Goal: Information Seeking & Learning: Learn about a topic

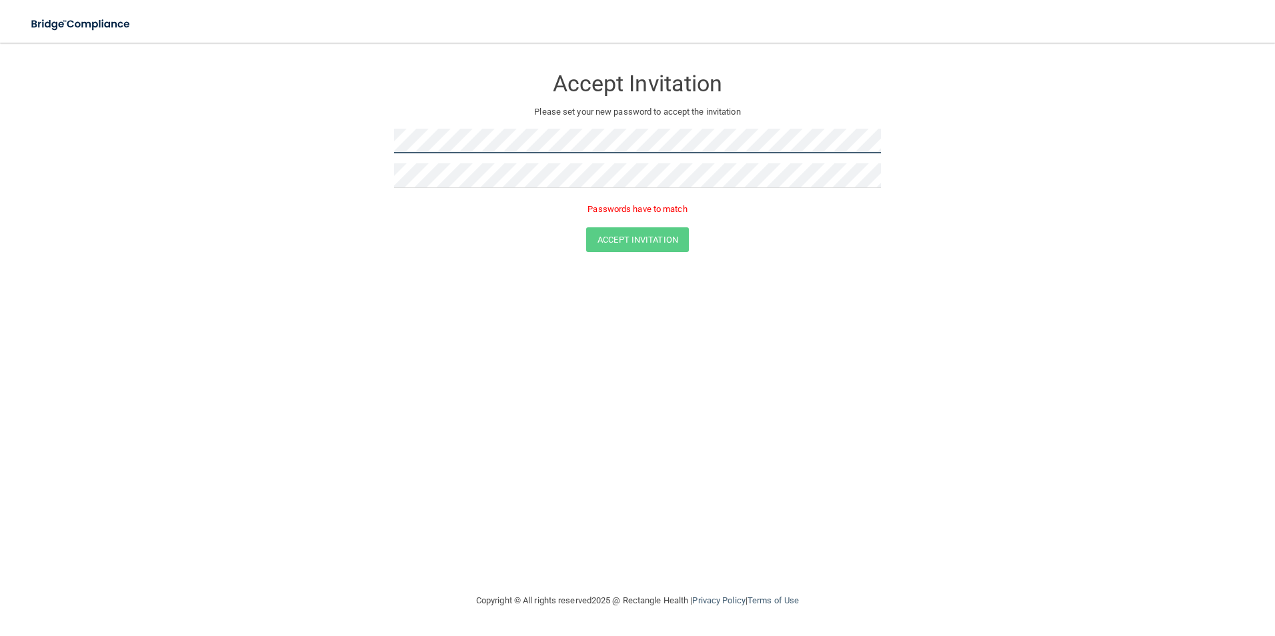
click at [365, 133] on form "Accept Invitation Please set your new password to accept the invitation Passwor…" at bounding box center [637, 162] width 1221 height 212
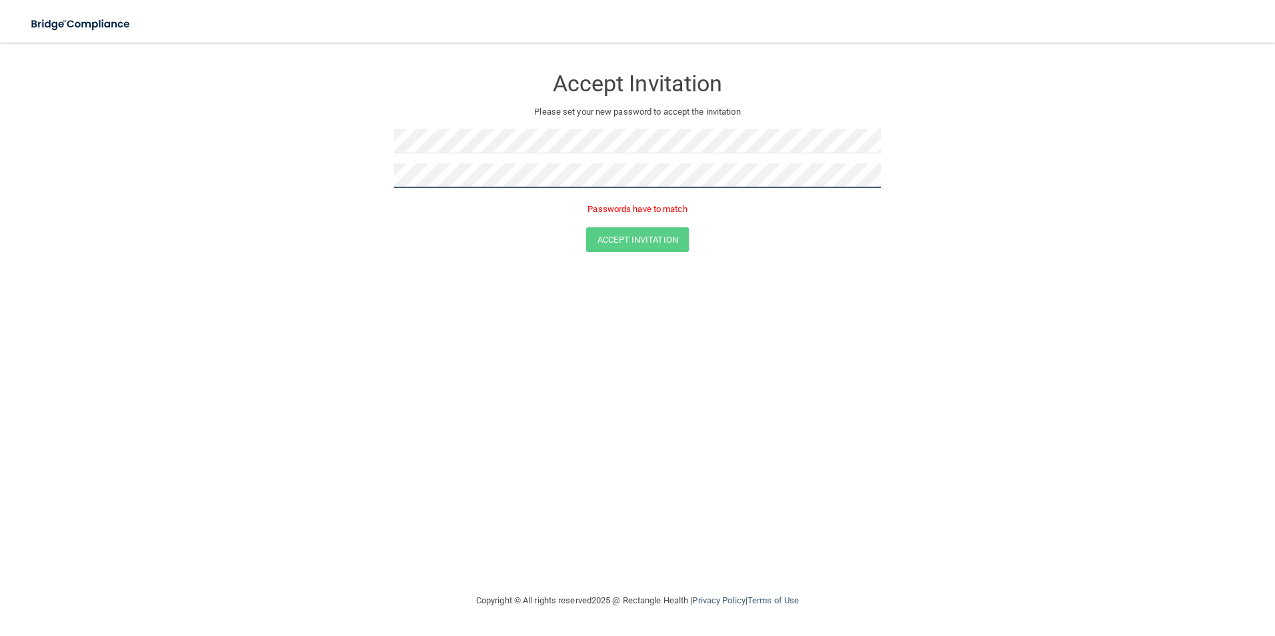
click at [316, 181] on form "Accept Invitation Please set your new password to accept the invitation Passwor…" at bounding box center [637, 162] width 1221 height 212
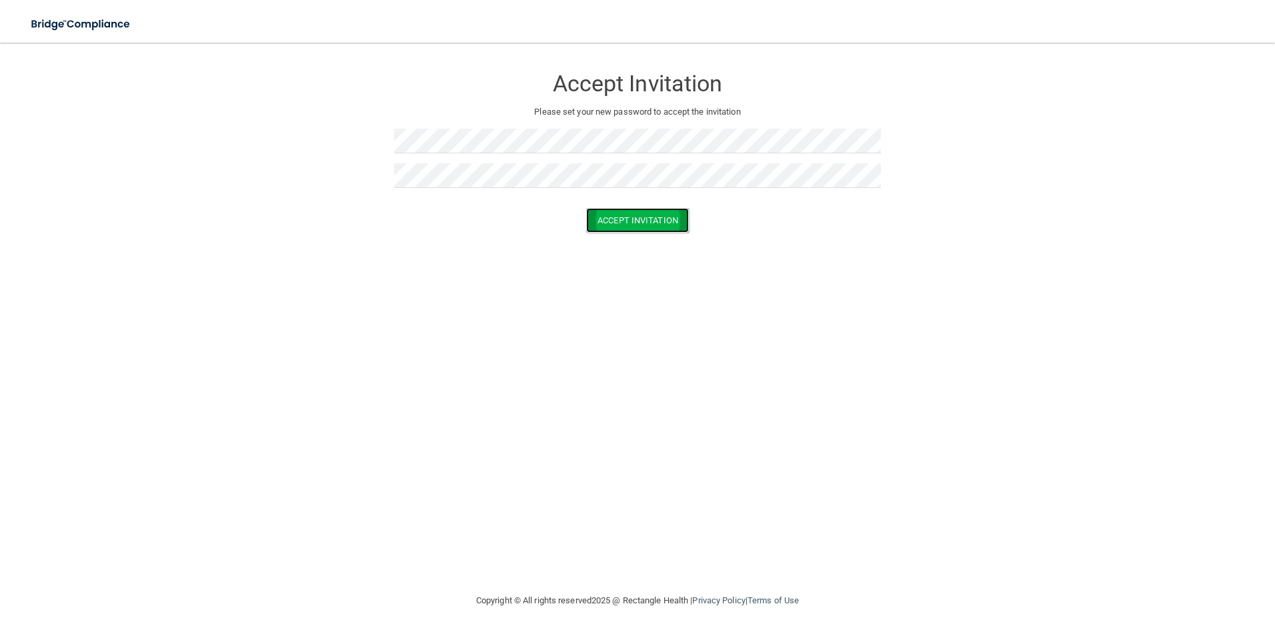
click at [636, 213] on button "Accept Invitation" at bounding box center [637, 220] width 103 height 25
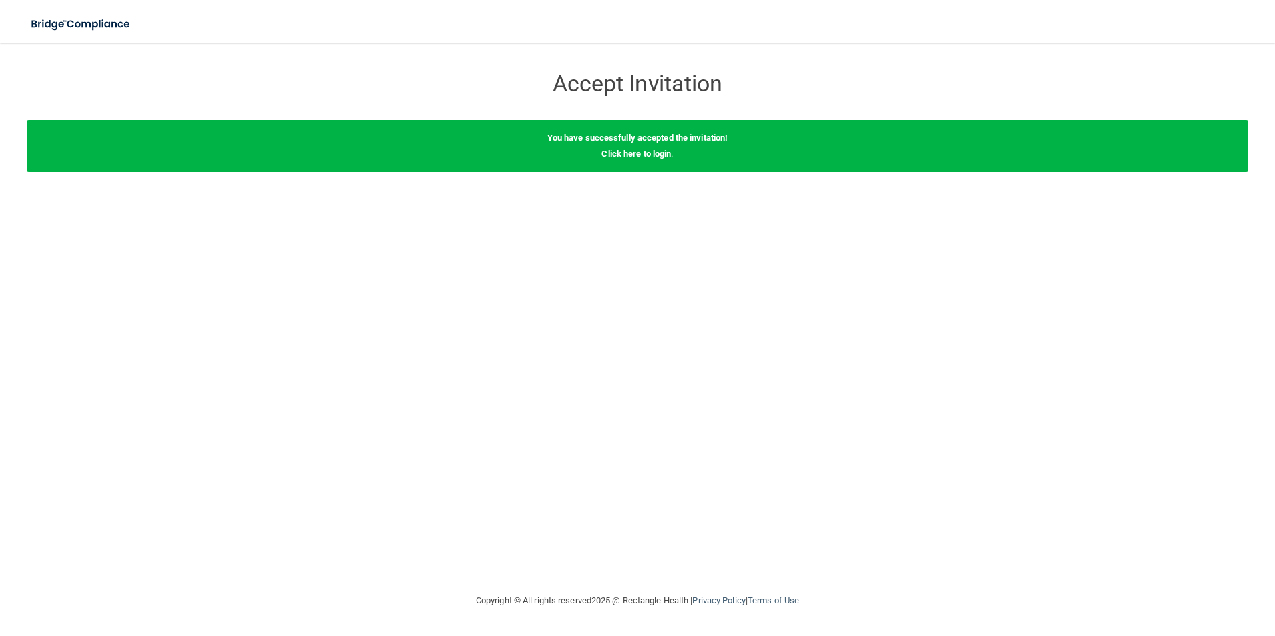
click at [666, 147] on div "You have successfully accepted the invitation! Click here to login ." at bounding box center [637, 146] width 1221 height 52
click at [653, 155] on link "Click here to login" at bounding box center [635, 154] width 69 height 10
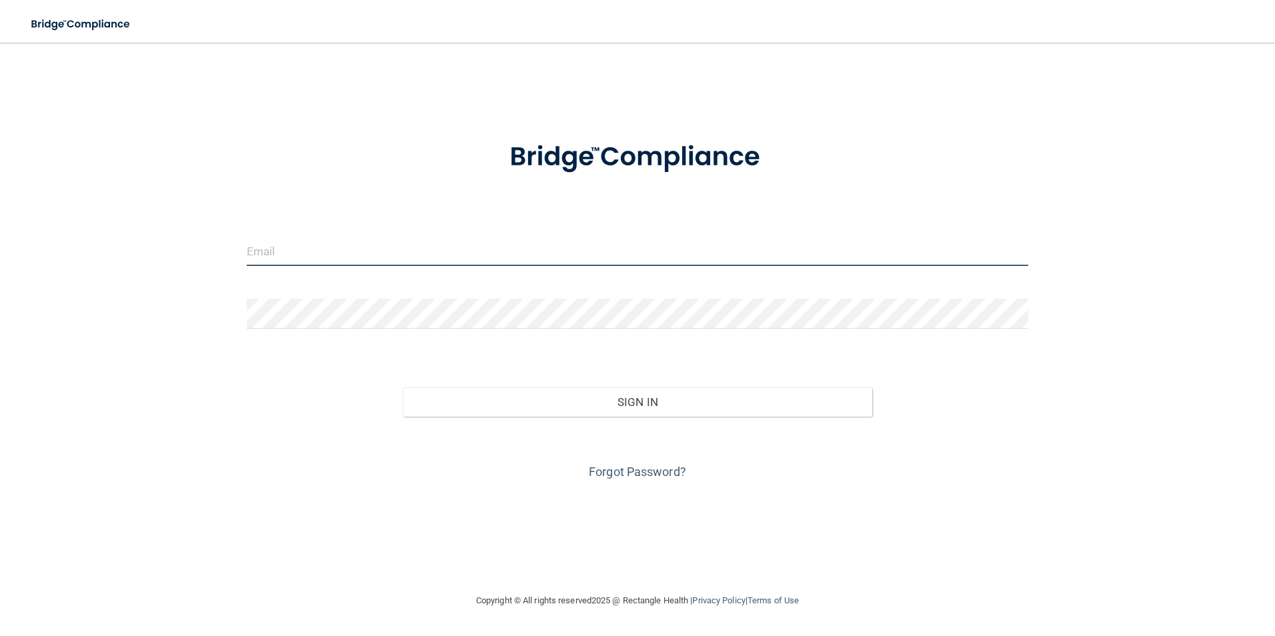
click at [347, 257] on input "email" at bounding box center [638, 251] width 782 height 30
paste input "sdrexler@integrativedentalvt.com"
type input "sdrexler@integrativedentalvt.com"
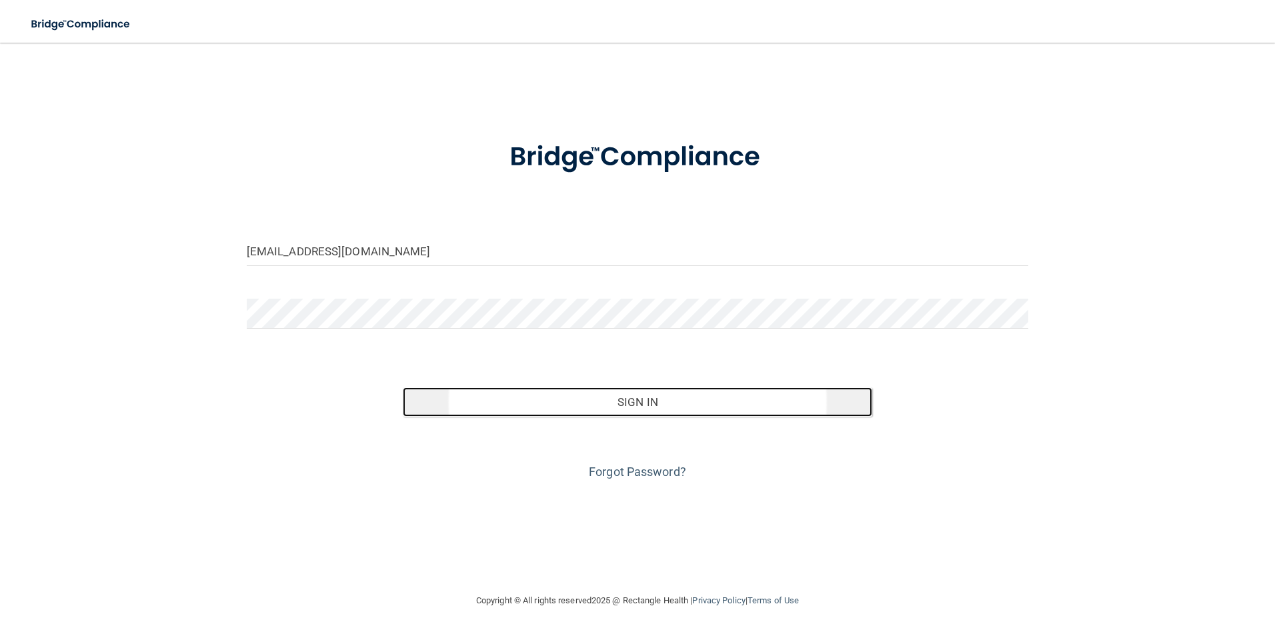
click at [618, 391] on button "Sign In" at bounding box center [637, 401] width 469 height 29
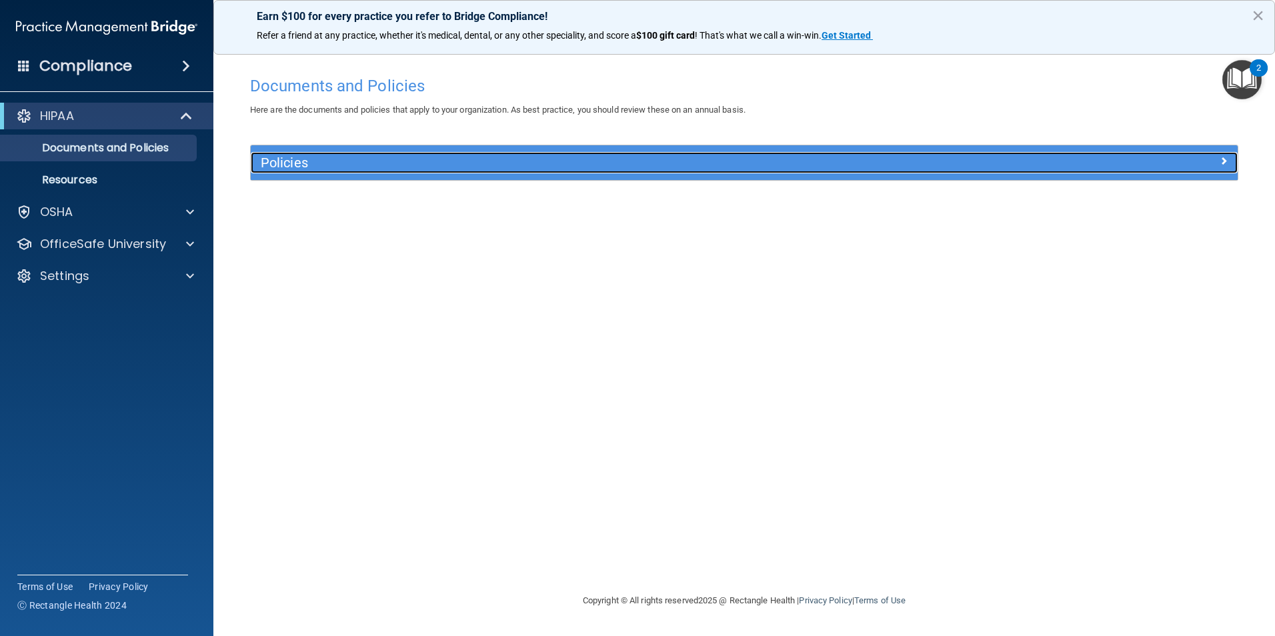
click at [453, 163] on h5 "Policies" at bounding box center [621, 162] width 720 height 15
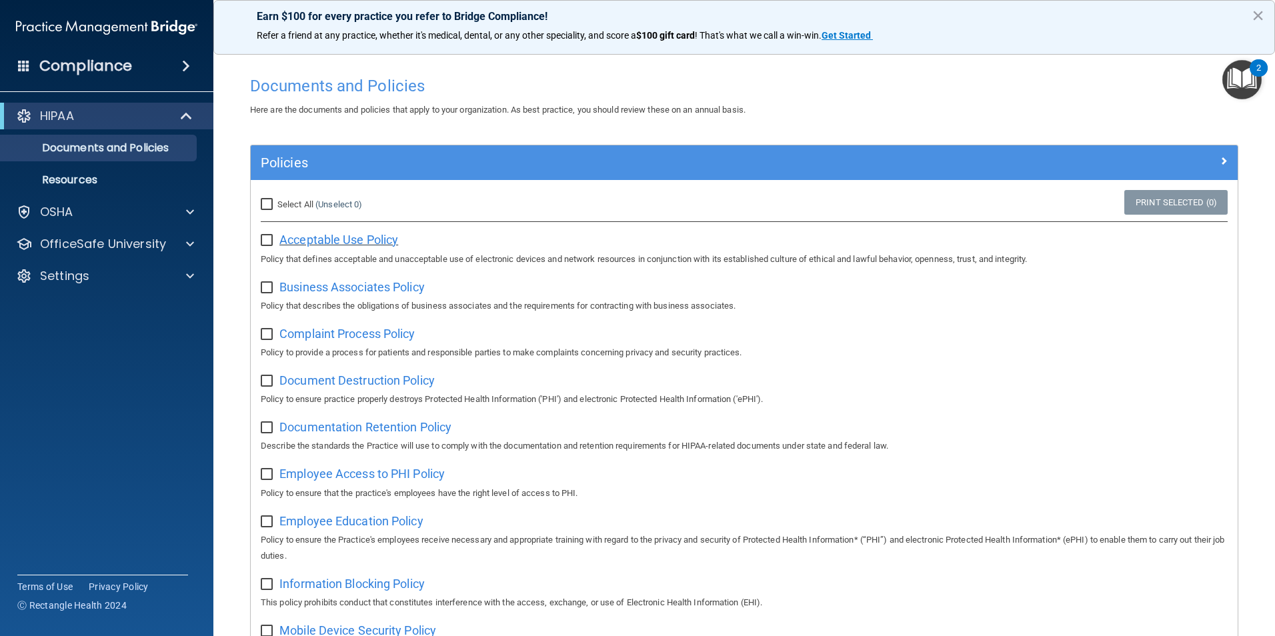
click at [375, 235] on span "Acceptable Use Policy" at bounding box center [338, 240] width 119 height 14
click at [86, 179] on p "Resources" at bounding box center [100, 179] width 182 height 13
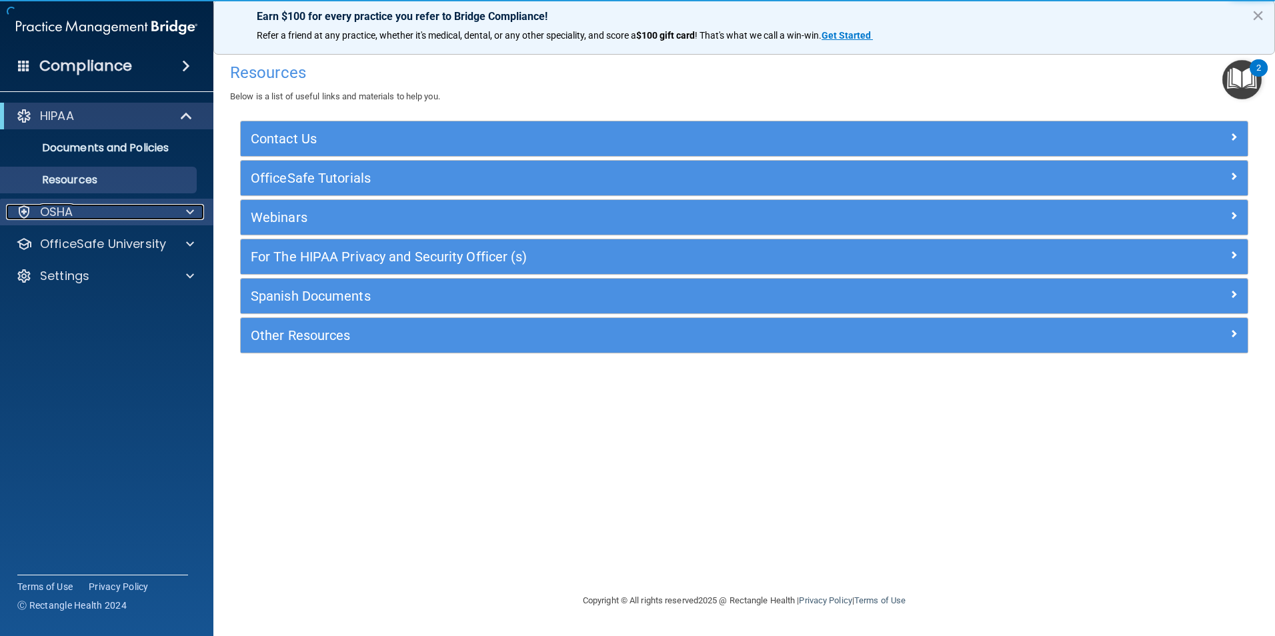
click at [77, 216] on div "OSHA" at bounding box center [88, 212] width 165 height 16
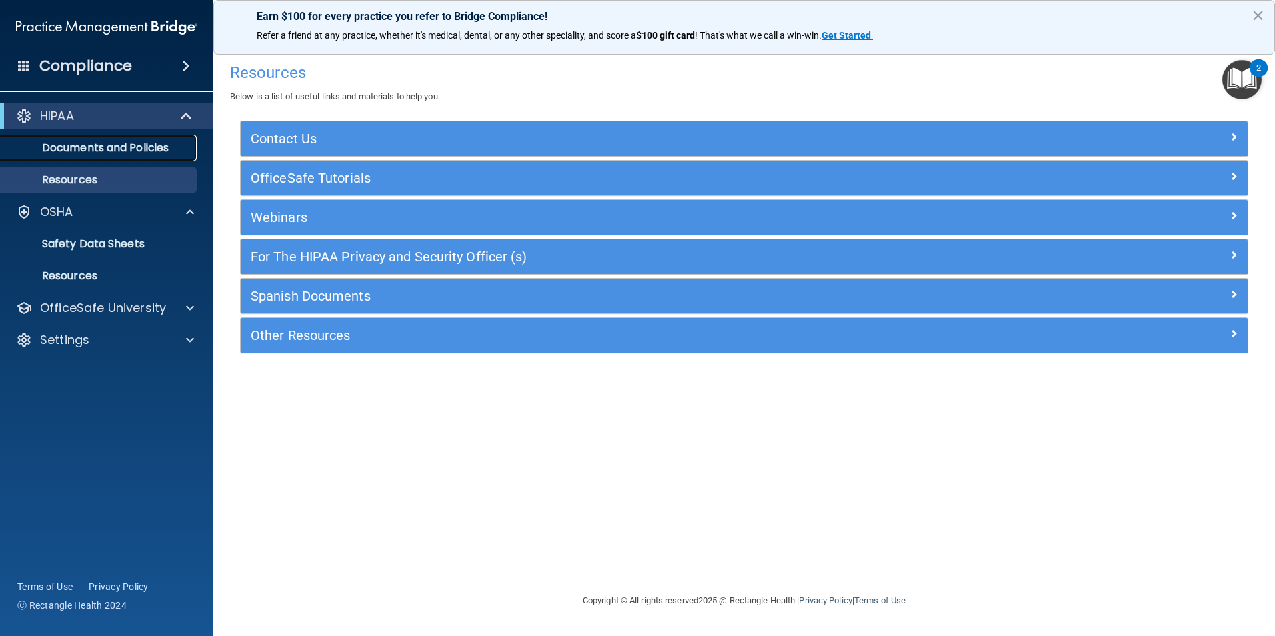
click at [67, 144] on p "Documents and Policies" at bounding box center [100, 147] width 182 height 13
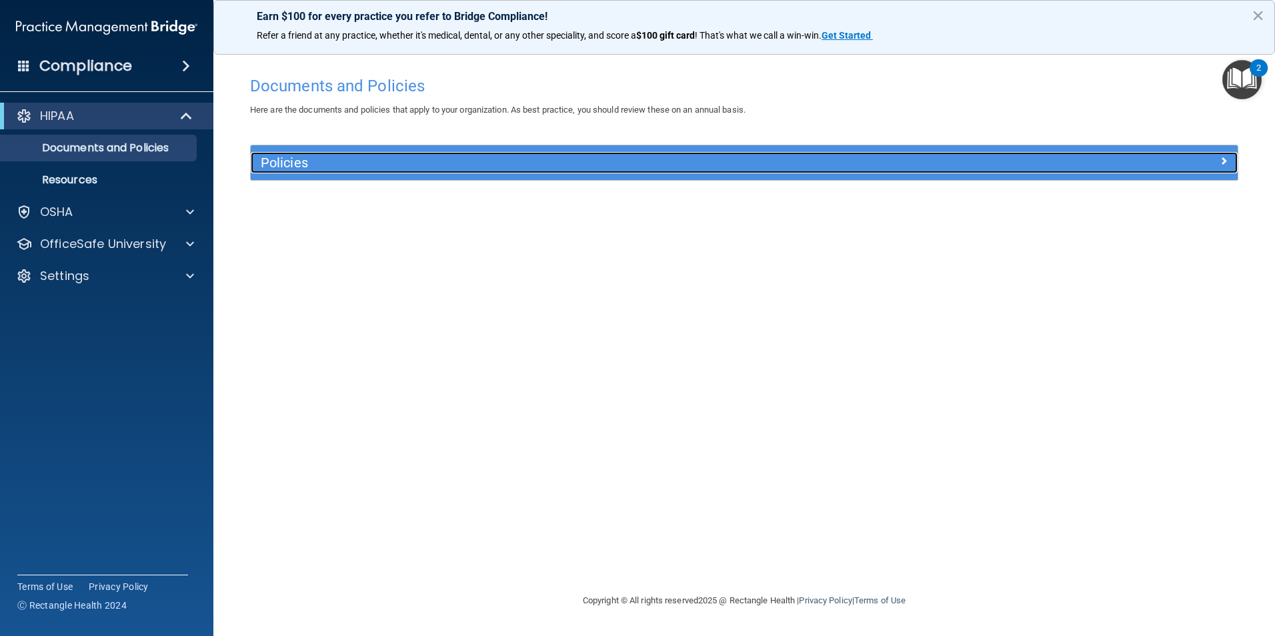
click at [468, 157] on h5 "Policies" at bounding box center [621, 162] width 720 height 15
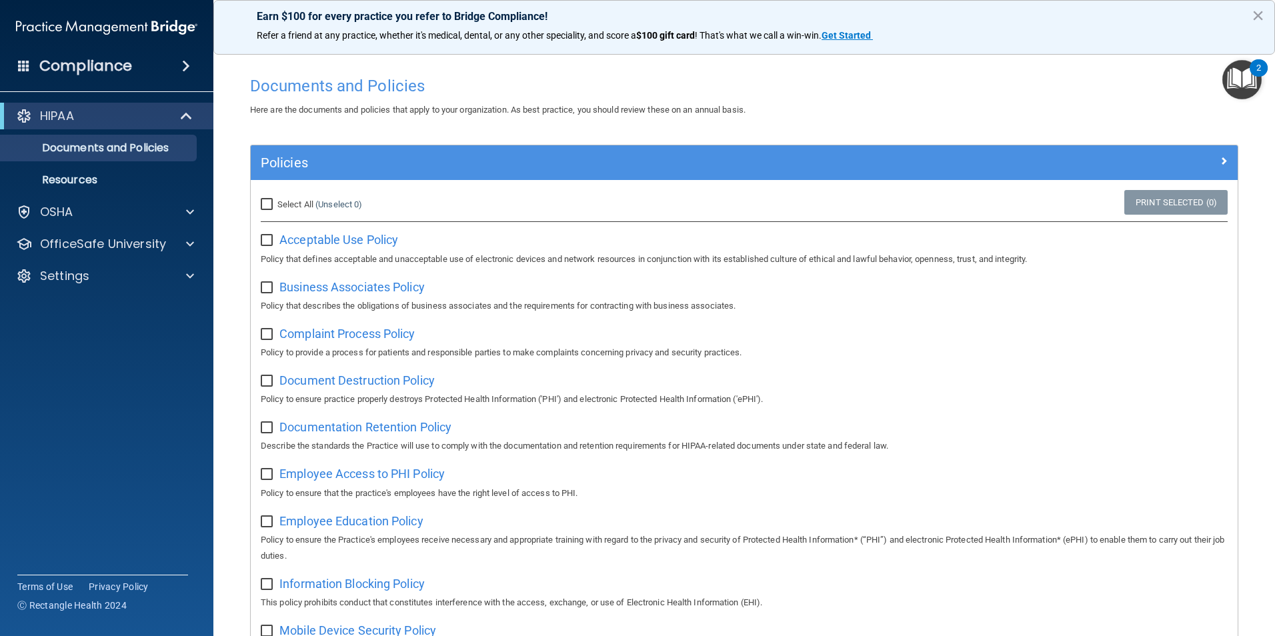
click at [1240, 79] on img "Open Resource Center, 2 new notifications" at bounding box center [1241, 79] width 39 height 39
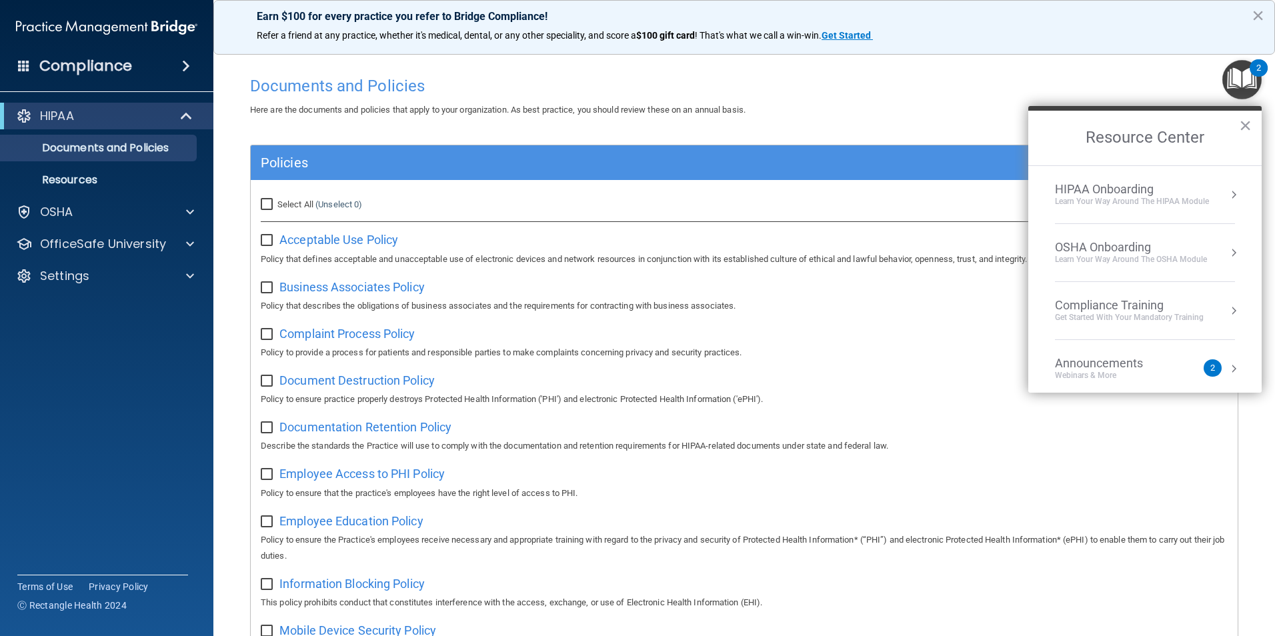
click at [1170, 187] on div "HIPAA Onboarding" at bounding box center [1132, 189] width 154 height 15
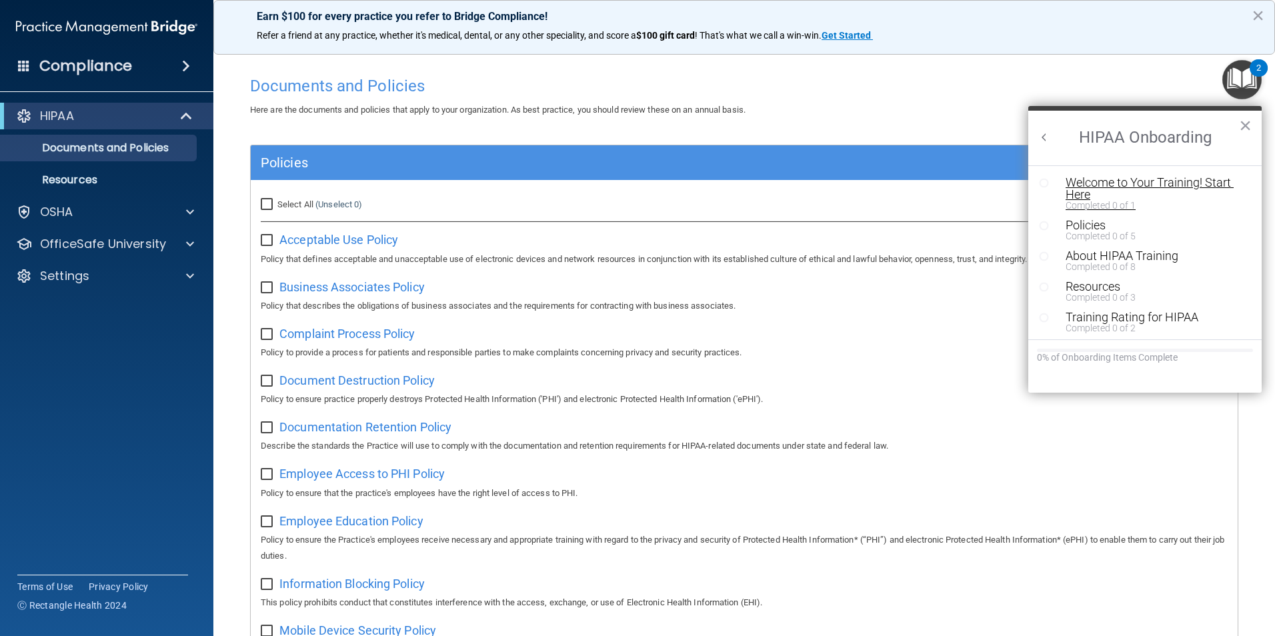
click at [1161, 177] on div "Welcome to Your Training! Start Here" at bounding box center [1149, 189] width 169 height 24
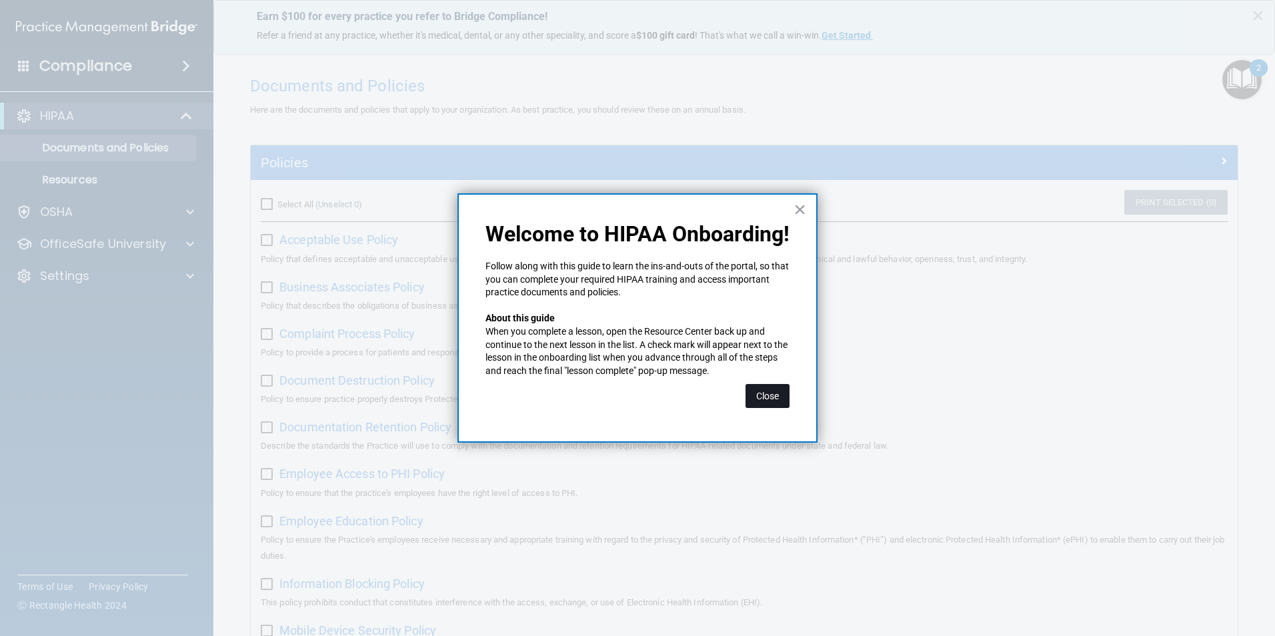
click at [766, 389] on button "Close" at bounding box center [767, 396] width 44 height 24
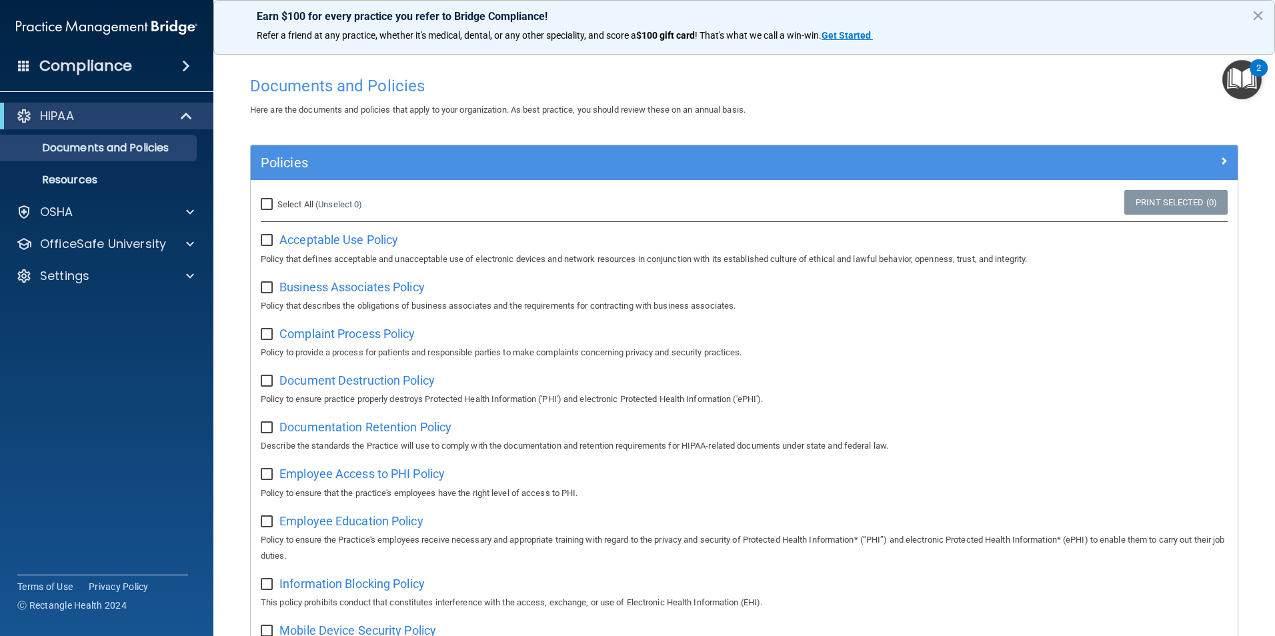
click at [1233, 81] on img "Open Resource Center, 2 new notifications" at bounding box center [1241, 79] width 39 height 39
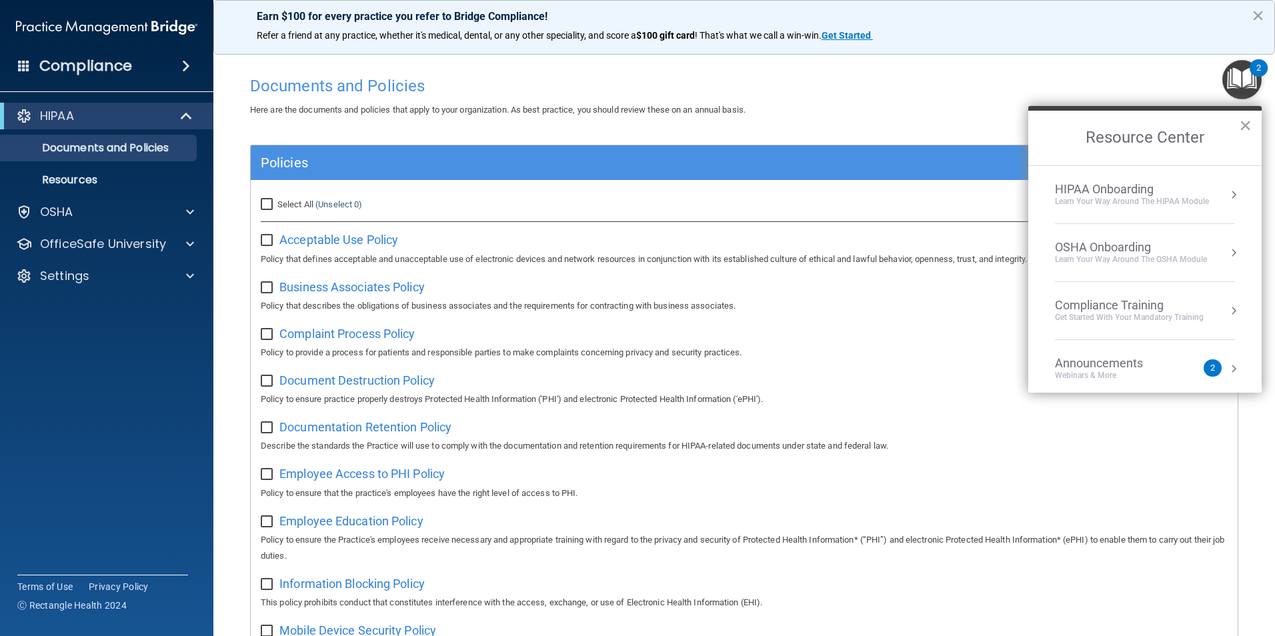
click at [1193, 219] on li "HIPAA Onboarding Learn Your Way around the HIPAA module" at bounding box center [1145, 195] width 180 height 58
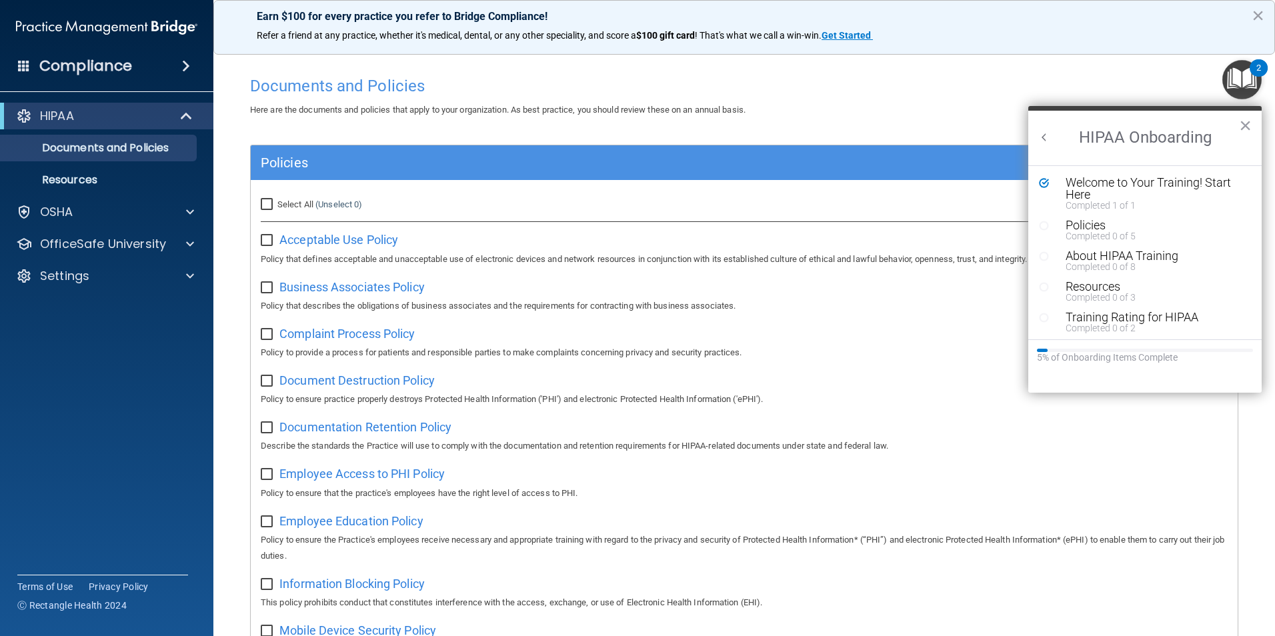
click at [1019, 98] on div "Documents and Policies" at bounding box center [744, 85] width 1008 height 33
drag, startPoint x: 913, startPoint y: 97, endPoint x: 779, endPoint y: 118, distance: 135.7
click at [888, 99] on div "Documents and Policies" at bounding box center [744, 85] width 1008 height 33
click at [334, 230] on div "Acceptable Use Policy Policy that defines acceptable and unacceptable use of el…" at bounding box center [744, 248] width 967 height 38
click at [328, 237] on span "Acceptable Use Policy" at bounding box center [338, 240] width 119 height 14
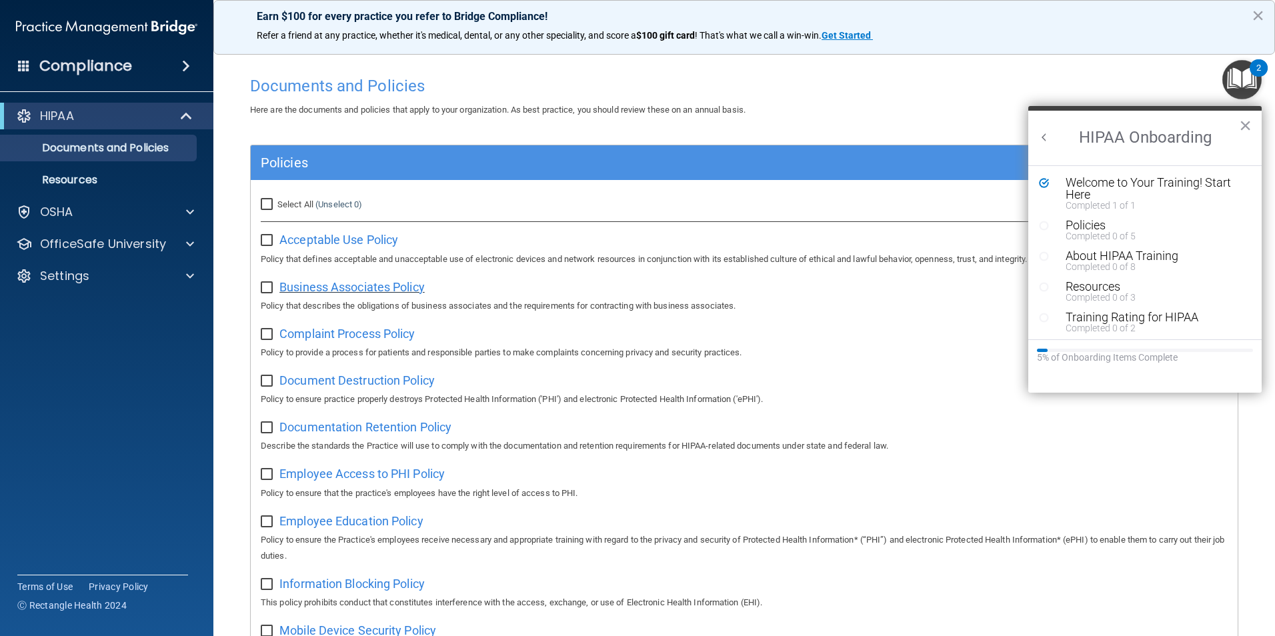
click at [390, 286] on span "Business Associates Policy" at bounding box center [351, 287] width 145 height 14
click at [269, 281] on label at bounding box center [269, 283] width 17 height 15
click at [269, 283] on input "checkbox" at bounding box center [268, 288] width 15 height 11
click at [264, 287] on input "checkbox" at bounding box center [268, 288] width 15 height 11
checkbox input "false"
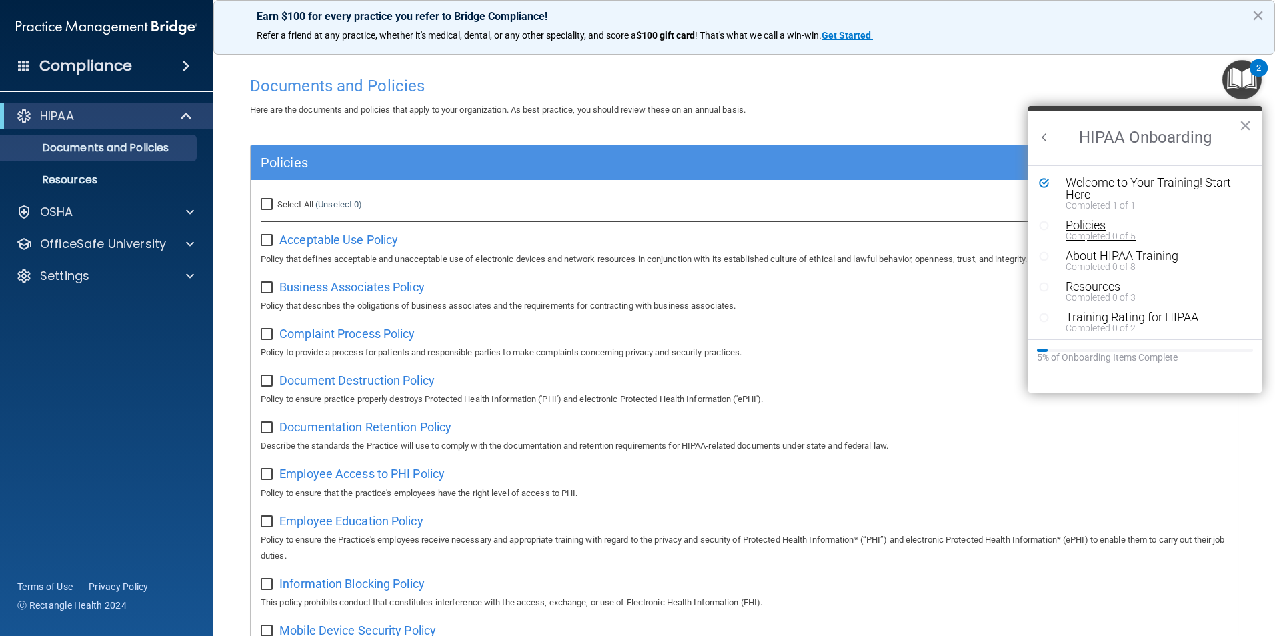
click at [1078, 231] on div "Completed 0 of 5" at bounding box center [1149, 235] width 169 height 9
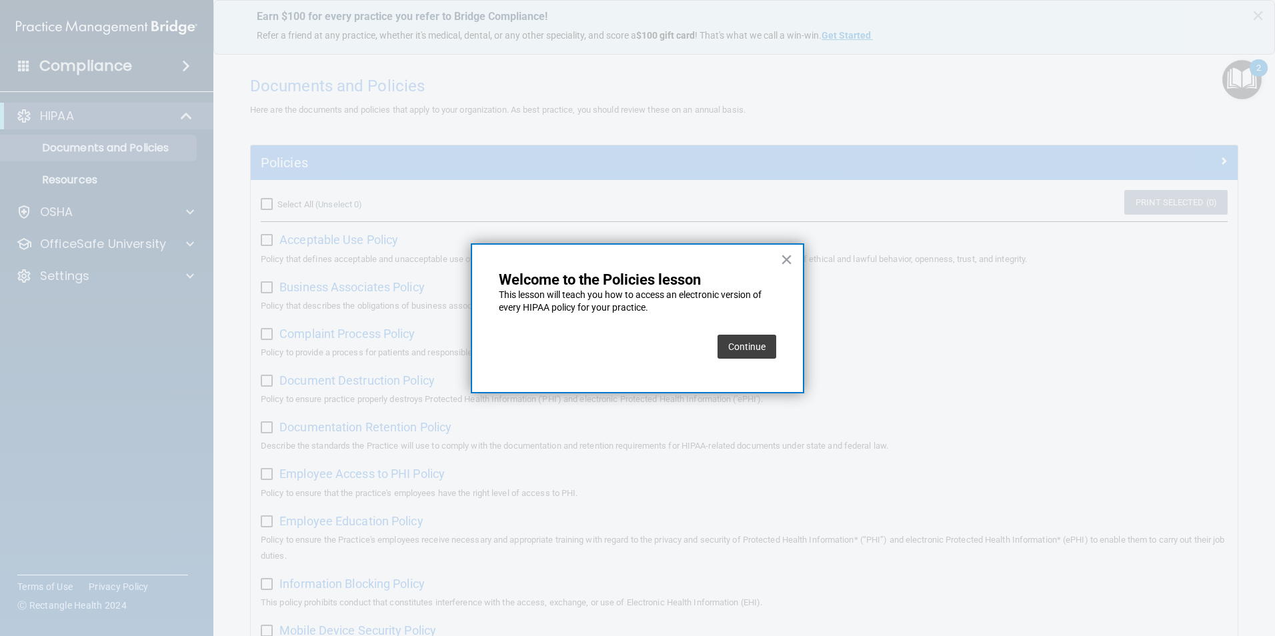
click at [733, 343] on button "Continue" at bounding box center [746, 347] width 59 height 24
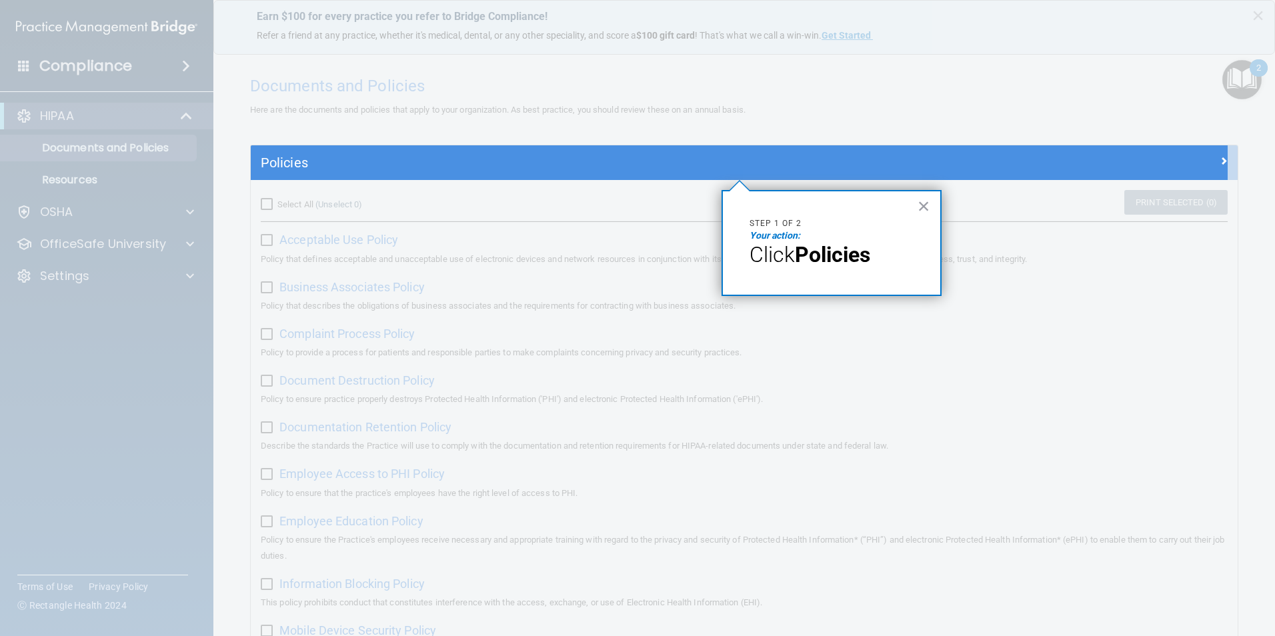
click at [841, 252] on strong "Policies" at bounding box center [832, 254] width 75 height 25
drag, startPoint x: 841, startPoint y: 252, endPoint x: 767, endPoint y: 231, distance: 77.0
click at [767, 231] on em "Your action:" at bounding box center [774, 235] width 51 height 11
click at [601, 188] on div at bounding box center [739, 408] width 977 height 456
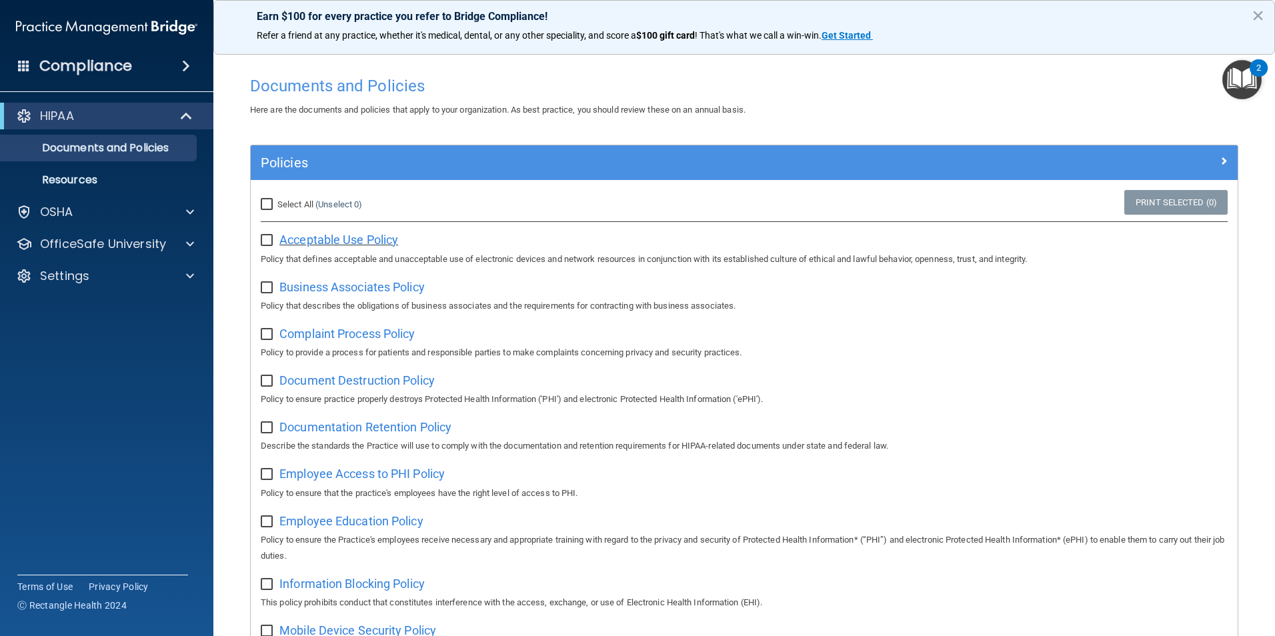
click at [353, 238] on span "Acceptable Use Policy" at bounding box center [338, 240] width 119 height 14
click at [324, 334] on span "Complaint Process Policy" at bounding box center [346, 334] width 135 height 14
click at [423, 383] on span "Document Destruction Policy" at bounding box center [356, 380] width 155 height 14
click at [267, 239] on input "checkbox" at bounding box center [268, 240] width 15 height 11
checkbox input "true"
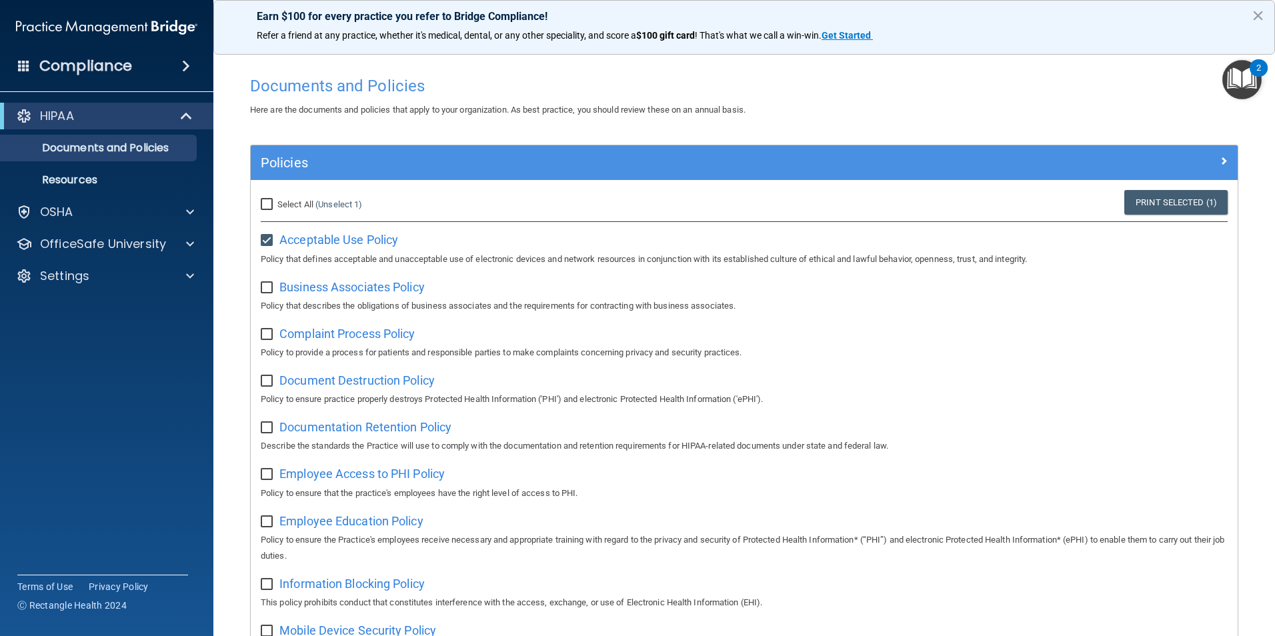
click at [269, 291] on input "checkbox" at bounding box center [268, 288] width 15 height 11
checkbox input "true"
click at [261, 334] on input "checkbox" at bounding box center [268, 334] width 15 height 11
checkbox input "true"
click at [267, 375] on label at bounding box center [269, 376] width 17 height 15
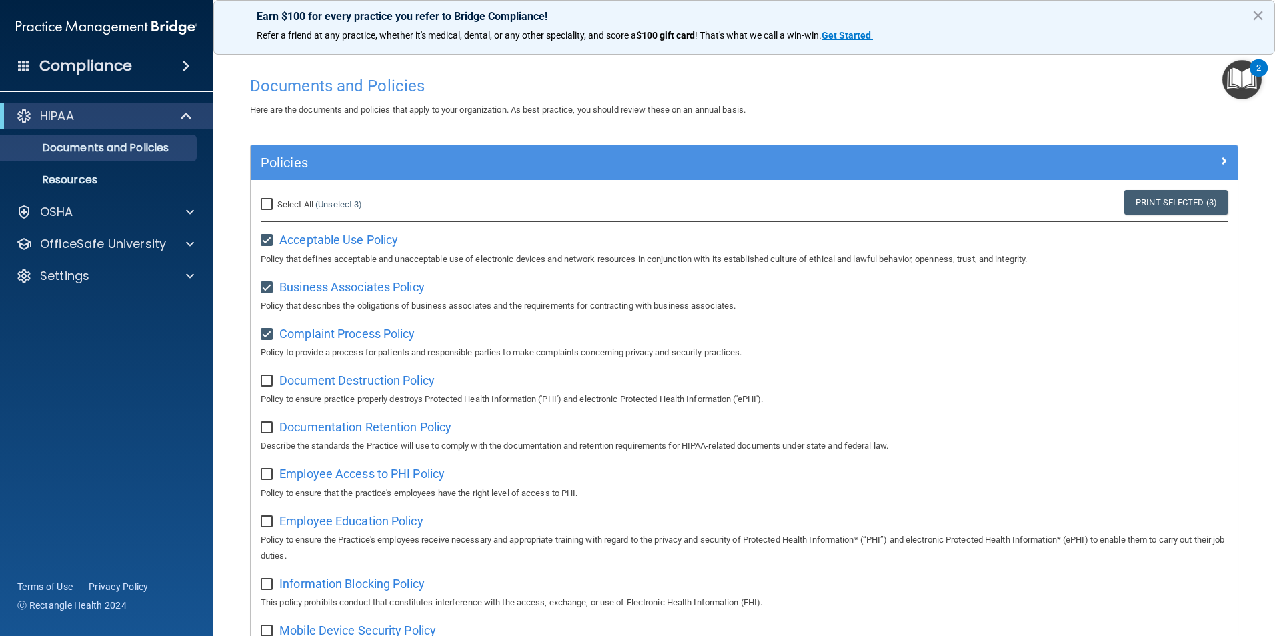
click at [267, 376] on input "checkbox" at bounding box center [268, 381] width 15 height 11
click at [294, 426] on span "Documentation Retention Policy" at bounding box center [365, 427] width 172 height 14
drag, startPoint x: 264, startPoint y: 379, endPoint x: 260, endPoint y: 355, distance: 25.0
click at [264, 375] on label at bounding box center [269, 376] width 17 height 15
click at [264, 376] on input "checkbox" at bounding box center [268, 381] width 15 height 11
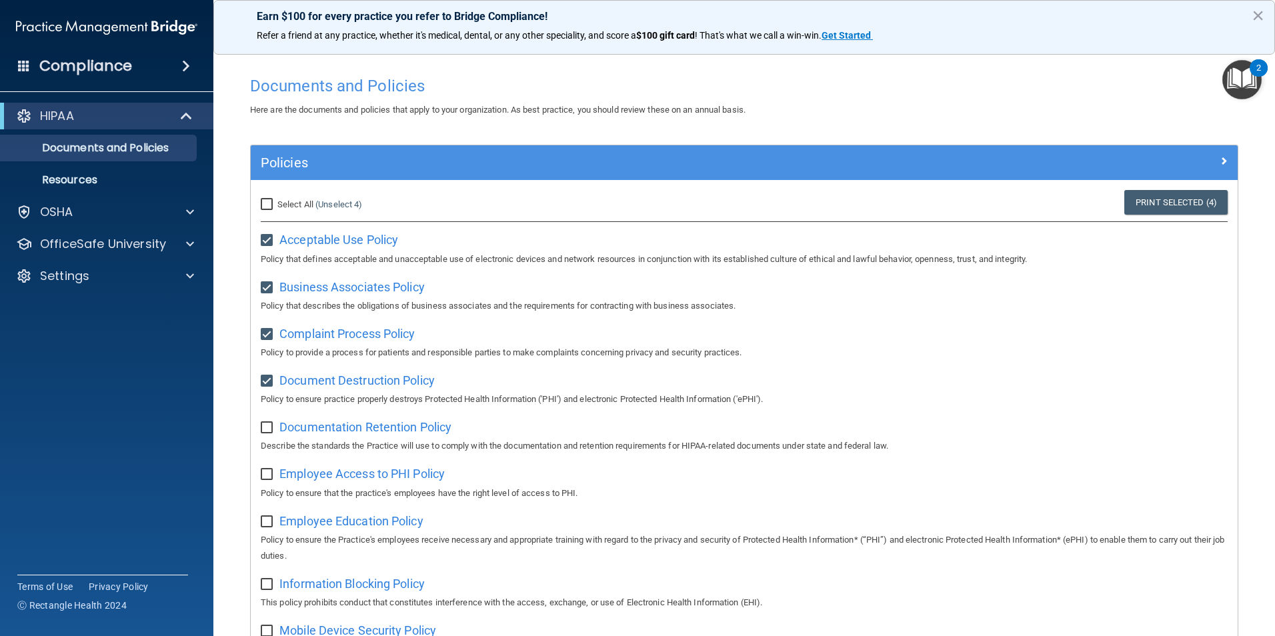
checkbox input "false"
click at [265, 334] on input "checkbox" at bounding box center [268, 334] width 15 height 11
checkbox input "false"
drag, startPoint x: 266, startPoint y: 287, endPoint x: 260, endPoint y: 227, distance: 61.0
click at [266, 284] on input "checkbox" at bounding box center [268, 288] width 15 height 11
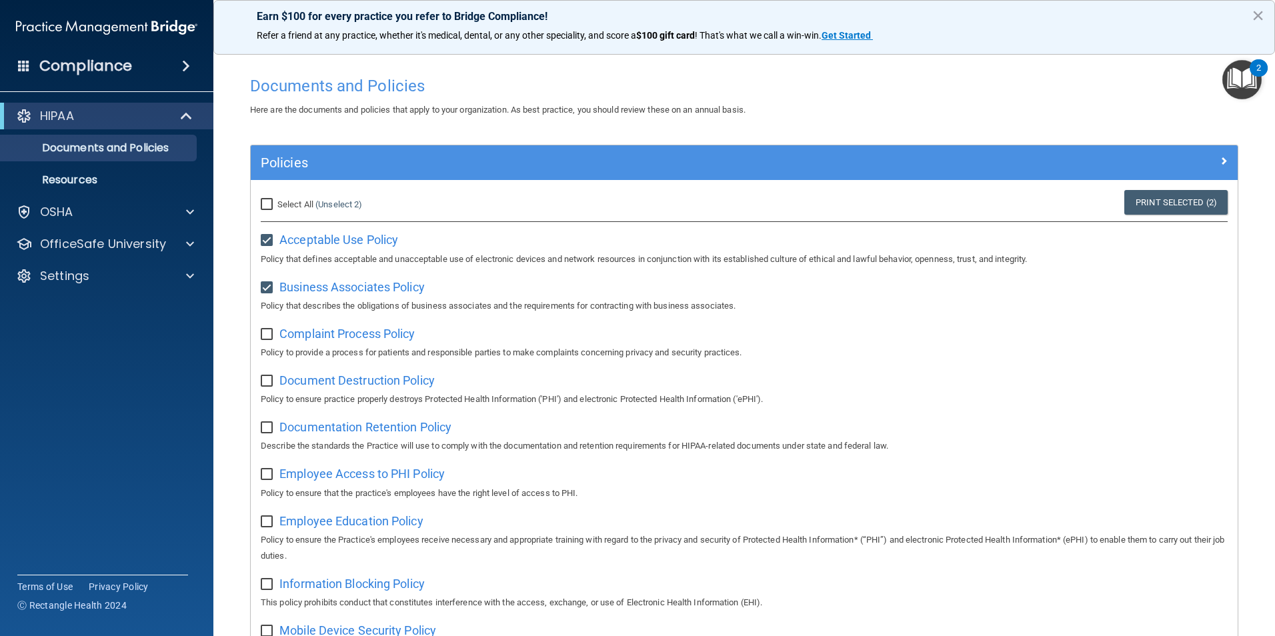
checkbox input "false"
drag, startPoint x: 268, startPoint y: 239, endPoint x: 271, endPoint y: 253, distance: 14.9
click at [268, 239] on input "checkbox" at bounding box center [268, 240] width 15 height 11
checkbox input "false"
click at [386, 481] on span "Employee Access to PHI Policy" at bounding box center [361, 474] width 165 height 14
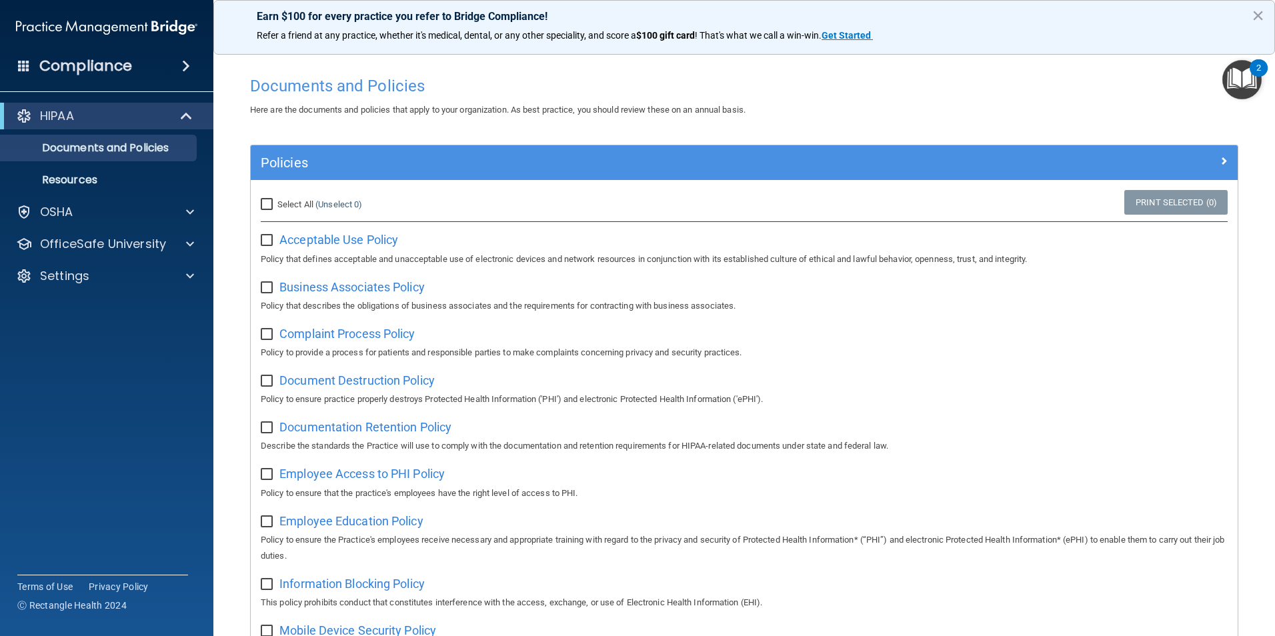
click at [406, 434] on span "Documentation Retention Policy" at bounding box center [365, 427] width 172 height 14
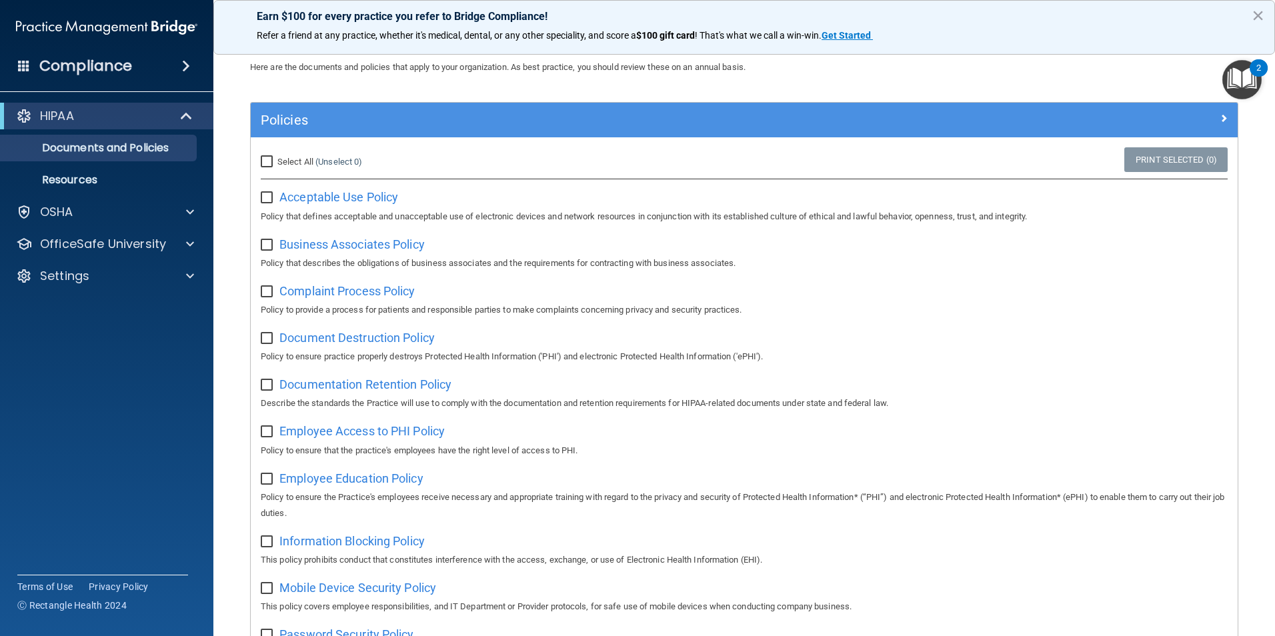
scroll to position [67, 0]
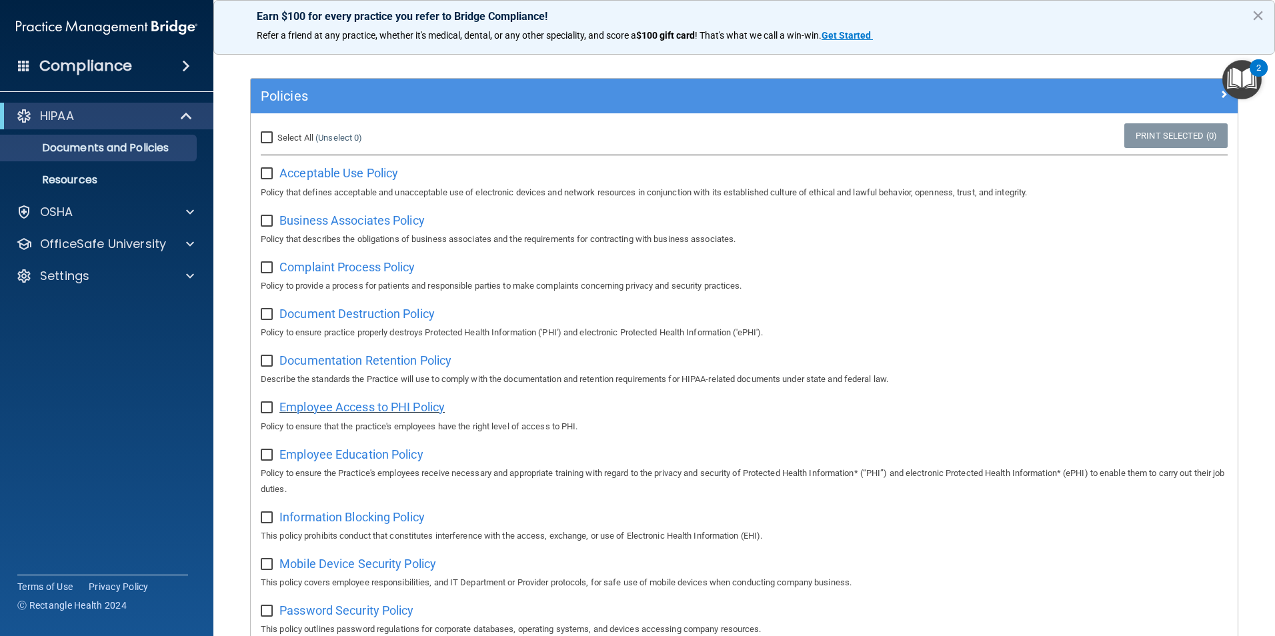
click at [432, 411] on span "Employee Access to PHI Policy" at bounding box center [361, 407] width 165 height 14
click at [379, 410] on span "Employee Access to PHI Policy" at bounding box center [361, 407] width 165 height 14
click at [407, 523] on span "Information Blocking Policy" at bounding box center [351, 517] width 145 height 14
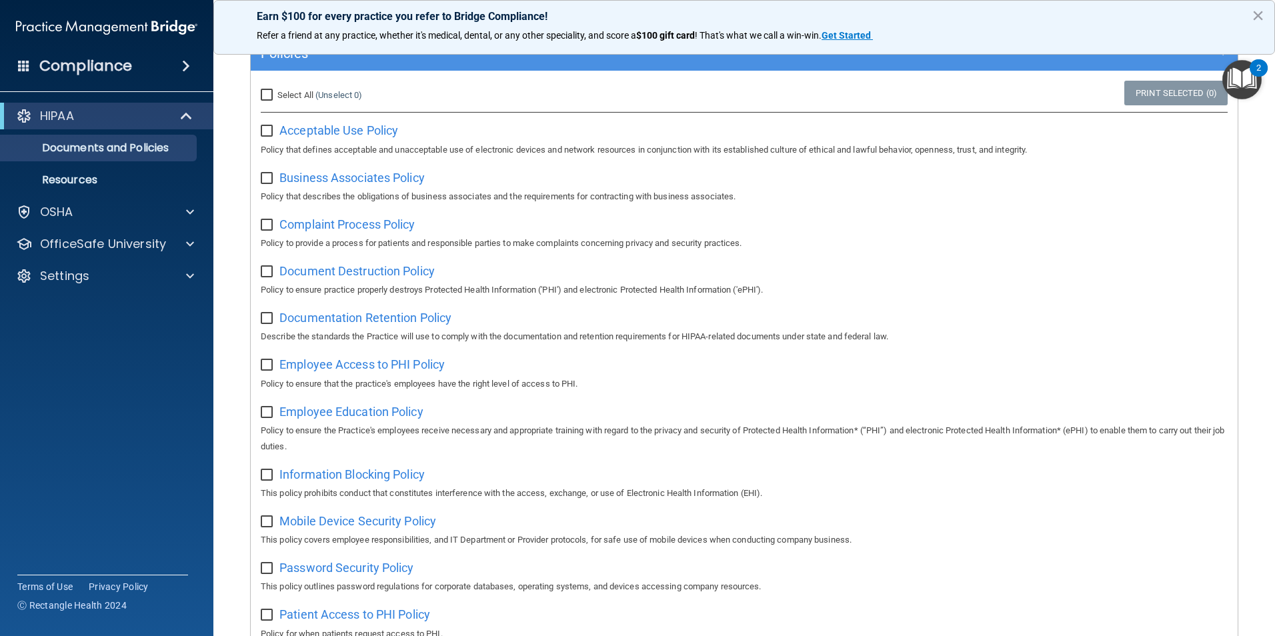
scroll to position [133, 0]
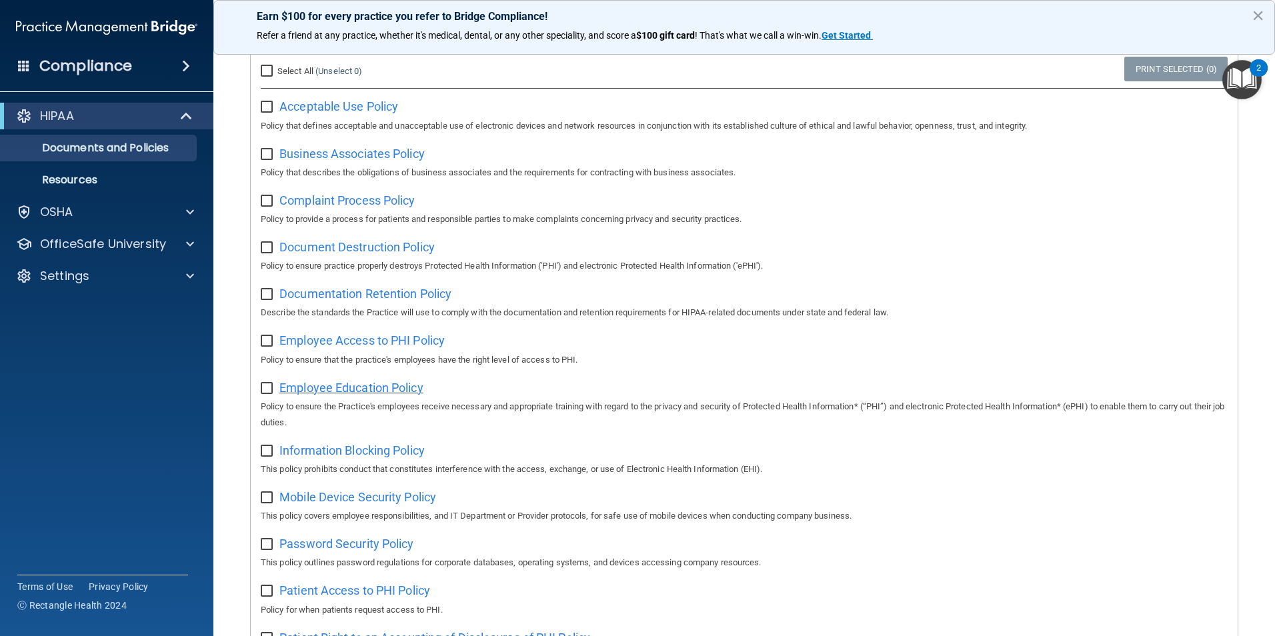
click at [373, 385] on span "Employee Education Policy" at bounding box center [351, 388] width 144 height 14
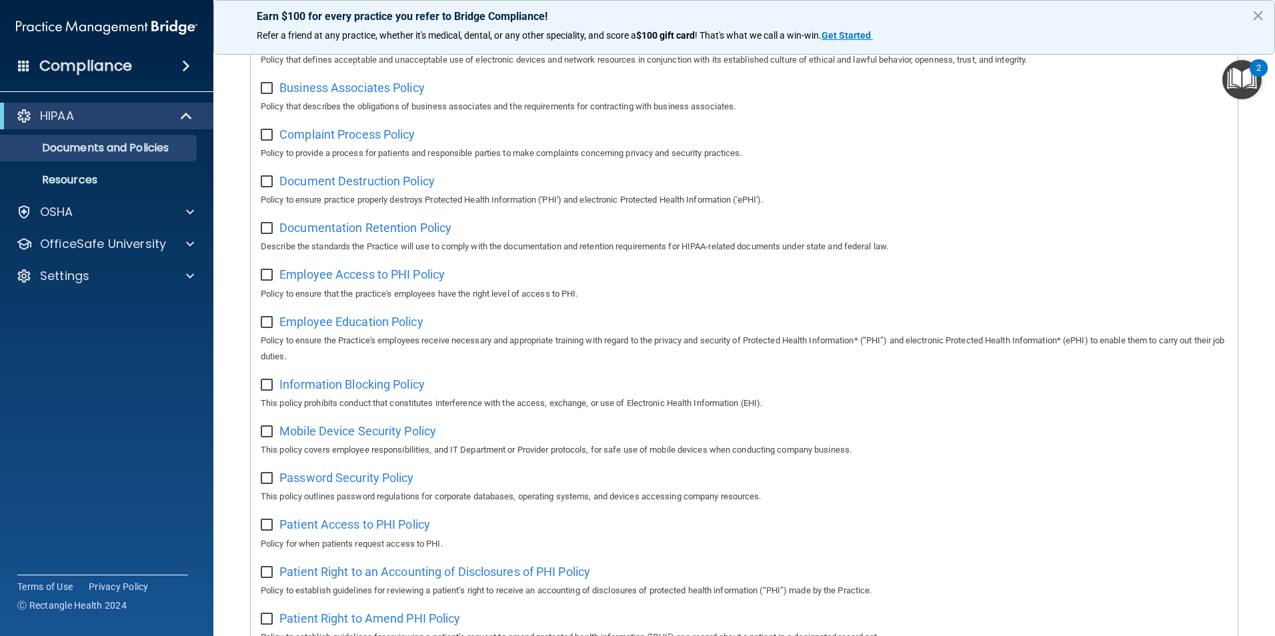
scroll to position [200, 0]
click at [379, 437] on span "Mobile Device Security Policy" at bounding box center [357, 430] width 157 height 14
click at [398, 481] on span "Password Security Policy" at bounding box center [346, 477] width 134 height 14
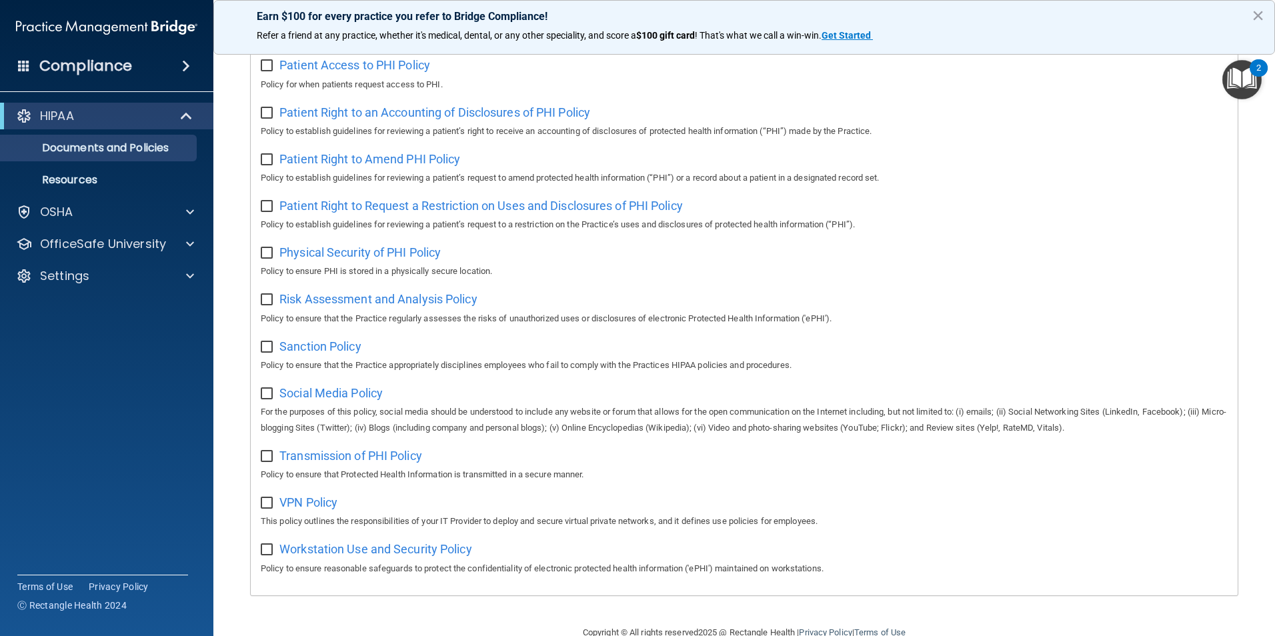
scroll to position [701, 0]
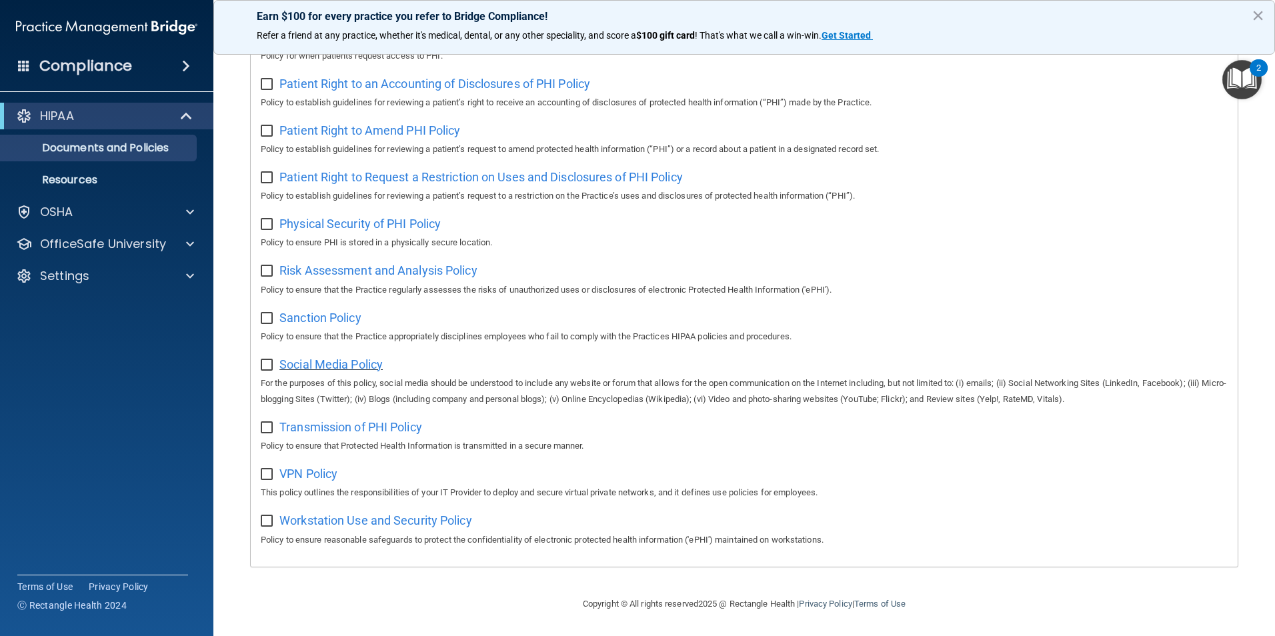
click at [353, 363] on span "Social Media Policy" at bounding box center [330, 364] width 103 height 14
click at [414, 421] on span "Transmission of PHI Policy" at bounding box center [350, 427] width 143 height 14
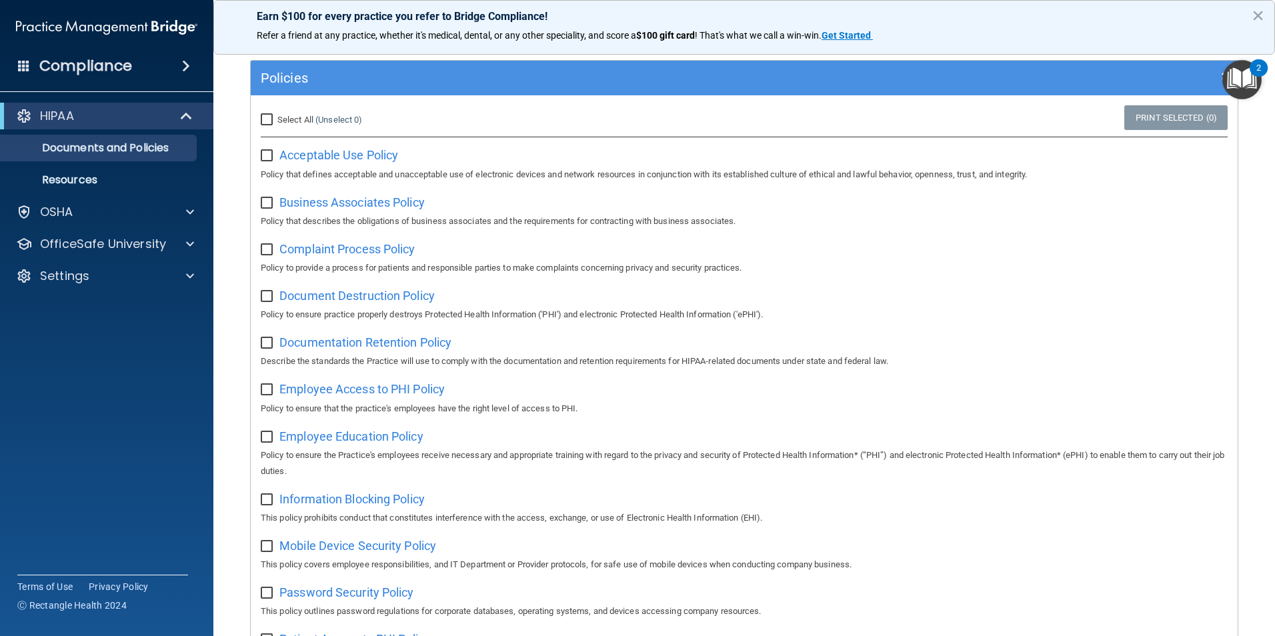
scroll to position [0, 0]
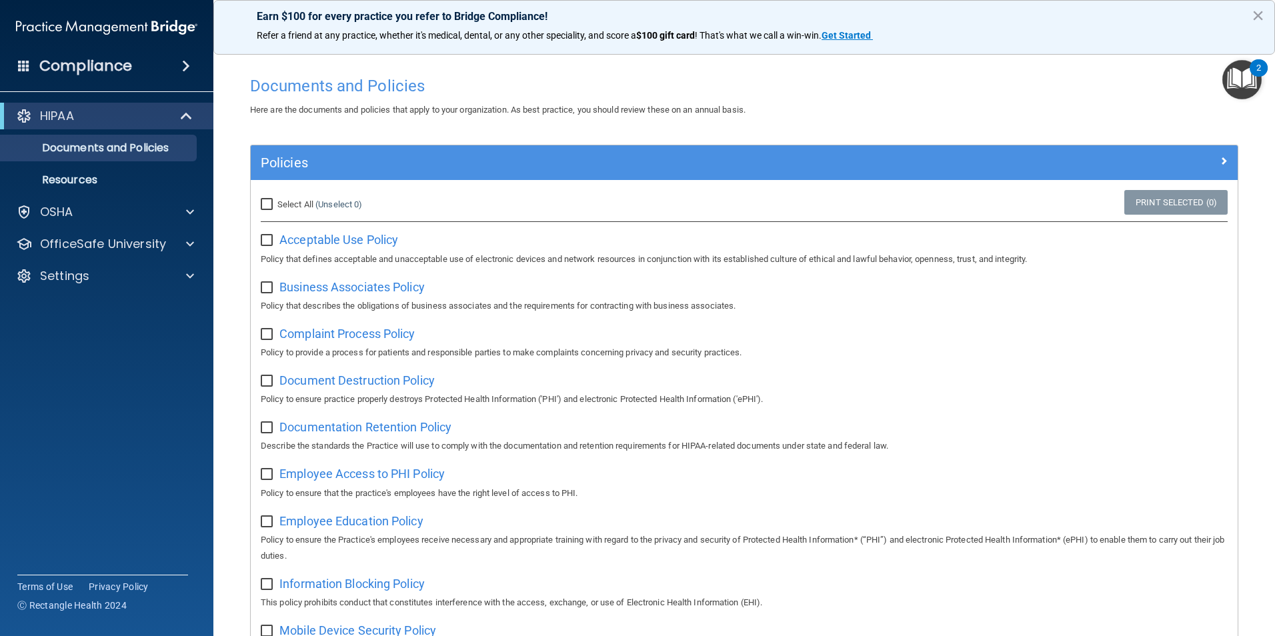
click at [1249, 83] on img "Open Resource Center, 2 new notifications" at bounding box center [1241, 79] width 39 height 39
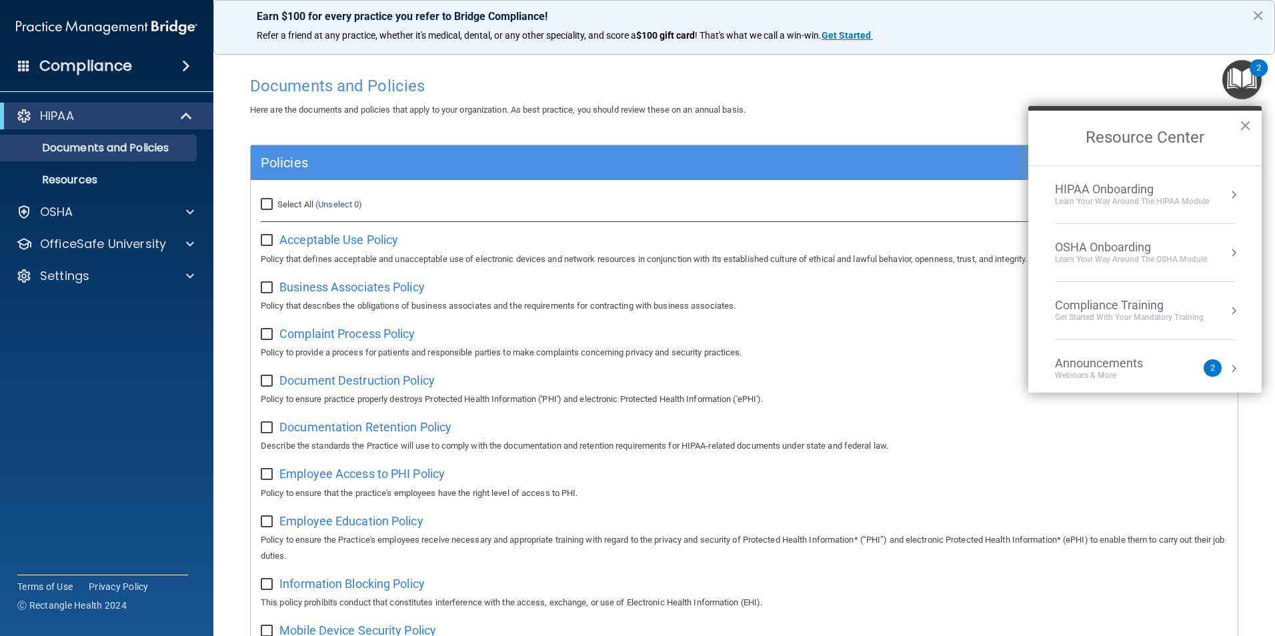
click at [1213, 200] on div "HIPAA Onboarding Learn Your Way around the HIPAA module" at bounding box center [1145, 194] width 180 height 25
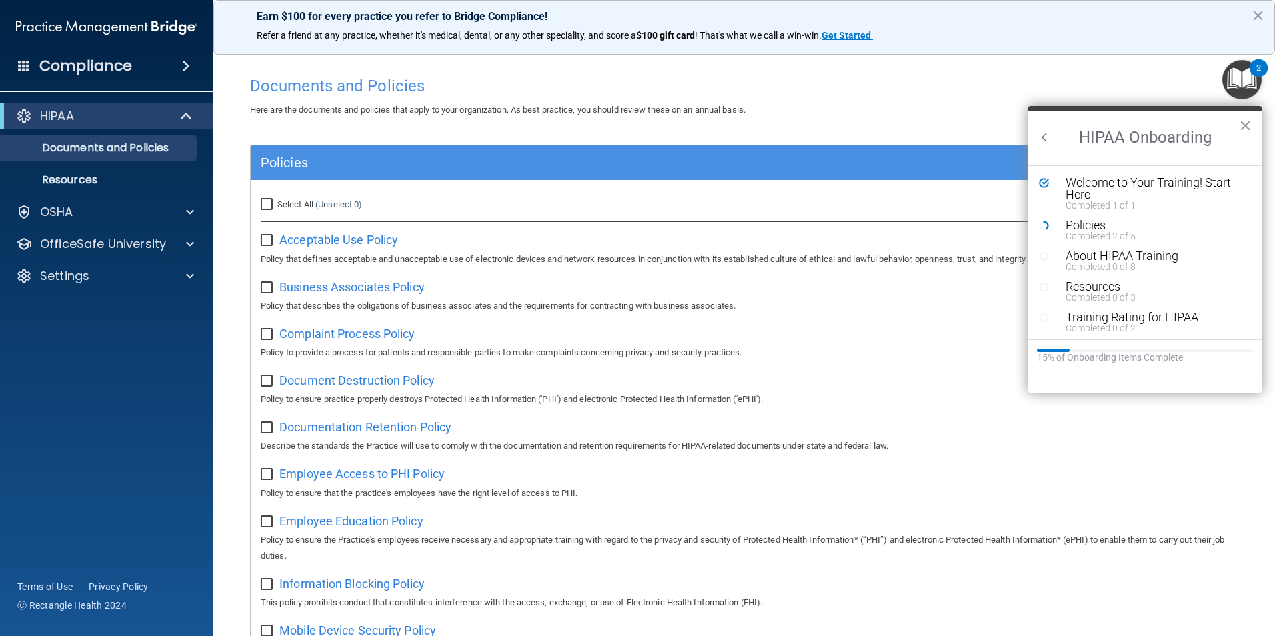
click at [947, 113] on div "Here are the documents and policies that apply to your organization. As best pr…" at bounding box center [744, 110] width 1008 height 16
click at [348, 237] on span "Acceptable Use Policy" at bounding box center [338, 240] width 119 height 14
click at [311, 287] on span "Business Associates Policy" at bounding box center [351, 287] width 145 height 14
click at [315, 329] on span "Complaint Process Policy" at bounding box center [346, 334] width 135 height 14
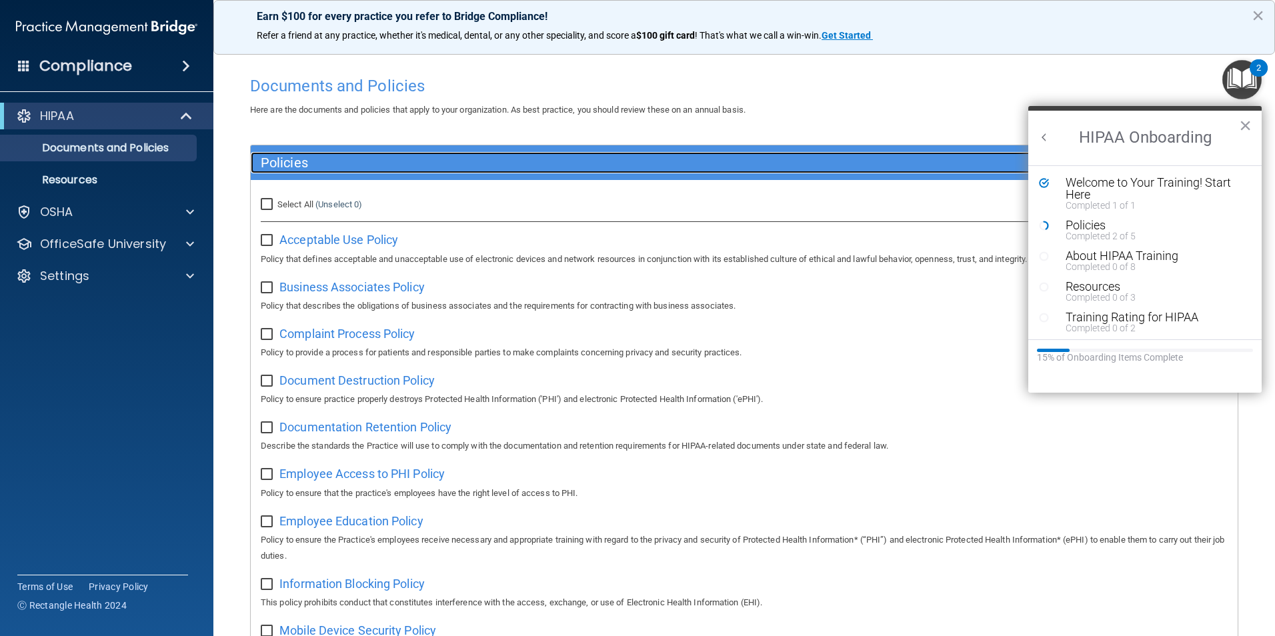
click at [386, 153] on div "Policies" at bounding box center [621, 162] width 740 height 21
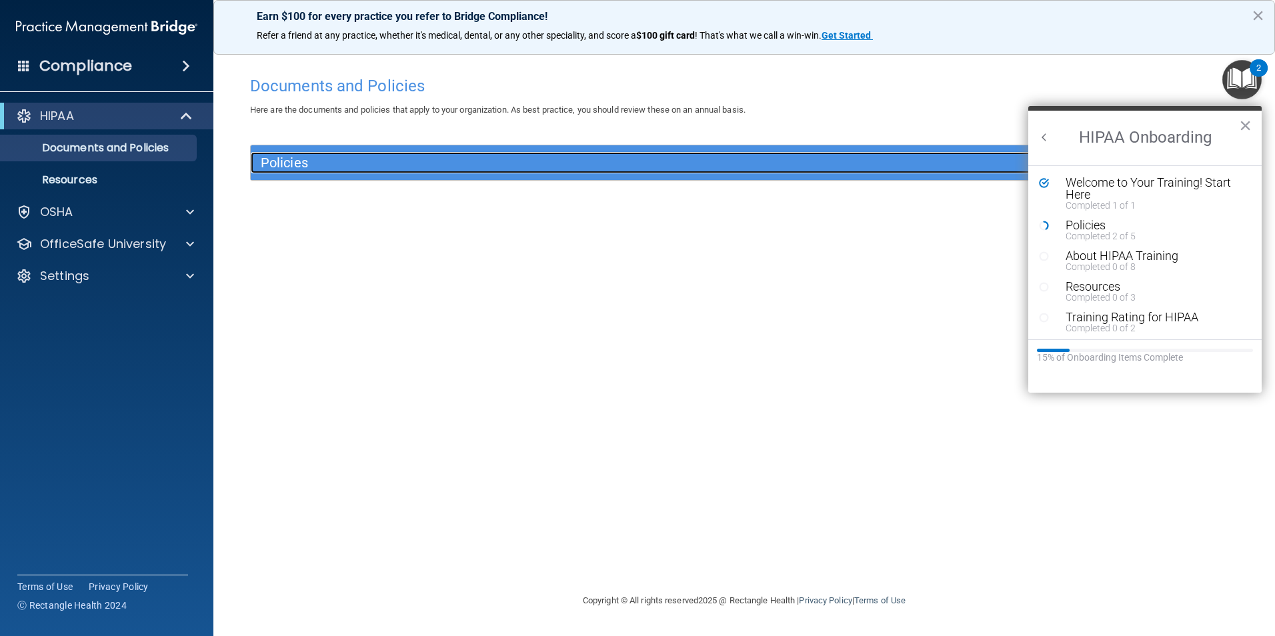
click at [385, 153] on div "Policies" at bounding box center [621, 162] width 740 height 21
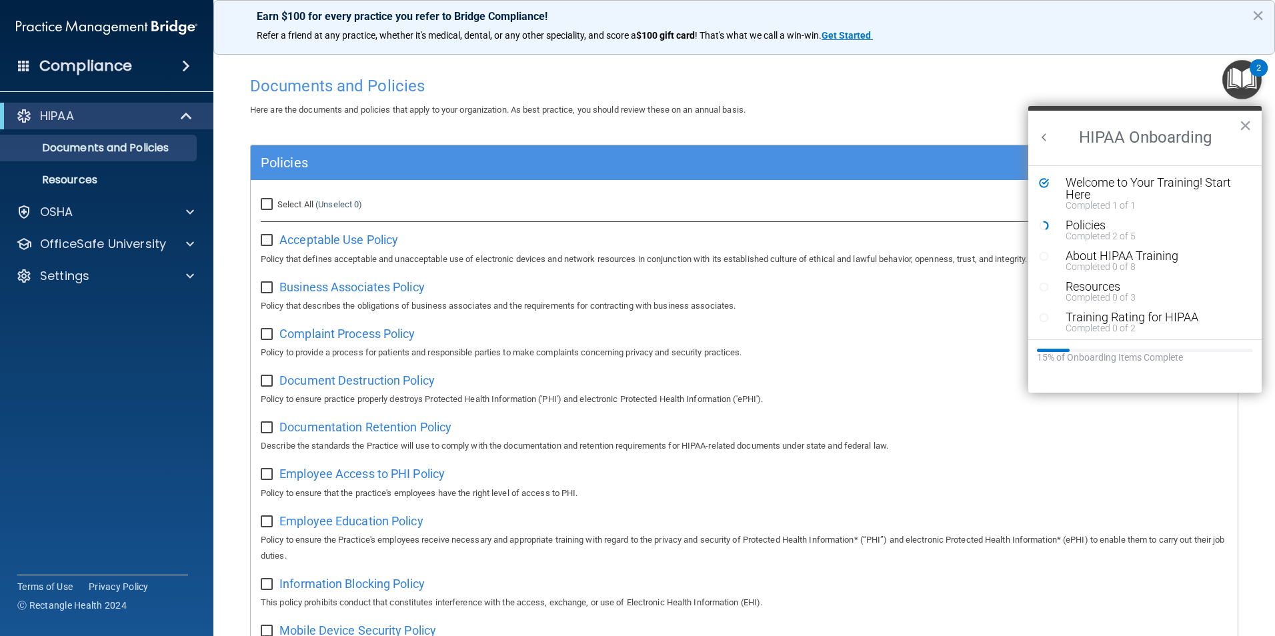
click at [268, 201] on input "Select All (Unselect 0) Unselect All" at bounding box center [268, 204] width 15 height 11
checkbox input "true"
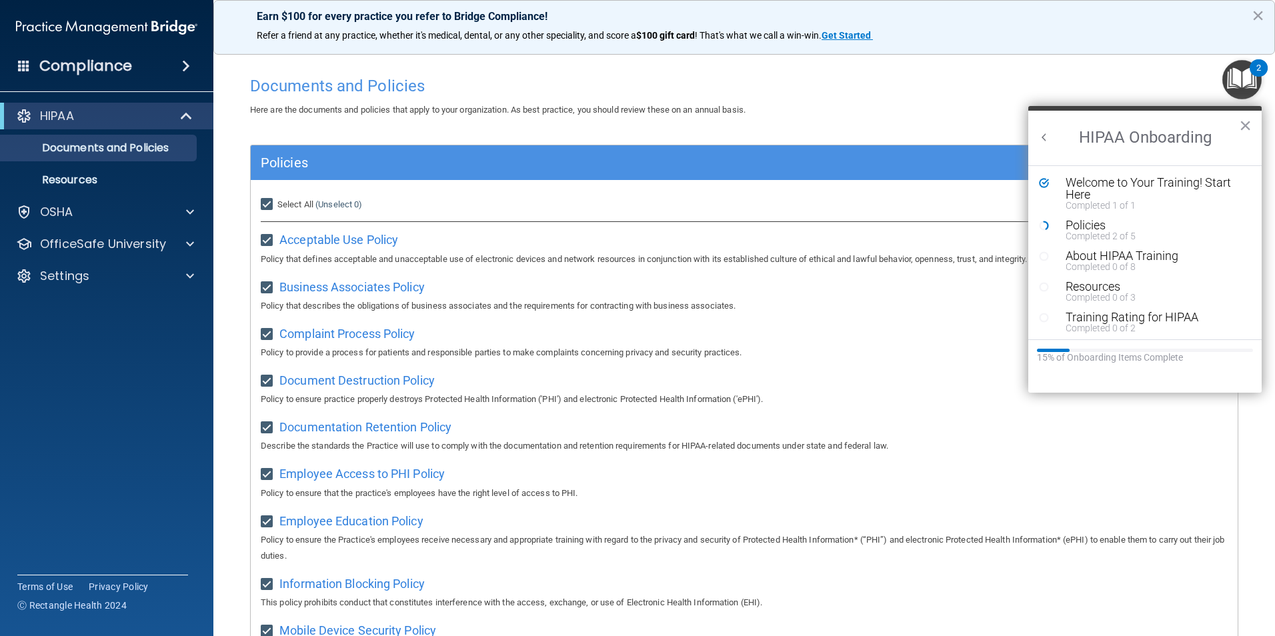
checkbox input "true"
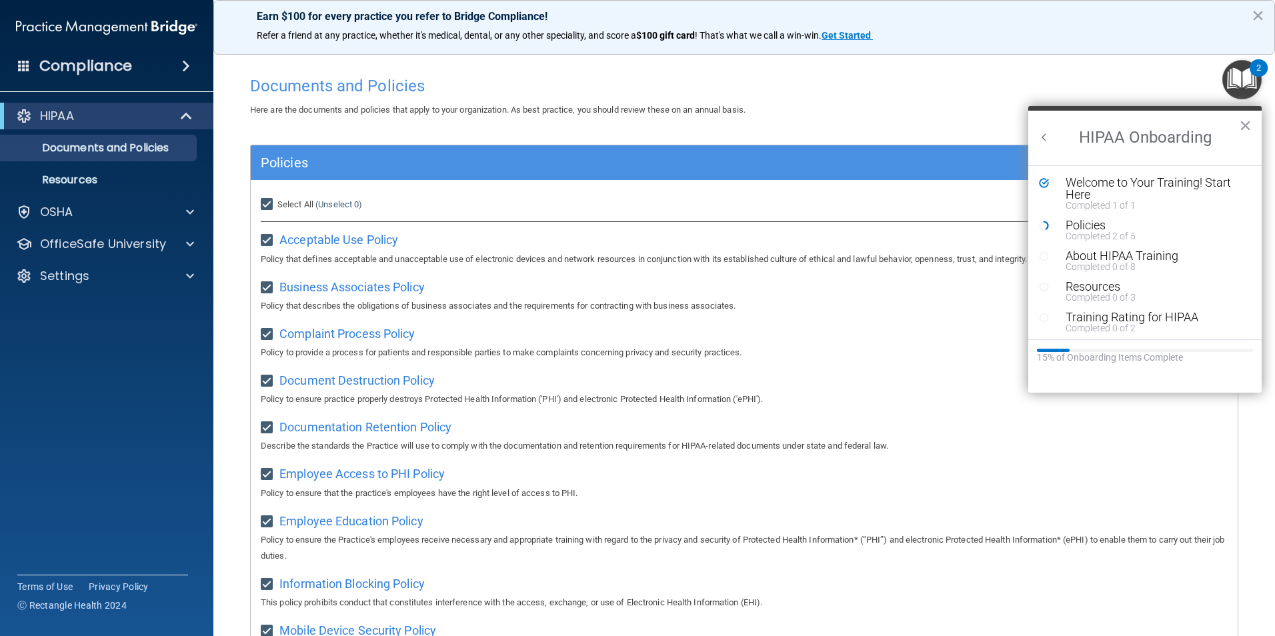
checkbox input "true"
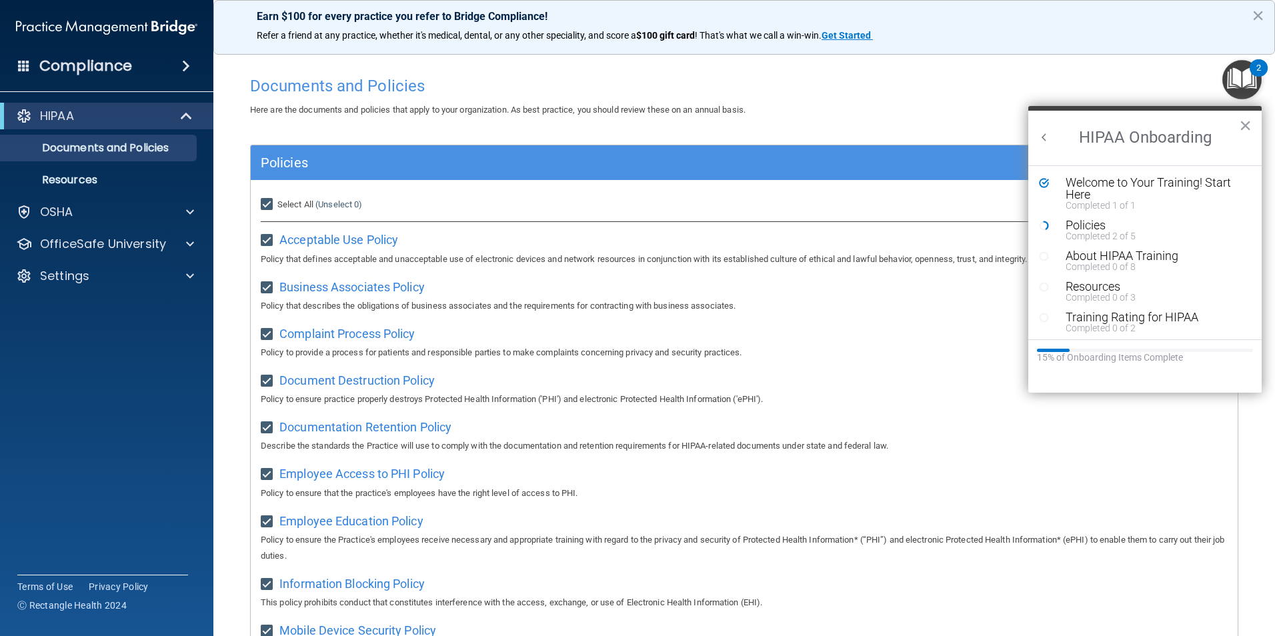
checkbox input "true"
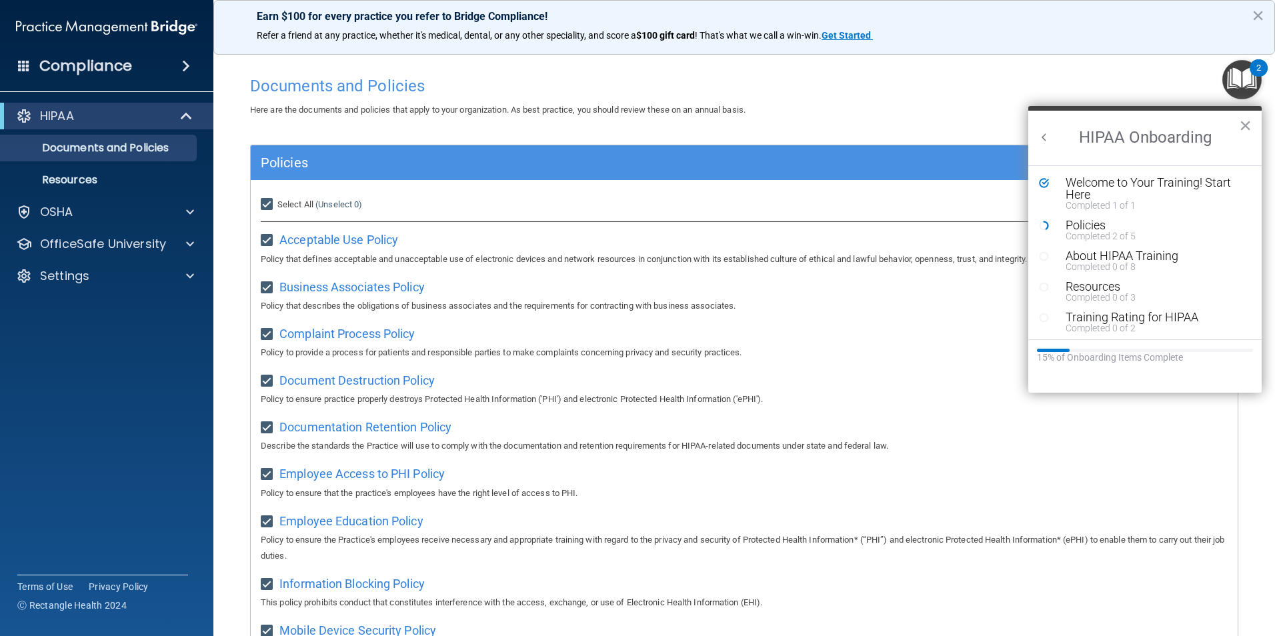
checkbox input "true"
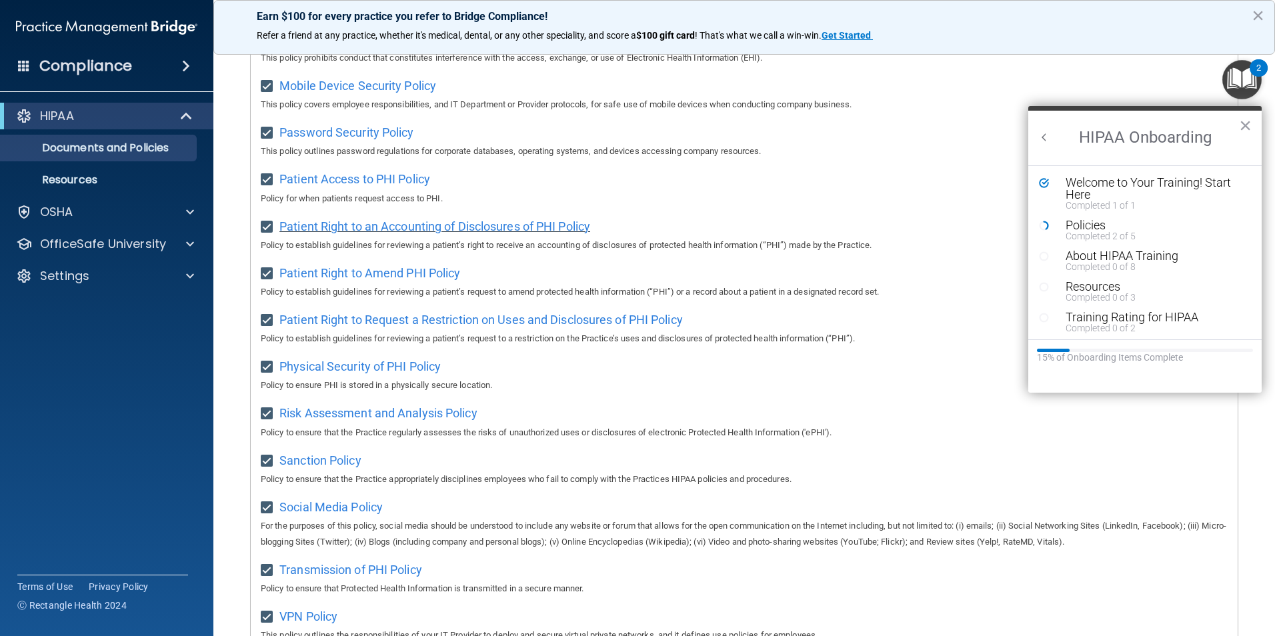
scroll to position [533, 0]
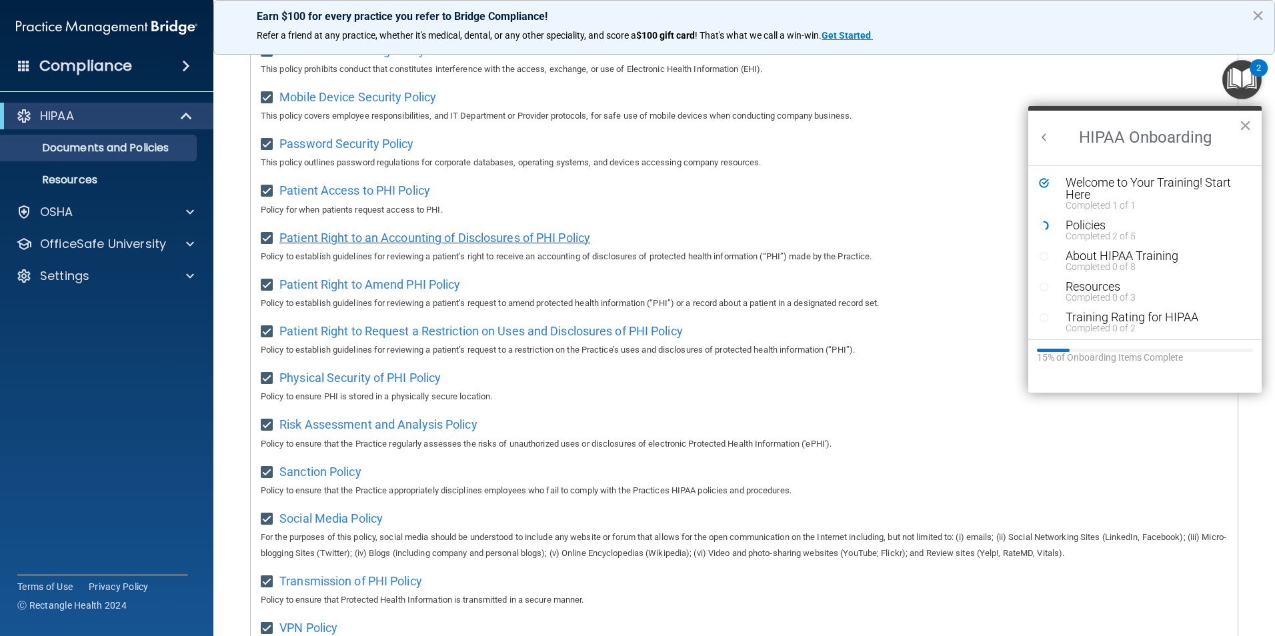
click at [381, 245] on span "Patient Right to an Accounting of Disclosures of PHI Policy" at bounding box center [434, 238] width 311 height 14
click at [932, 165] on p "This policy outlines password regulations for corporate databases, operating sy…" at bounding box center [744, 163] width 967 height 16
drag, startPoint x: 1248, startPoint y: 123, endPoint x: 1245, endPoint y: 115, distance: 7.8
click at [1247, 123] on button "×" at bounding box center [1245, 125] width 13 height 21
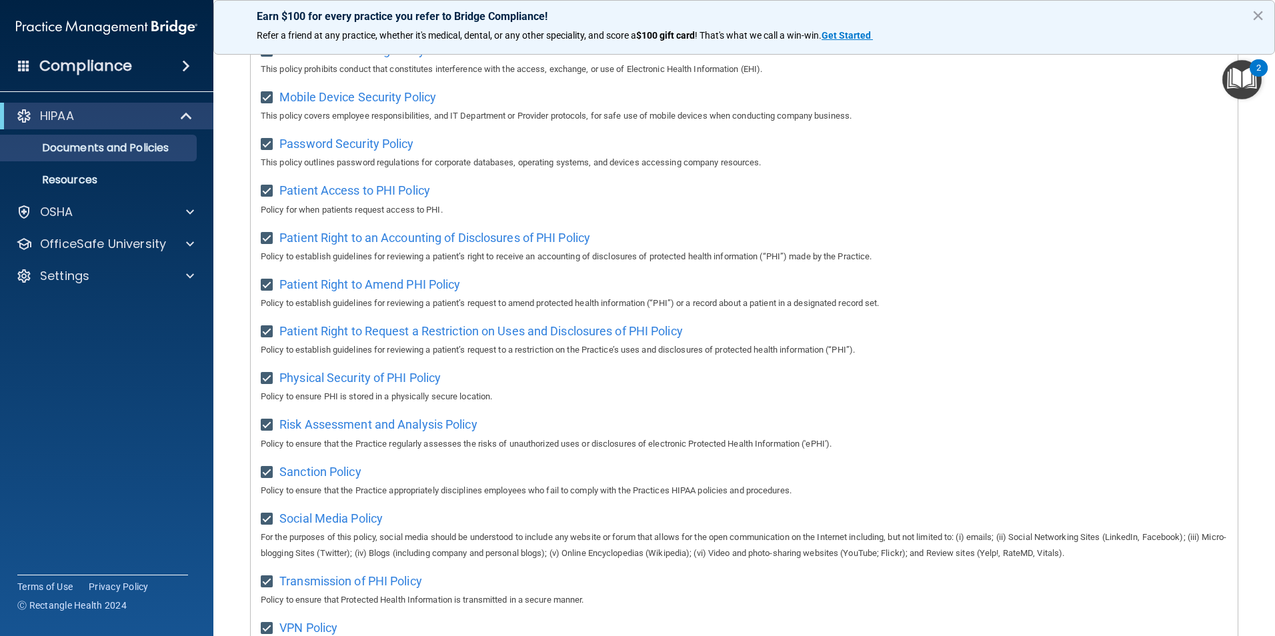
click at [1237, 84] on img "Open Resource Center, 2 new notifications" at bounding box center [1241, 79] width 39 height 39
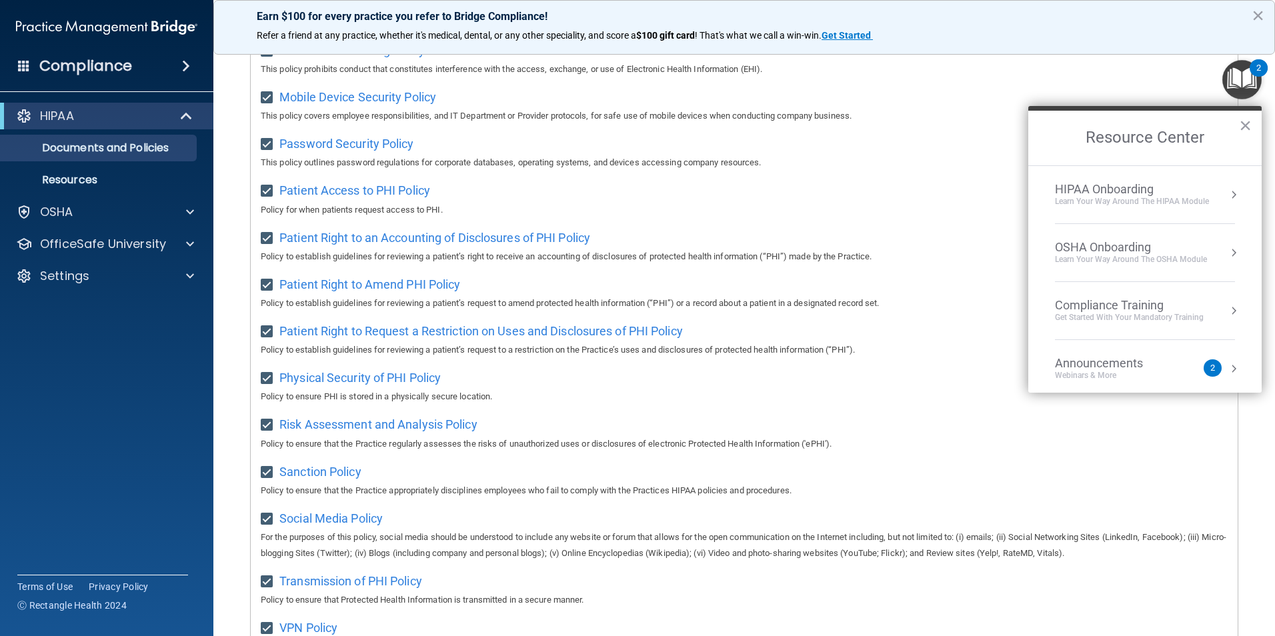
click at [1172, 207] on li "HIPAA Onboarding Learn Your Way around the HIPAA module" at bounding box center [1145, 195] width 180 height 58
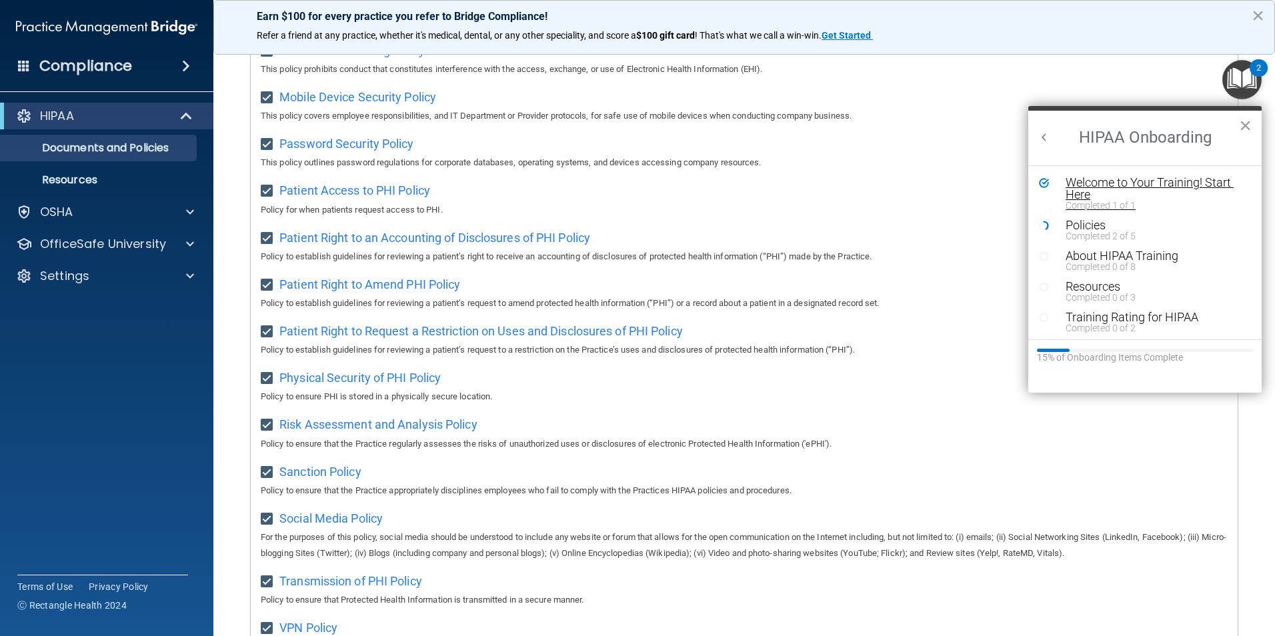
scroll to position [0, 0]
click at [919, 201] on div "Patient Access to PHI Policy Policy for when patients request access to PHI." at bounding box center [744, 198] width 967 height 38
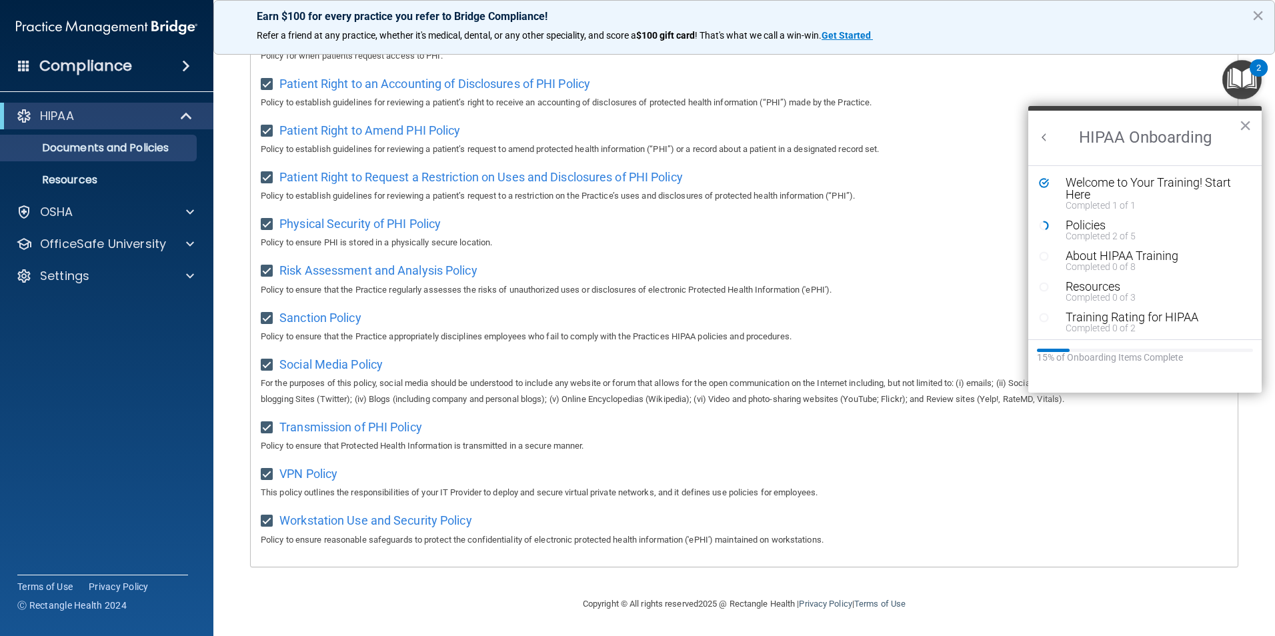
scroll to position [701, 0]
click at [324, 311] on span "Sanction Policy" at bounding box center [320, 318] width 82 height 14
click at [343, 265] on span "Risk Assessment and Analysis Policy" at bounding box center [378, 270] width 198 height 14
click at [347, 518] on span "Workstation Use and Security Policy" at bounding box center [375, 520] width 193 height 14
click at [319, 472] on span "VPN Policy" at bounding box center [308, 474] width 58 height 14
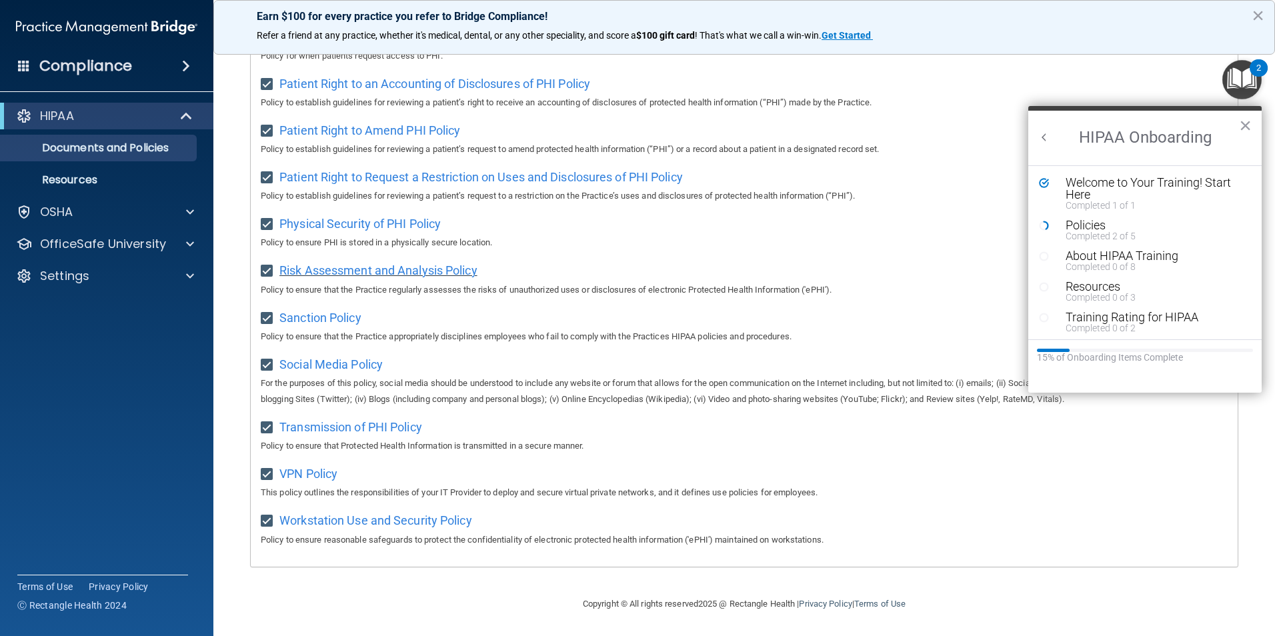
click at [337, 264] on span "Risk Assessment and Analysis Policy" at bounding box center [378, 270] width 198 height 14
click at [334, 217] on span "Physical Security of PHI Policy" at bounding box center [359, 224] width 161 height 14
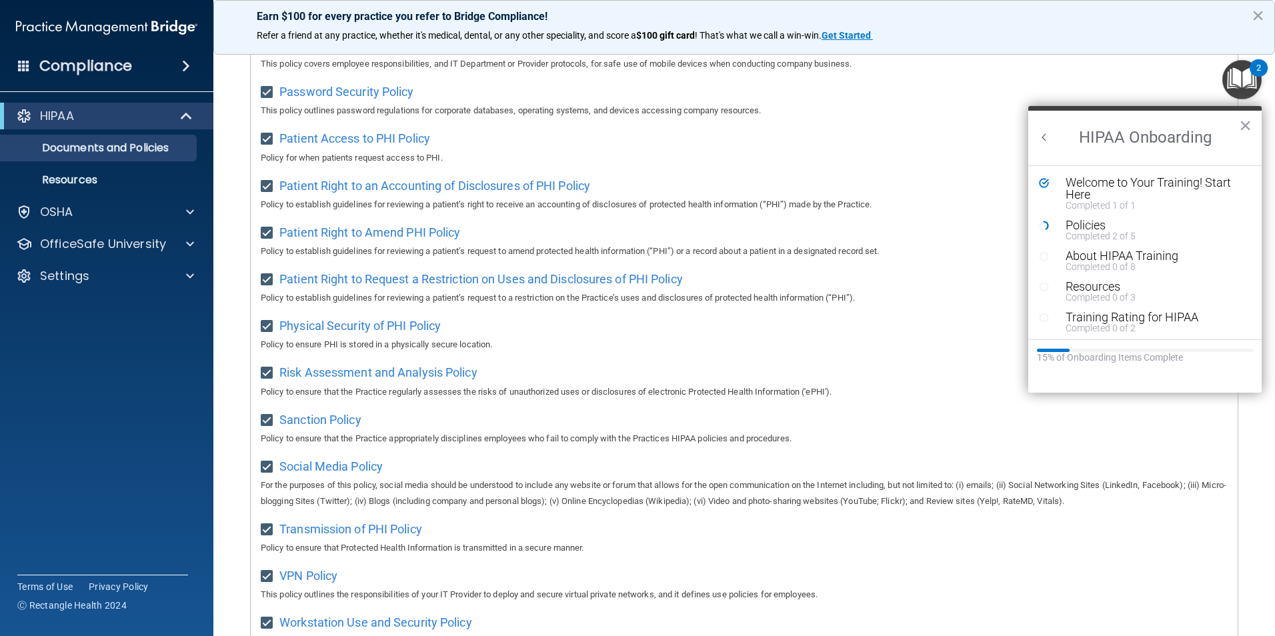
scroll to position [568, 0]
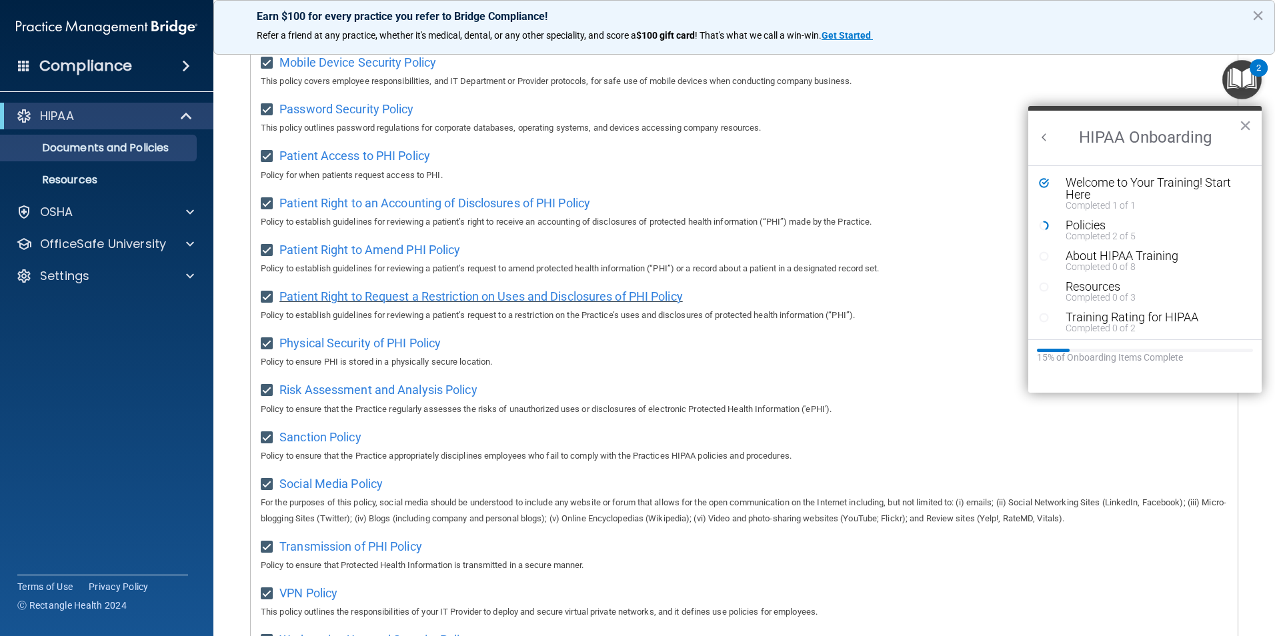
click at [342, 303] on span "Patient Right to Request a Restriction on Uses and Disclosures of PHI Policy" at bounding box center [480, 296] width 403 height 14
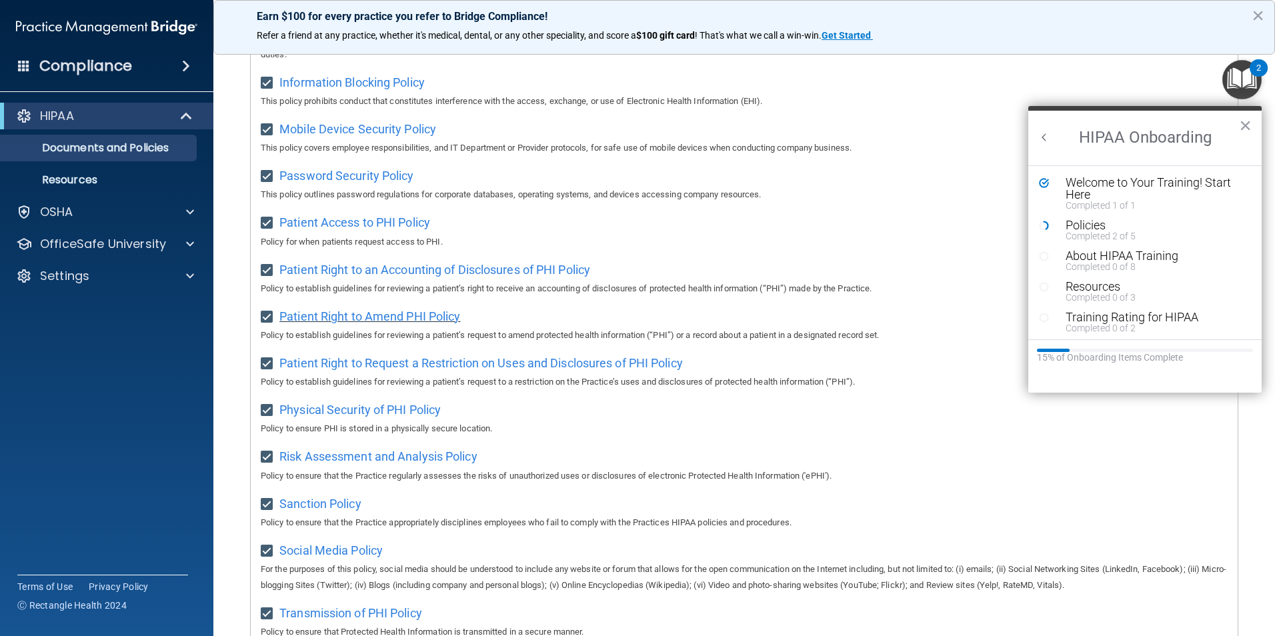
click at [409, 322] on span "Patient Right to Amend PHI Policy" at bounding box center [369, 316] width 181 height 14
click at [102, 145] on p "Documents and Policies" at bounding box center [100, 147] width 182 height 13
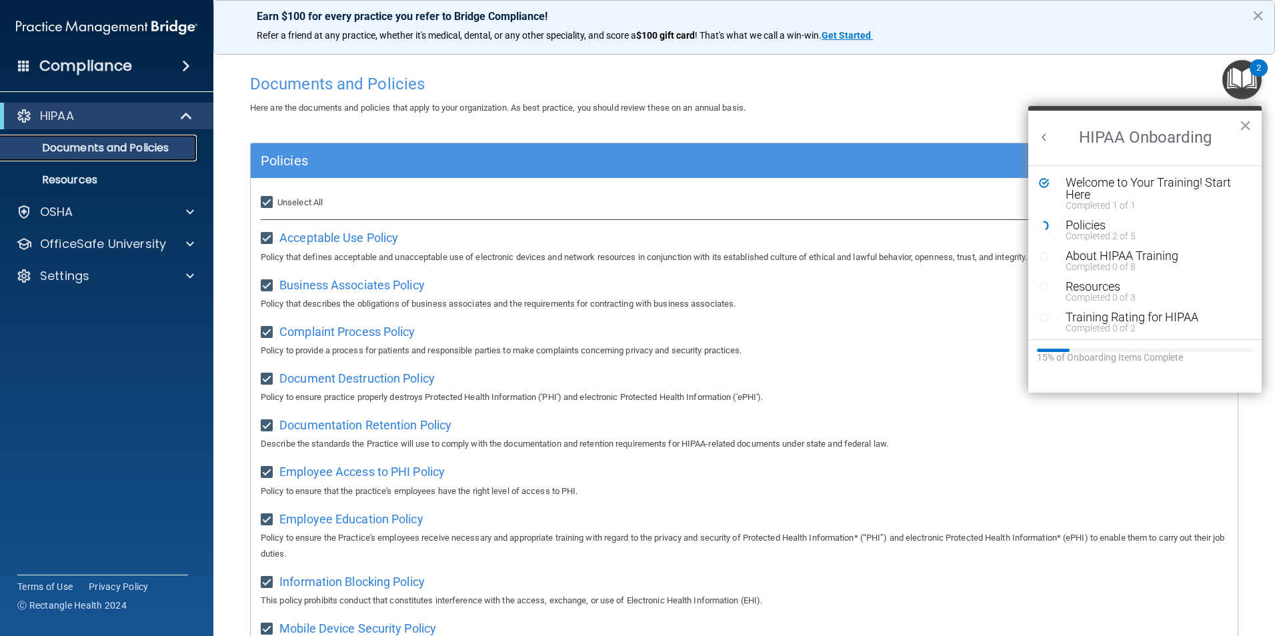
scroll to position [0, 0]
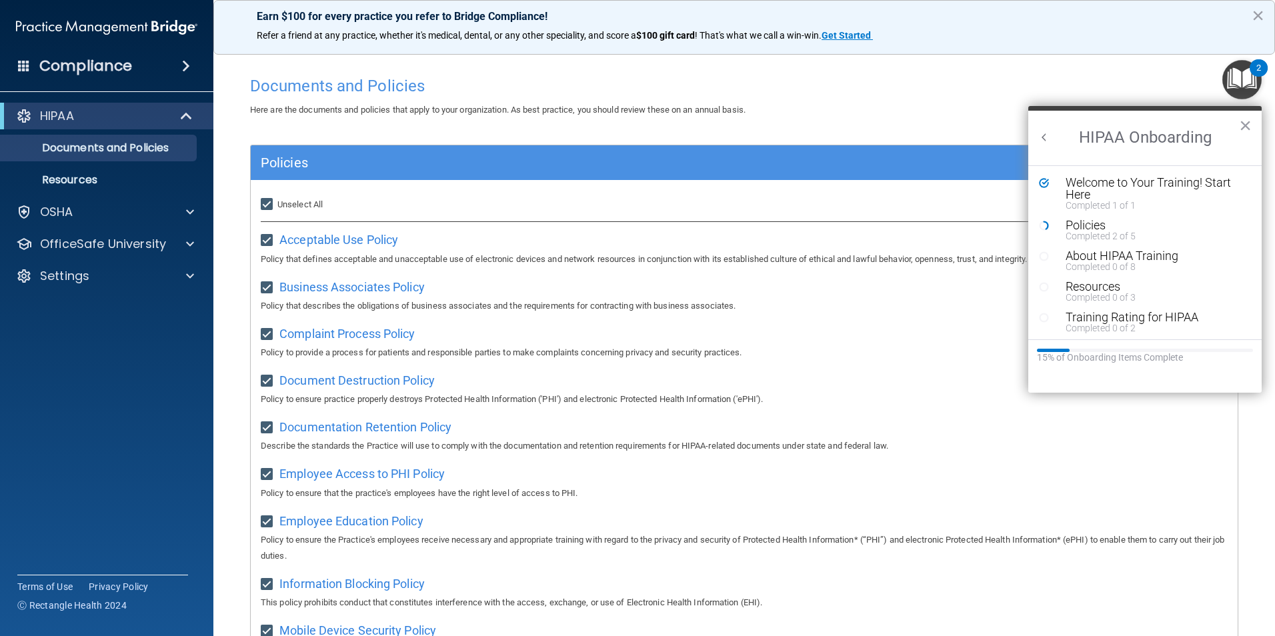
drag, startPoint x: 1244, startPoint y: 127, endPoint x: 1245, endPoint y: 114, distance: 13.4
click at [1245, 127] on button "×" at bounding box center [1245, 125] width 13 height 21
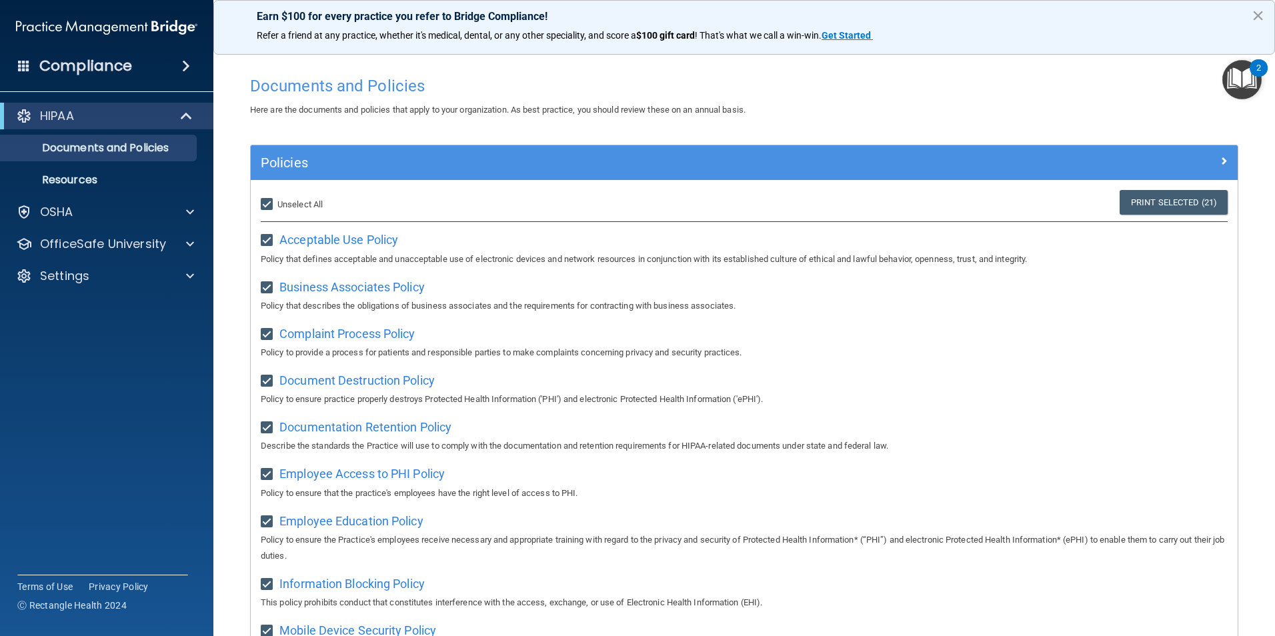
click at [1210, 150] on div "Policies" at bounding box center [744, 162] width 987 height 35
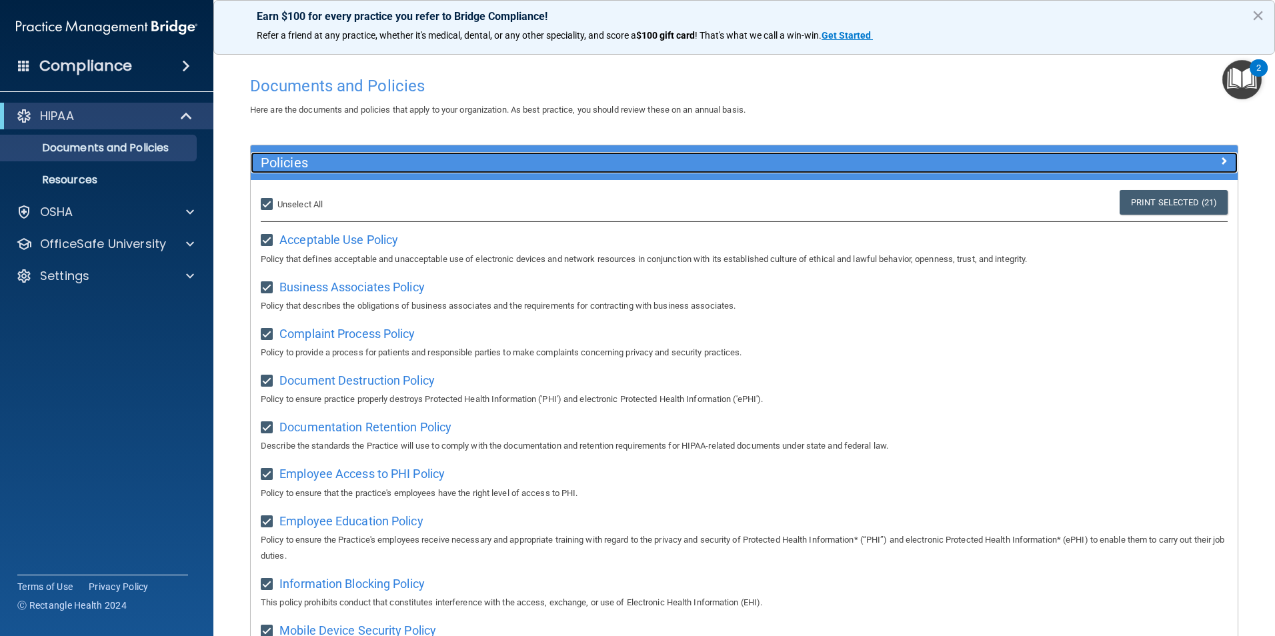
click at [1219, 159] on span at bounding box center [1223, 161] width 8 height 16
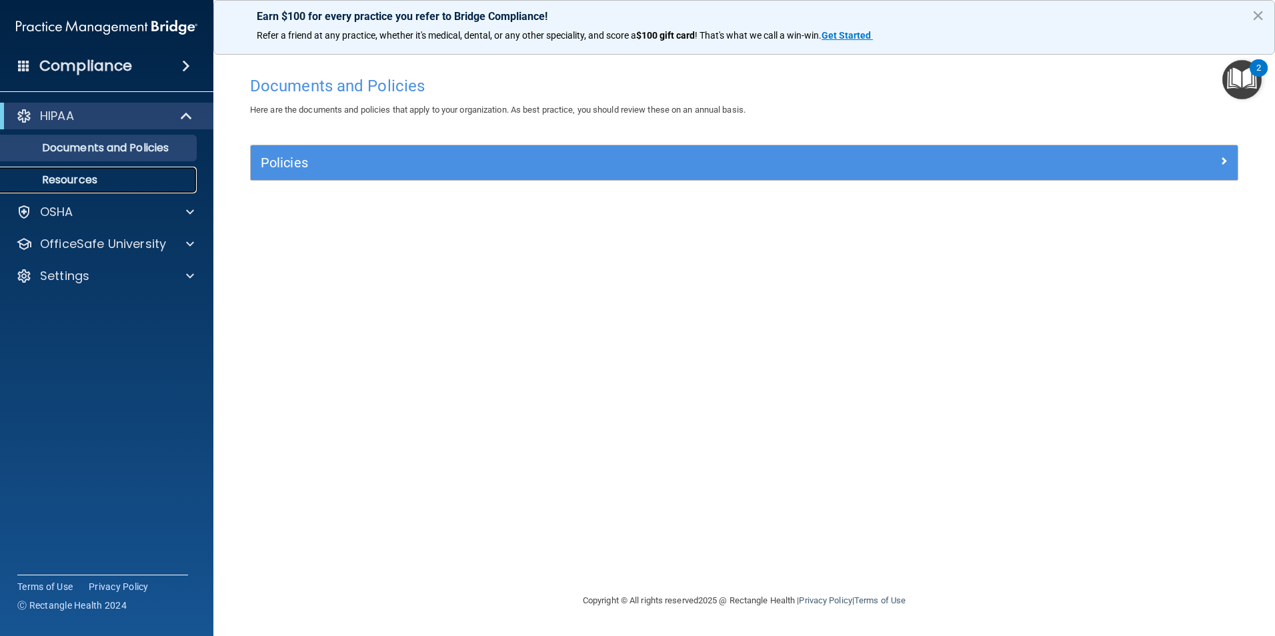
click at [86, 186] on p "Resources" at bounding box center [100, 179] width 182 height 13
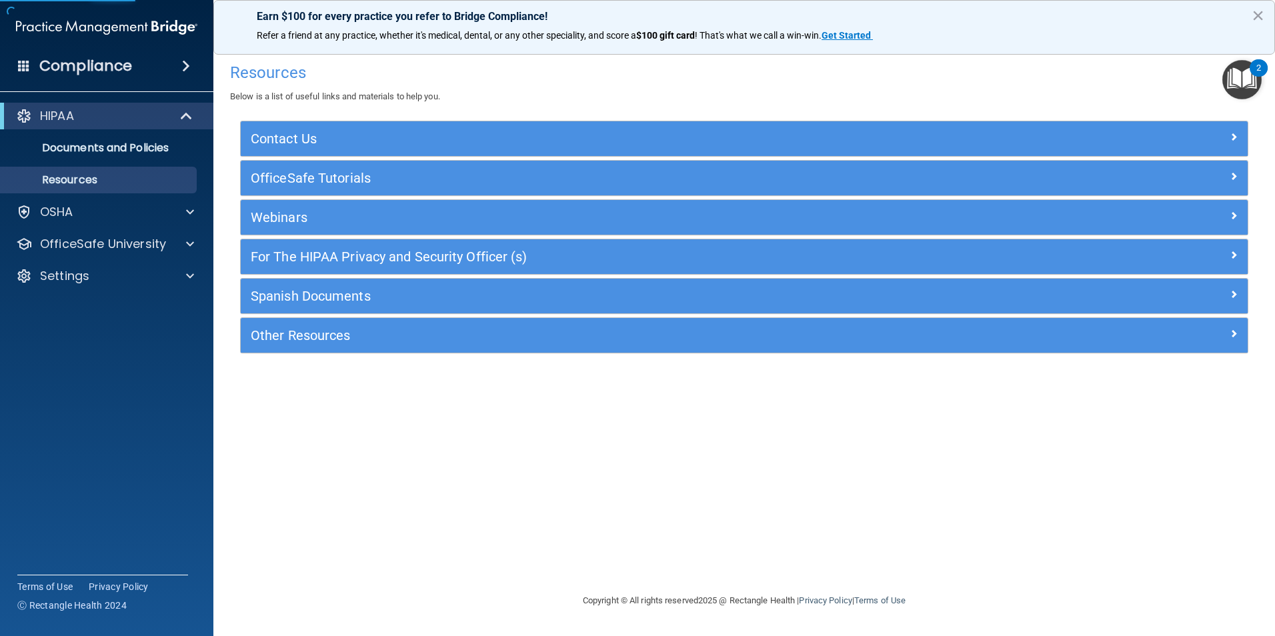
click at [321, 125] on div "Contact Us" at bounding box center [744, 138] width 1007 height 35
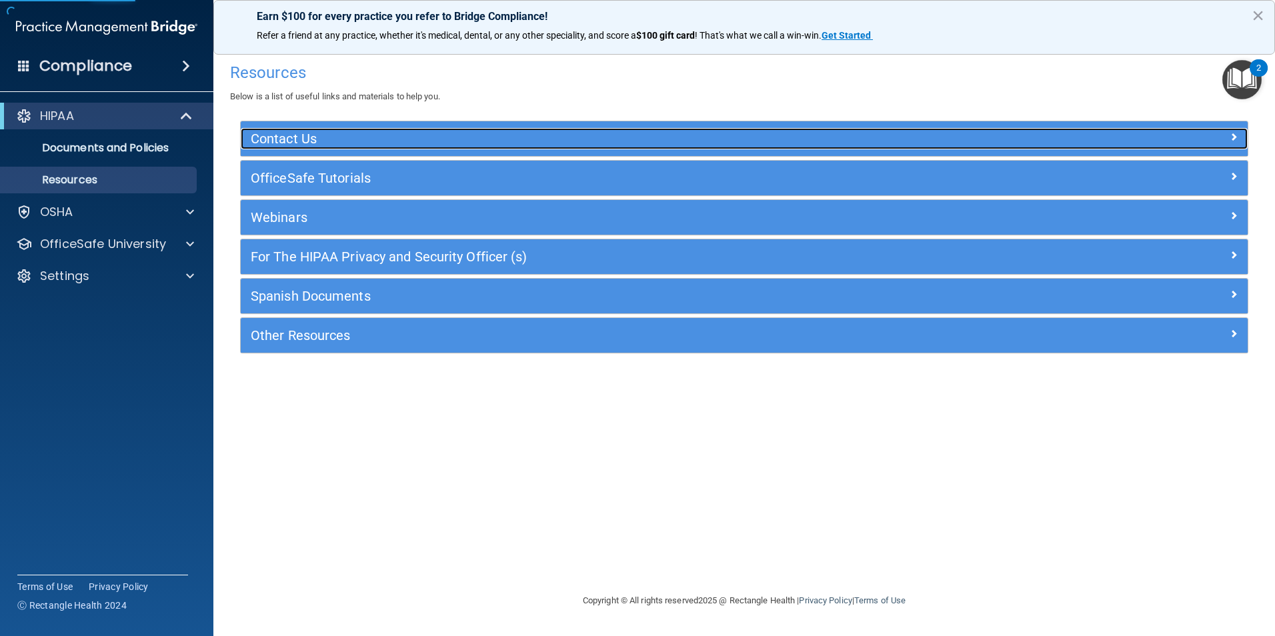
click at [313, 138] on h5 "Contact Us" at bounding box center [618, 138] width 735 height 15
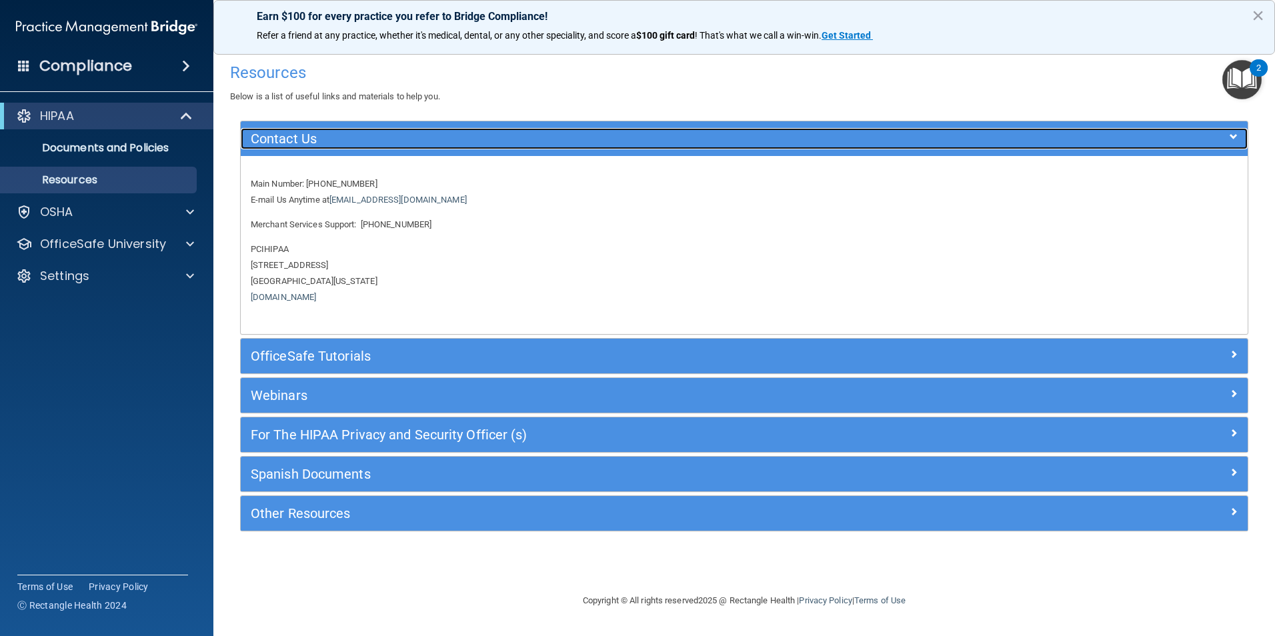
click at [313, 133] on h5 "Contact Us" at bounding box center [618, 138] width 735 height 15
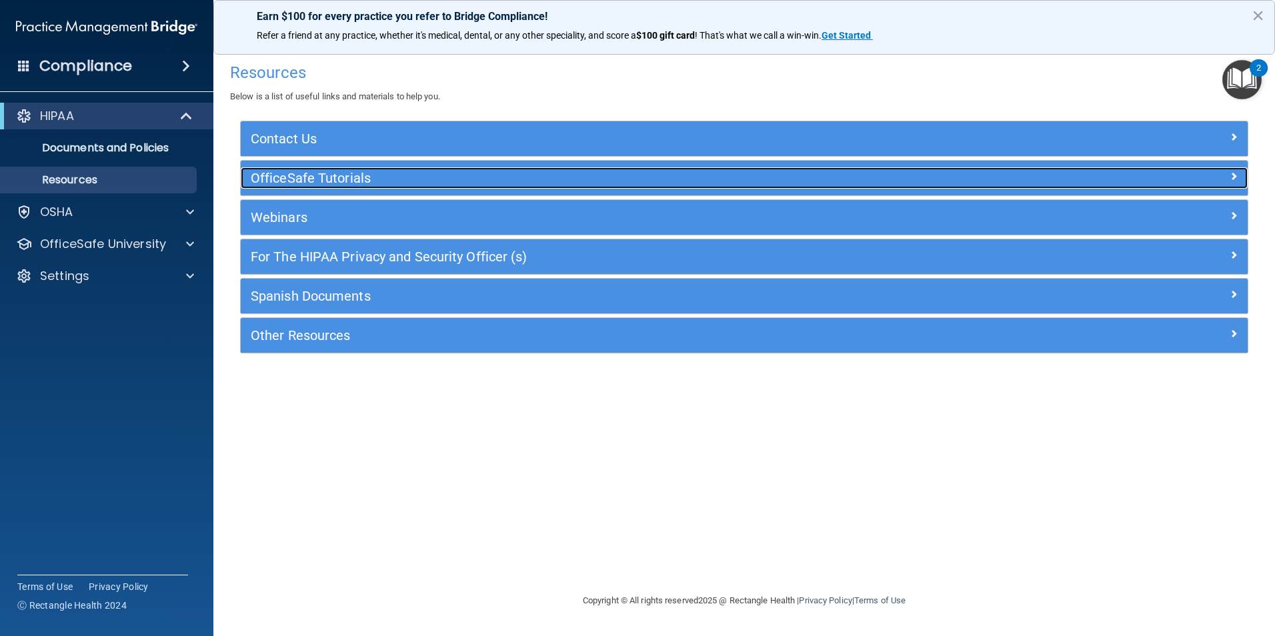
click at [306, 171] on h5 "OfficeSafe Tutorials" at bounding box center [618, 178] width 735 height 15
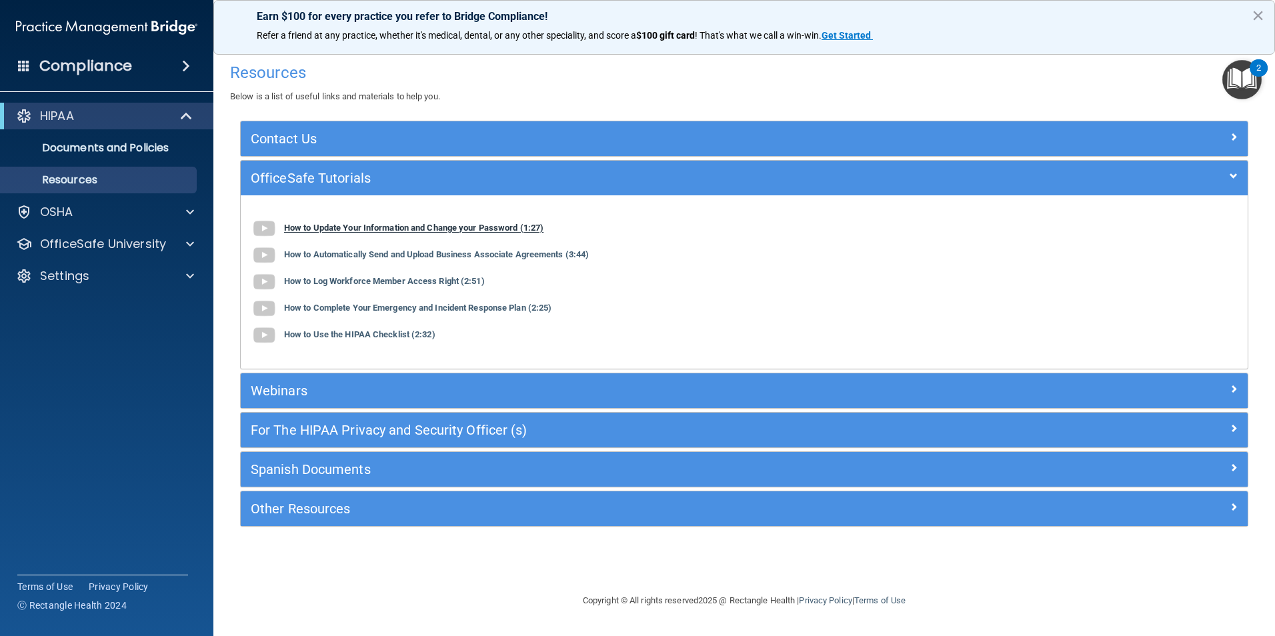
click at [389, 225] on b "How to Update Your Information and Change your Password (1:27)" at bounding box center [413, 228] width 259 height 10
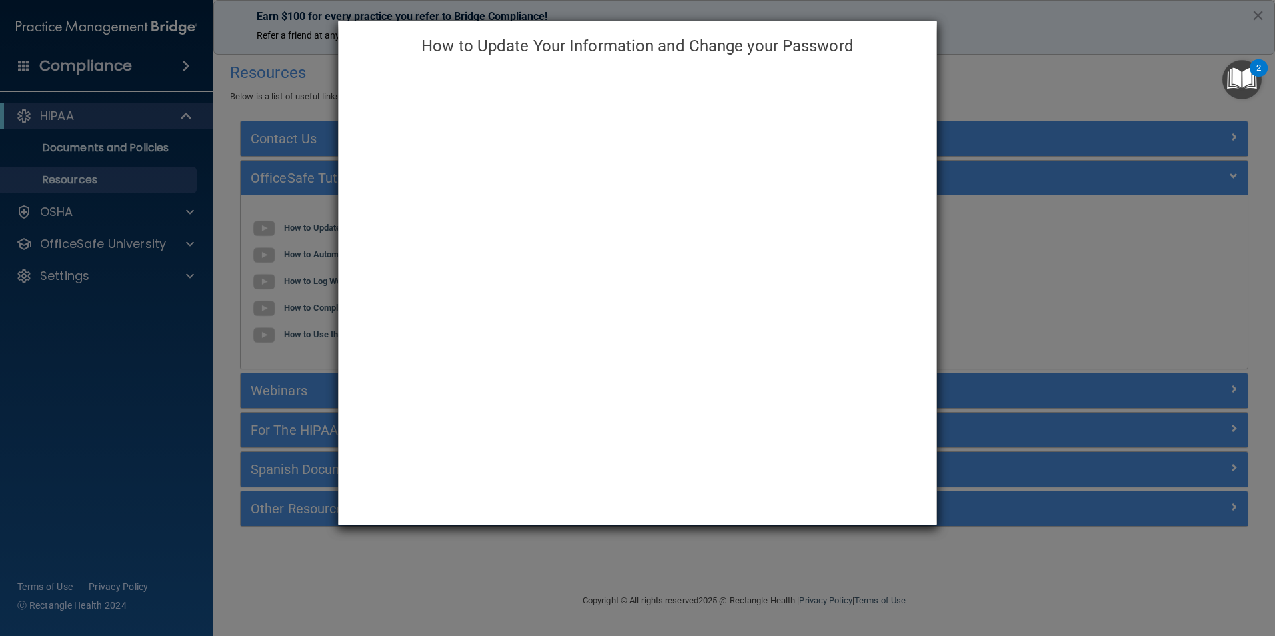
click at [785, 556] on div "How to Update Your Information and Change your Password" at bounding box center [637, 318] width 1275 height 636
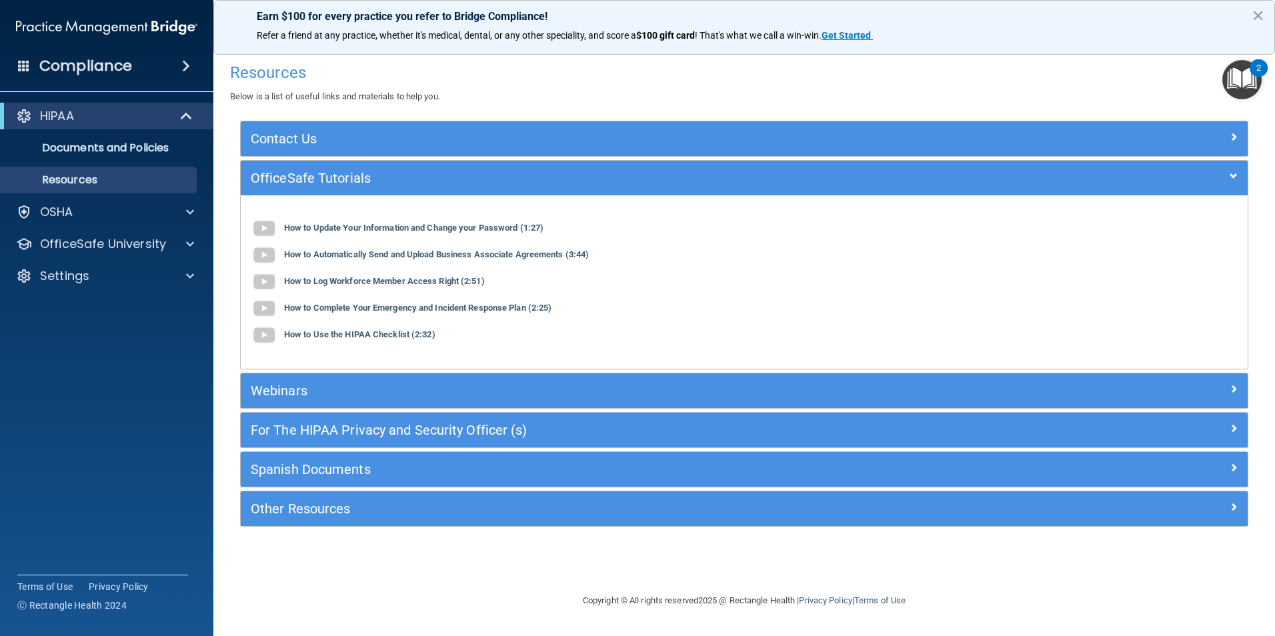
click at [1238, 79] on img "Open Resource Center, 2 new notifications" at bounding box center [1241, 79] width 39 height 39
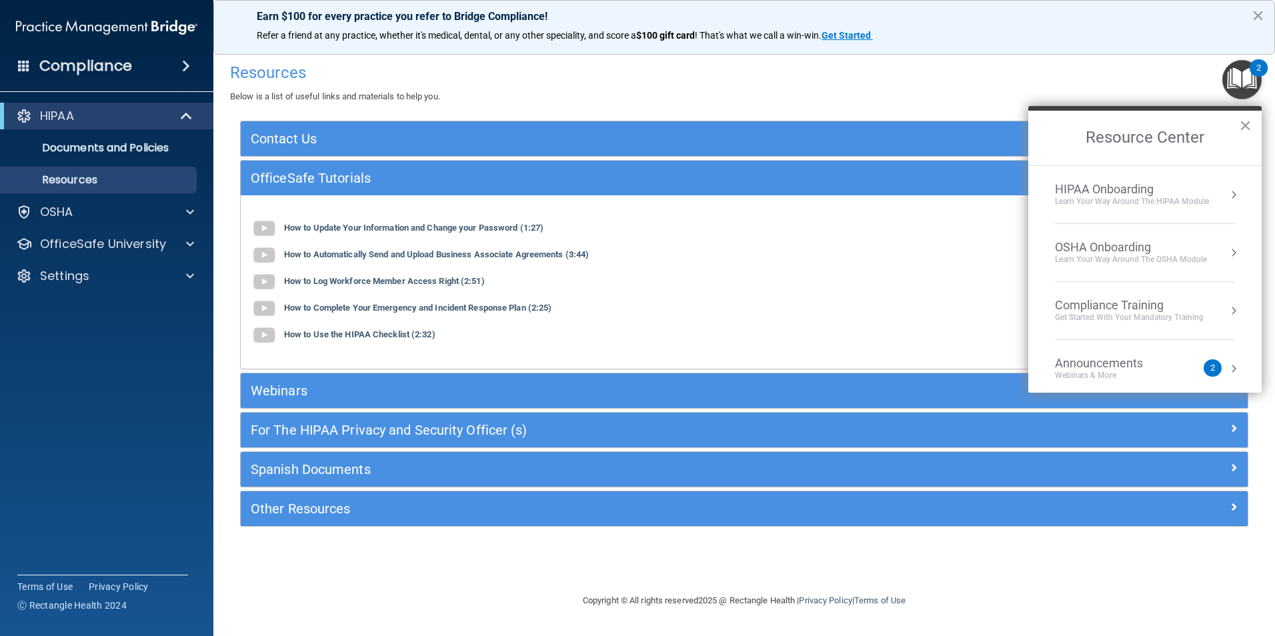
click at [1151, 193] on div "HIPAA Onboarding" at bounding box center [1132, 189] width 154 height 15
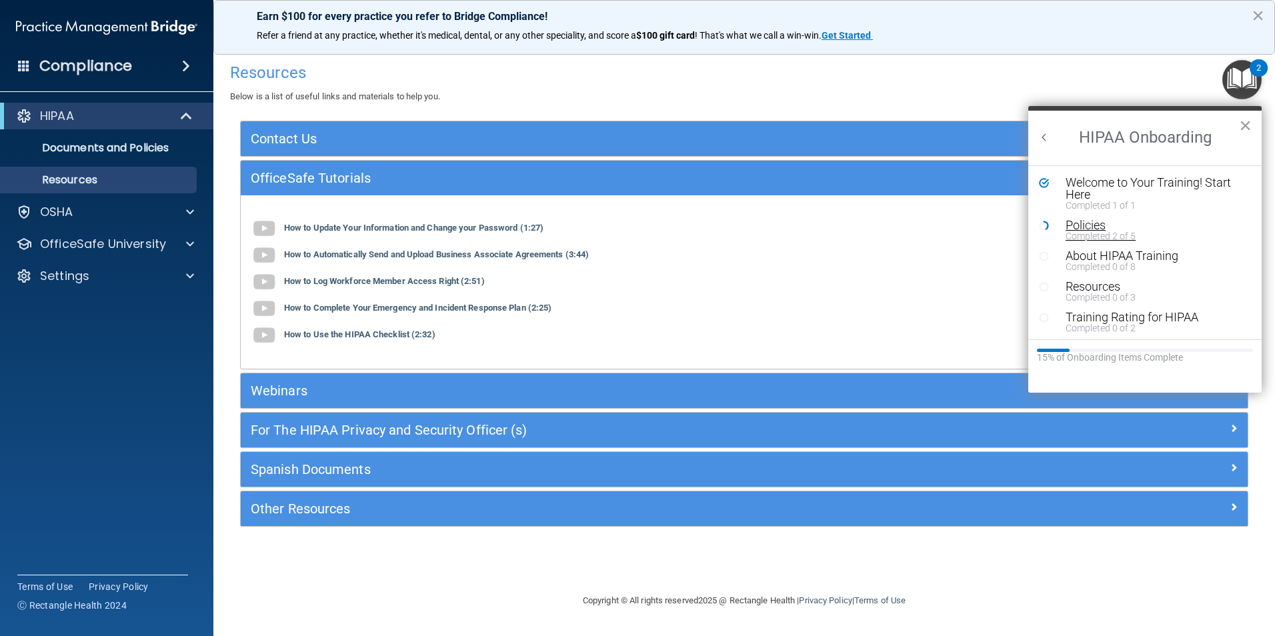
click at [1091, 224] on div "Policies" at bounding box center [1149, 225] width 169 height 12
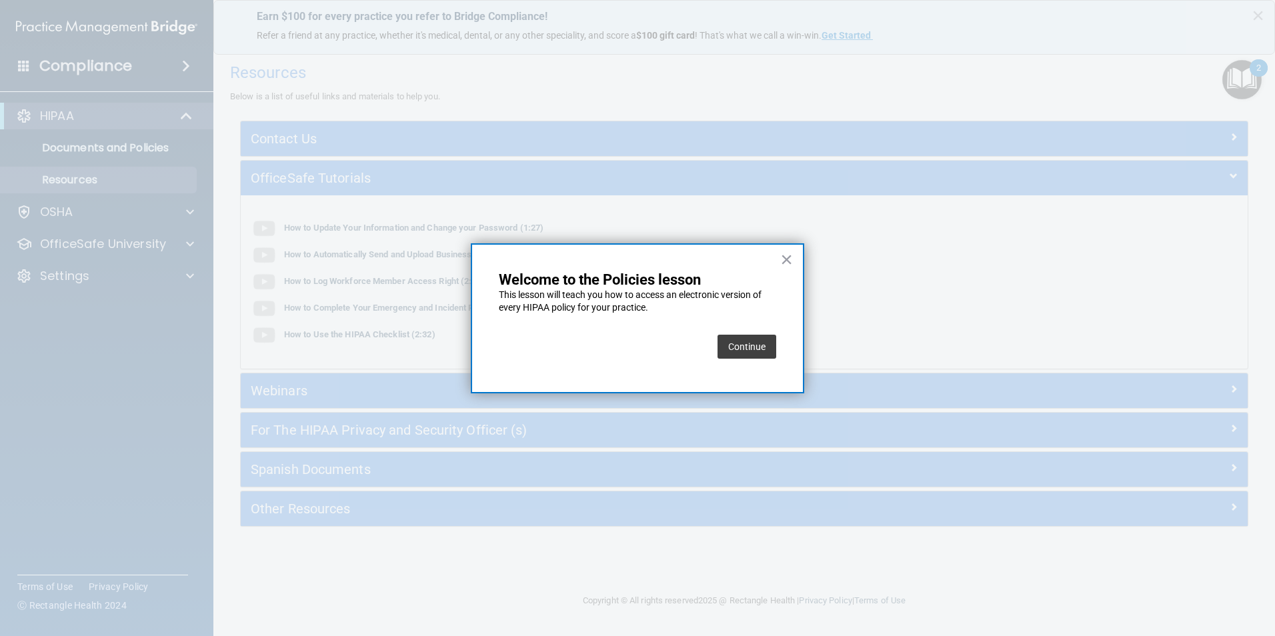
click at [744, 344] on button "Continue" at bounding box center [746, 347] width 59 height 24
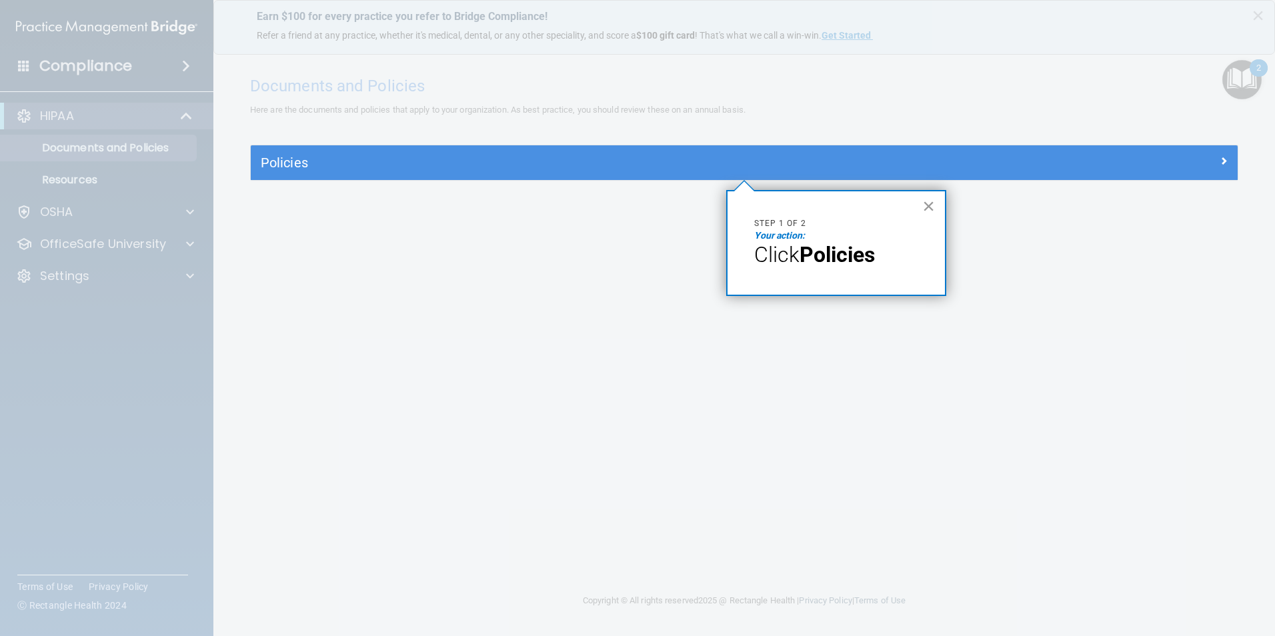
click at [930, 206] on button "×" at bounding box center [928, 205] width 13 height 21
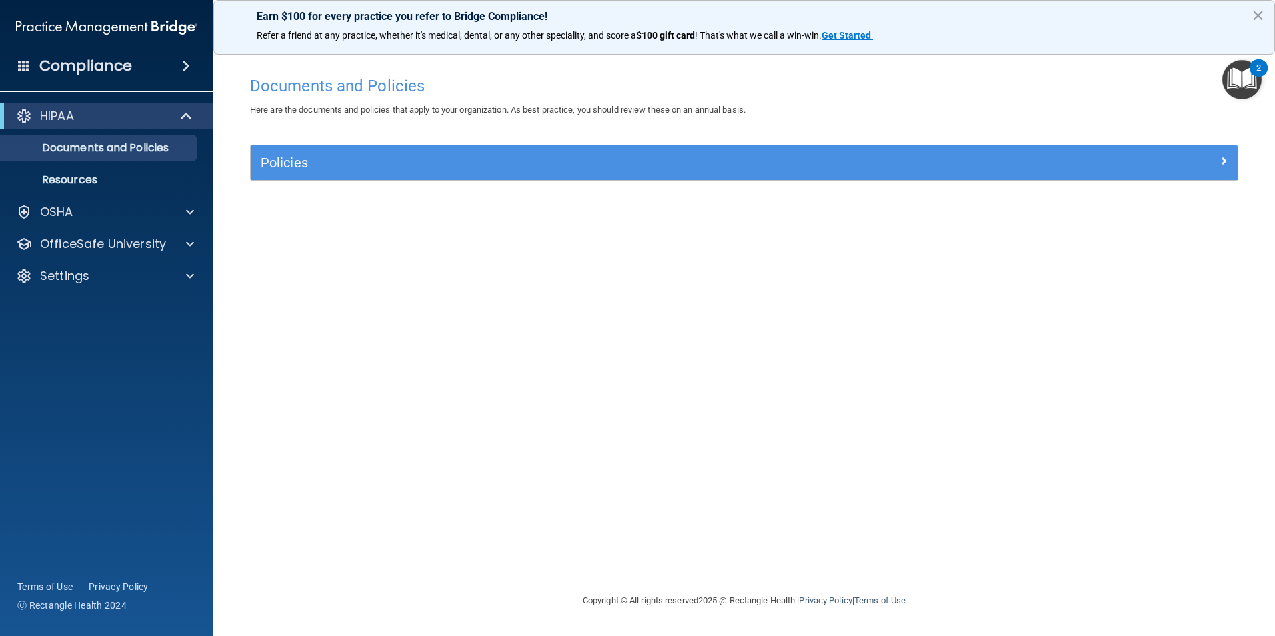
click at [676, 174] on div "Policies" at bounding box center [744, 162] width 987 height 35
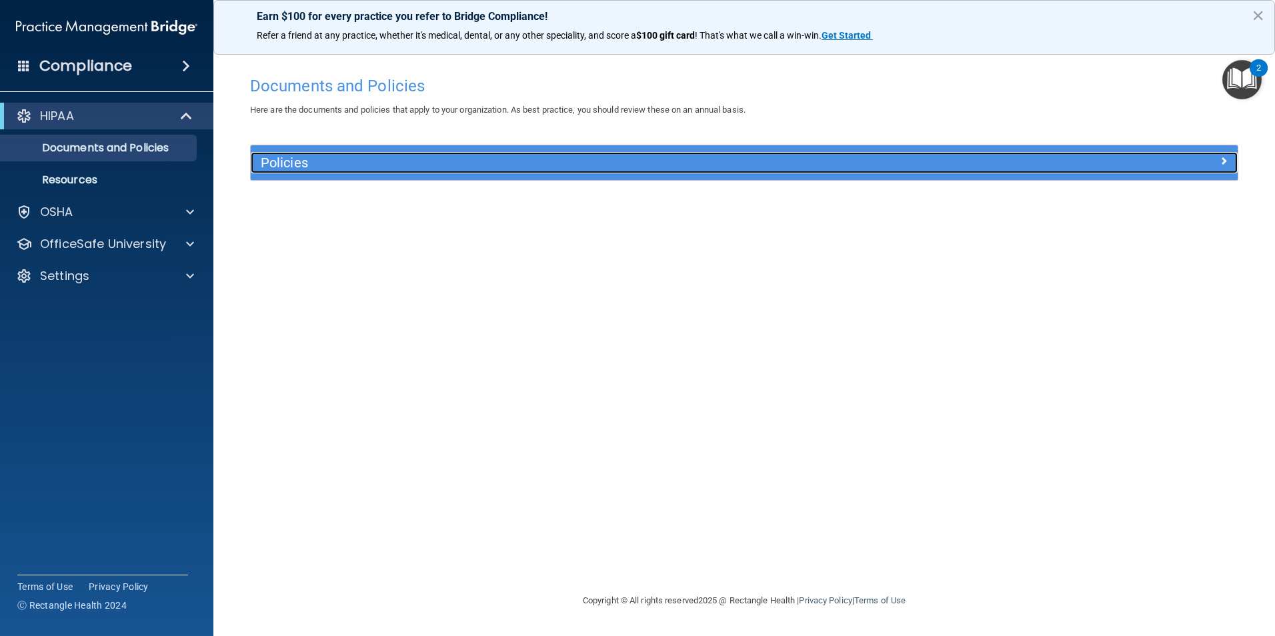
click at [1218, 155] on div at bounding box center [1114, 160] width 247 height 16
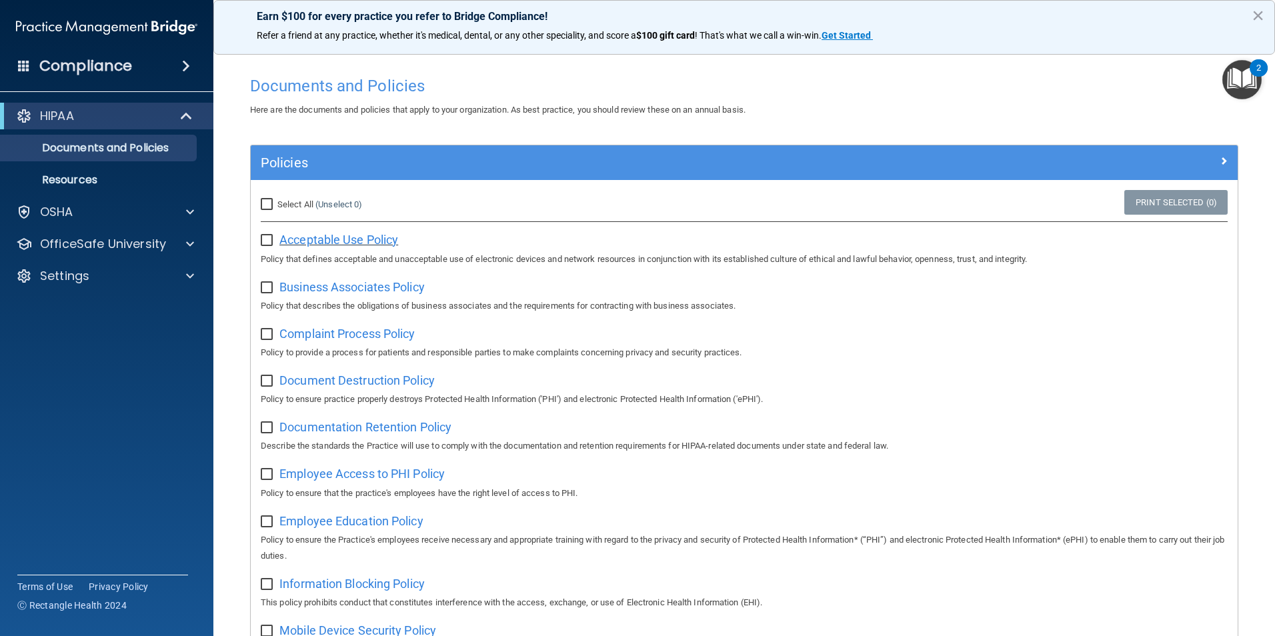
click at [374, 239] on span "Acceptable Use Policy" at bounding box center [338, 240] width 119 height 14
click at [381, 286] on span "Business Associates Policy" at bounding box center [351, 287] width 145 height 14
click at [360, 337] on span "Complaint Process Policy" at bounding box center [346, 334] width 135 height 14
click at [383, 389] on div "Document Destruction Policy Policy to ensure practice properly destroys Protect…" at bounding box center [744, 388] width 967 height 38
click at [383, 380] on span "Document Destruction Policy" at bounding box center [356, 380] width 155 height 14
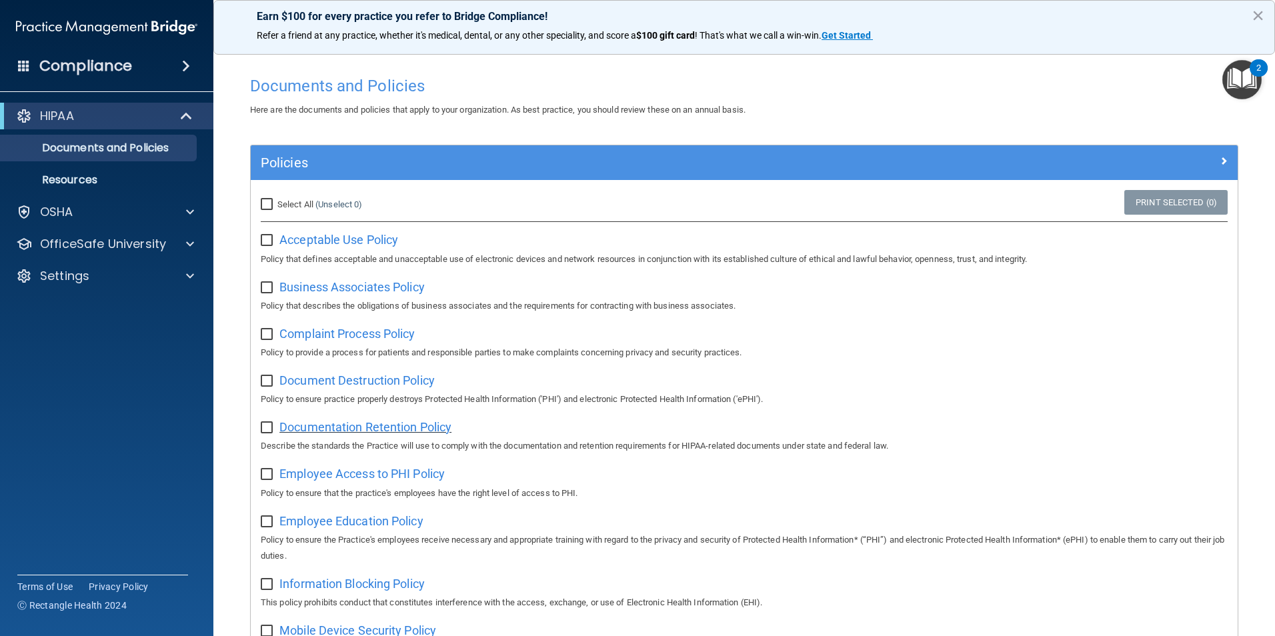
click at [327, 428] on span "Documentation Retention Policy" at bounding box center [365, 427] width 172 height 14
click at [325, 473] on span "Employee Access to PHI Policy" at bounding box center [361, 474] width 165 height 14
click at [344, 525] on span "Employee Education Policy" at bounding box center [351, 521] width 144 height 14
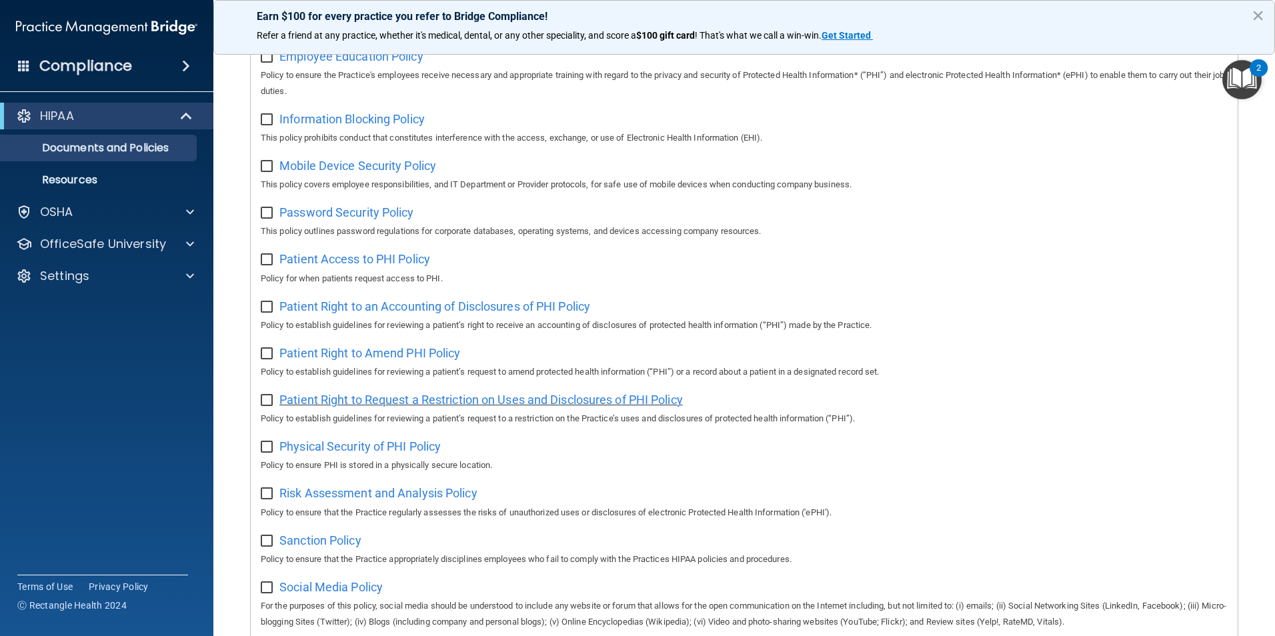
scroll to position [467, 0]
click at [319, 118] on span "Information Blocking Policy" at bounding box center [351, 117] width 145 height 14
click at [339, 171] on span "Mobile Device Security Policy" at bounding box center [357, 164] width 157 height 14
click at [353, 213] on span "Password Security Policy" at bounding box center [346, 210] width 134 height 14
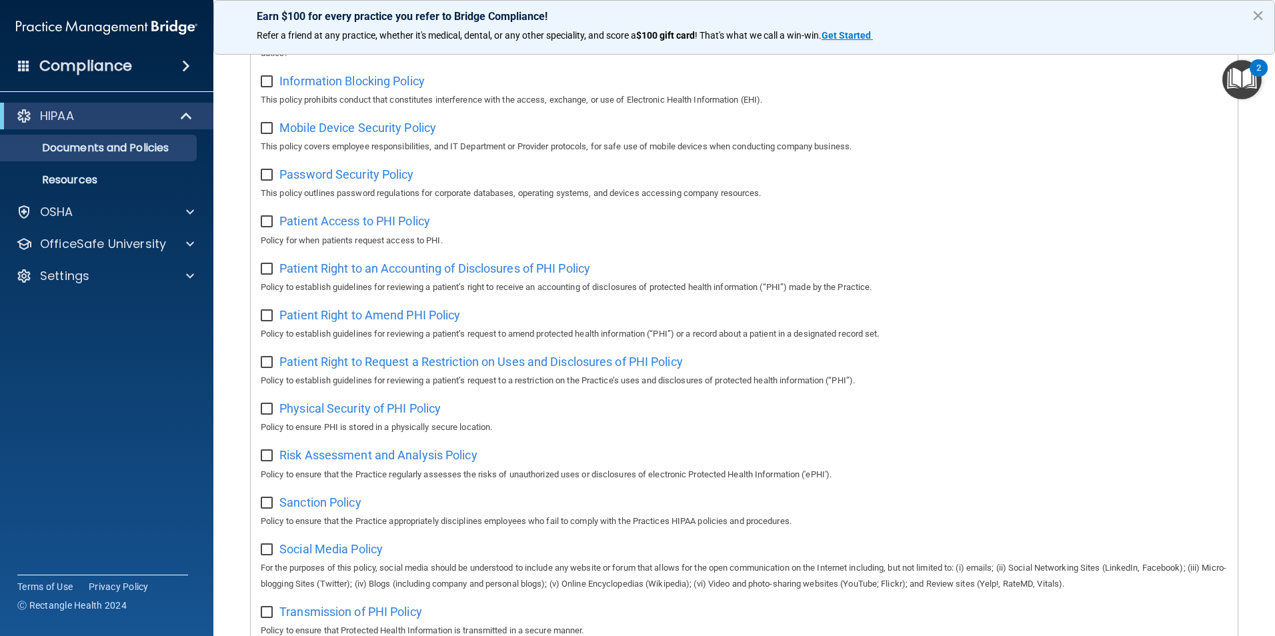
scroll to position [301, 0]
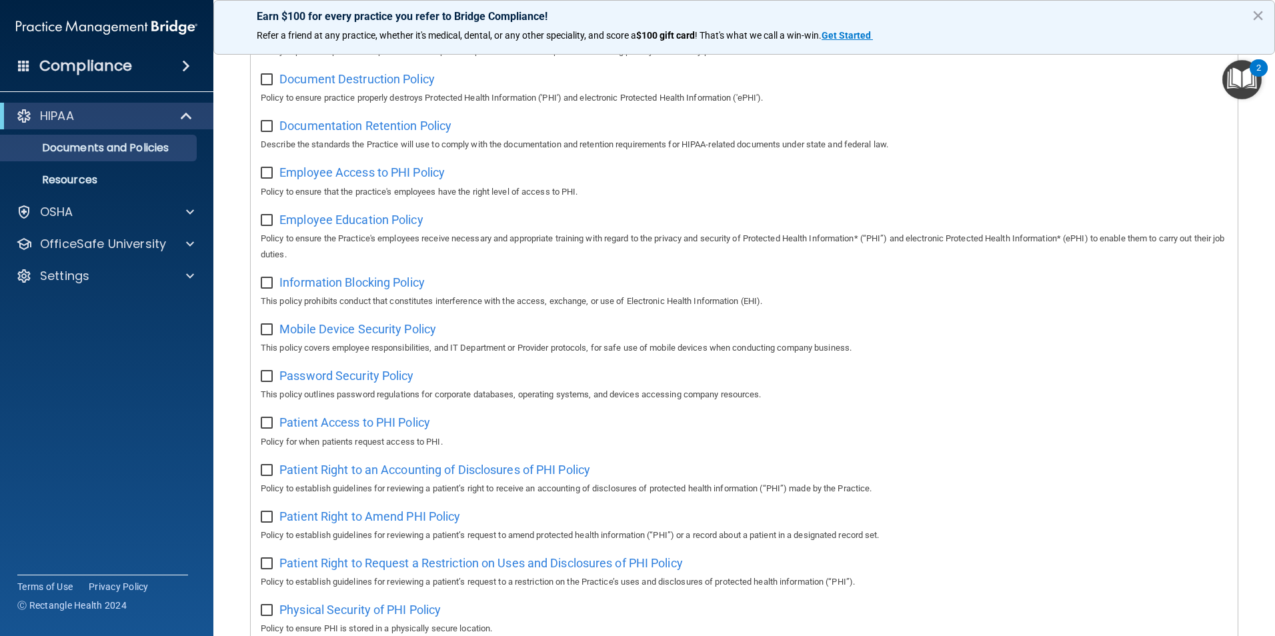
click at [1239, 59] on body "Compliance HIPAA Documents and Policies Report an Incident Business Associates …" at bounding box center [637, 318] width 1275 height 636
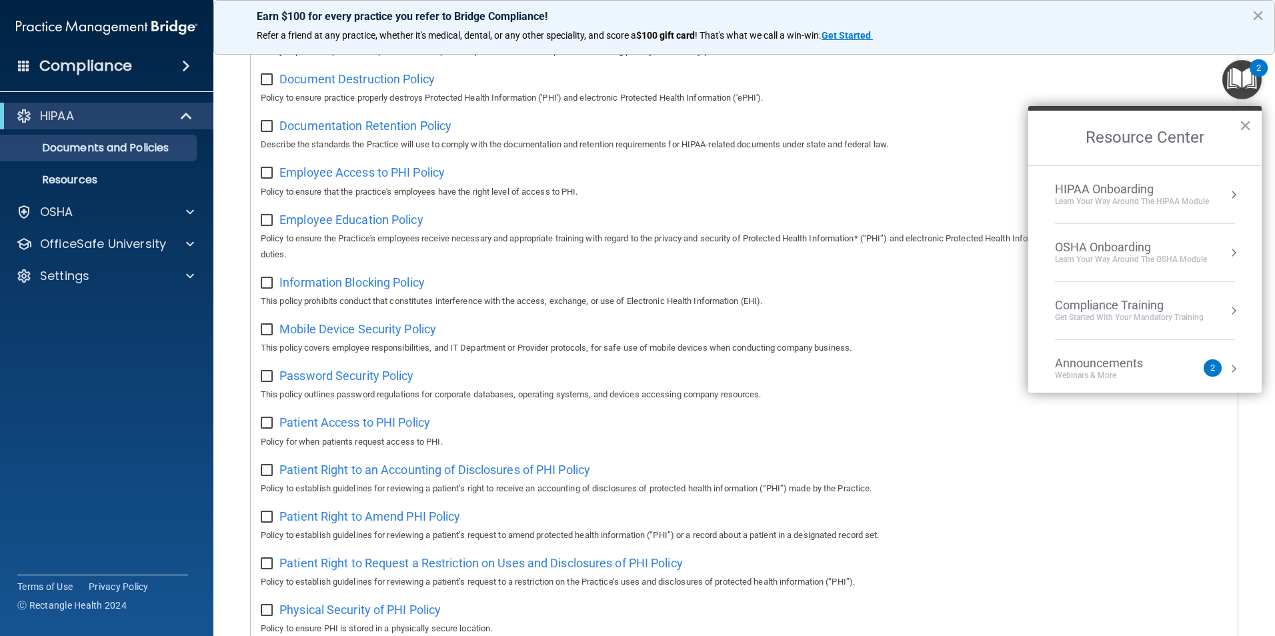
click at [1143, 184] on div "HIPAA Onboarding" at bounding box center [1132, 189] width 154 height 15
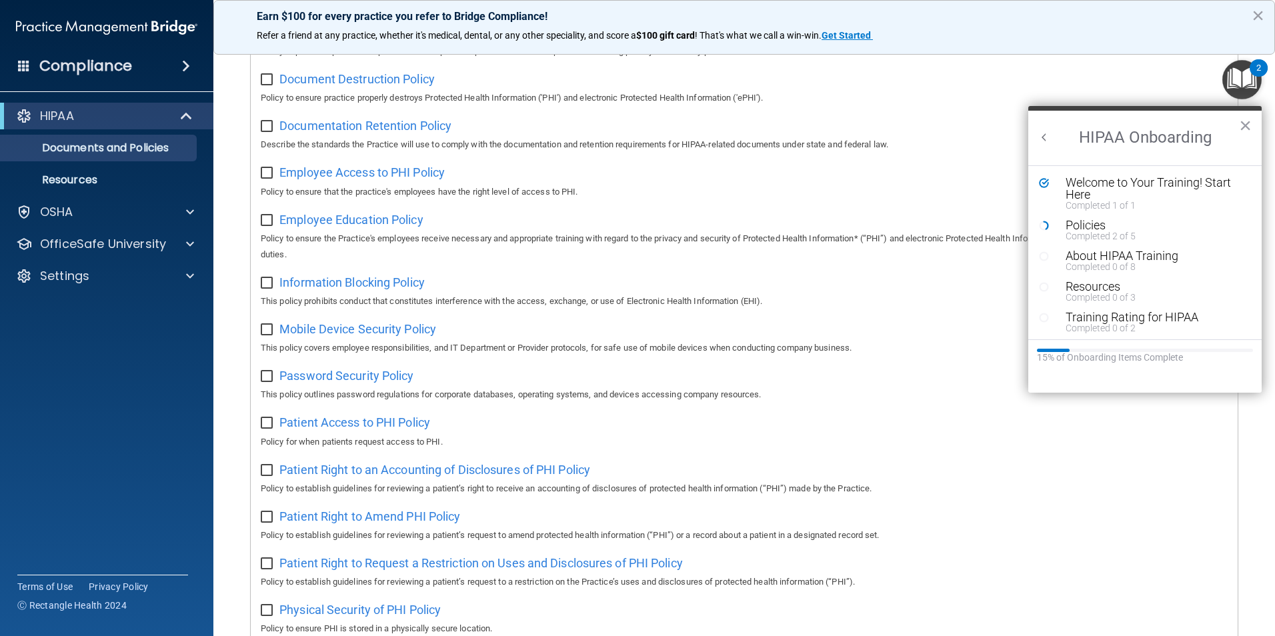
scroll to position [0, 0]
click at [1093, 231] on div "Completed 2 of 5" at bounding box center [1149, 235] width 169 height 9
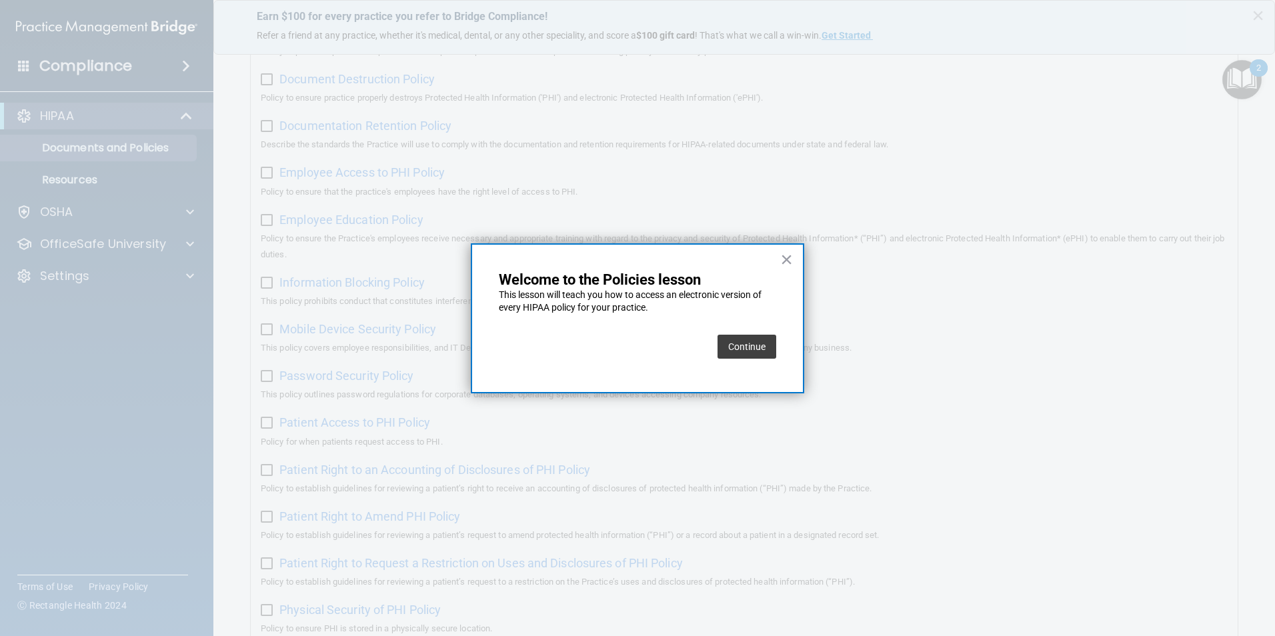
click at [747, 343] on button "Continue" at bounding box center [746, 347] width 59 height 24
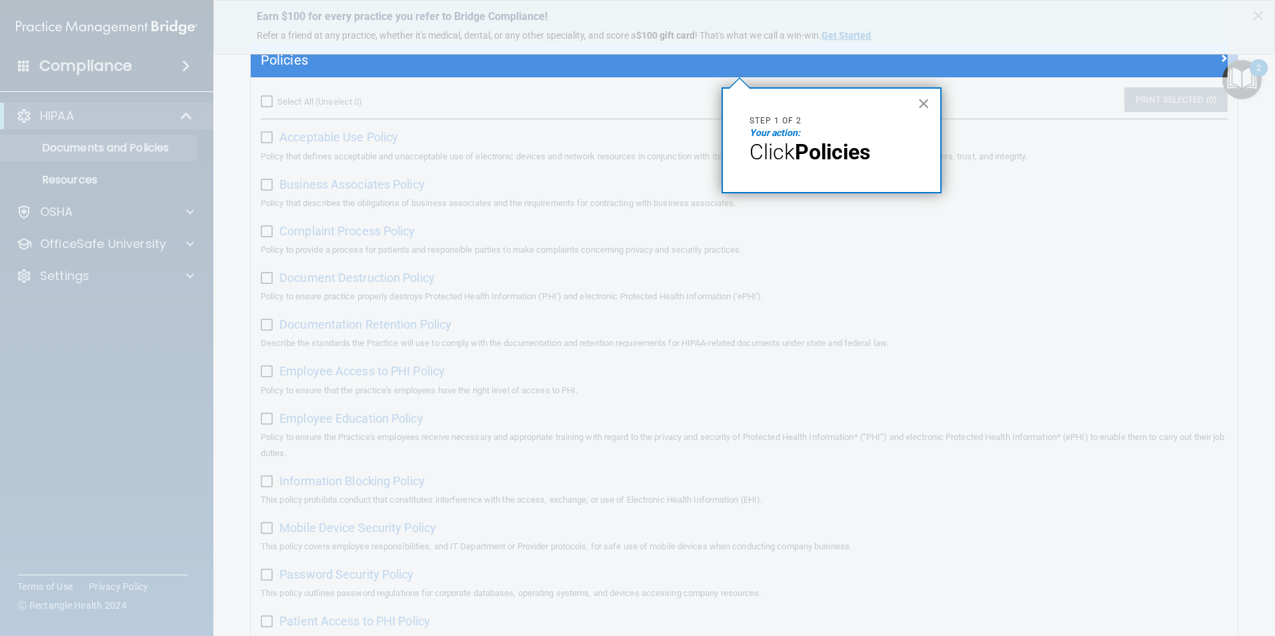
click at [922, 97] on button "×" at bounding box center [923, 103] width 13 height 21
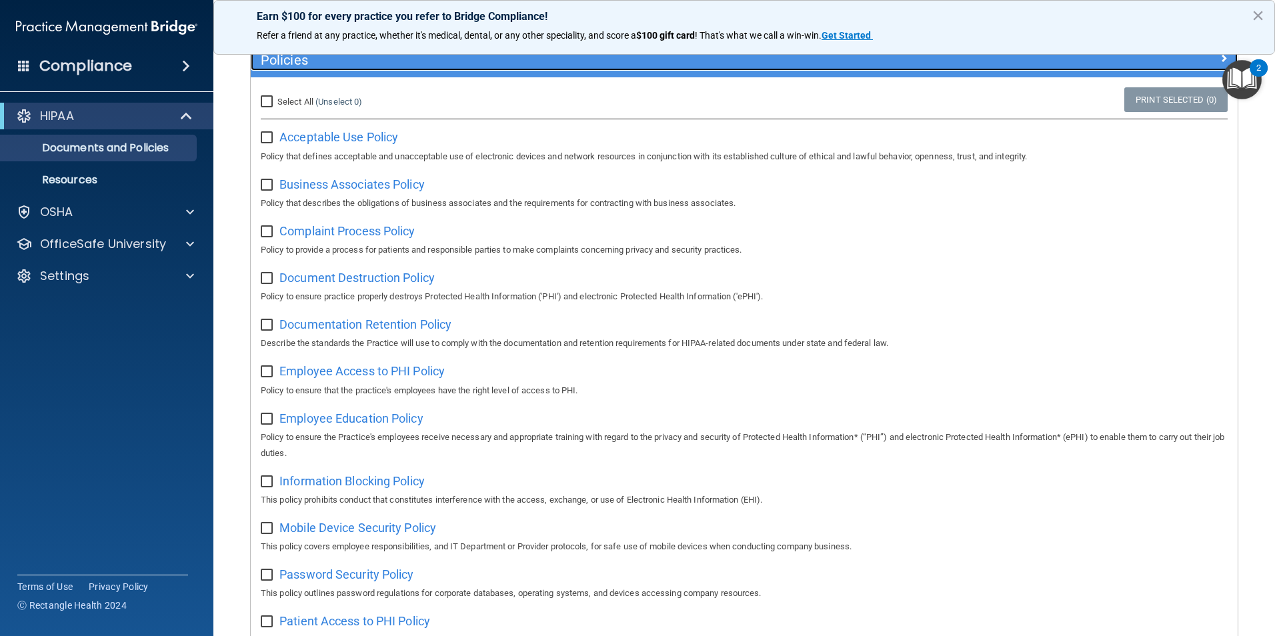
click at [521, 71] on div "Policies" at bounding box center [621, 59] width 740 height 21
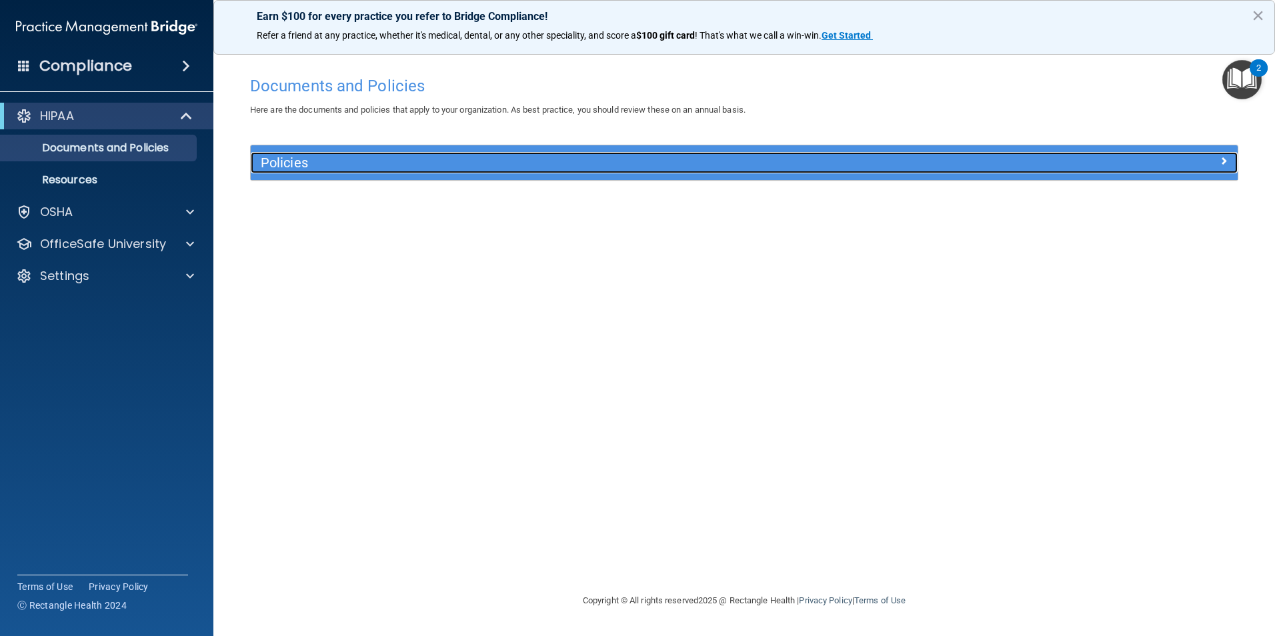
scroll to position [0, 0]
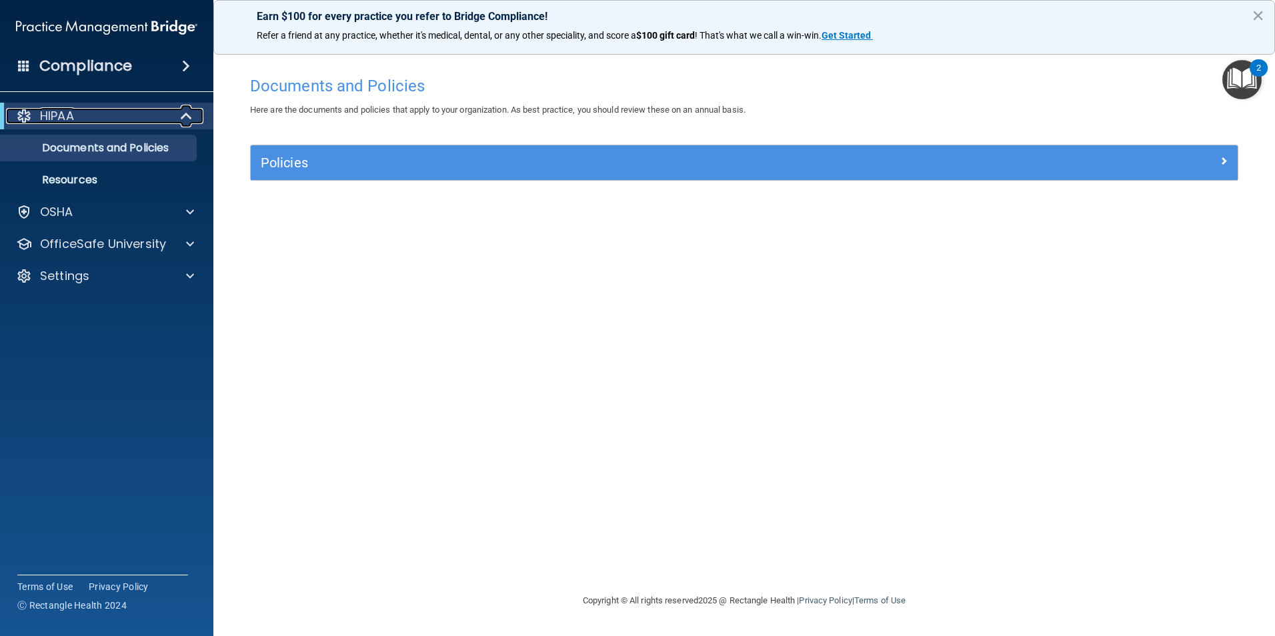
click at [183, 116] on span at bounding box center [187, 116] width 11 height 16
click at [183, 112] on div at bounding box center [187, 116] width 33 height 16
click at [91, 176] on p "Resources" at bounding box center [100, 179] width 182 height 13
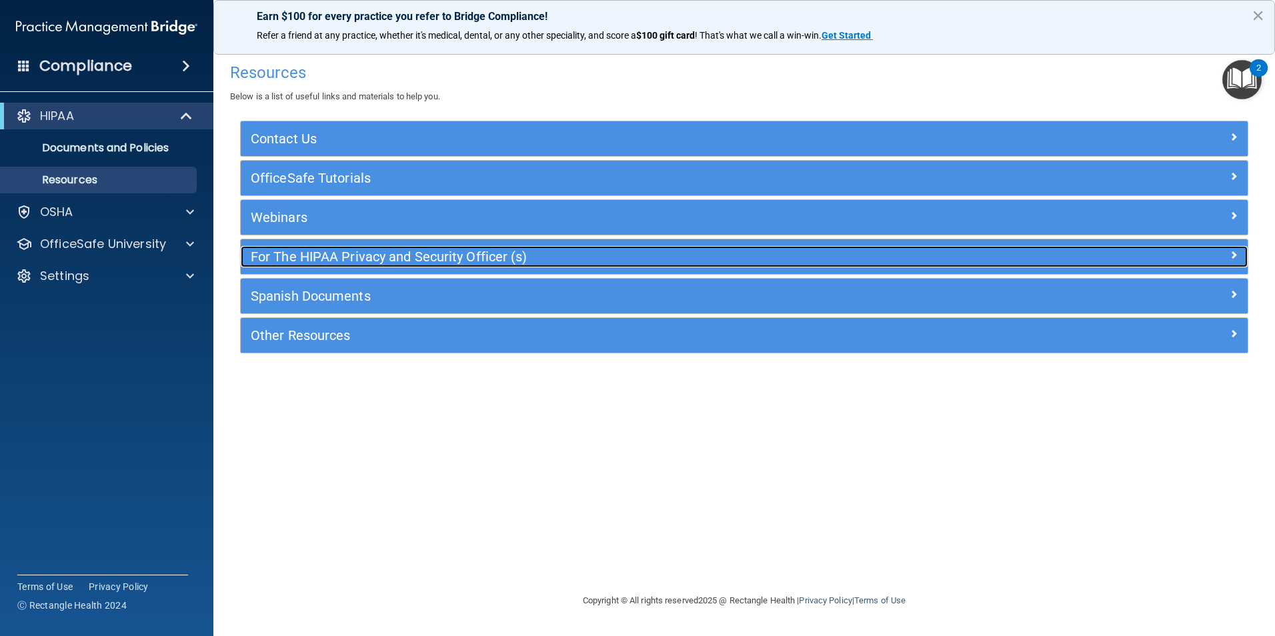
click at [317, 255] on h5 "For The HIPAA Privacy and Security Officer (s)" at bounding box center [618, 256] width 735 height 15
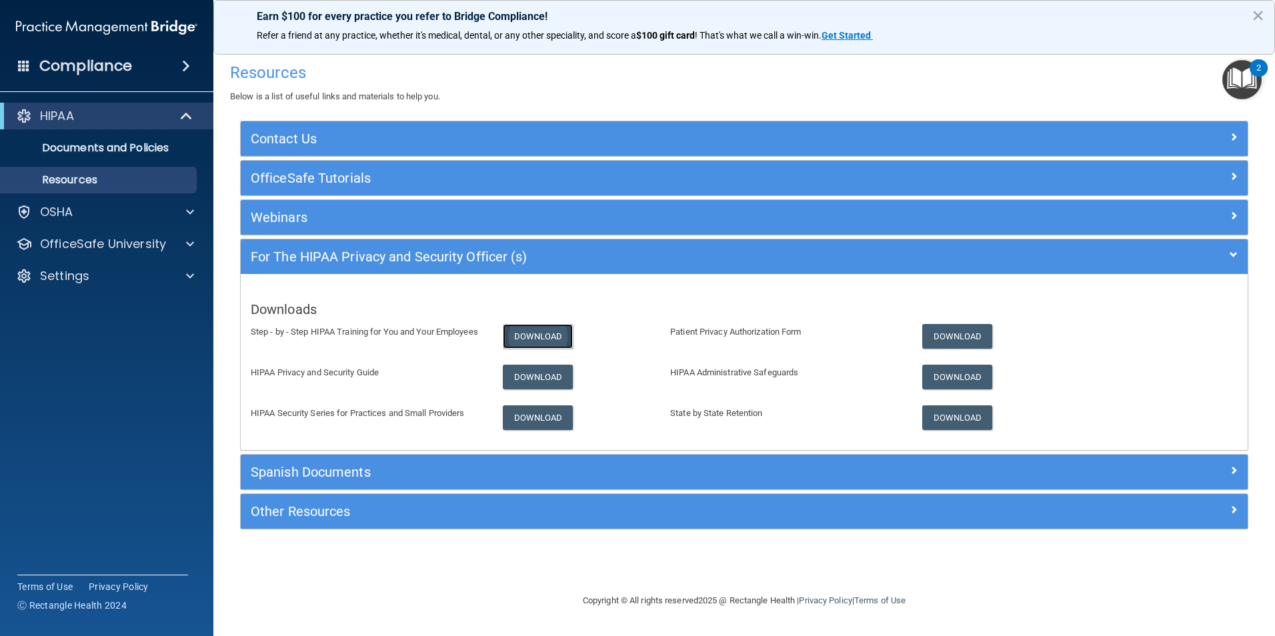
click at [521, 341] on link "Download" at bounding box center [538, 336] width 71 height 25
click at [517, 369] on link "Download" at bounding box center [538, 377] width 71 height 25
click at [535, 421] on link "Download" at bounding box center [538, 417] width 71 height 25
click at [953, 330] on link "Download" at bounding box center [957, 336] width 71 height 25
click at [937, 373] on link "Download" at bounding box center [957, 377] width 71 height 25
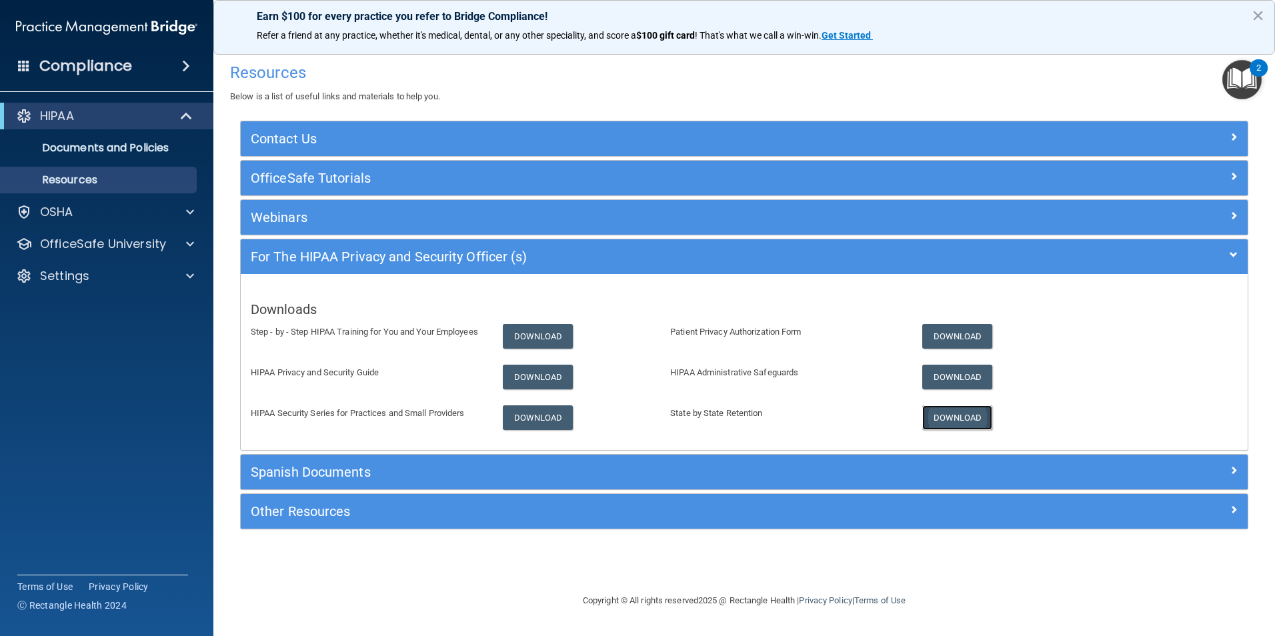
click at [961, 415] on link "Download" at bounding box center [957, 417] width 71 height 25
click at [57, 213] on p "OSHA" at bounding box center [56, 212] width 33 height 16
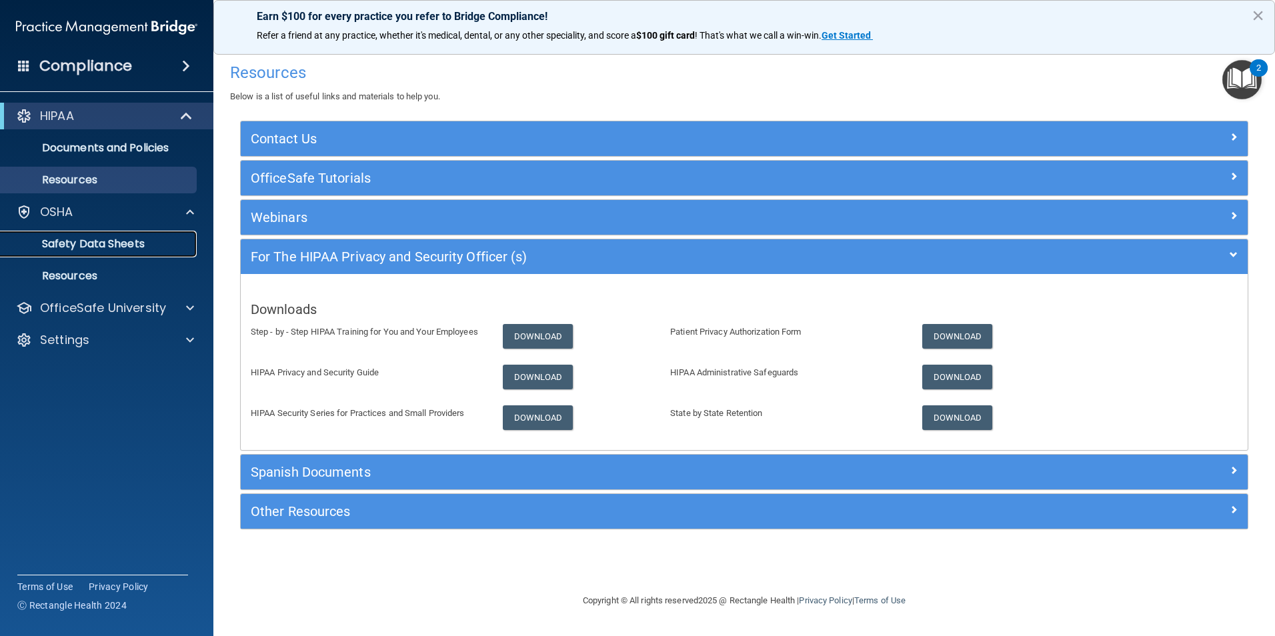
click at [73, 243] on p "Safety Data Sheets" at bounding box center [100, 243] width 182 height 13
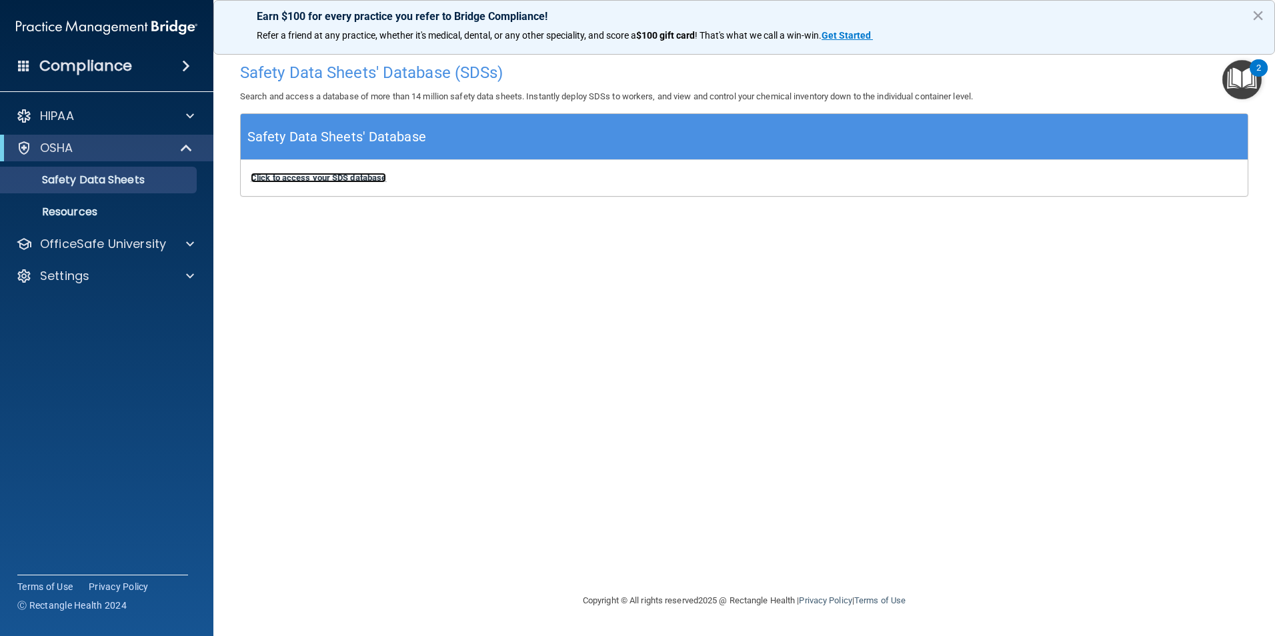
click at [372, 181] on b "Click to access your SDS database" at bounding box center [318, 178] width 135 height 10
click at [98, 175] on p "Safety Data Sheets" at bounding box center [100, 179] width 182 height 13
click at [1075, 140] on div "Safety Data Sheets' Database" at bounding box center [744, 137] width 1007 height 46
click at [1258, 69] on div "2" at bounding box center [1258, 67] width 18 height 17
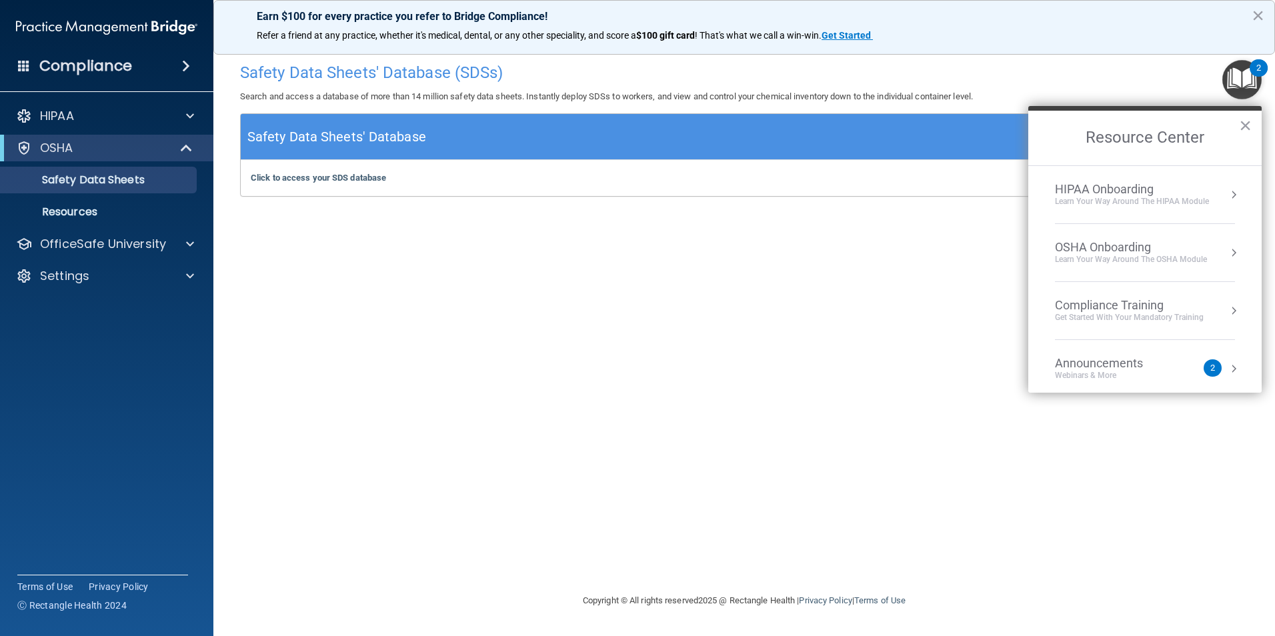
click at [1143, 187] on div "HIPAA Onboarding" at bounding box center [1132, 189] width 154 height 15
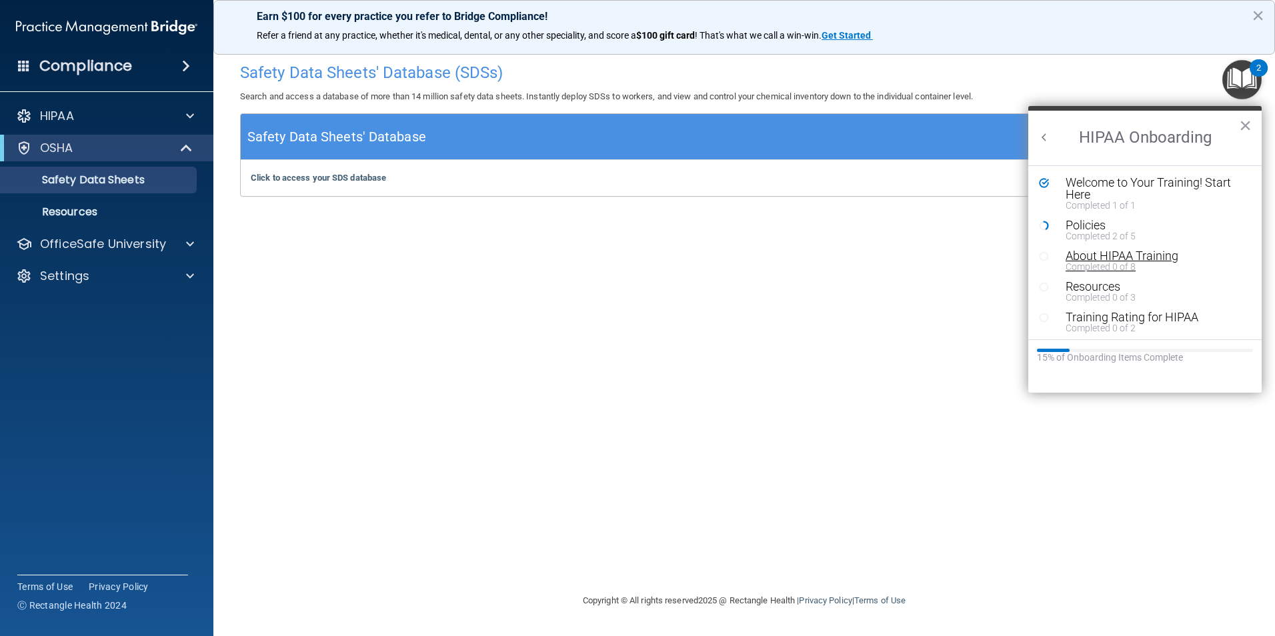
click at [1133, 253] on div "About HIPAA Training" at bounding box center [1149, 256] width 169 height 12
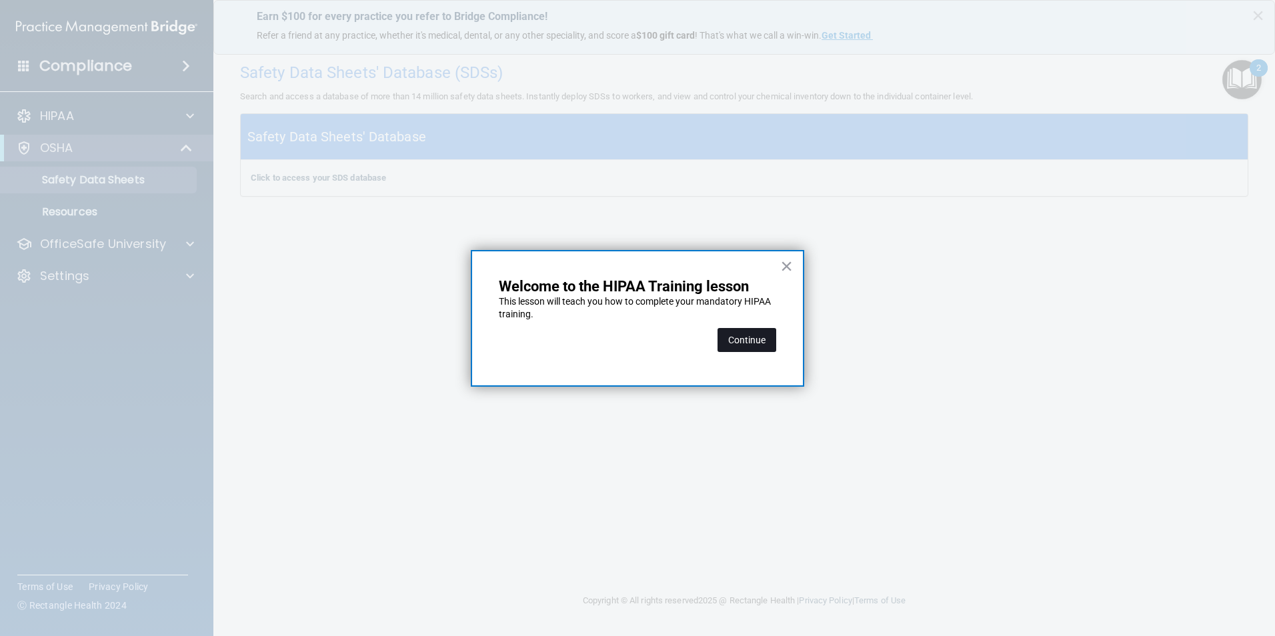
click at [747, 339] on button "Continue" at bounding box center [746, 340] width 59 height 24
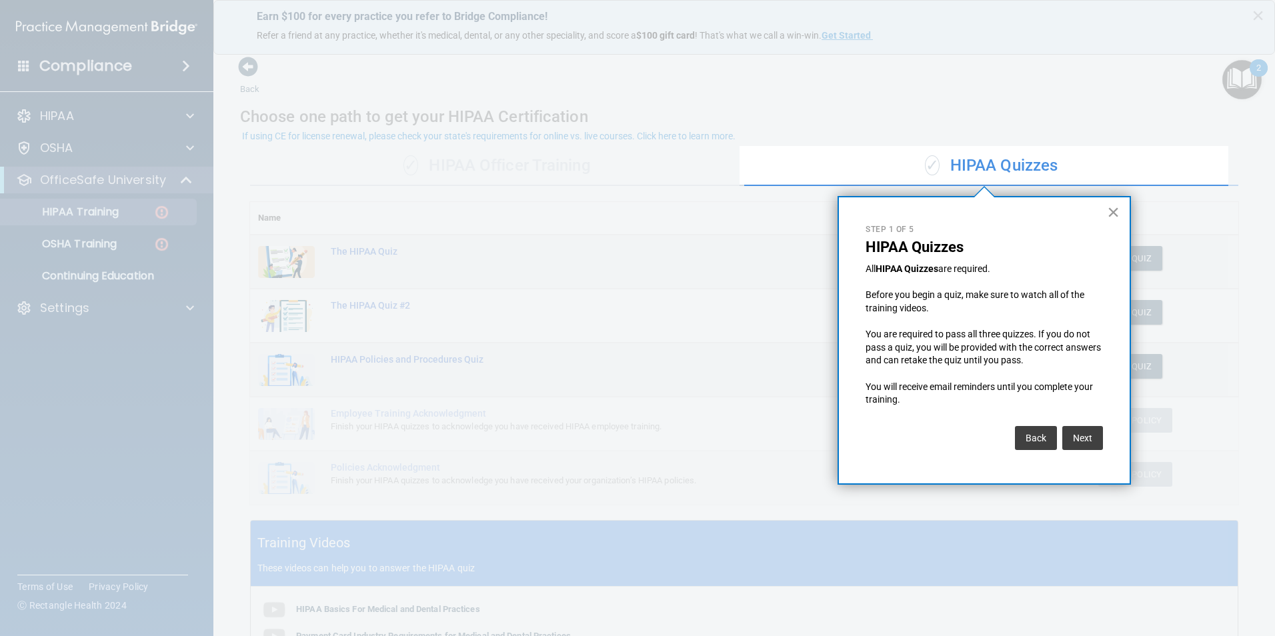
click at [1115, 211] on button "×" at bounding box center [1113, 211] width 13 height 21
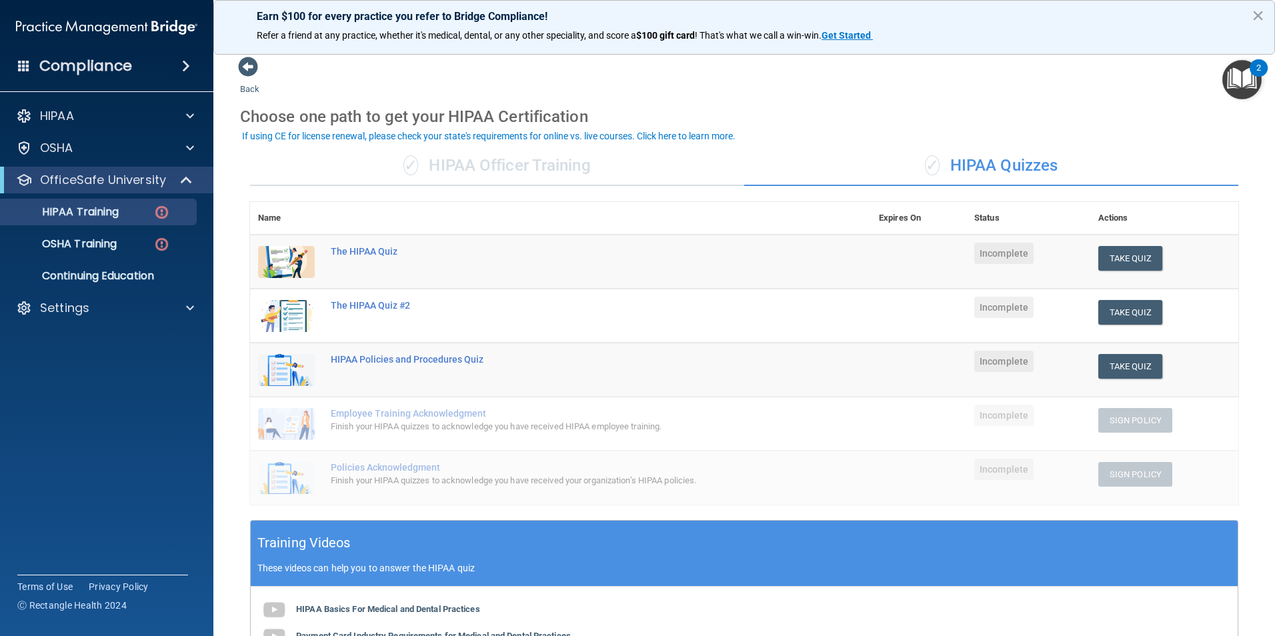
click at [999, 167] on div "✓ HIPAA Quizzes" at bounding box center [991, 166] width 494 height 40
drag, startPoint x: 997, startPoint y: 171, endPoint x: 968, endPoint y: 175, distance: 29.0
click at [968, 175] on div "✓ HIPAA Quizzes" at bounding box center [991, 166] width 494 height 40
click at [491, 161] on div "✓ HIPAA Officer Training" at bounding box center [497, 166] width 494 height 40
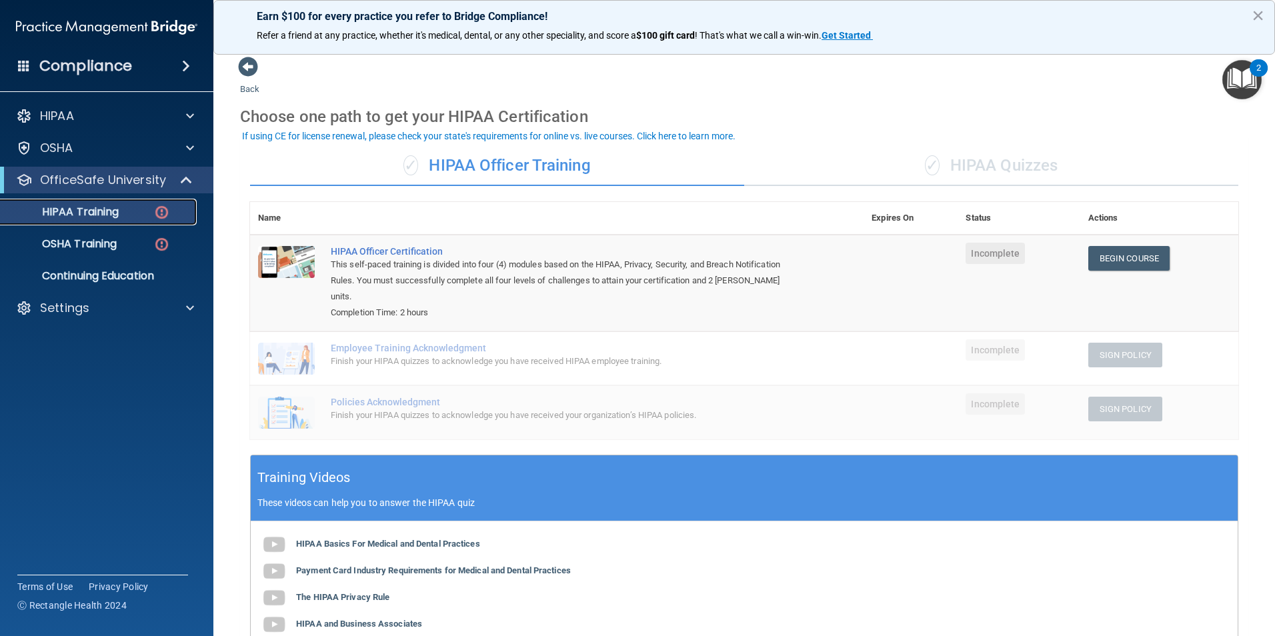
click at [103, 208] on p "HIPAA Training" at bounding box center [64, 211] width 110 height 13
click at [1101, 253] on link "Begin Course" at bounding box center [1128, 258] width 81 height 25
click at [66, 116] on p "HIPAA" at bounding box center [57, 116] width 34 height 16
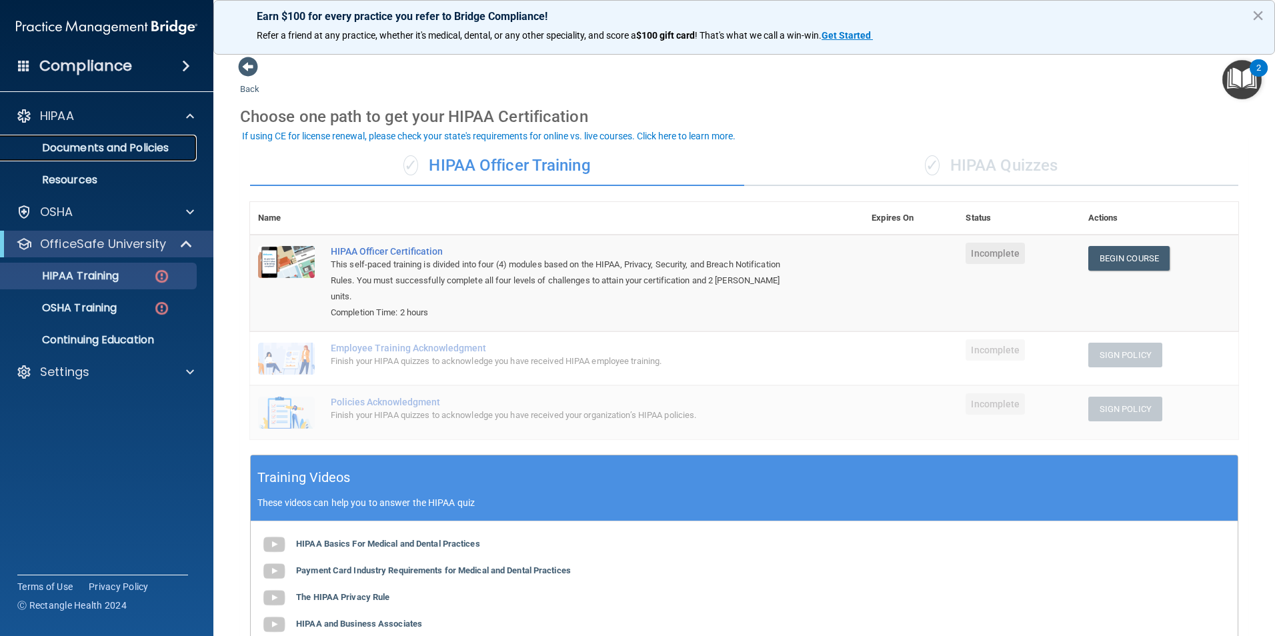
click at [68, 143] on p "Documents and Policies" at bounding box center [100, 147] width 182 height 13
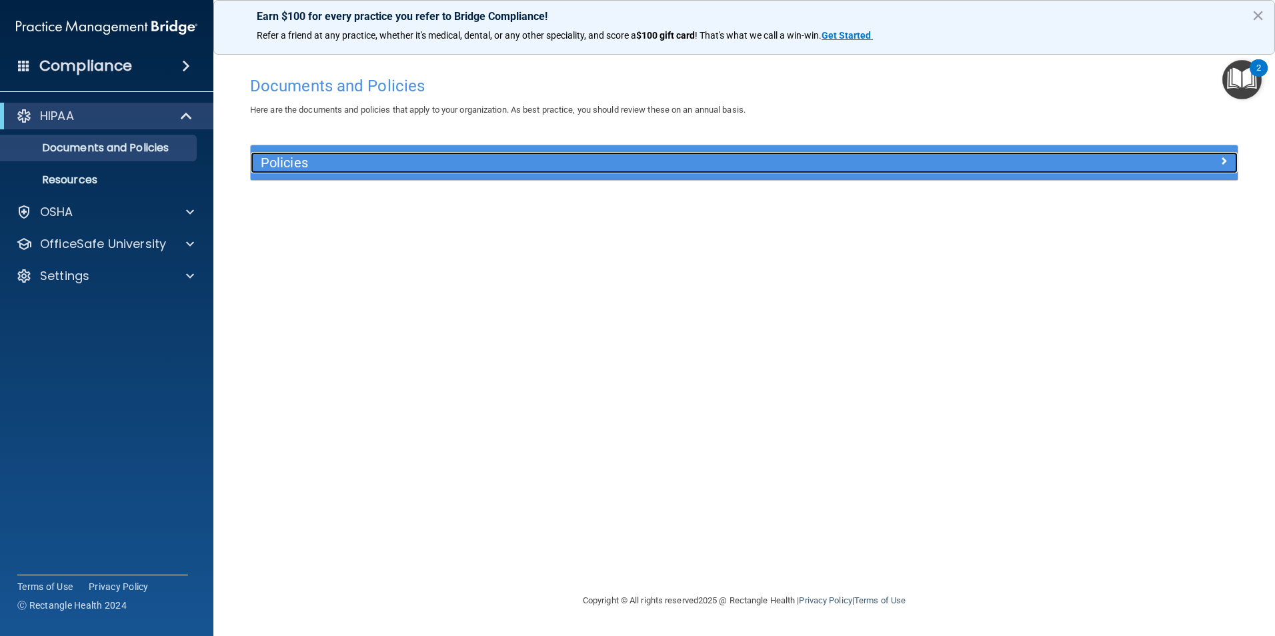
click at [339, 160] on h5 "Policies" at bounding box center [621, 162] width 720 height 15
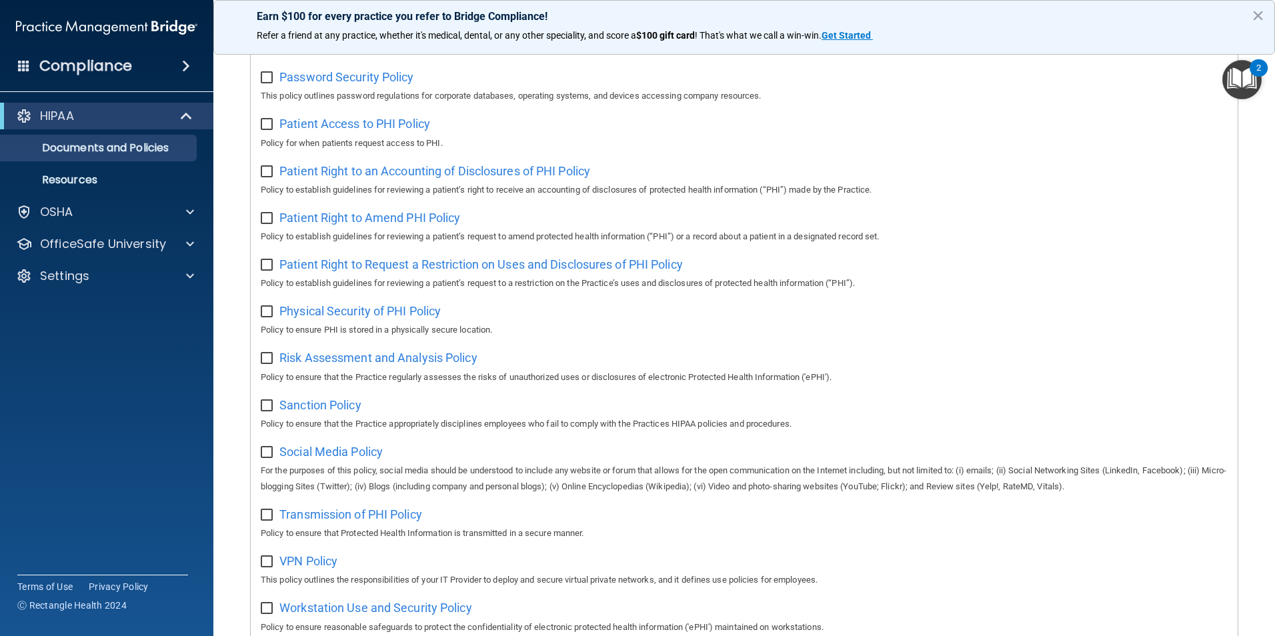
scroll to position [667, 0]
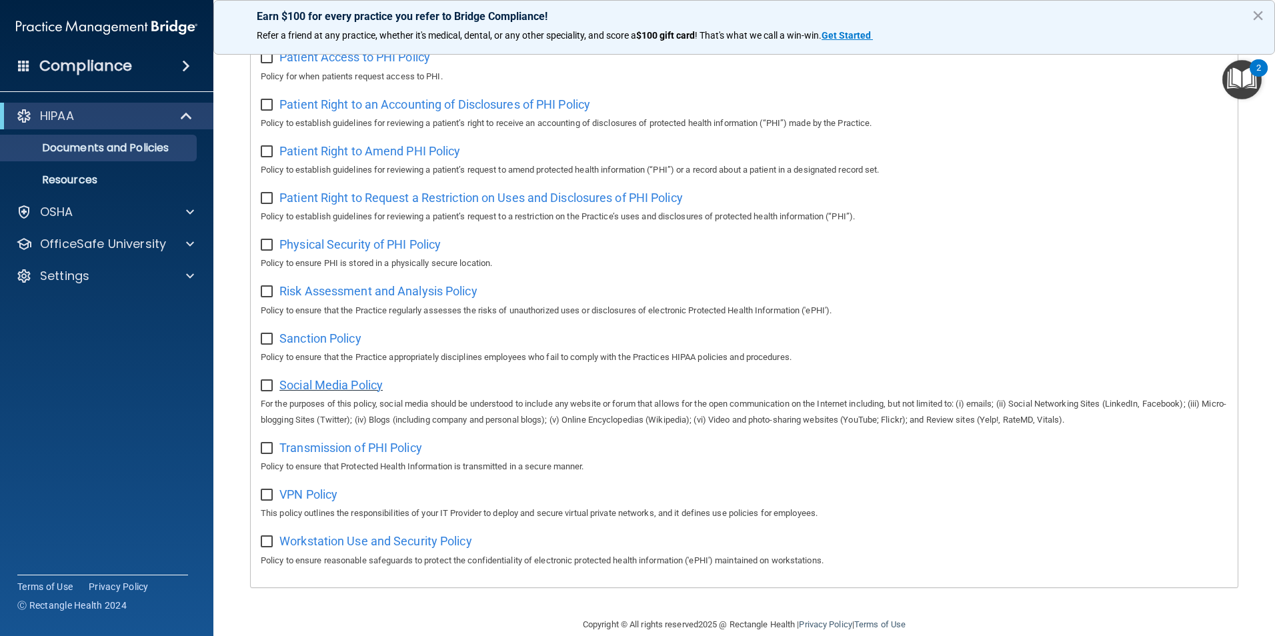
click at [348, 392] on span "Social Media Policy" at bounding box center [330, 385] width 103 height 14
click at [335, 345] on span "Sanction Policy" at bounding box center [320, 338] width 82 height 14
click at [335, 392] on span "Social Media Policy" at bounding box center [330, 385] width 103 height 14
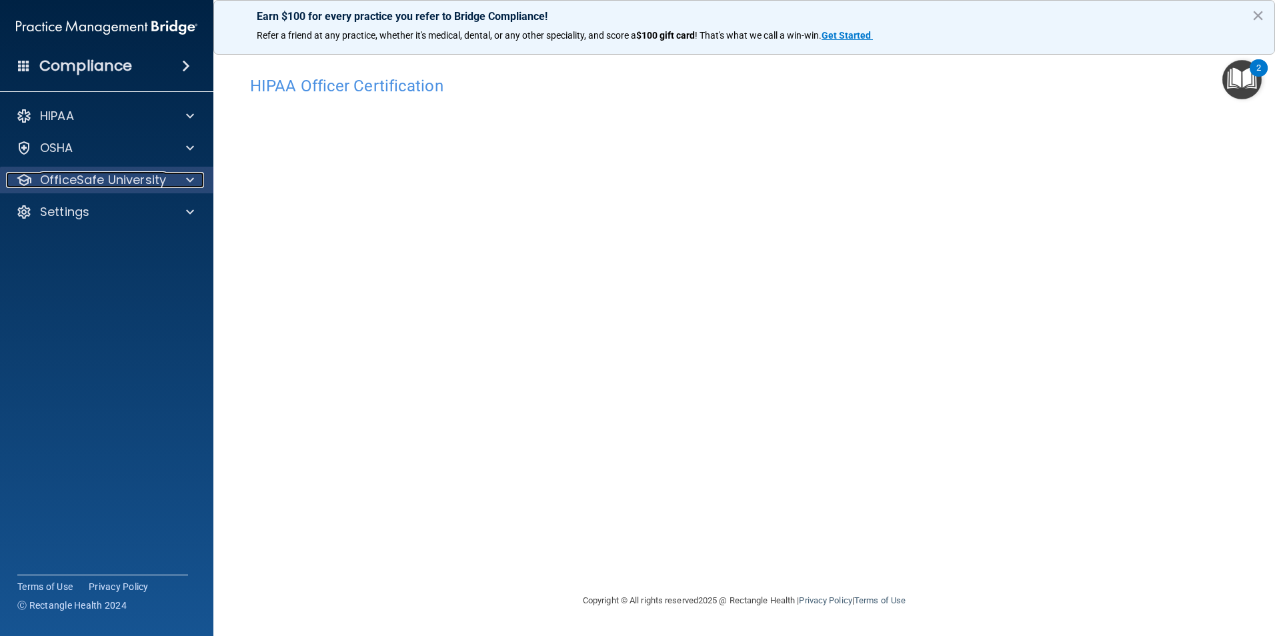
click at [198, 181] on div at bounding box center [187, 180] width 33 height 16
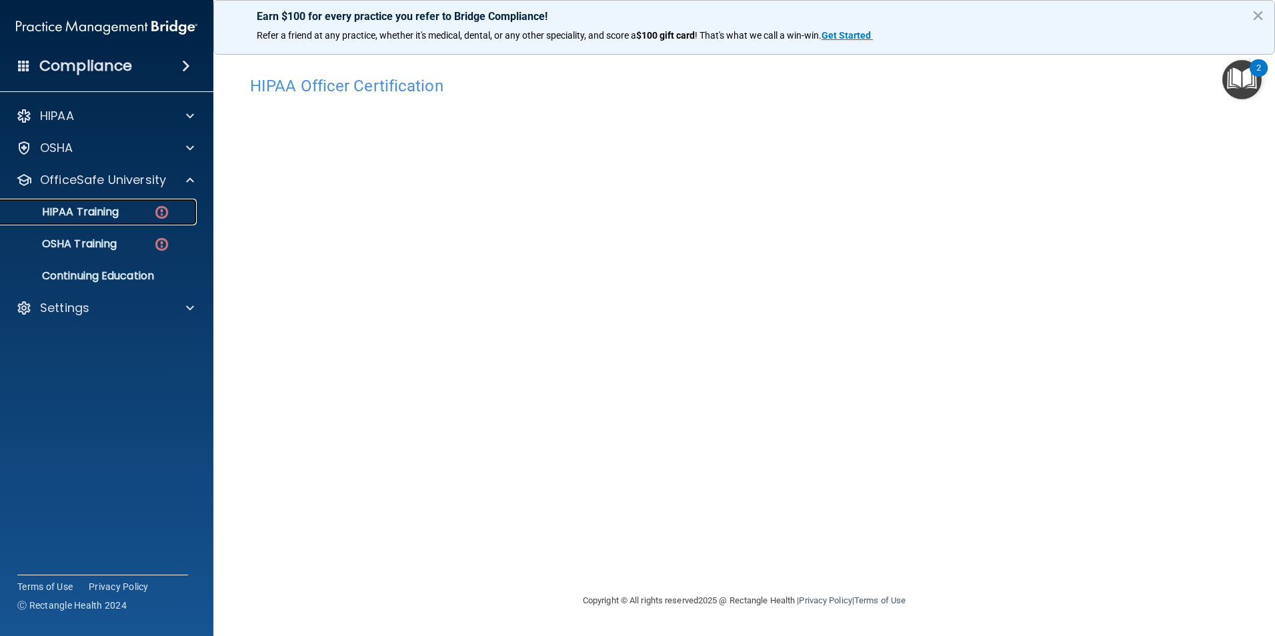
click at [88, 209] on p "HIPAA Training" at bounding box center [64, 211] width 110 height 13
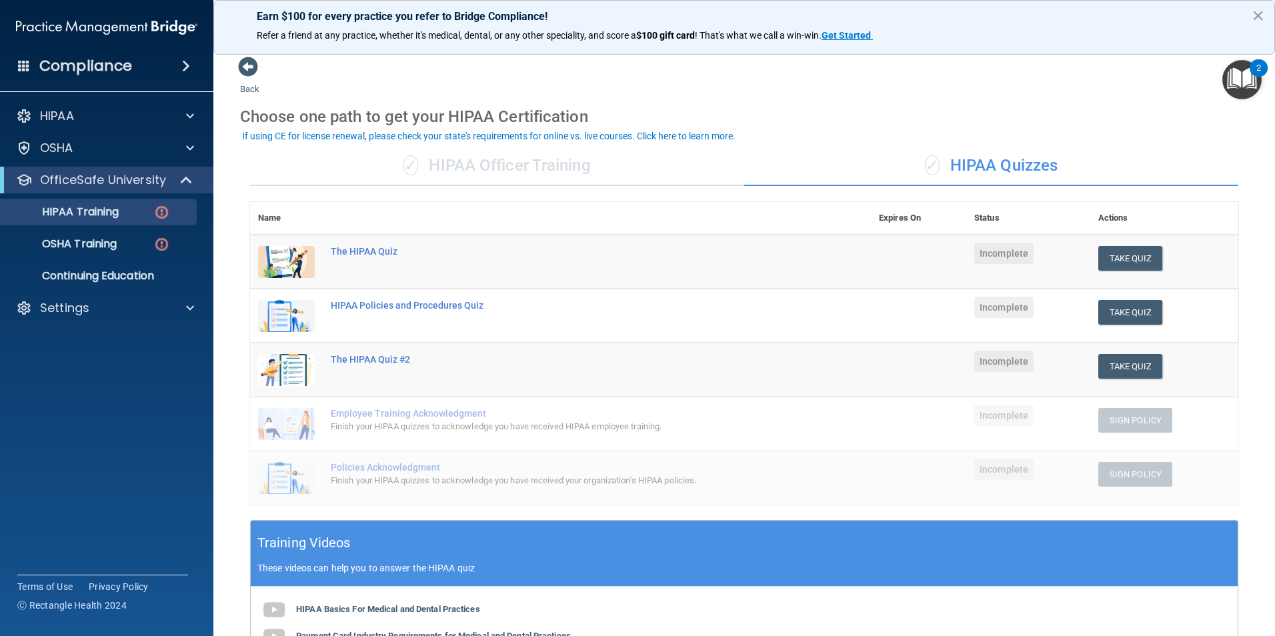
click at [481, 163] on div "✓ HIPAA Officer Training" at bounding box center [497, 166] width 494 height 40
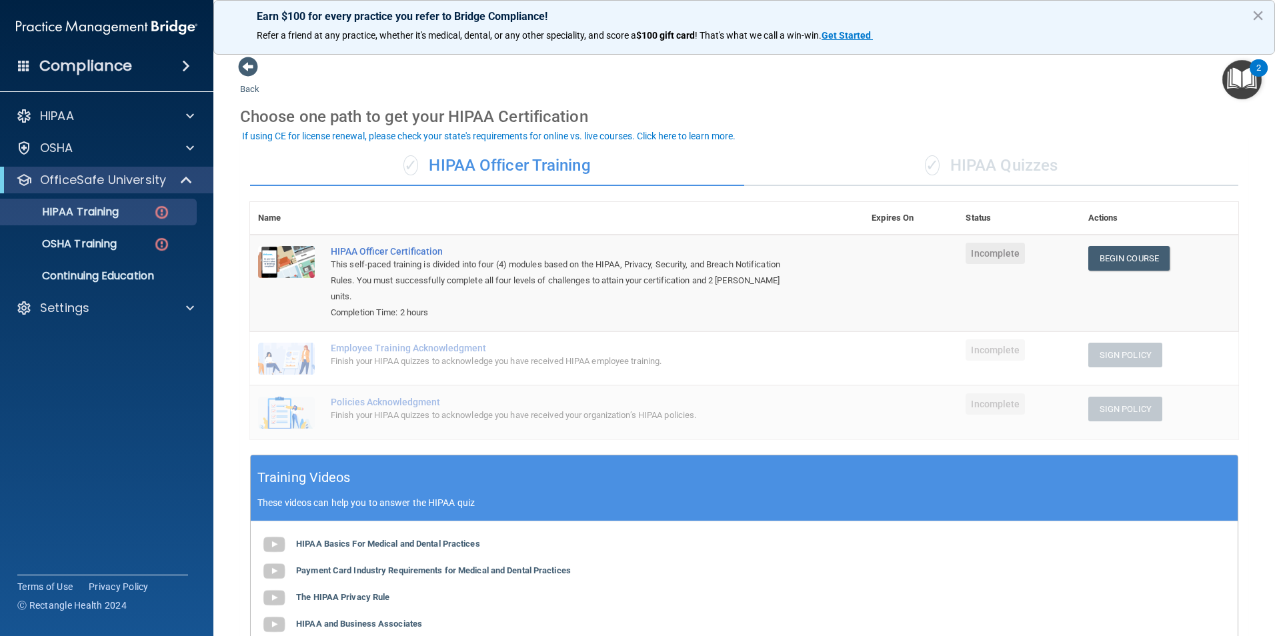
click at [1005, 159] on div "✓ HIPAA Quizzes" at bounding box center [991, 166] width 494 height 40
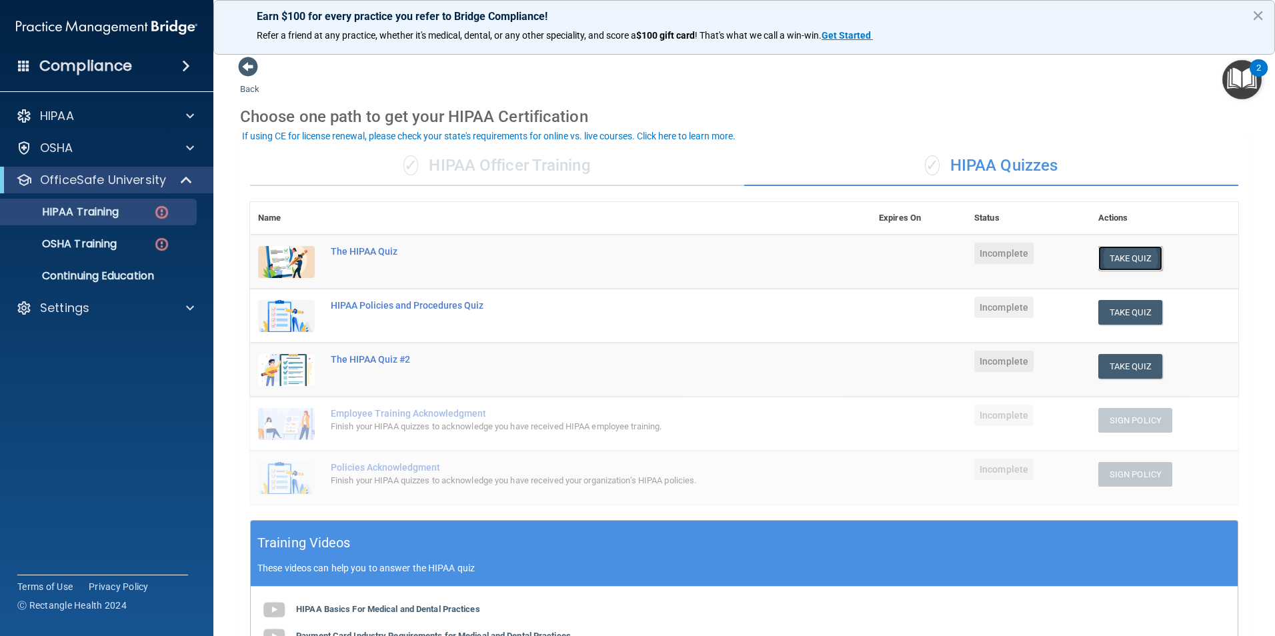
click at [1129, 263] on button "Take Quiz" at bounding box center [1130, 258] width 64 height 25
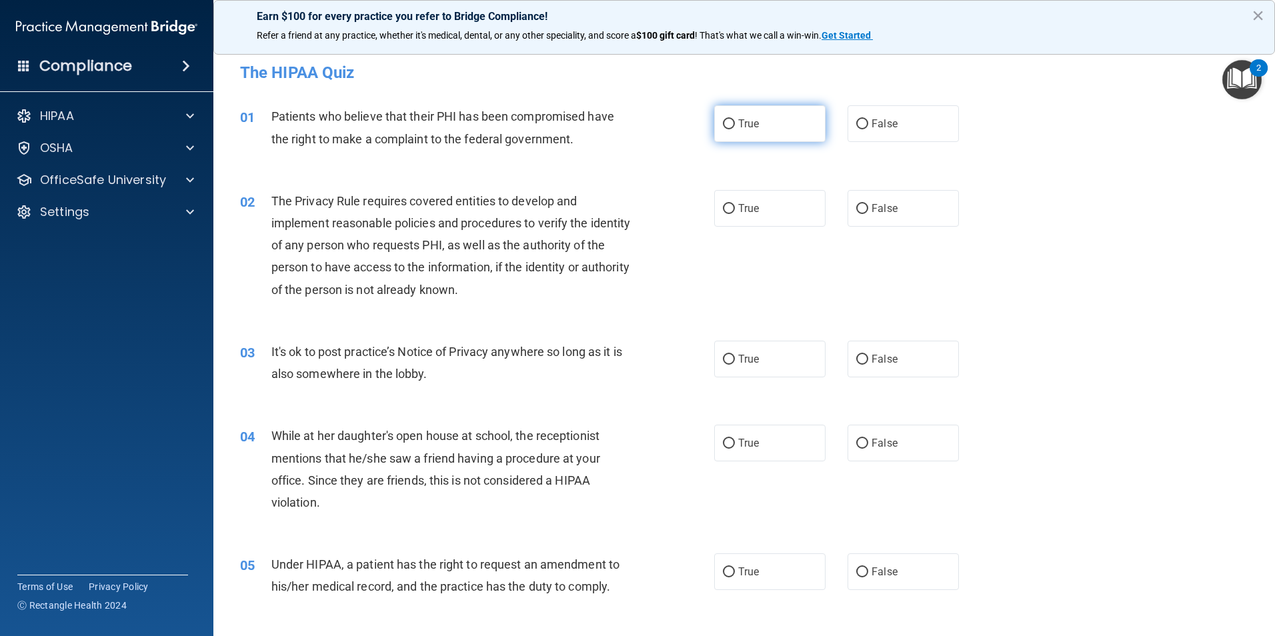
click at [723, 123] on input "True" at bounding box center [729, 124] width 12 height 10
radio input "true"
click at [766, 212] on label "True" at bounding box center [769, 208] width 111 height 37
click at [735, 212] on input "True" at bounding box center [729, 209] width 12 height 10
radio input "true"
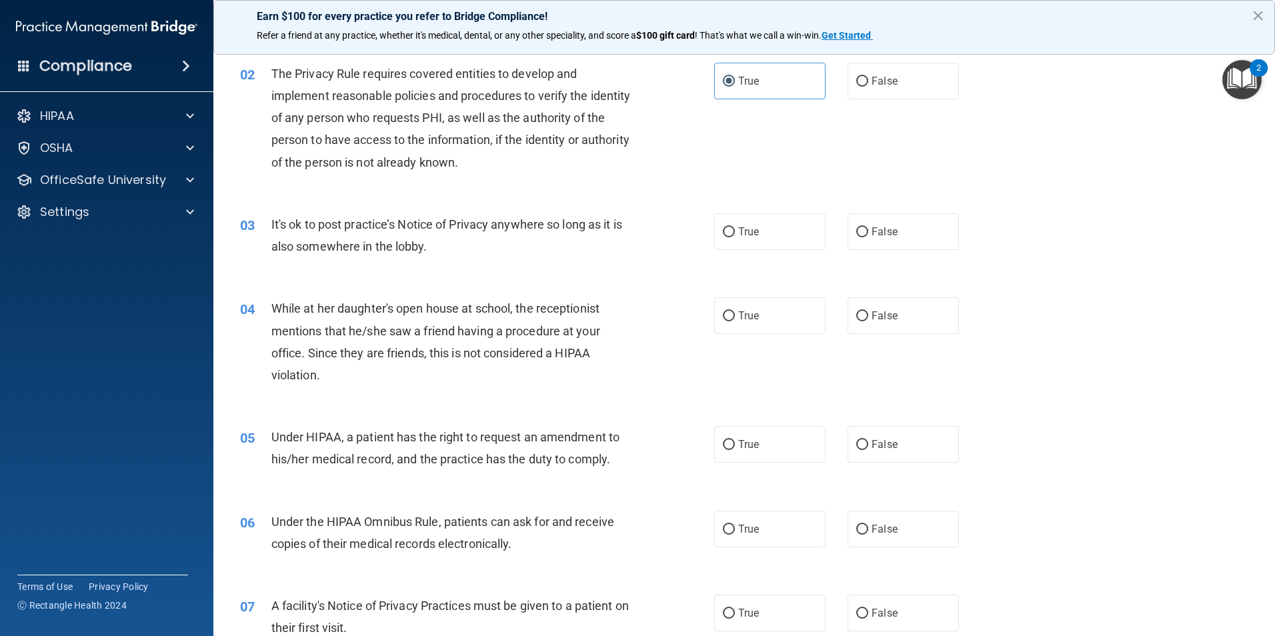
scroll to position [133, 0]
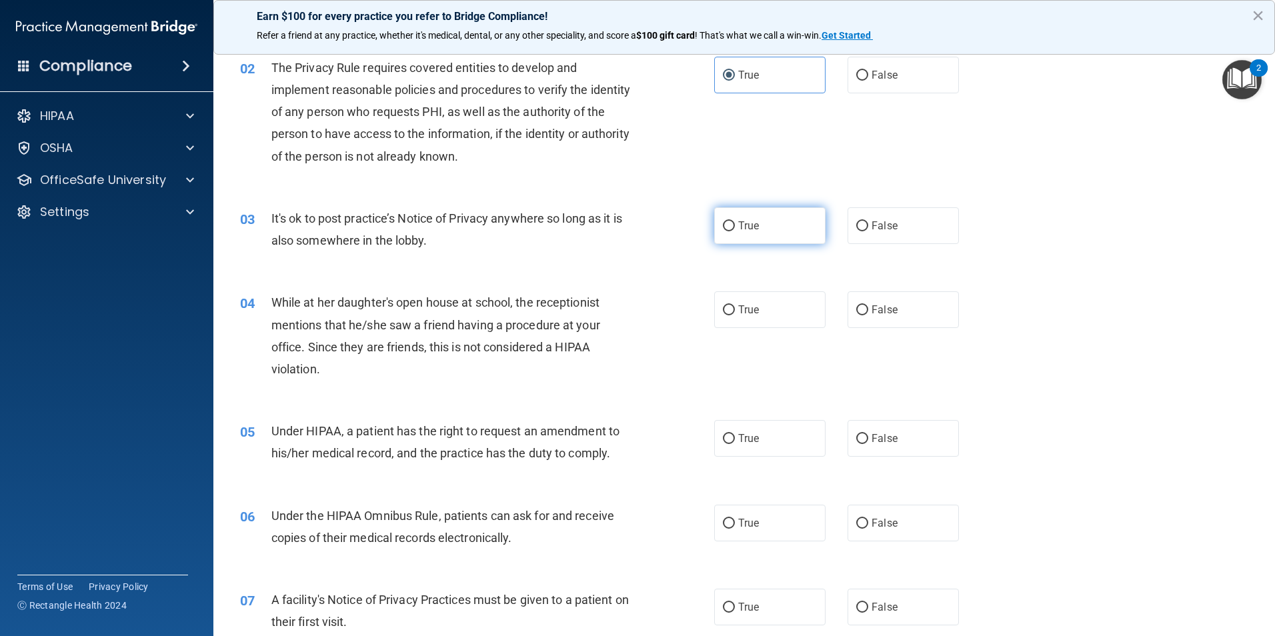
click at [784, 230] on label "True" at bounding box center [769, 225] width 111 height 37
click at [735, 230] on input "True" at bounding box center [729, 226] width 12 height 10
radio input "true"
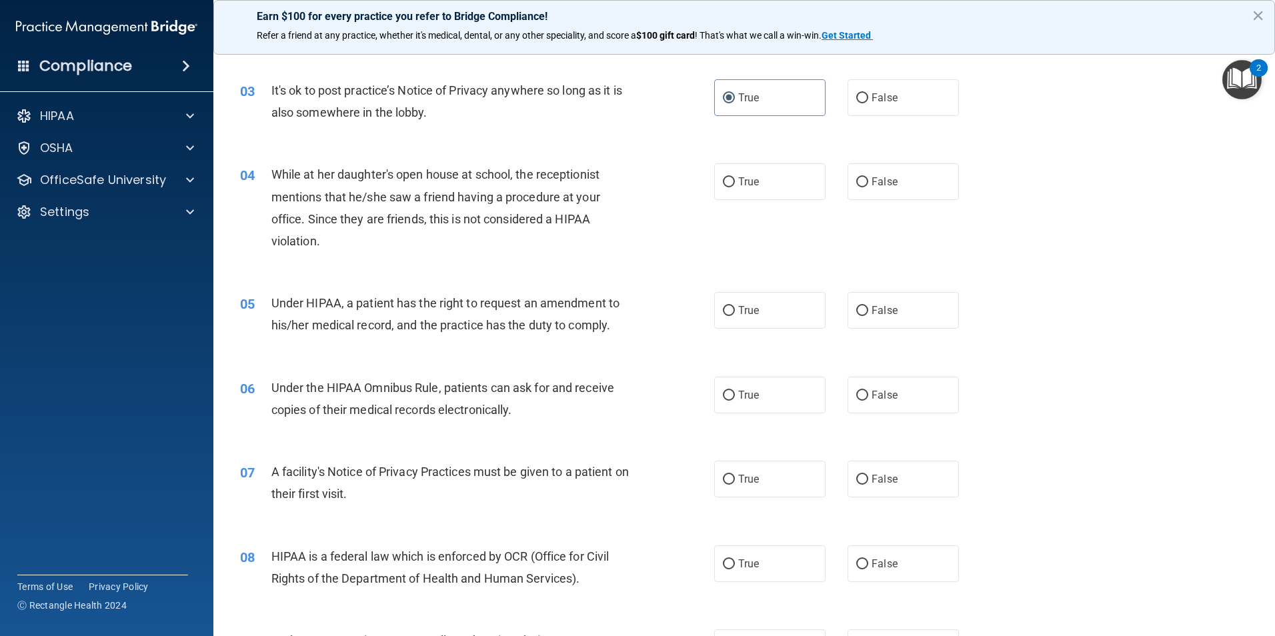
scroll to position [267, 0]
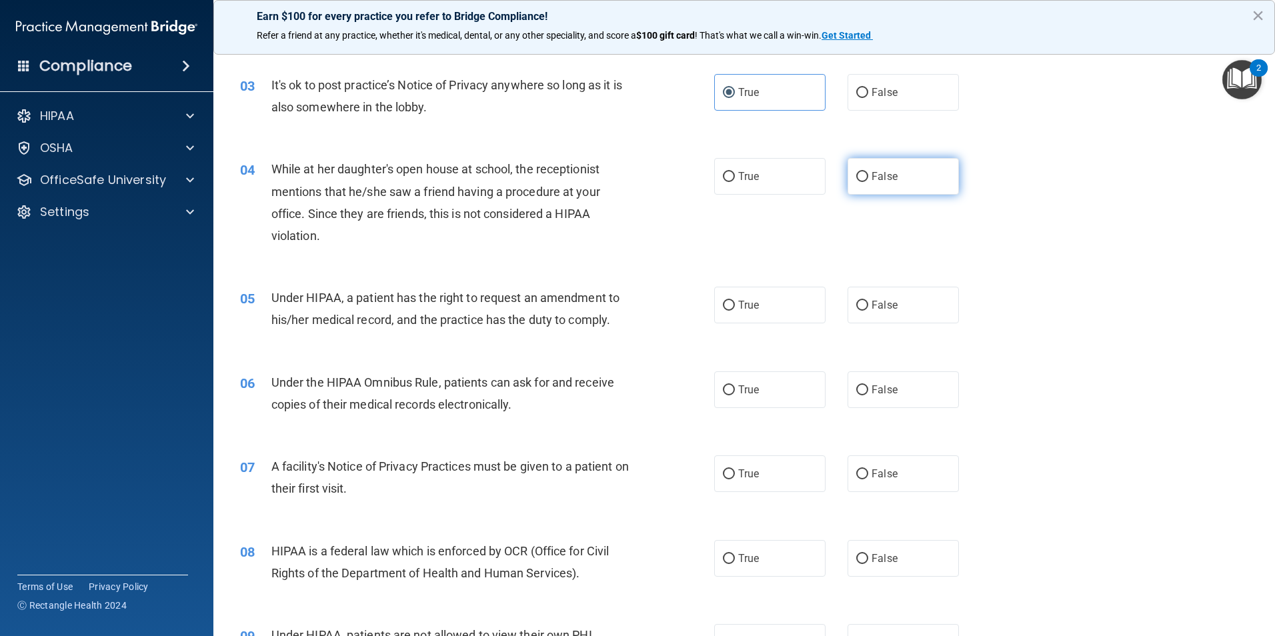
click at [901, 179] on label "False" at bounding box center [902, 176] width 111 height 37
click at [868, 179] on input "False" at bounding box center [862, 177] width 12 height 10
radio input "true"
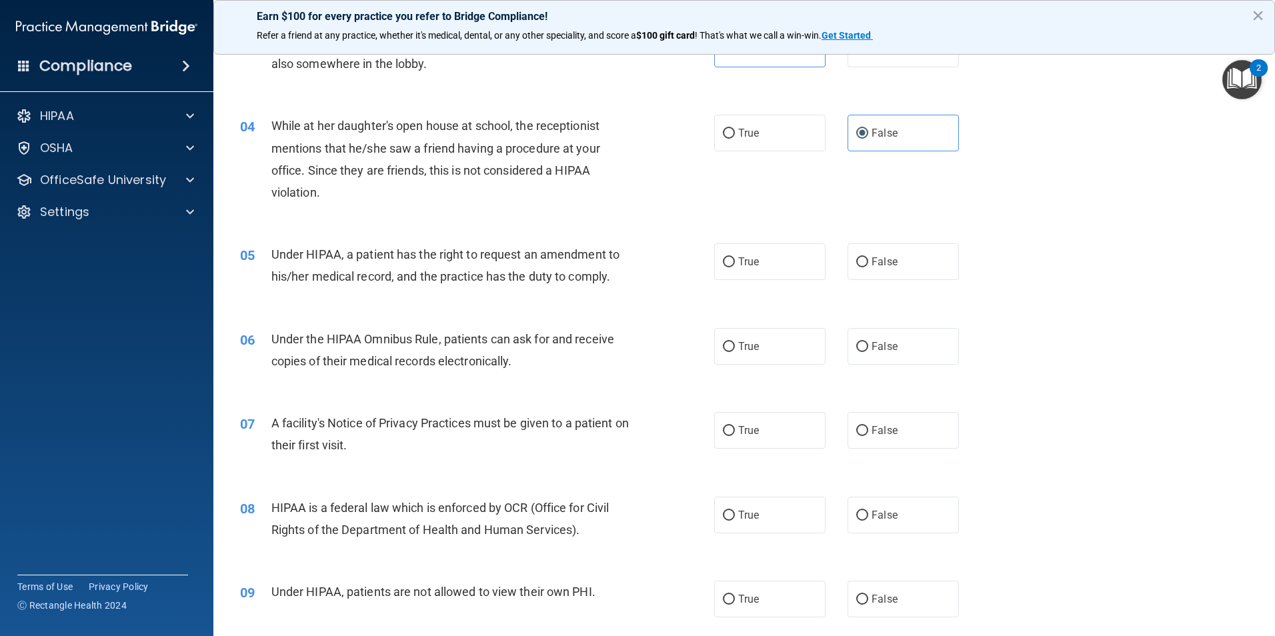
scroll to position [333, 0]
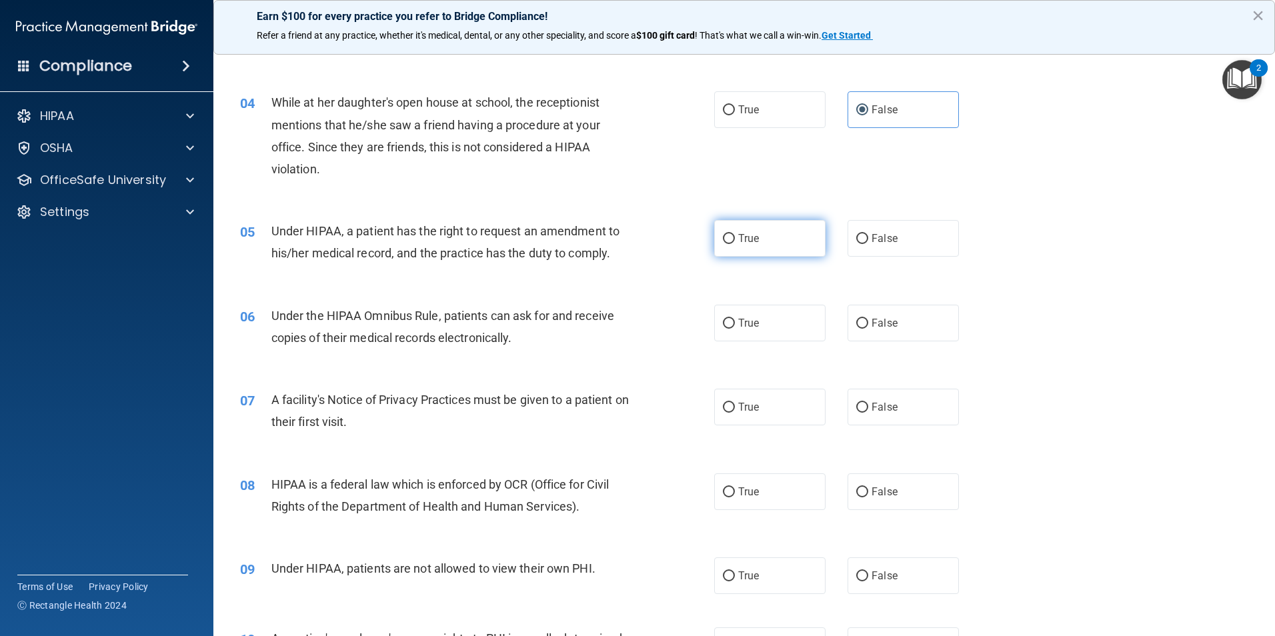
click at [799, 253] on label "True" at bounding box center [769, 238] width 111 height 37
click at [735, 244] on input "True" at bounding box center [729, 239] width 12 height 10
radio input "true"
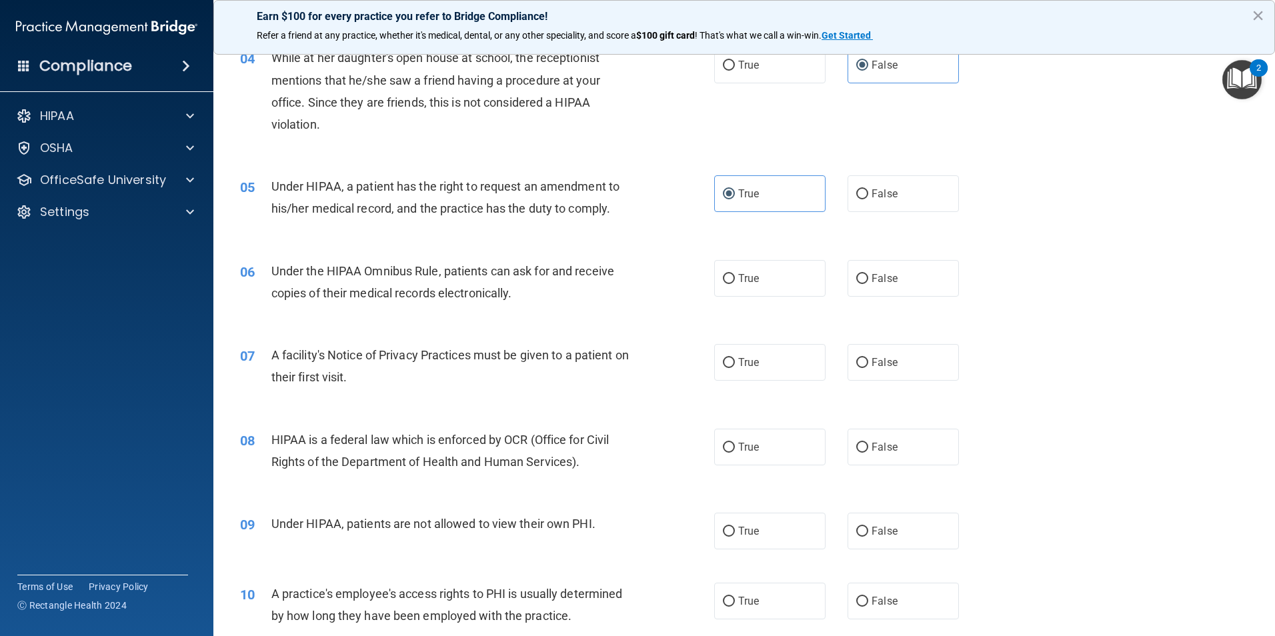
scroll to position [400, 0]
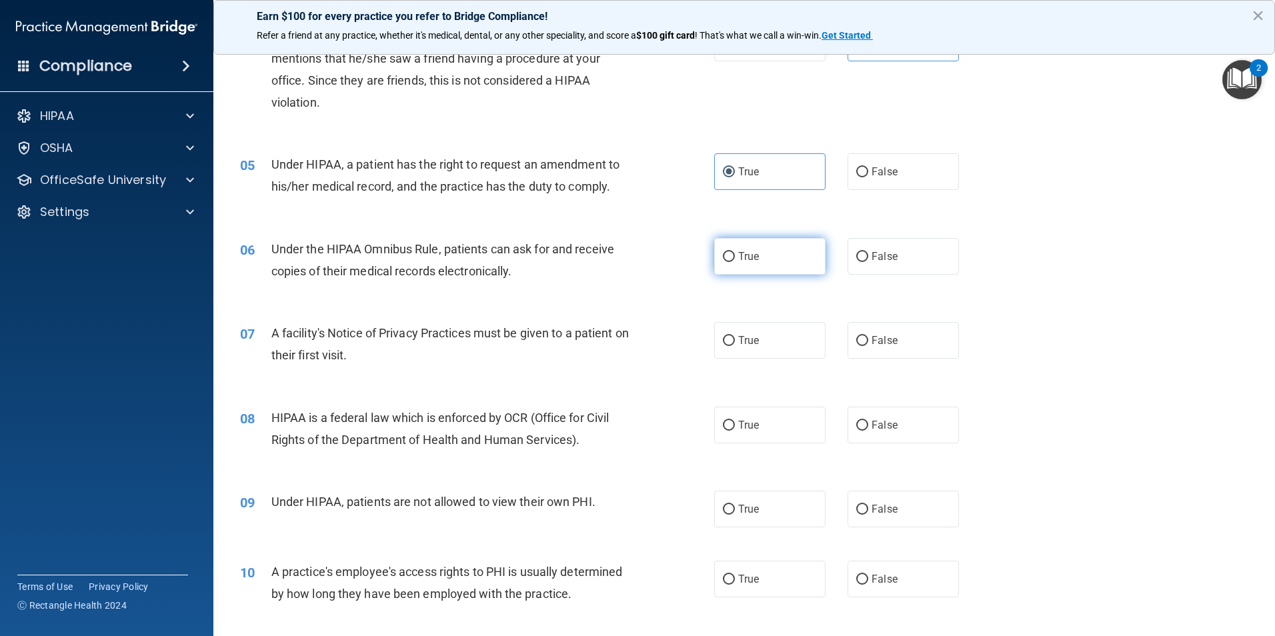
drag, startPoint x: 779, startPoint y: 255, endPoint x: 781, endPoint y: 261, distance: 7.2
click at [779, 255] on label "True" at bounding box center [769, 256] width 111 height 37
click at [735, 255] on input "True" at bounding box center [729, 257] width 12 height 10
radio input "true"
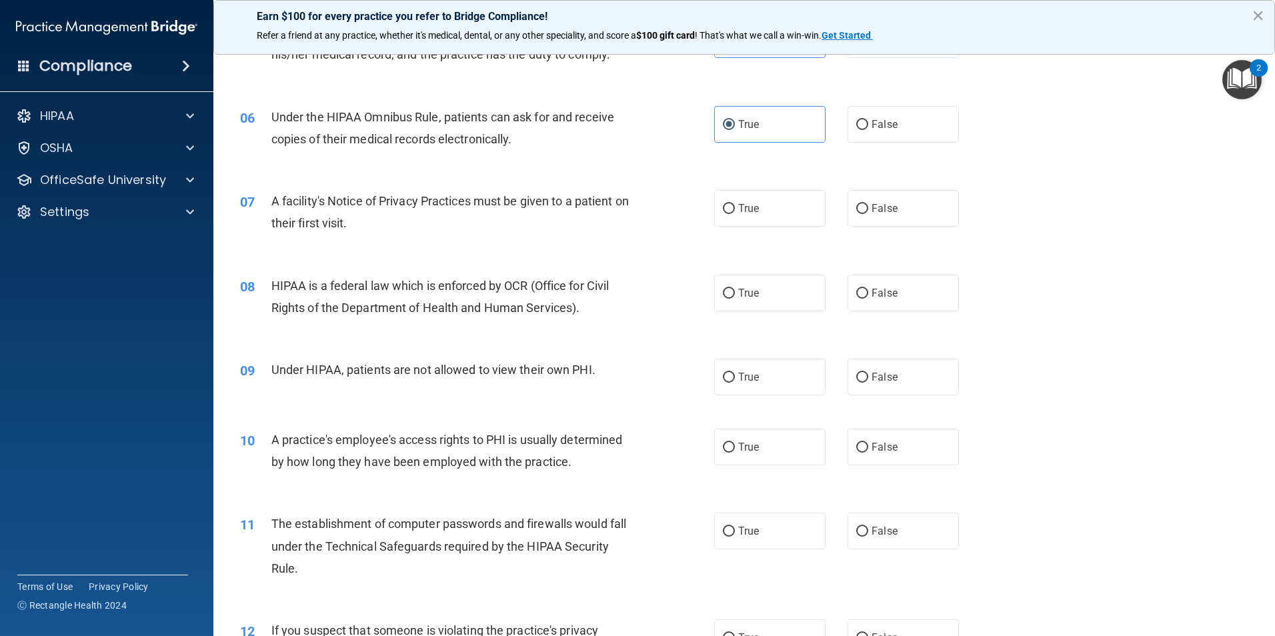
scroll to position [533, 0]
click at [749, 221] on label "True" at bounding box center [769, 207] width 111 height 37
click at [735, 213] on input "True" at bounding box center [729, 208] width 12 height 10
radio input "true"
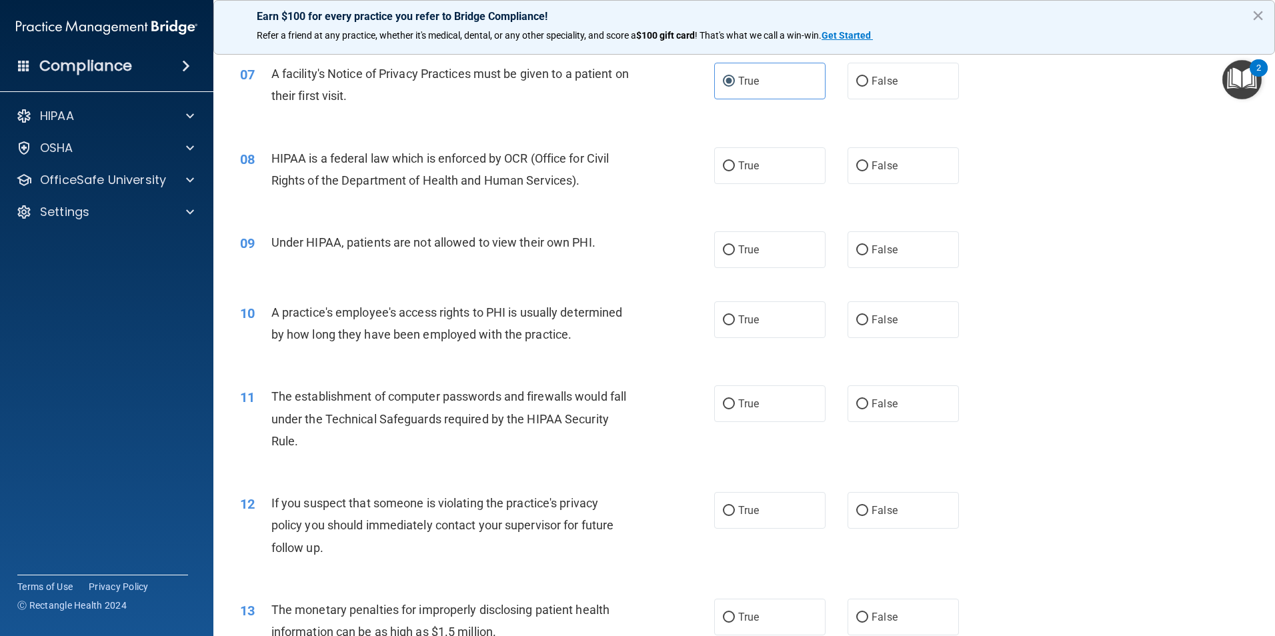
scroll to position [667, 0]
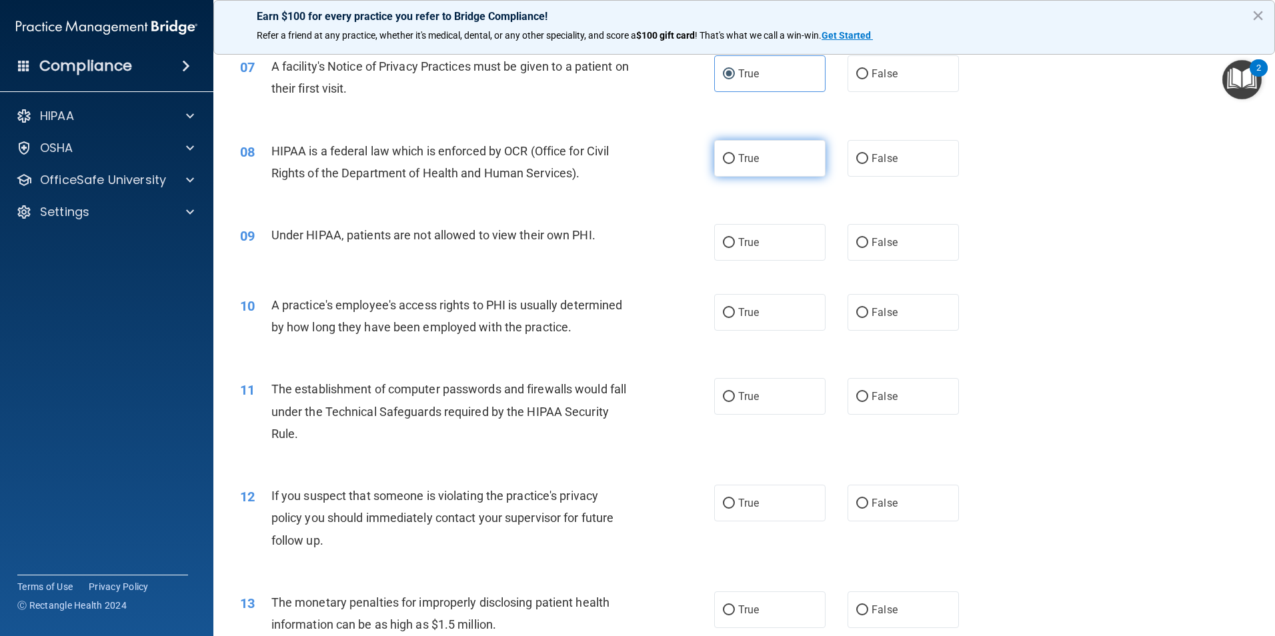
click at [784, 159] on label "True" at bounding box center [769, 158] width 111 height 37
click at [735, 159] on input "True" at bounding box center [729, 159] width 12 height 10
radio input "true"
click at [914, 250] on label "False" at bounding box center [902, 242] width 111 height 37
click at [868, 248] on input "False" at bounding box center [862, 243] width 12 height 10
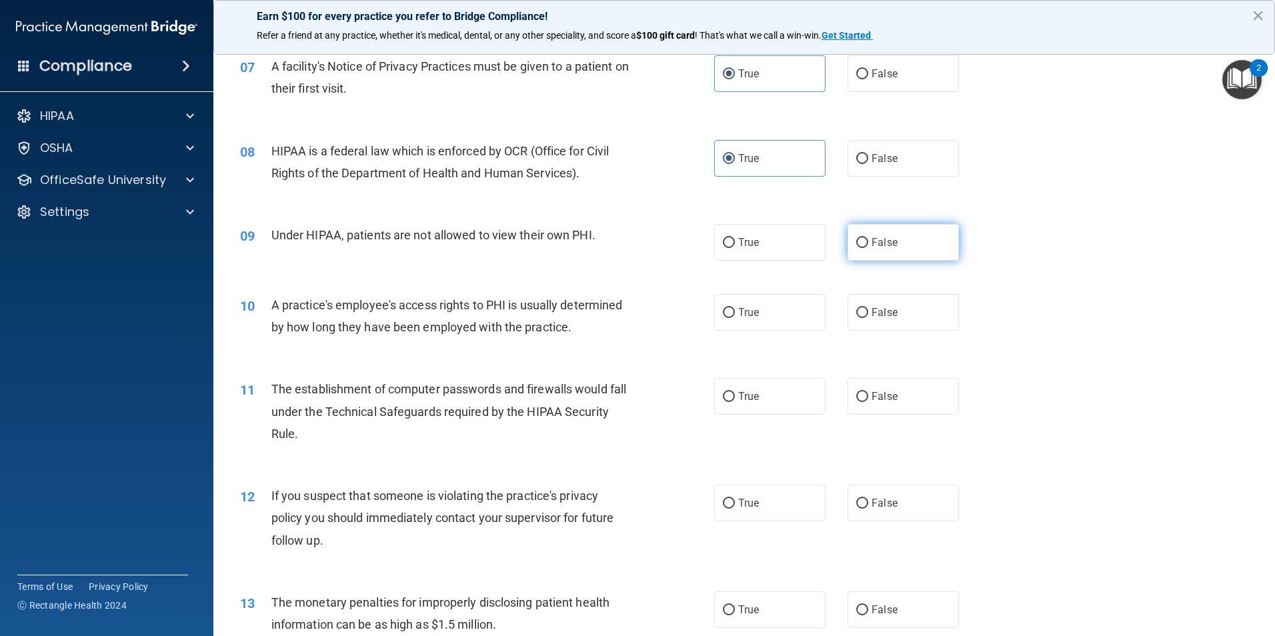
radio input "true"
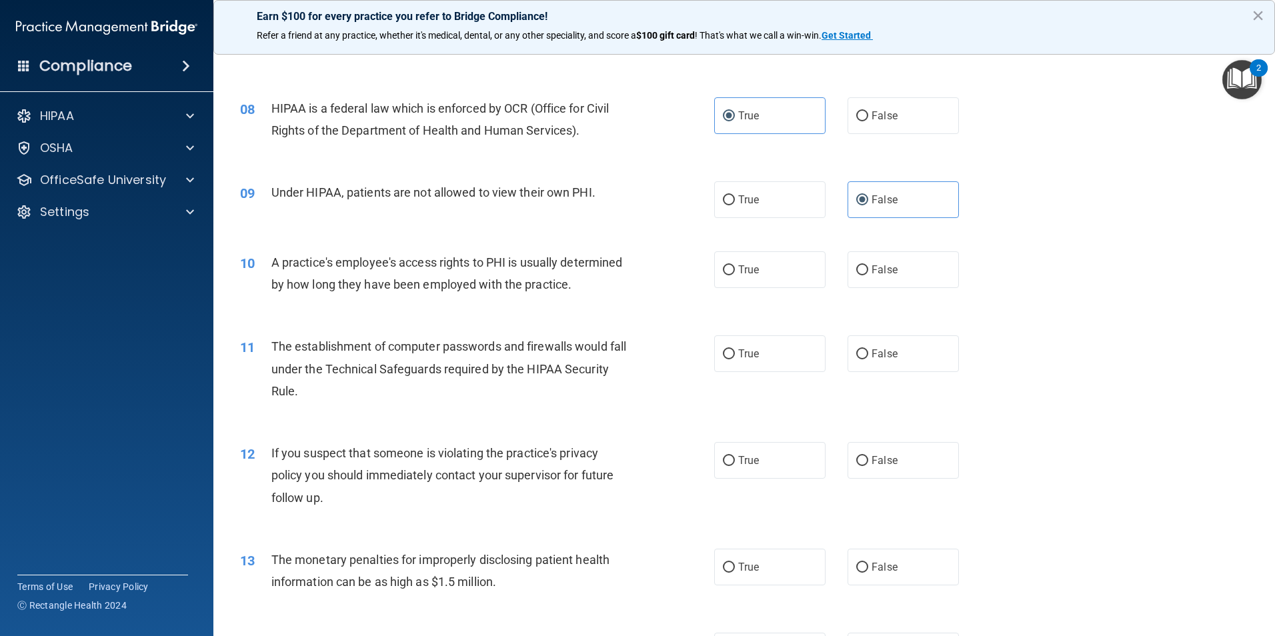
scroll to position [733, 0]
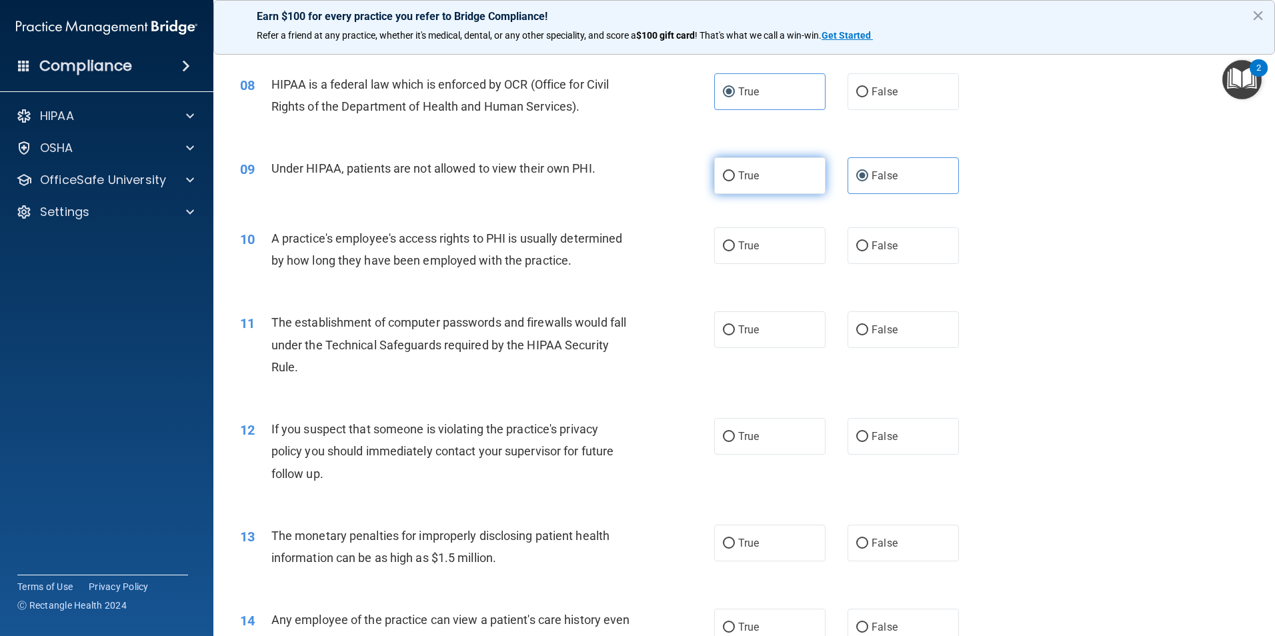
click at [758, 175] on label "True" at bounding box center [769, 175] width 111 height 37
click at [735, 175] on input "True" at bounding box center [729, 176] width 12 height 10
radio input "true"
radio input "false"
click at [908, 253] on label "False" at bounding box center [902, 245] width 111 height 37
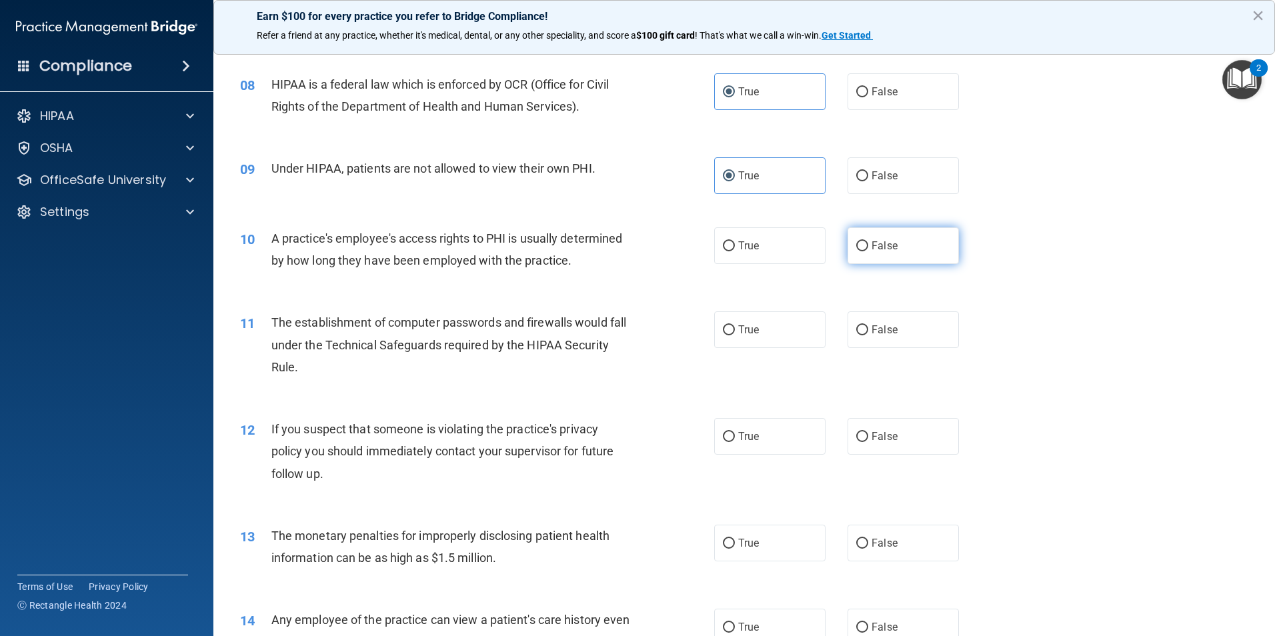
click at [868, 251] on input "False" at bounding box center [862, 246] width 12 height 10
radio input "true"
drag, startPoint x: 899, startPoint y: 175, endPoint x: 953, endPoint y: 193, distance: 56.3
click at [899, 175] on label "False" at bounding box center [902, 175] width 111 height 37
click at [868, 175] on input "False" at bounding box center [862, 176] width 12 height 10
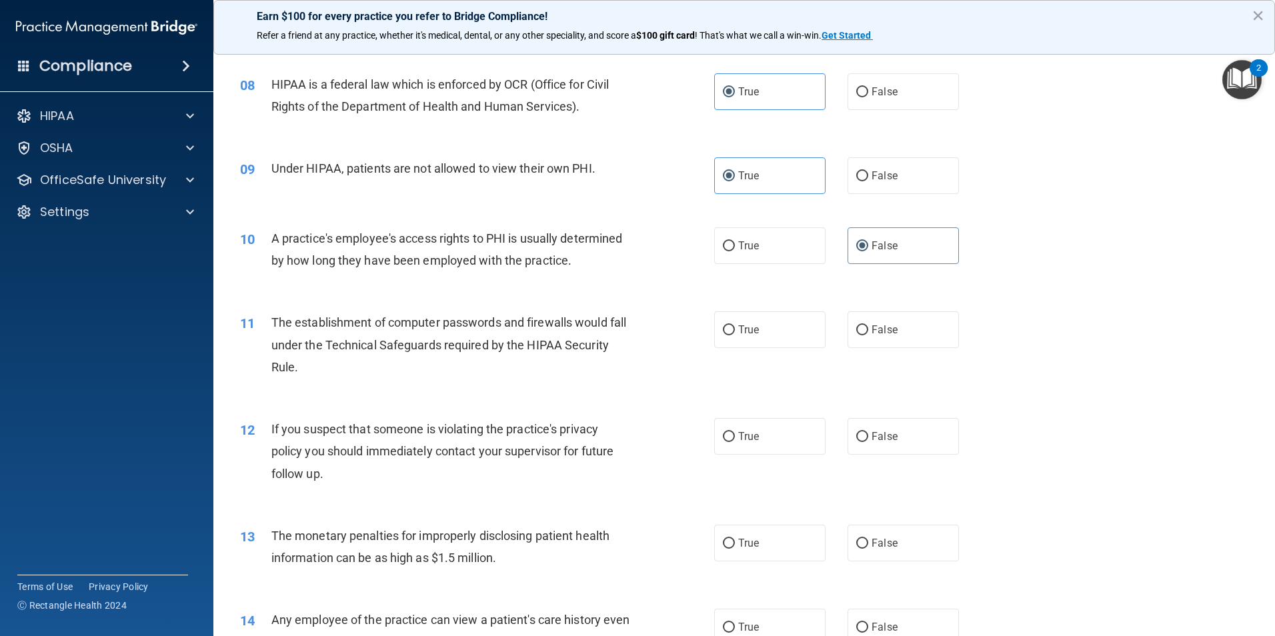
radio input "true"
drag, startPoint x: 769, startPoint y: 165, endPoint x: 881, endPoint y: 193, distance: 115.3
click at [769, 167] on label "True" at bounding box center [769, 175] width 111 height 37
click at [735, 171] on input "True" at bounding box center [729, 176] width 12 height 10
radio input "true"
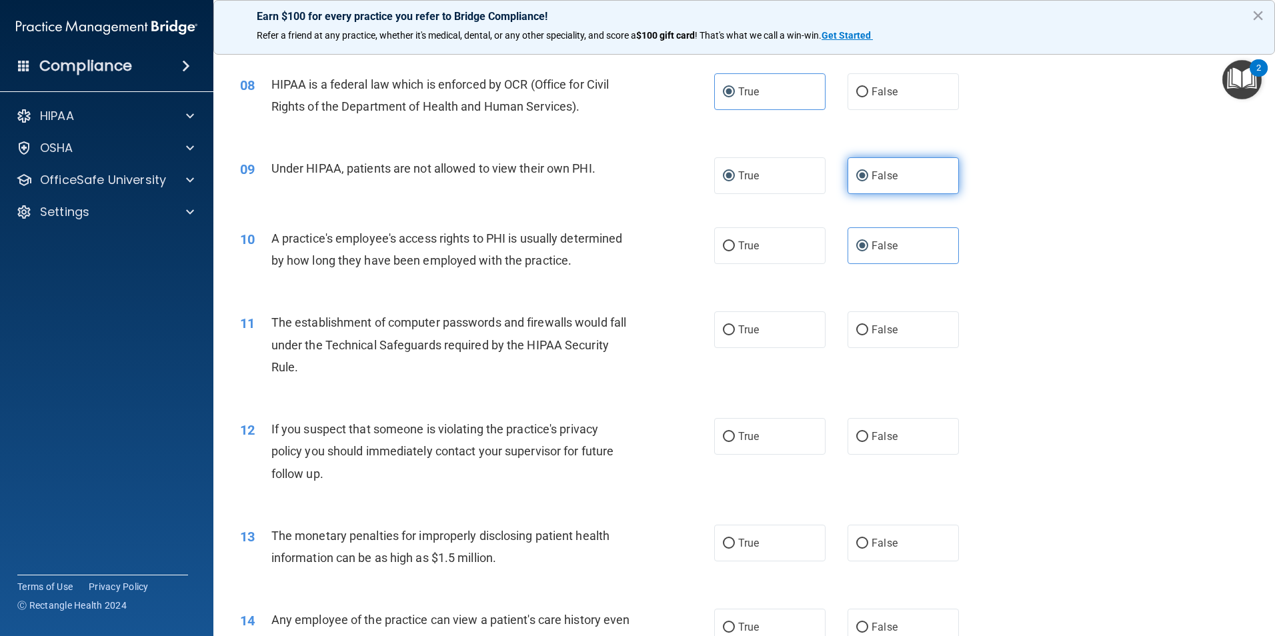
radio input "false"
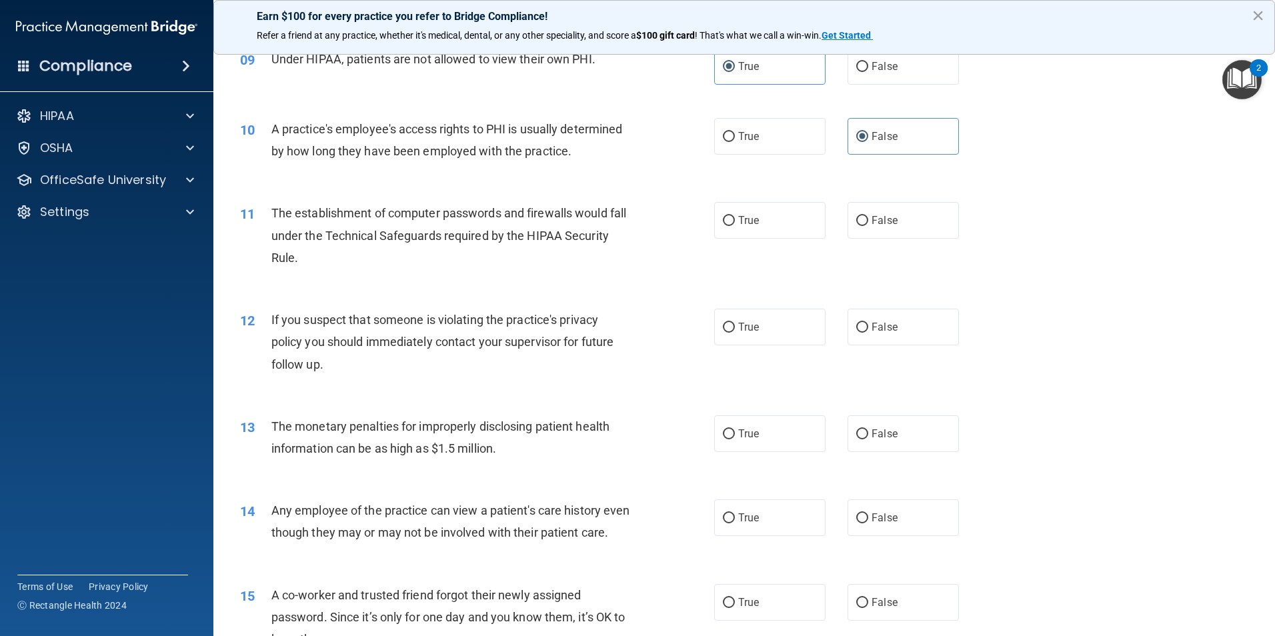
scroll to position [867, 0]
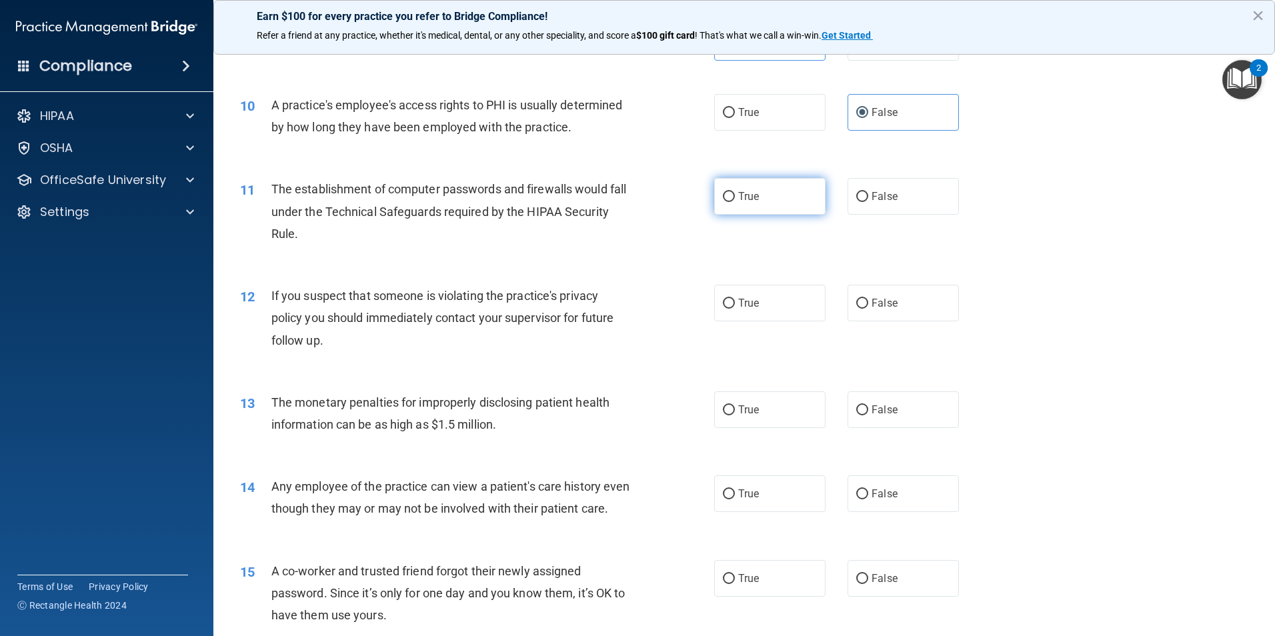
click at [746, 179] on label "True" at bounding box center [769, 196] width 111 height 37
click at [735, 192] on input "True" at bounding box center [729, 197] width 12 height 10
radio input "true"
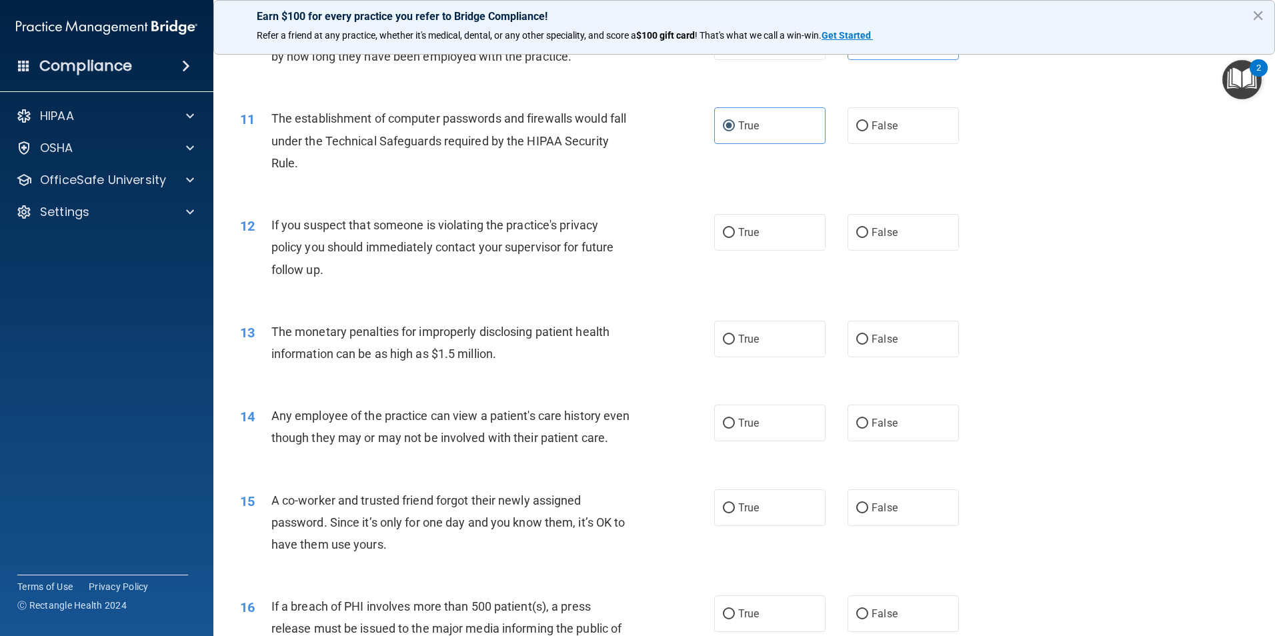
scroll to position [1000, 0]
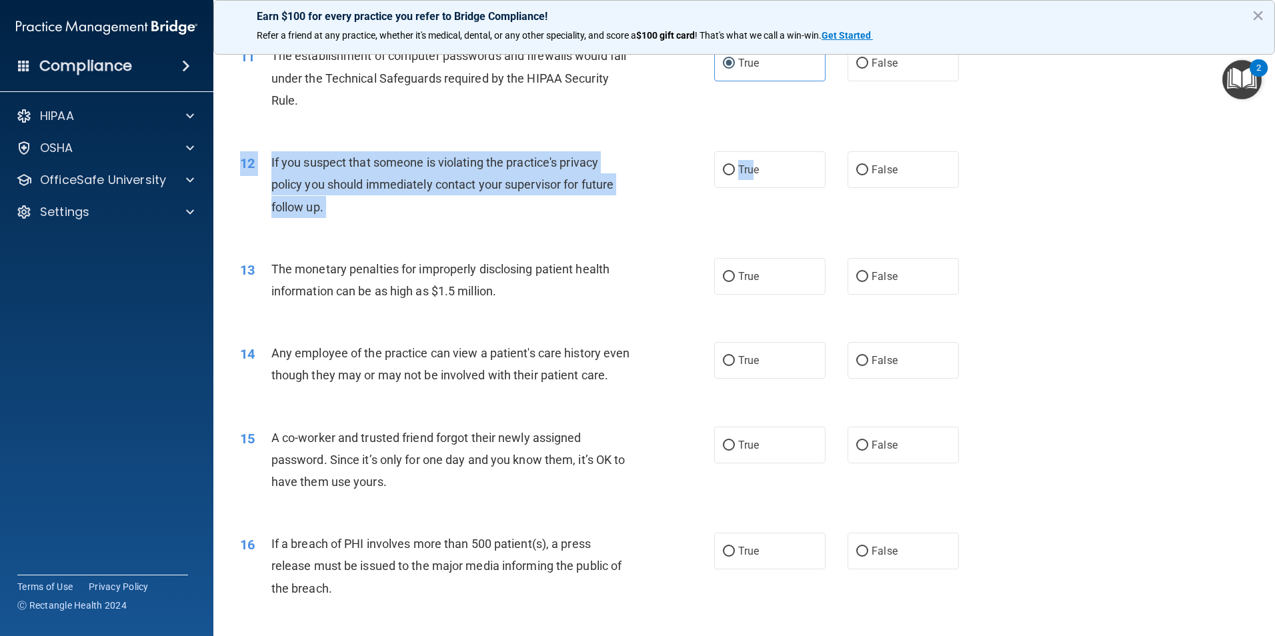
click at [751, 151] on div "12 If you suspect that someone is violating the practice's privacy policy you s…" at bounding box center [744, 188] width 1028 height 107
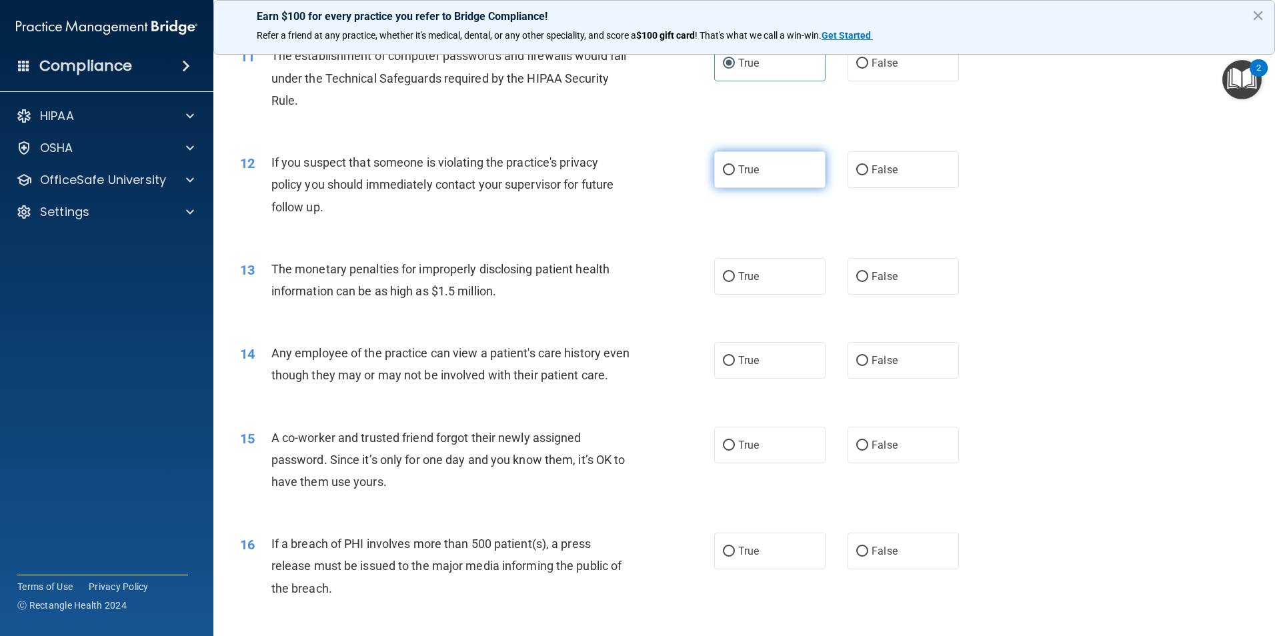
drag, startPoint x: 751, startPoint y: 151, endPoint x: 761, endPoint y: 176, distance: 27.2
click at [761, 176] on label "True" at bounding box center [769, 169] width 111 height 37
click at [735, 175] on input "True" at bounding box center [729, 170] width 12 height 10
radio input "true"
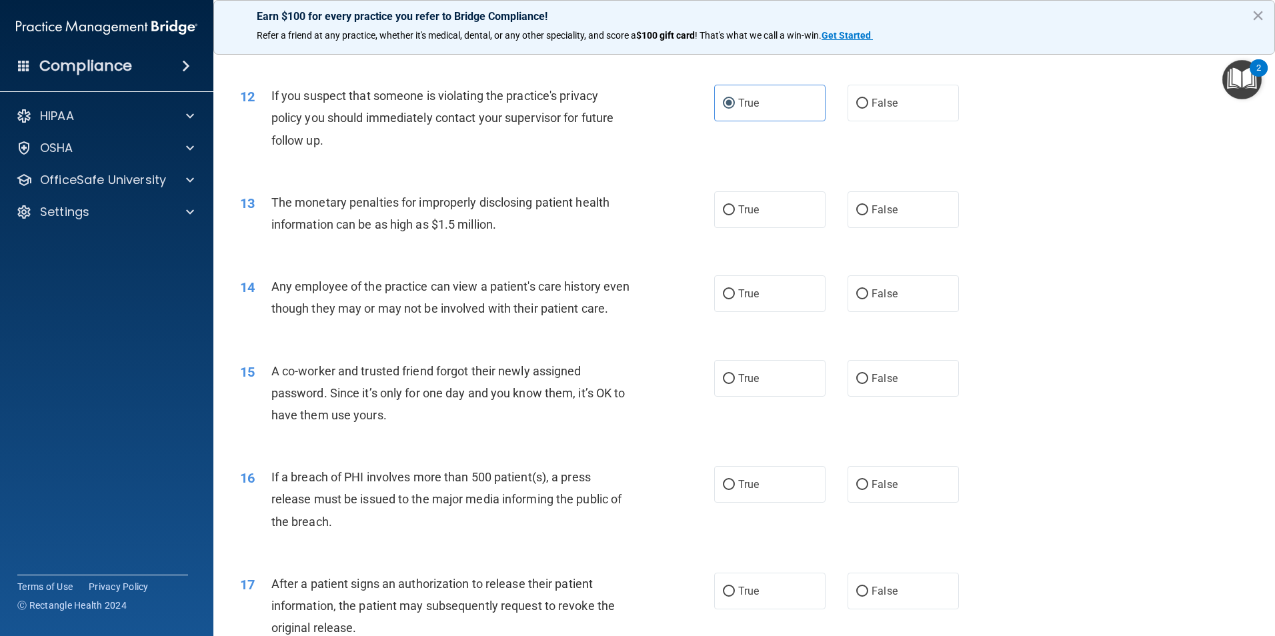
scroll to position [1133, 0]
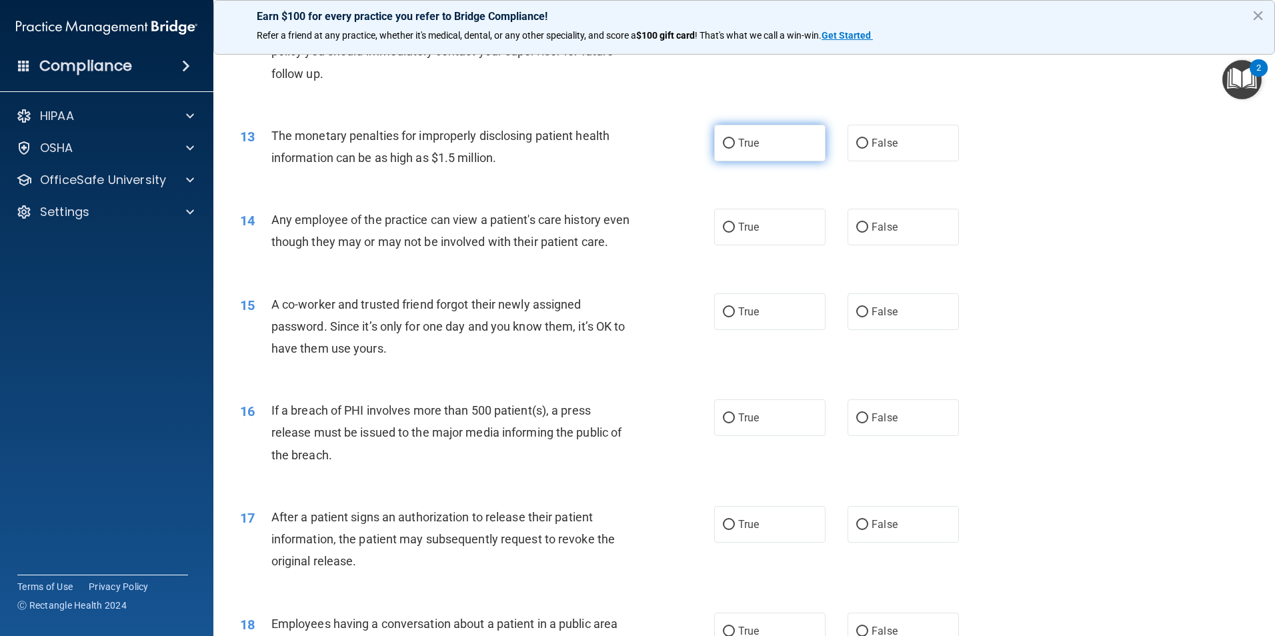
click at [780, 146] on label "True" at bounding box center [769, 143] width 111 height 37
click at [735, 146] on input "True" at bounding box center [729, 144] width 12 height 10
radio input "true"
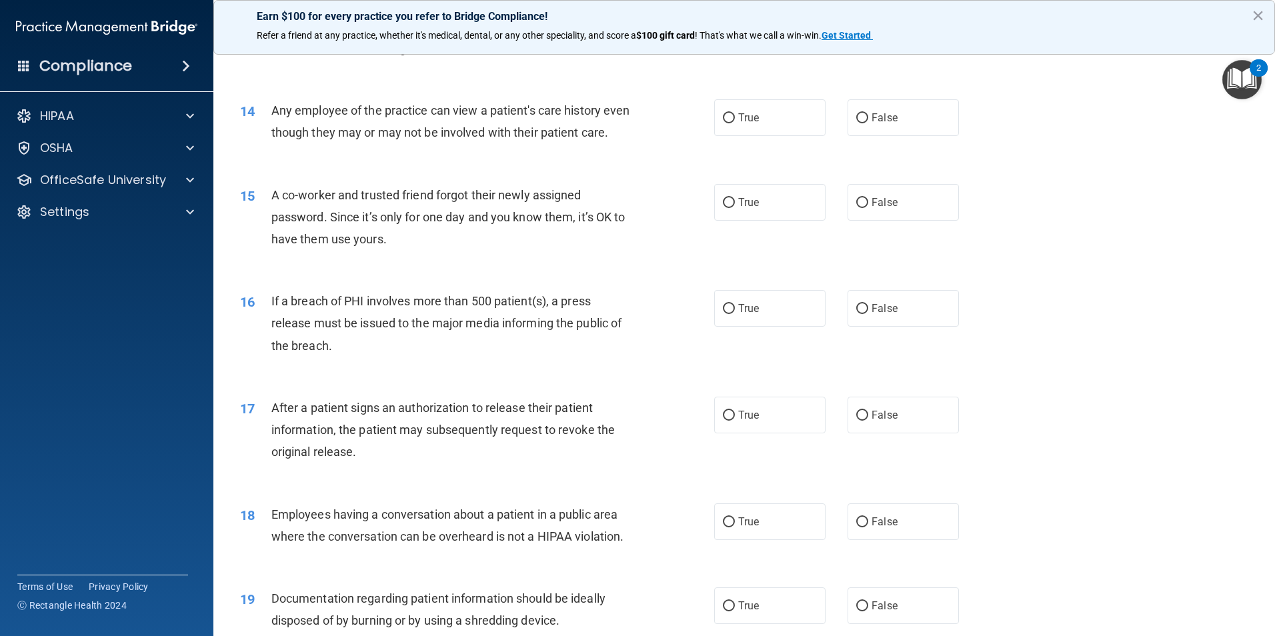
scroll to position [1267, 0]
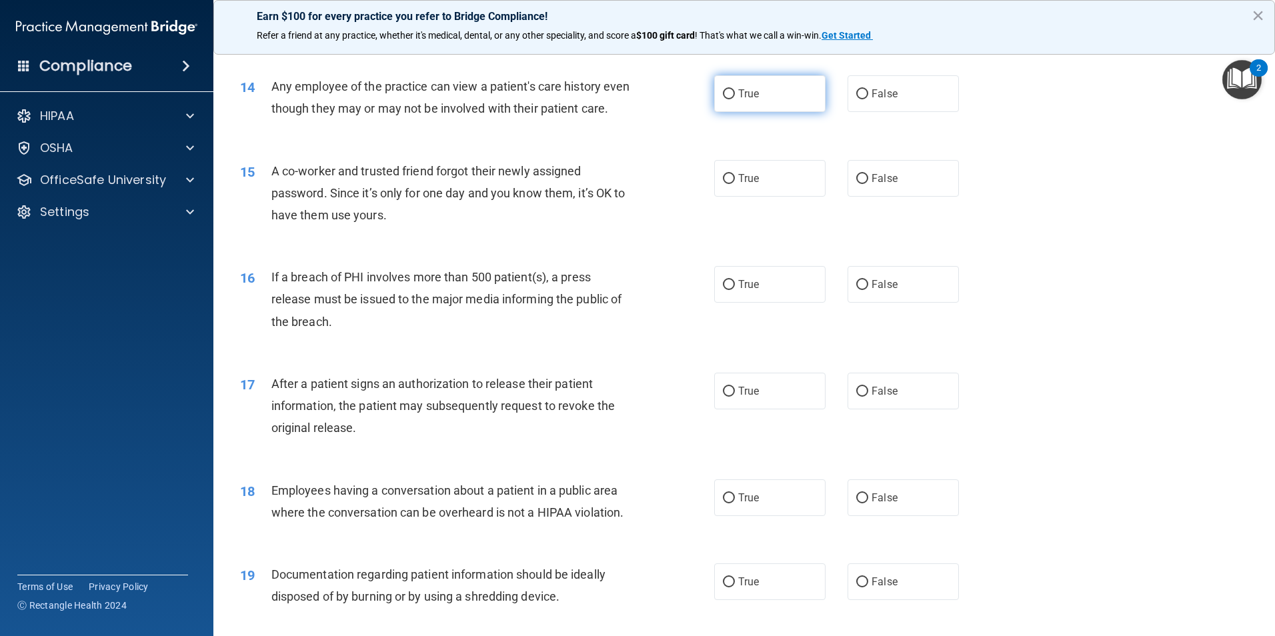
click at [779, 97] on label "True" at bounding box center [769, 93] width 111 height 37
click at [735, 97] on input "True" at bounding box center [729, 94] width 12 height 10
radio input "true"
click at [918, 197] on label "False" at bounding box center [902, 178] width 111 height 37
click at [868, 184] on input "False" at bounding box center [862, 179] width 12 height 10
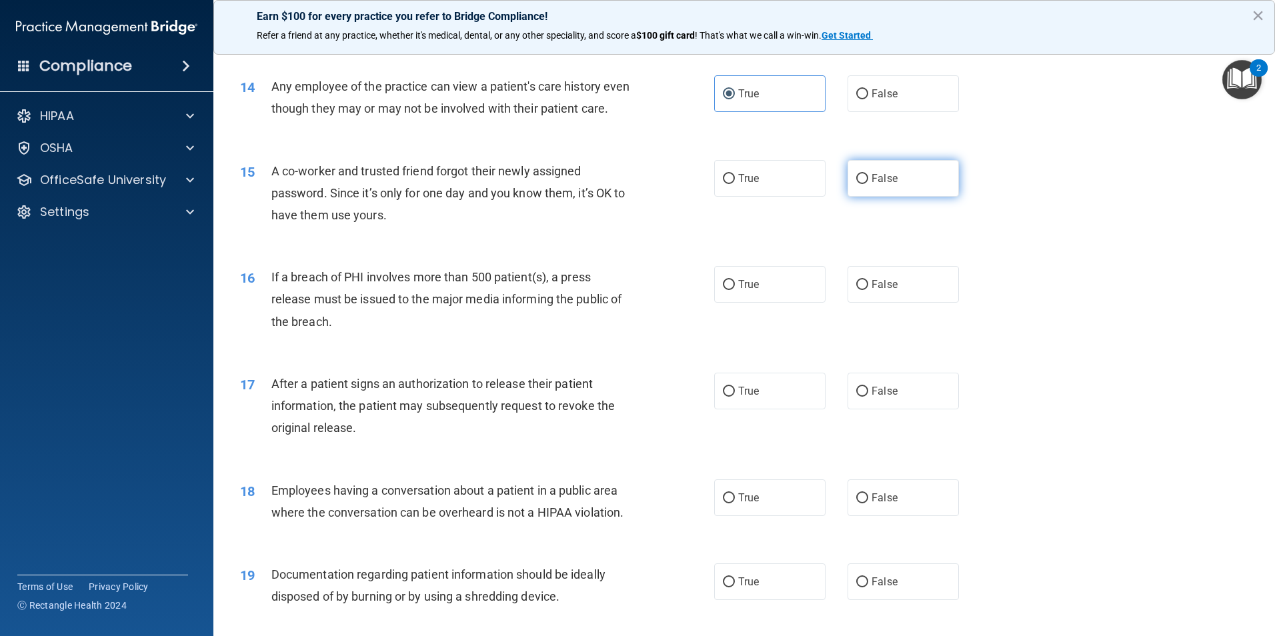
radio input "true"
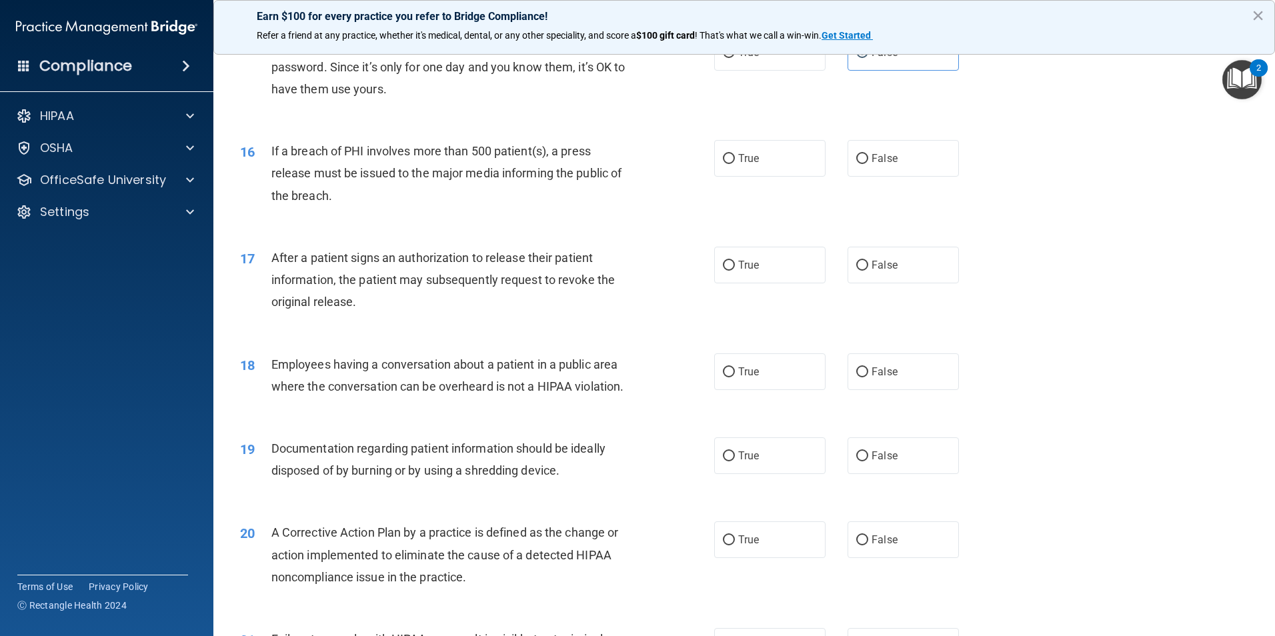
scroll to position [1400, 0]
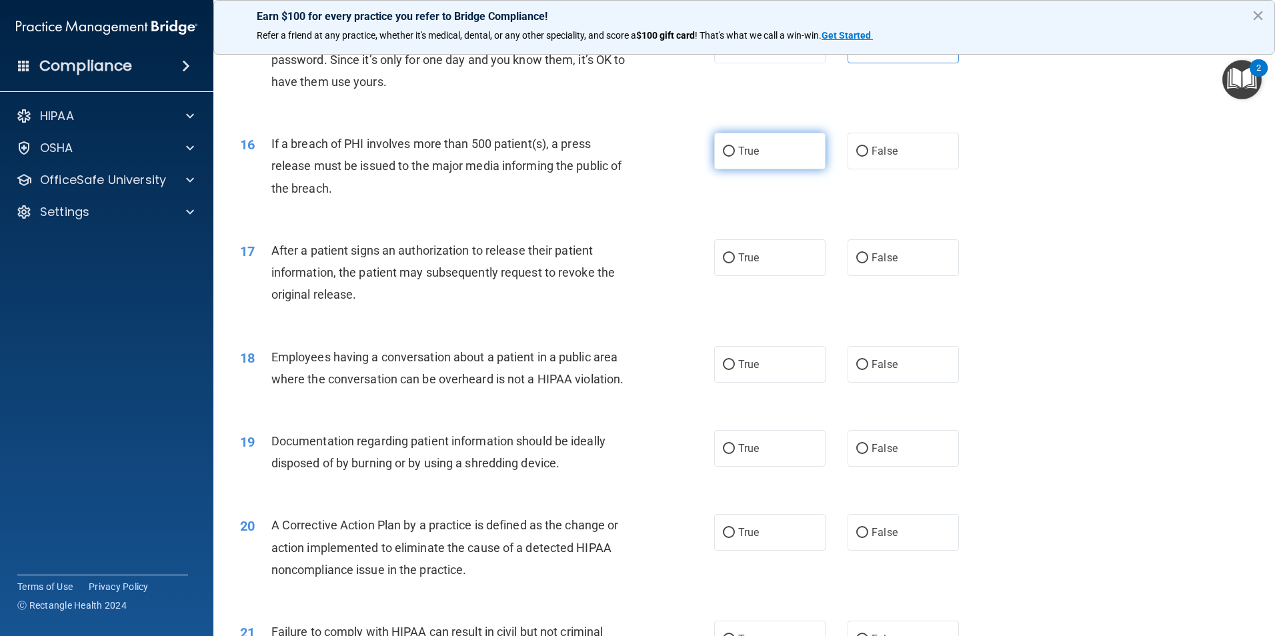
click at [750, 157] on span "True" at bounding box center [748, 151] width 21 height 13
click at [735, 157] on input "True" at bounding box center [729, 152] width 12 height 10
radio input "true"
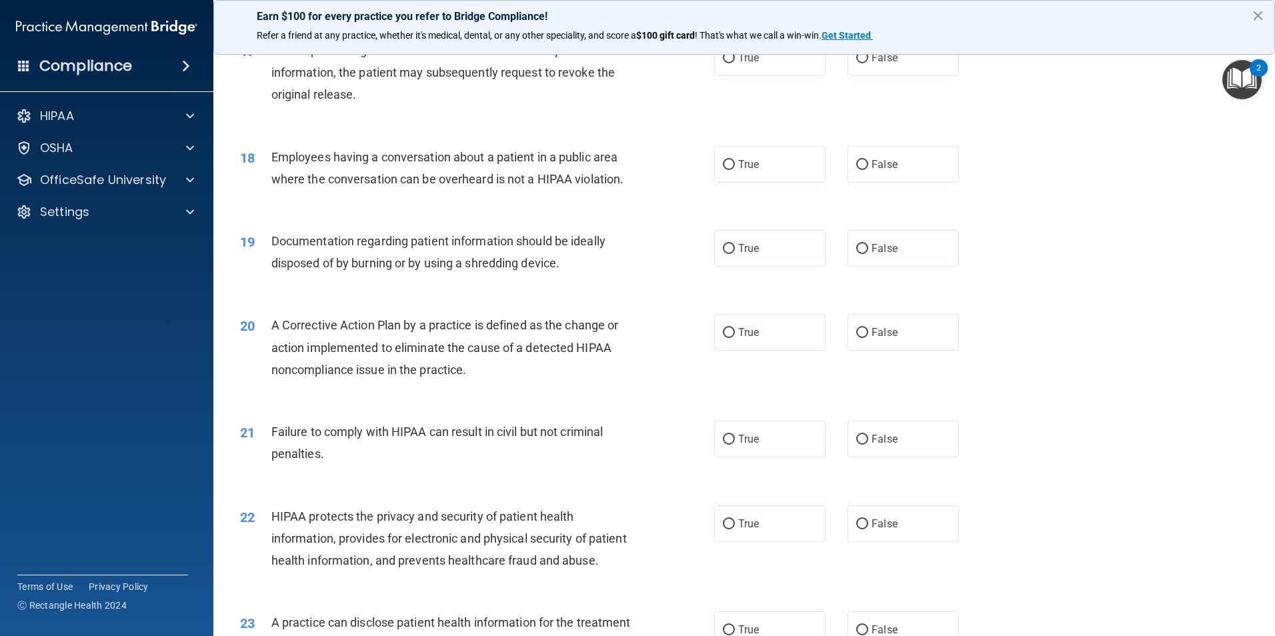
scroll to position [1533, 0]
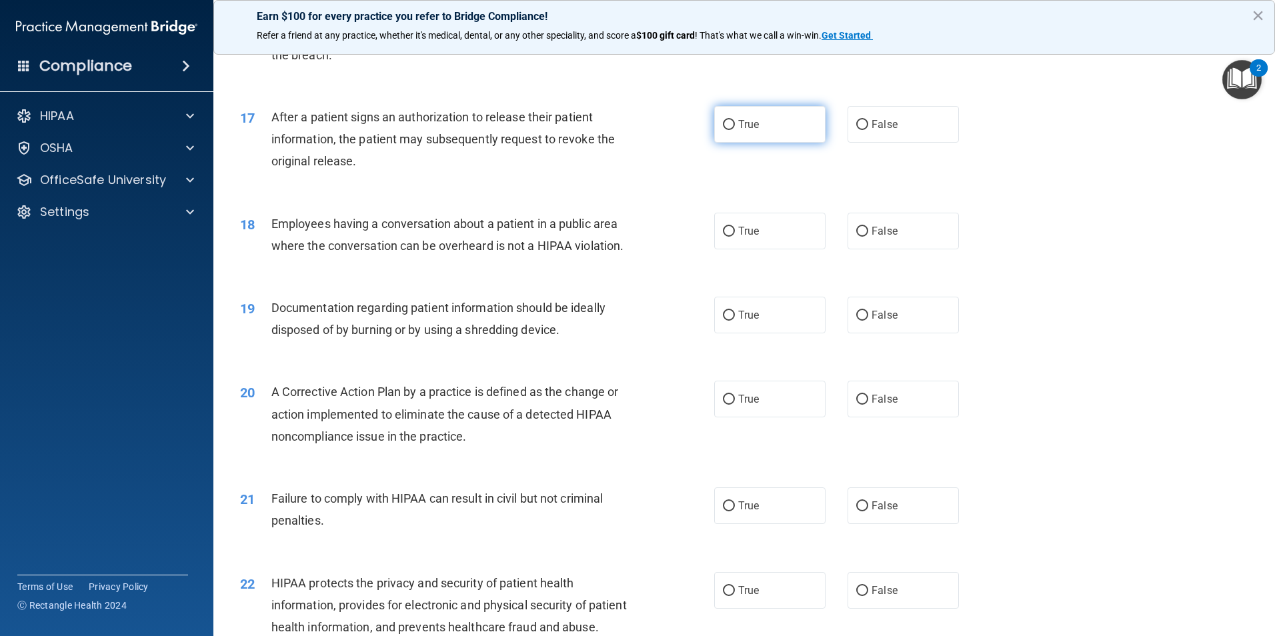
click at [776, 138] on label "True" at bounding box center [769, 124] width 111 height 37
click at [735, 130] on input "True" at bounding box center [729, 125] width 12 height 10
radio input "true"
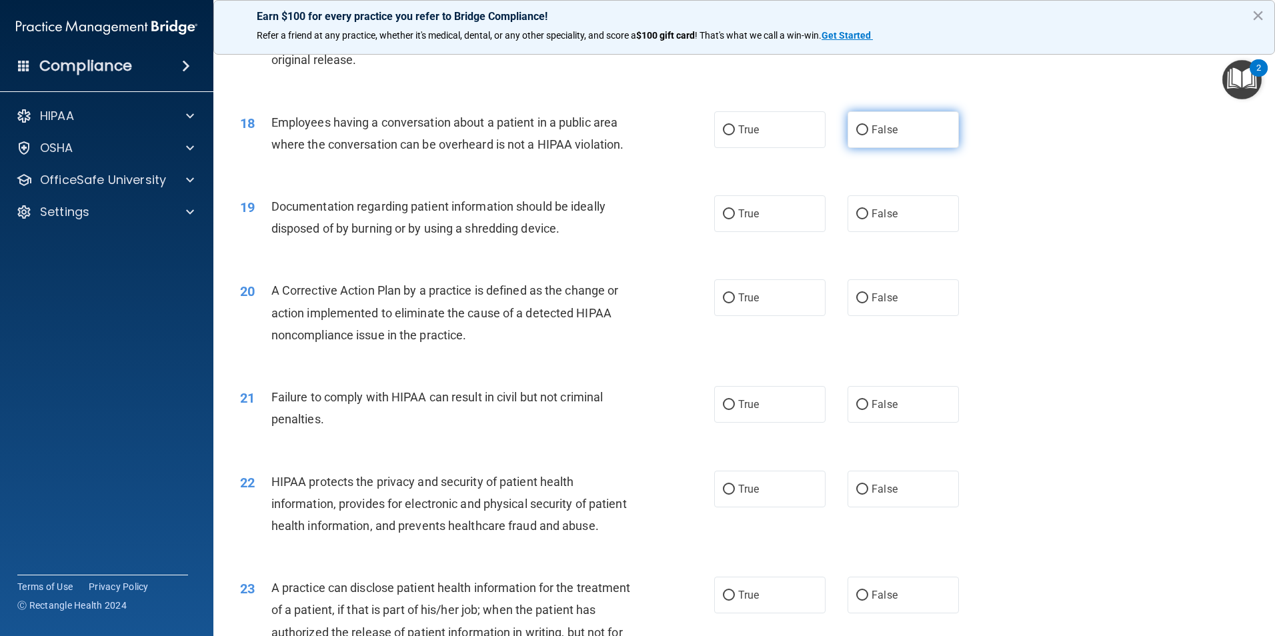
scroll to position [1667, 0]
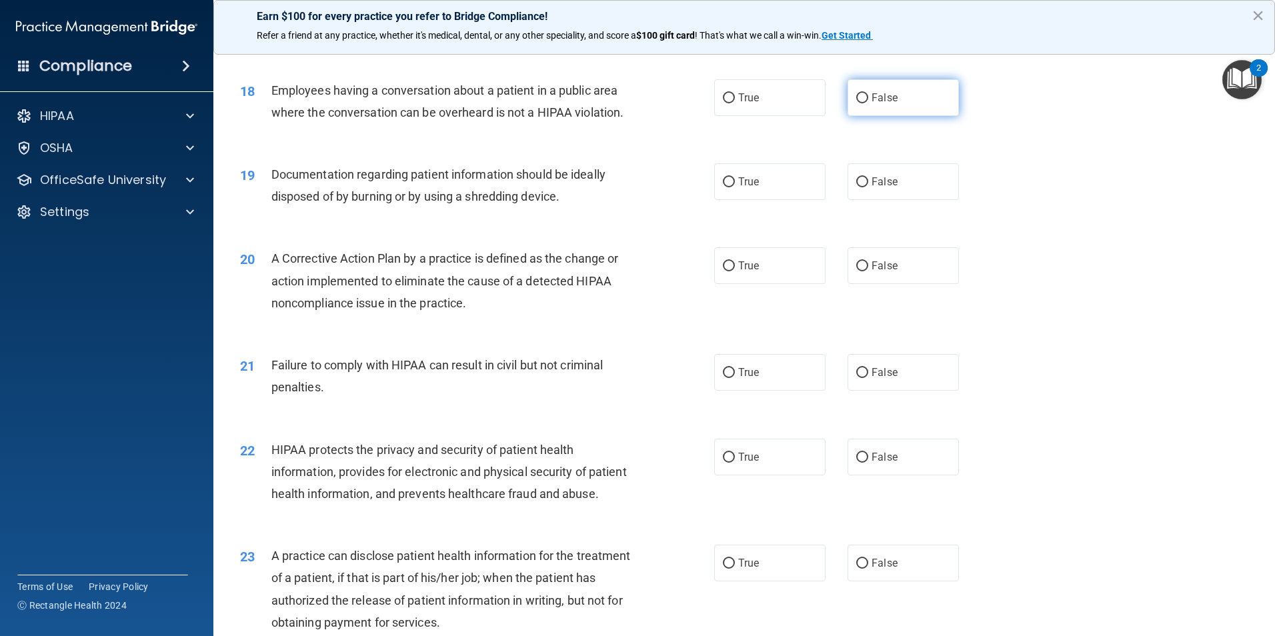
click at [915, 116] on label "False" at bounding box center [902, 97] width 111 height 37
click at [868, 103] on input "False" at bounding box center [862, 98] width 12 height 10
radio input "true"
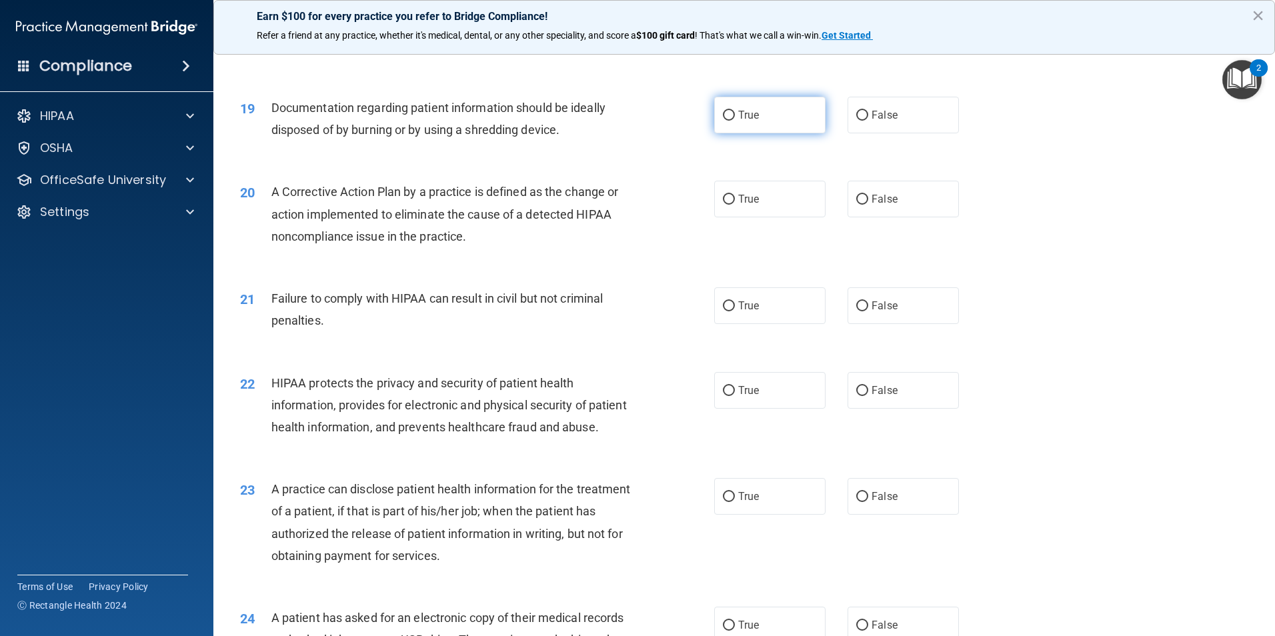
click at [768, 133] on label "True" at bounding box center [769, 115] width 111 height 37
click at [735, 121] on input "True" at bounding box center [729, 116] width 12 height 10
radio input "true"
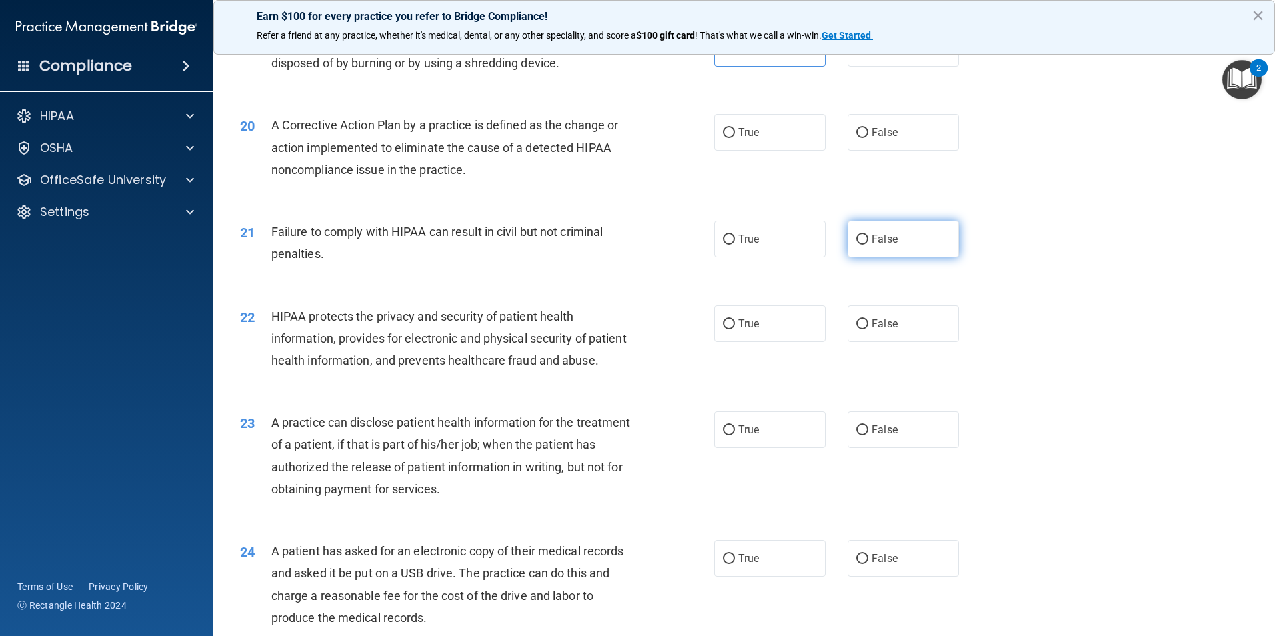
scroll to position [1867, 0]
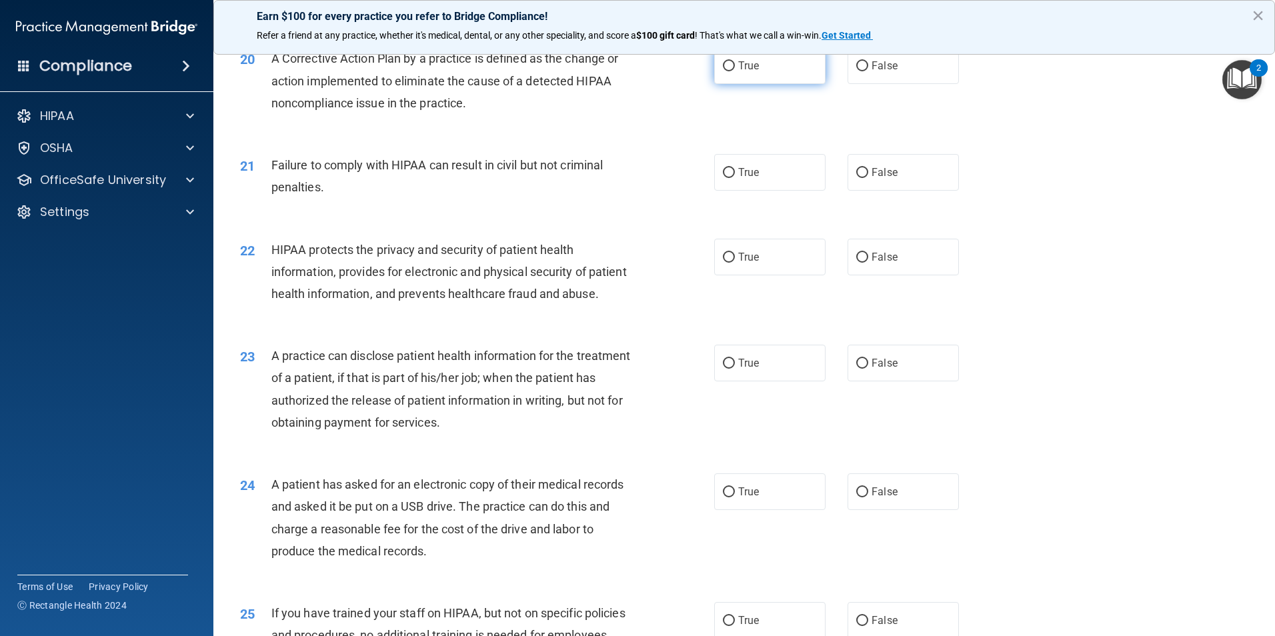
click at [773, 83] on label "True" at bounding box center [769, 65] width 111 height 37
click at [735, 71] on input "True" at bounding box center [729, 66] width 12 height 10
radio input "true"
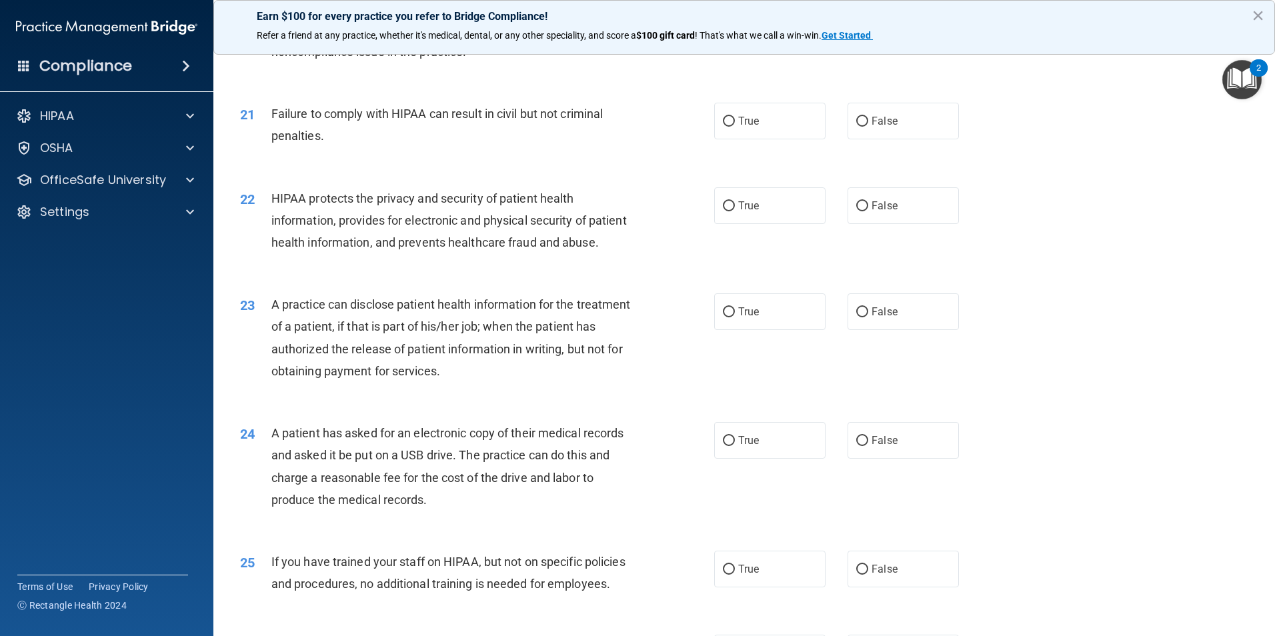
scroll to position [1934, 0]
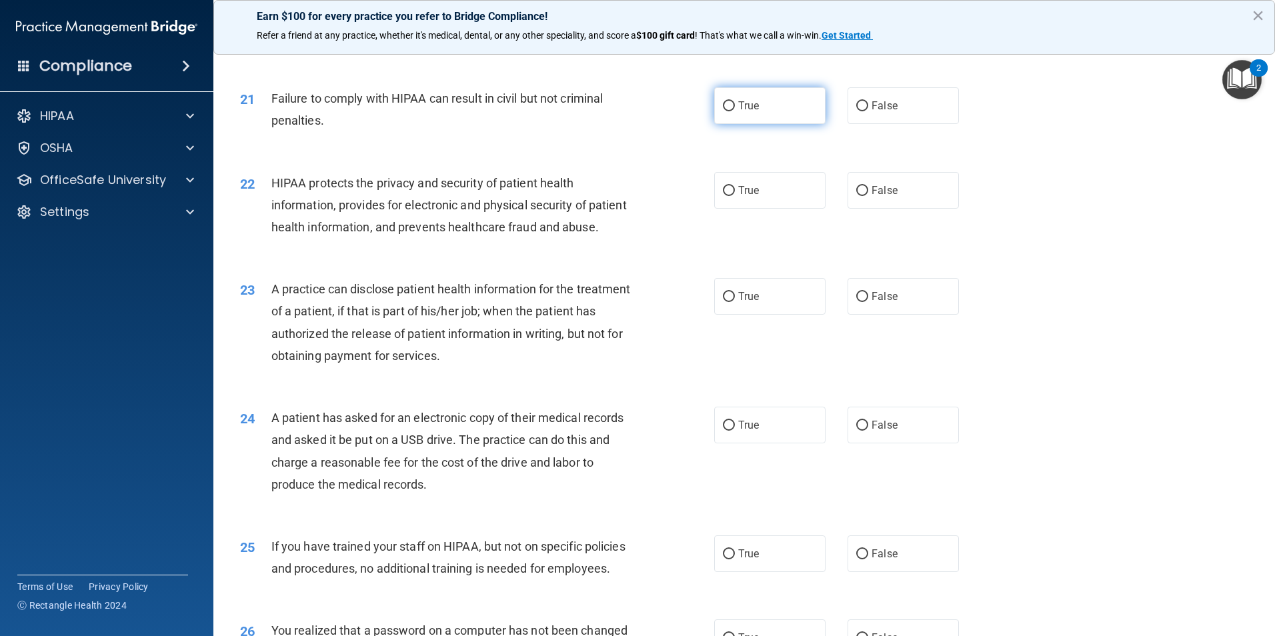
click at [776, 124] on label "True" at bounding box center [769, 105] width 111 height 37
click at [735, 111] on input "True" at bounding box center [729, 106] width 12 height 10
radio input "true"
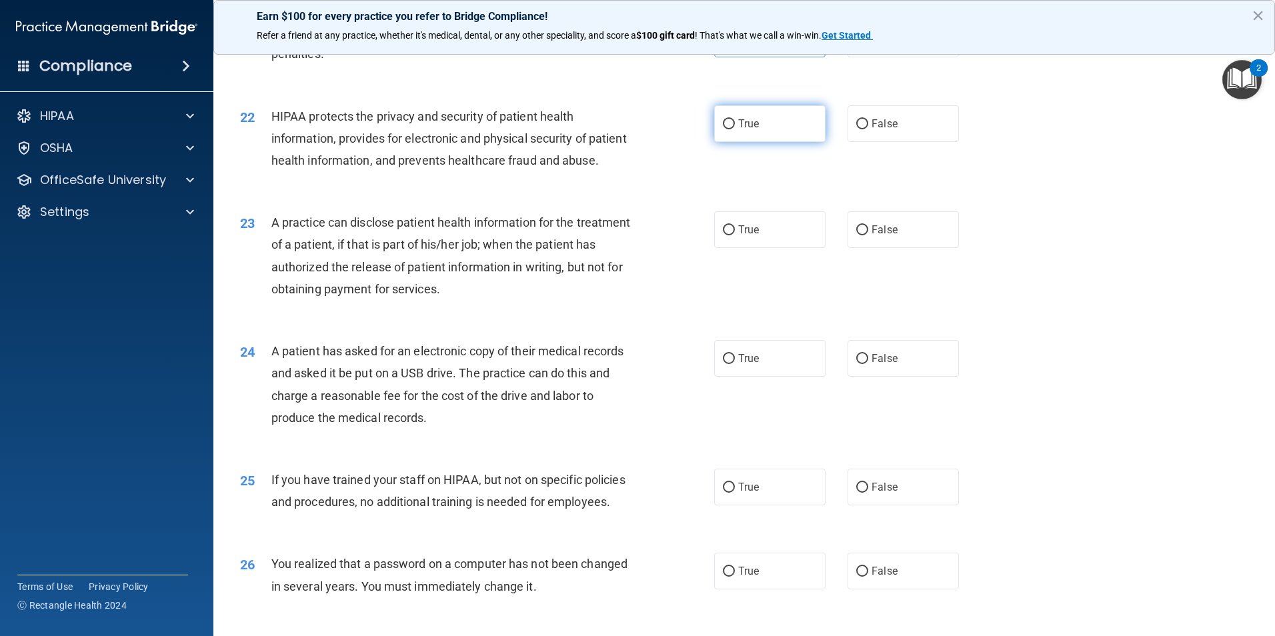
click at [767, 139] on label "True" at bounding box center [769, 123] width 111 height 37
click at [735, 129] on input "True" at bounding box center [729, 124] width 12 height 10
radio input "true"
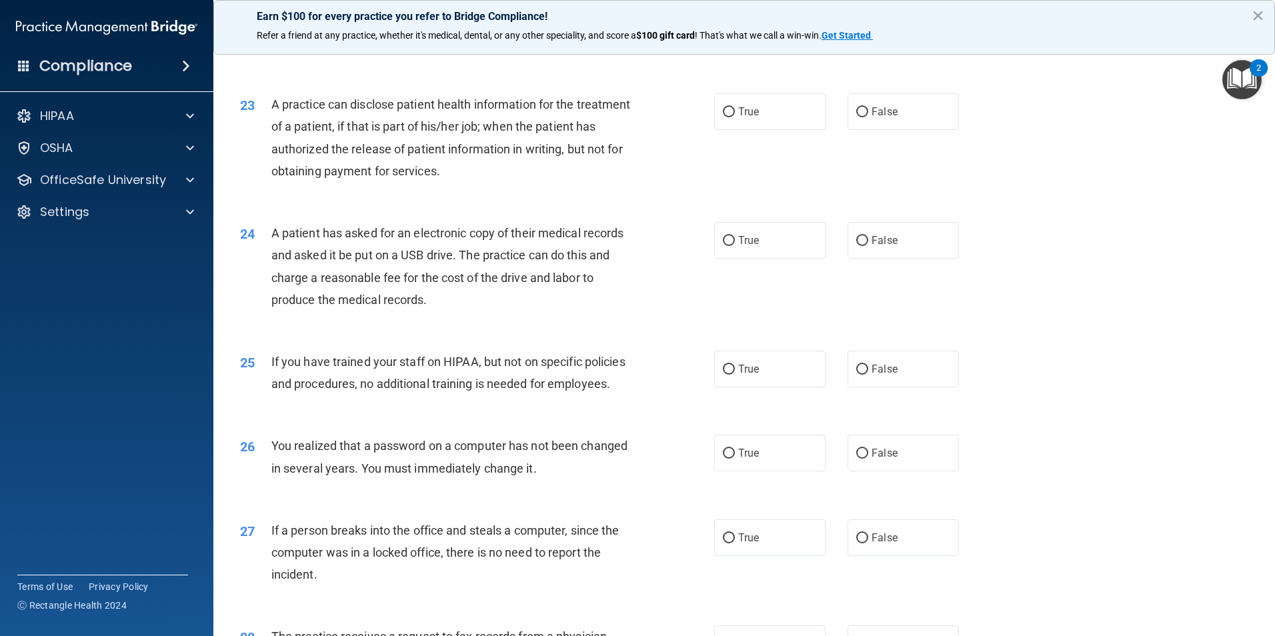
scroll to position [2134, 0]
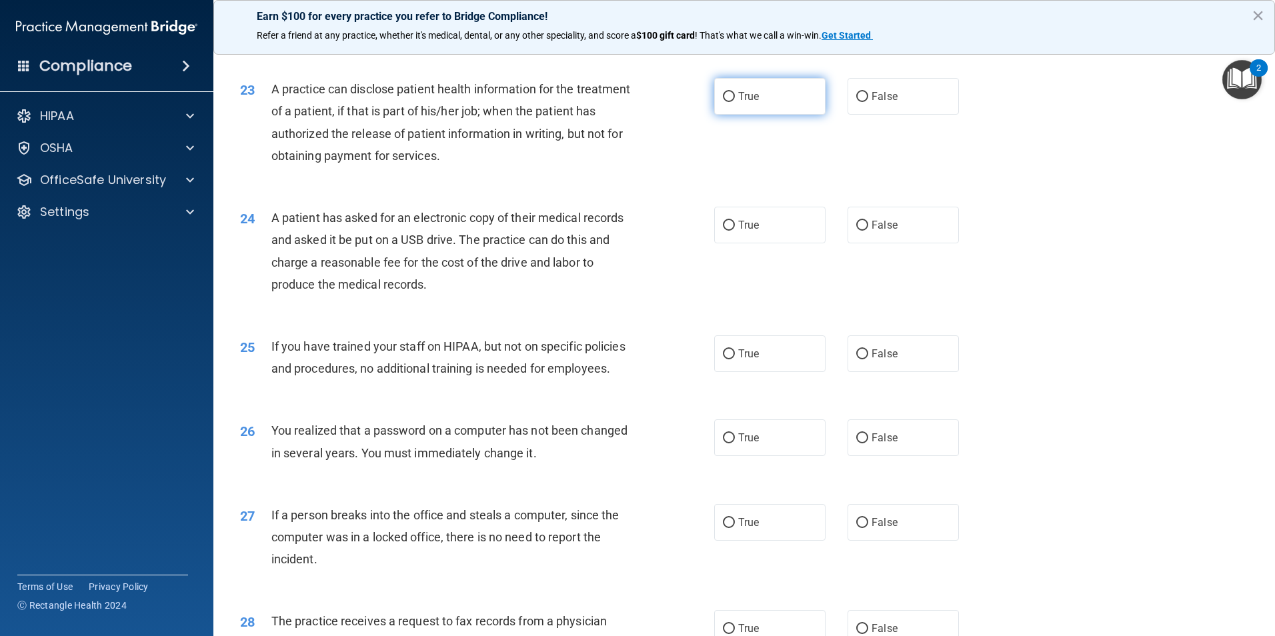
click at [779, 115] on label "True" at bounding box center [769, 96] width 111 height 37
click at [735, 102] on input "True" at bounding box center [729, 97] width 12 height 10
radio input "true"
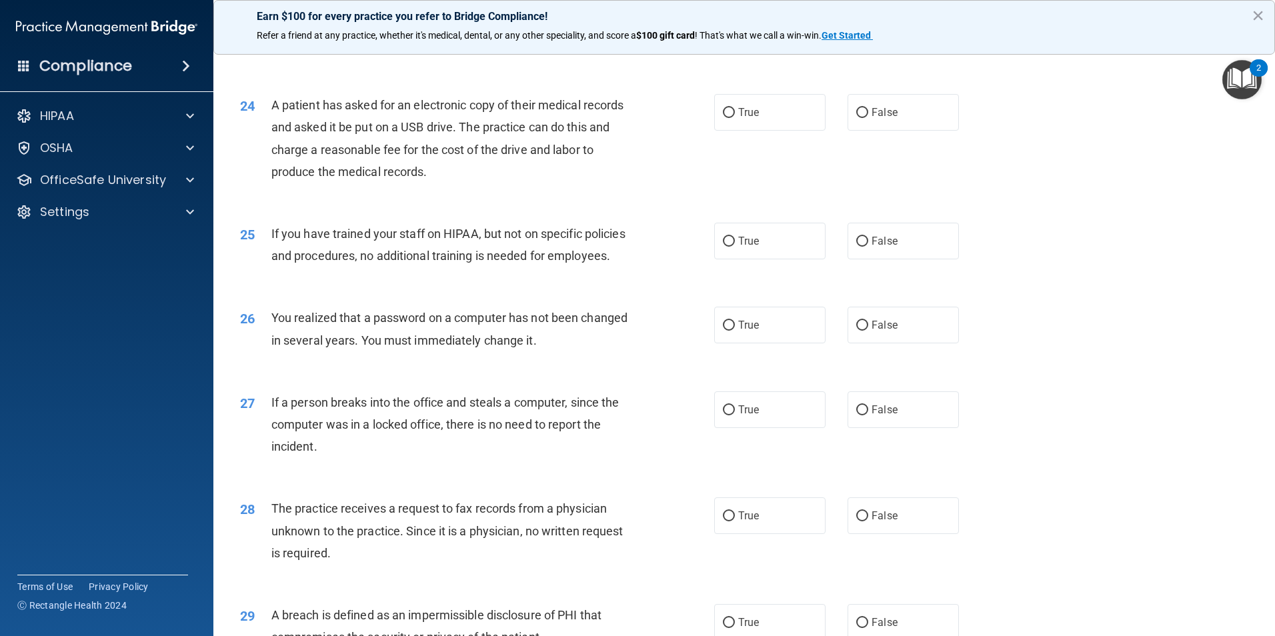
scroll to position [2267, 0]
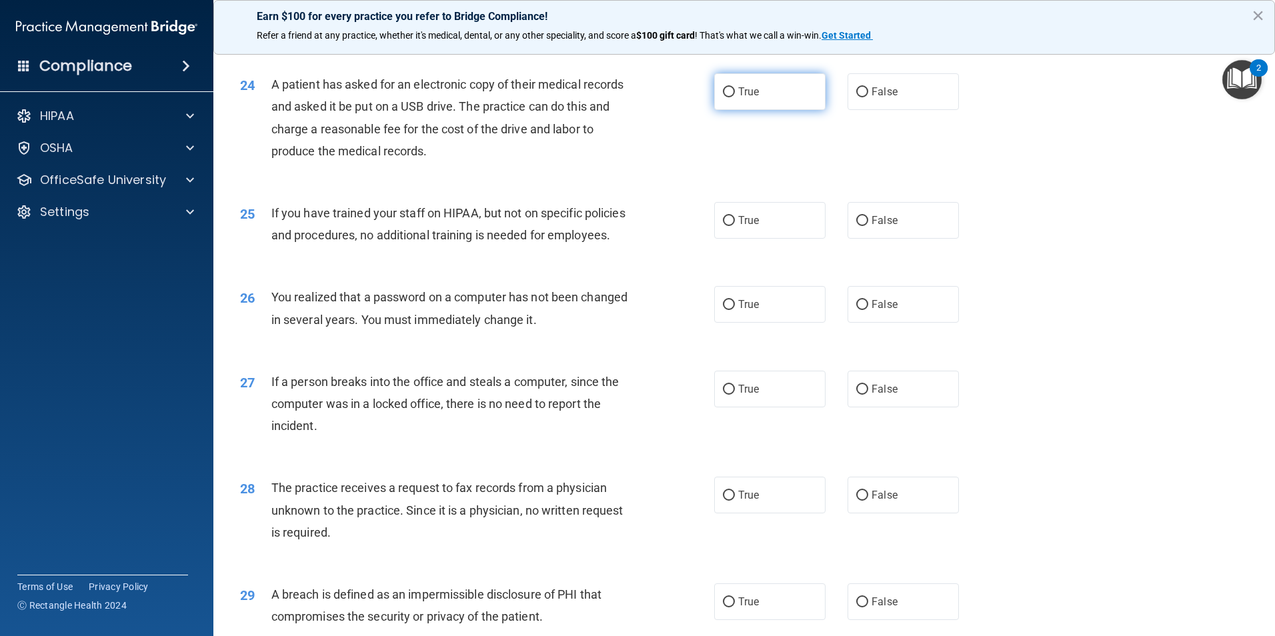
click at [779, 110] on label "True" at bounding box center [769, 91] width 111 height 37
click at [735, 97] on input "True" at bounding box center [729, 92] width 12 height 10
radio input "true"
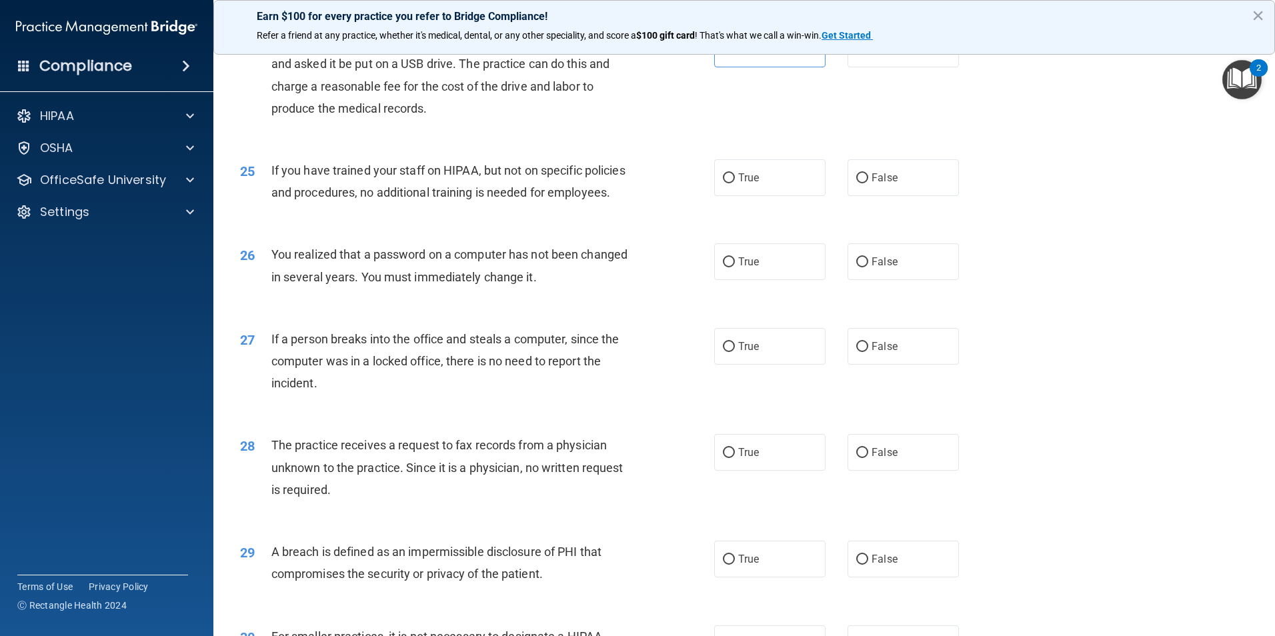
scroll to position [2334, 0]
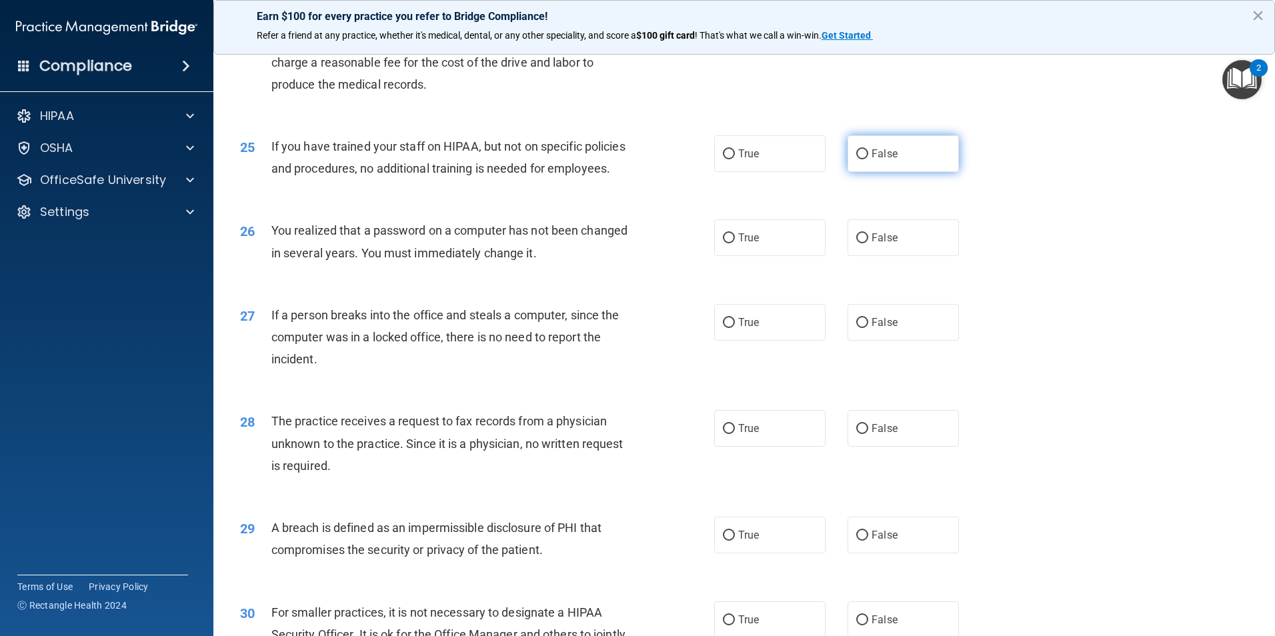
click at [897, 172] on label "False" at bounding box center [902, 153] width 111 height 37
click at [868, 159] on input "False" at bounding box center [862, 154] width 12 height 10
radio input "true"
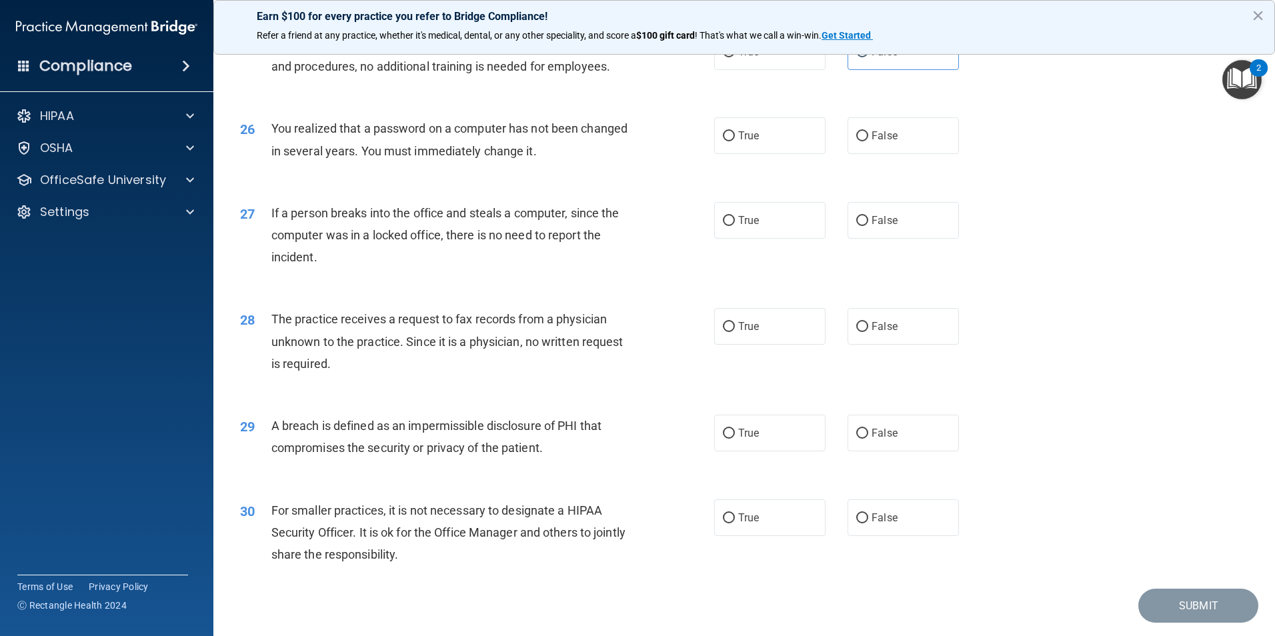
scroll to position [2467, 0]
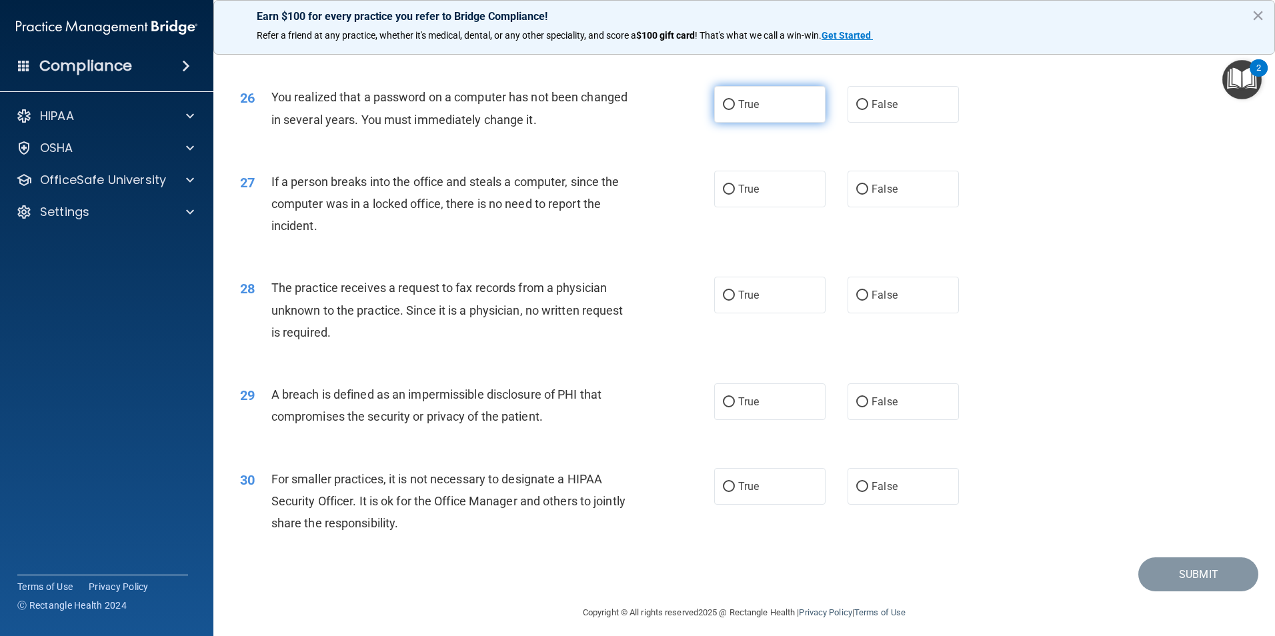
click at [767, 123] on label "True" at bounding box center [769, 104] width 111 height 37
click at [735, 110] on input "True" at bounding box center [729, 105] width 12 height 10
radio input "true"
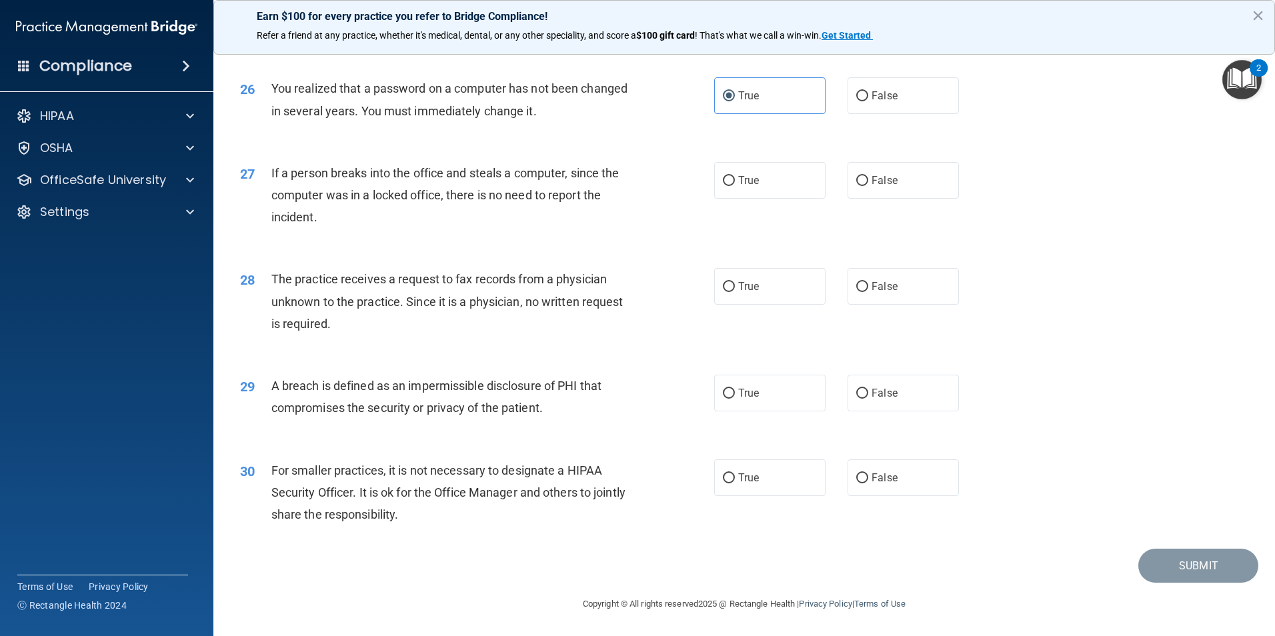
scroll to position [2542, 0]
click at [901, 181] on label "False" at bounding box center [902, 180] width 111 height 37
click at [868, 181] on input "False" at bounding box center [862, 181] width 12 height 10
radio input "true"
click at [907, 293] on label "False" at bounding box center [902, 286] width 111 height 37
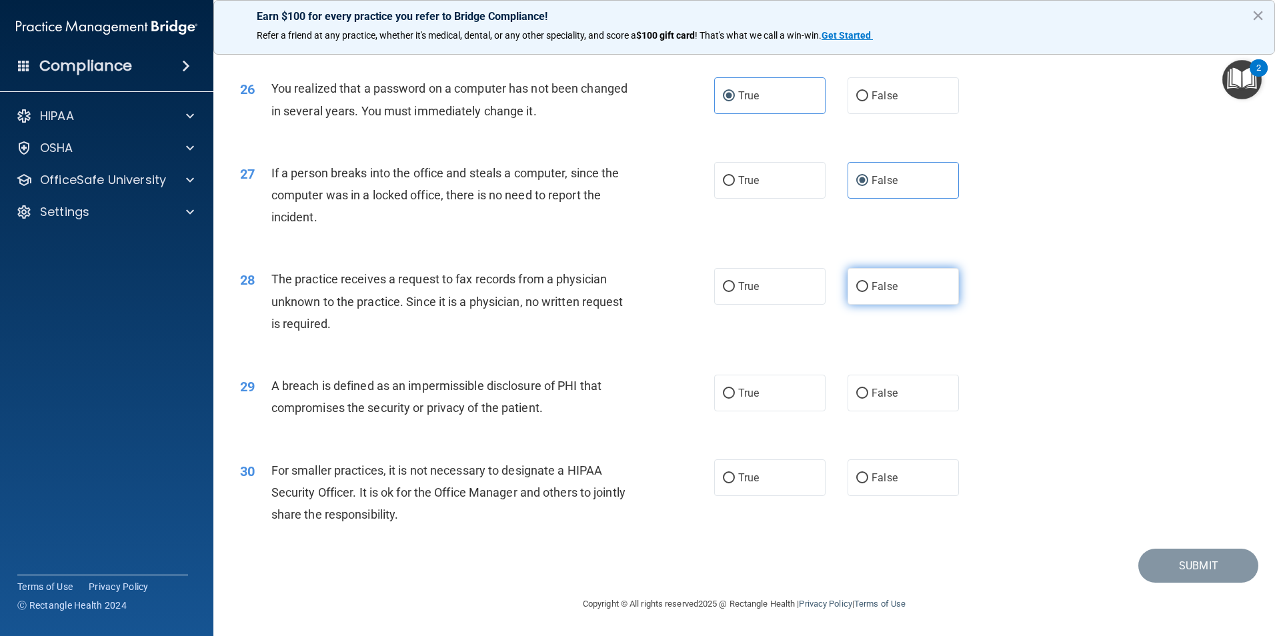
click at [868, 292] on input "False" at bounding box center [862, 287] width 12 height 10
radio input "true"
click at [790, 402] on label "True" at bounding box center [769, 393] width 111 height 37
click at [735, 399] on input "True" at bounding box center [729, 394] width 12 height 10
radio input "true"
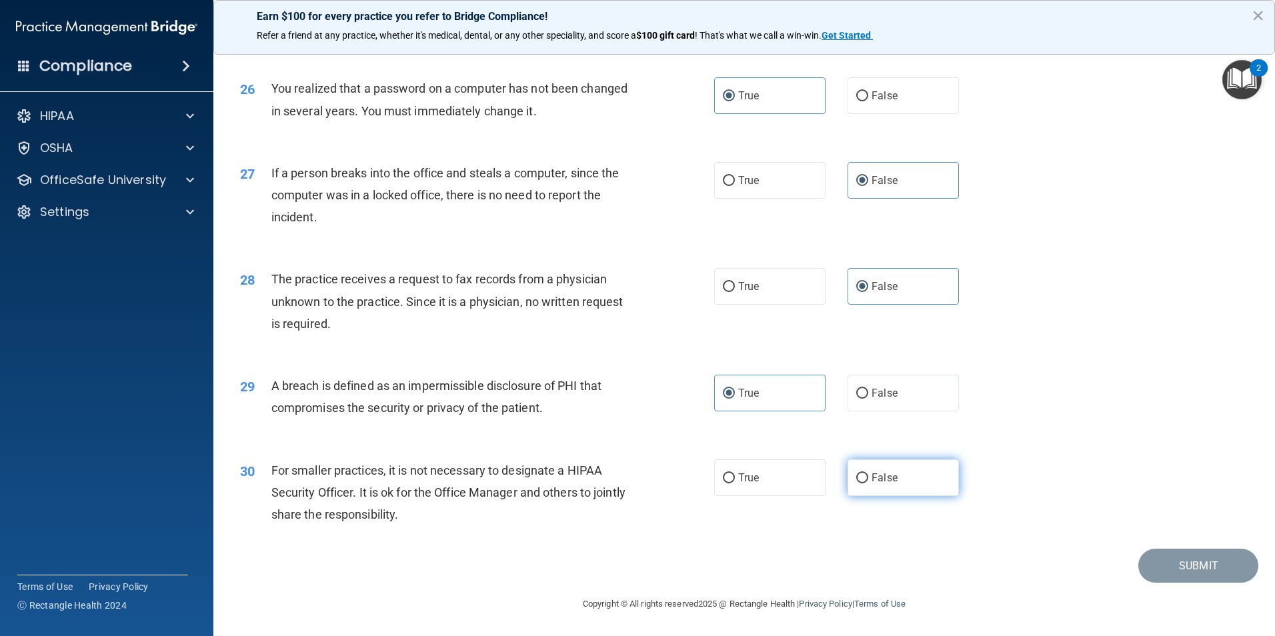
click at [899, 474] on label "False" at bounding box center [902, 477] width 111 height 37
click at [868, 474] on input "False" at bounding box center [862, 478] width 12 height 10
radio input "true"
click at [1181, 565] on button "Submit" at bounding box center [1198, 566] width 120 height 34
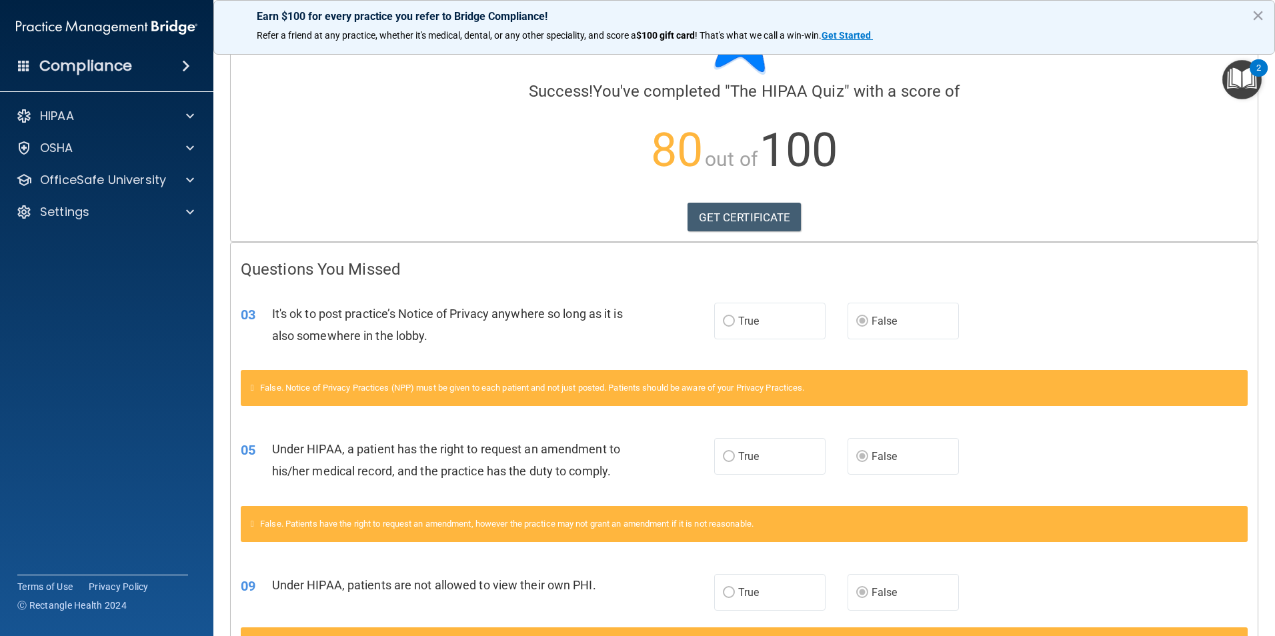
scroll to position [133, 0]
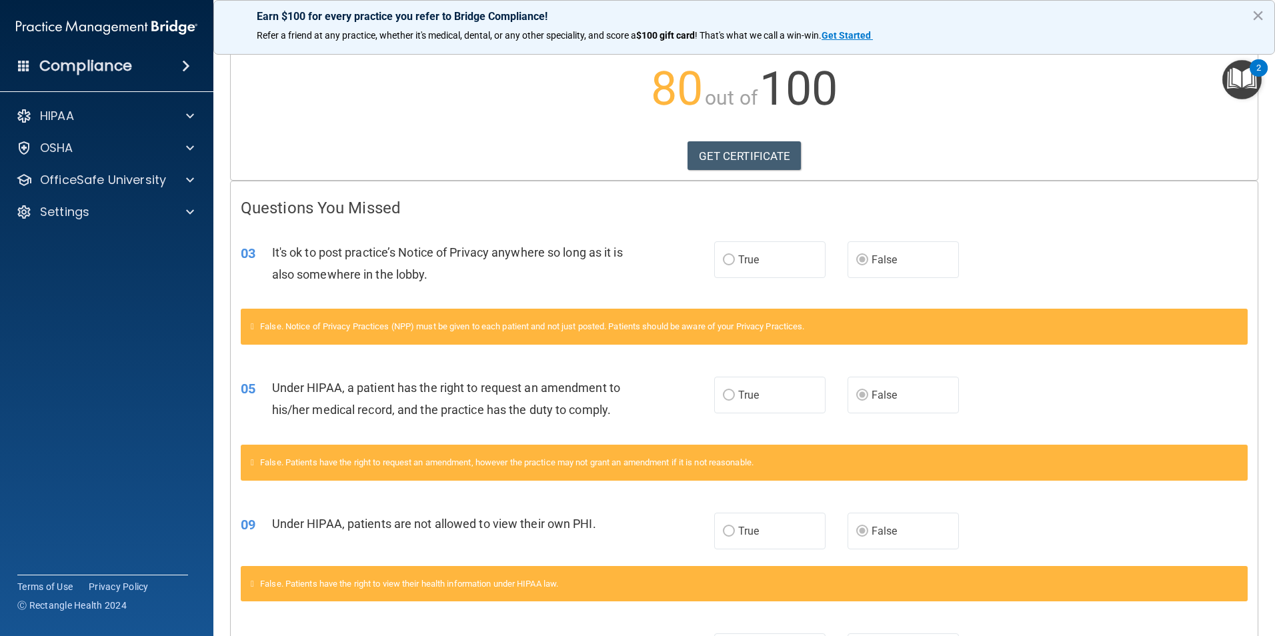
click at [738, 264] on span "True" at bounding box center [748, 259] width 21 height 13
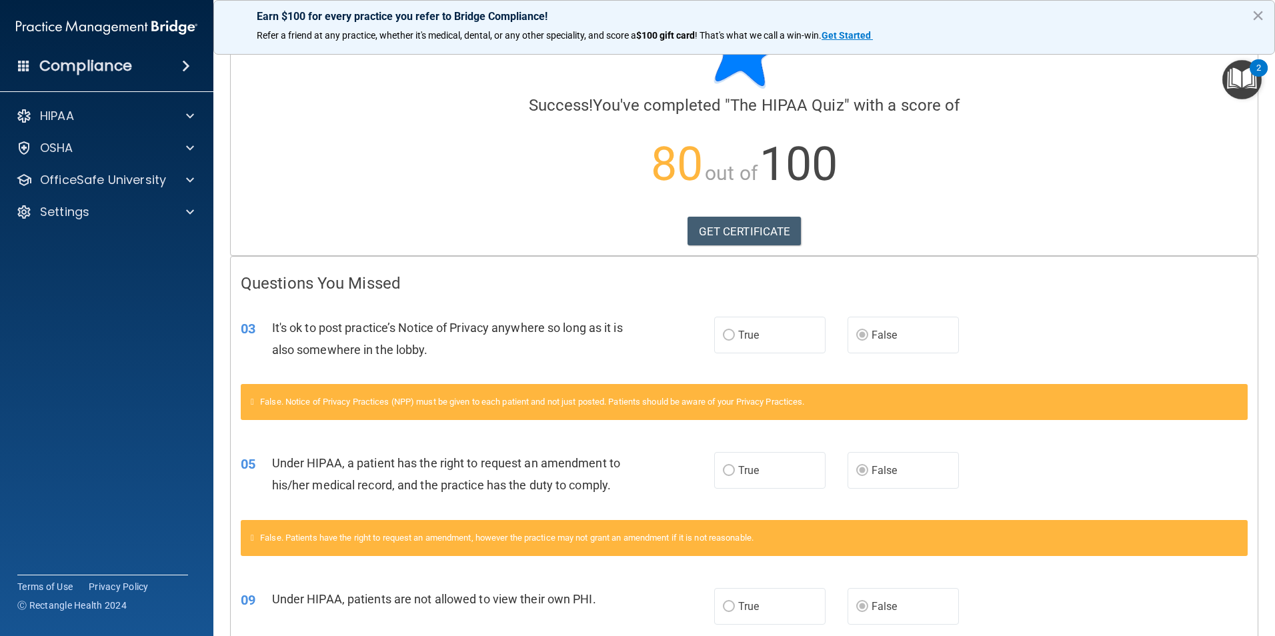
scroll to position [0, 0]
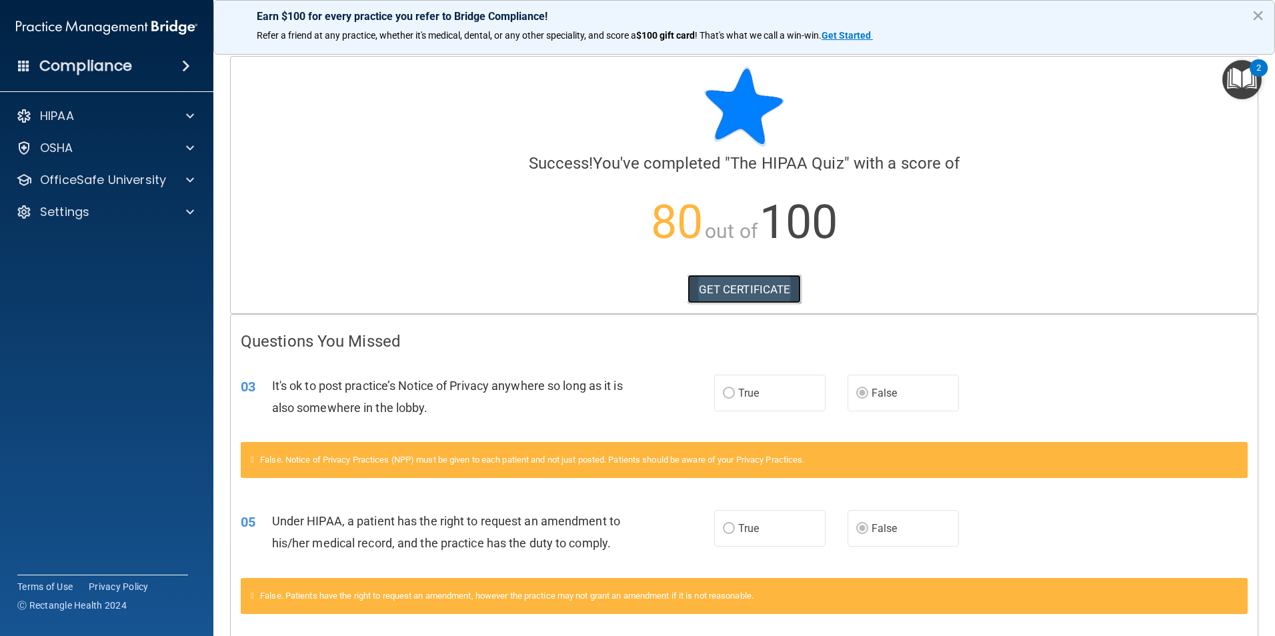
click at [777, 297] on link "GET CERTIFICATE" at bounding box center [744, 289] width 114 height 29
drag, startPoint x: 1235, startPoint y: 83, endPoint x: 1225, endPoint y: 87, distance: 11.6
click at [1234, 83] on img "Open Resource Center, 2 new notifications" at bounding box center [1241, 79] width 39 height 39
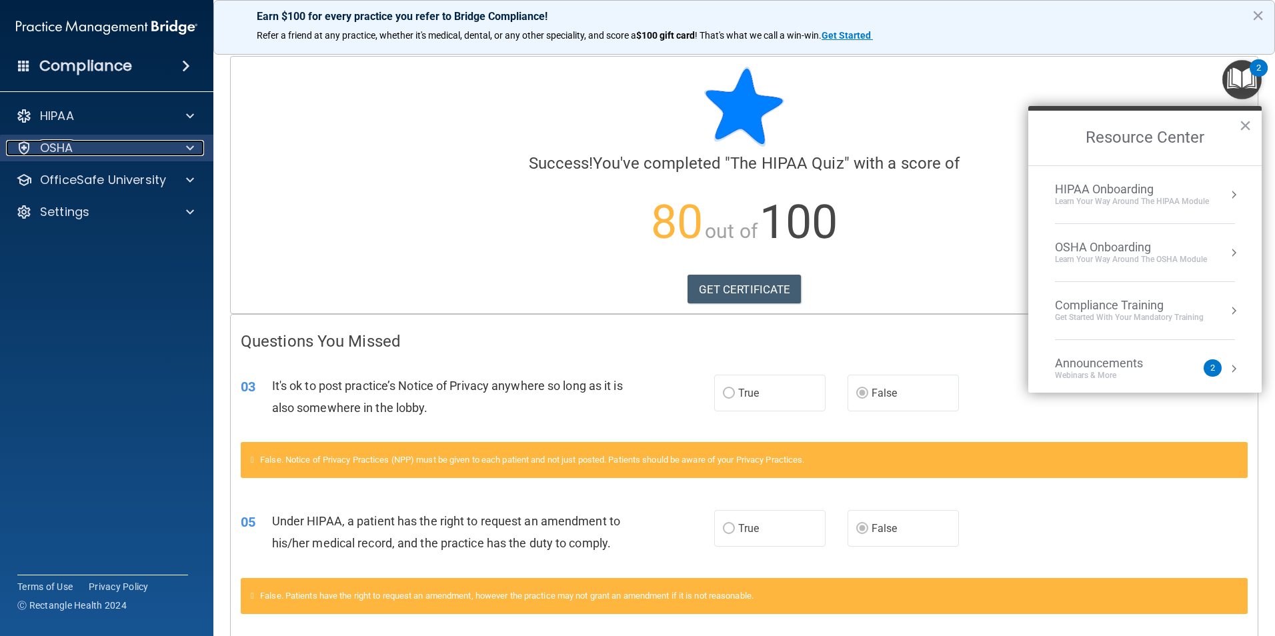
click at [112, 151] on div "OSHA" at bounding box center [88, 148] width 165 height 16
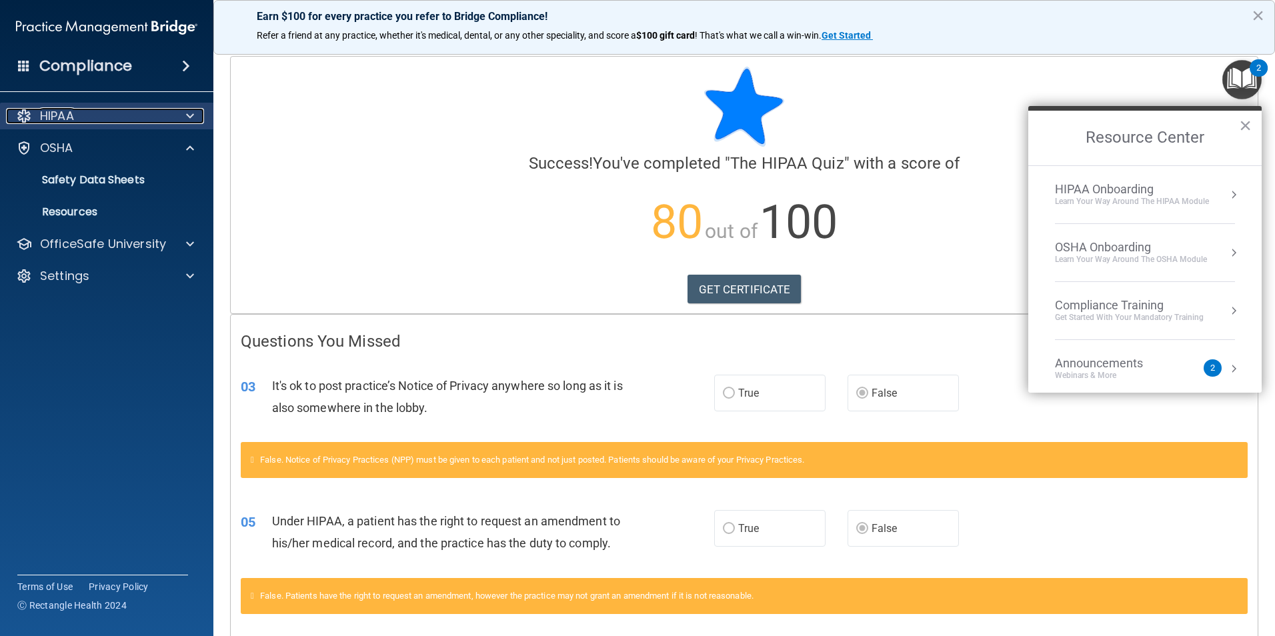
click at [102, 117] on div "HIPAA" at bounding box center [88, 116] width 165 height 16
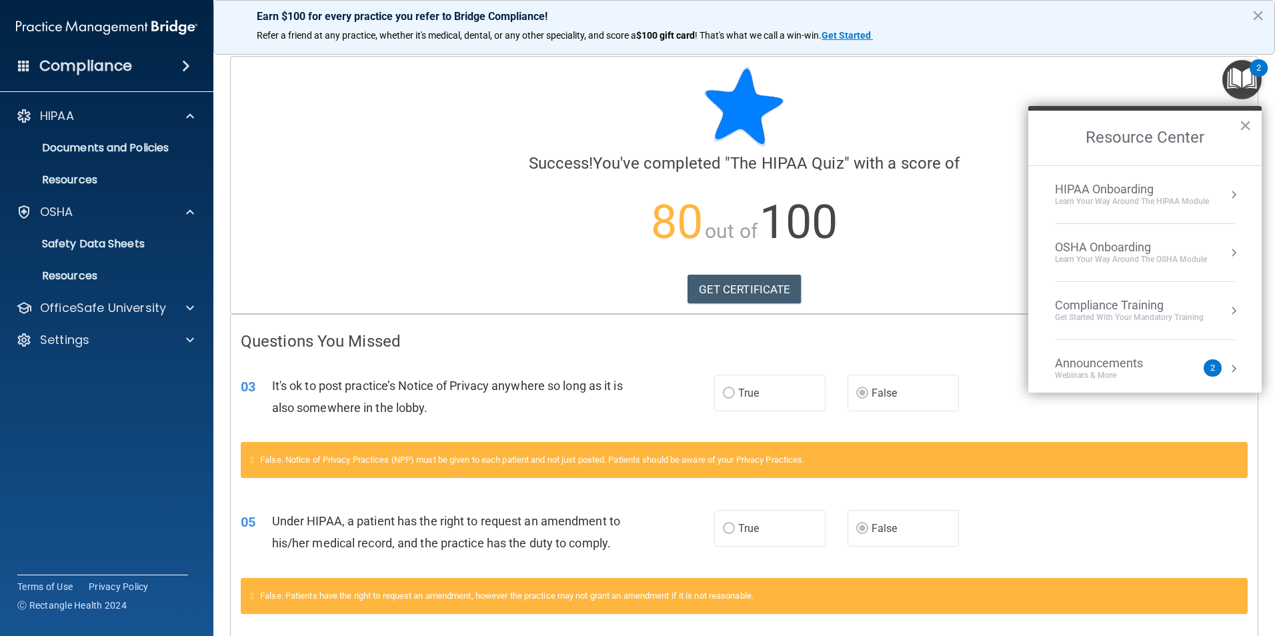
click at [113, 76] on div "Compliance" at bounding box center [106, 65] width 213 height 29
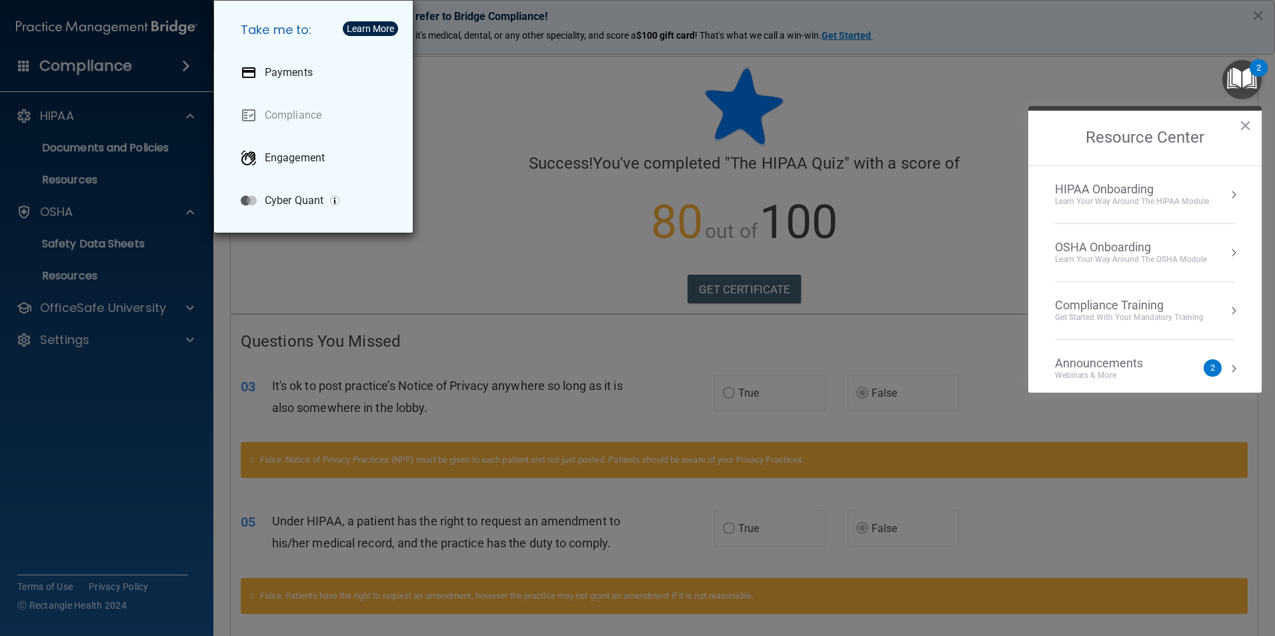
drag, startPoint x: 122, startPoint y: 417, endPoint x: 111, endPoint y: 368, distance: 50.0
click at [122, 413] on div "Take me to: Payments Compliance Engagement Cyber Quant" at bounding box center [637, 318] width 1275 height 636
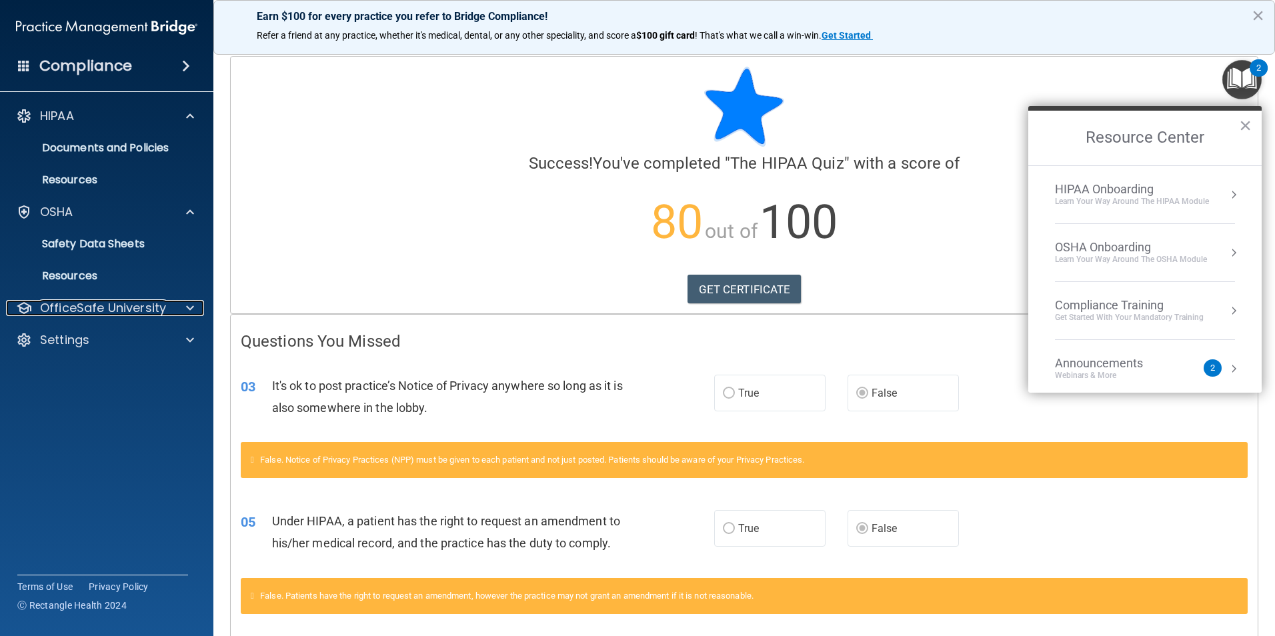
click at [107, 310] on p "OfficeSafe University" at bounding box center [103, 308] width 126 height 16
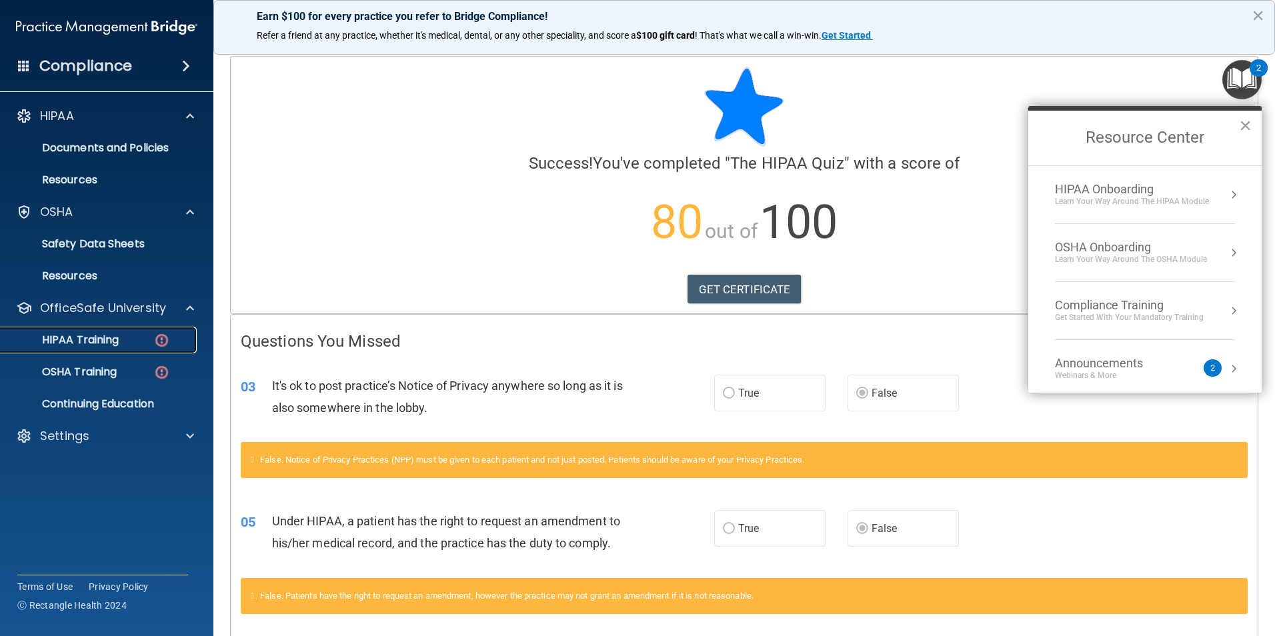
click at [93, 345] on p "HIPAA Training" at bounding box center [64, 339] width 110 height 13
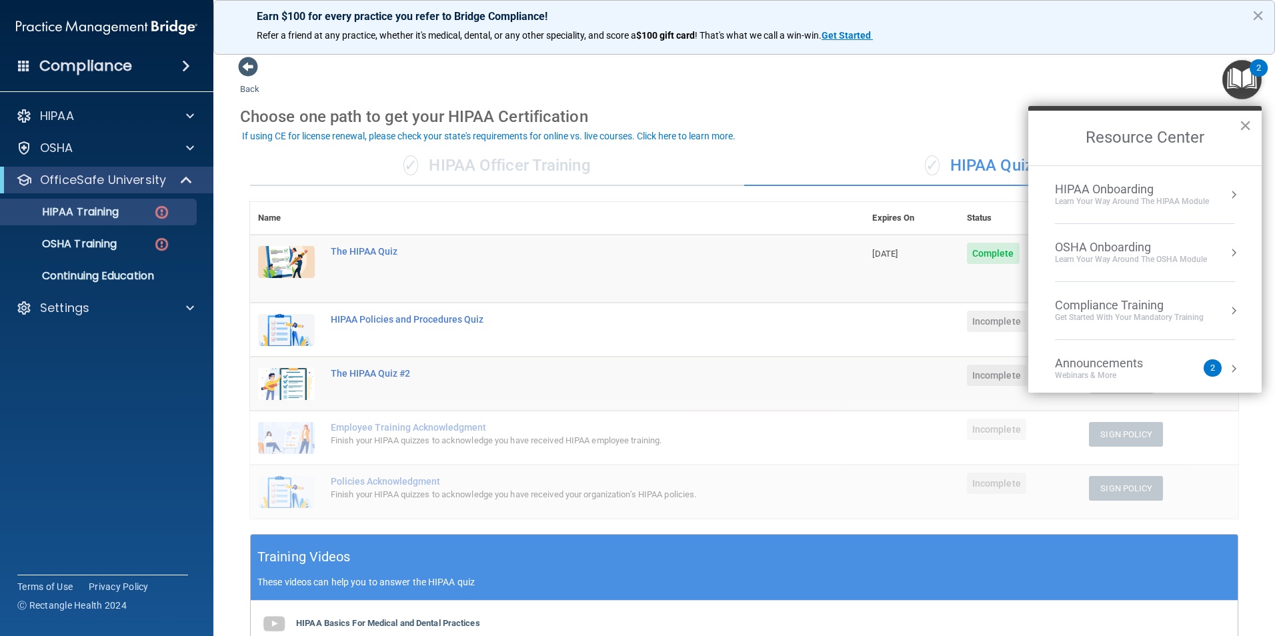
click at [1245, 121] on button "×" at bounding box center [1245, 125] width 13 height 21
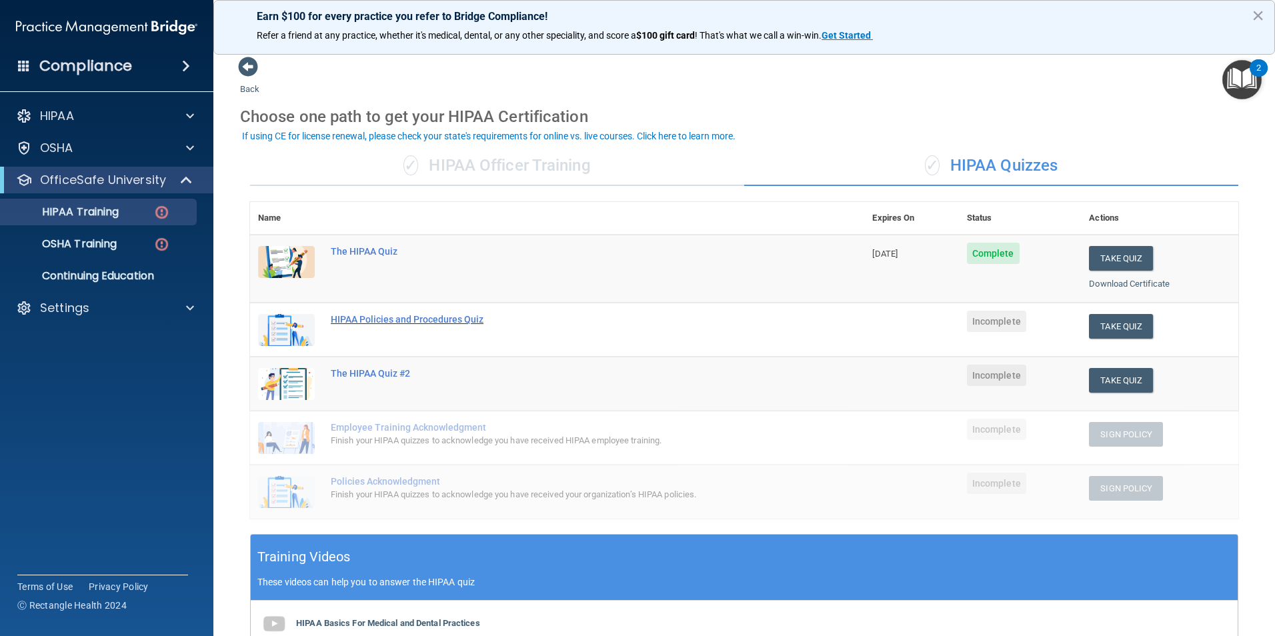
click at [441, 317] on div "HIPAA Policies and Procedures Quiz" at bounding box center [564, 319] width 467 height 11
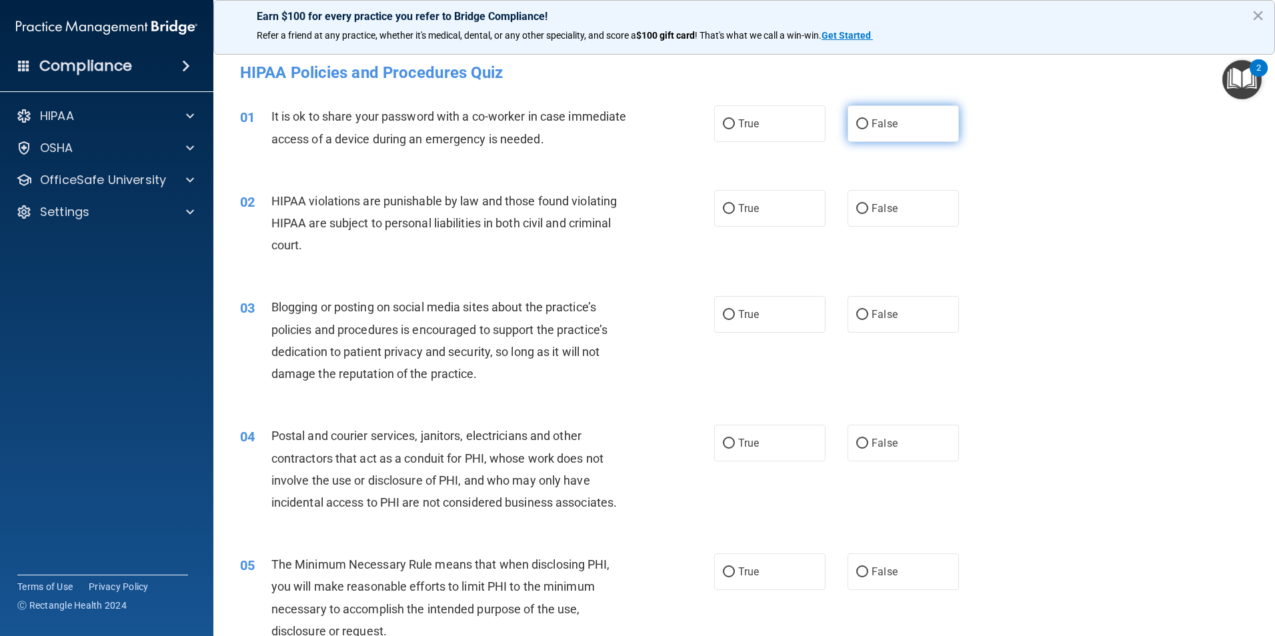
click at [862, 116] on label "False" at bounding box center [902, 123] width 111 height 37
click at [862, 119] on input "False" at bounding box center [862, 124] width 12 height 10
radio input "true"
click at [723, 205] on input "True" at bounding box center [729, 209] width 12 height 10
radio input "true"
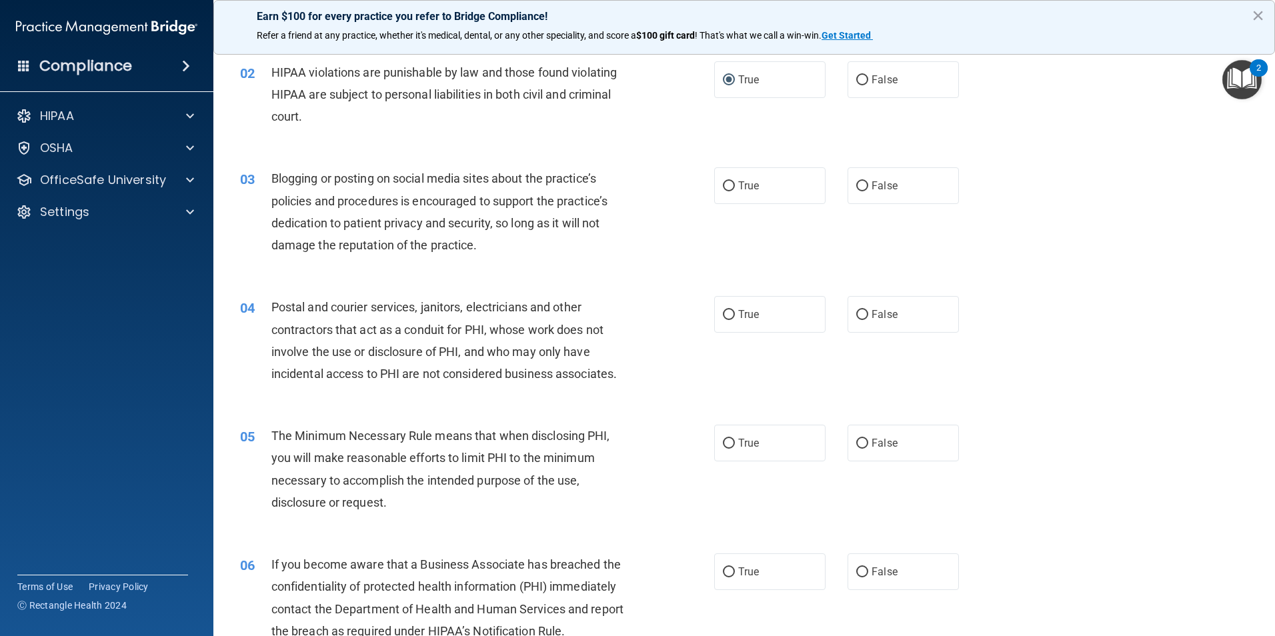
scroll to position [133, 0]
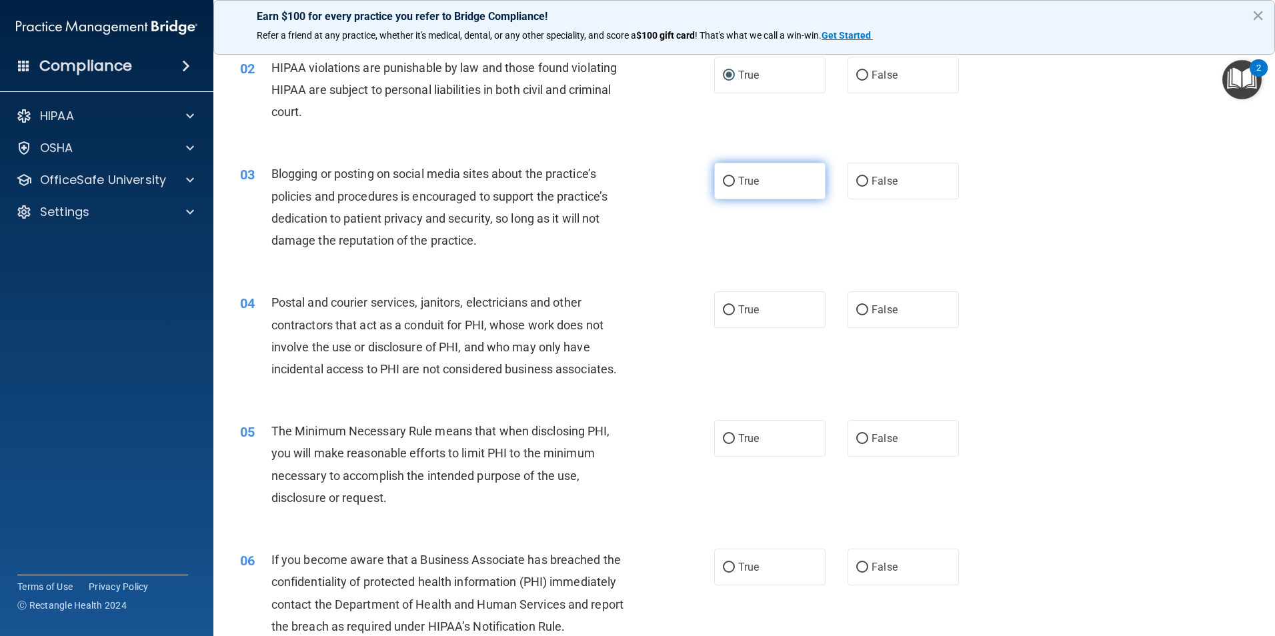
click at [725, 181] on input "True" at bounding box center [729, 182] width 12 height 10
radio input "true"
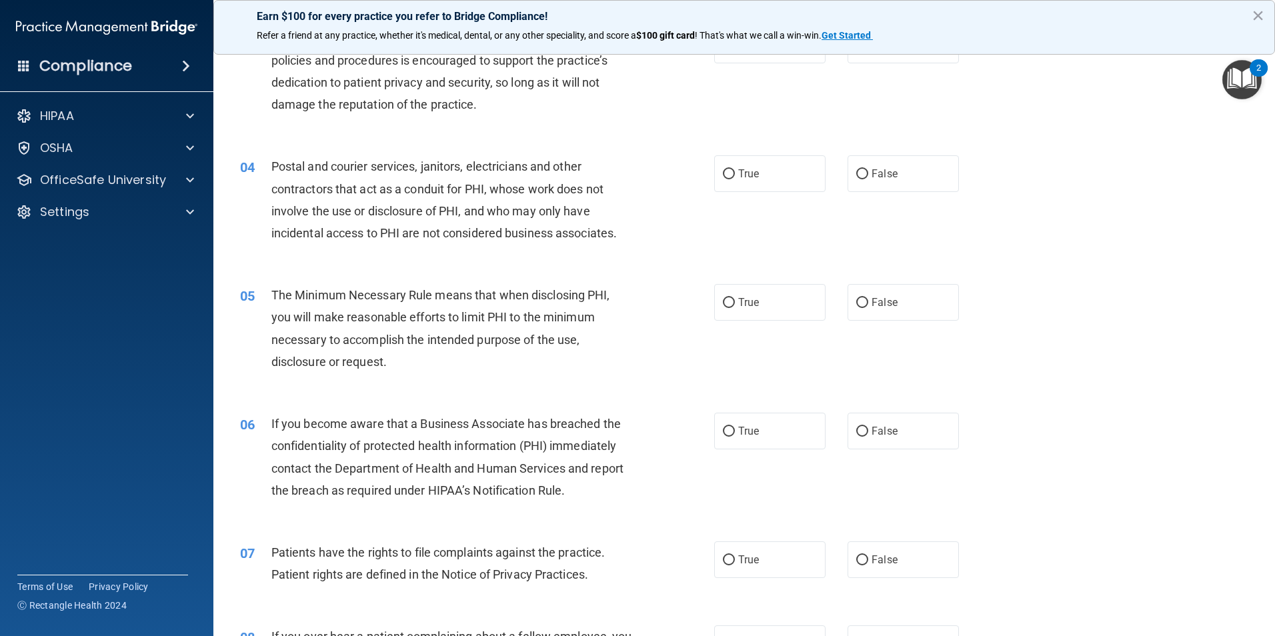
scroll to position [333, 0]
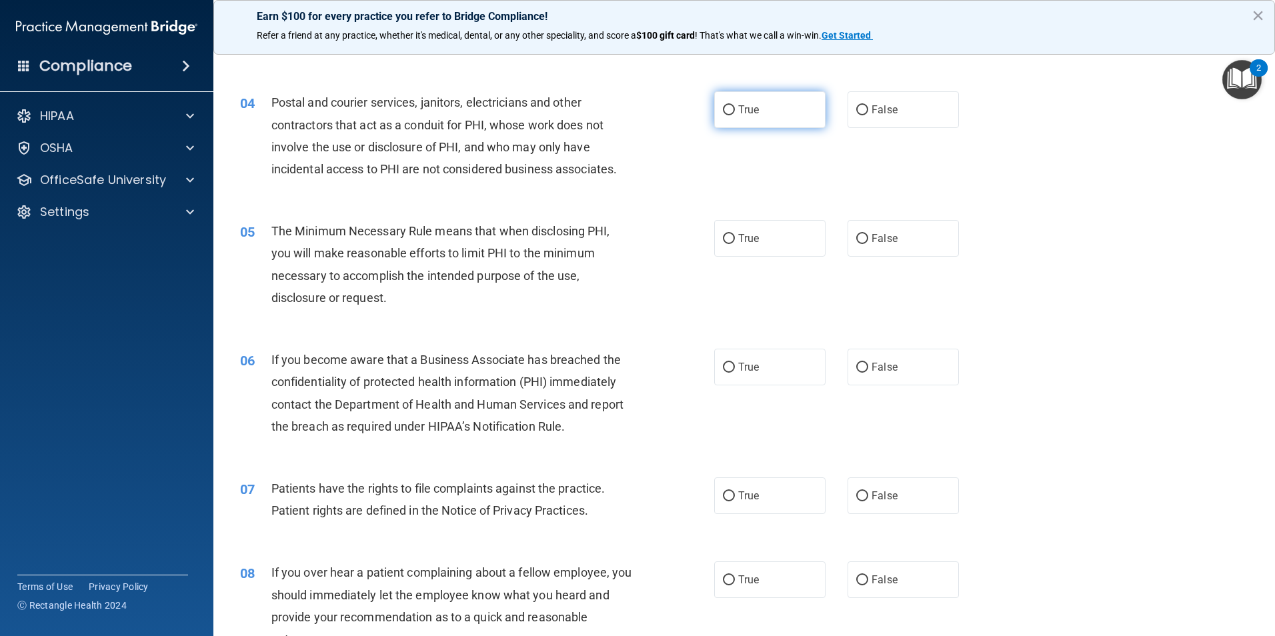
click at [723, 113] on input "True" at bounding box center [729, 110] width 12 height 10
radio input "true"
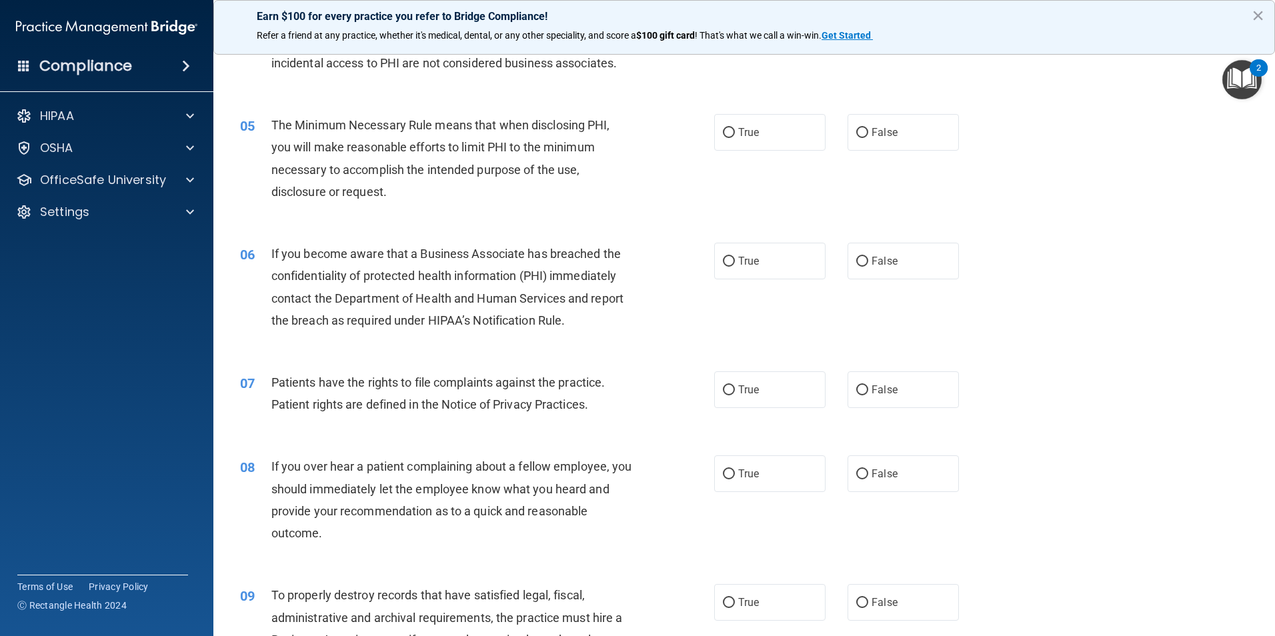
scroll to position [467, 0]
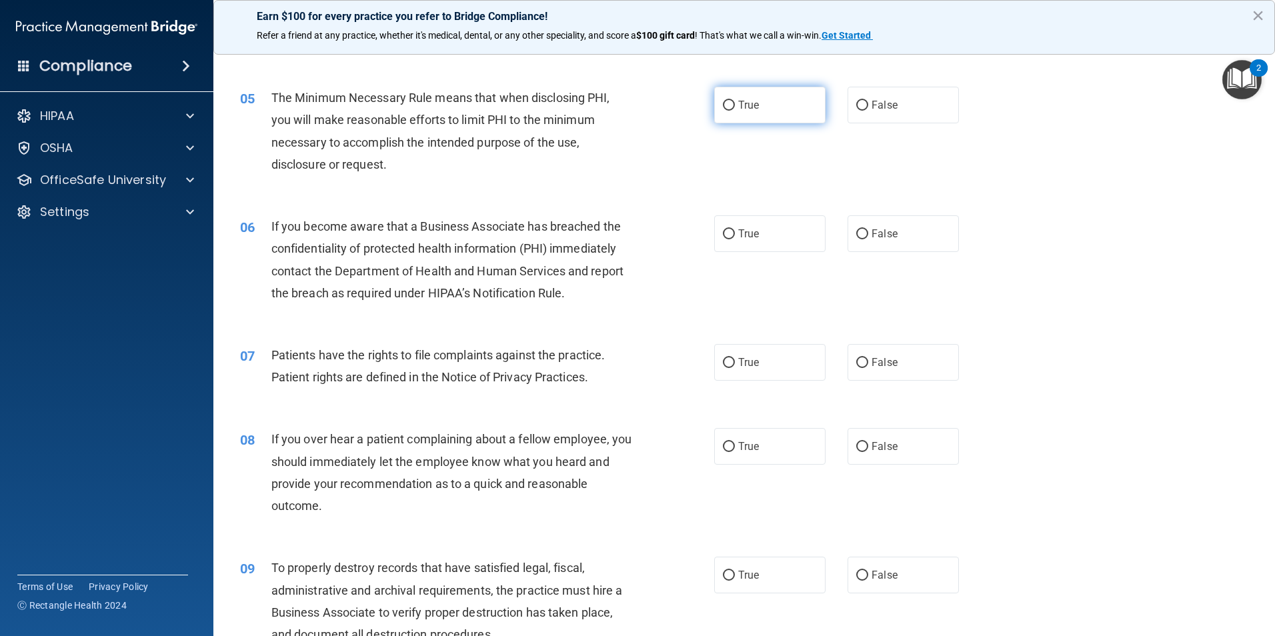
click at [723, 112] on label "True" at bounding box center [769, 105] width 111 height 37
click at [723, 111] on input "True" at bounding box center [729, 106] width 12 height 10
radio input "true"
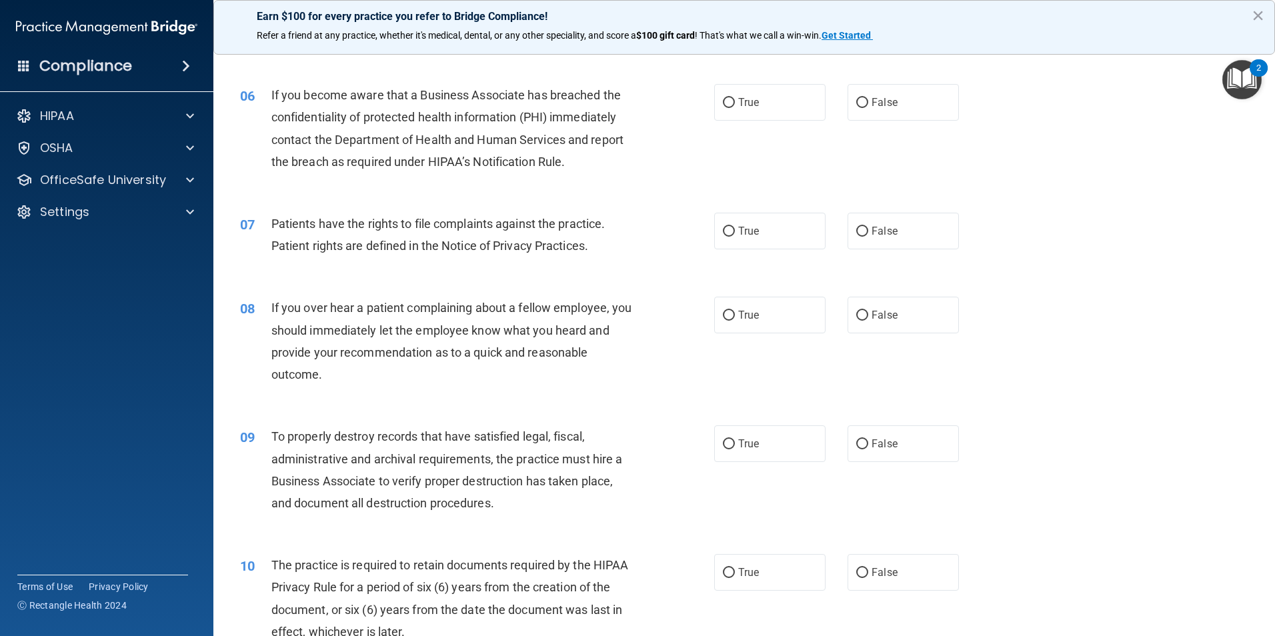
scroll to position [600, 0]
click at [732, 98] on label "True" at bounding box center [769, 100] width 111 height 37
click at [732, 98] on input "True" at bounding box center [729, 101] width 12 height 10
radio input "true"
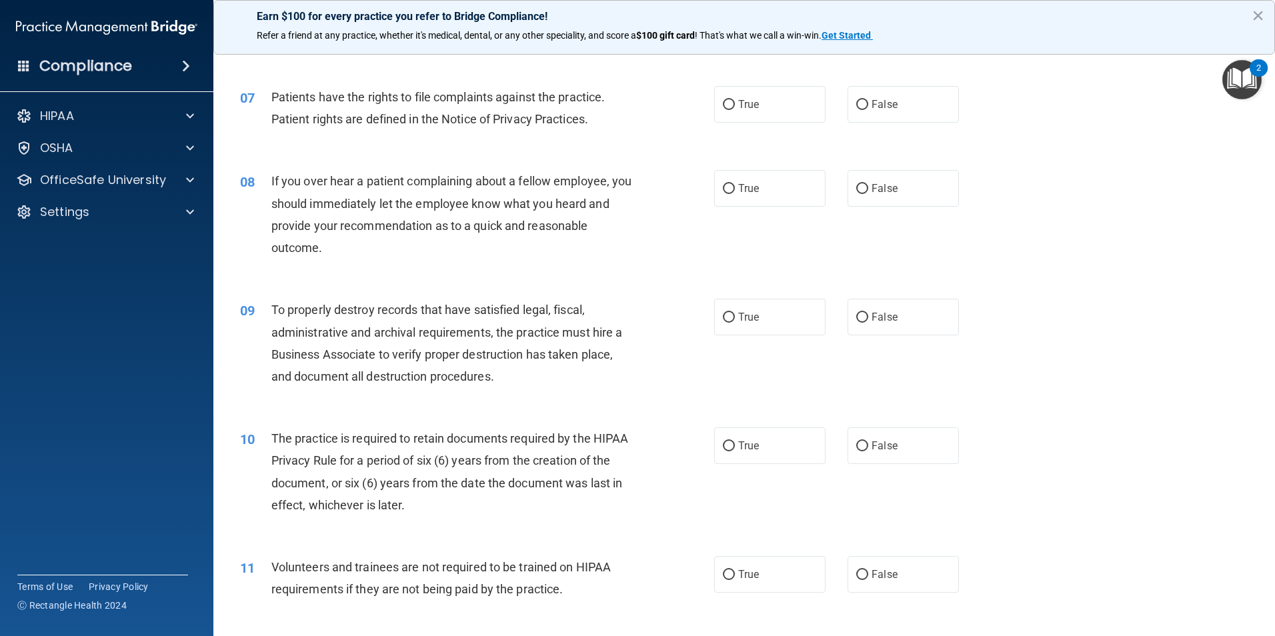
scroll to position [733, 0]
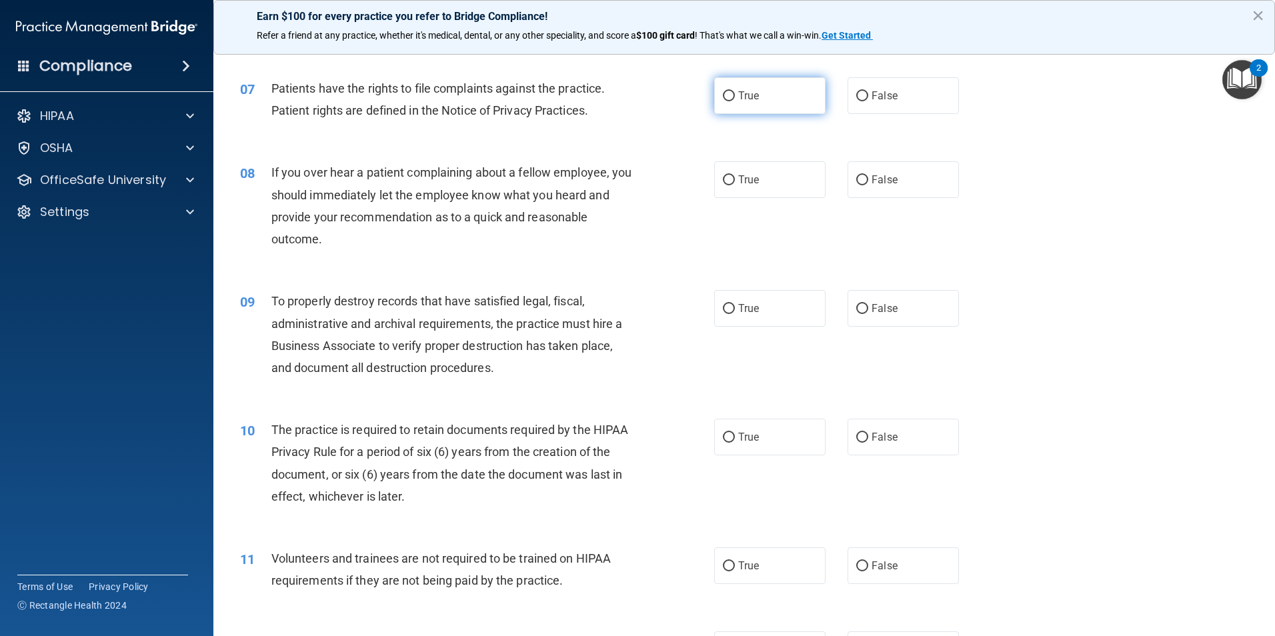
click at [727, 95] on input "True" at bounding box center [729, 96] width 12 height 10
radio input "true"
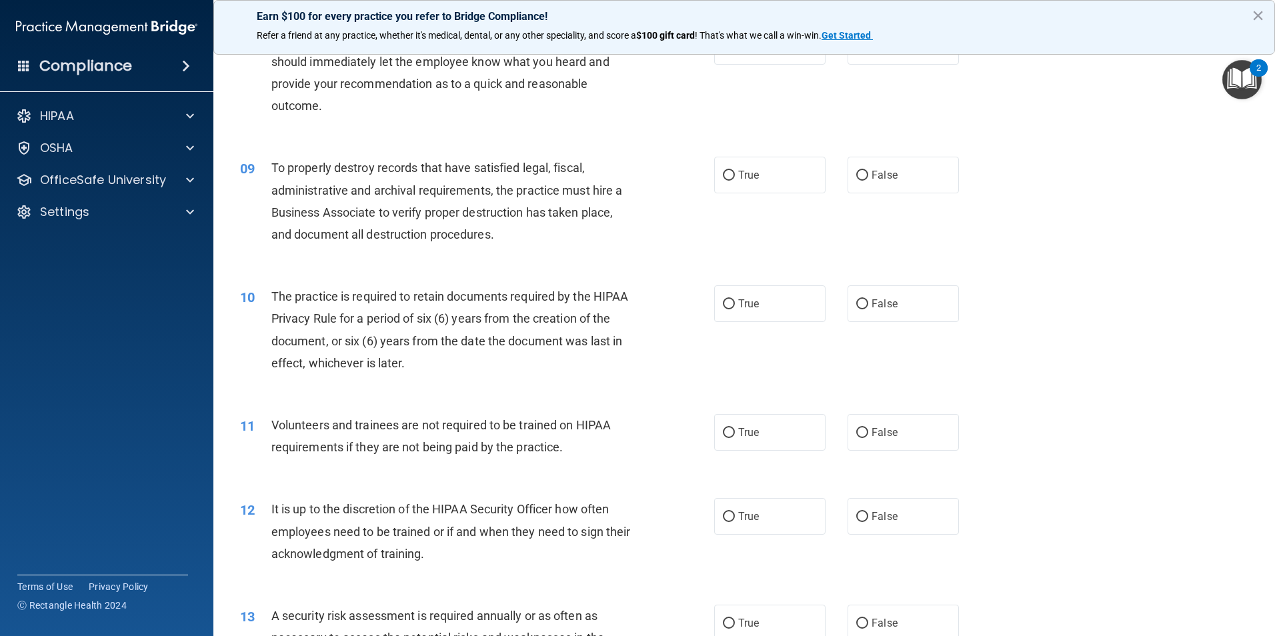
scroll to position [800, 0]
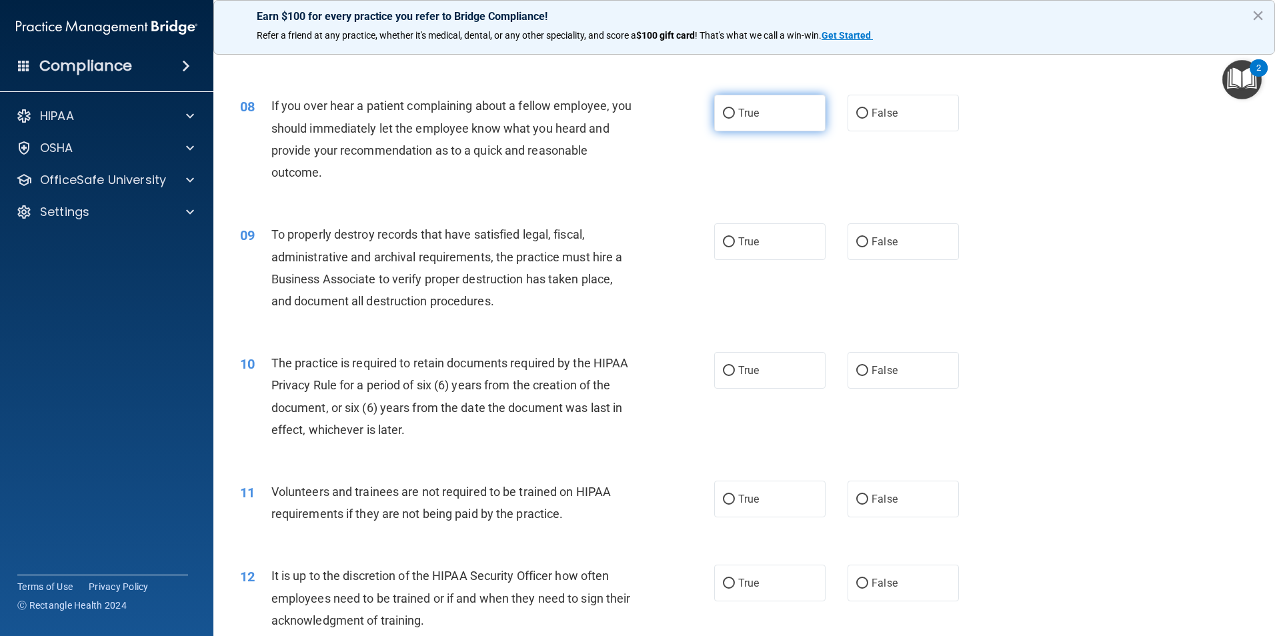
drag, startPoint x: 719, startPoint y: 113, endPoint x: 697, endPoint y: 180, distance: 71.1
click at [723, 113] on input "True" at bounding box center [729, 114] width 12 height 10
radio input "true"
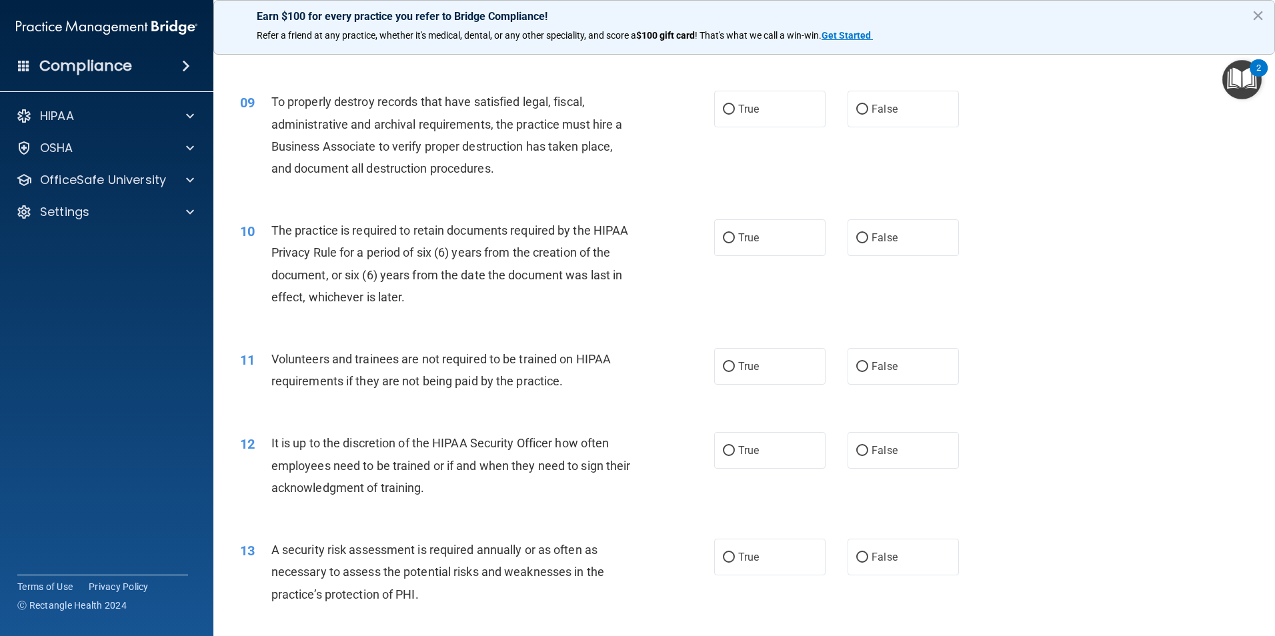
scroll to position [933, 0]
drag, startPoint x: 738, startPoint y: 107, endPoint x: 731, endPoint y: 130, distance: 24.5
click at [739, 107] on span "True" at bounding box center [748, 108] width 21 height 13
click at [735, 107] on input "True" at bounding box center [729, 109] width 12 height 10
radio input "true"
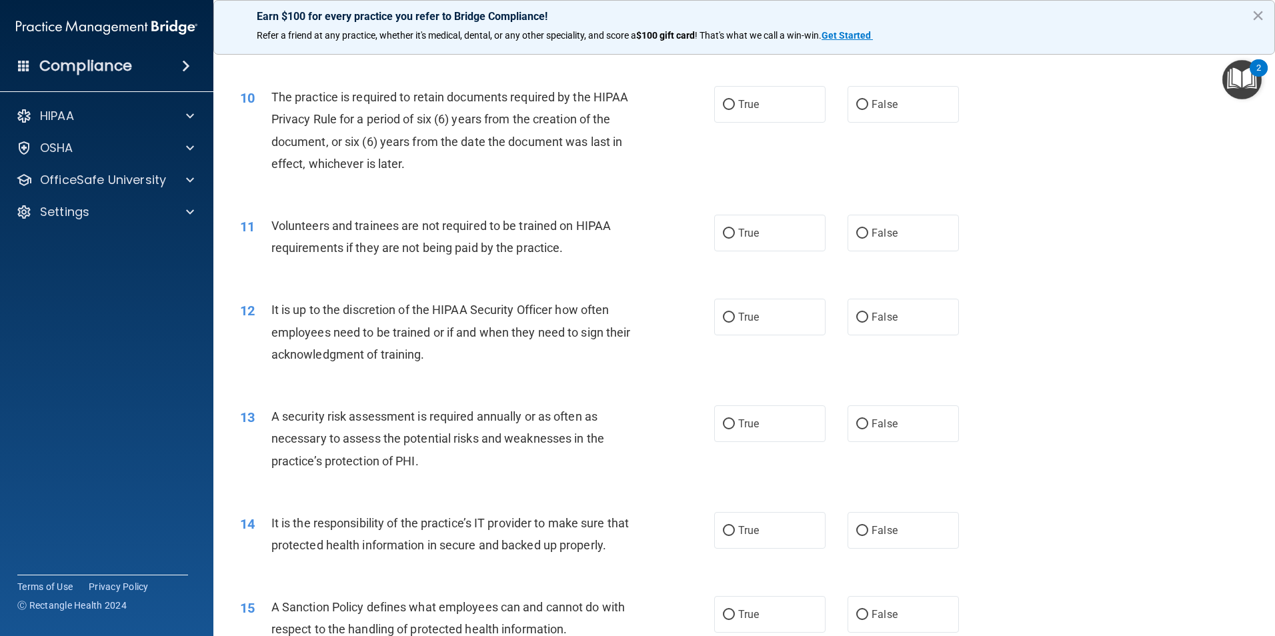
scroll to position [1067, 0]
click at [741, 107] on span "True" at bounding box center [748, 103] width 21 height 13
click at [735, 107] on input "True" at bounding box center [729, 104] width 12 height 10
radio input "true"
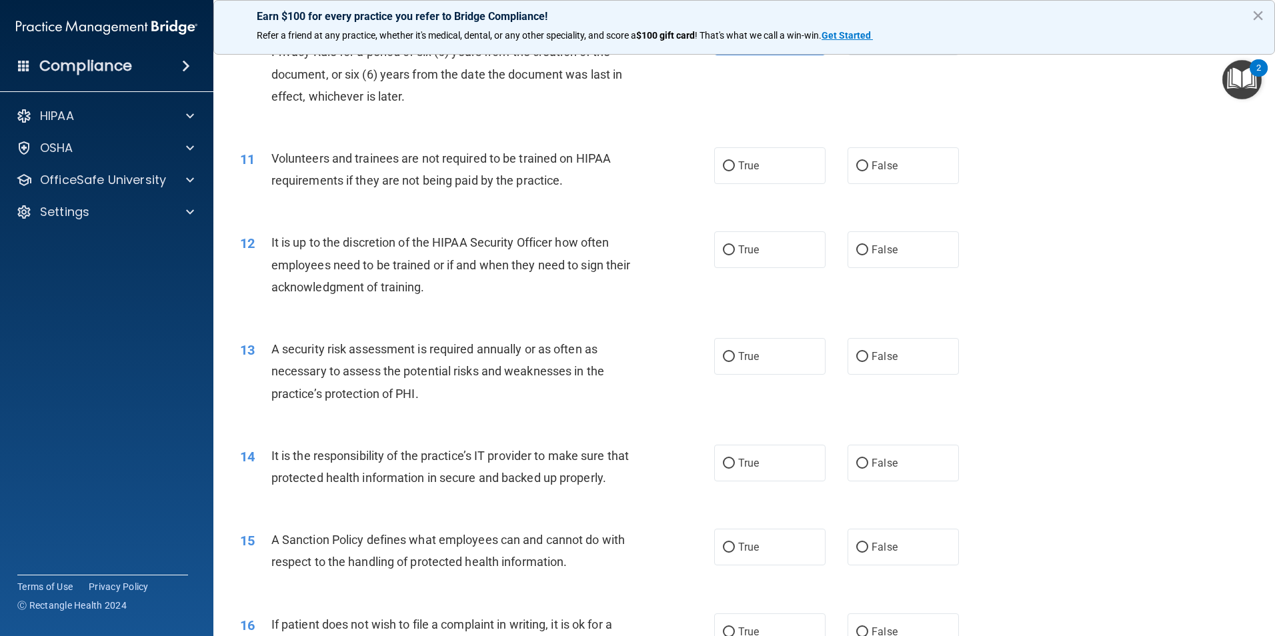
scroll to position [1200, 0]
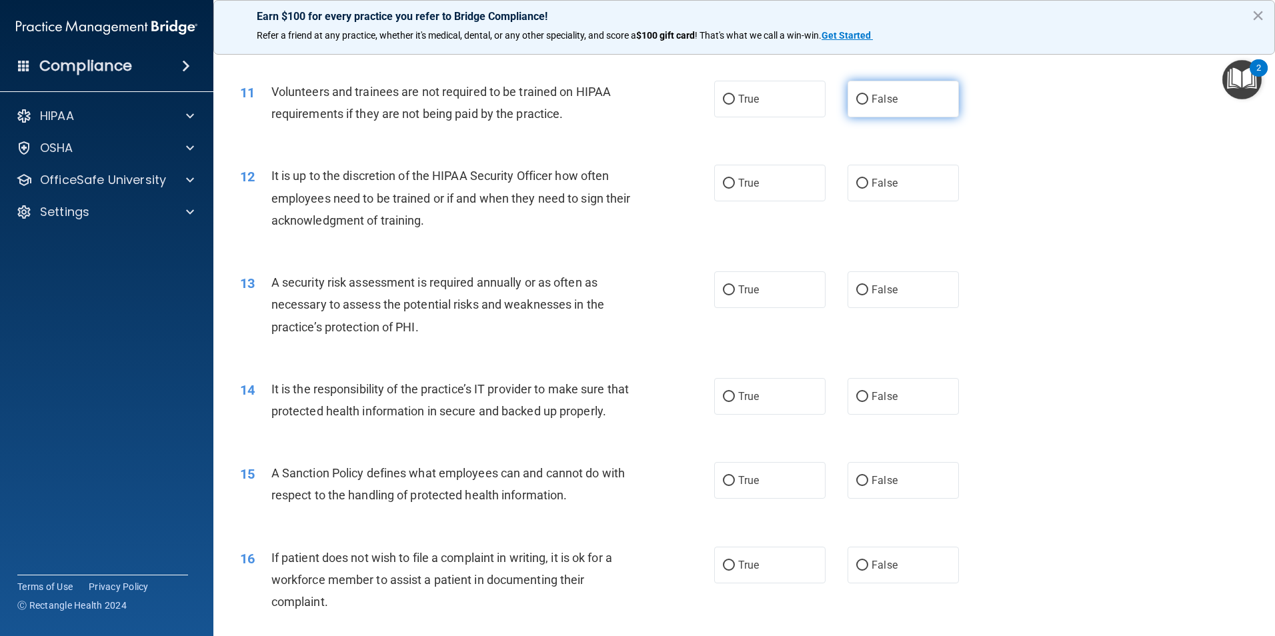
click at [860, 104] on input "False" at bounding box center [862, 100] width 12 height 10
radio input "true"
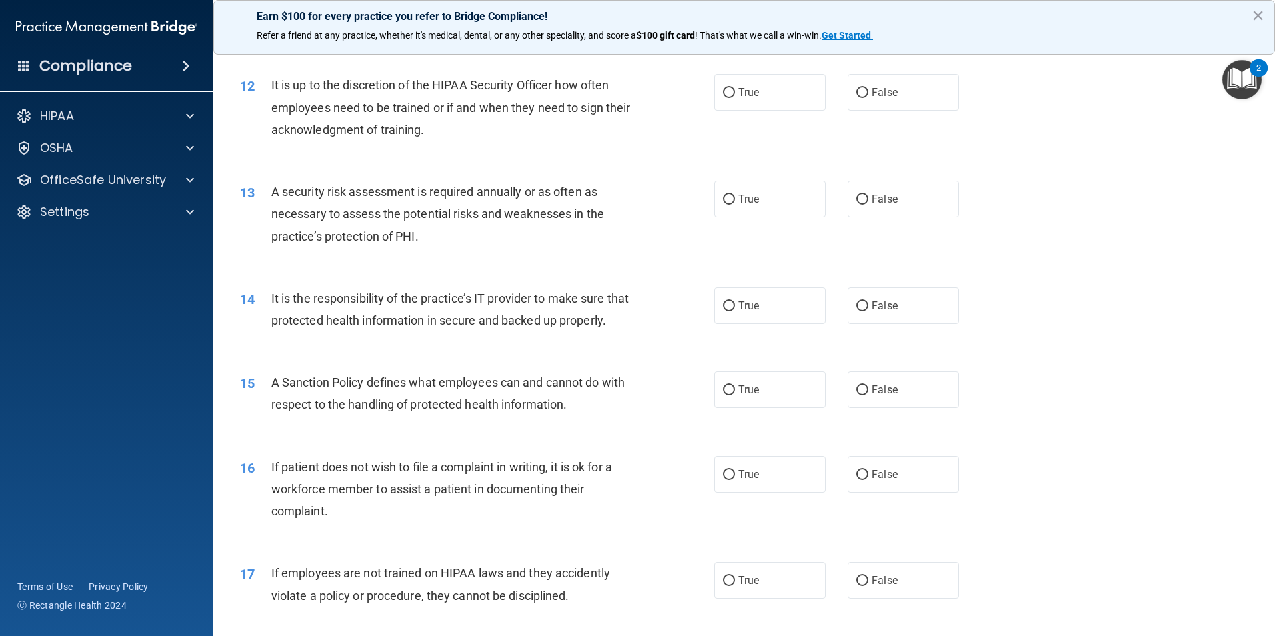
scroll to position [1267, 0]
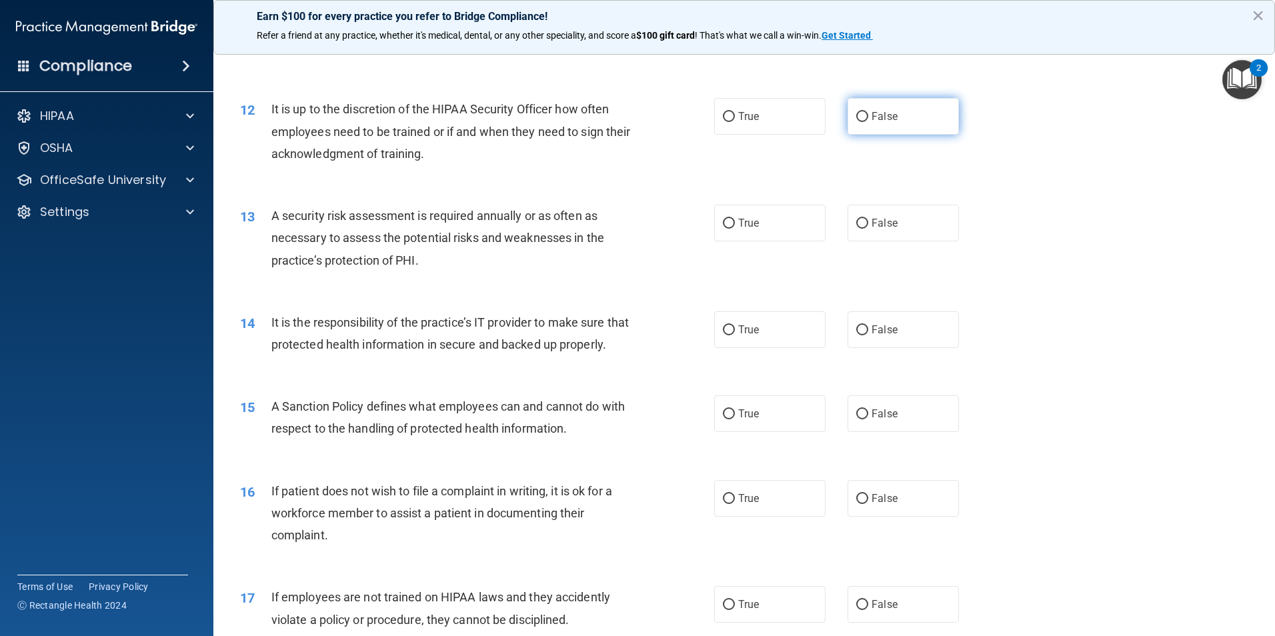
click at [857, 113] on input "False" at bounding box center [862, 117] width 12 height 10
radio input "true"
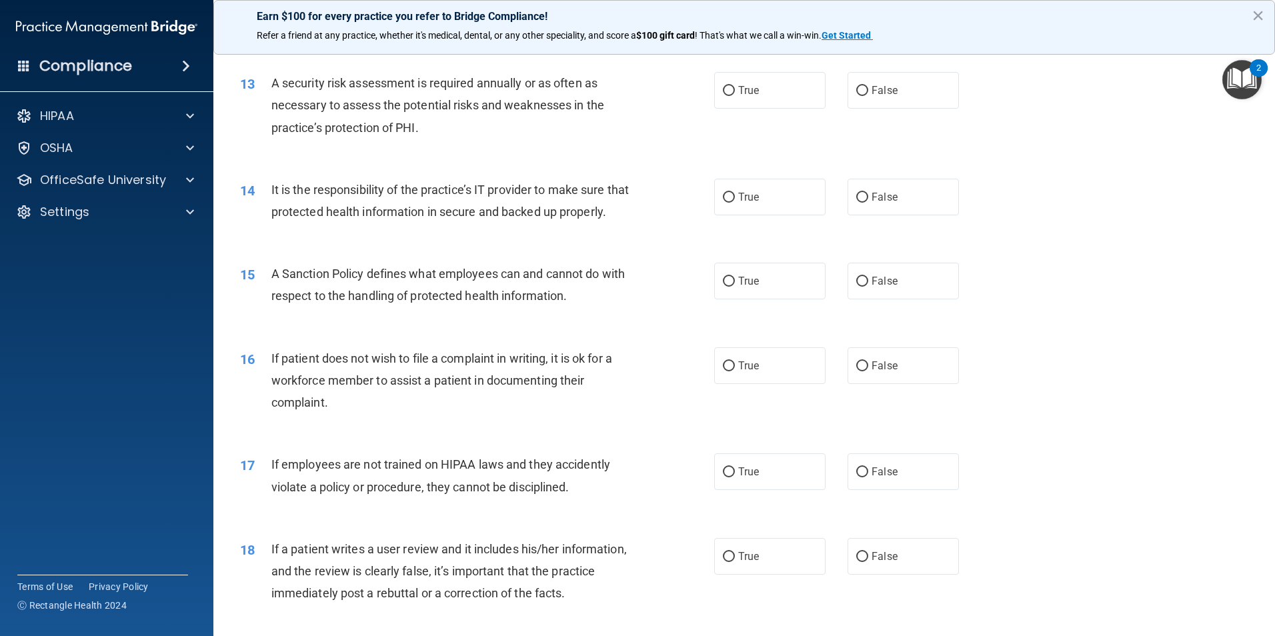
scroll to position [1400, 0]
click at [716, 80] on label "True" at bounding box center [769, 89] width 111 height 37
click at [723, 85] on input "True" at bounding box center [729, 90] width 12 height 10
radio input "true"
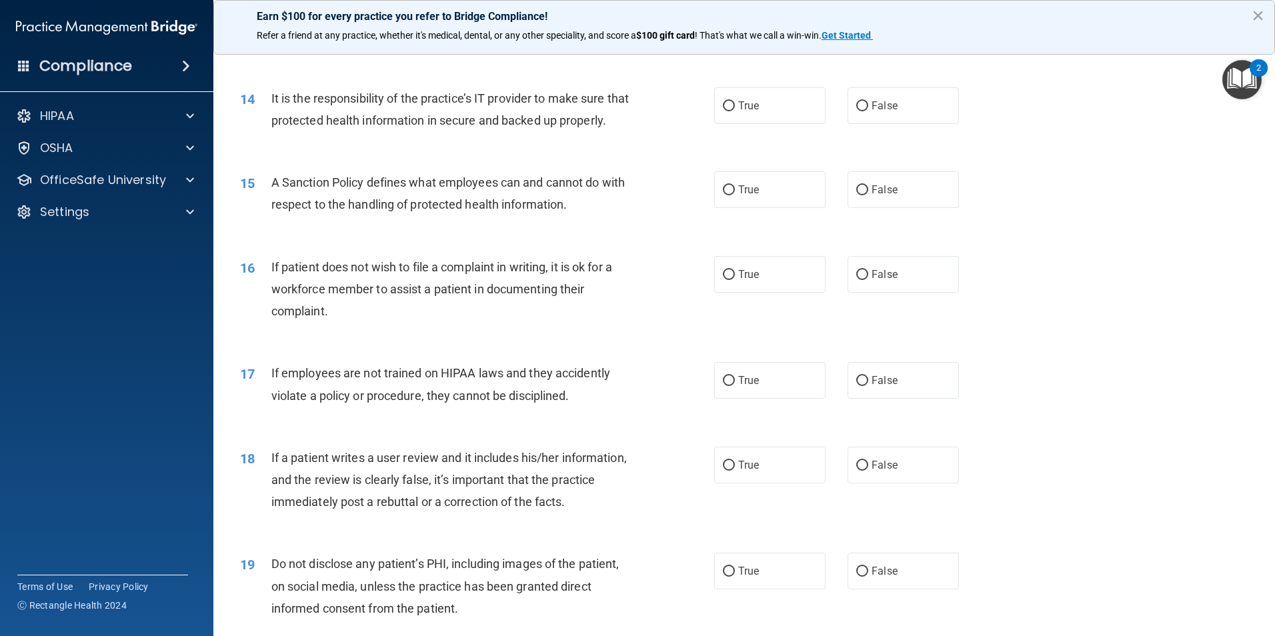
scroll to position [1467, 0]
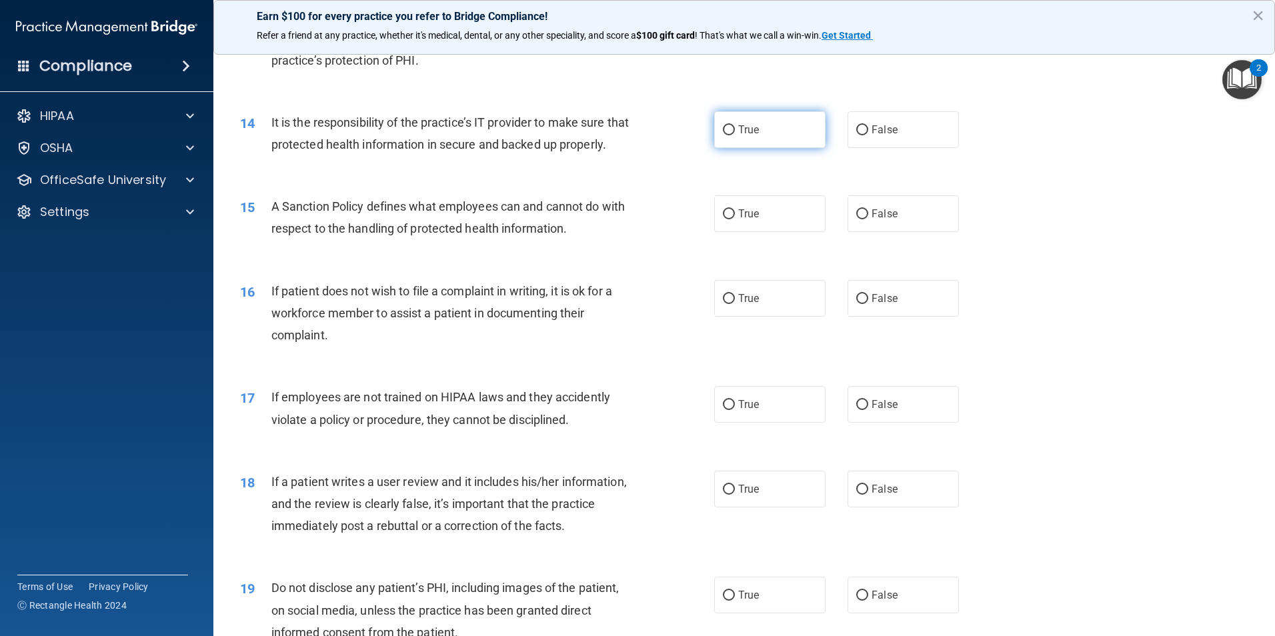
click at [726, 123] on label "True" at bounding box center [769, 129] width 111 height 37
click at [726, 125] on input "True" at bounding box center [729, 130] width 12 height 10
radio input "true"
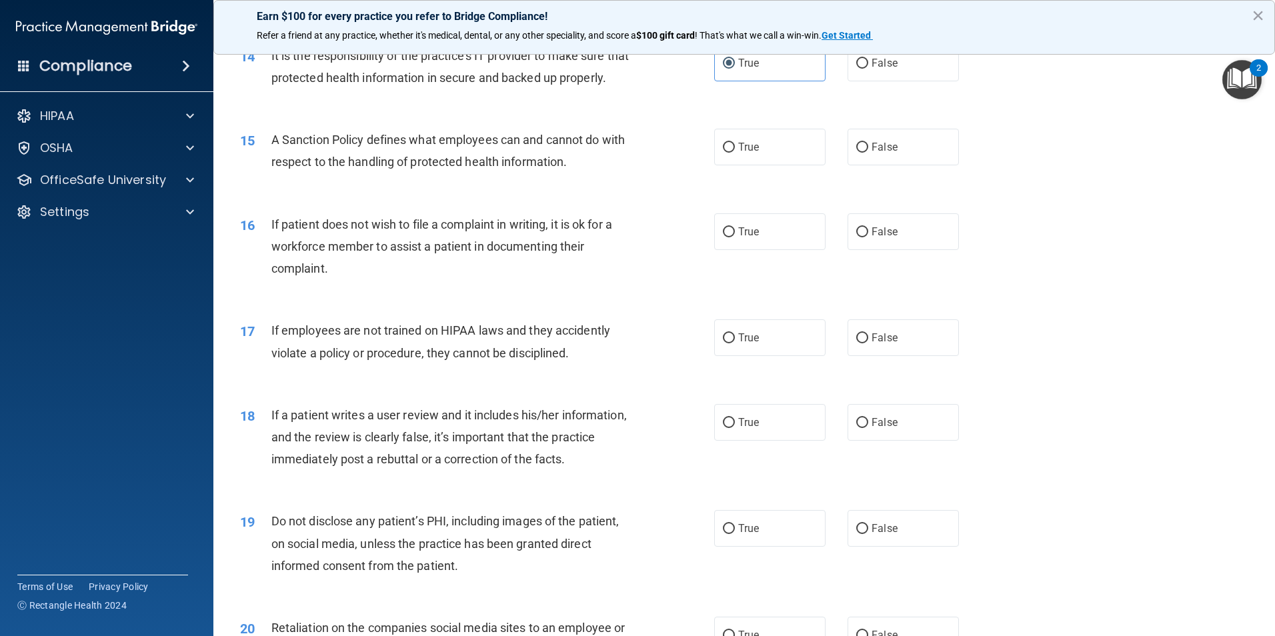
scroll to position [1600, 0]
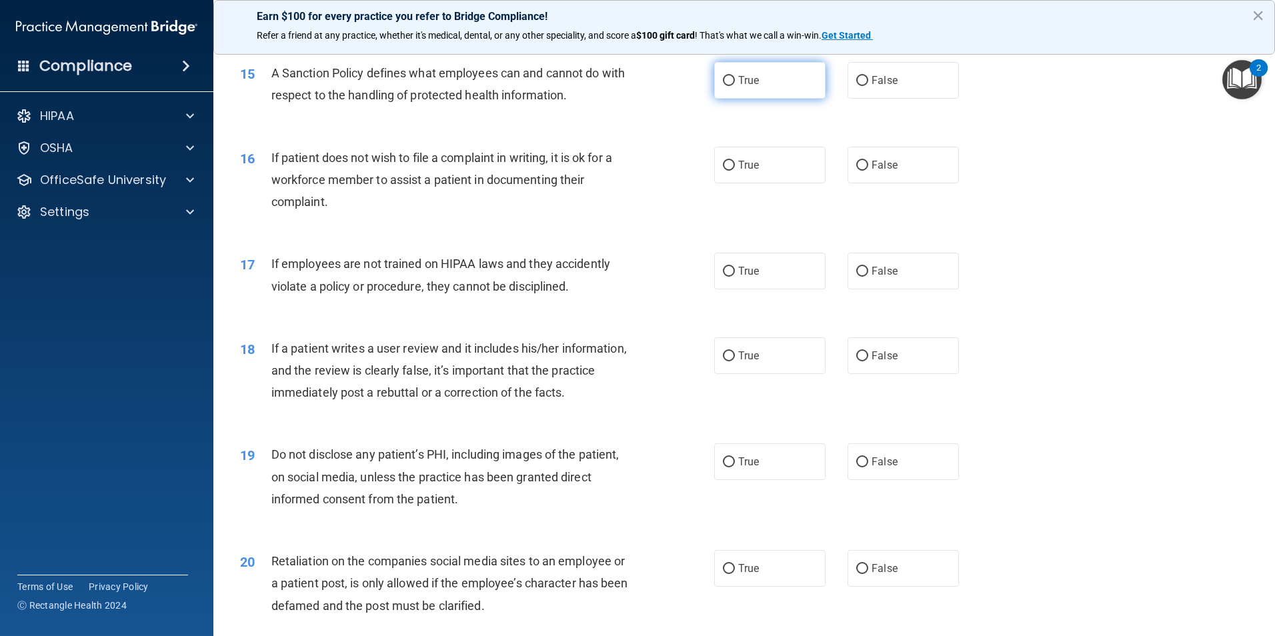
click at [741, 87] on span "True" at bounding box center [748, 80] width 21 height 13
click at [735, 86] on input "True" at bounding box center [729, 81] width 12 height 10
radio input "true"
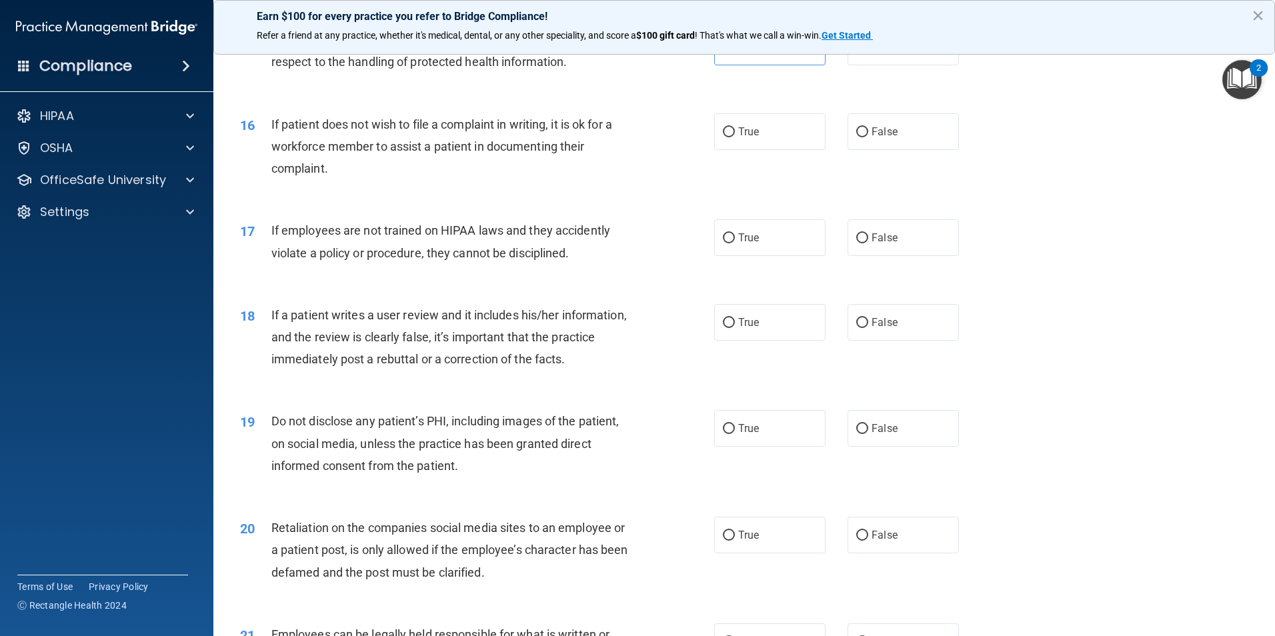
scroll to position [1667, 0]
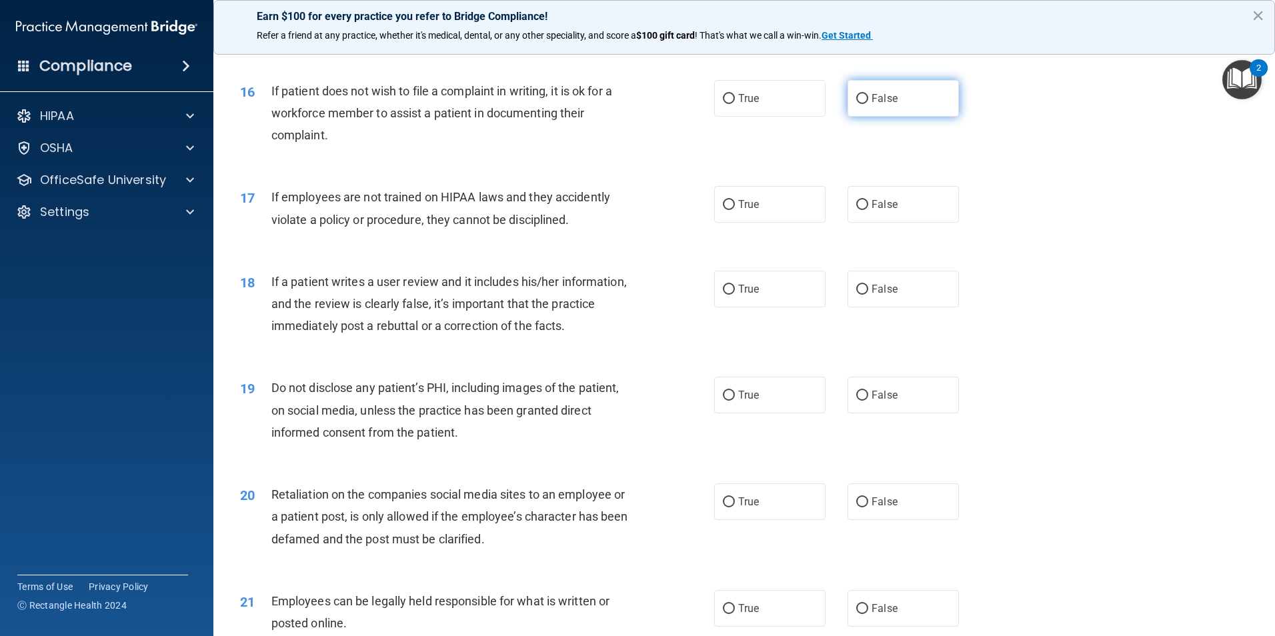
click at [873, 105] on span "False" at bounding box center [884, 98] width 26 height 13
drag, startPoint x: 854, startPoint y: 118, endPoint x: 707, endPoint y: 214, distance: 175.3
click at [856, 104] on input "False" at bounding box center [862, 99] width 12 height 10
radio input "true"
click at [941, 161] on div "16 If patient does not wish to file a complaint in writing, it is ok for a work…" at bounding box center [744, 116] width 1028 height 107
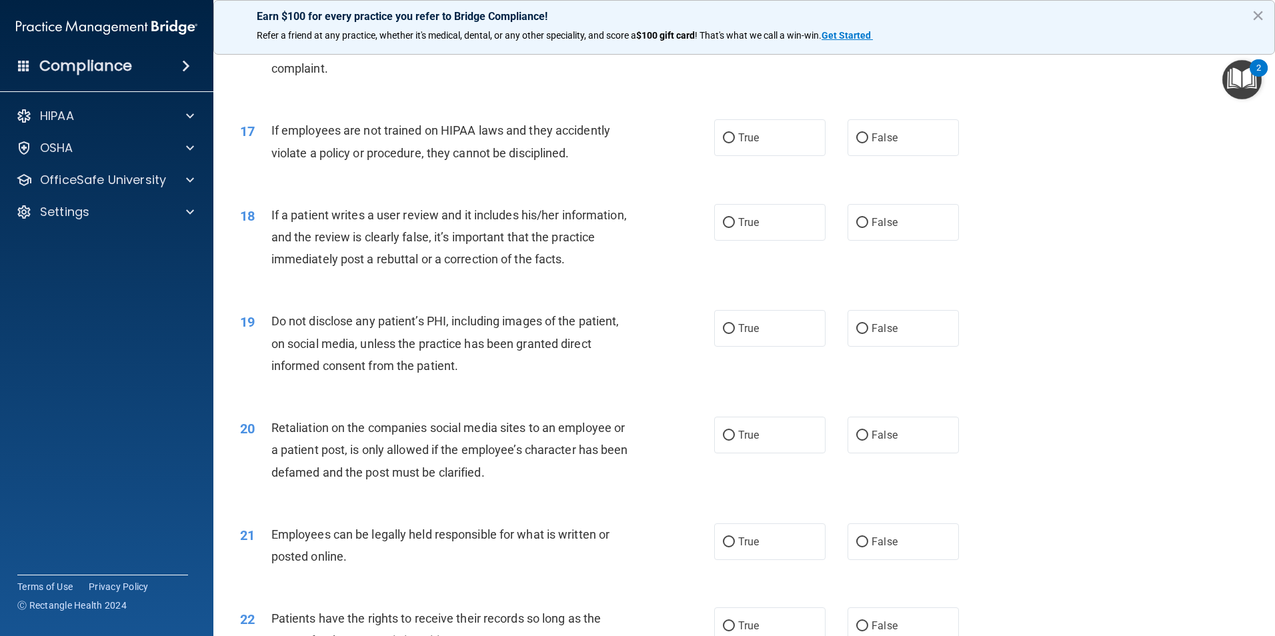
scroll to position [1800, 0]
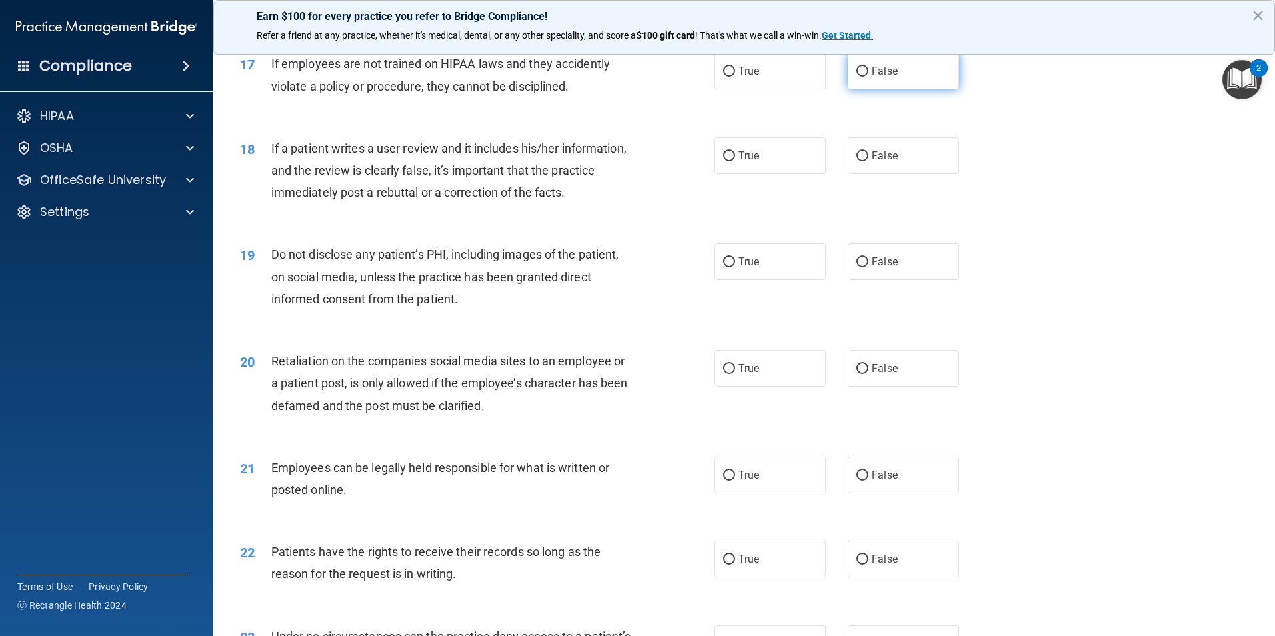
click at [856, 77] on input "False" at bounding box center [862, 72] width 12 height 10
radio input "true"
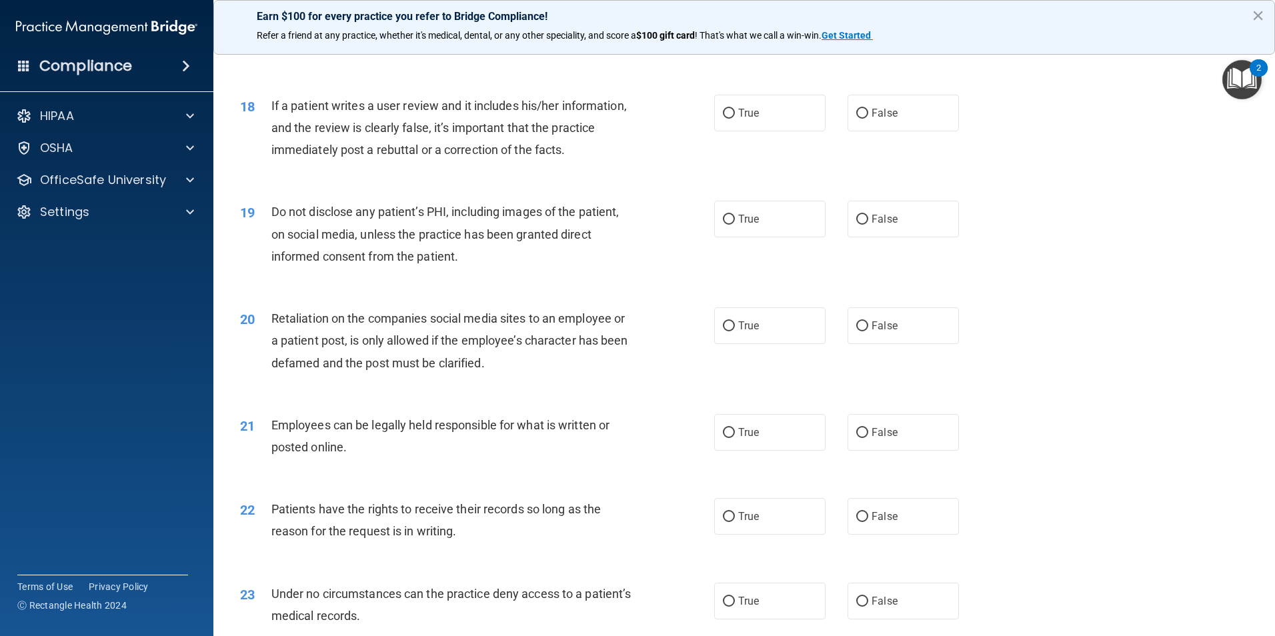
scroll to position [1867, 0]
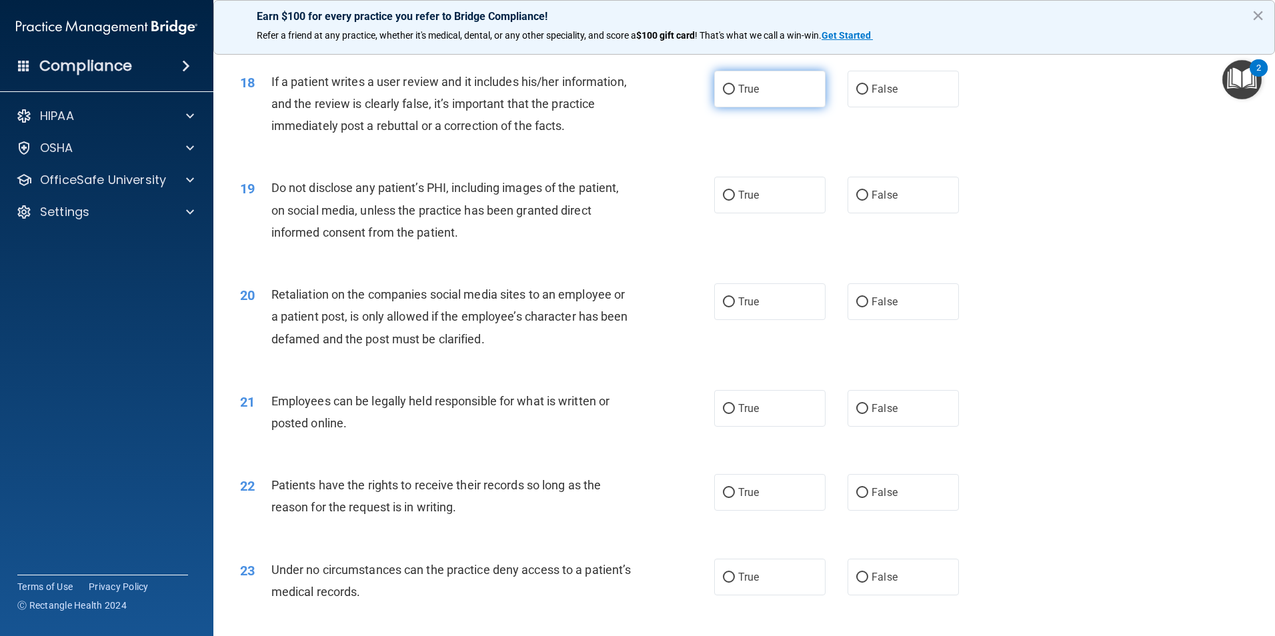
click at [757, 107] on label "True" at bounding box center [769, 89] width 111 height 37
click at [735, 95] on input "True" at bounding box center [729, 90] width 12 height 10
radio input "true"
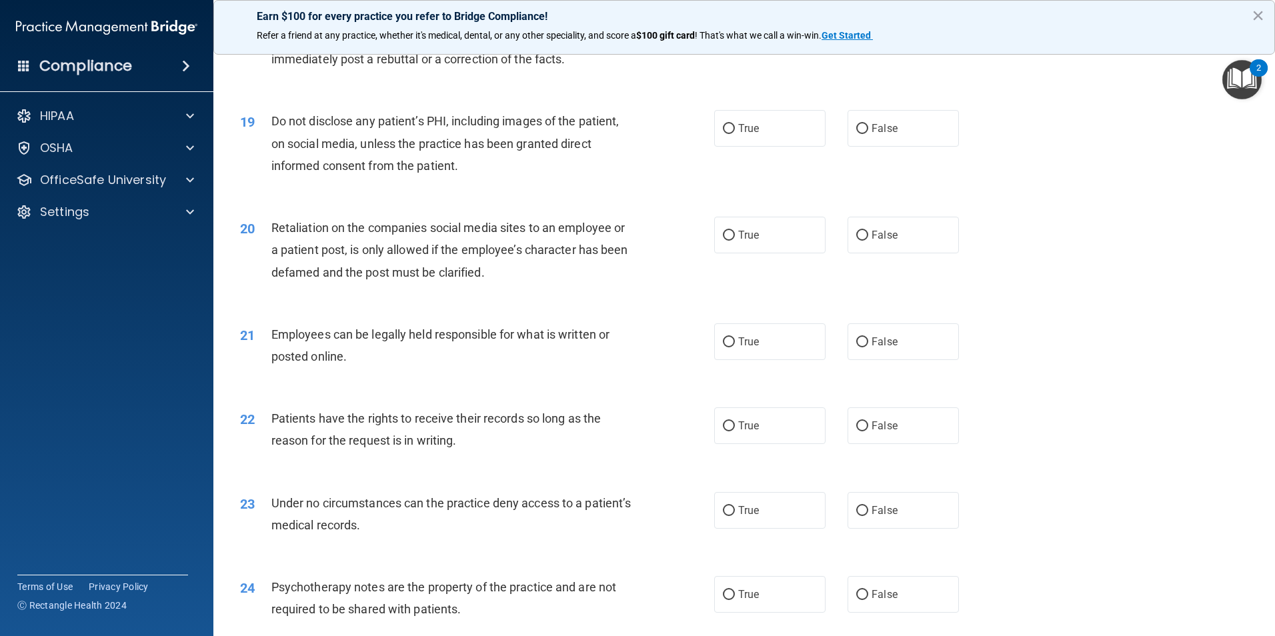
scroll to position [2000, 0]
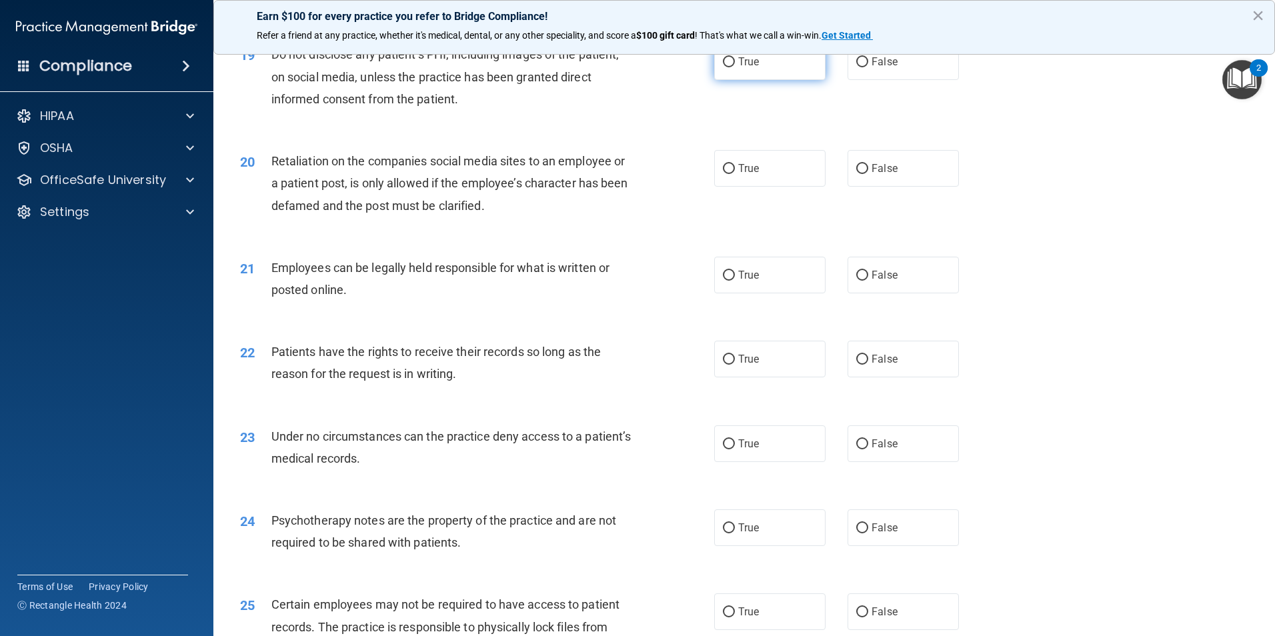
click at [755, 80] on label "True" at bounding box center [769, 61] width 111 height 37
click at [735, 67] on input "True" at bounding box center [729, 62] width 12 height 10
radio input "true"
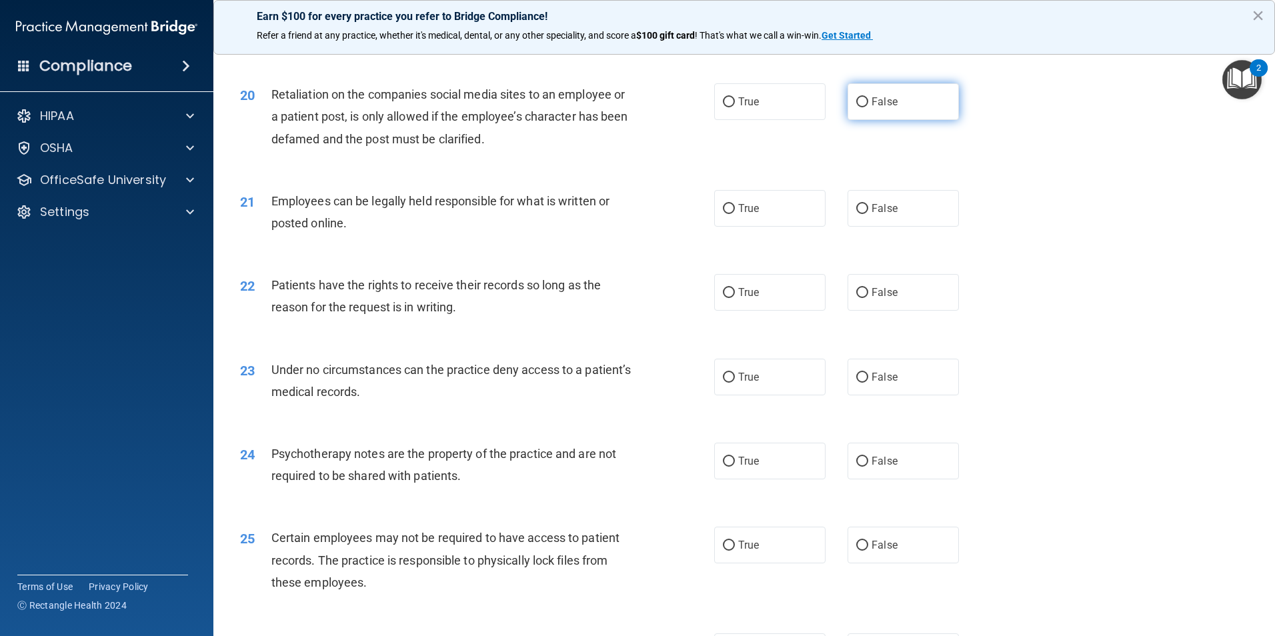
click at [855, 117] on label "False" at bounding box center [902, 101] width 111 height 37
click at [856, 107] on input "False" at bounding box center [862, 102] width 12 height 10
radio input "true"
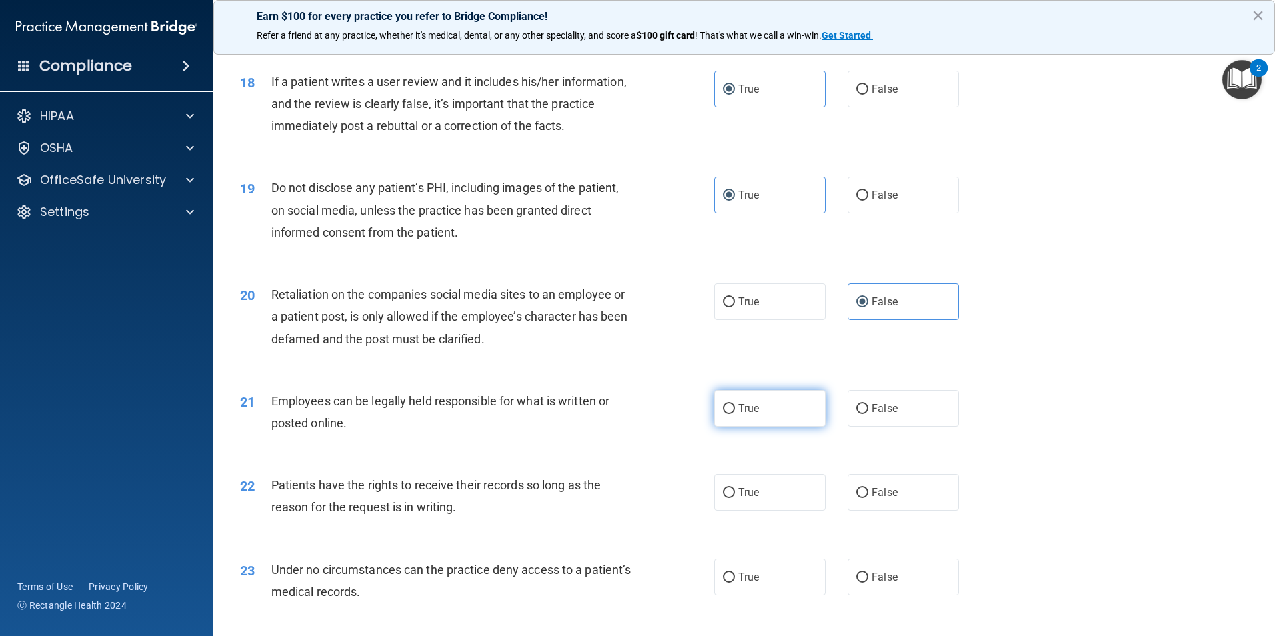
scroll to position [1800, 0]
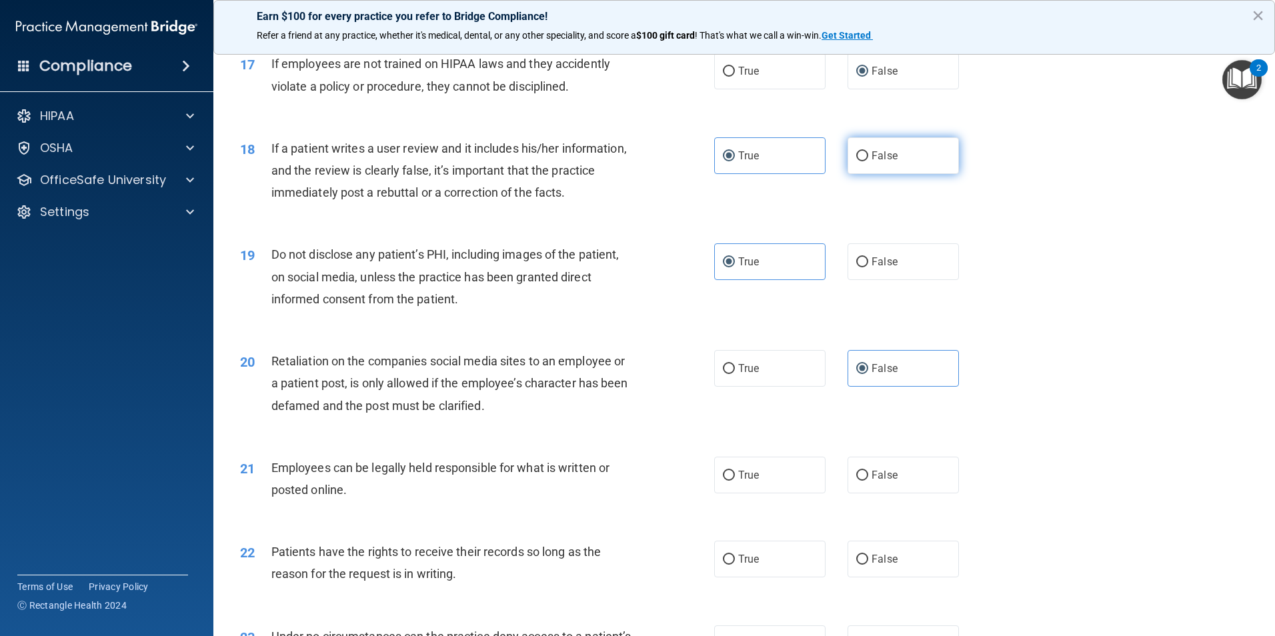
click at [857, 161] on input "False" at bounding box center [862, 156] width 12 height 10
radio input "true"
radio input "false"
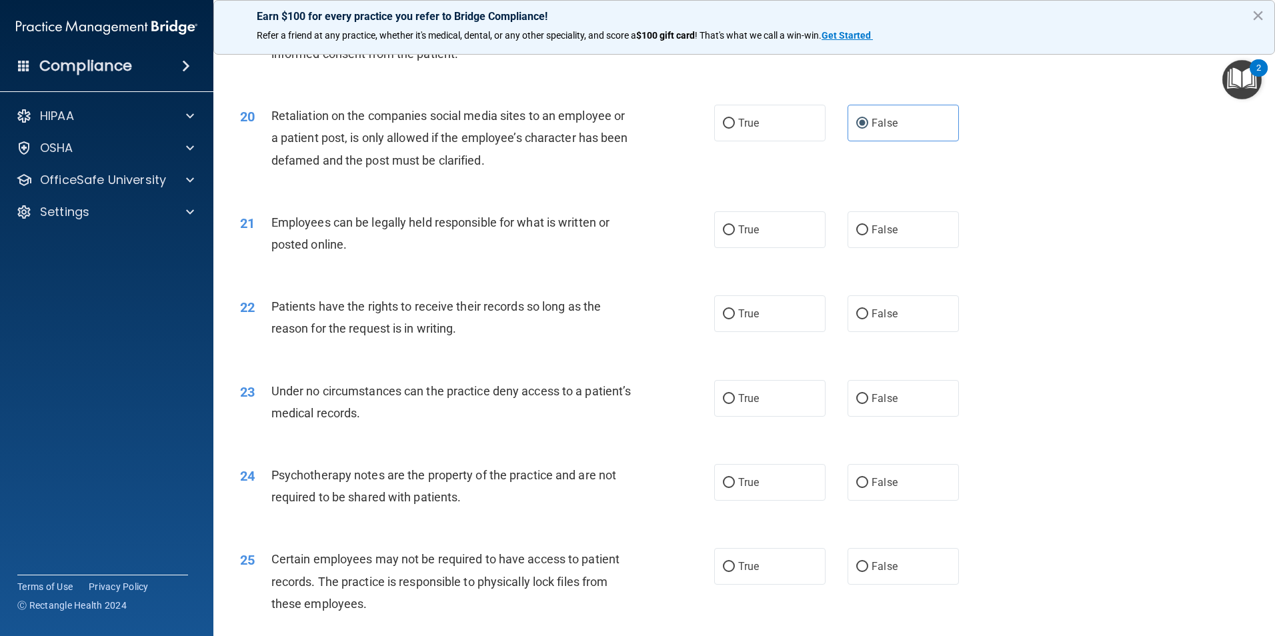
scroll to position [2067, 0]
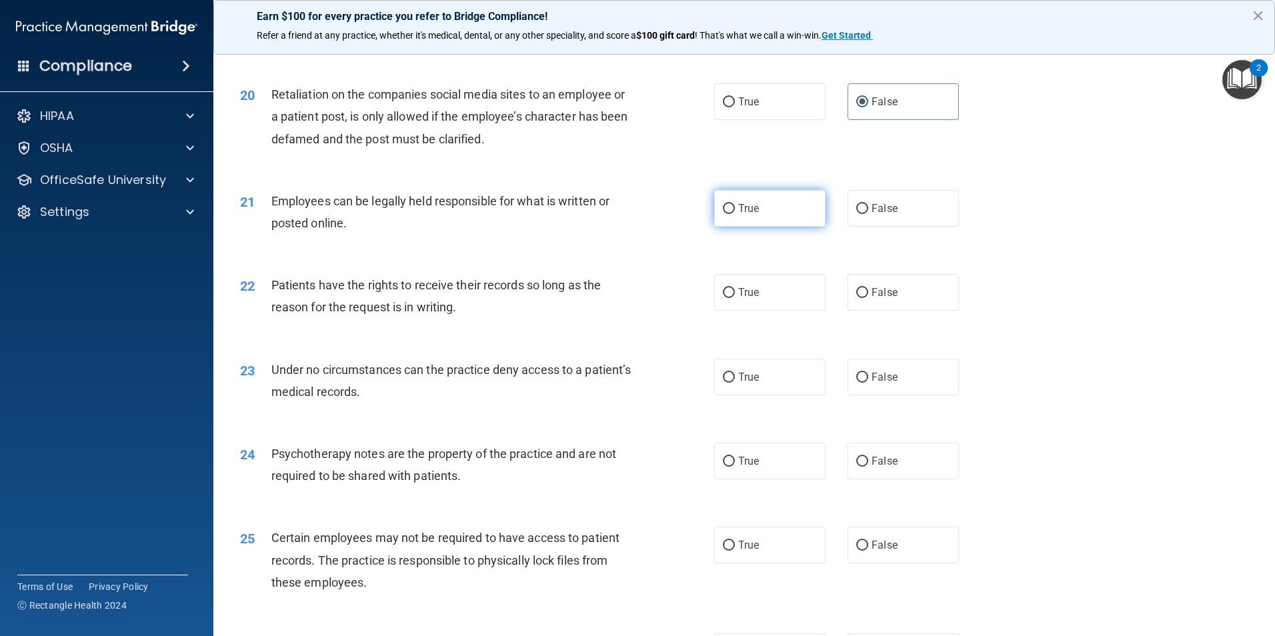
click at [725, 214] on input "True" at bounding box center [729, 209] width 12 height 10
radio input "true"
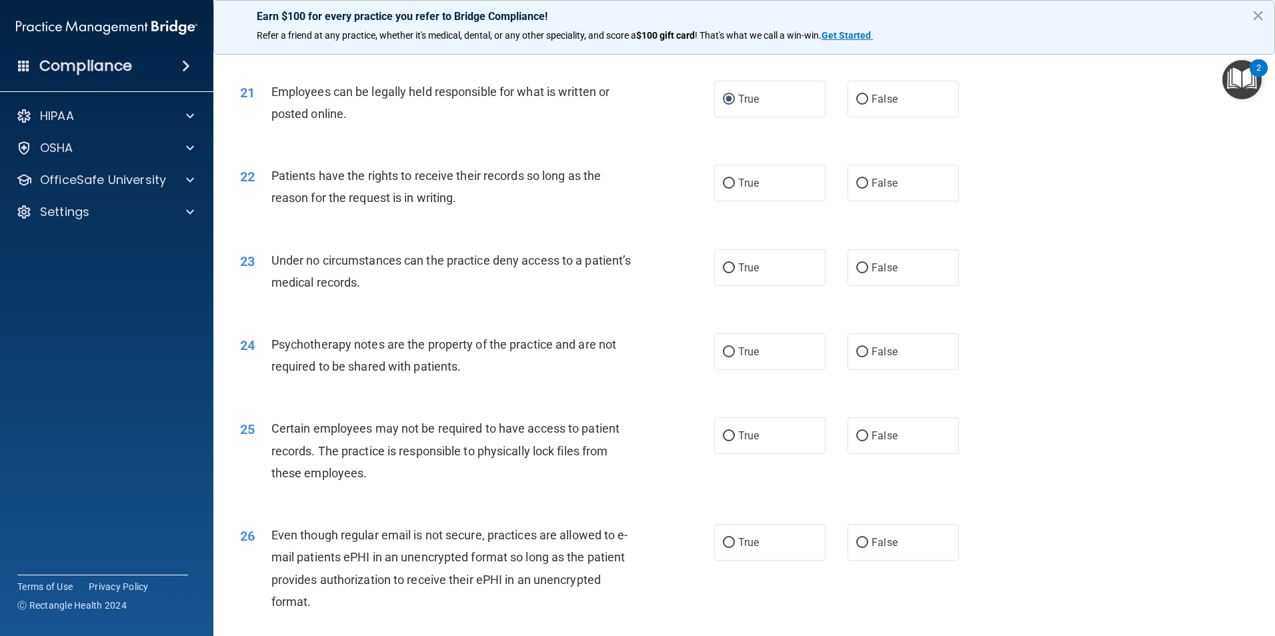
scroll to position [2200, 0]
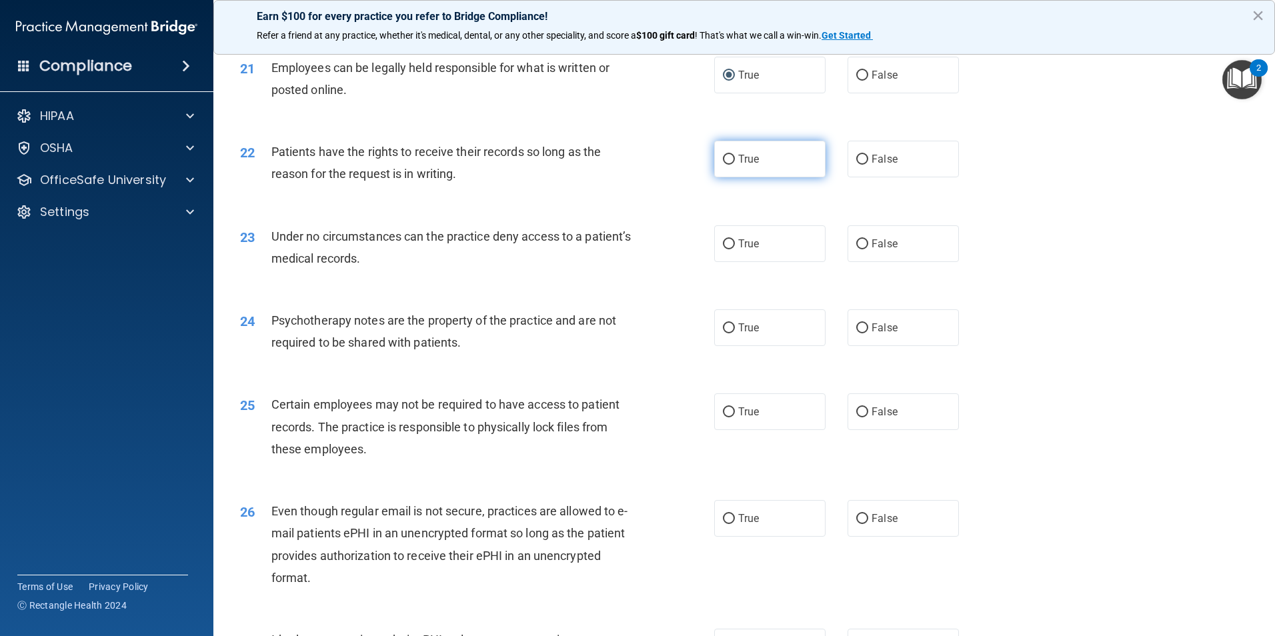
click at [723, 165] on input "True" at bounding box center [729, 160] width 12 height 10
radio input "true"
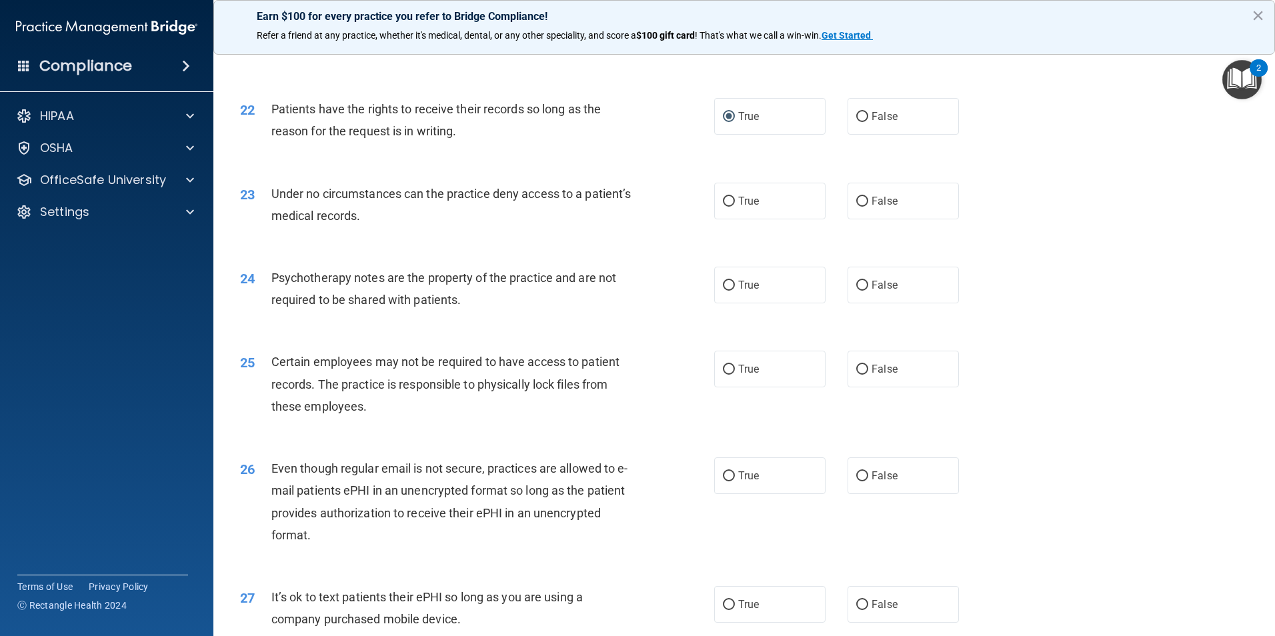
scroll to position [2267, 0]
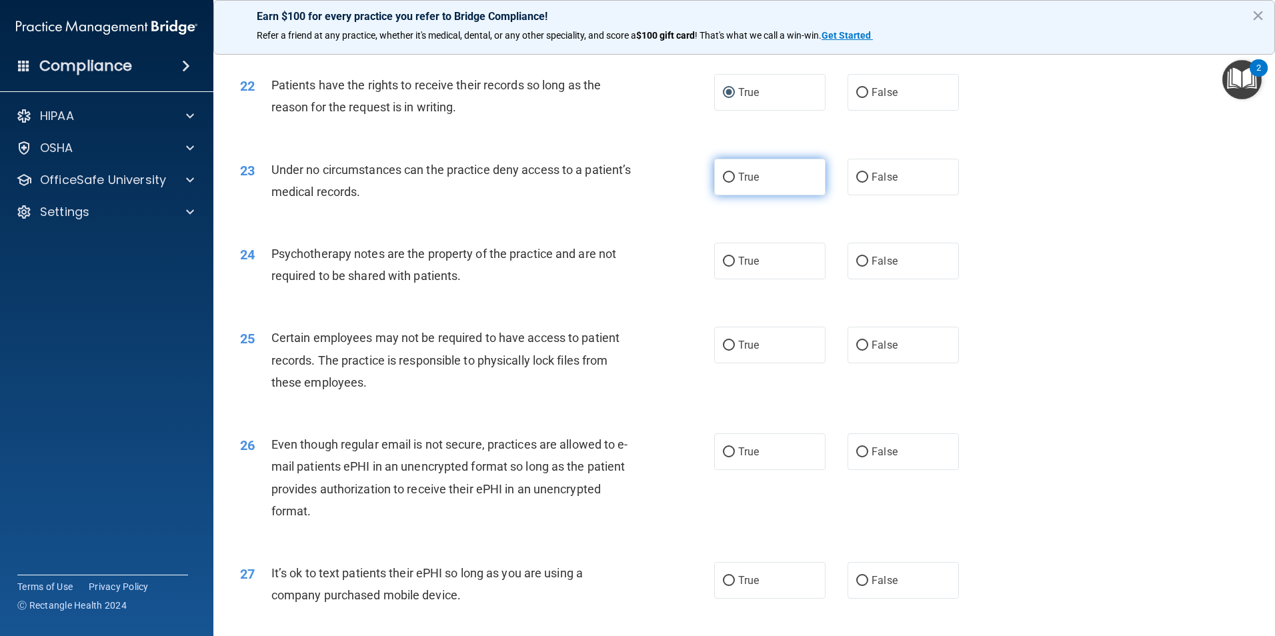
click at [742, 183] on span "True" at bounding box center [748, 177] width 21 height 13
click at [735, 183] on input "True" at bounding box center [729, 178] width 12 height 10
radio input "true"
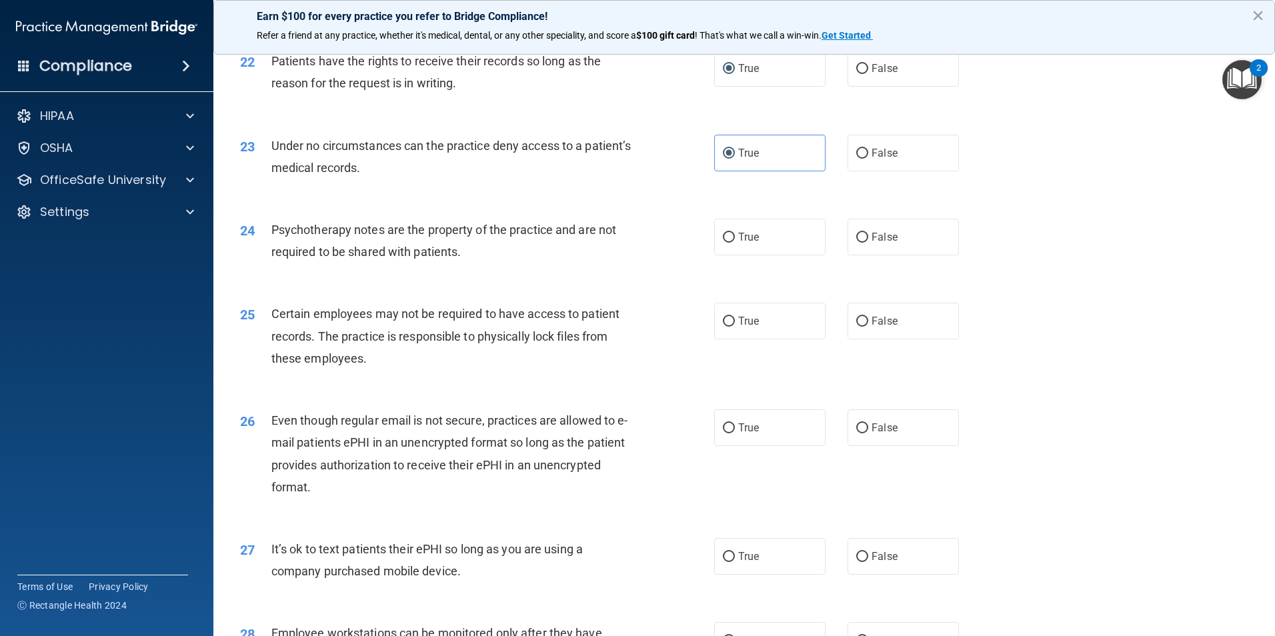
scroll to position [2400, 0]
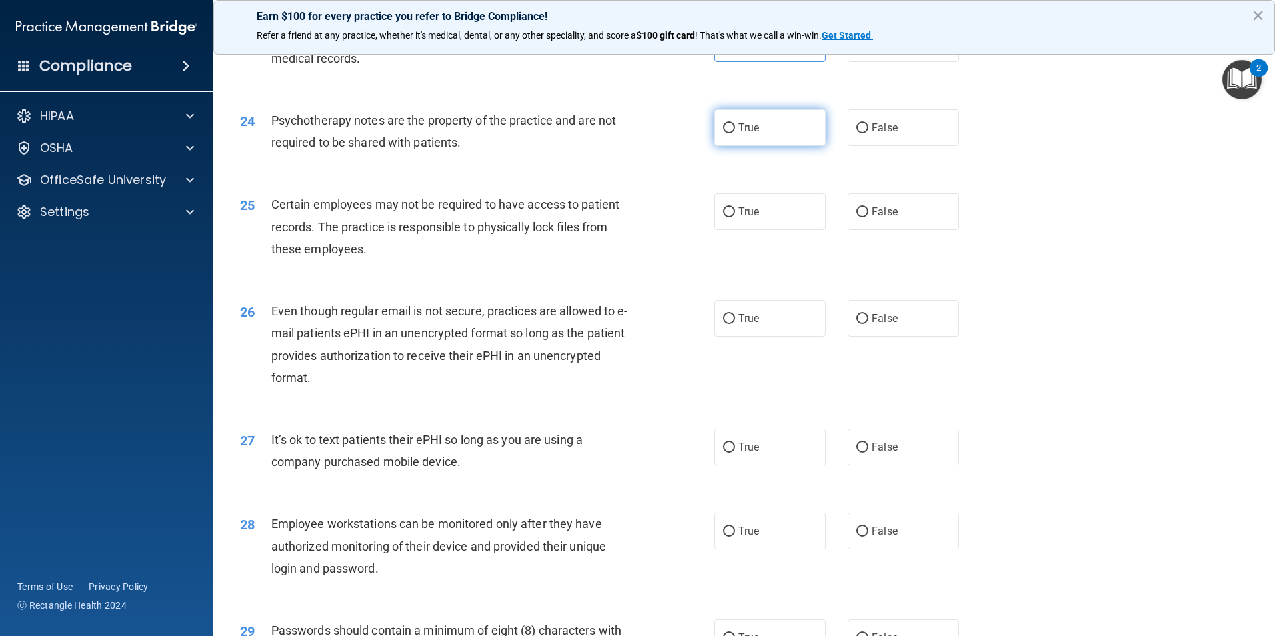
click at [723, 133] on input "True" at bounding box center [729, 128] width 12 height 10
radio input "true"
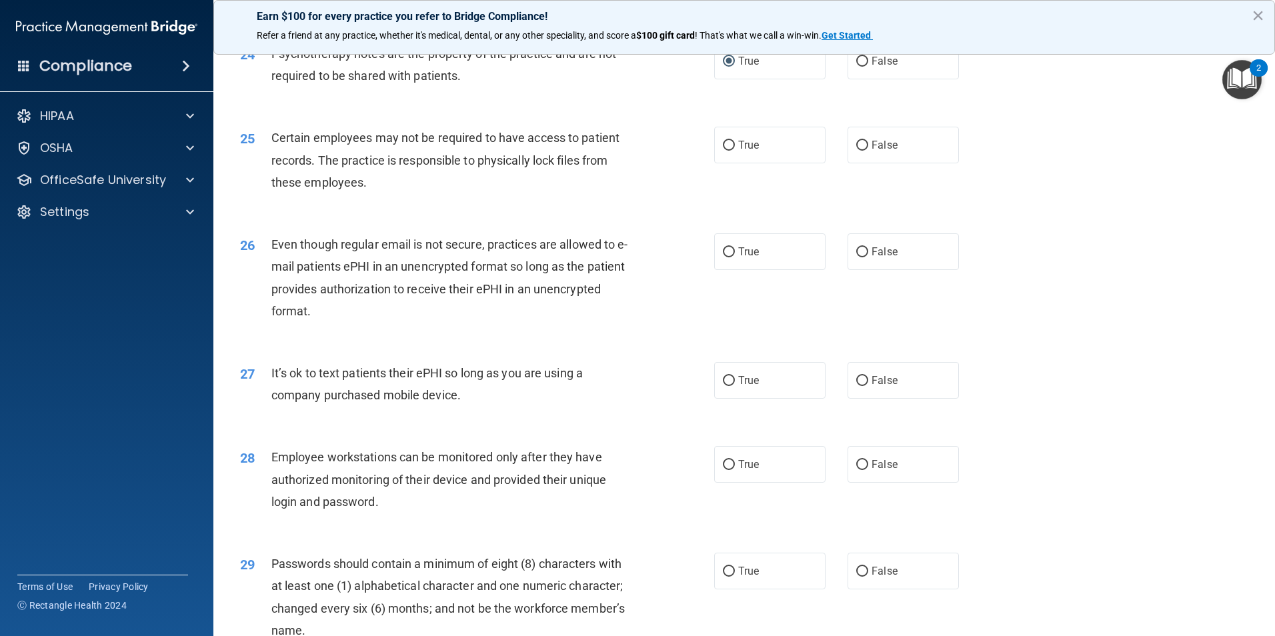
scroll to position [2534, 0]
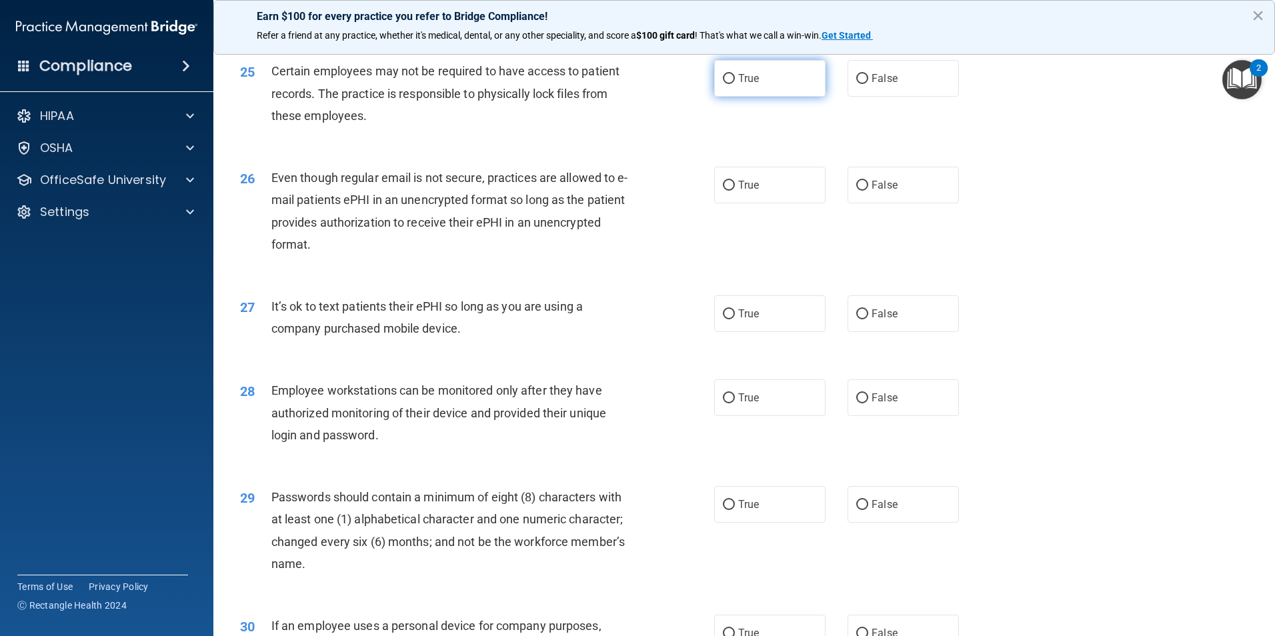
click at [786, 97] on label "True" at bounding box center [769, 78] width 111 height 37
click at [735, 84] on input "True" at bounding box center [729, 79] width 12 height 10
radio input "true"
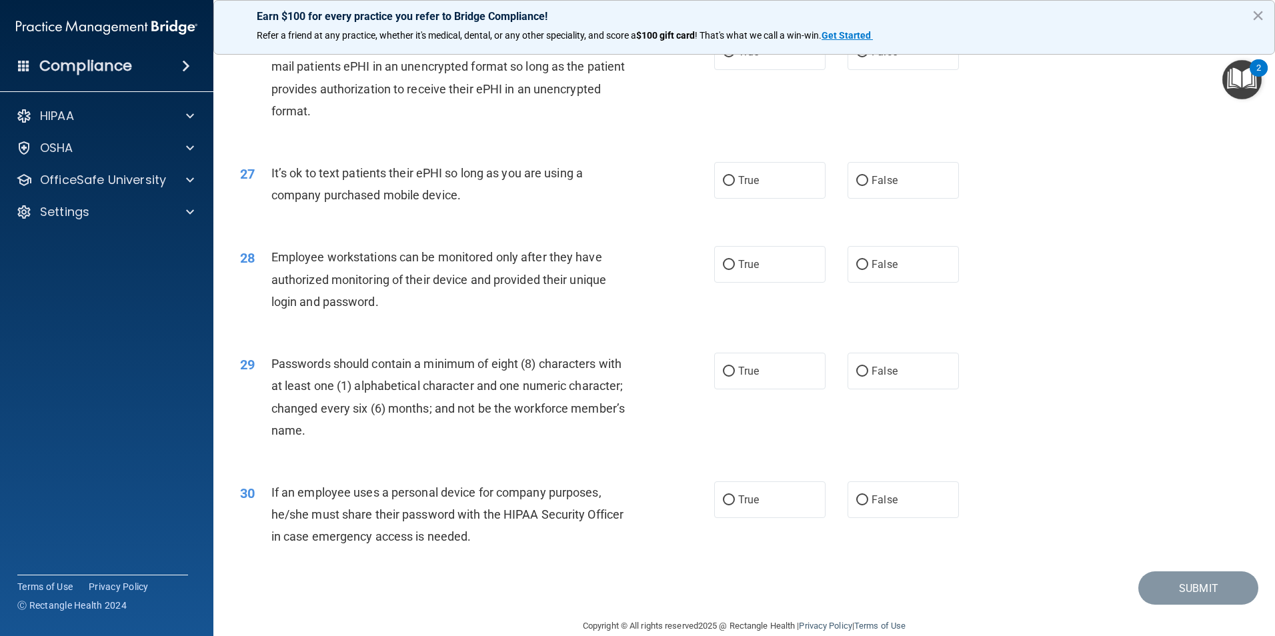
scroll to position [2600, 0]
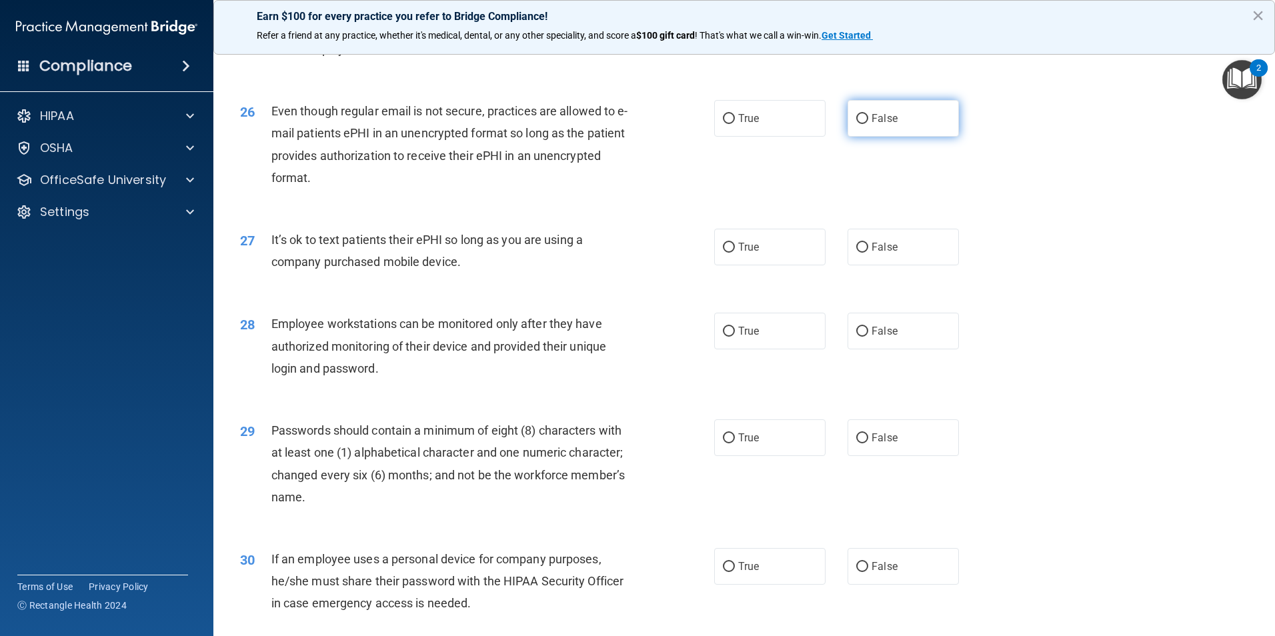
drag, startPoint x: 860, startPoint y: 135, endPoint x: 706, endPoint y: 231, distance: 181.5
click at [859, 124] on input "False" at bounding box center [862, 119] width 12 height 10
radio input "true"
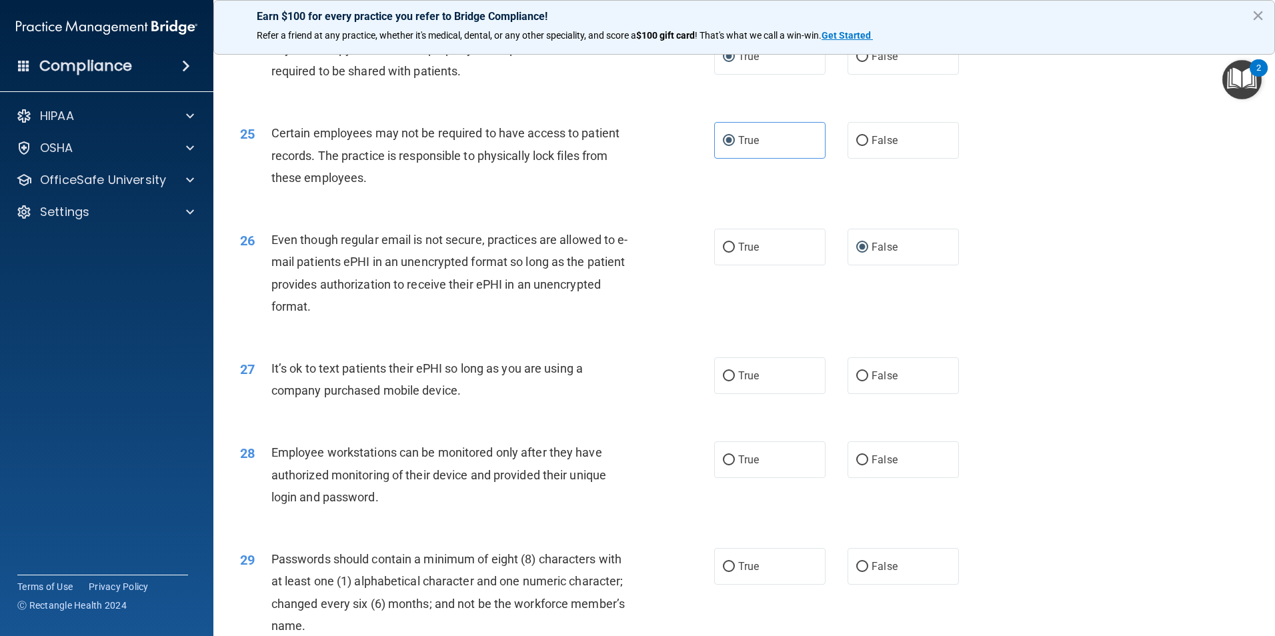
scroll to position [2467, 0]
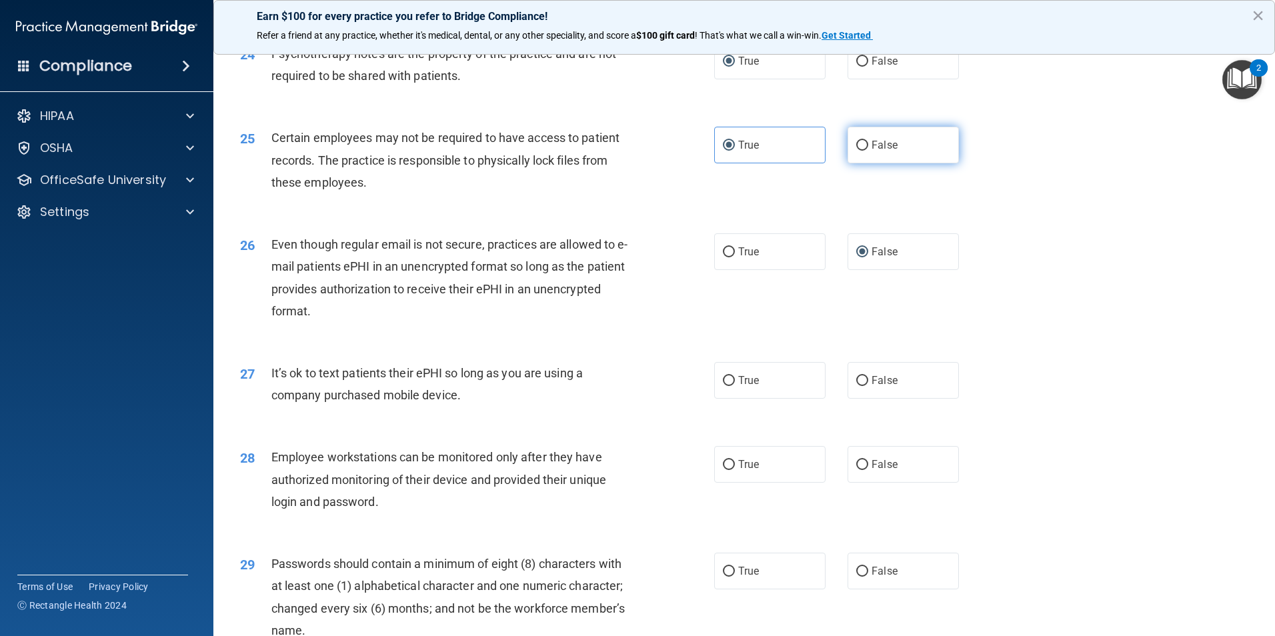
click at [869, 155] on label "False" at bounding box center [902, 145] width 111 height 37
click at [868, 151] on input "False" at bounding box center [862, 146] width 12 height 10
radio input "true"
radio input "false"
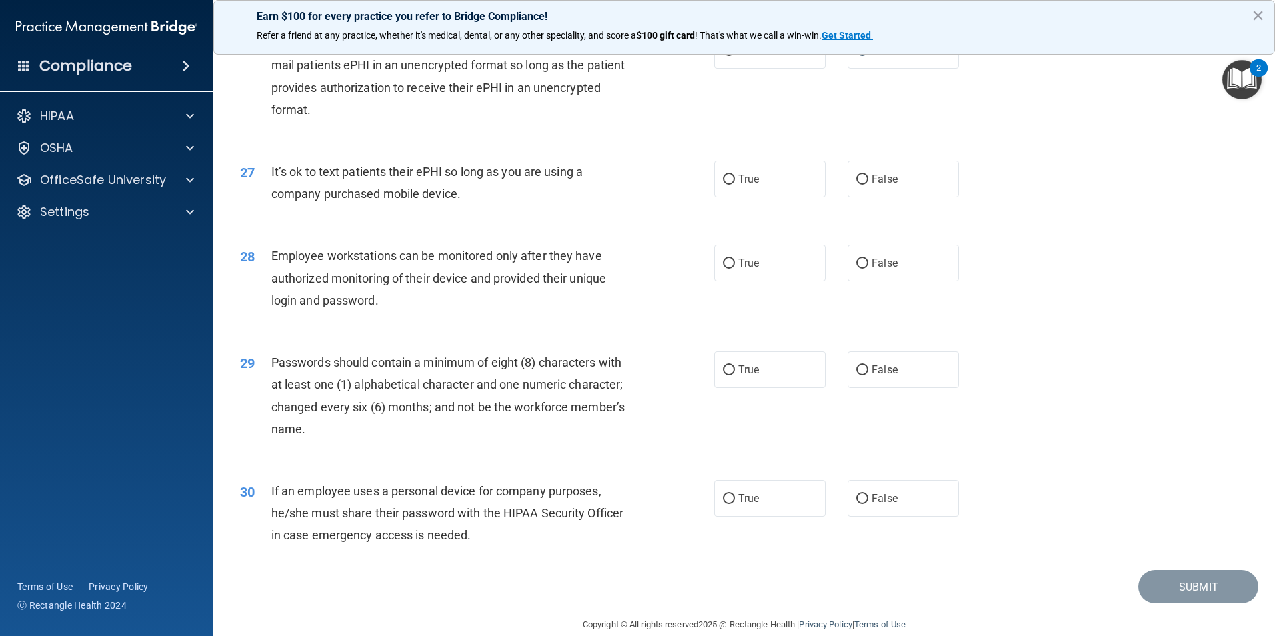
scroll to position [2644, 0]
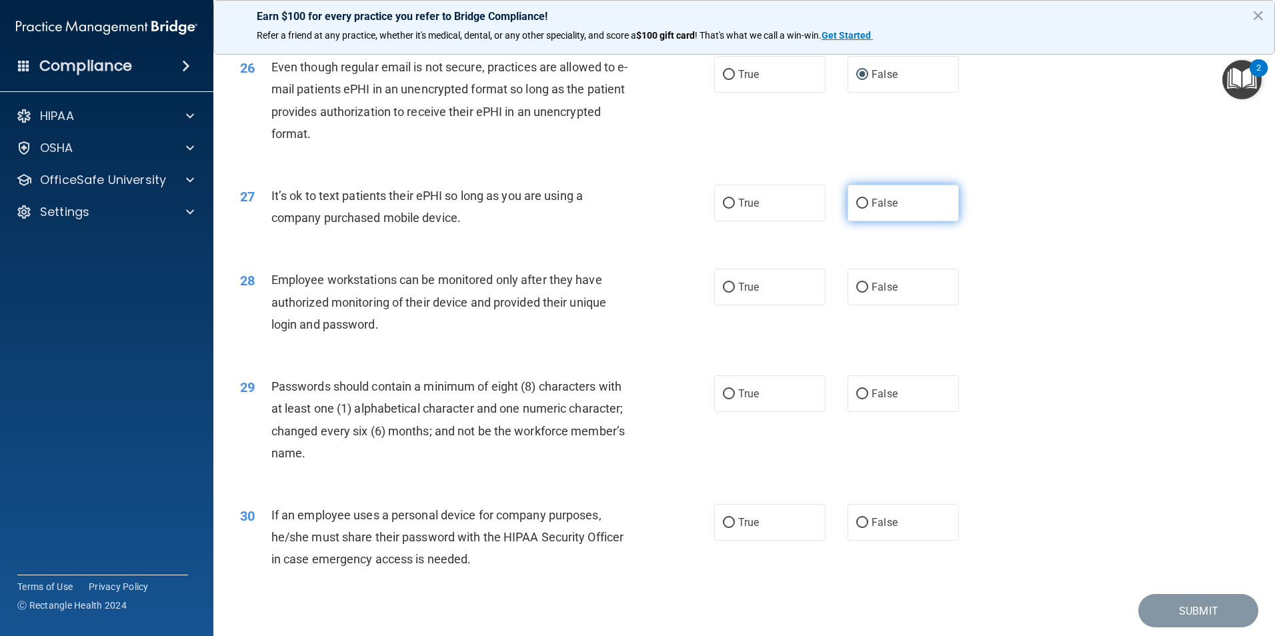
click at [859, 209] on input "False" at bounding box center [862, 204] width 12 height 10
radio input "true"
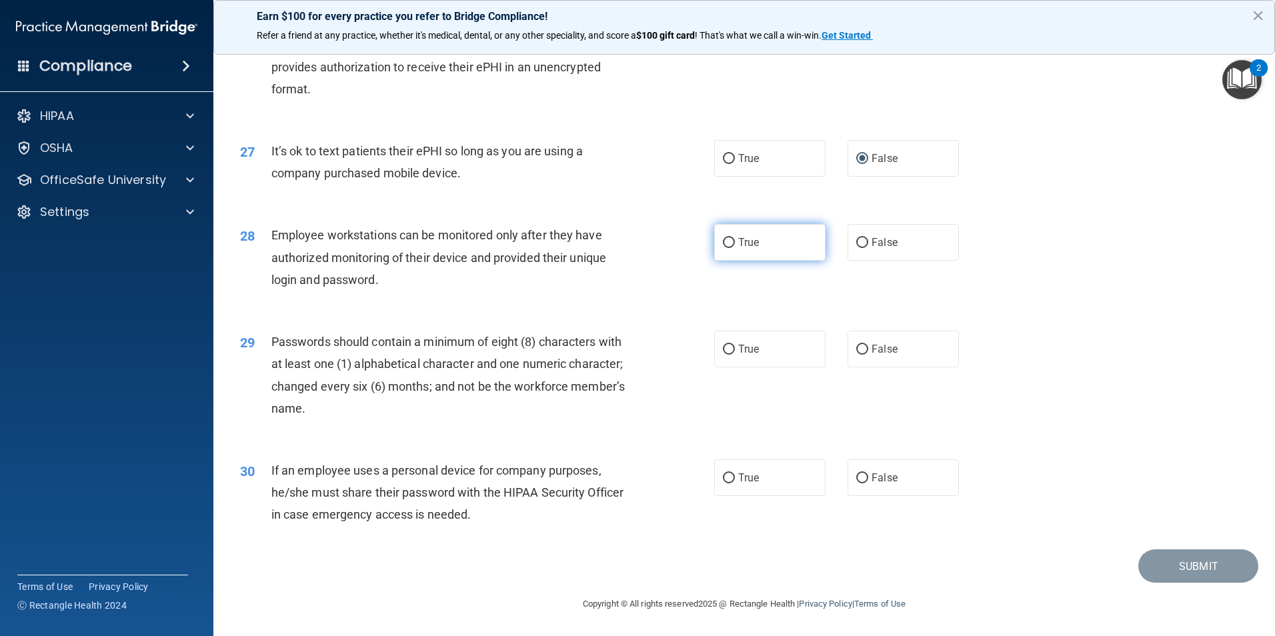
click at [777, 245] on label "True" at bounding box center [769, 242] width 111 height 37
click at [735, 245] on input "True" at bounding box center [729, 243] width 12 height 10
radio input "true"
click at [744, 334] on label "True" at bounding box center [769, 349] width 111 height 37
click at [735, 345] on input "True" at bounding box center [729, 350] width 12 height 10
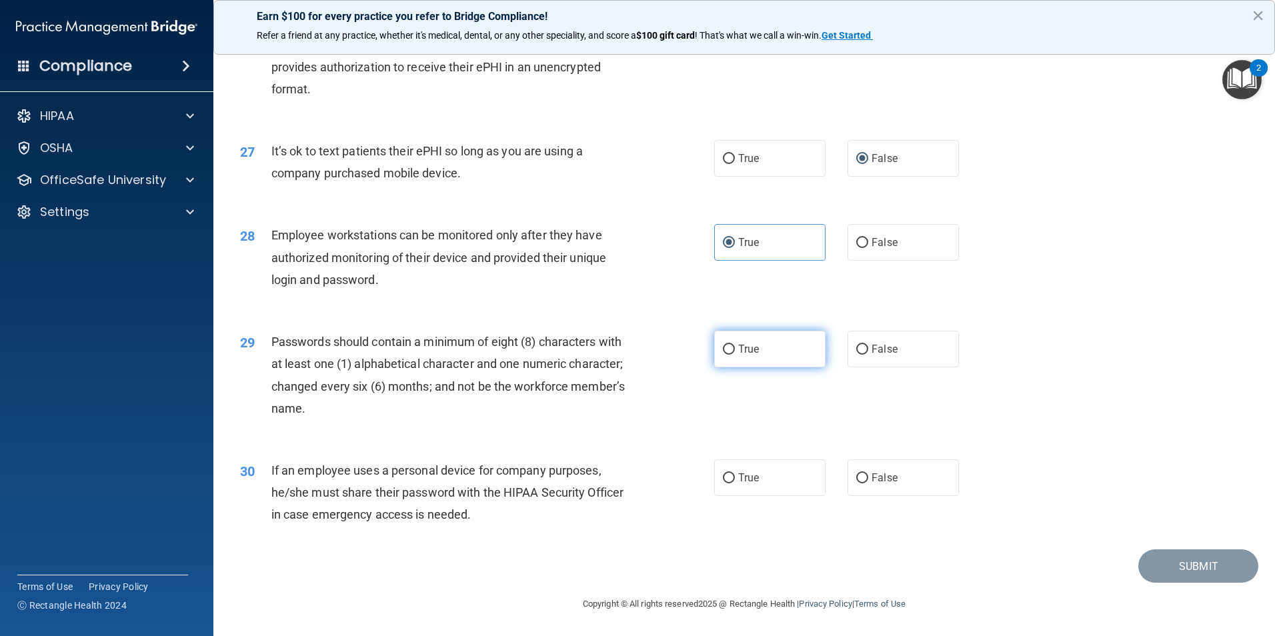
radio input "true"
click at [875, 481] on span "False" at bounding box center [884, 477] width 26 height 13
click at [868, 481] on input "False" at bounding box center [862, 478] width 12 height 10
radio input "true"
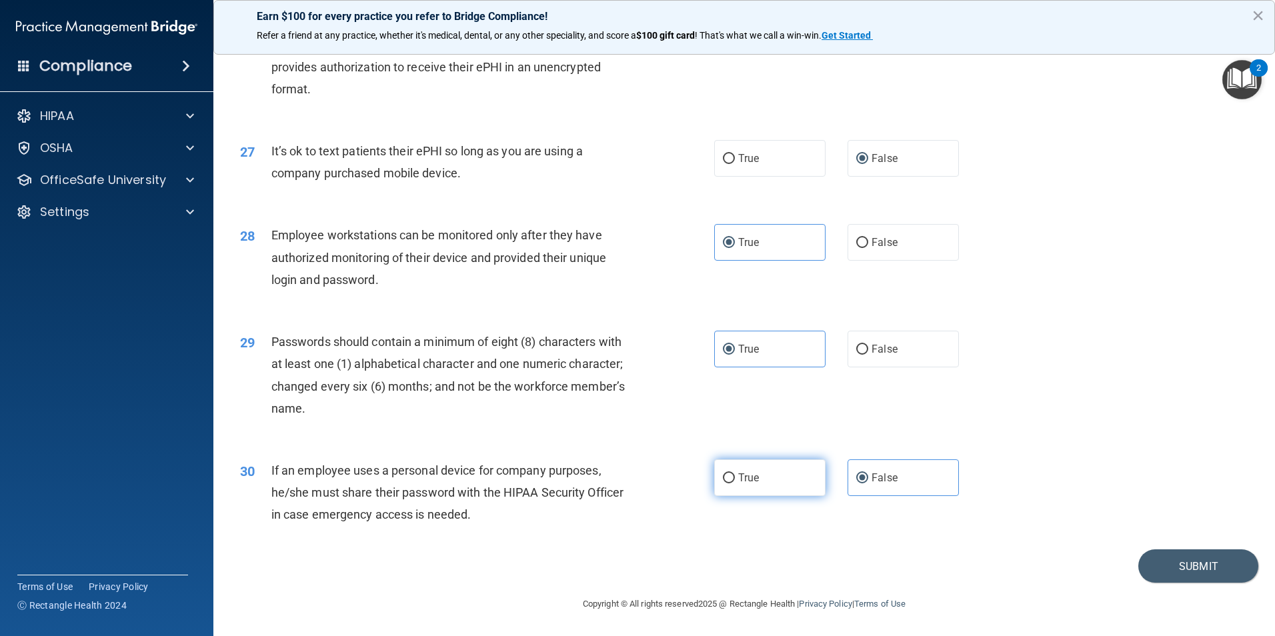
click at [724, 479] on input "True" at bounding box center [729, 478] width 12 height 10
radio input "true"
radio input "false"
click at [1200, 565] on button "Submit" at bounding box center [1198, 566] width 120 height 34
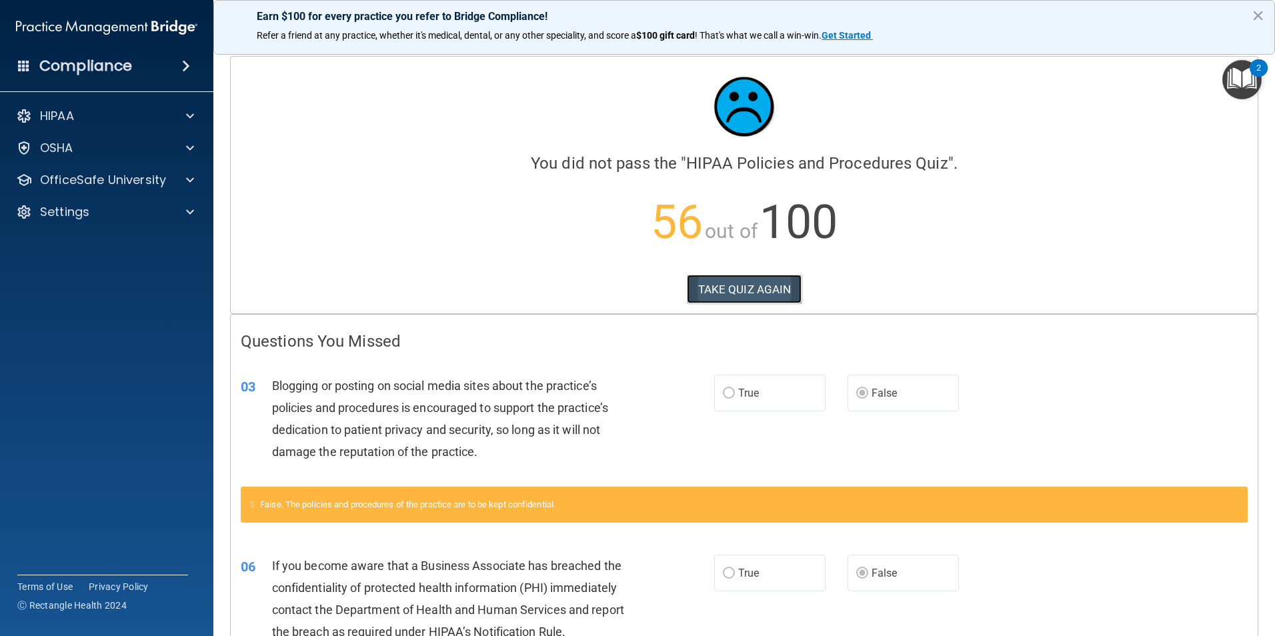
click at [746, 299] on button "TAKE QUIZ AGAIN" at bounding box center [744, 289] width 115 height 29
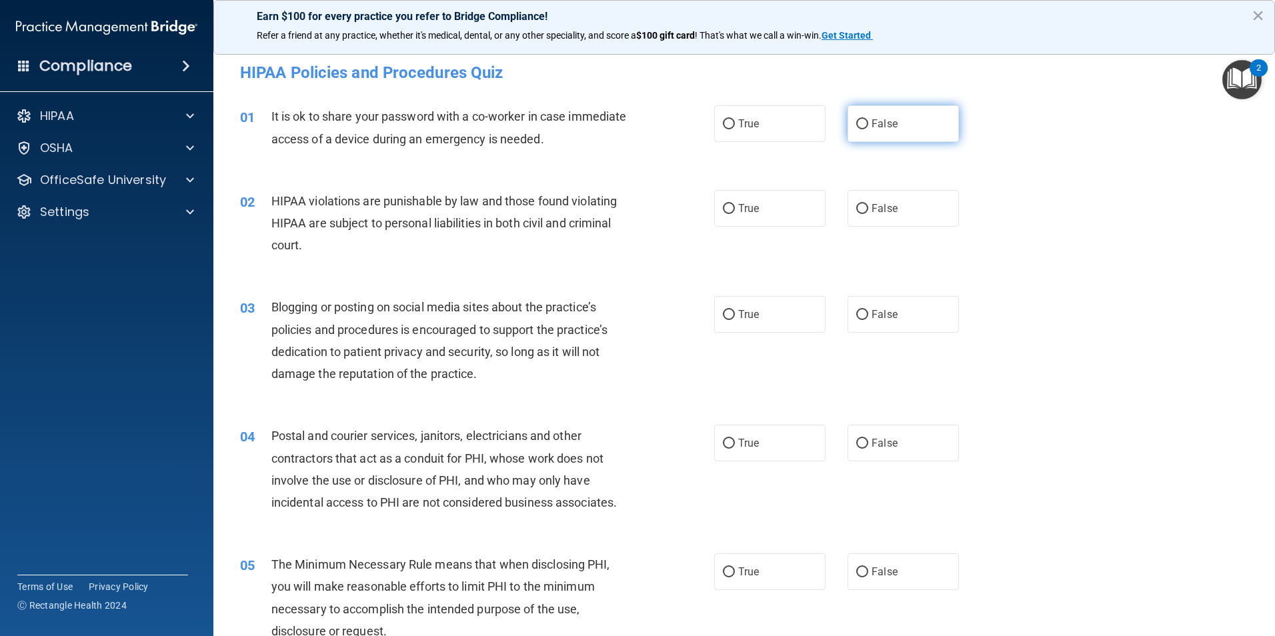
click at [871, 120] on span "False" at bounding box center [884, 123] width 26 height 13
click at [866, 120] on input "False" at bounding box center [862, 124] width 12 height 10
radio input "true"
click at [724, 207] on input "True" at bounding box center [729, 209] width 12 height 10
radio input "true"
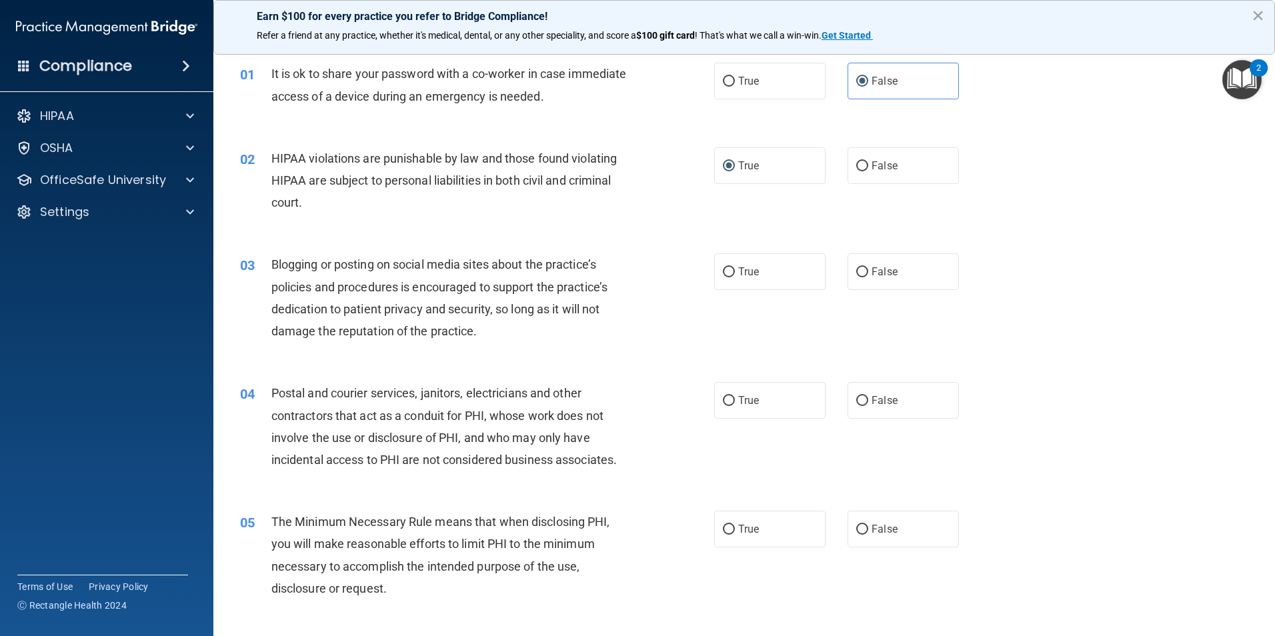
scroll to position [67, 0]
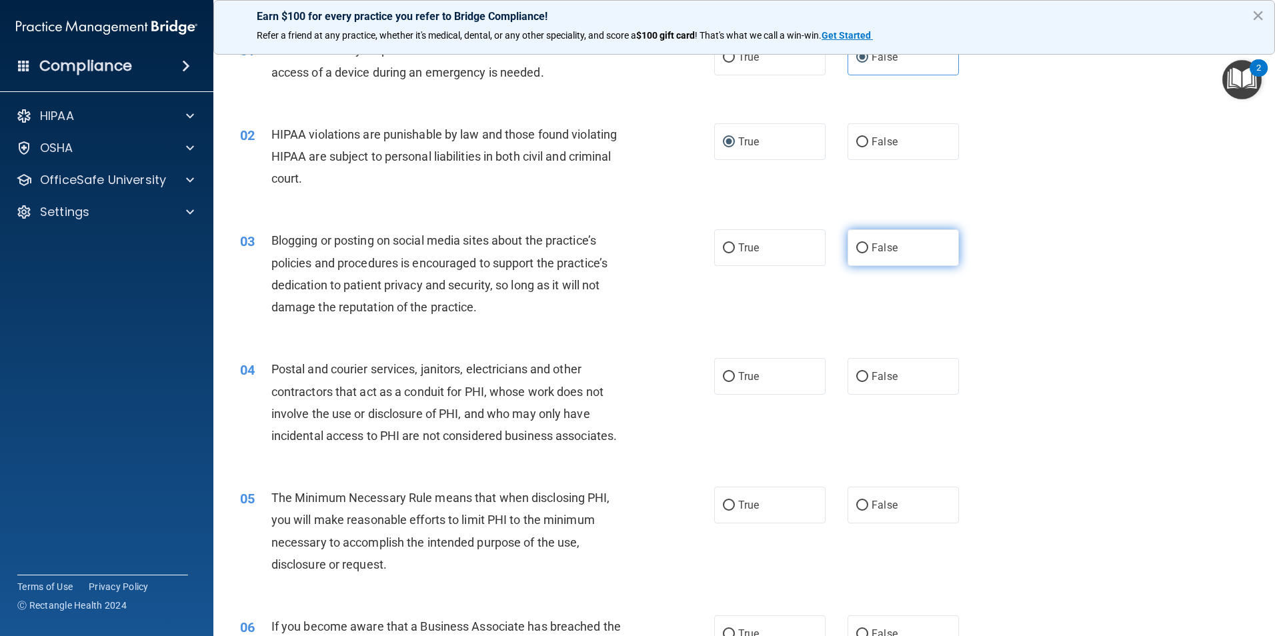
click at [859, 247] on input "False" at bounding box center [862, 248] width 12 height 10
radio input "true"
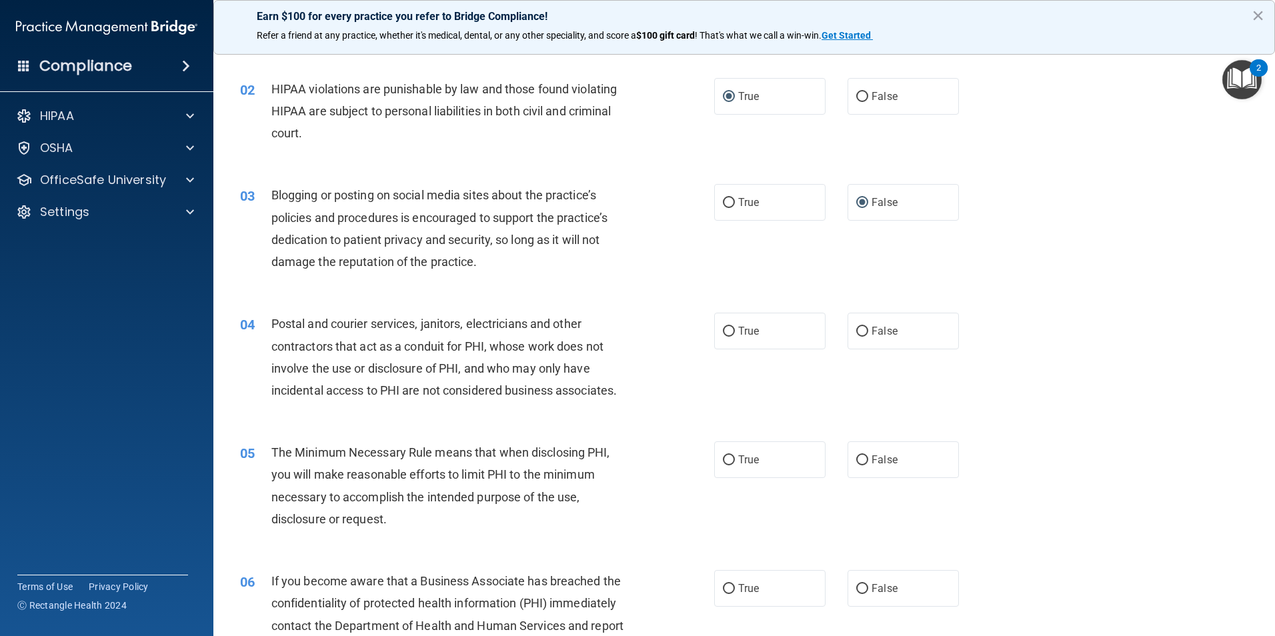
scroll to position [200, 0]
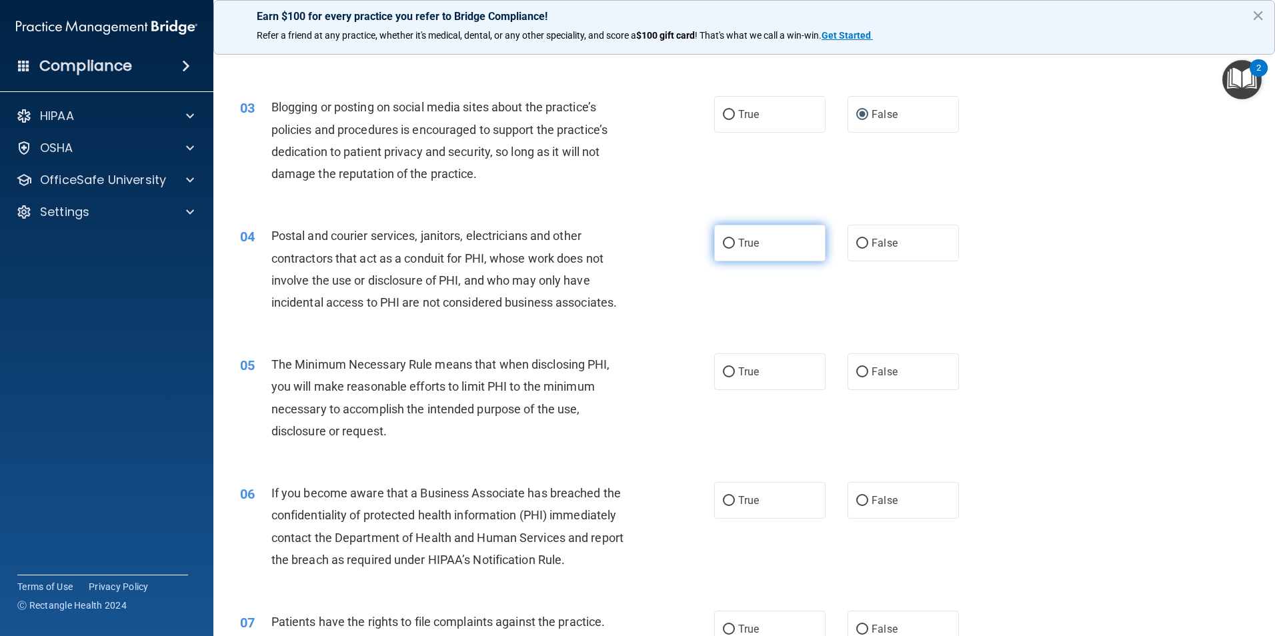
click at [727, 243] on input "True" at bounding box center [729, 244] width 12 height 10
radio input "true"
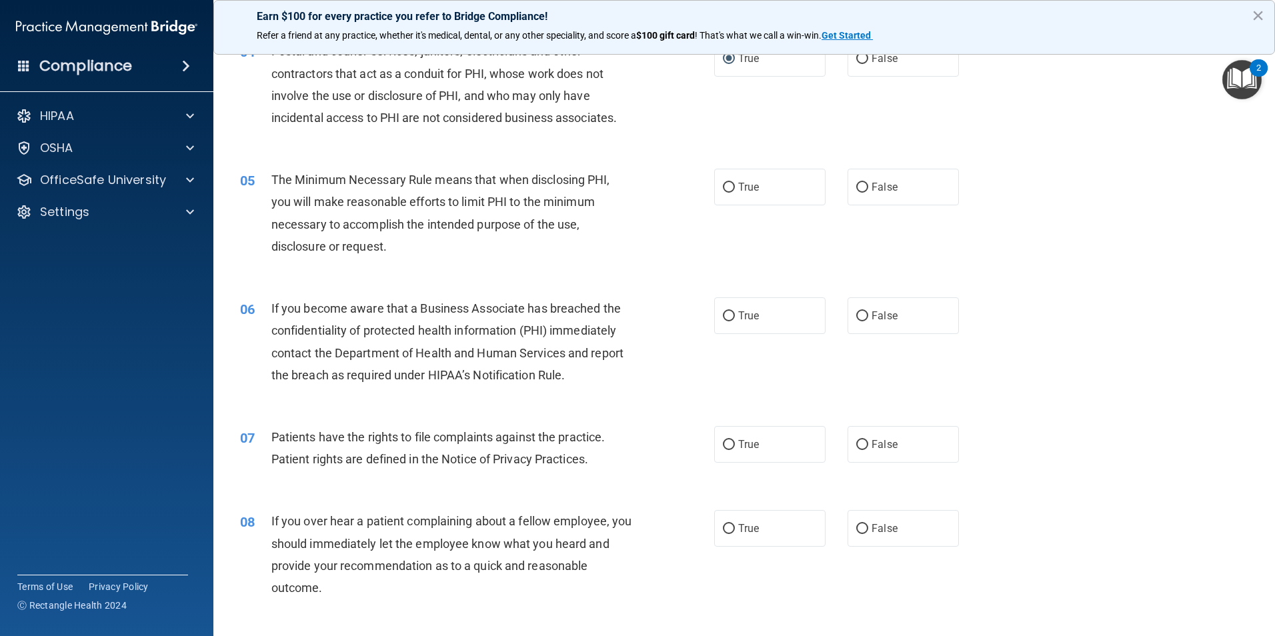
scroll to position [400, 0]
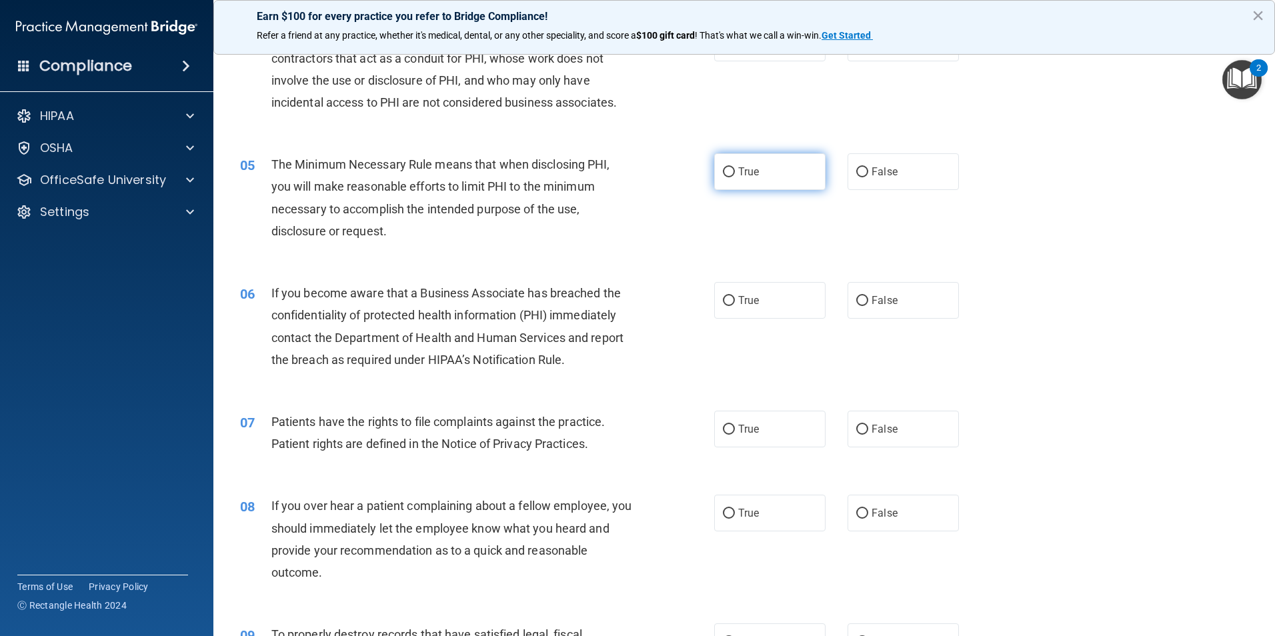
click at [722, 163] on label "True" at bounding box center [769, 171] width 111 height 37
click at [723, 167] on input "True" at bounding box center [729, 172] width 12 height 10
radio input "true"
click at [885, 296] on span "False" at bounding box center [884, 300] width 26 height 13
click at [868, 296] on input "False" at bounding box center [862, 301] width 12 height 10
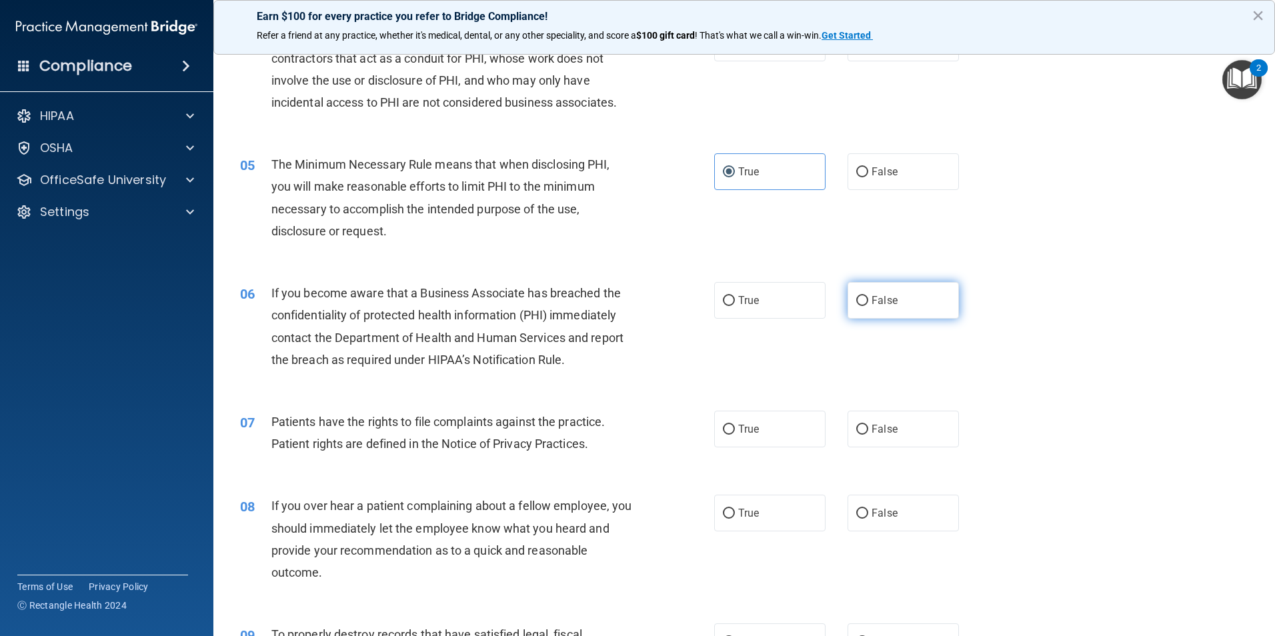
radio input "true"
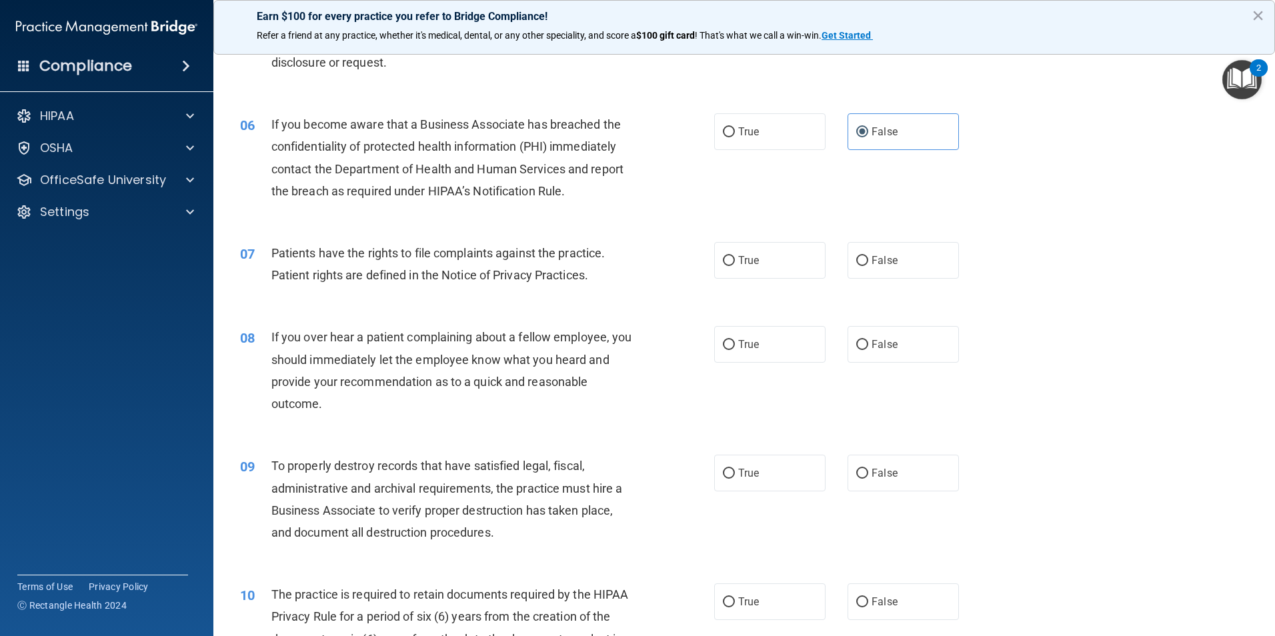
scroll to position [600, 0]
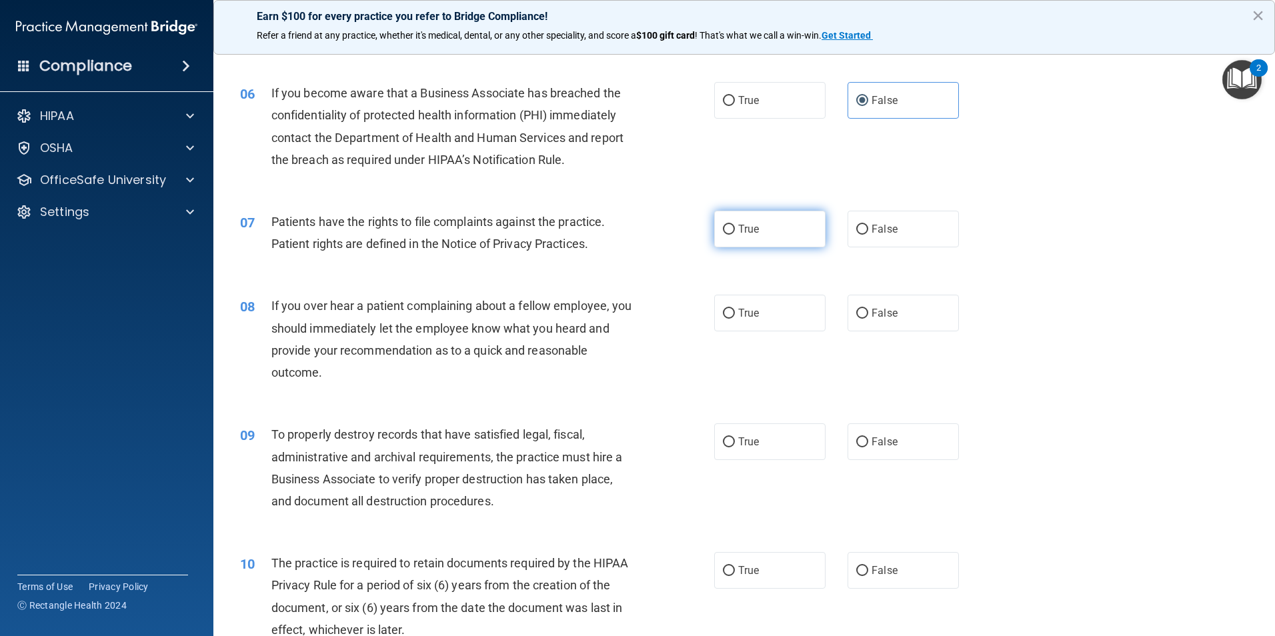
click at [748, 228] on span "True" at bounding box center [748, 229] width 21 height 13
click at [735, 228] on input "True" at bounding box center [729, 230] width 12 height 10
radio input "true"
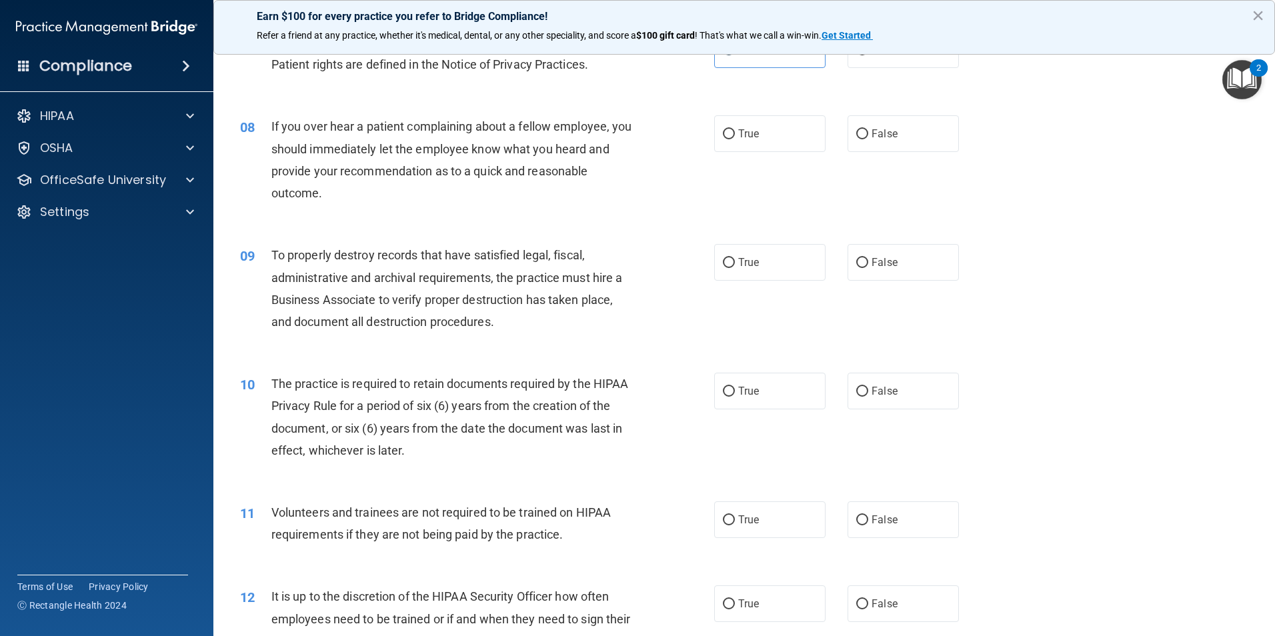
scroll to position [800, 0]
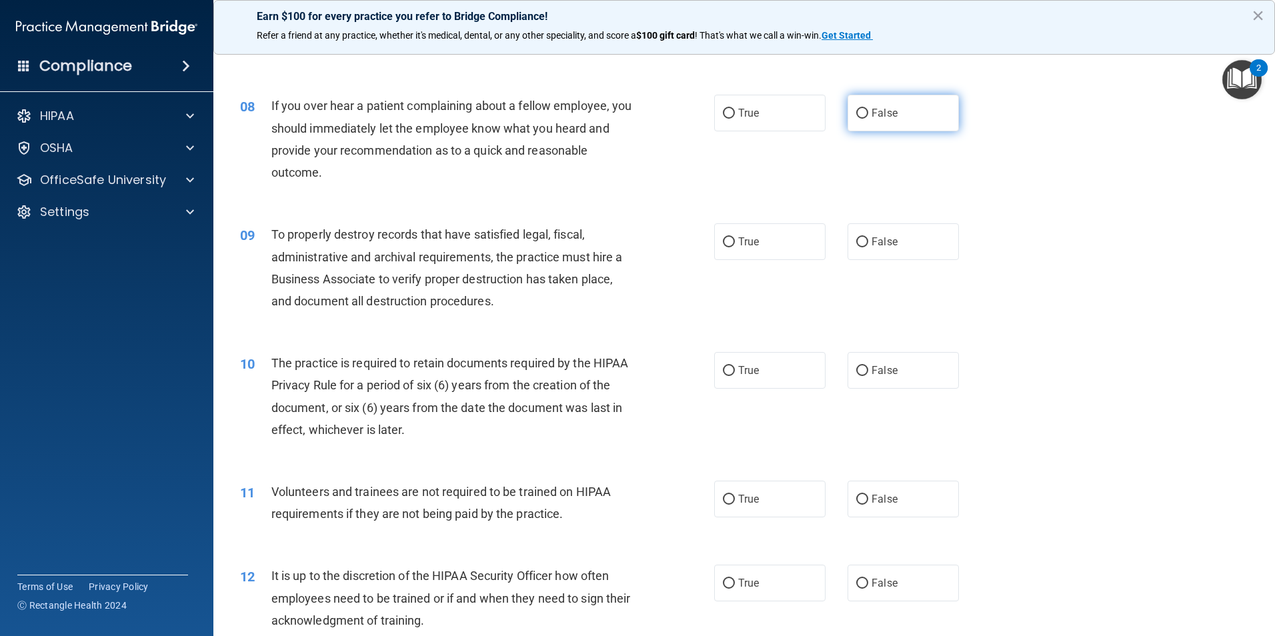
click at [863, 116] on label "False" at bounding box center [902, 113] width 111 height 37
click at [863, 116] on input "False" at bounding box center [862, 114] width 12 height 10
radio input "true"
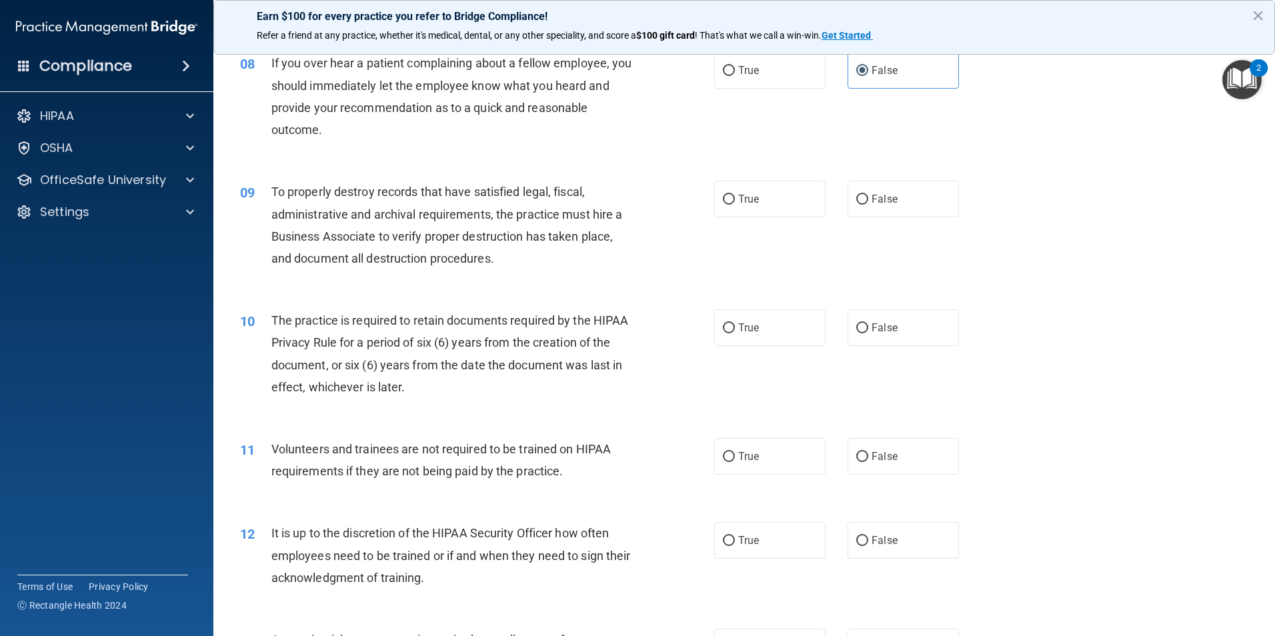
scroll to position [867, 0]
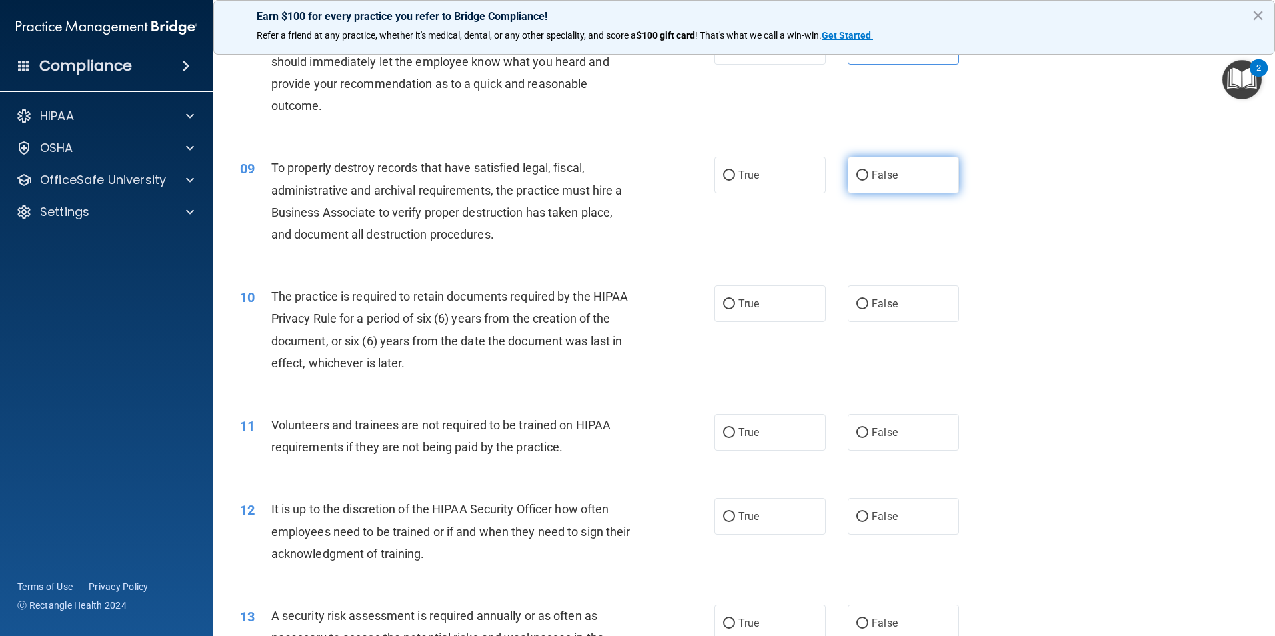
click at [859, 177] on input "False" at bounding box center [862, 176] width 12 height 10
radio input "true"
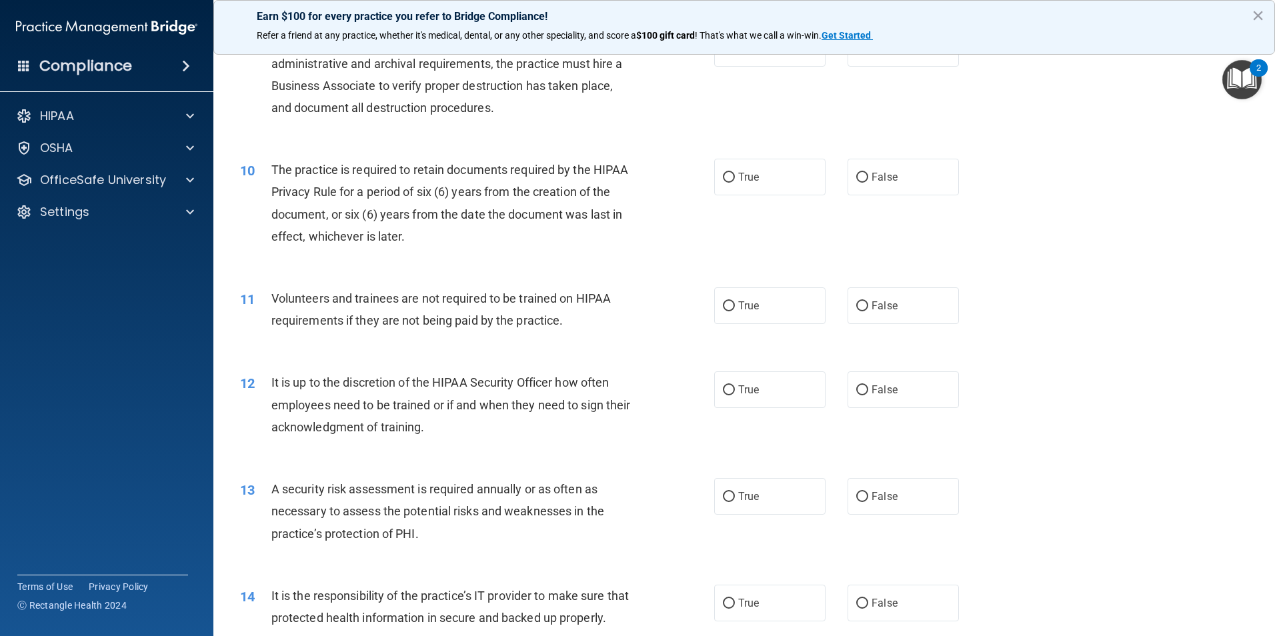
scroll to position [1000, 0]
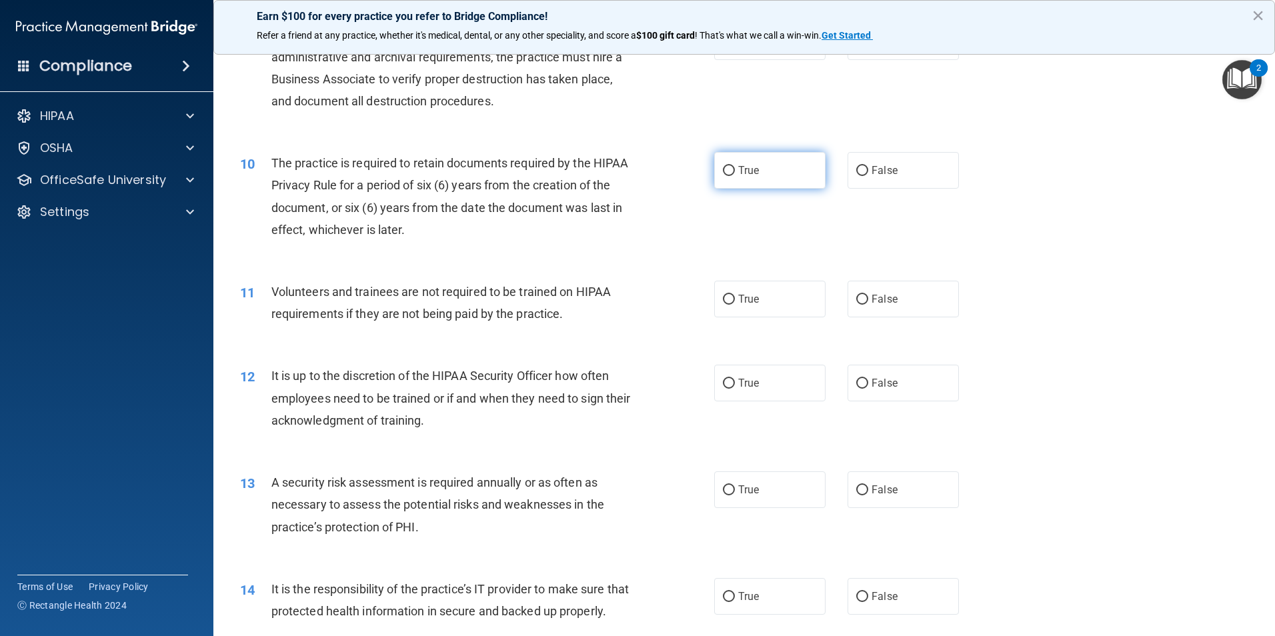
click at [741, 167] on span "True" at bounding box center [748, 170] width 21 height 13
click at [735, 167] on input "True" at bounding box center [729, 171] width 12 height 10
radio input "true"
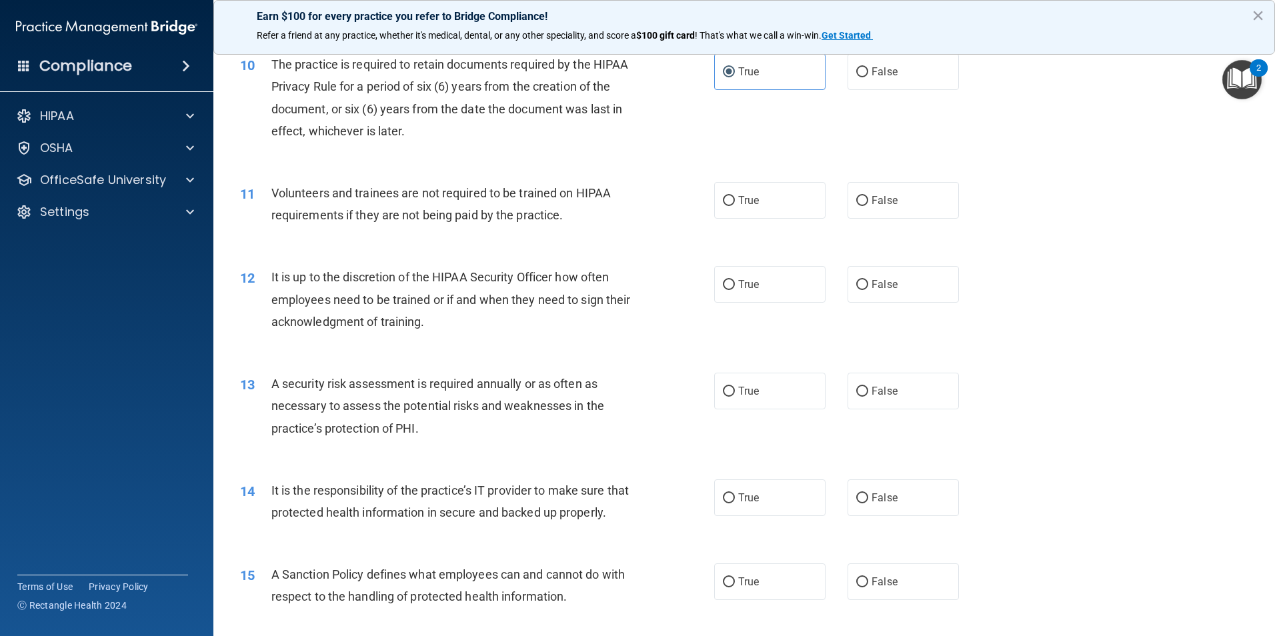
scroll to position [1133, 0]
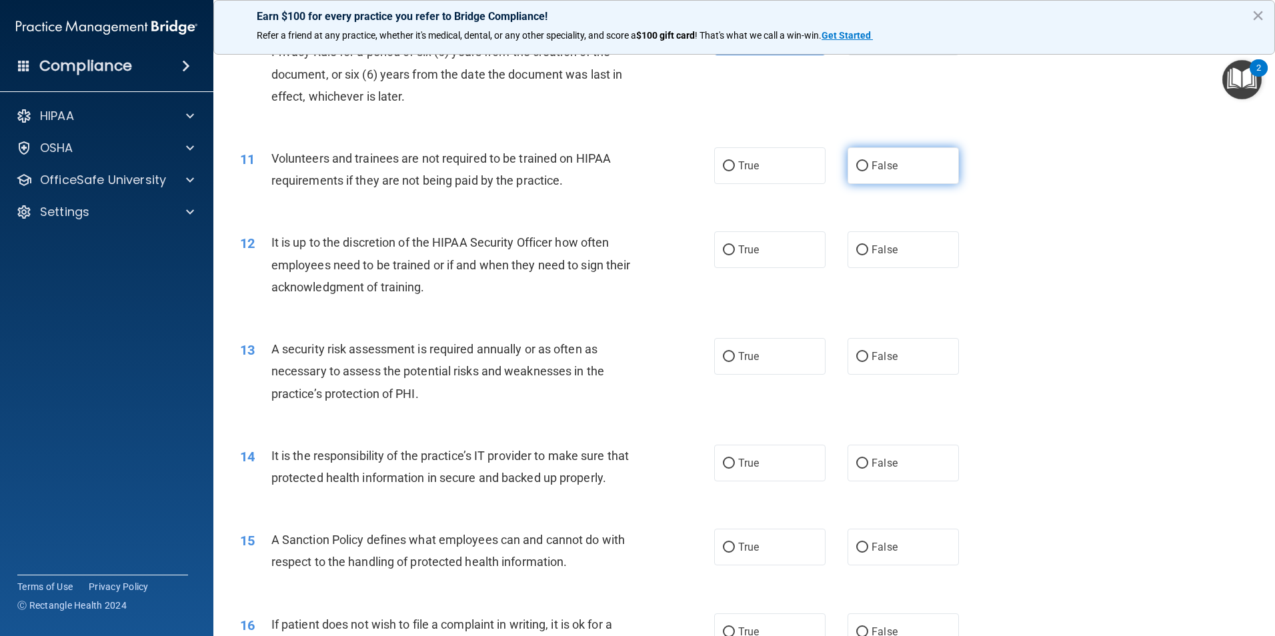
click at [859, 165] on input "False" at bounding box center [862, 166] width 12 height 10
radio input "true"
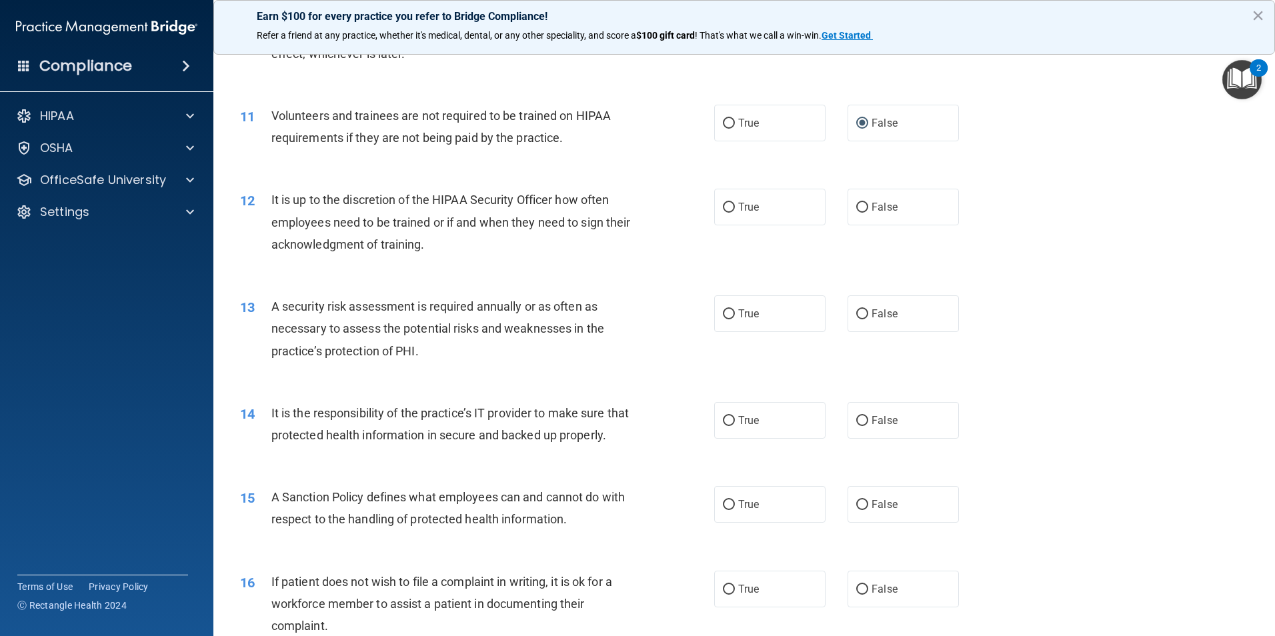
scroll to position [1200, 0]
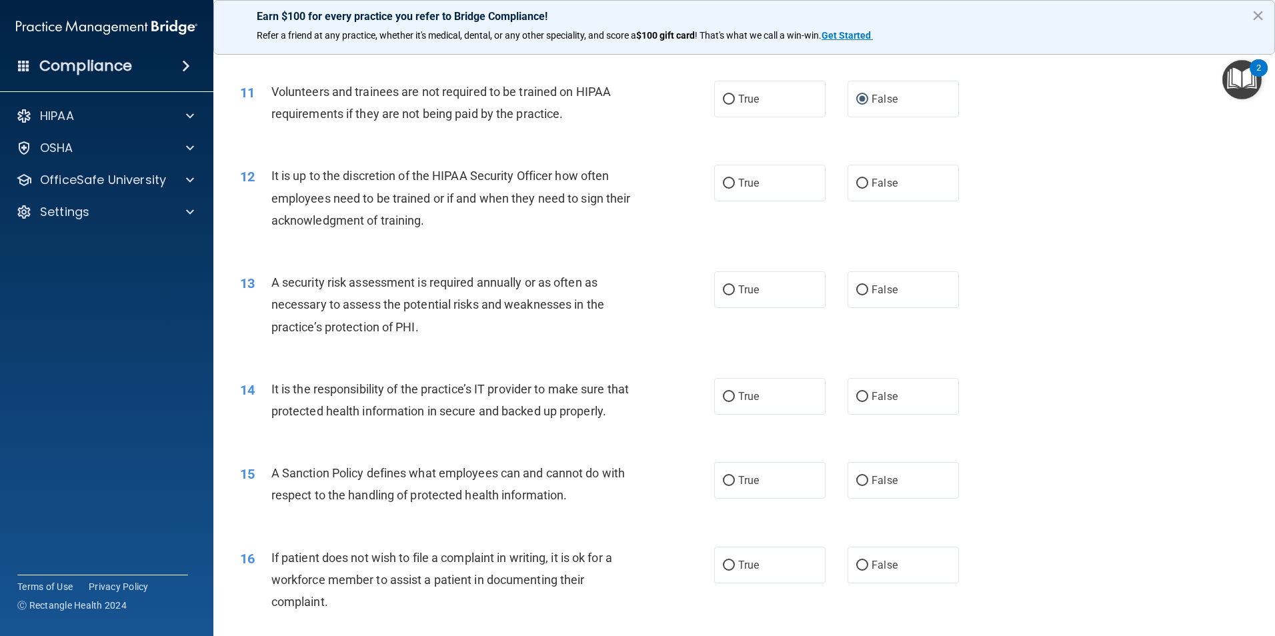
drag, startPoint x: 866, startPoint y: 174, endPoint x: 804, endPoint y: 223, distance: 79.2
click at [866, 177] on label "False" at bounding box center [902, 183] width 111 height 37
click at [866, 179] on input "False" at bounding box center [862, 184] width 12 height 10
radio input "true"
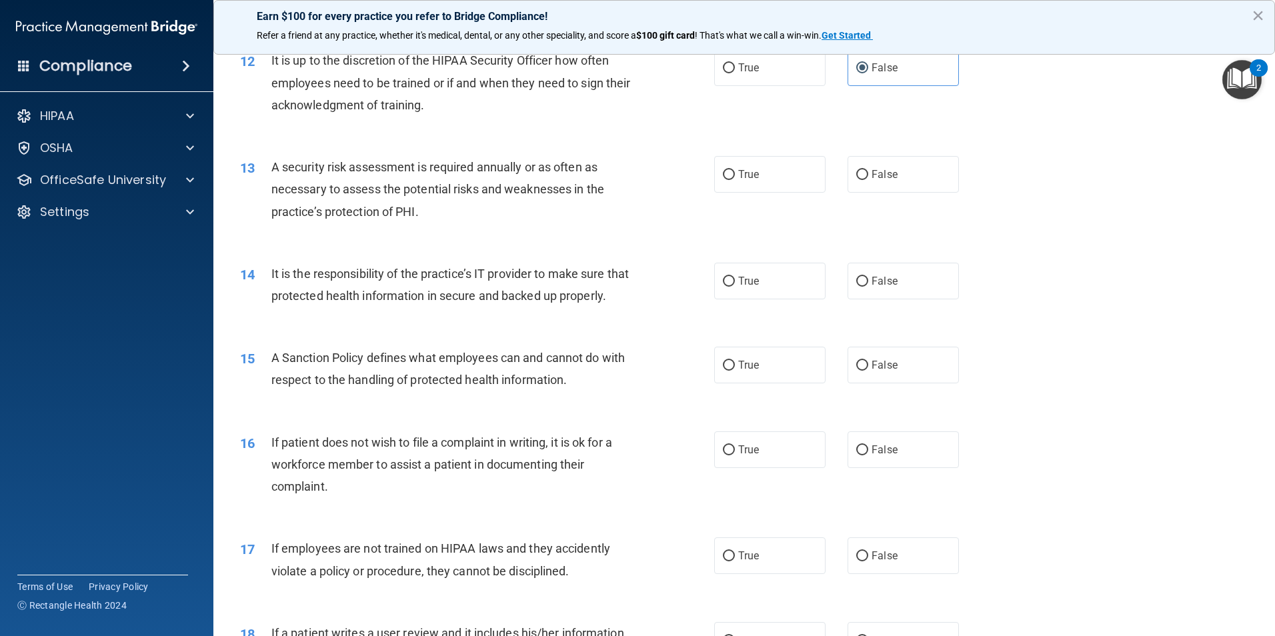
scroll to position [1333, 0]
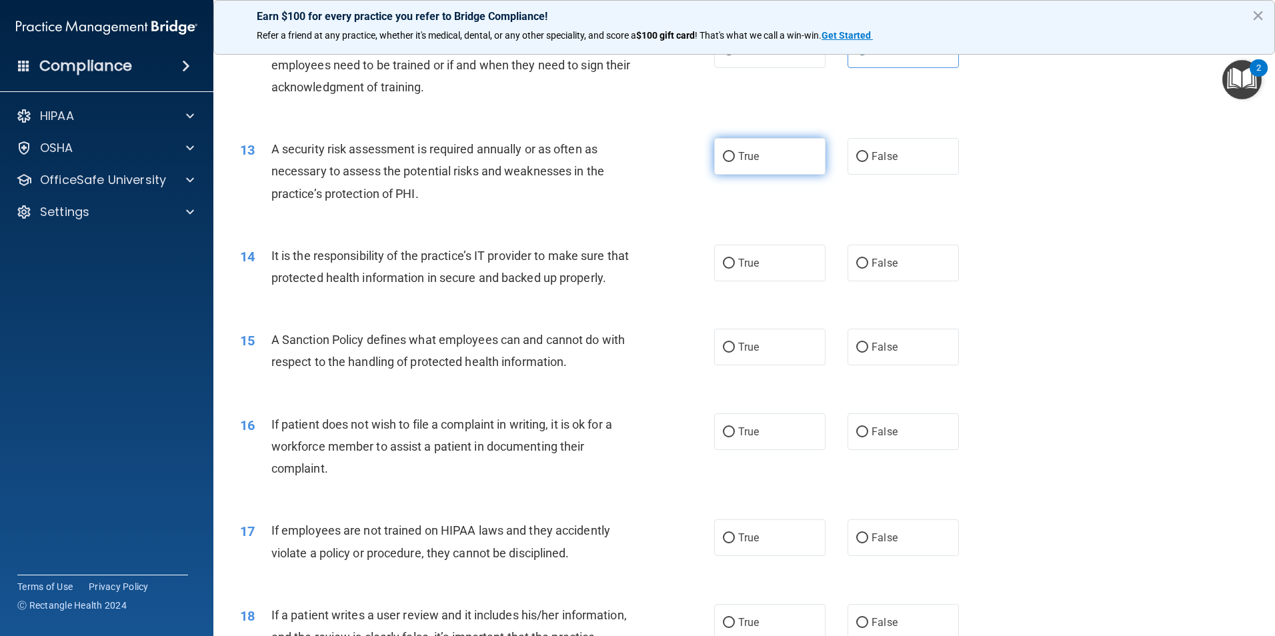
click at [741, 168] on label "True" at bounding box center [769, 156] width 111 height 37
click at [717, 150] on label "True" at bounding box center [769, 156] width 111 height 37
click at [723, 152] on input "True" at bounding box center [729, 157] width 12 height 10
radio input "true"
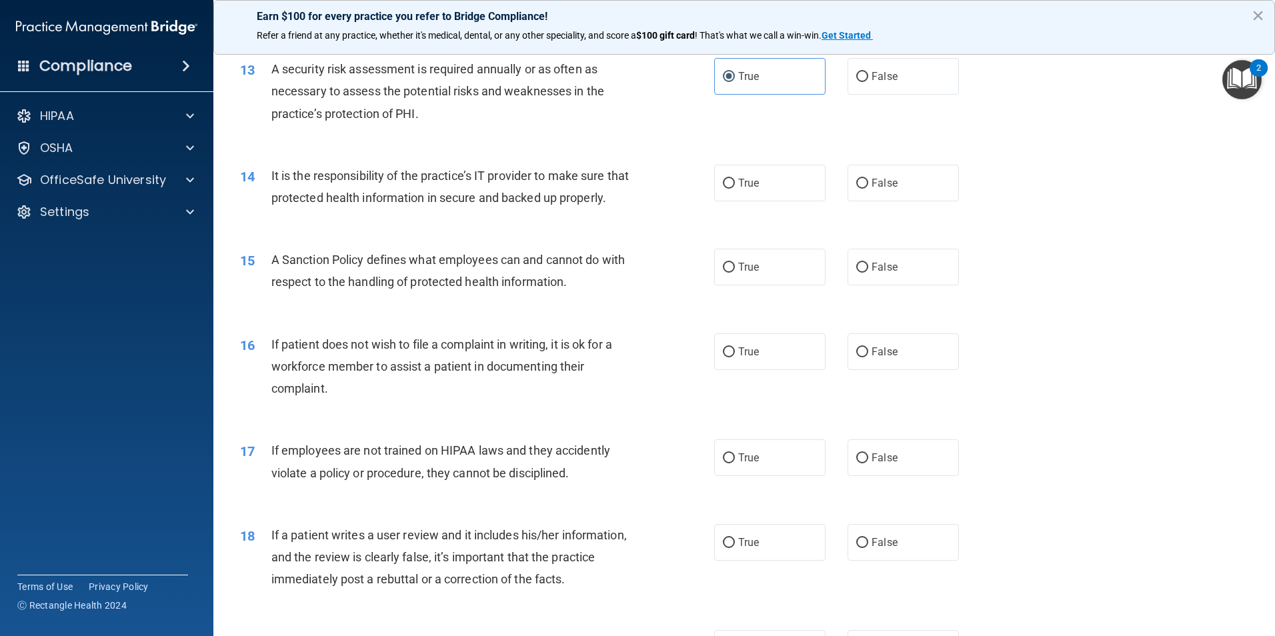
scroll to position [1467, 0]
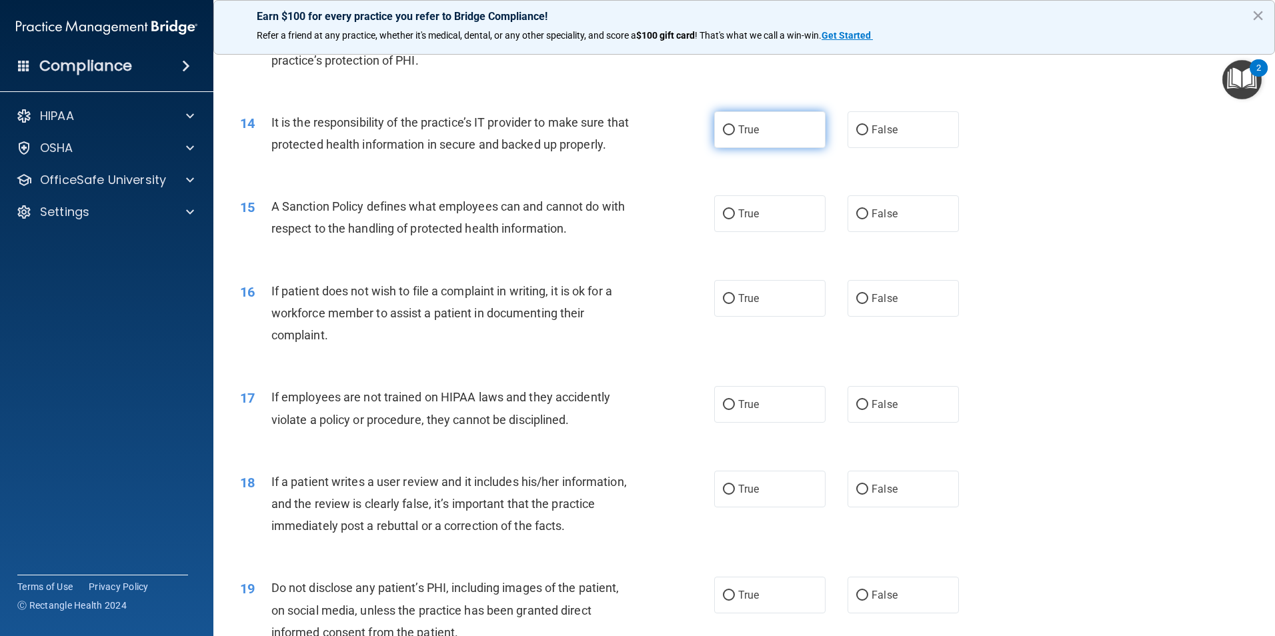
click at [749, 127] on span "True" at bounding box center [748, 129] width 21 height 13
click at [735, 127] on input "True" at bounding box center [729, 130] width 12 height 10
radio input "true"
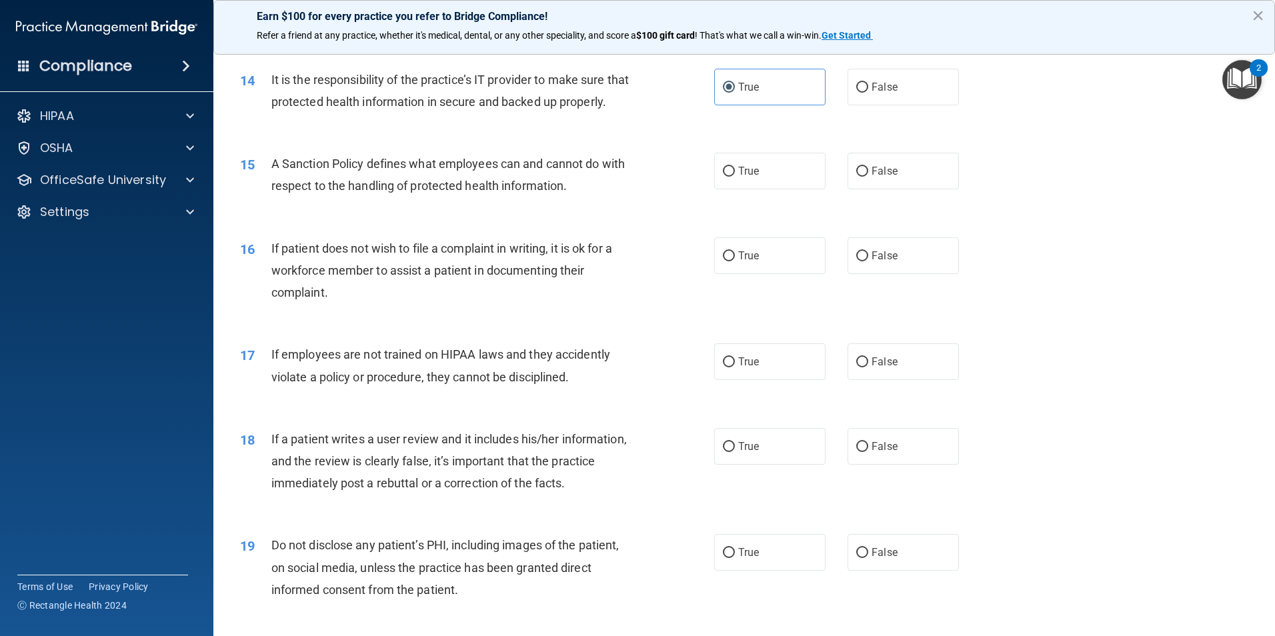
scroll to position [1533, 0]
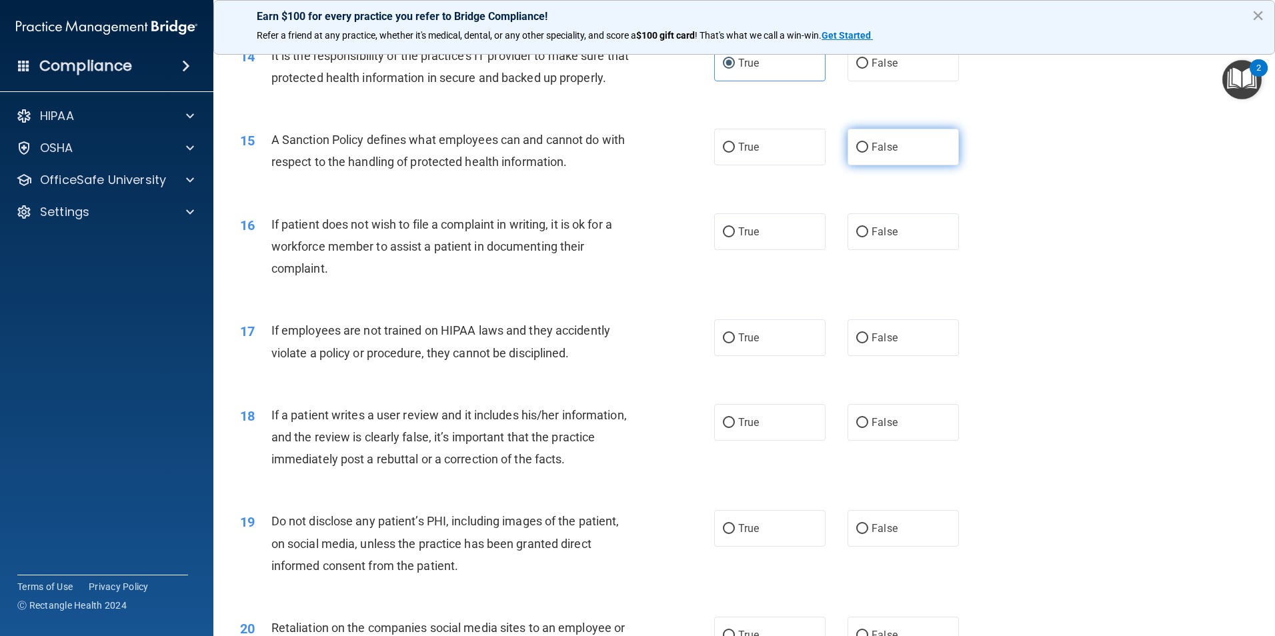
click at [873, 153] on span "False" at bounding box center [884, 147] width 26 height 13
click at [868, 153] on input "False" at bounding box center [862, 148] width 12 height 10
radio input "true"
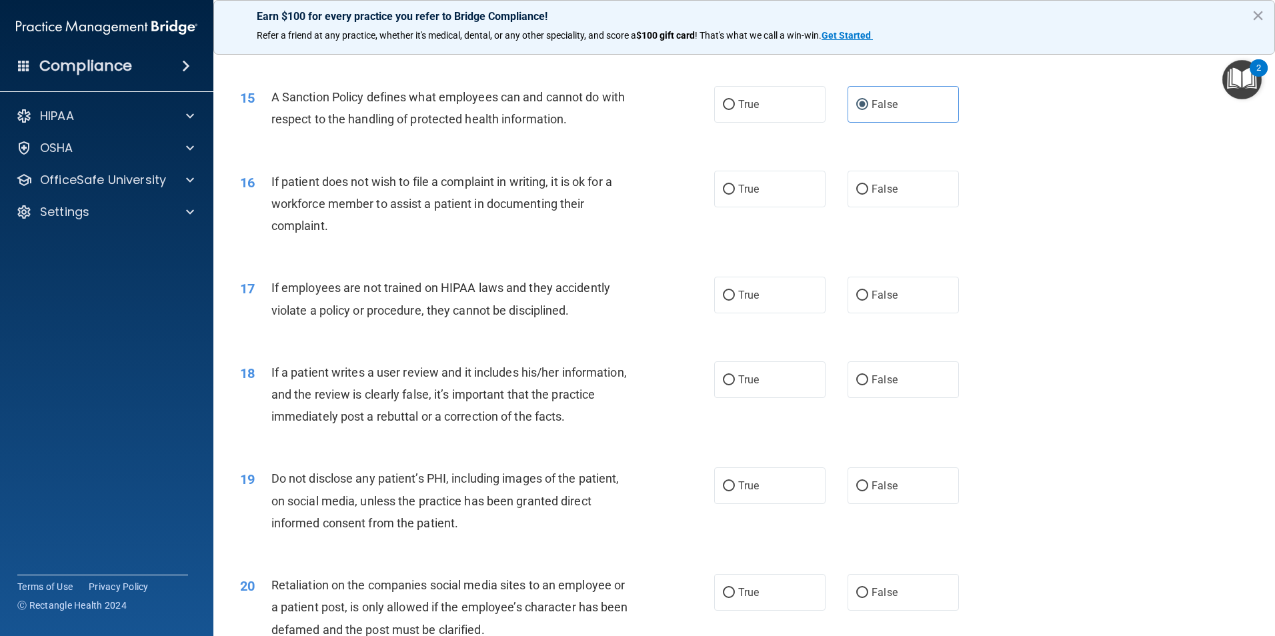
scroll to position [1600, 0]
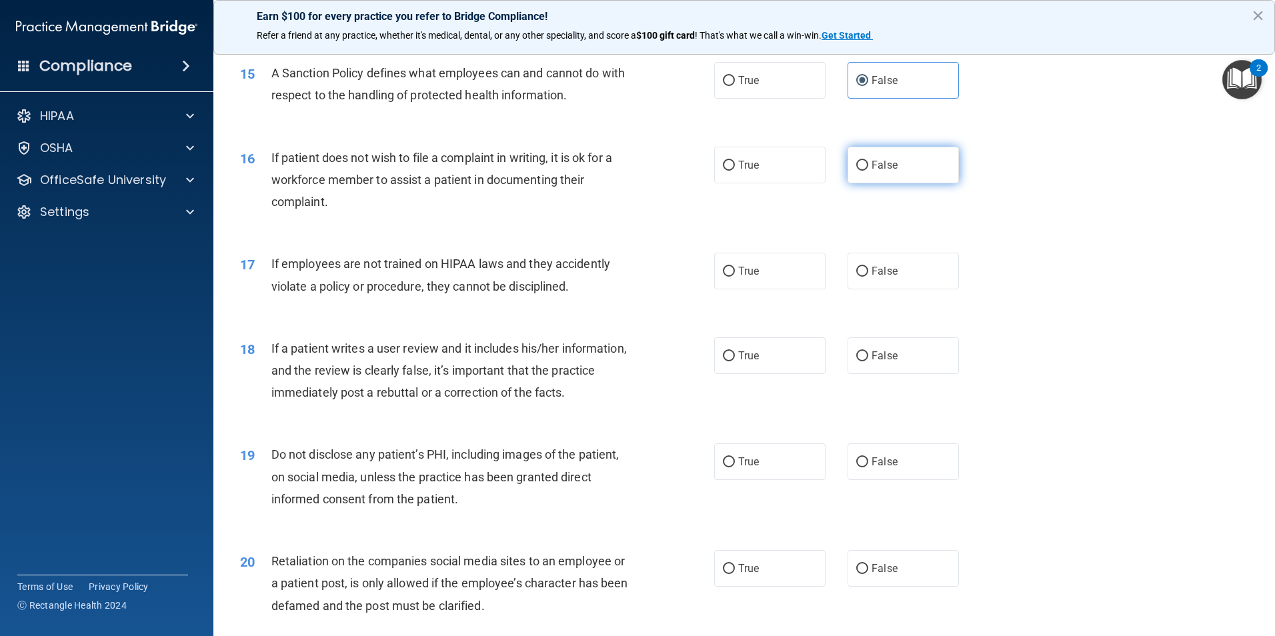
click at [871, 171] on span "False" at bounding box center [884, 165] width 26 height 13
click at [865, 171] on input "False" at bounding box center [862, 166] width 12 height 10
radio input "true"
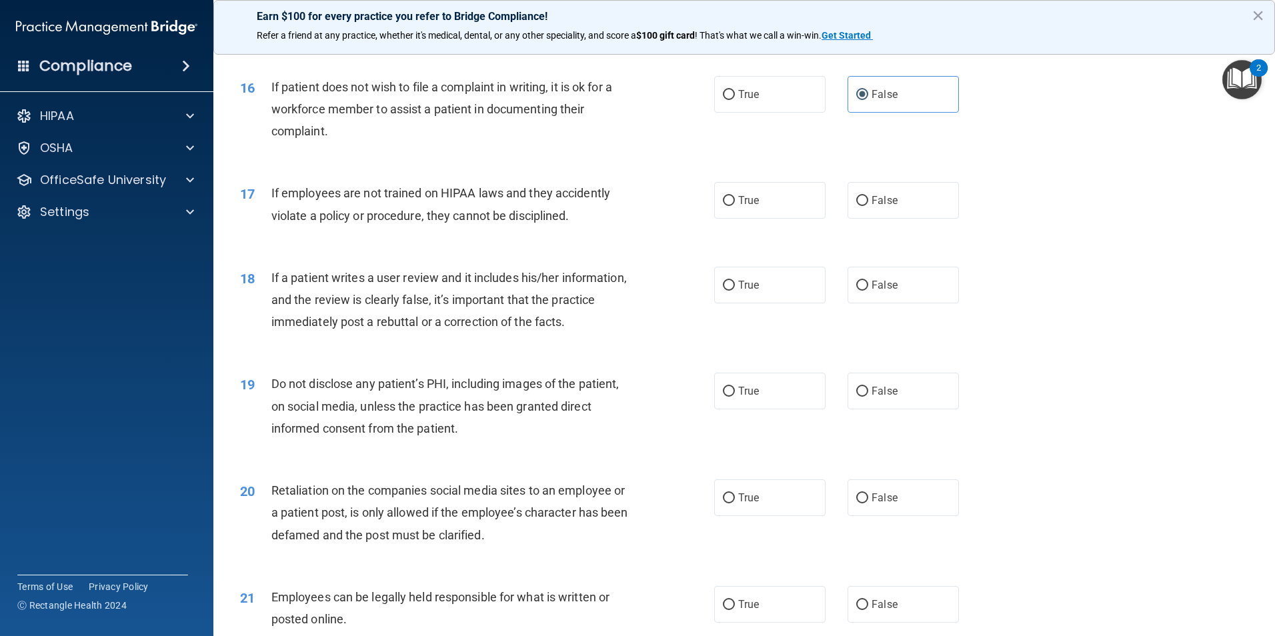
scroll to position [1734, 0]
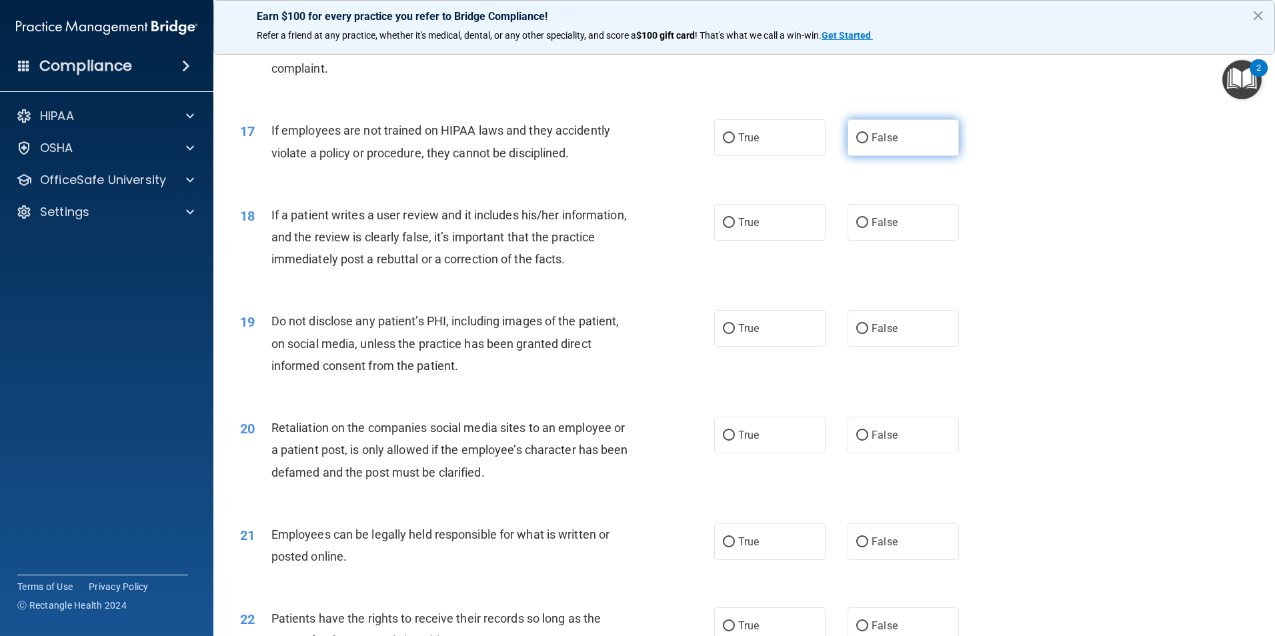
click at [857, 143] on input "False" at bounding box center [862, 138] width 12 height 10
radio input "true"
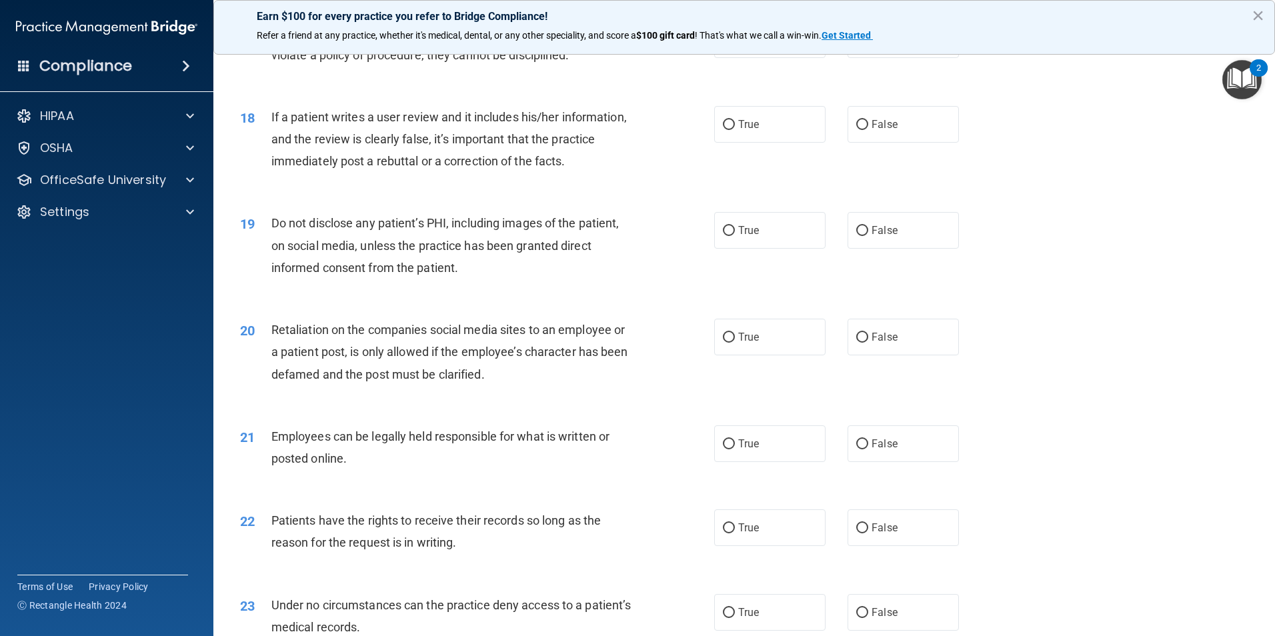
scroll to position [1867, 0]
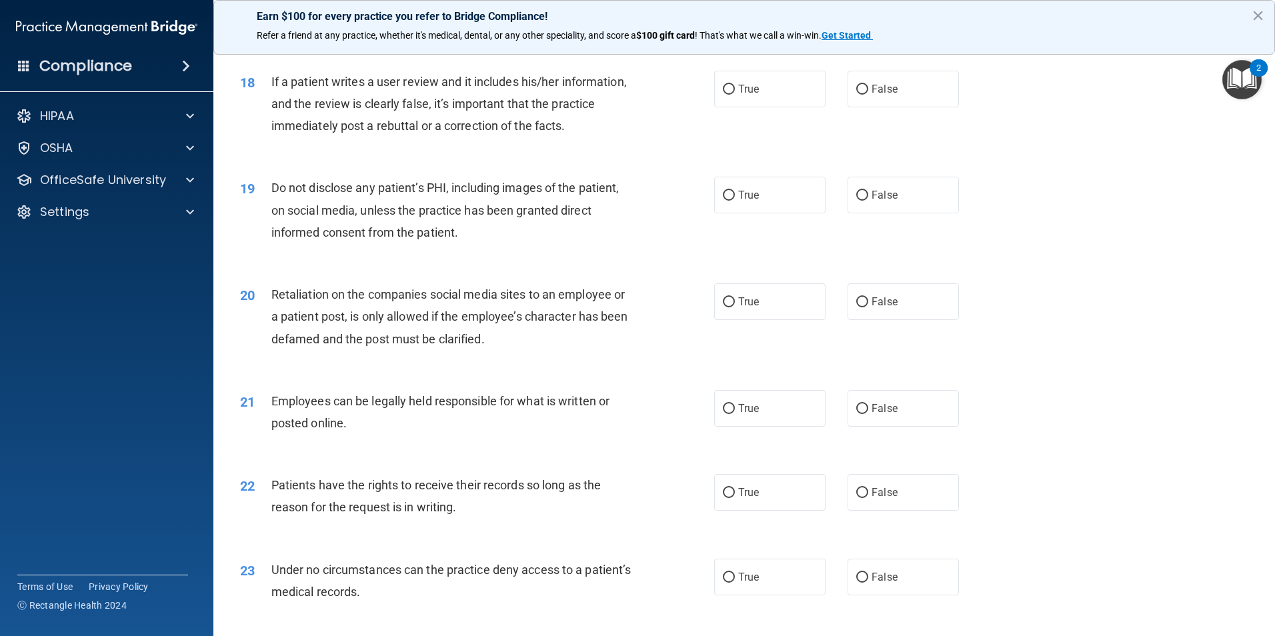
drag, startPoint x: 860, startPoint y: 109, endPoint x: 707, endPoint y: 229, distance: 193.8
click at [859, 95] on input "False" at bounding box center [862, 90] width 12 height 10
radio input "true"
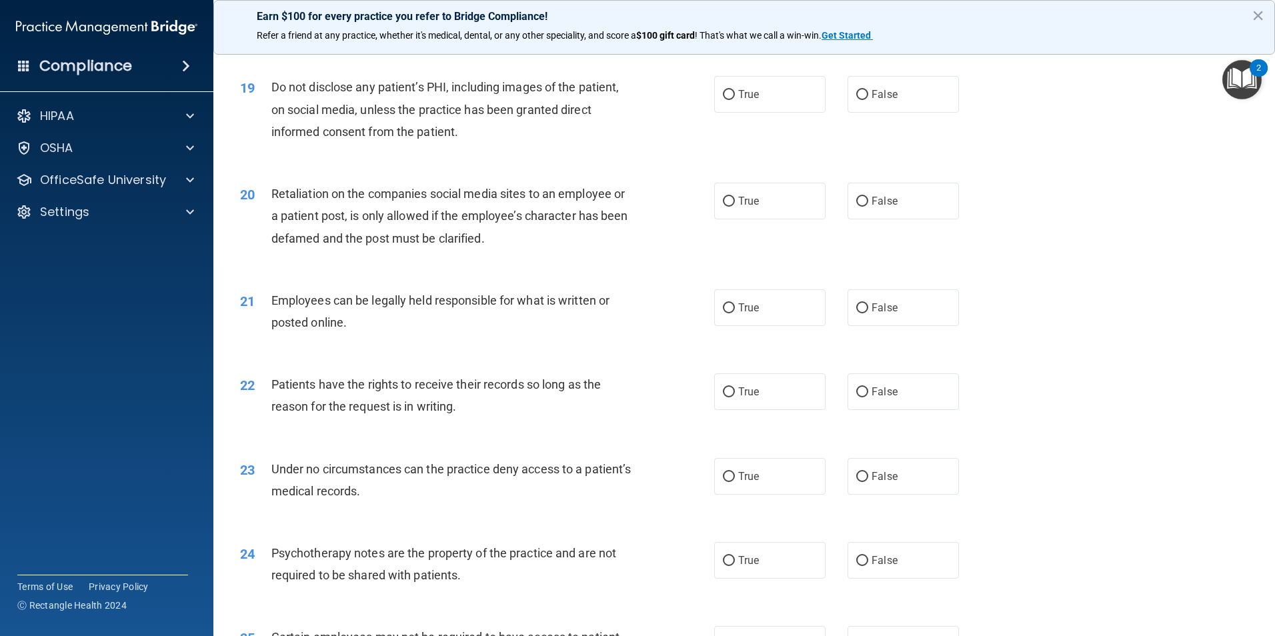
scroll to position [2000, 0]
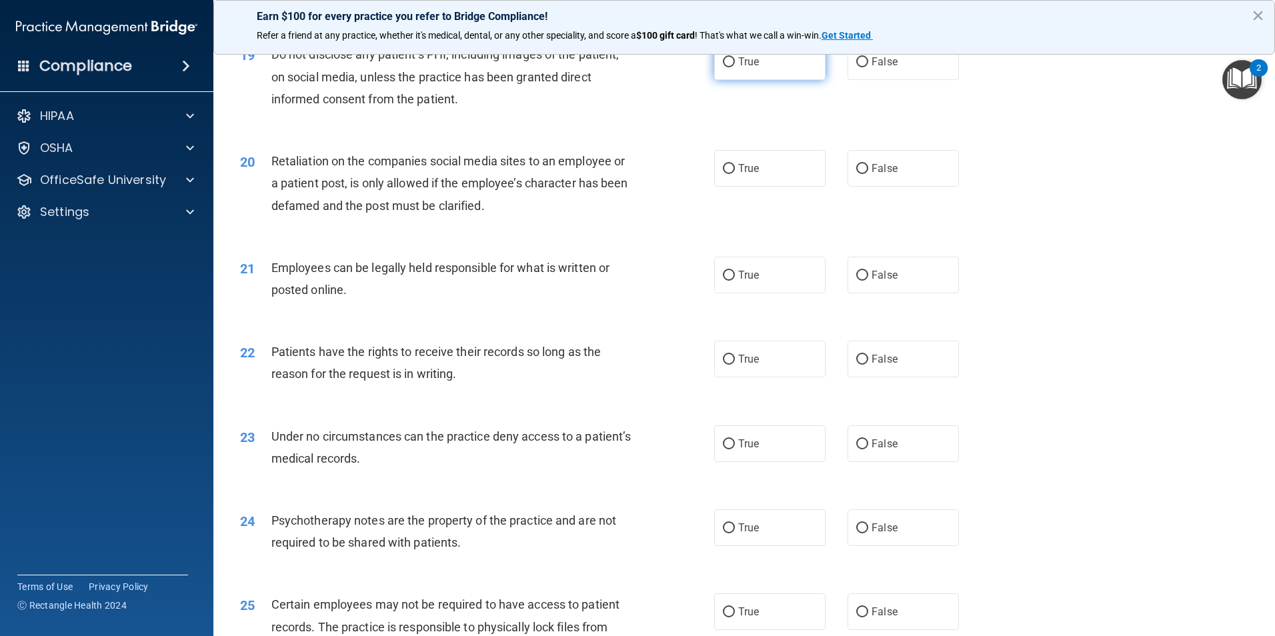
click at [727, 67] on input "True" at bounding box center [729, 62] width 12 height 10
radio input "true"
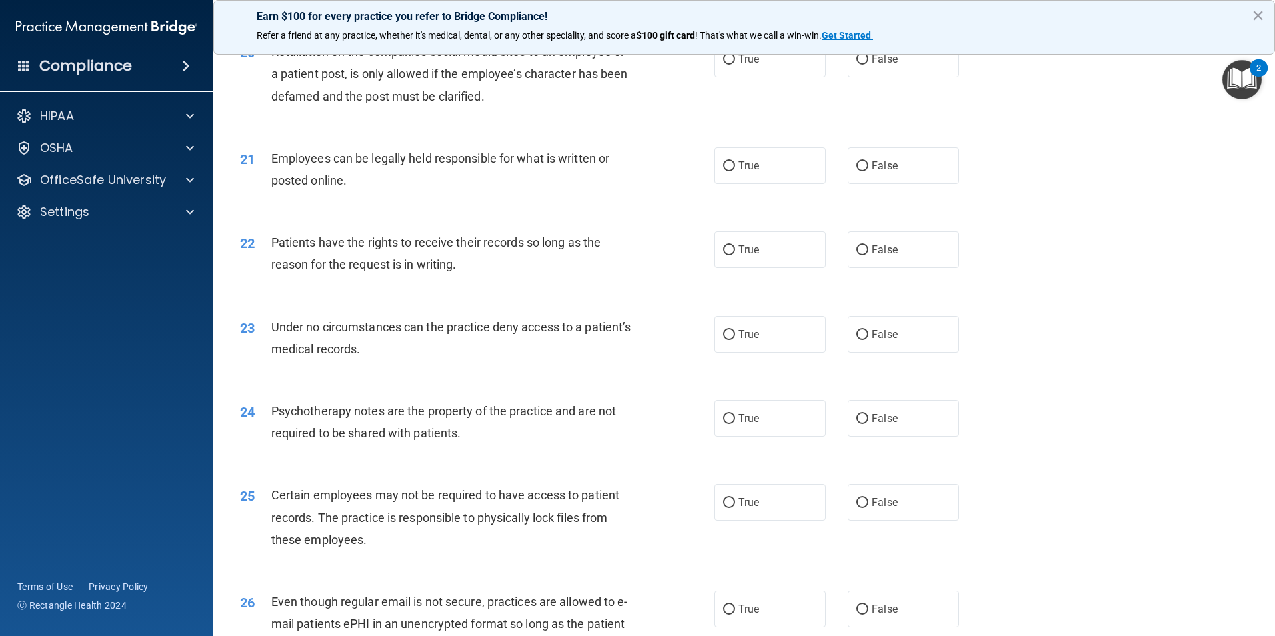
scroll to position [2067, 0]
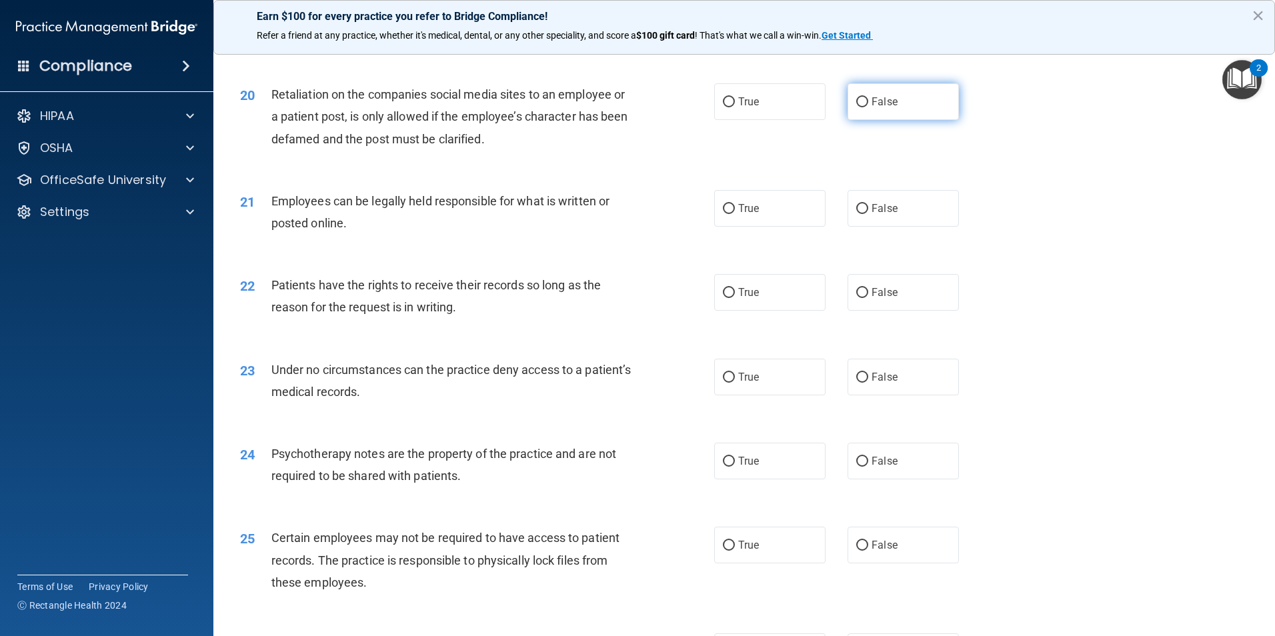
click at [862, 120] on label "False" at bounding box center [902, 101] width 111 height 37
click at [862, 107] on input "False" at bounding box center [862, 102] width 12 height 10
radio input "true"
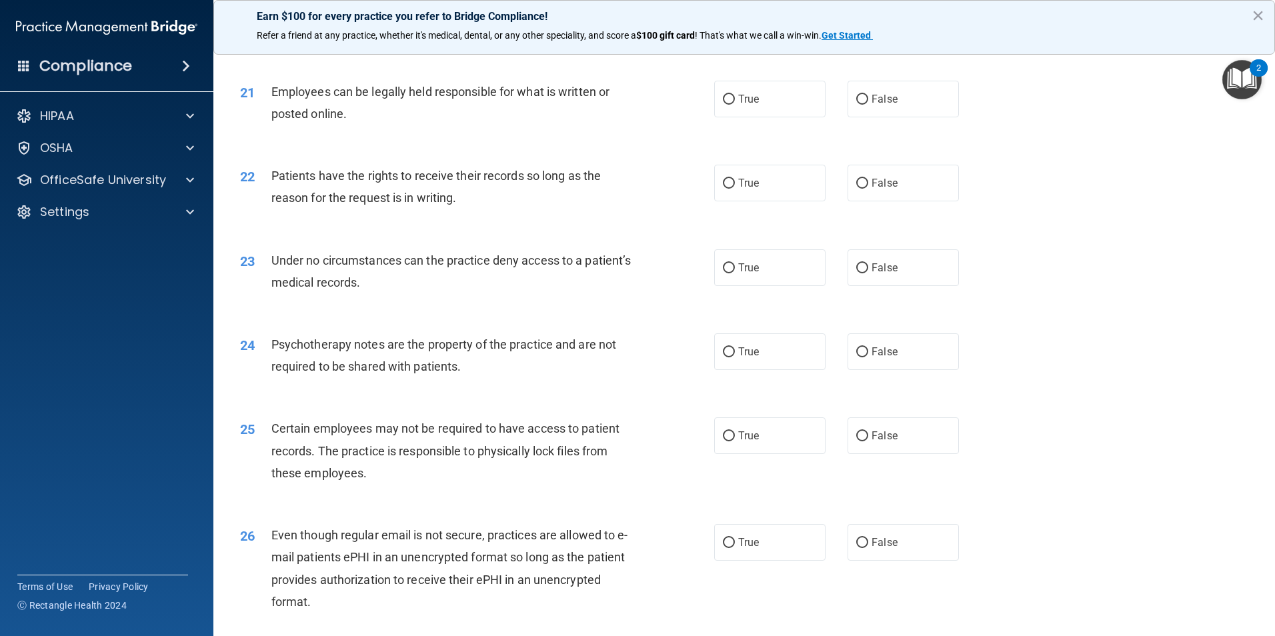
scroll to position [2200, 0]
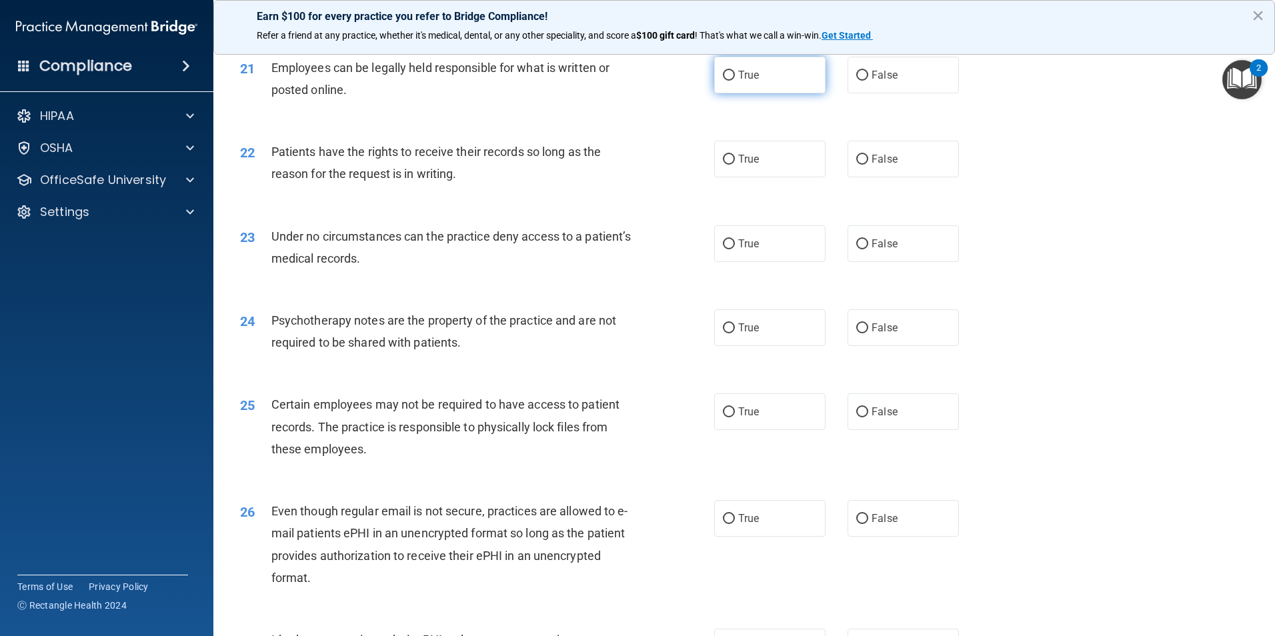
click at [748, 93] on label "True" at bounding box center [769, 75] width 111 height 37
click at [735, 81] on input "True" at bounding box center [729, 76] width 12 height 10
radio input "true"
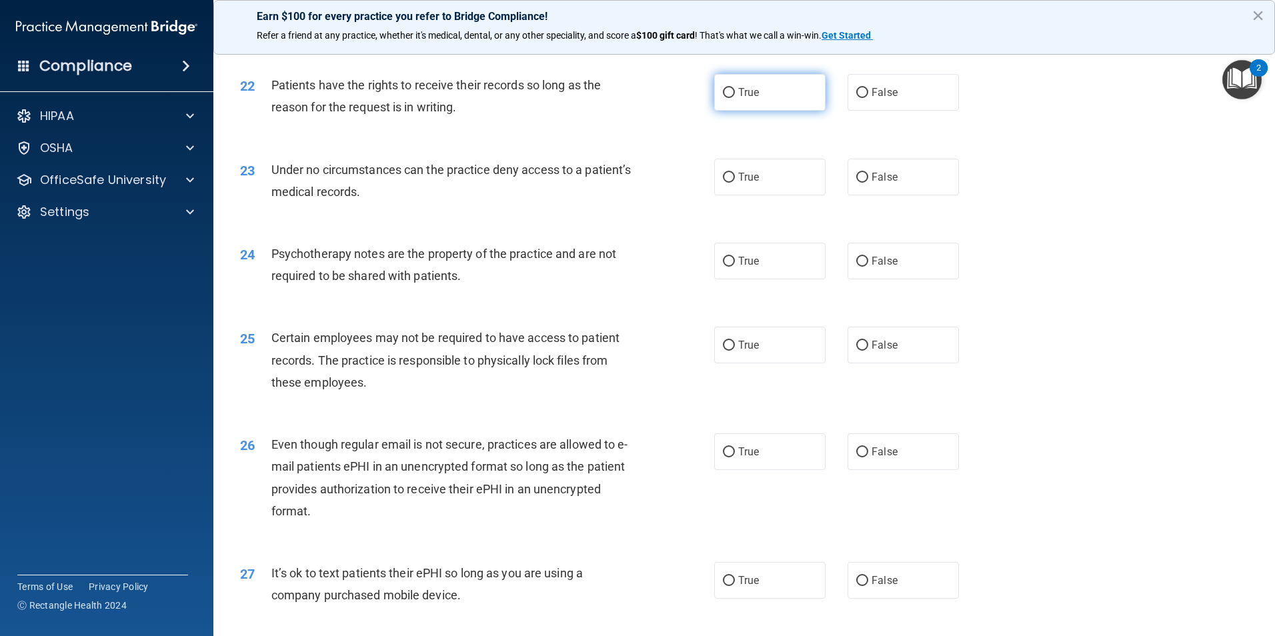
click at [729, 111] on label "True" at bounding box center [769, 92] width 111 height 37
click at [729, 98] on input "True" at bounding box center [729, 93] width 12 height 10
radio input "true"
click at [855, 111] on label "False" at bounding box center [902, 92] width 111 height 37
click at [856, 98] on input "False" at bounding box center [862, 93] width 12 height 10
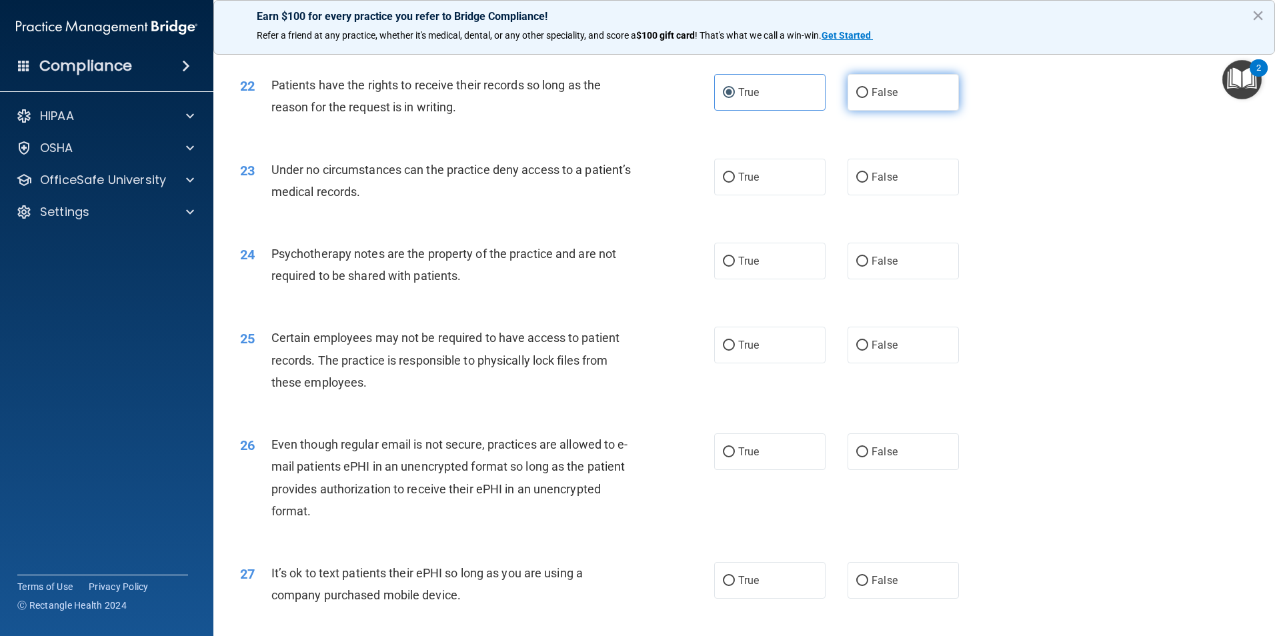
radio input "true"
radio input "false"
click at [767, 195] on label "True" at bounding box center [769, 177] width 111 height 37
click at [735, 183] on input "True" at bounding box center [729, 178] width 12 height 10
radio input "true"
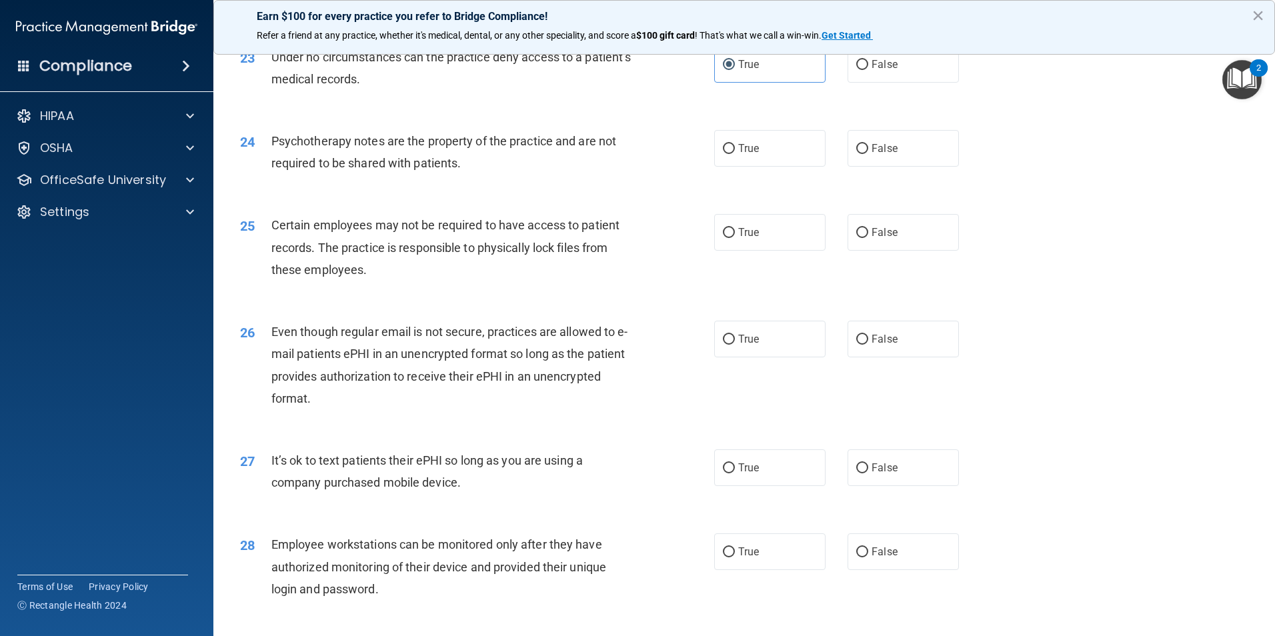
scroll to position [2400, 0]
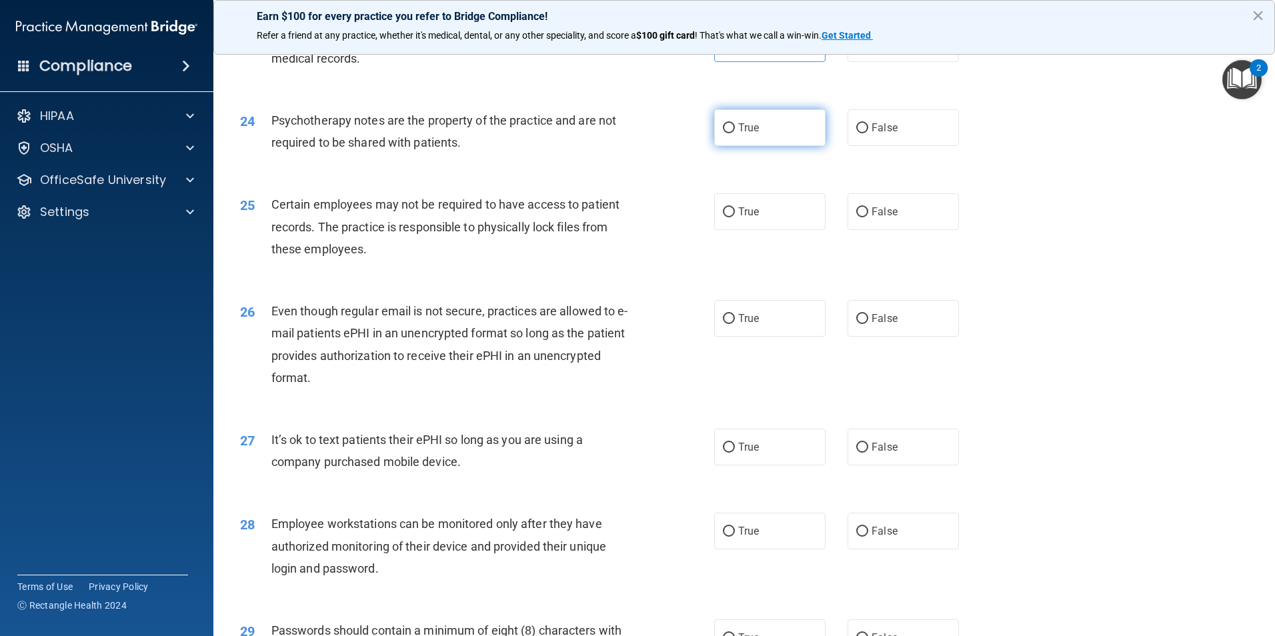
click at [739, 146] on label "True" at bounding box center [769, 127] width 111 height 37
click at [735, 133] on input "True" at bounding box center [729, 128] width 12 height 10
radio input "true"
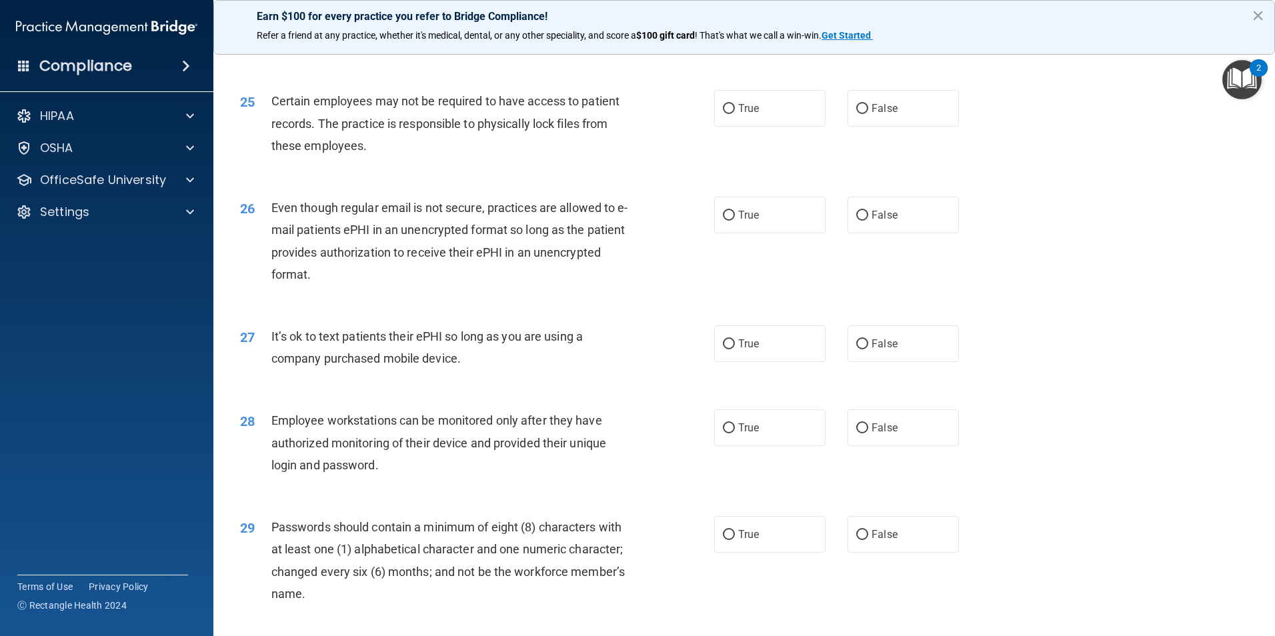
scroll to position [2534, 0]
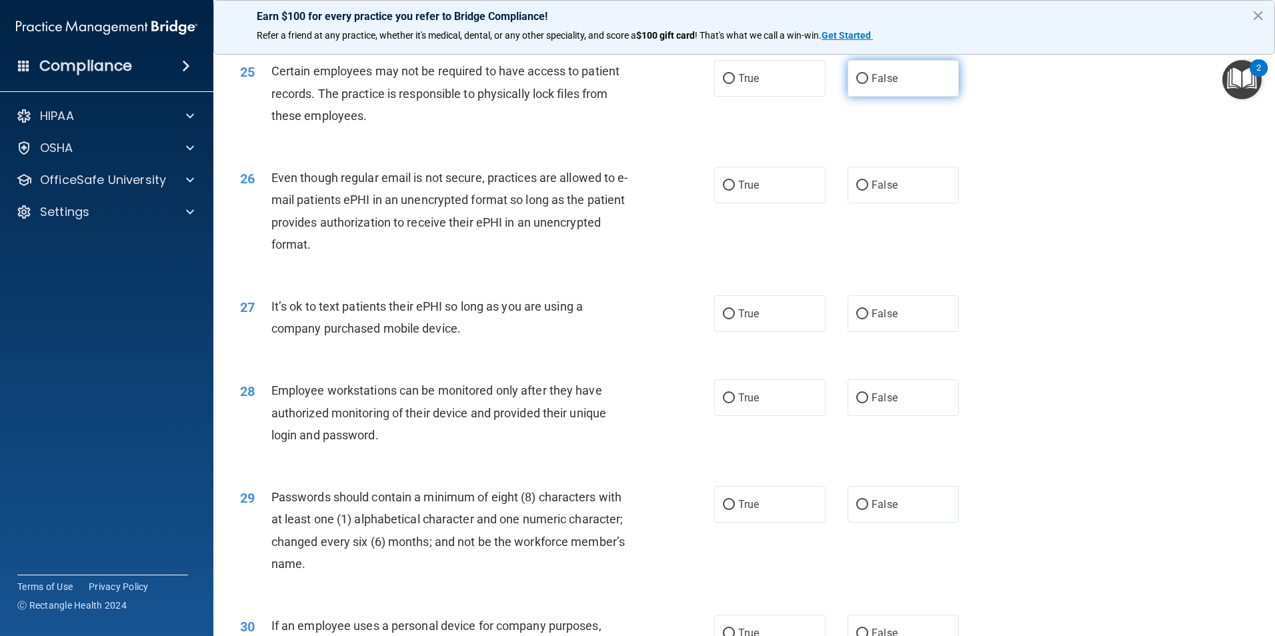
click at [856, 84] on input "False" at bounding box center [862, 79] width 12 height 10
radio input "true"
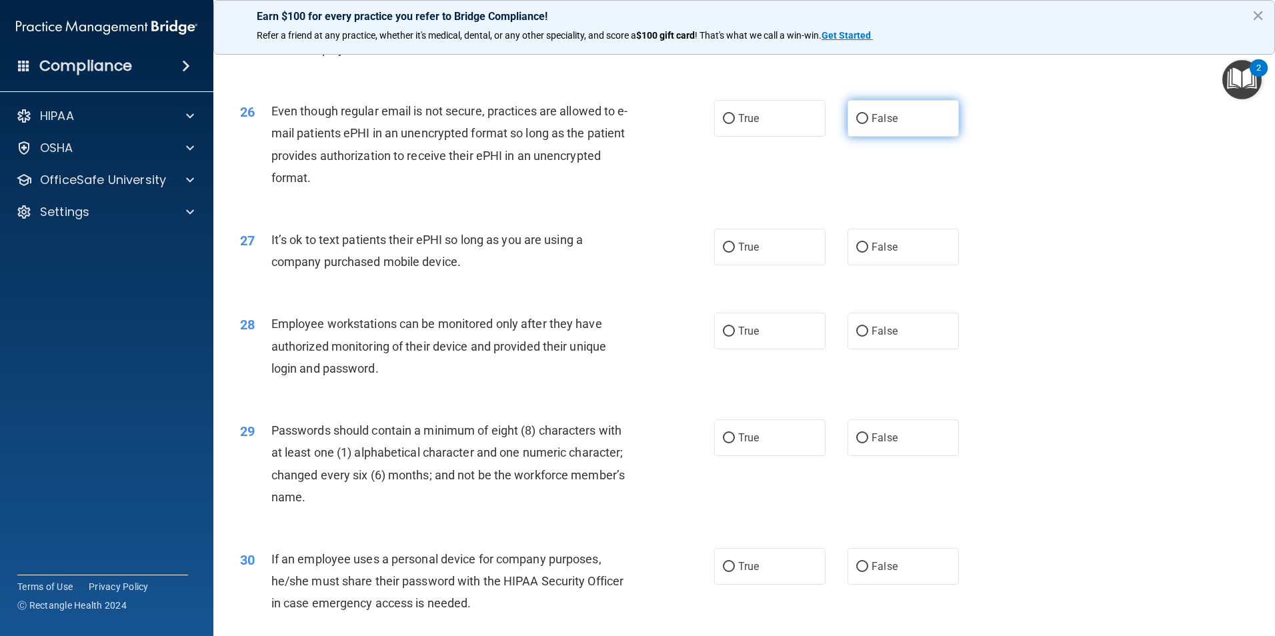
click at [860, 137] on label "False" at bounding box center [902, 118] width 111 height 37
click at [860, 124] on input "False" at bounding box center [862, 119] width 12 height 10
radio input "true"
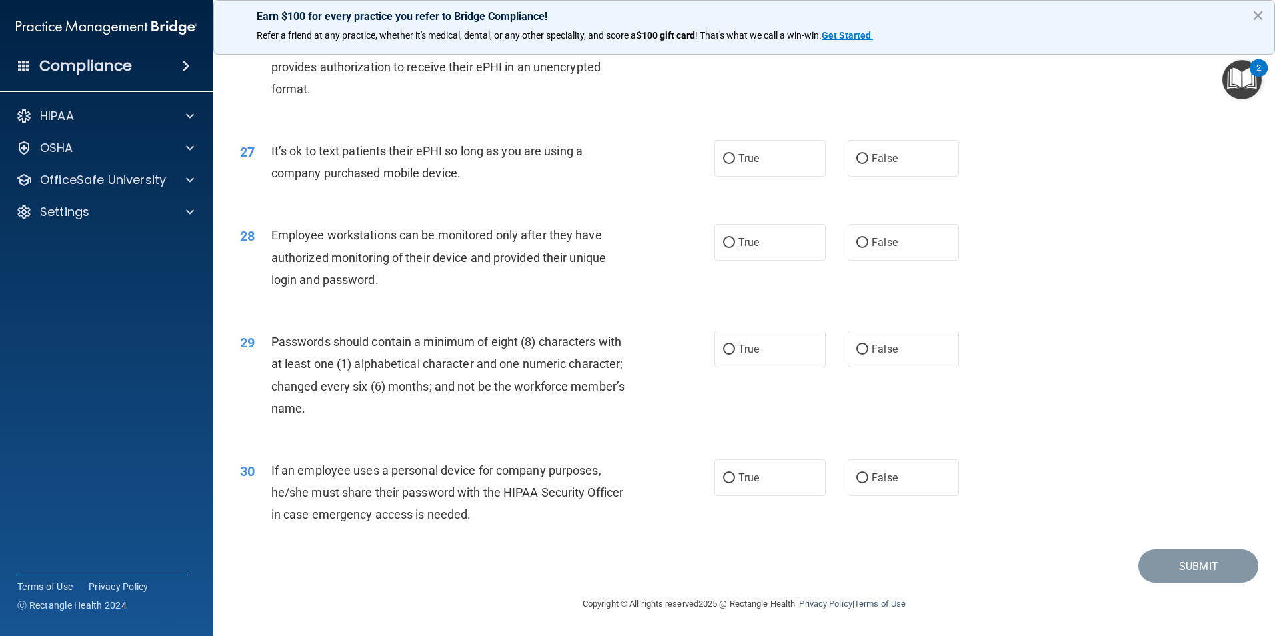
scroll to position [2711, 0]
click at [893, 144] on label "False" at bounding box center [902, 158] width 111 height 37
click at [868, 154] on input "False" at bounding box center [862, 159] width 12 height 10
radio input "true"
drag, startPoint x: 889, startPoint y: 241, endPoint x: 878, endPoint y: 245, distance: 11.4
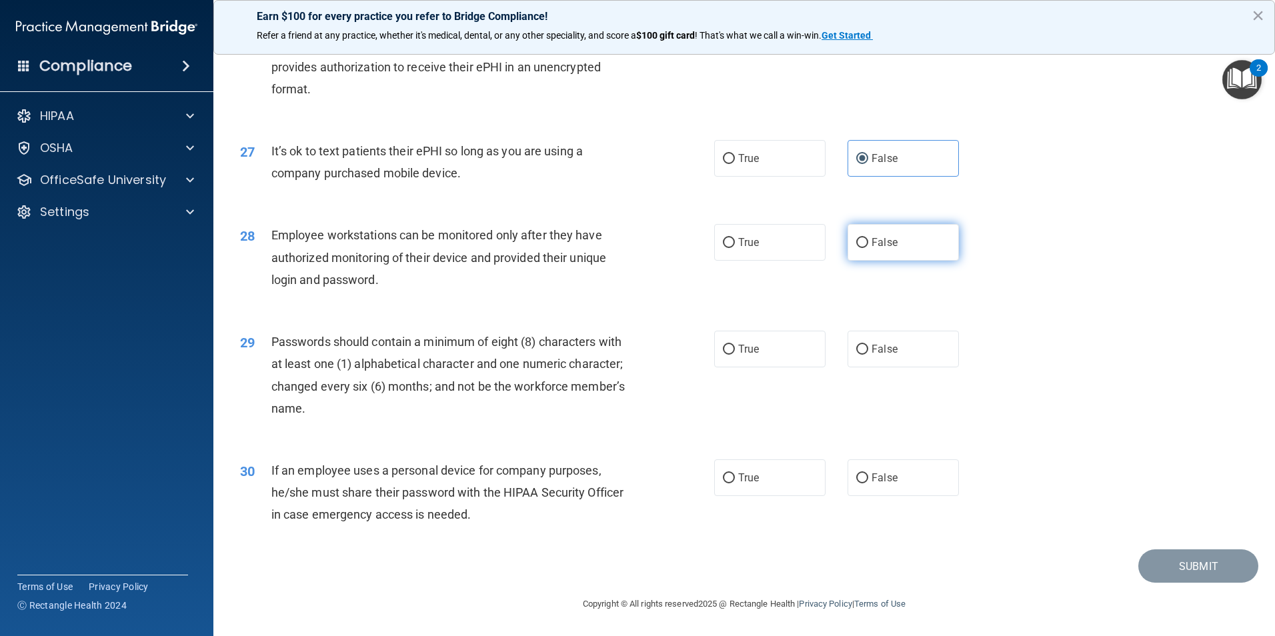
click at [888, 240] on span "False" at bounding box center [884, 242] width 26 height 13
click at [868, 240] on input "False" at bounding box center [862, 243] width 12 height 10
radio input "true"
click at [746, 347] on span "True" at bounding box center [748, 349] width 21 height 13
click at [735, 347] on input "True" at bounding box center [729, 350] width 12 height 10
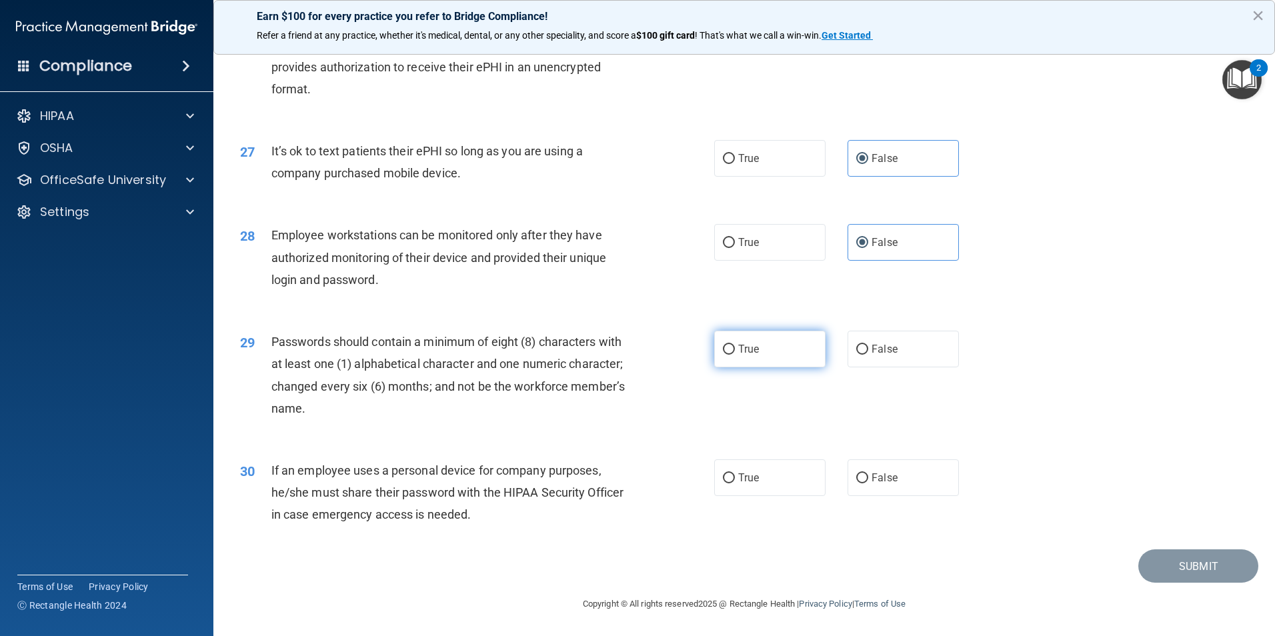
radio input "true"
click at [871, 474] on span "False" at bounding box center [884, 477] width 26 height 13
click at [868, 474] on input "False" at bounding box center [862, 478] width 12 height 10
radio input "true"
click at [1175, 573] on button "Submit" at bounding box center [1198, 566] width 120 height 34
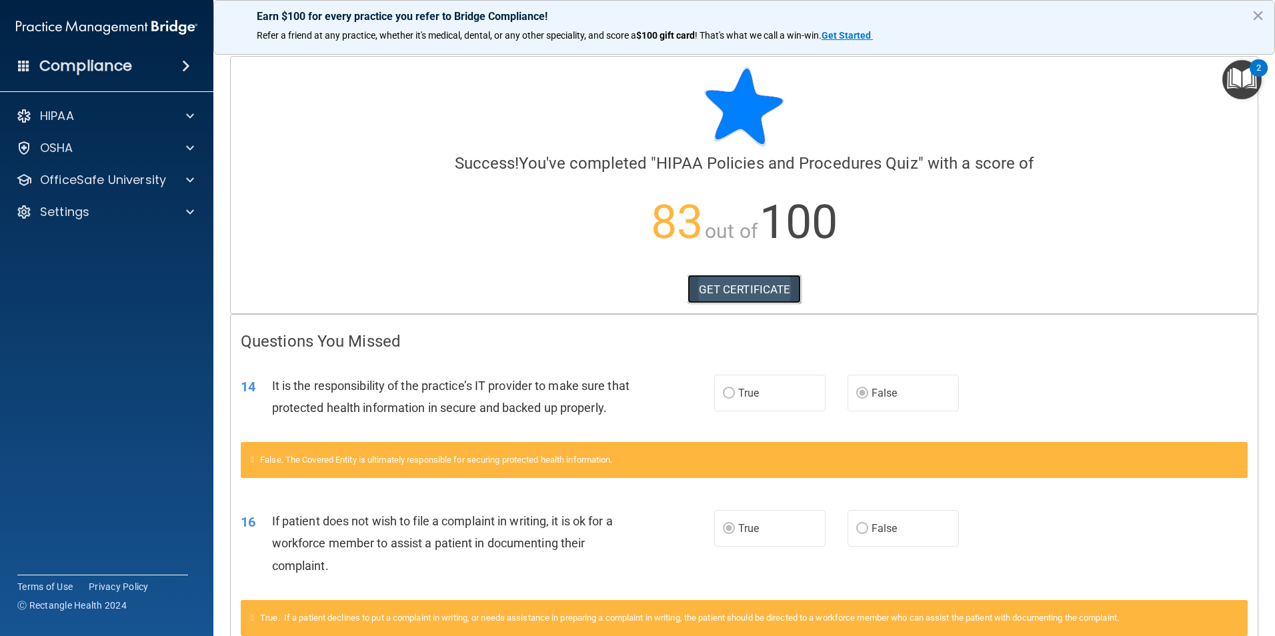
click at [719, 290] on link "GET CERTIFICATE" at bounding box center [744, 289] width 114 height 29
click at [110, 174] on p "OfficeSafe University" at bounding box center [103, 180] width 126 height 16
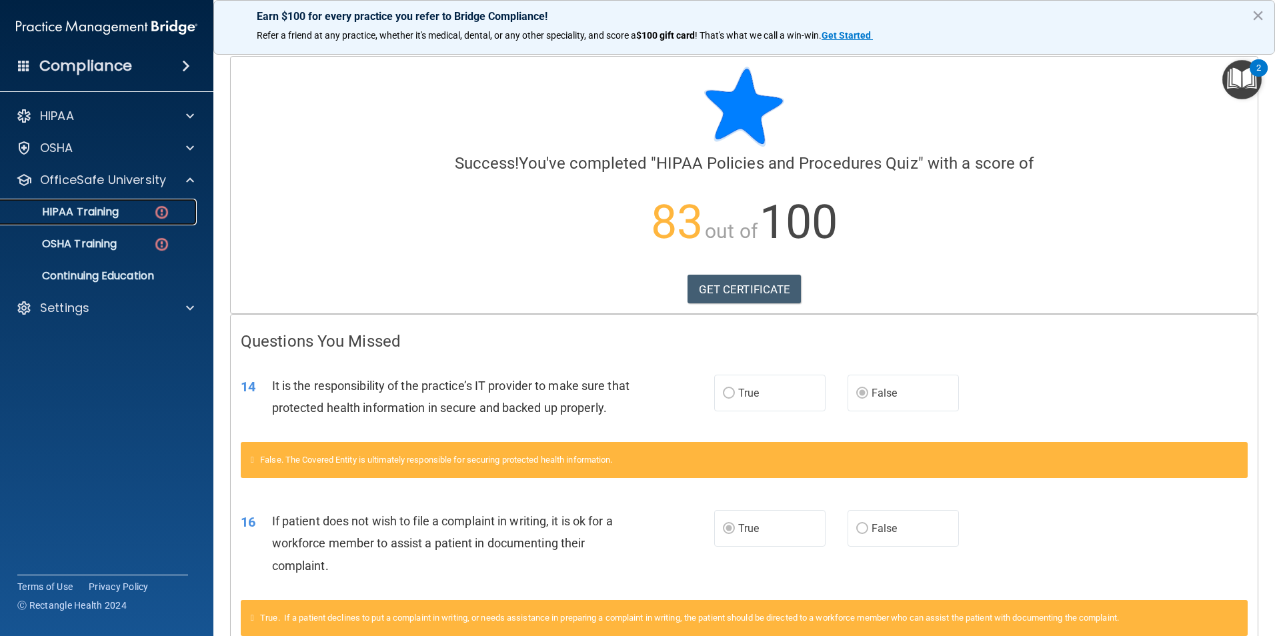
click at [101, 209] on p "HIPAA Training" at bounding box center [64, 211] width 110 height 13
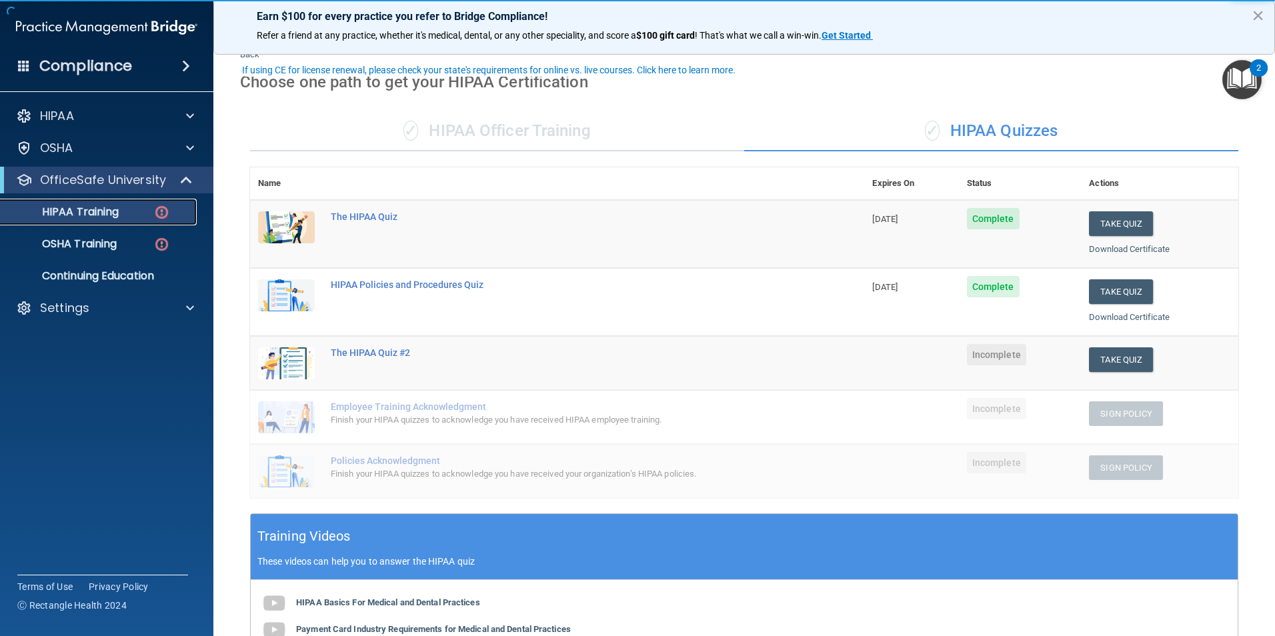
scroll to position [67, 0]
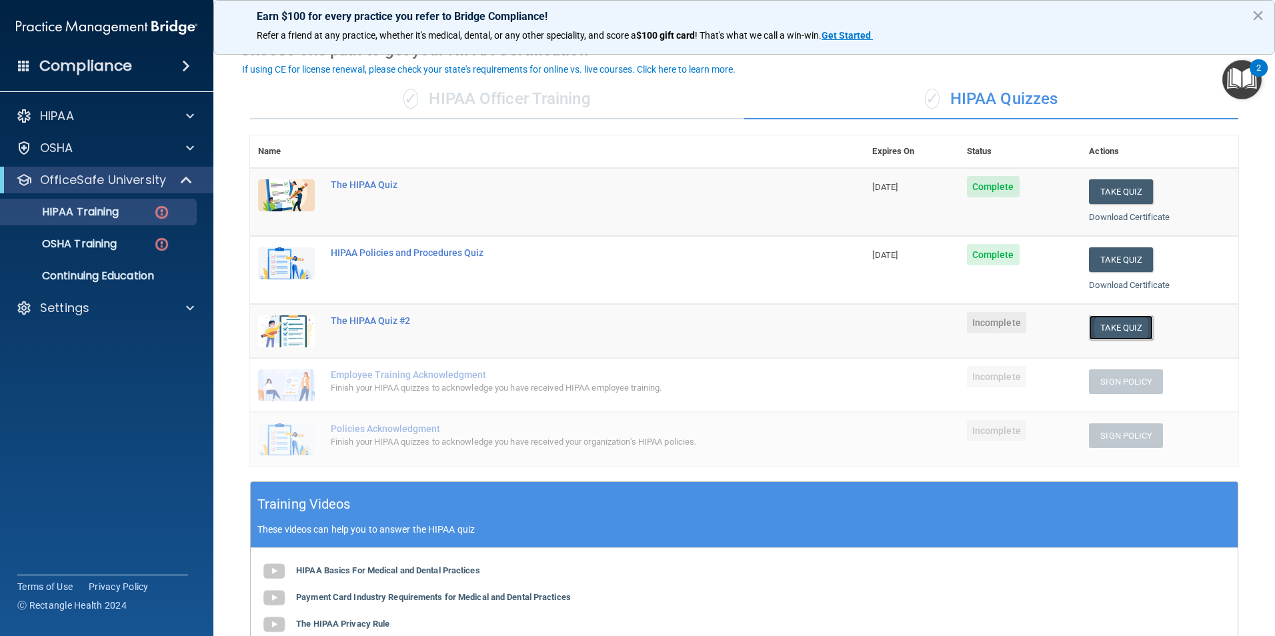
click at [1113, 333] on button "Take Quiz" at bounding box center [1121, 327] width 64 height 25
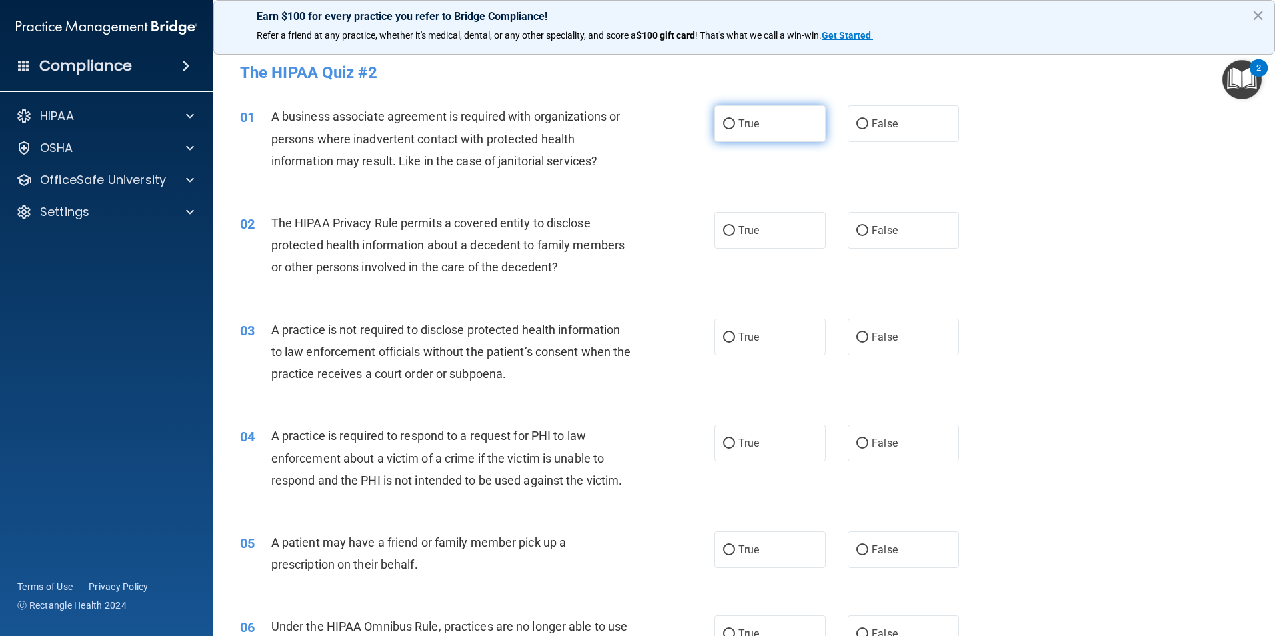
click at [743, 127] on span "True" at bounding box center [748, 123] width 21 height 13
click at [735, 127] on input "True" at bounding box center [729, 124] width 12 height 10
radio input "true"
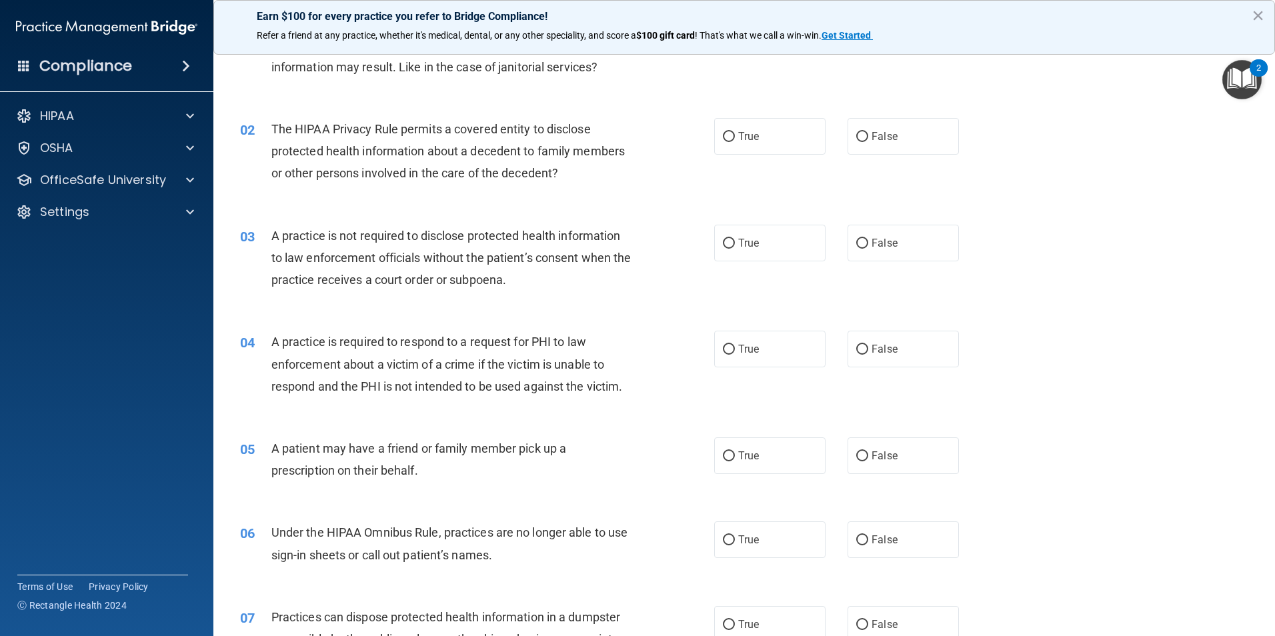
scroll to position [133, 0]
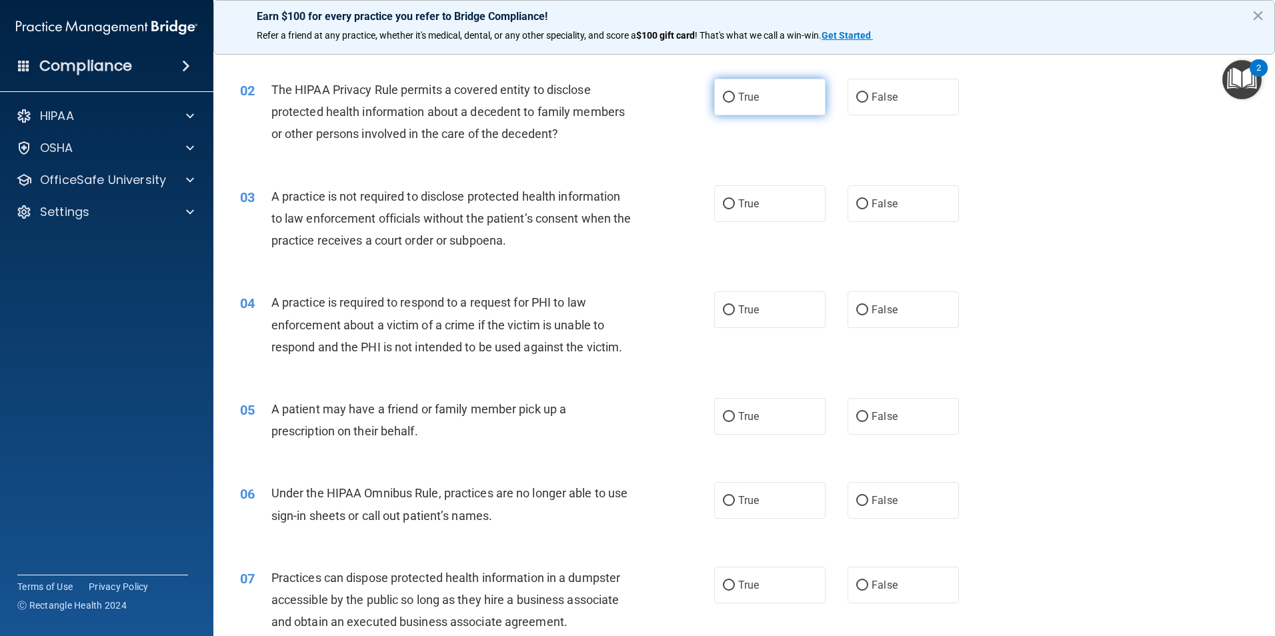
click at [723, 95] on input "True" at bounding box center [729, 98] width 12 height 10
radio input "true"
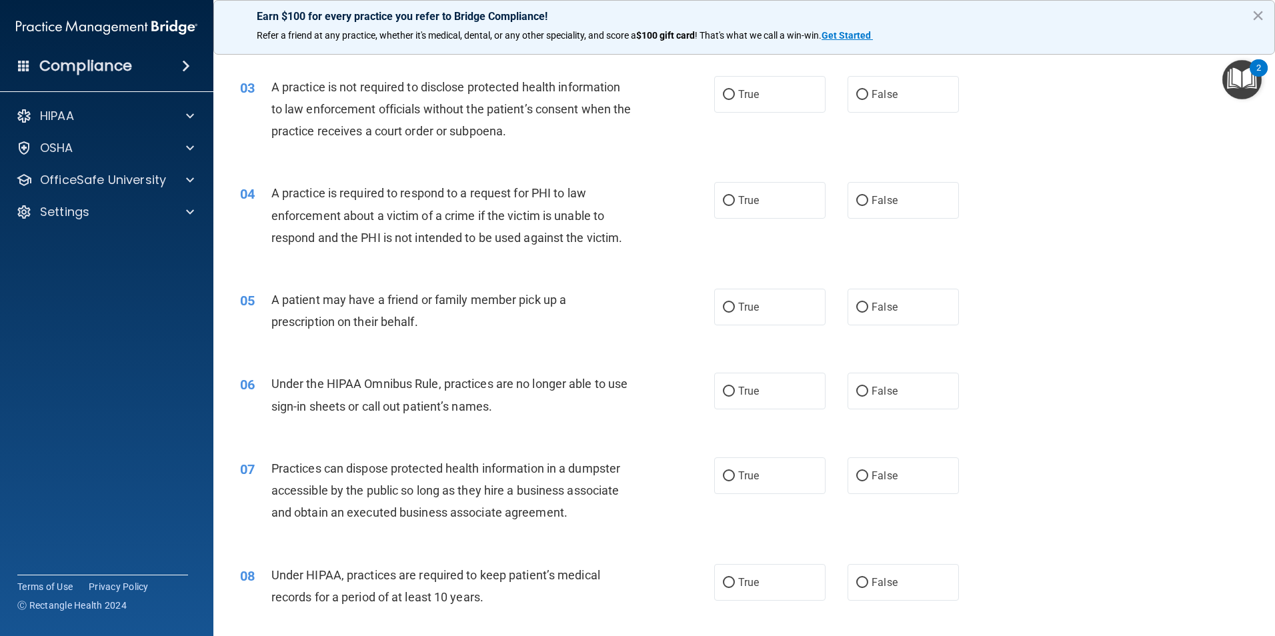
scroll to position [267, 0]
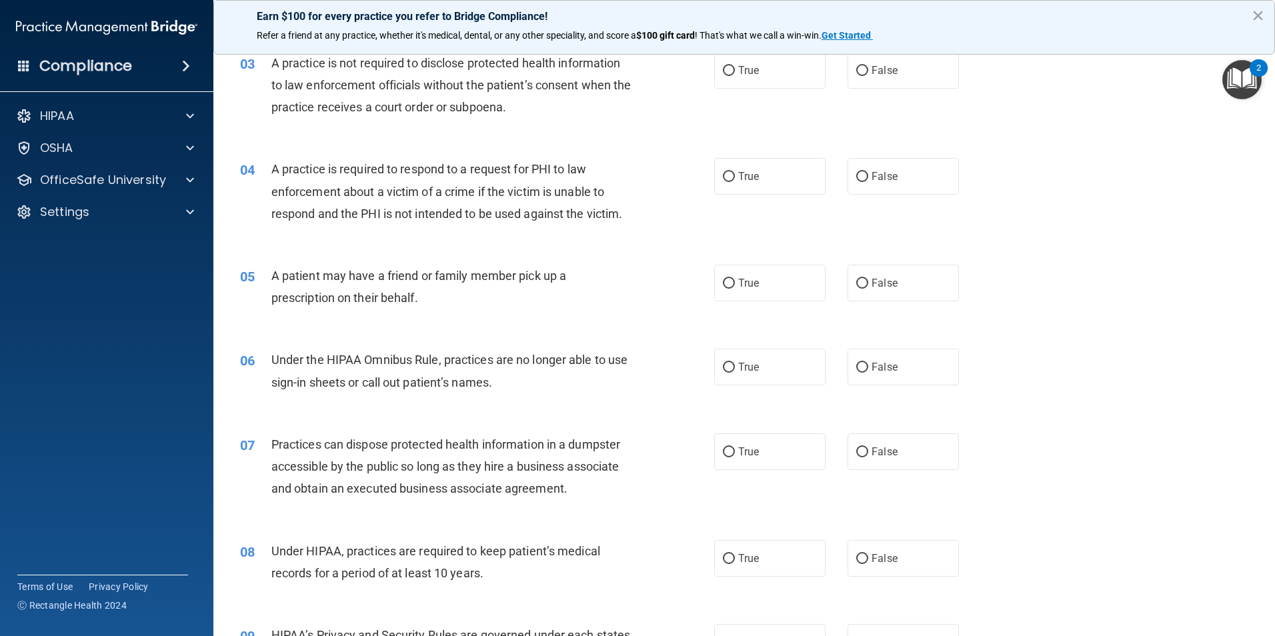
drag, startPoint x: 855, startPoint y: 75, endPoint x: 791, endPoint y: 114, distance: 75.1
click at [856, 75] on input "False" at bounding box center [862, 71] width 12 height 10
radio input "true"
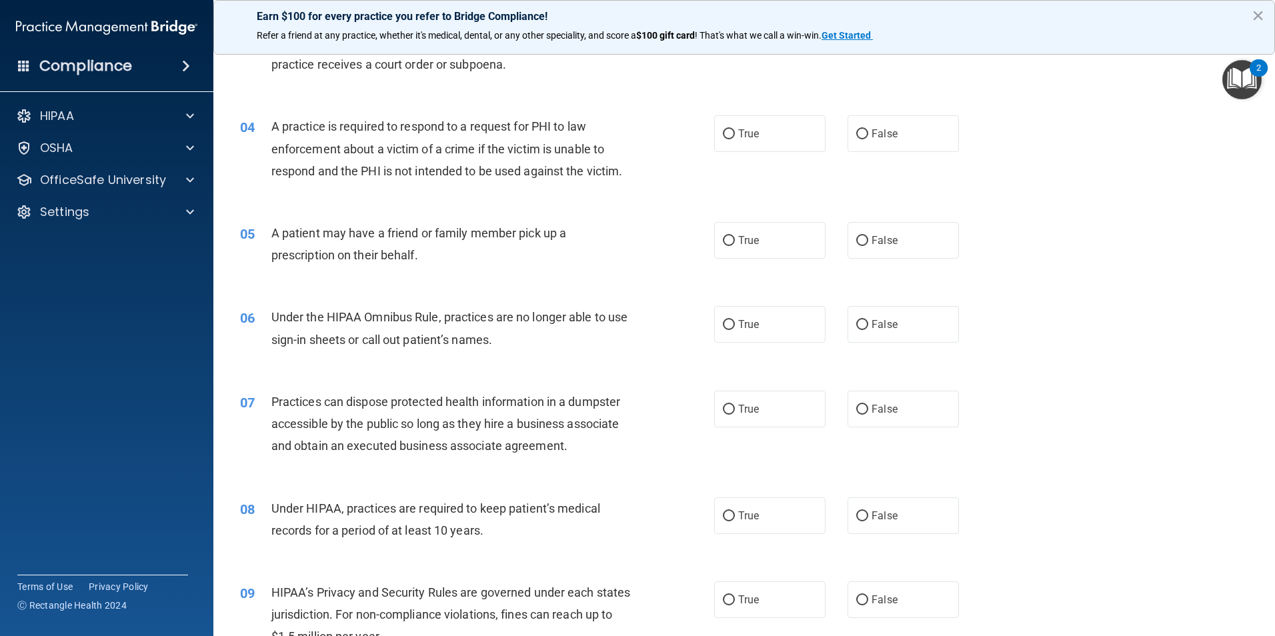
scroll to position [333, 0]
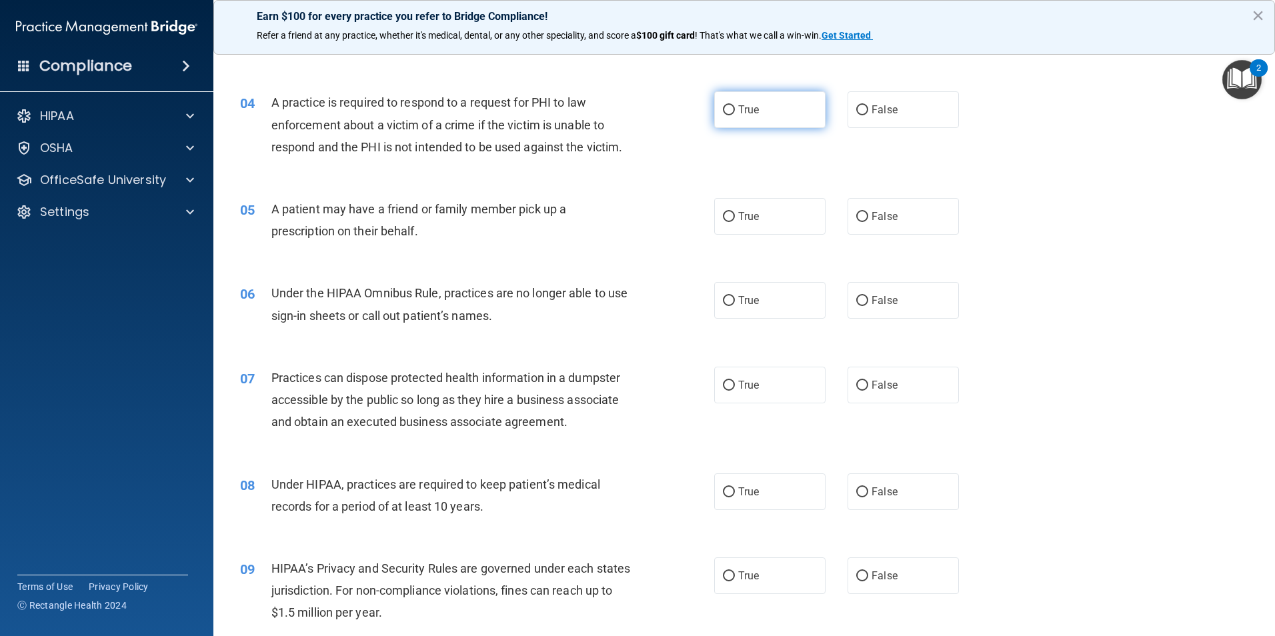
drag, startPoint x: 758, startPoint y: 113, endPoint x: 723, endPoint y: 171, distance: 67.6
click at [759, 113] on label "True" at bounding box center [769, 109] width 111 height 37
click at [735, 113] on input "True" at bounding box center [729, 110] width 12 height 10
radio input "true"
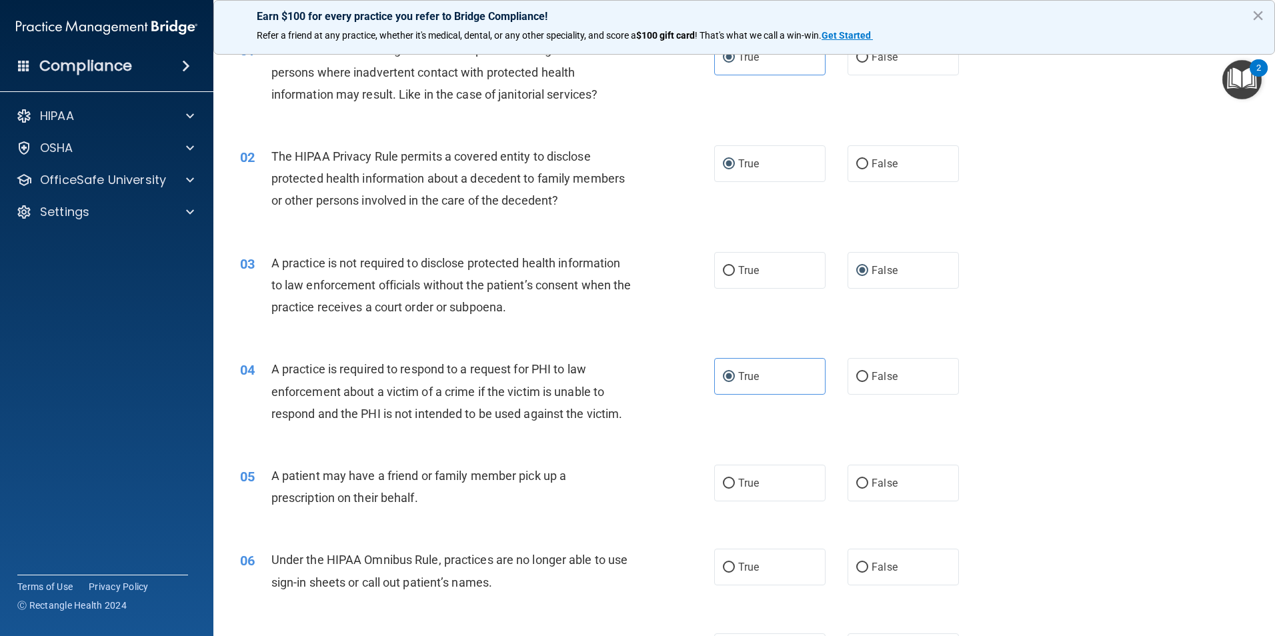
scroll to position [133, 0]
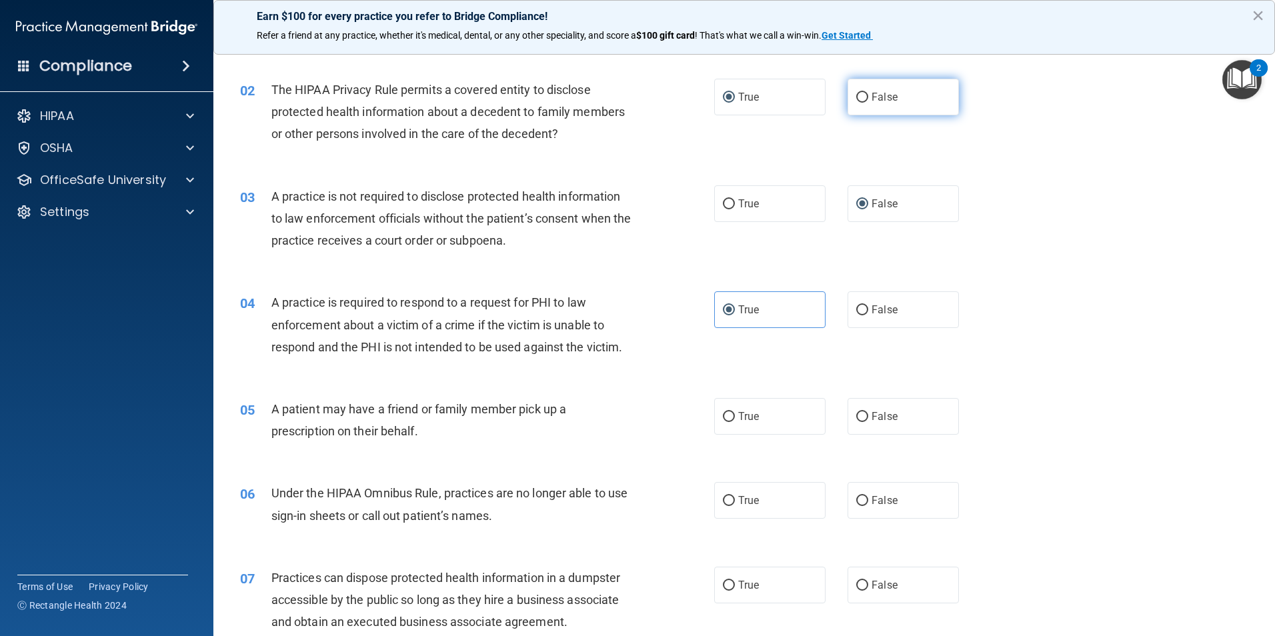
drag, startPoint x: 852, startPoint y: 95, endPoint x: 847, endPoint y: 101, distance: 8.0
click at [856, 94] on input "False" at bounding box center [862, 98] width 12 height 10
radio input "true"
radio input "false"
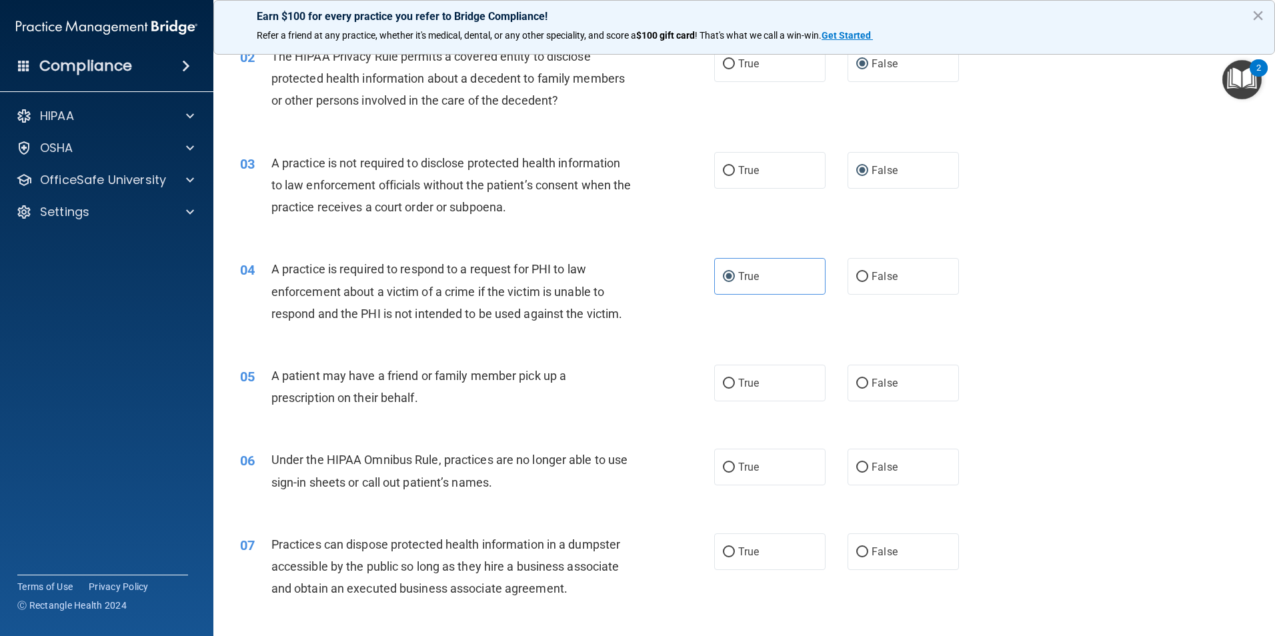
scroll to position [200, 0]
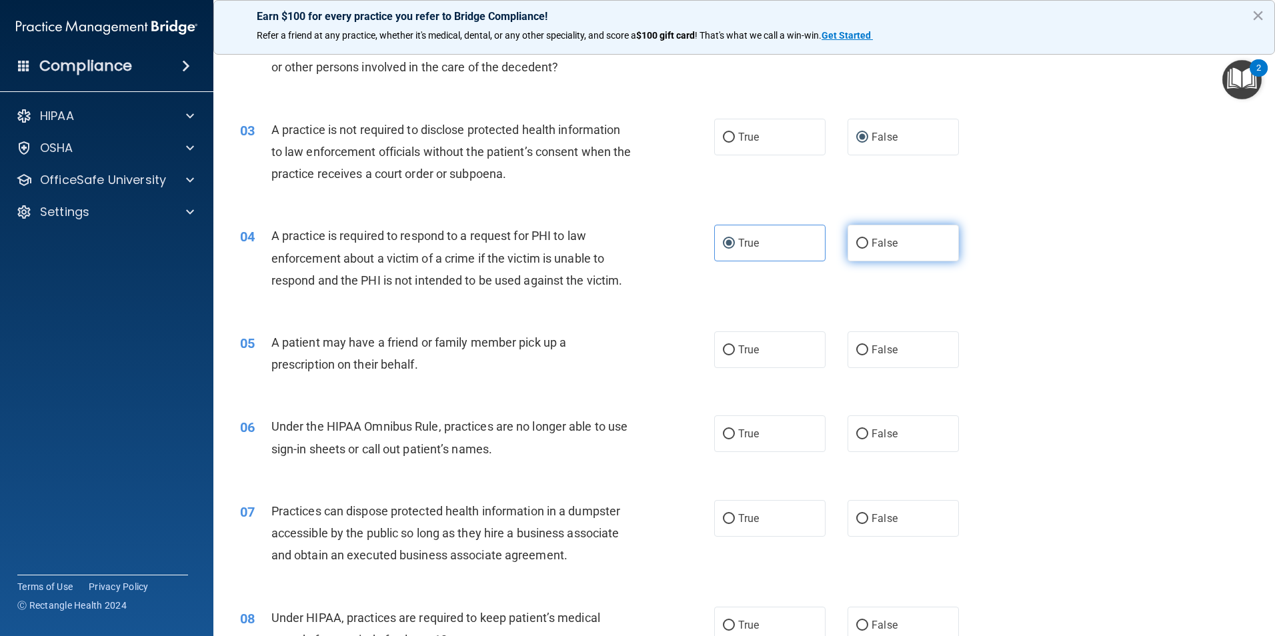
click at [871, 242] on span "False" at bounding box center [884, 243] width 26 height 13
click at [868, 242] on input "False" at bounding box center [862, 244] width 12 height 10
radio input "true"
radio input "false"
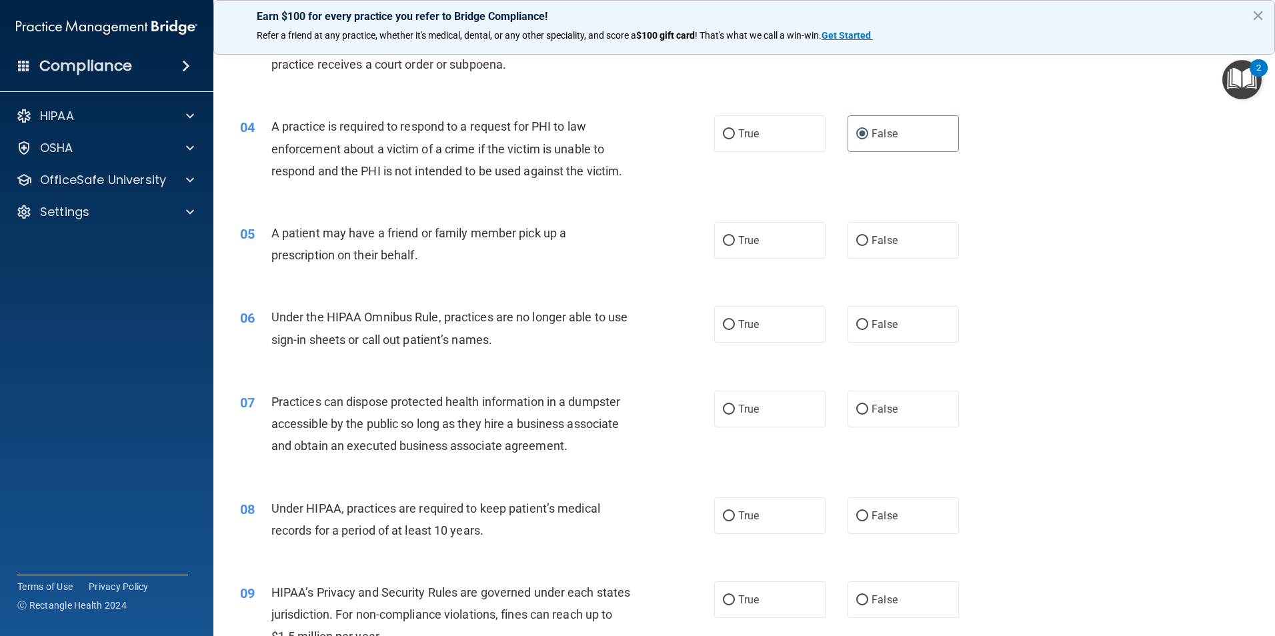
scroll to position [333, 0]
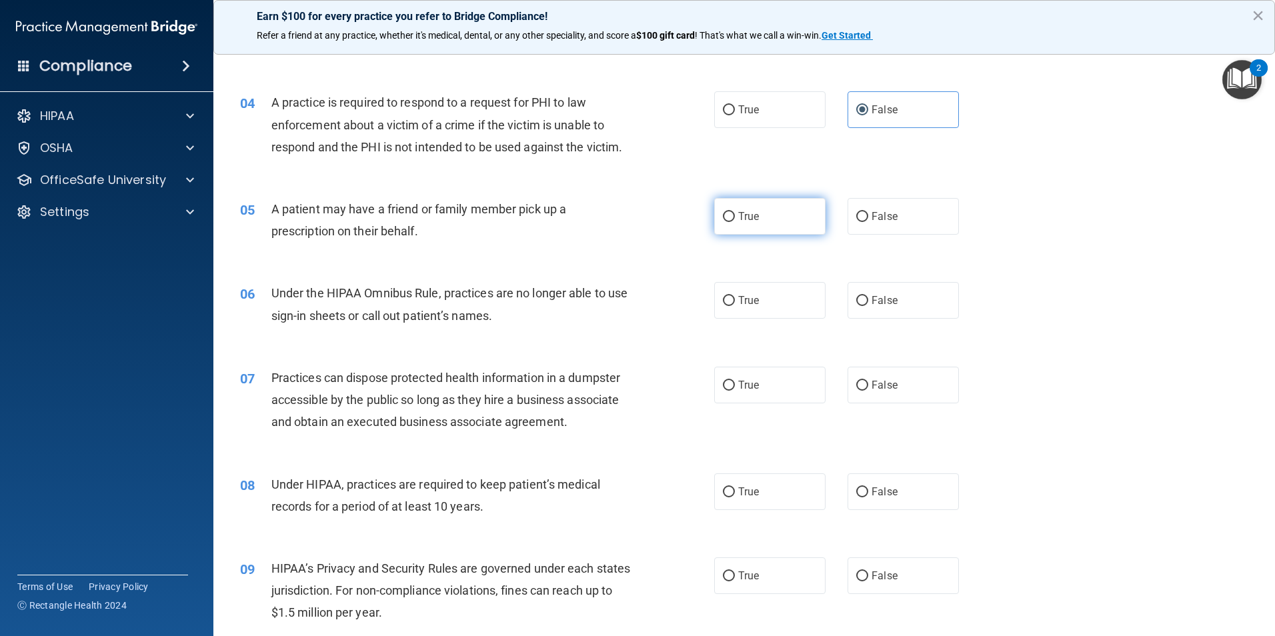
click at [775, 227] on label "True" at bounding box center [769, 216] width 111 height 37
click at [735, 222] on input "True" at bounding box center [729, 217] width 12 height 10
radio input "true"
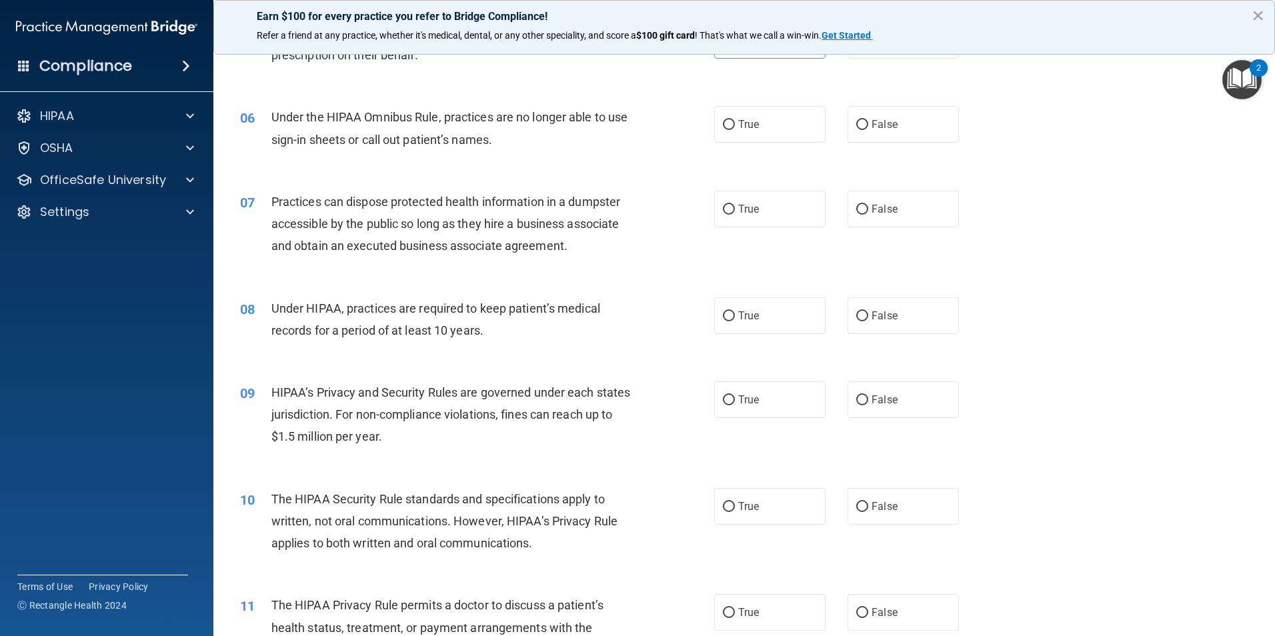
scroll to position [533, 0]
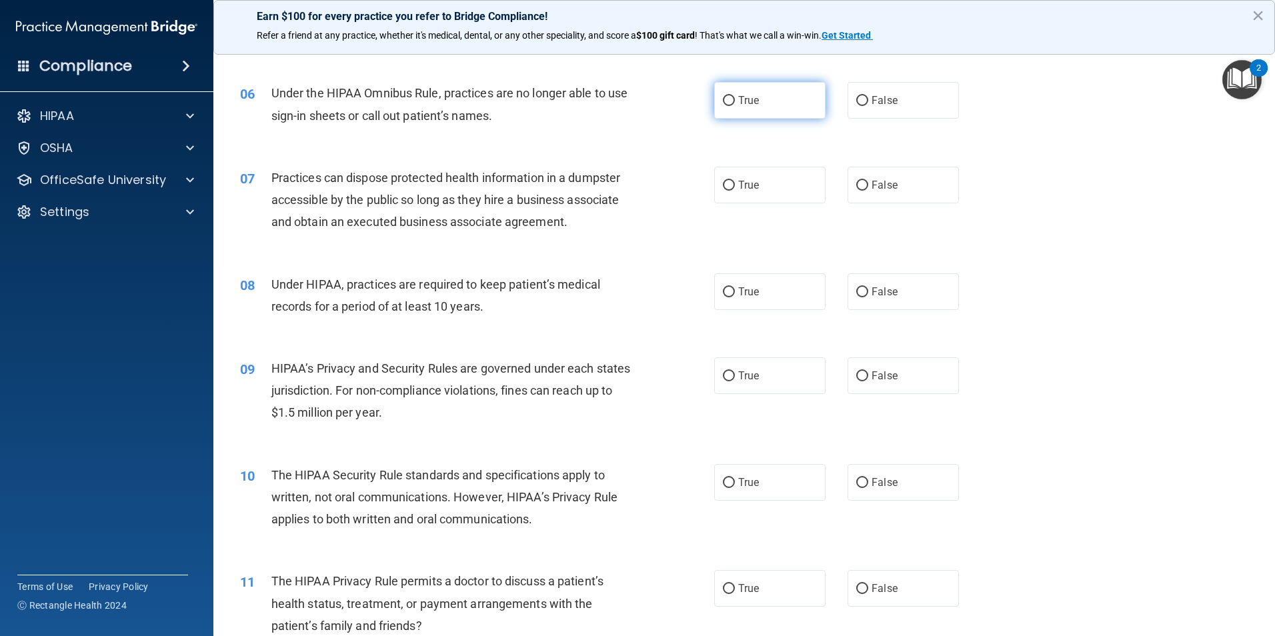
click at [774, 104] on label "True" at bounding box center [769, 100] width 111 height 37
click at [735, 104] on input "True" at bounding box center [729, 101] width 12 height 10
radio input "true"
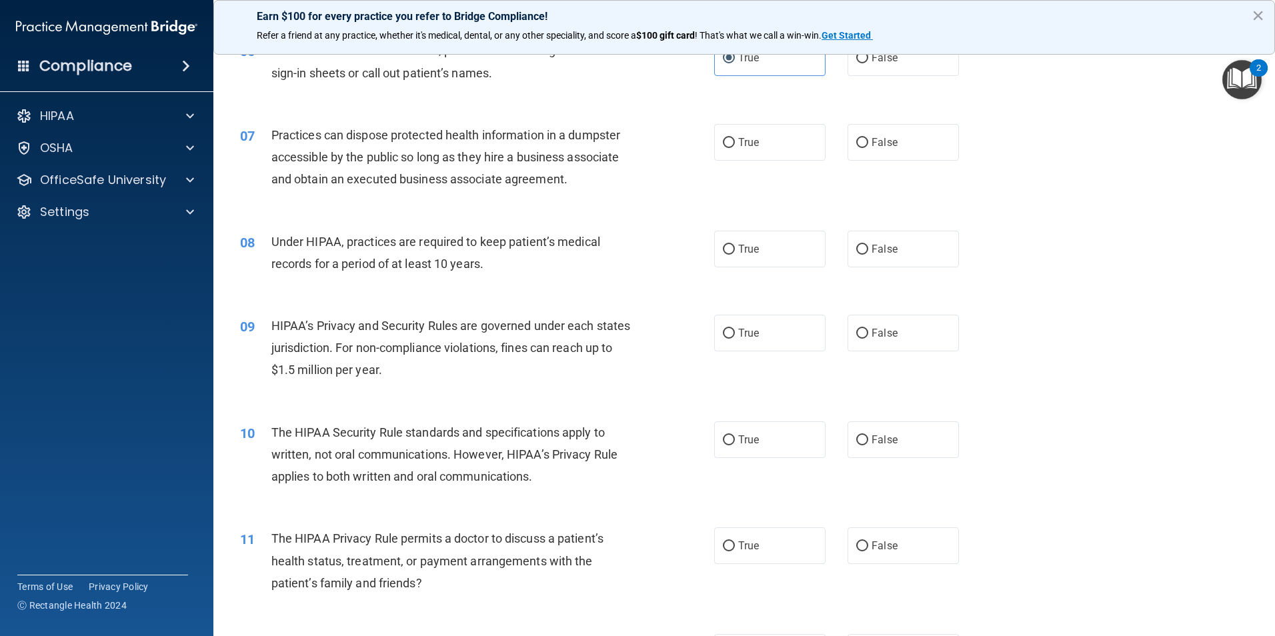
scroll to position [600, 0]
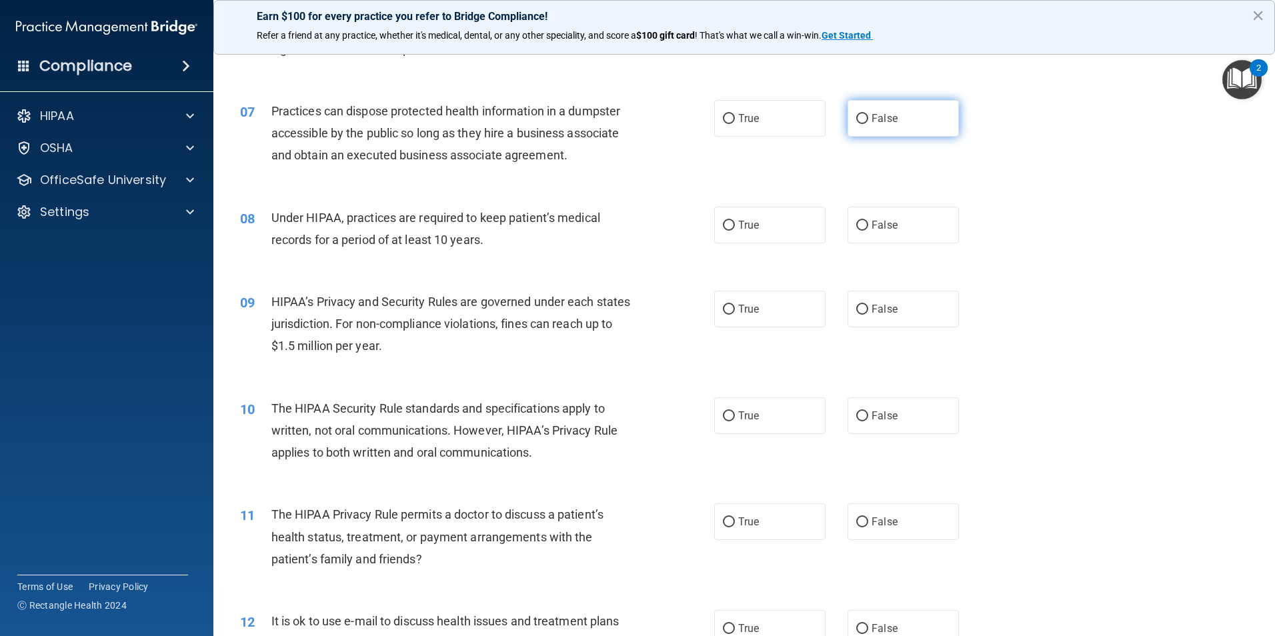
click at [874, 113] on span "False" at bounding box center [884, 118] width 26 height 13
click at [868, 114] on input "False" at bounding box center [862, 119] width 12 height 10
radio input "true"
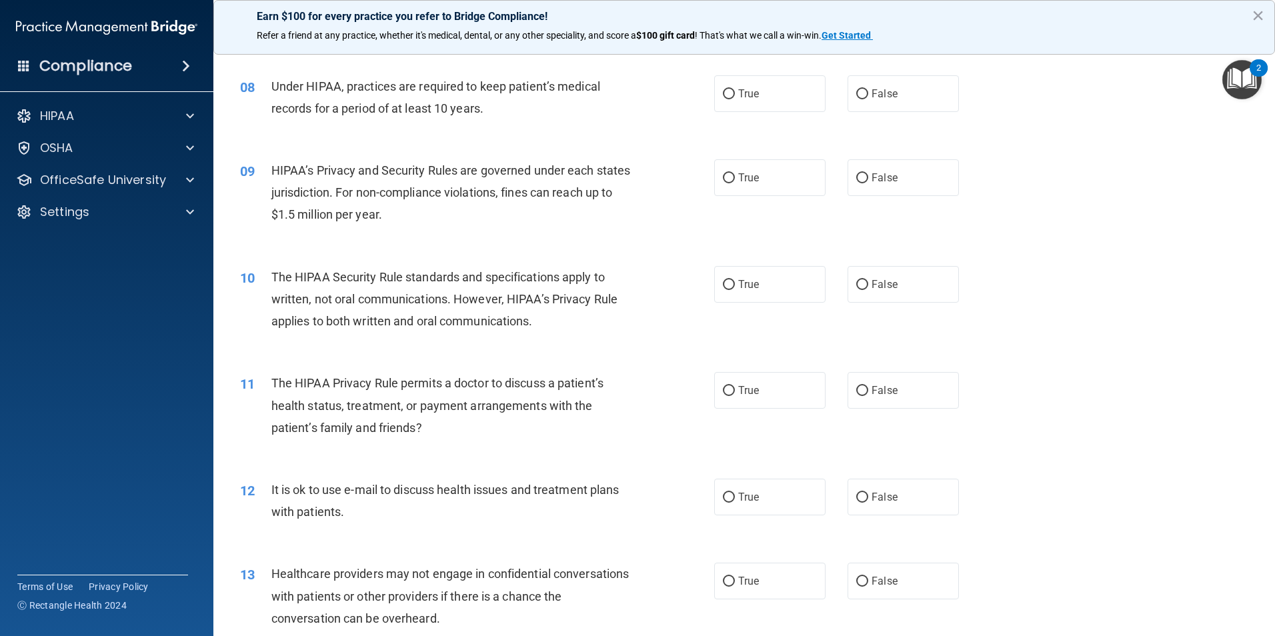
scroll to position [733, 0]
click at [542, 127] on div "08 Under HIPAA, practices are required to keep patient’s medical records for a …" at bounding box center [744, 99] width 1028 height 84
click at [726, 93] on input "True" at bounding box center [729, 92] width 12 height 10
radio input "true"
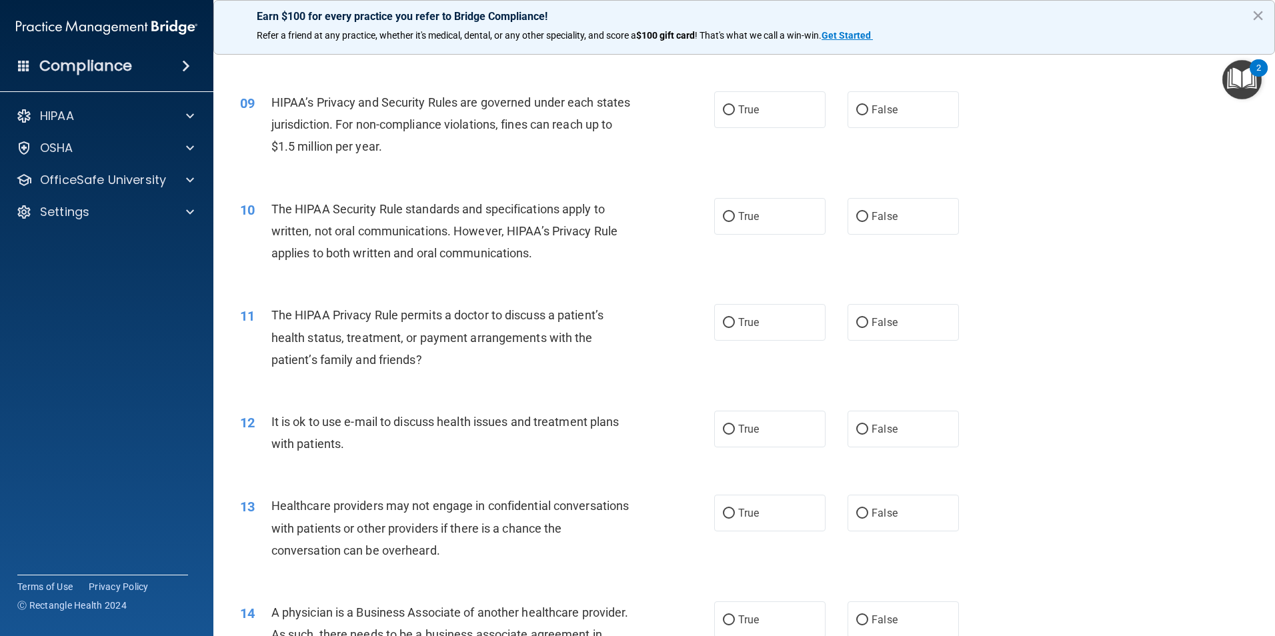
scroll to position [800, 0]
click at [740, 109] on span "True" at bounding box center [748, 109] width 21 height 13
click at [735, 109] on input "True" at bounding box center [729, 110] width 12 height 10
radio input "true"
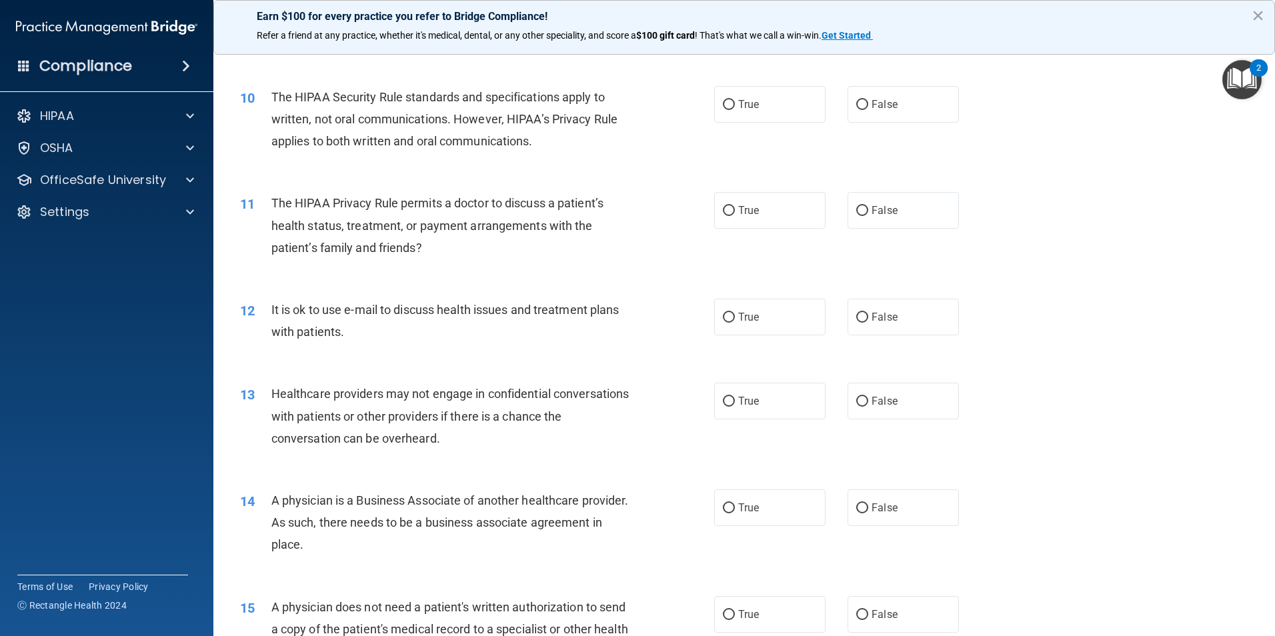
scroll to position [933, 0]
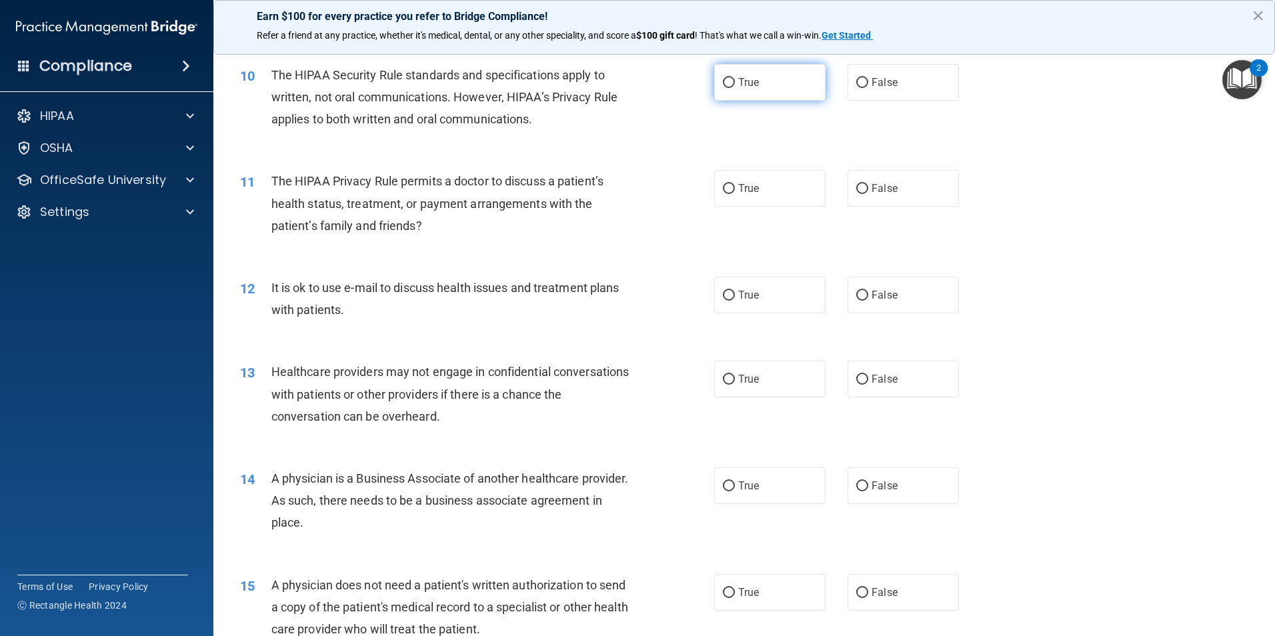
click at [769, 83] on label "True" at bounding box center [769, 82] width 111 height 37
click at [735, 83] on input "True" at bounding box center [729, 83] width 12 height 10
radio input "true"
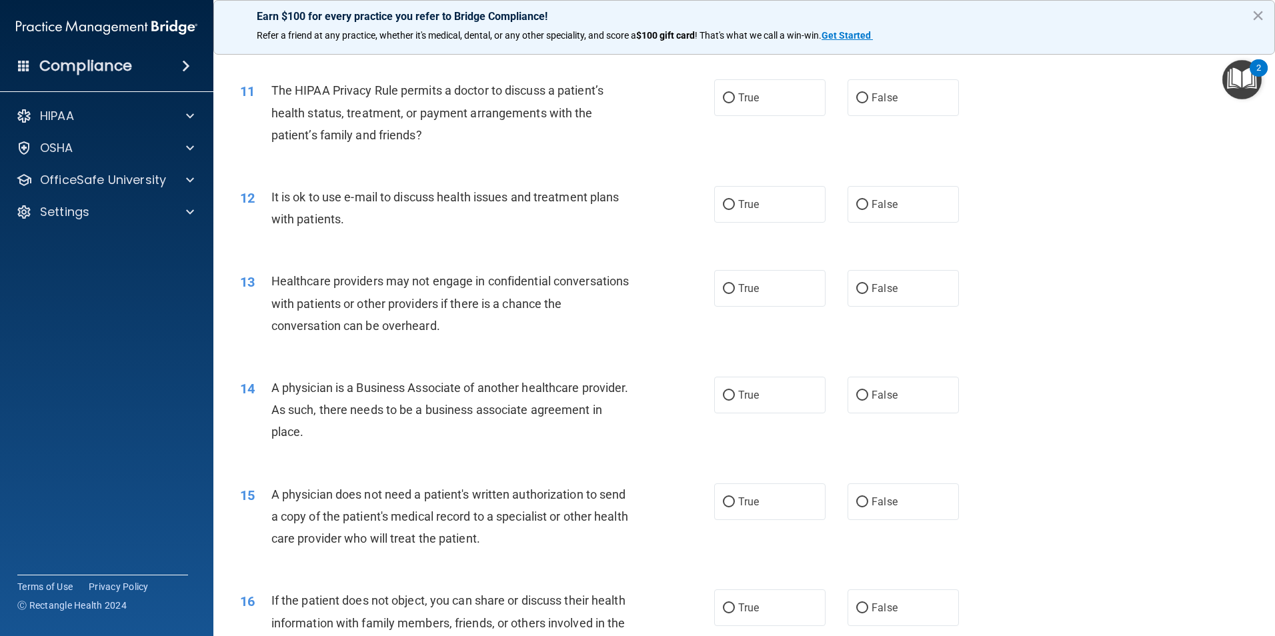
scroll to position [1000, 0]
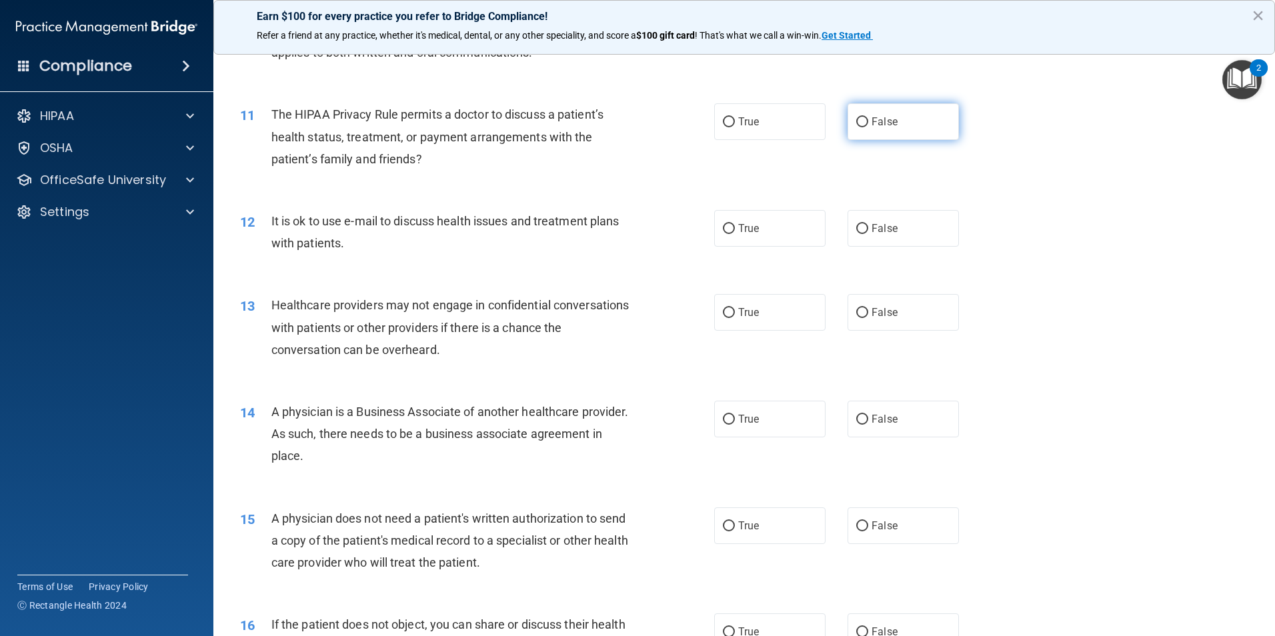
click at [873, 121] on span "False" at bounding box center [884, 121] width 26 height 13
click at [868, 121] on input "False" at bounding box center [862, 122] width 12 height 10
radio input "true"
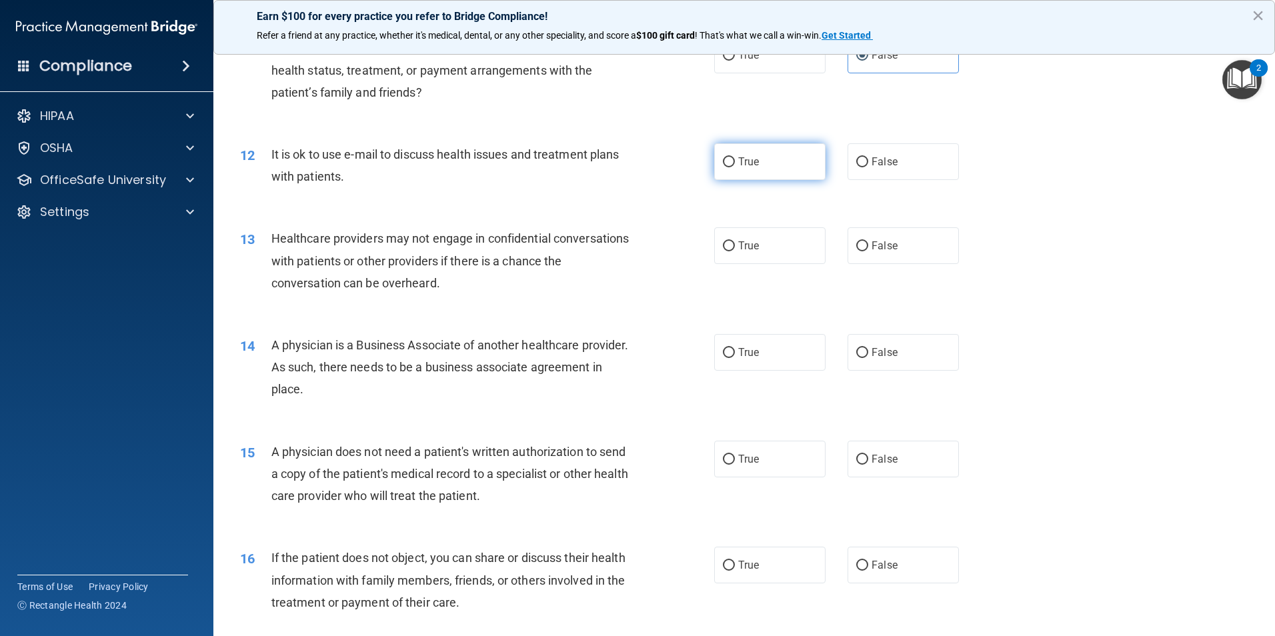
click at [738, 159] on span "True" at bounding box center [748, 161] width 21 height 13
click at [733, 159] on input "True" at bounding box center [729, 162] width 12 height 10
radio input "true"
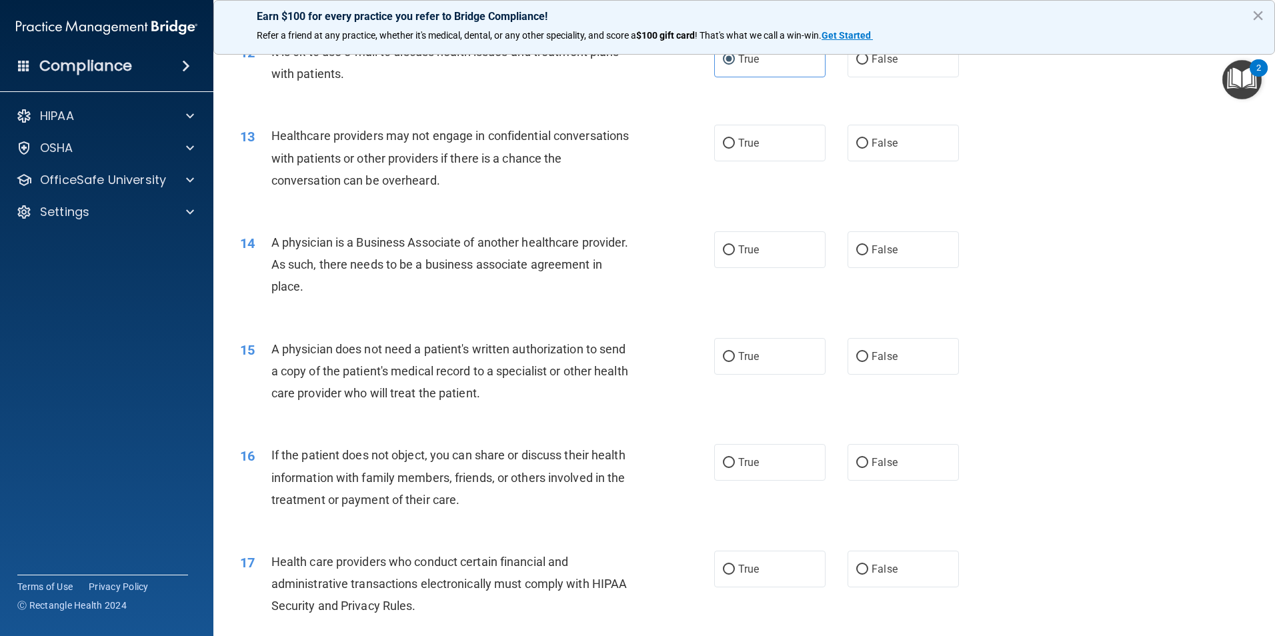
scroll to position [1200, 0]
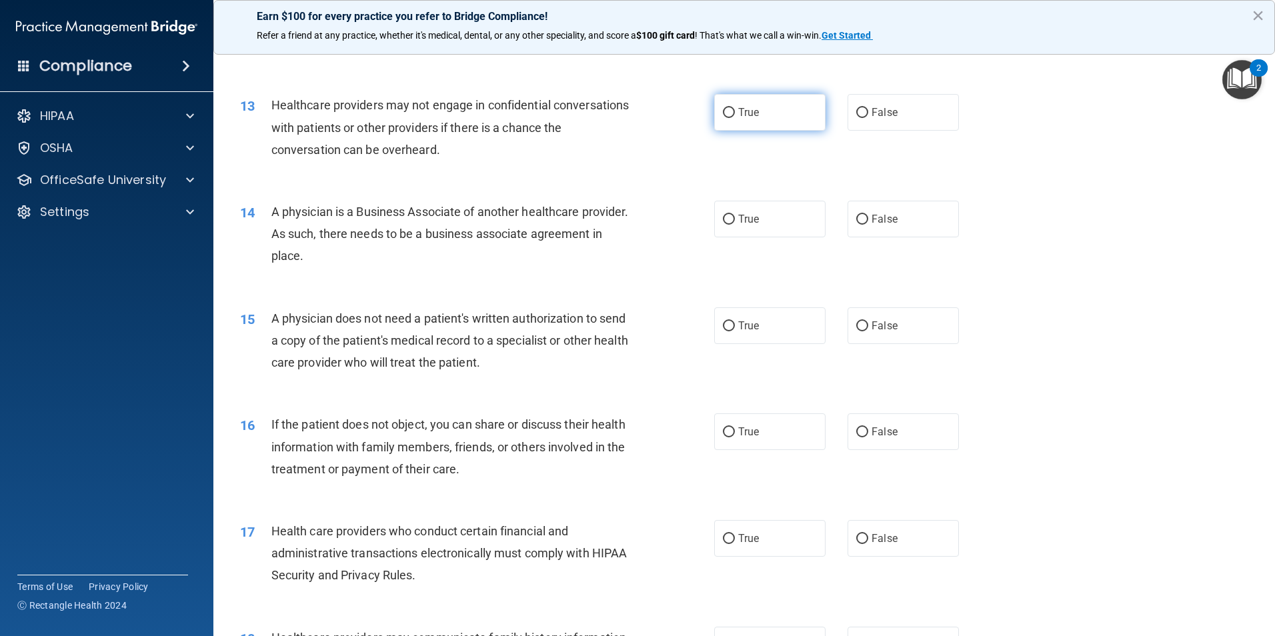
click at [730, 119] on label "True" at bounding box center [769, 112] width 111 height 37
click at [730, 118] on input "True" at bounding box center [729, 113] width 12 height 10
radio input "true"
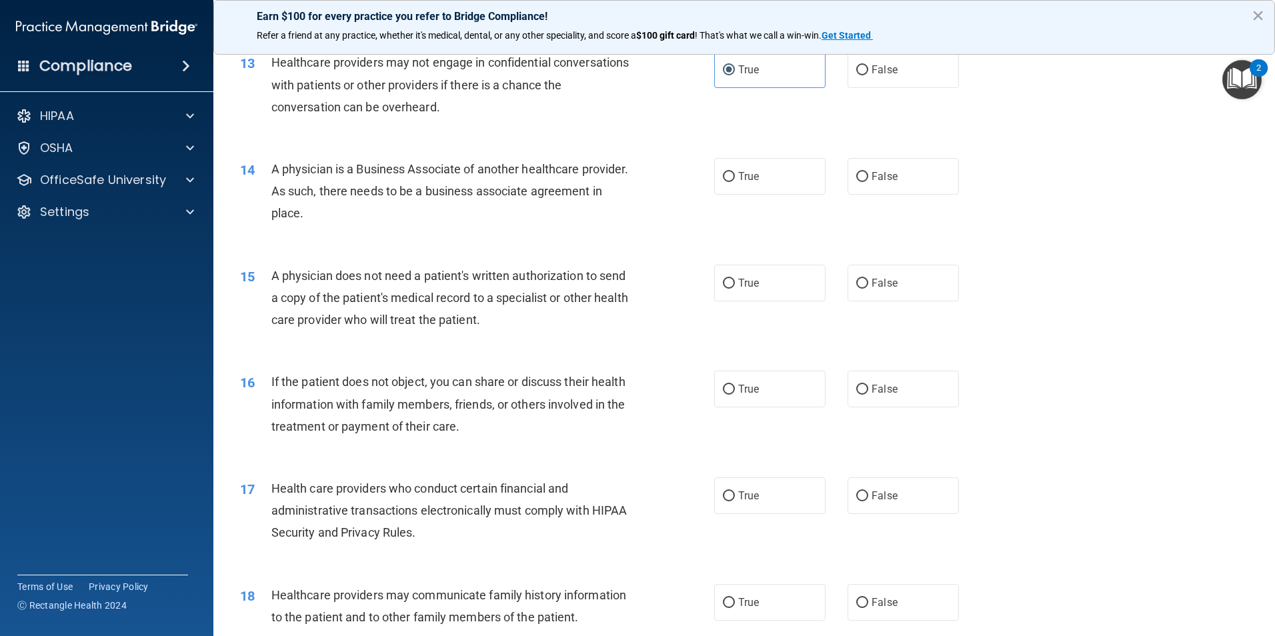
scroll to position [1267, 0]
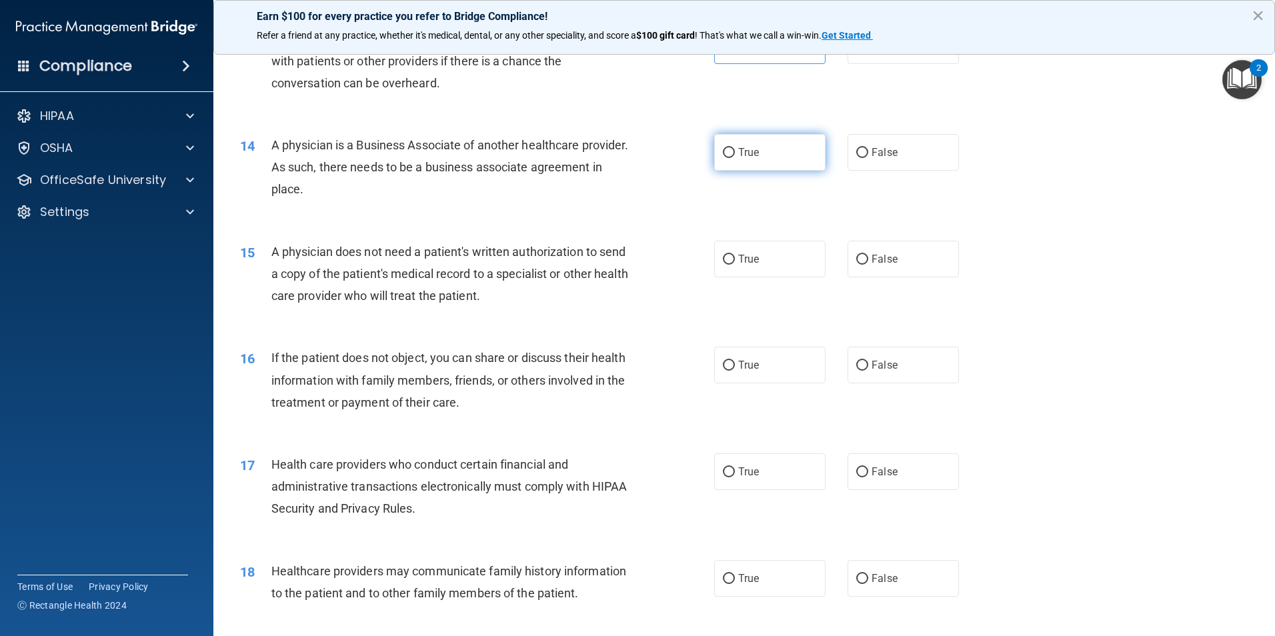
click at [763, 163] on label "True" at bounding box center [769, 152] width 111 height 37
click at [735, 158] on input "True" at bounding box center [729, 153] width 12 height 10
radio input "true"
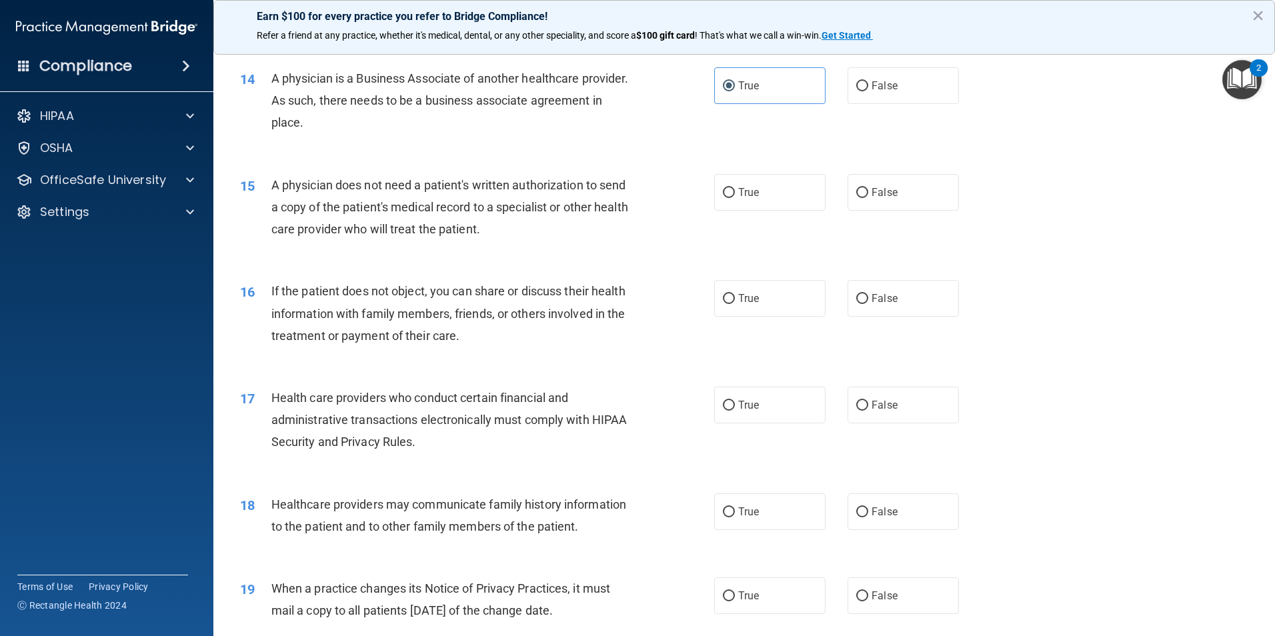
scroll to position [1400, 0]
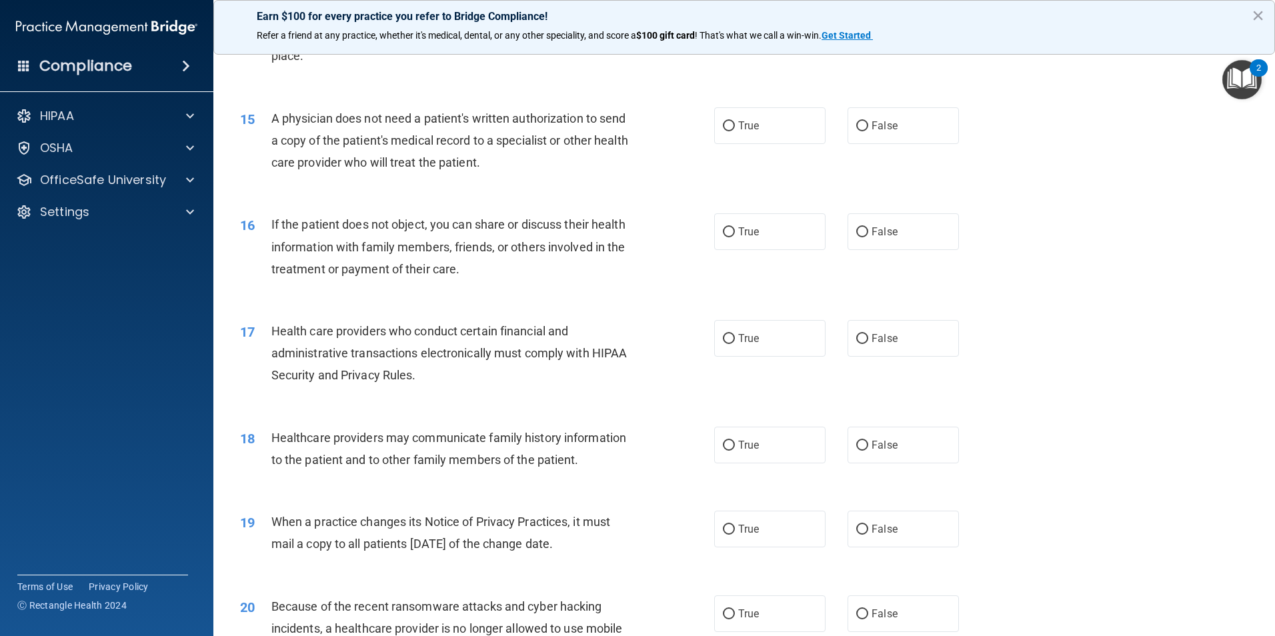
drag, startPoint x: 729, startPoint y: 125, endPoint x: 715, endPoint y: 171, distance: 48.5
click at [729, 127] on input "True" at bounding box center [729, 126] width 12 height 10
radio input "true"
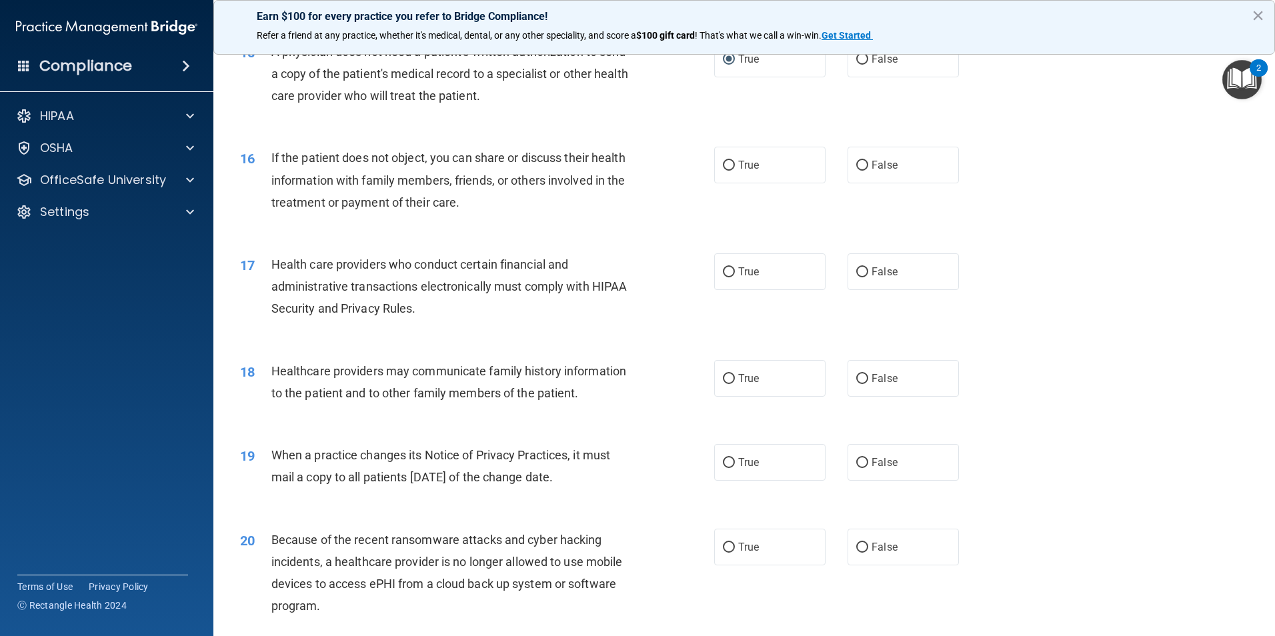
scroll to position [1533, 0]
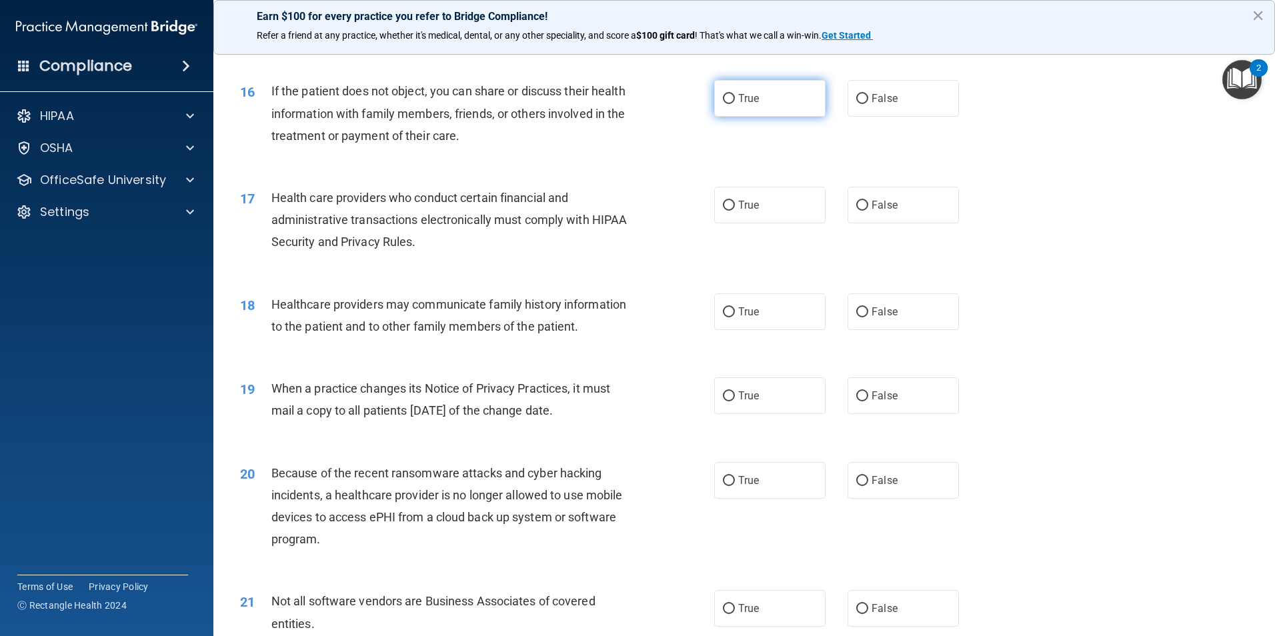
click at [751, 92] on span "True" at bounding box center [748, 98] width 21 height 13
click at [735, 94] on input "True" at bounding box center [729, 99] width 12 height 10
radio input "true"
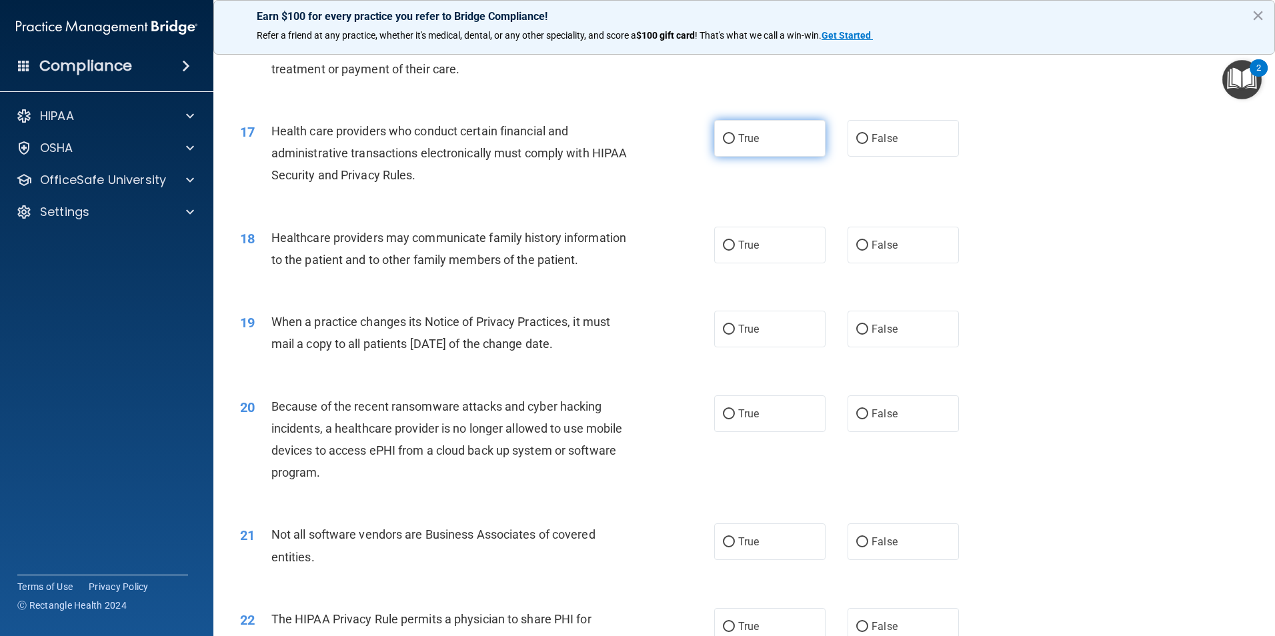
click at [742, 139] on span "True" at bounding box center [748, 138] width 21 height 13
click at [735, 139] on input "True" at bounding box center [729, 139] width 12 height 10
radio input "true"
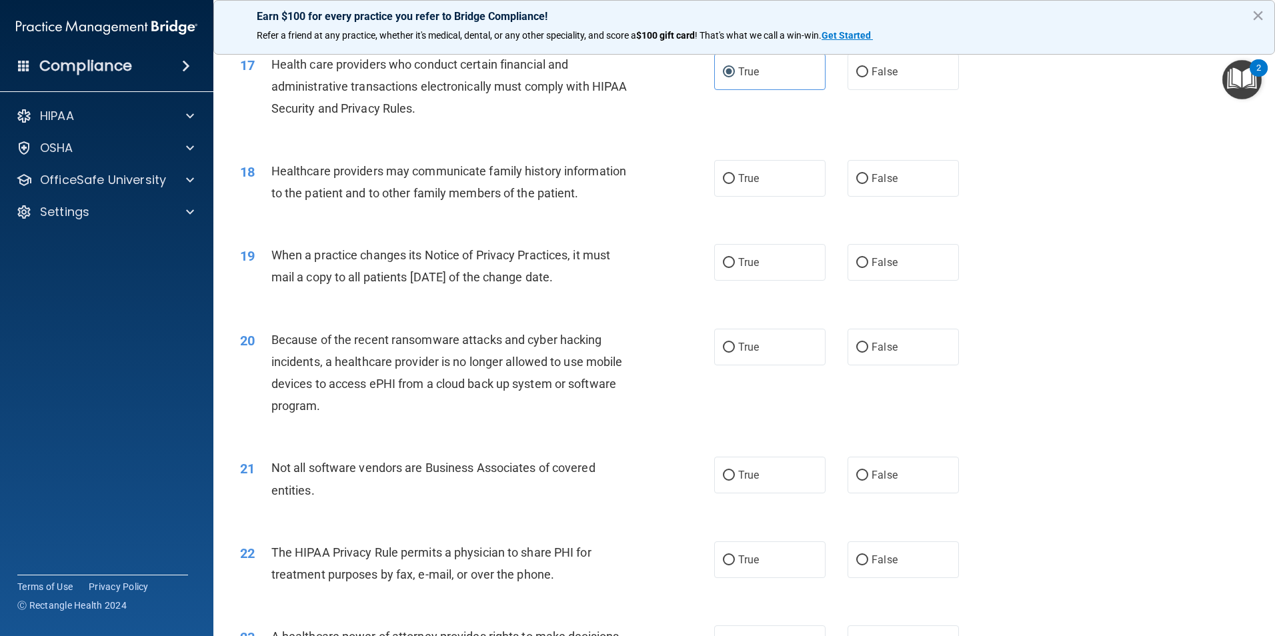
scroll to position [1734, 0]
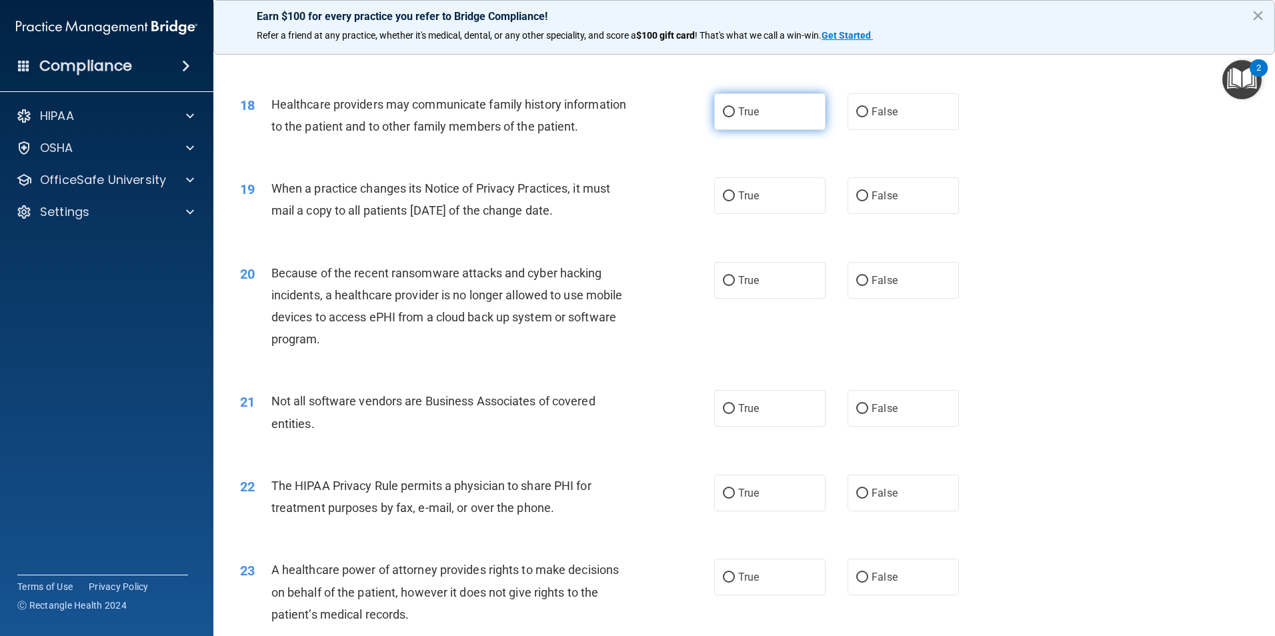
click at [740, 117] on span "True" at bounding box center [748, 111] width 21 height 13
click at [735, 117] on input "True" at bounding box center [729, 112] width 12 height 10
radio input "true"
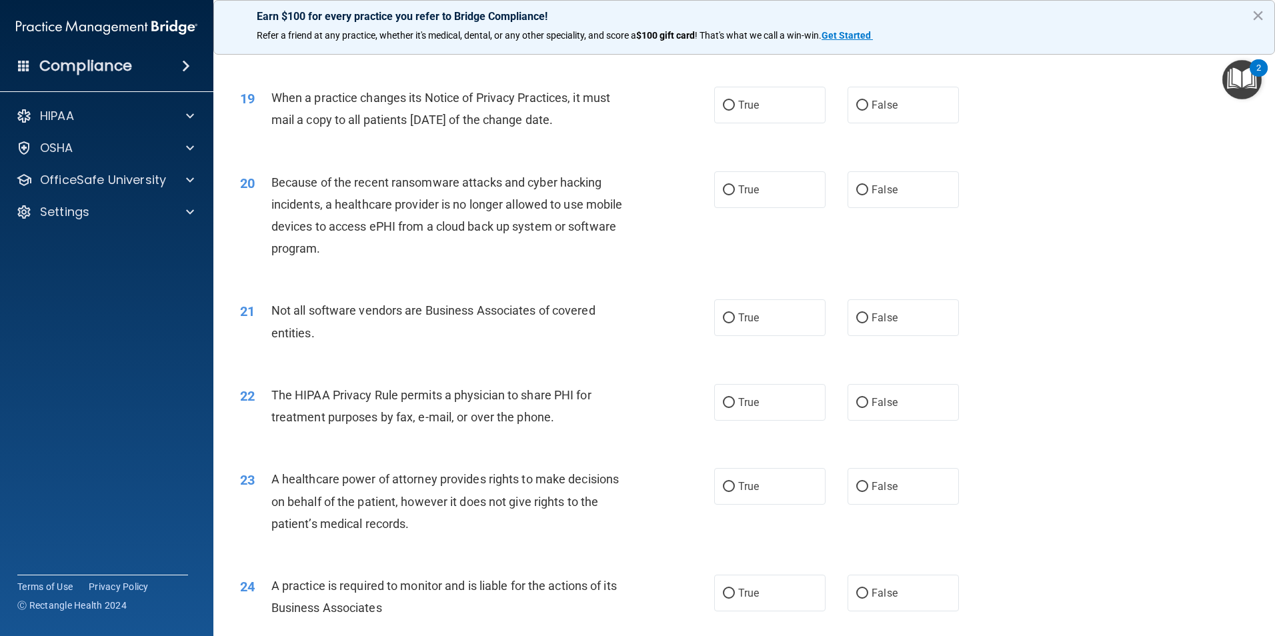
scroll to position [1800, 0]
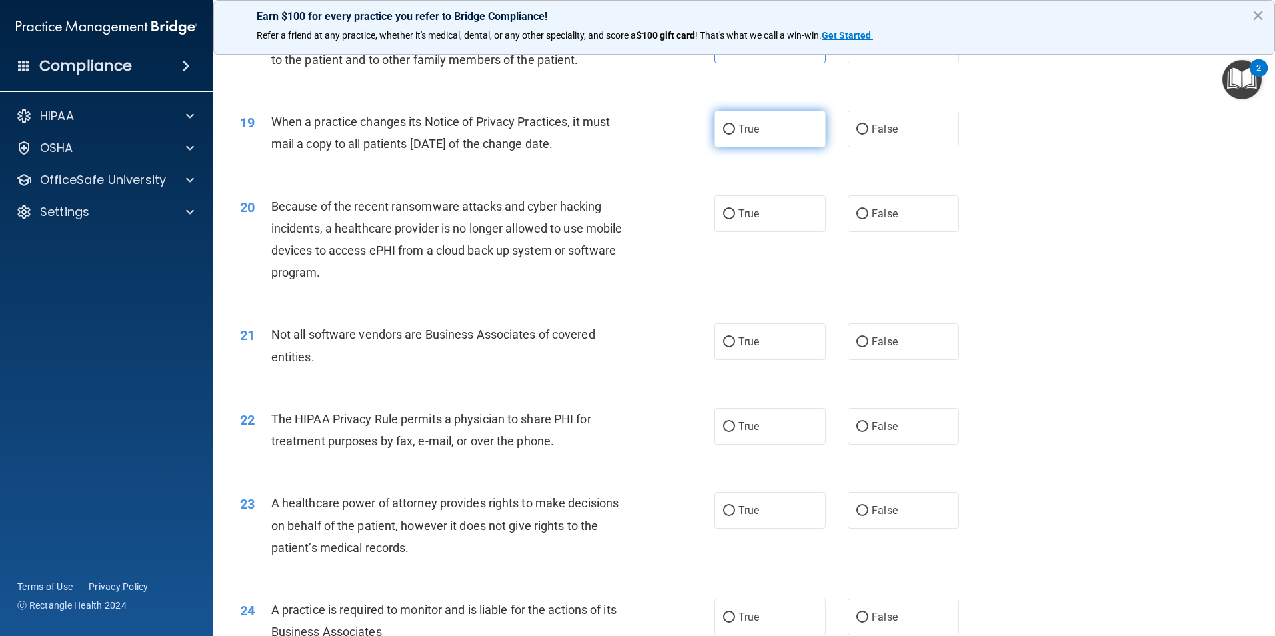
click at [755, 127] on label "True" at bounding box center [769, 129] width 111 height 37
click at [735, 127] on input "True" at bounding box center [729, 130] width 12 height 10
radio input "true"
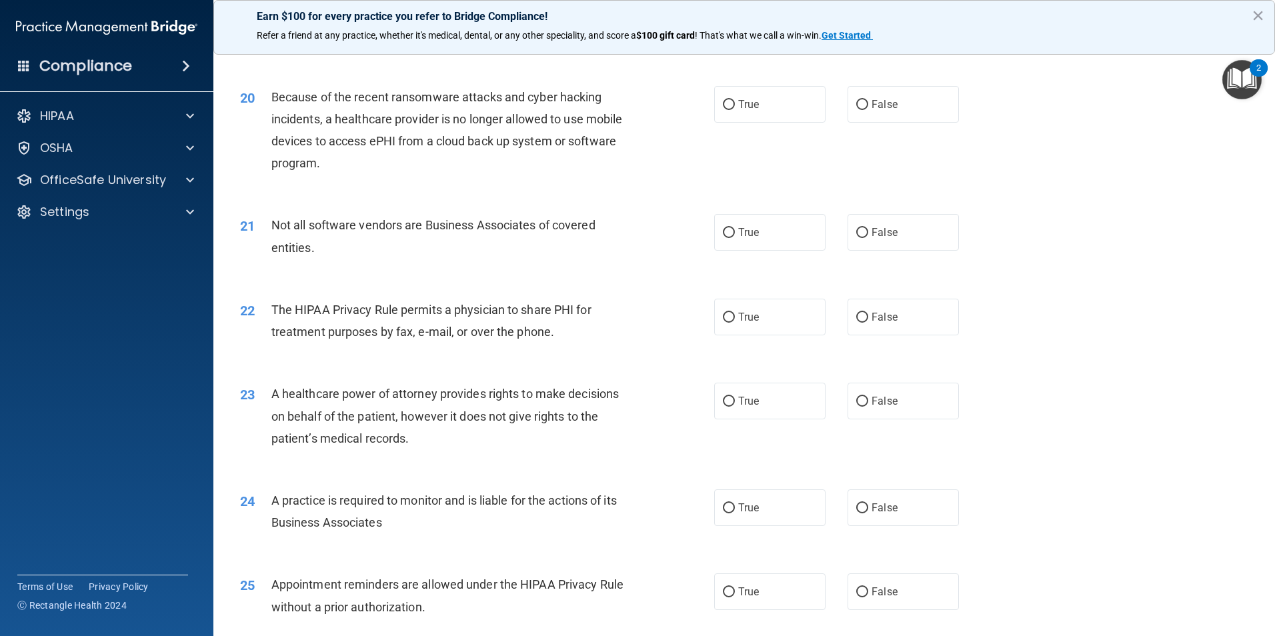
scroll to position [1934, 0]
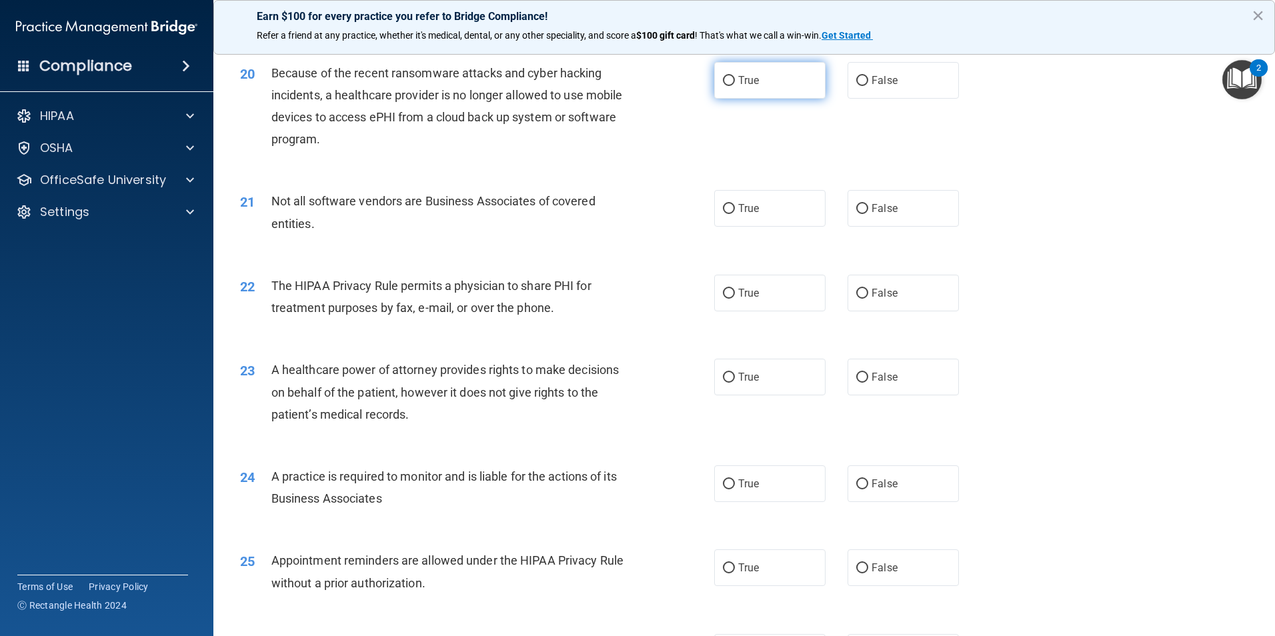
click at [736, 93] on label "True" at bounding box center [769, 80] width 111 height 37
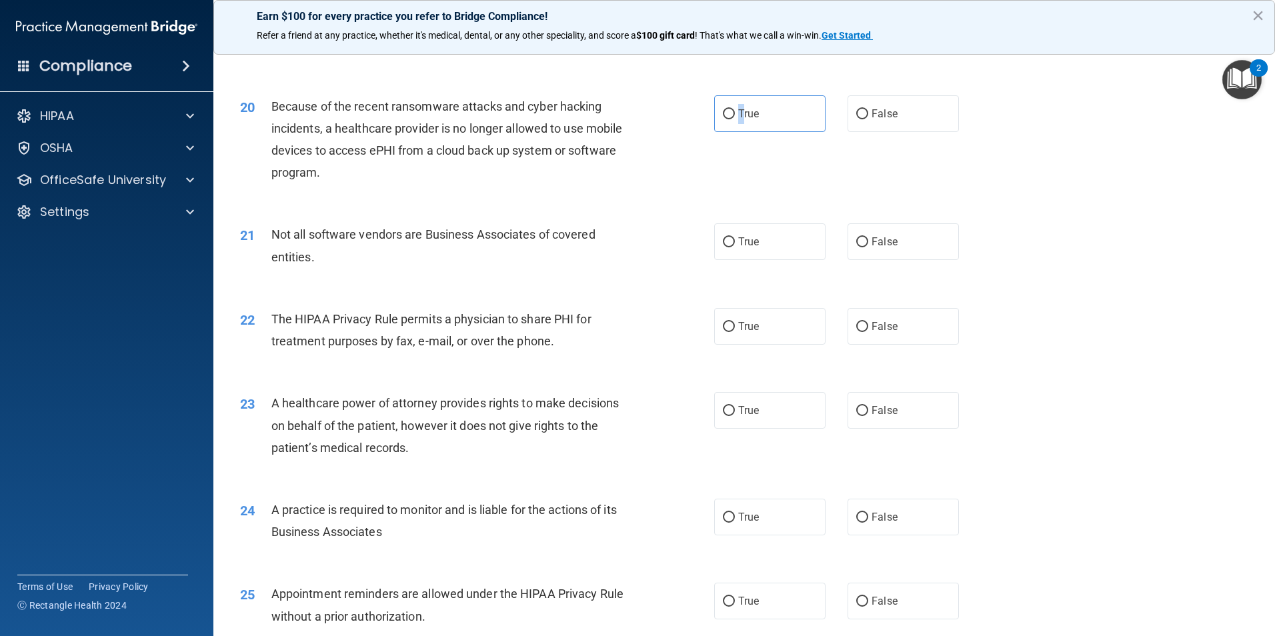
scroll to position [1867, 0]
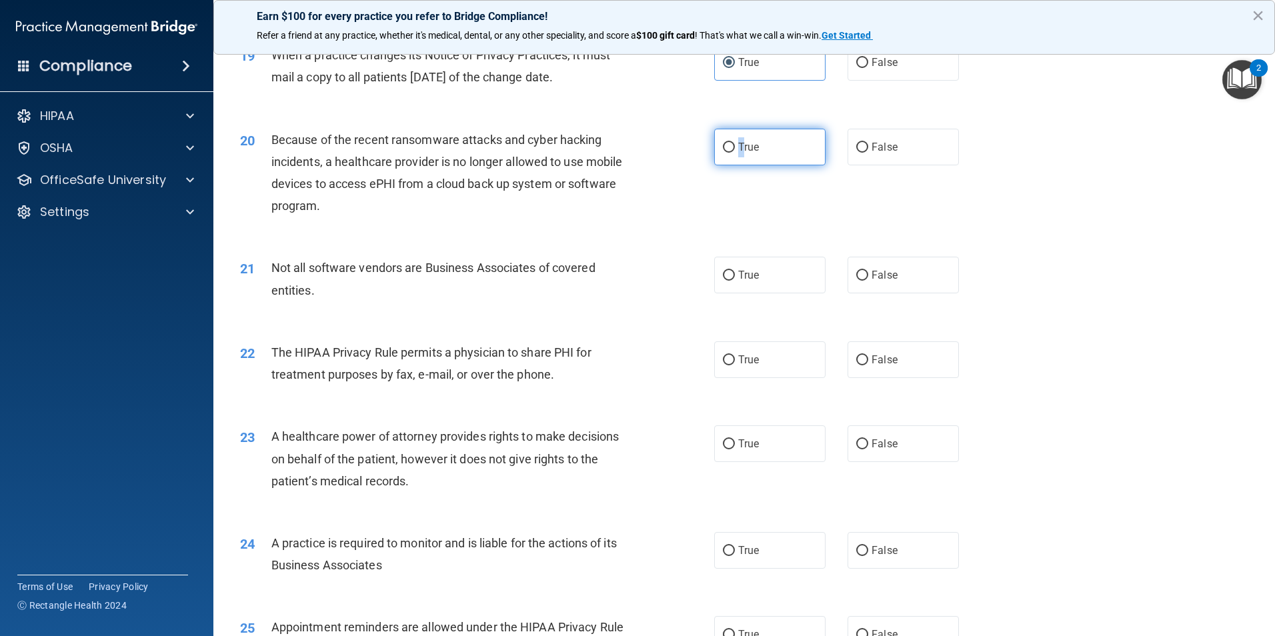
drag, startPoint x: 729, startPoint y: 145, endPoint x: 667, endPoint y: 209, distance: 88.7
click at [729, 147] on input "True" at bounding box center [729, 148] width 12 height 10
radio input "true"
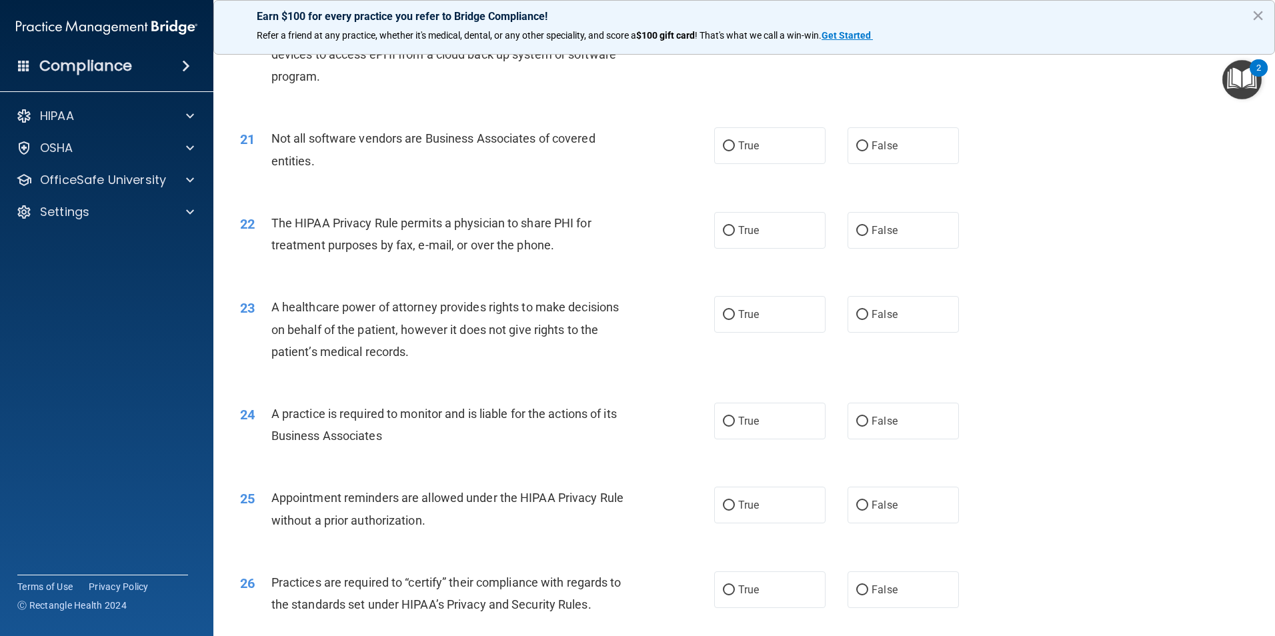
scroll to position [2000, 0]
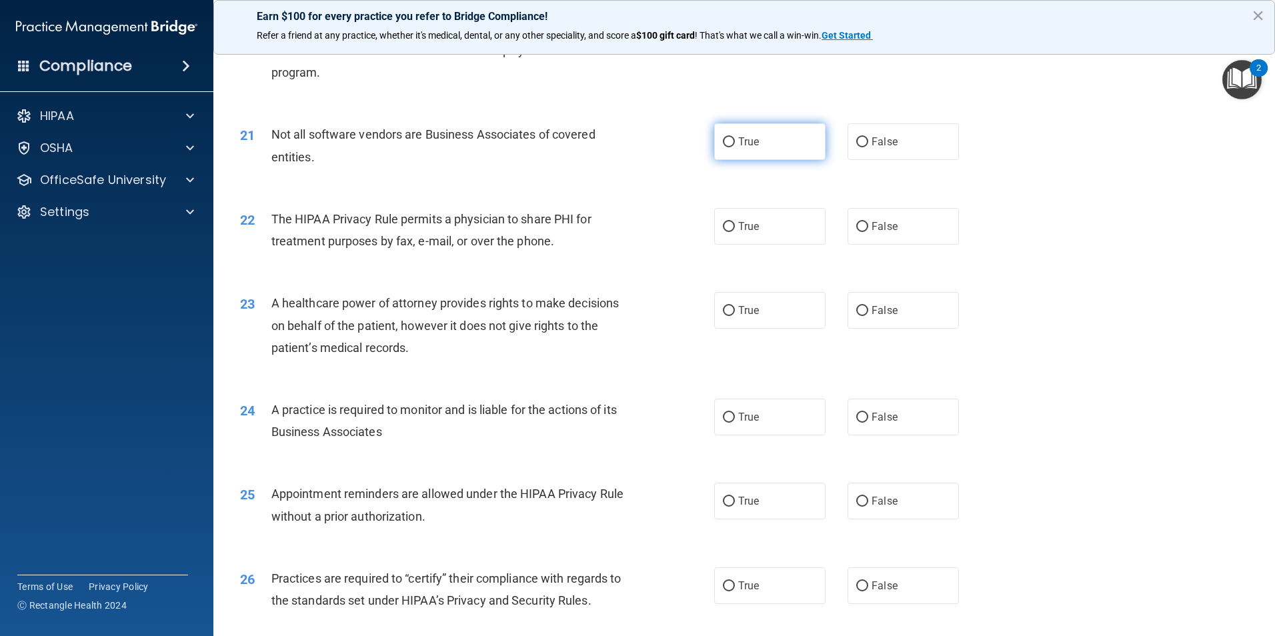
click at [753, 153] on label "True" at bounding box center [769, 141] width 111 height 37
click at [735, 147] on input "True" at bounding box center [729, 142] width 12 height 10
radio input "true"
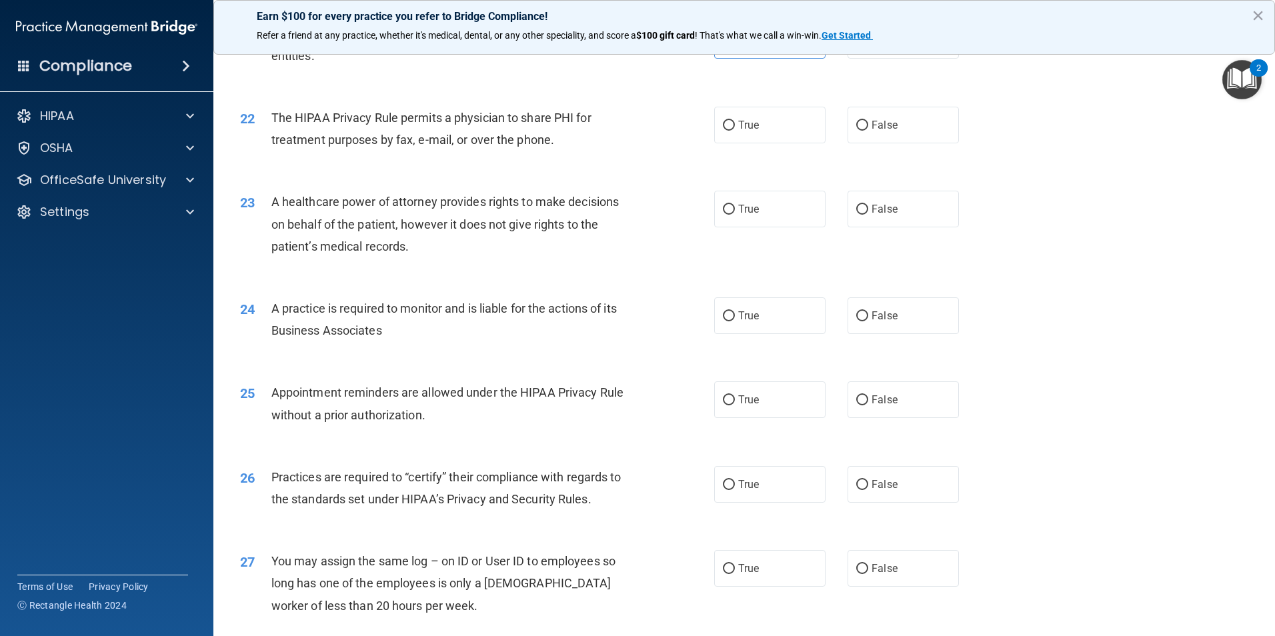
scroll to position [2134, 0]
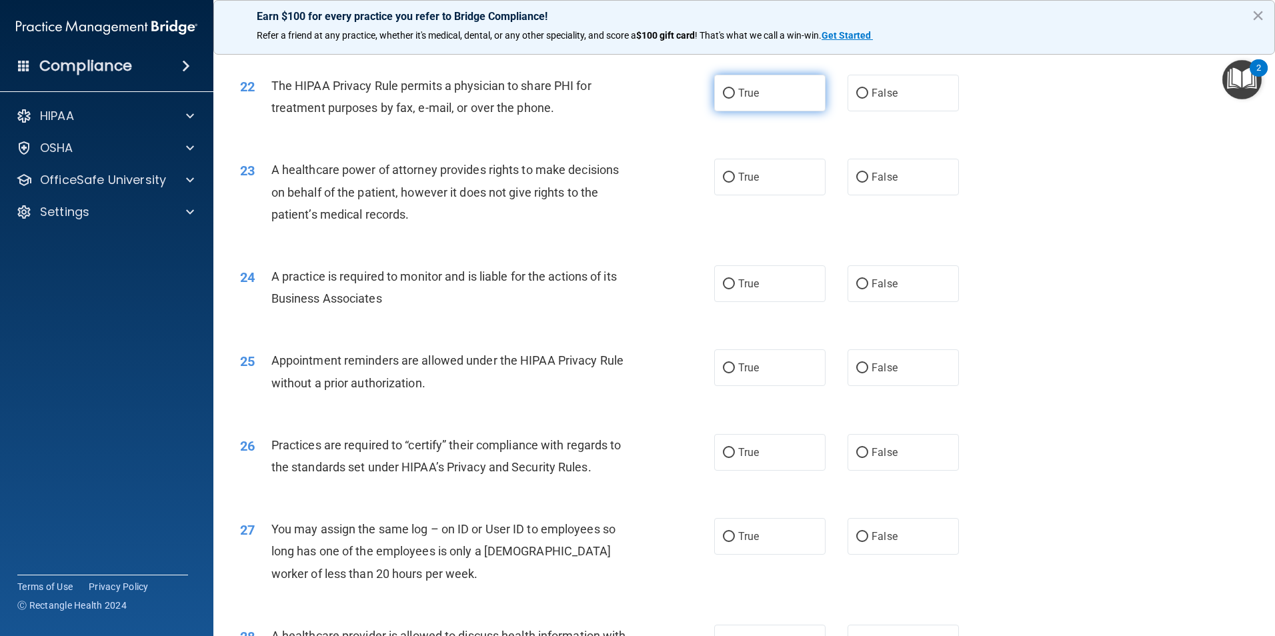
click at [727, 89] on input "True" at bounding box center [729, 94] width 12 height 10
radio input "true"
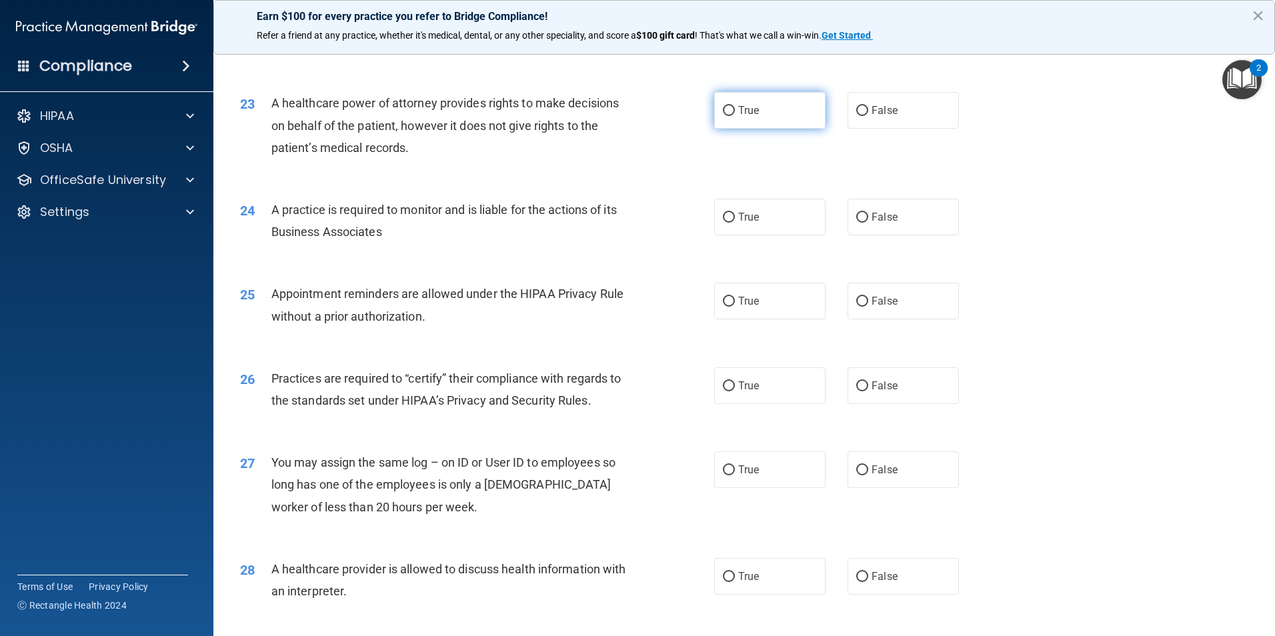
click at [734, 117] on label "True" at bounding box center [769, 110] width 111 height 37
click at [734, 116] on input "True" at bounding box center [729, 111] width 12 height 10
radio input "true"
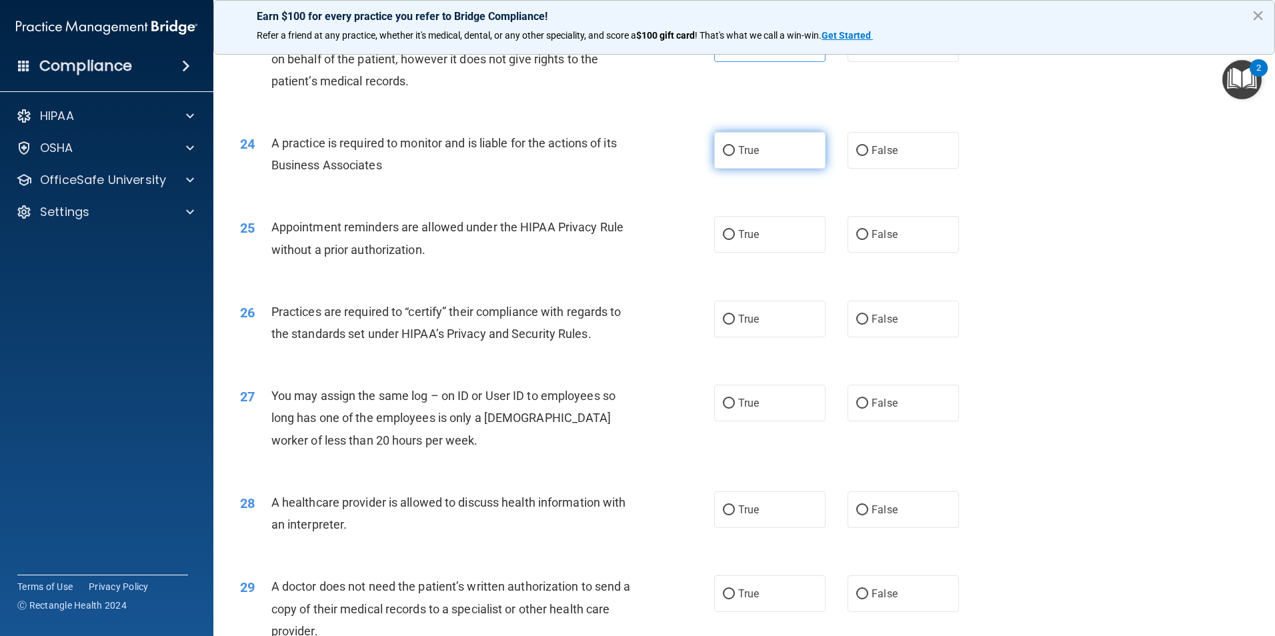
click at [760, 151] on label "True" at bounding box center [769, 150] width 111 height 37
click at [735, 151] on input "True" at bounding box center [729, 151] width 12 height 10
radio input "true"
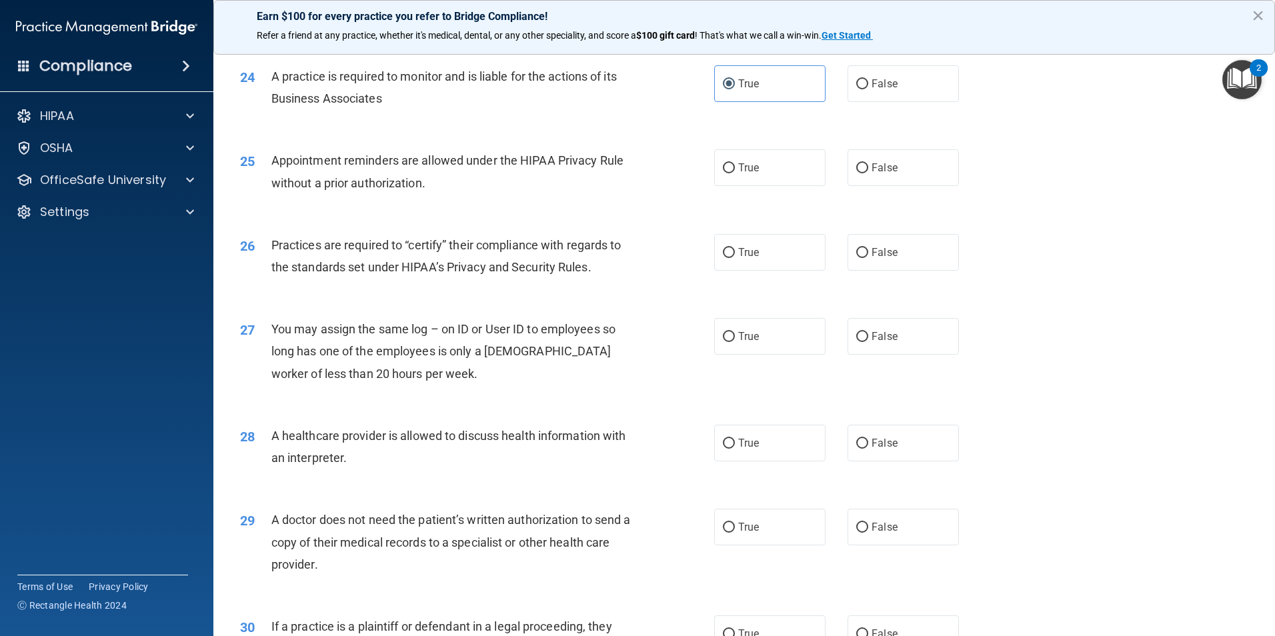
scroll to position [2400, 0]
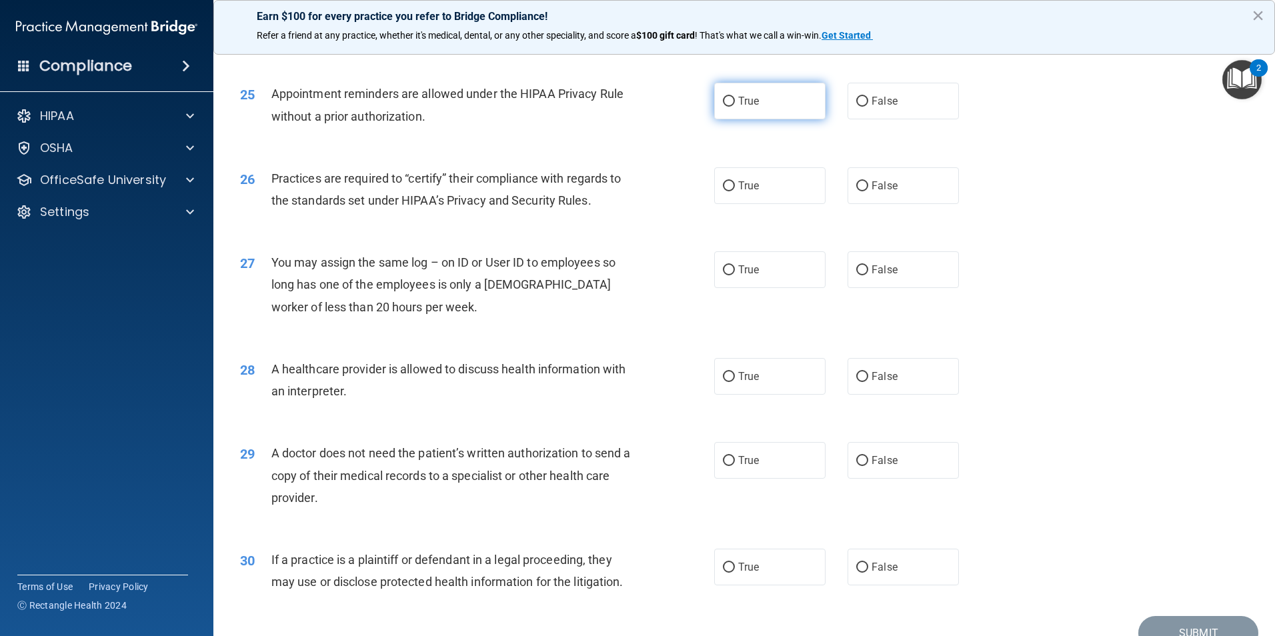
click at [746, 109] on label "True" at bounding box center [769, 101] width 111 height 37
click at [735, 107] on input "True" at bounding box center [729, 102] width 12 height 10
radio input "true"
drag, startPoint x: 882, startPoint y: 100, endPoint x: 876, endPoint y: 107, distance: 9.0
click at [882, 101] on span "False" at bounding box center [884, 101] width 26 height 13
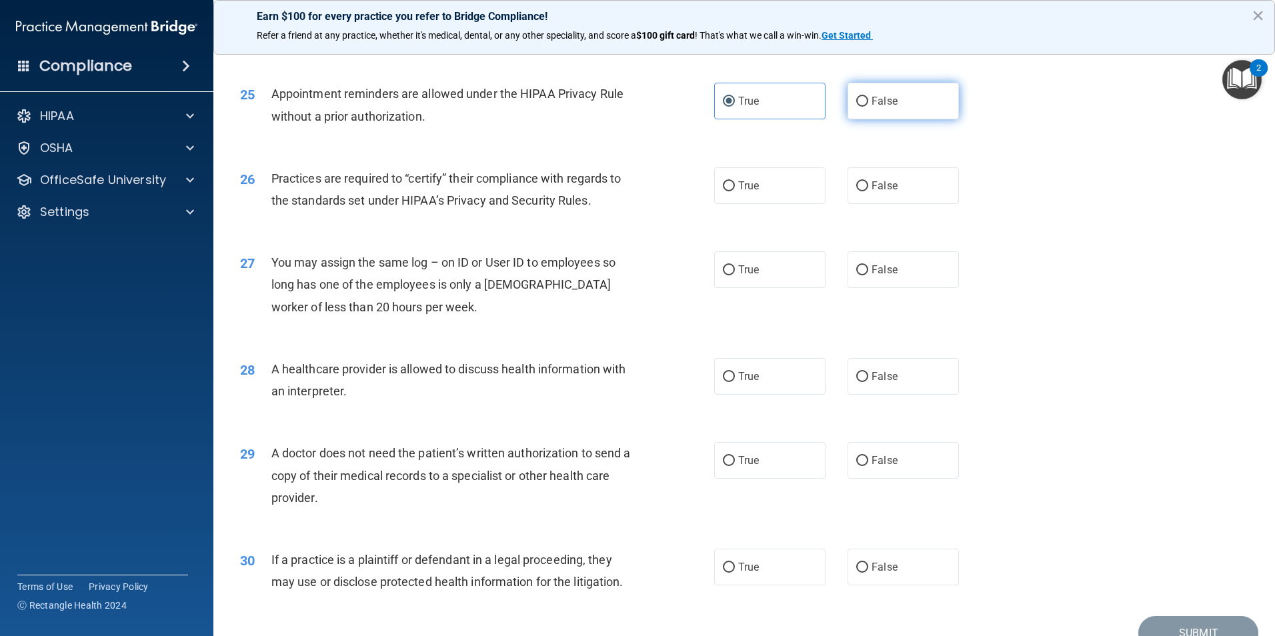
click at [868, 101] on input "False" at bounding box center [862, 102] width 12 height 10
radio input "true"
radio input "false"
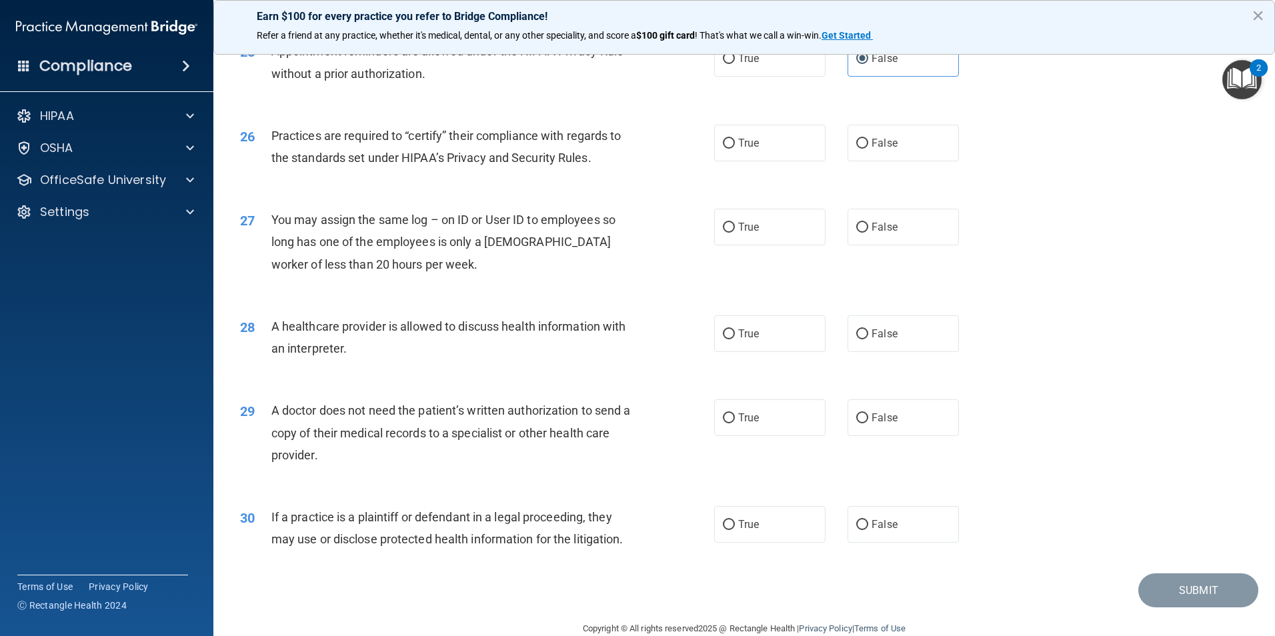
scroll to position [2467, 0]
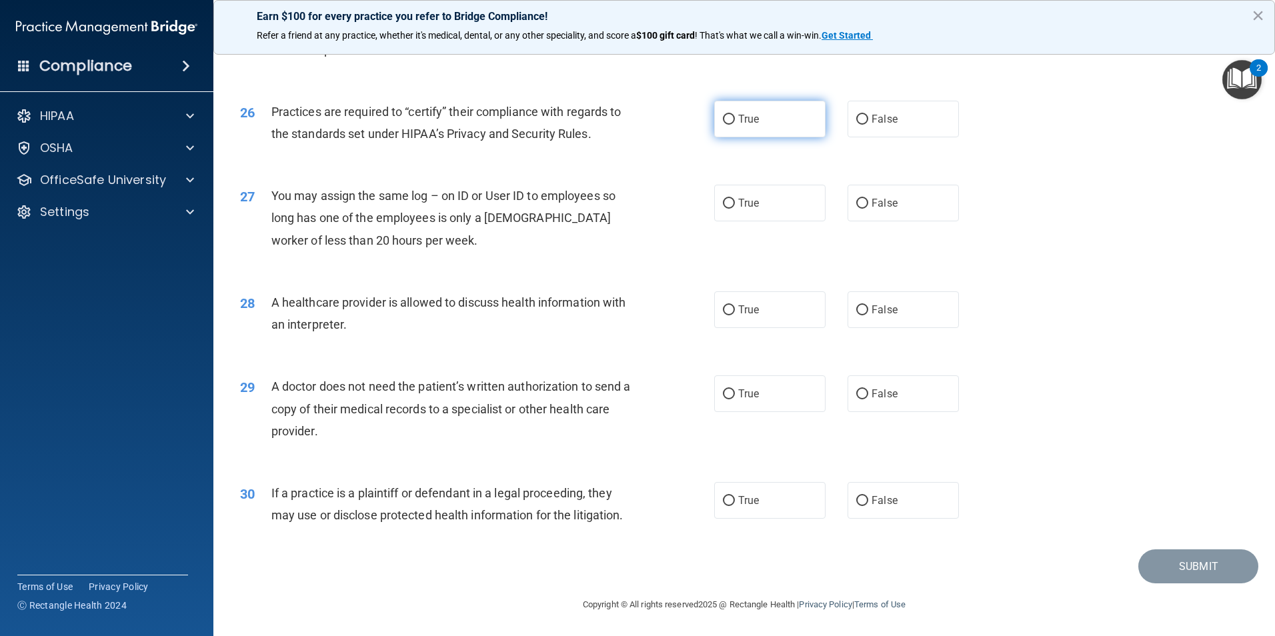
click at [765, 118] on label "True" at bounding box center [769, 119] width 111 height 37
click at [735, 118] on input "True" at bounding box center [729, 120] width 12 height 10
radio input "true"
click at [871, 199] on span "False" at bounding box center [884, 202] width 26 height 13
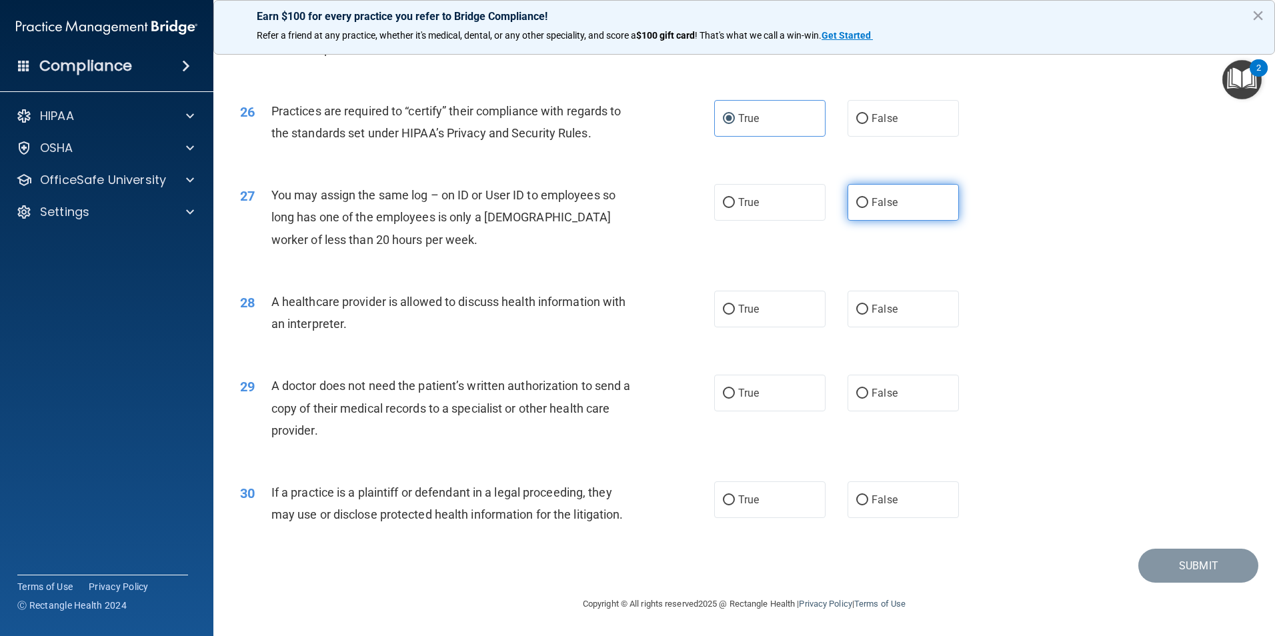
click at [893, 212] on label "False" at bounding box center [902, 202] width 111 height 37
click at [868, 208] on input "False" at bounding box center [862, 203] width 12 height 10
radio input "true"
click at [738, 311] on span "True" at bounding box center [748, 309] width 21 height 13
click at [735, 311] on input "True" at bounding box center [729, 310] width 12 height 10
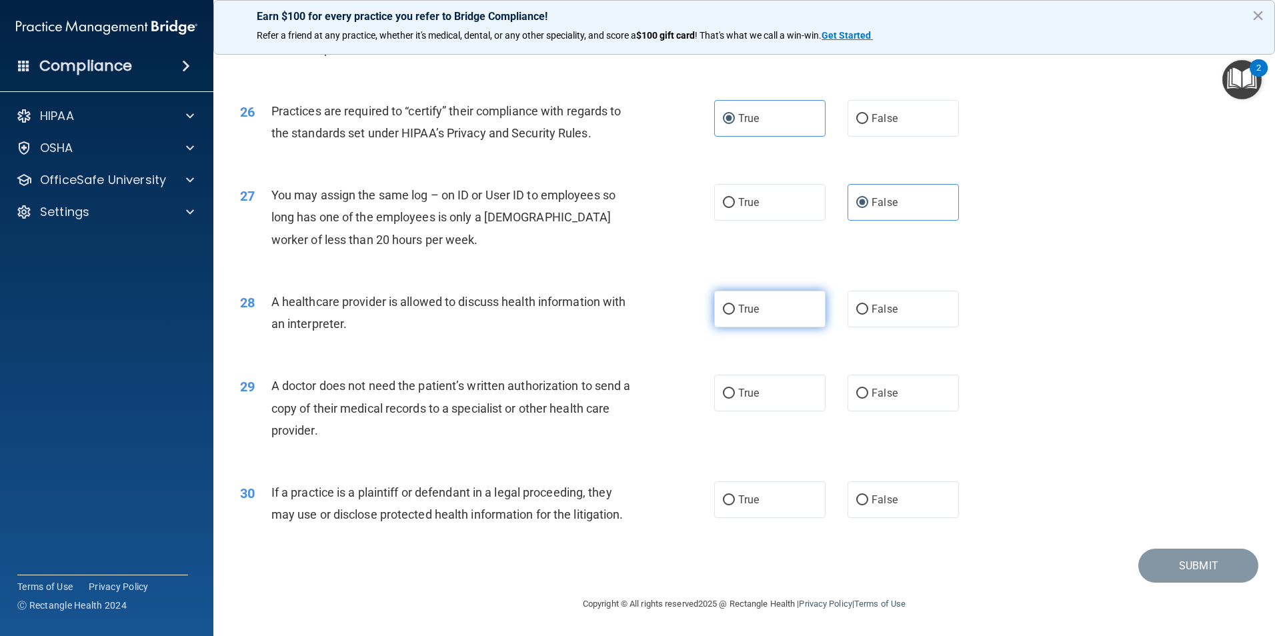
radio input "true"
click at [749, 388] on span "True" at bounding box center [748, 393] width 21 height 13
click at [735, 389] on input "True" at bounding box center [729, 394] width 12 height 10
radio input "true"
click at [748, 495] on span "True" at bounding box center [748, 499] width 21 height 13
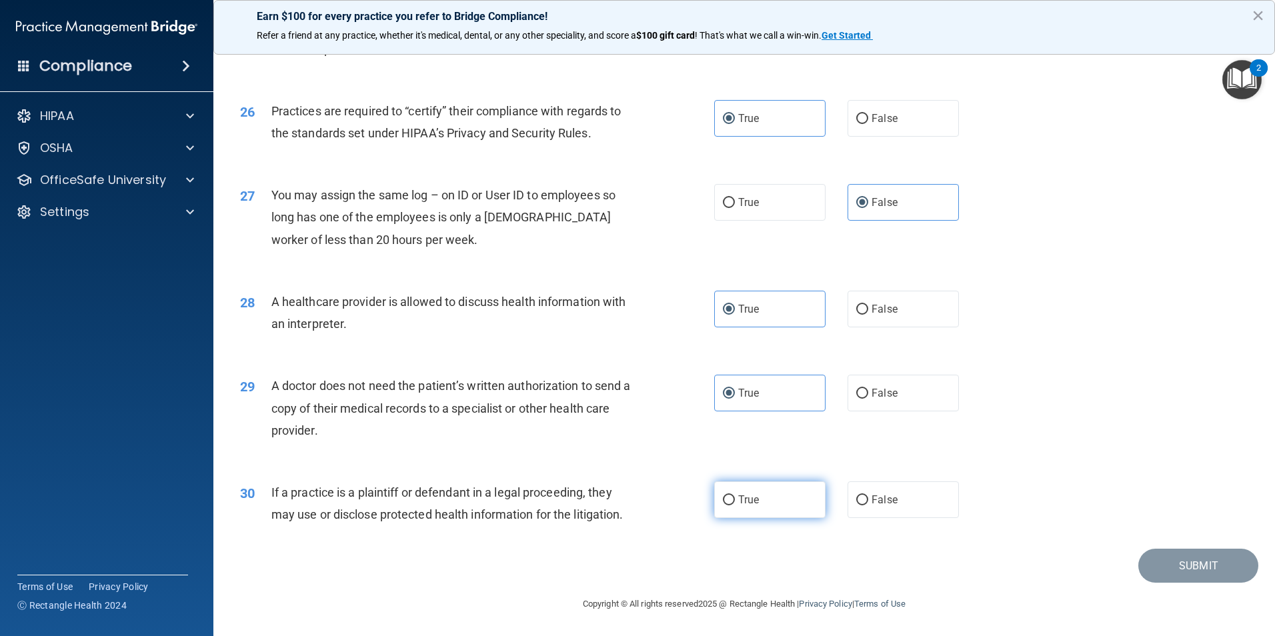
click at [735, 495] on input "True" at bounding box center [729, 500] width 12 height 10
radio input "true"
click at [1155, 563] on button "Submit" at bounding box center [1198, 566] width 120 height 34
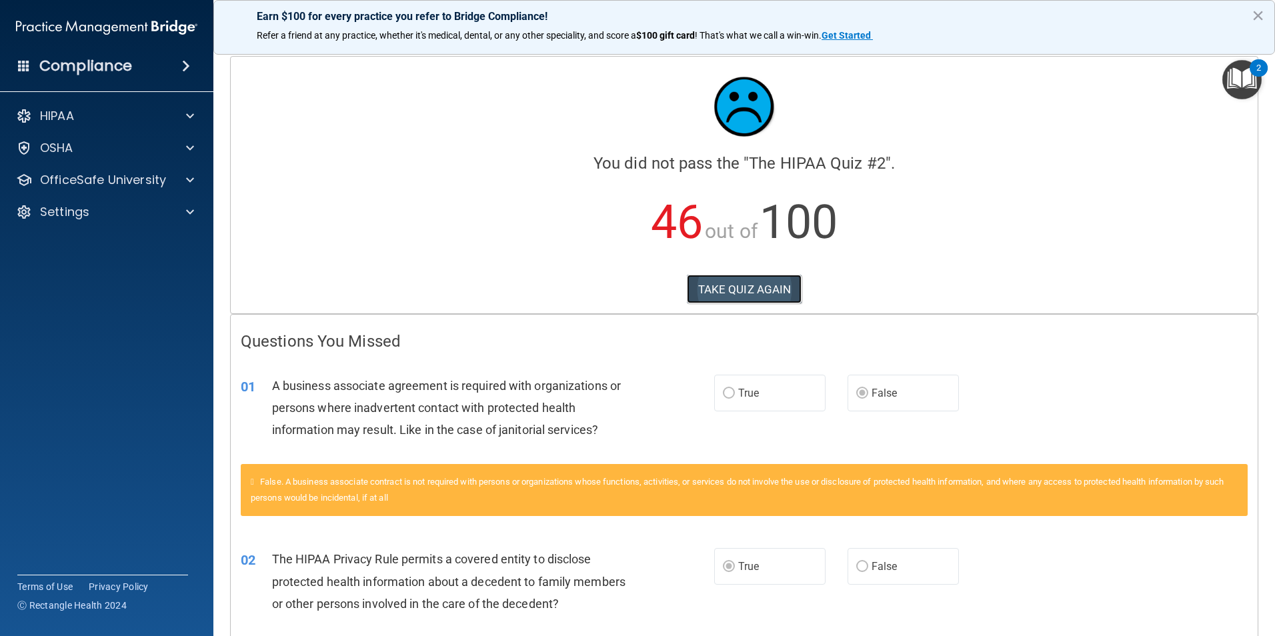
click at [746, 291] on button "TAKE QUIZ AGAIN" at bounding box center [744, 289] width 115 height 29
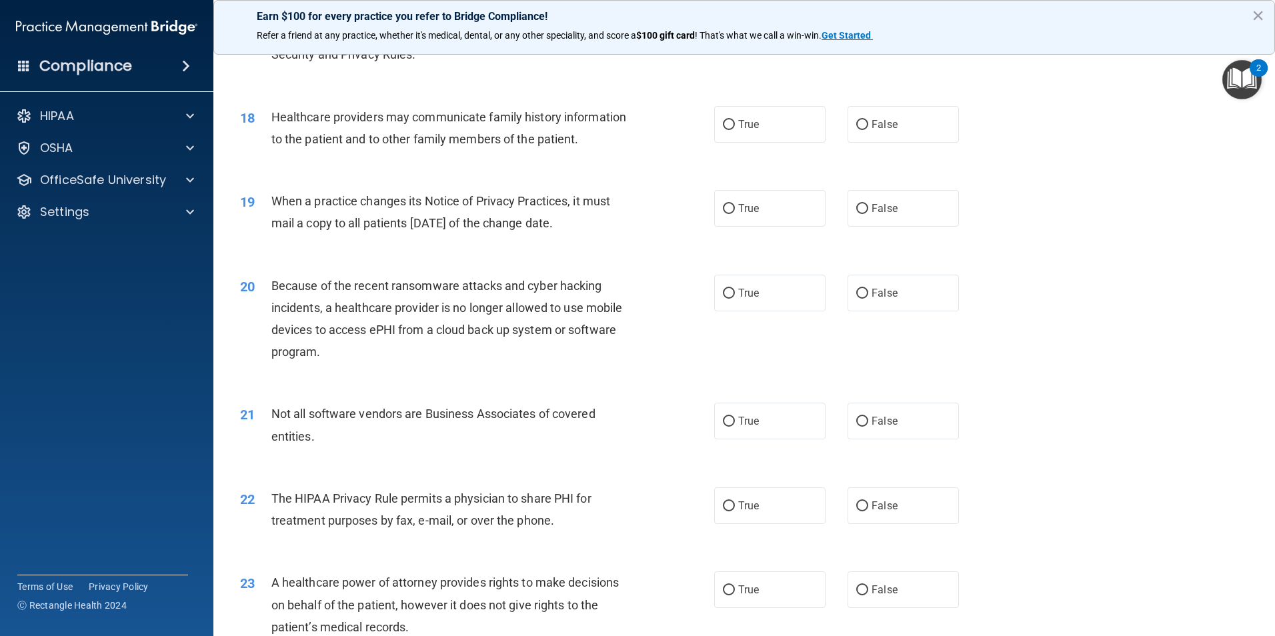
scroll to position [2468, 0]
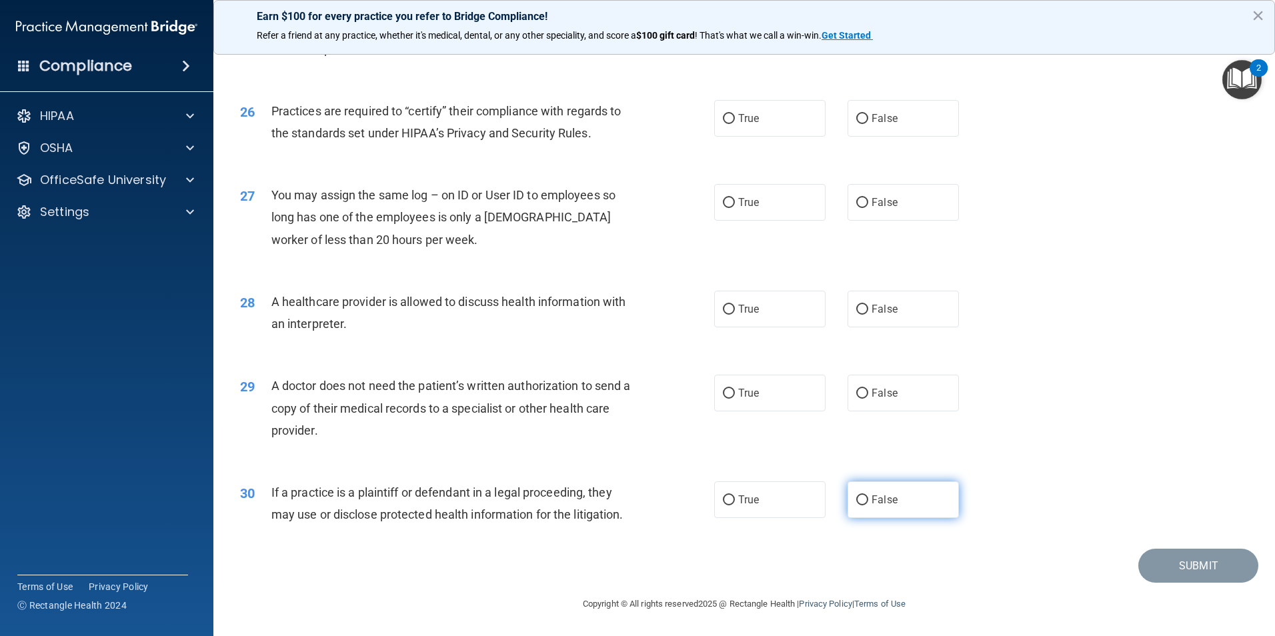
click at [857, 497] on input "False" at bounding box center [862, 500] width 12 height 10
radio input "true"
click at [731, 393] on label "True" at bounding box center [769, 393] width 111 height 37
click at [731, 393] on input "True" at bounding box center [729, 394] width 12 height 10
radio input "true"
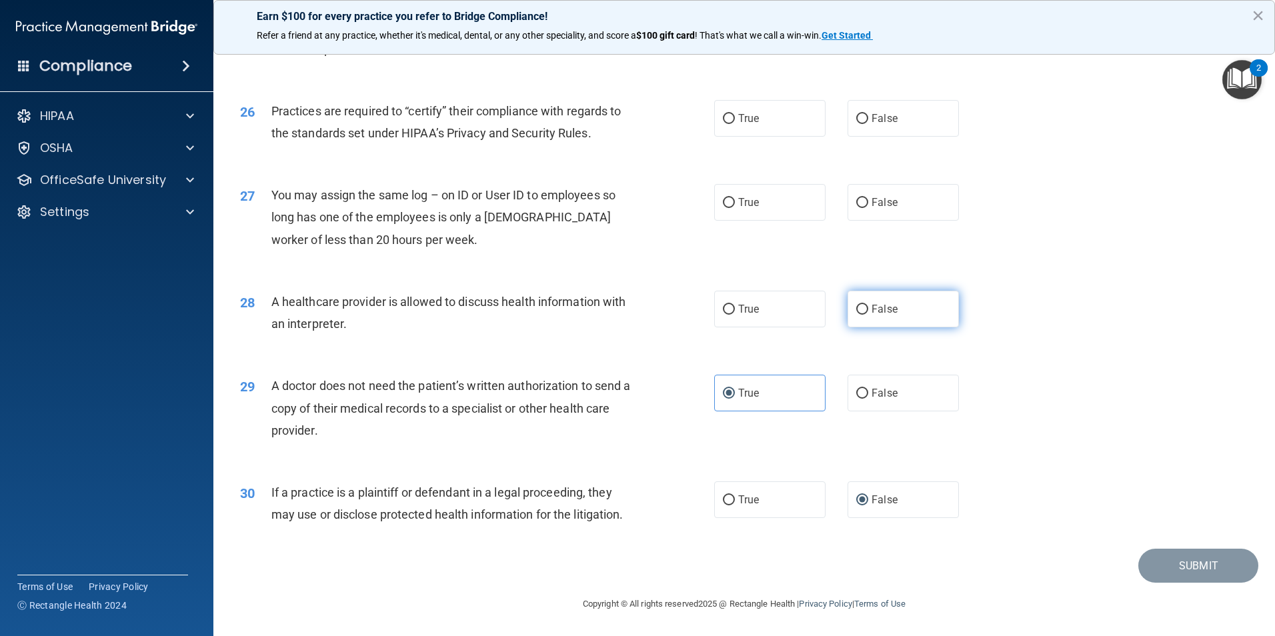
click at [859, 305] on input "False" at bounding box center [862, 310] width 12 height 10
radio input "true"
drag, startPoint x: 857, startPoint y: 200, endPoint x: 862, endPoint y: 179, distance: 21.3
click at [857, 199] on input "False" at bounding box center [862, 203] width 12 height 10
radio input "true"
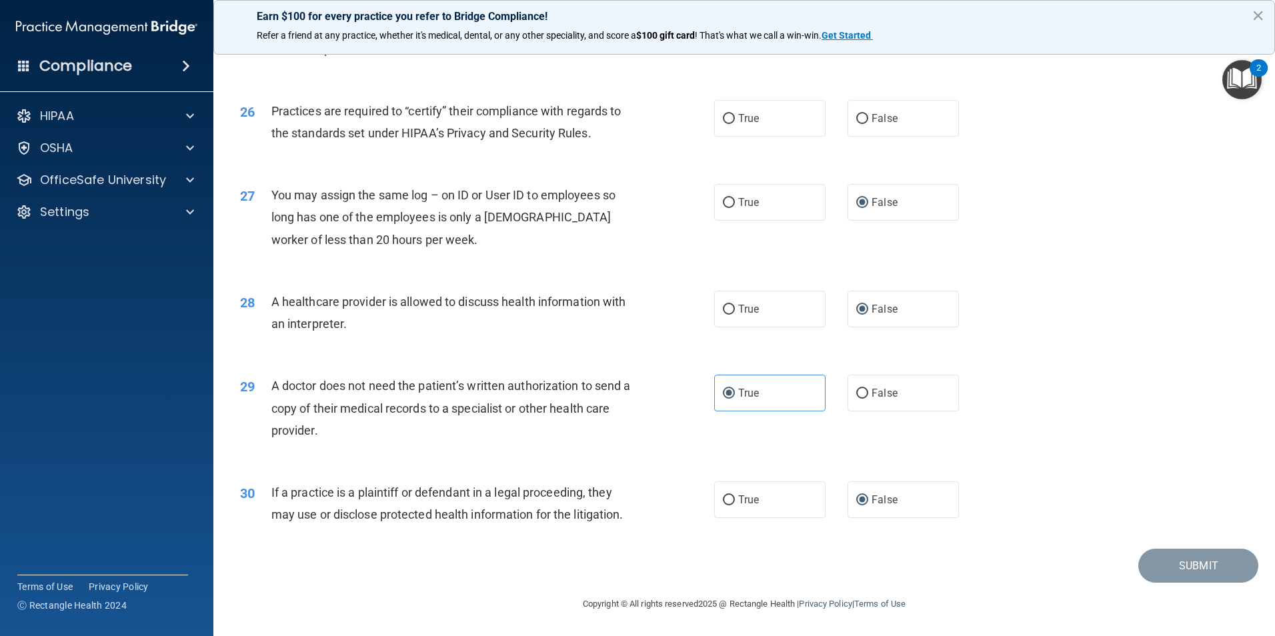
scroll to position [2401, 0]
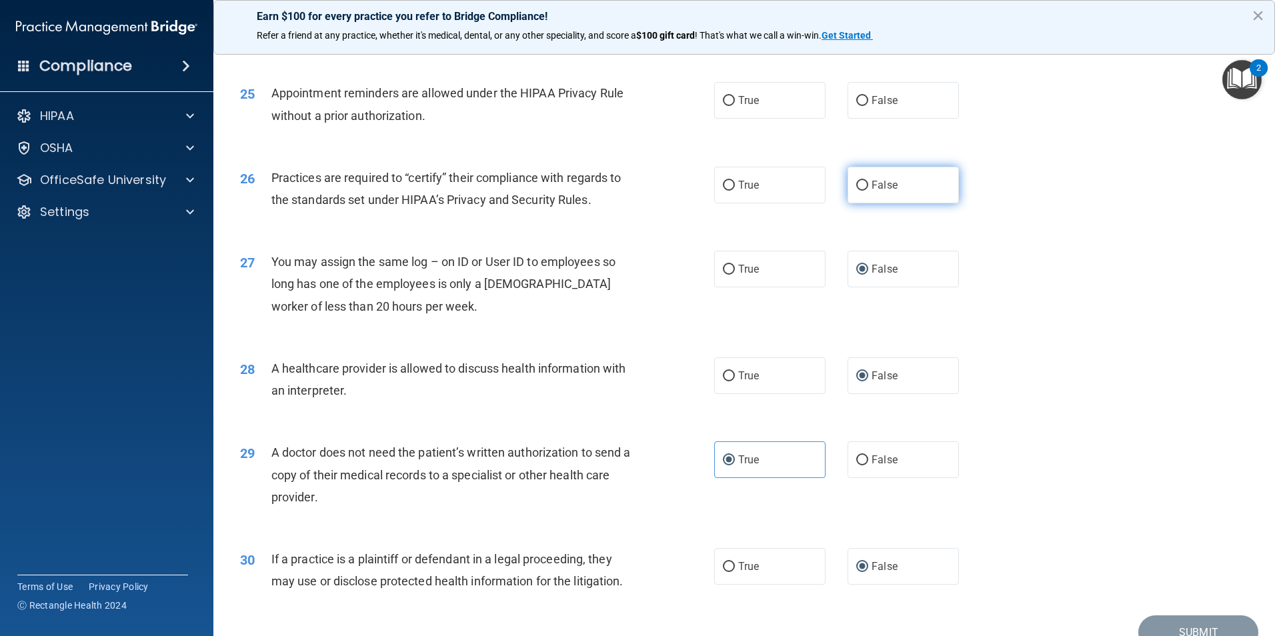
click at [858, 185] on input "False" at bounding box center [862, 186] width 12 height 10
radio input "true"
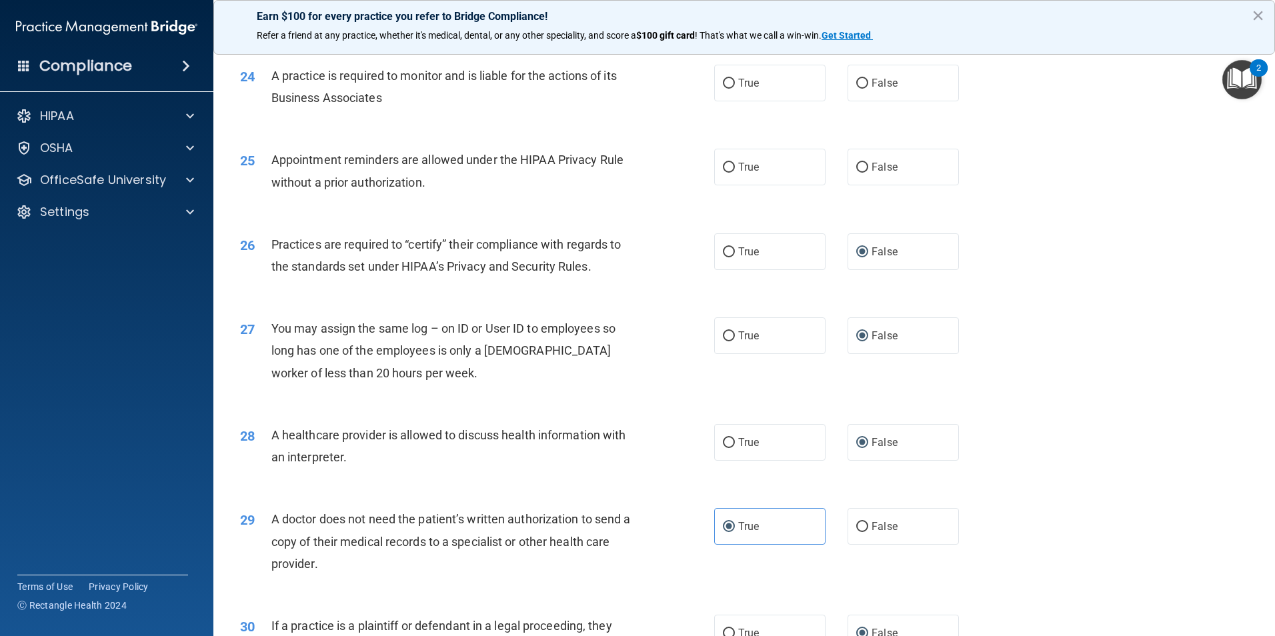
scroll to position [2268, 0]
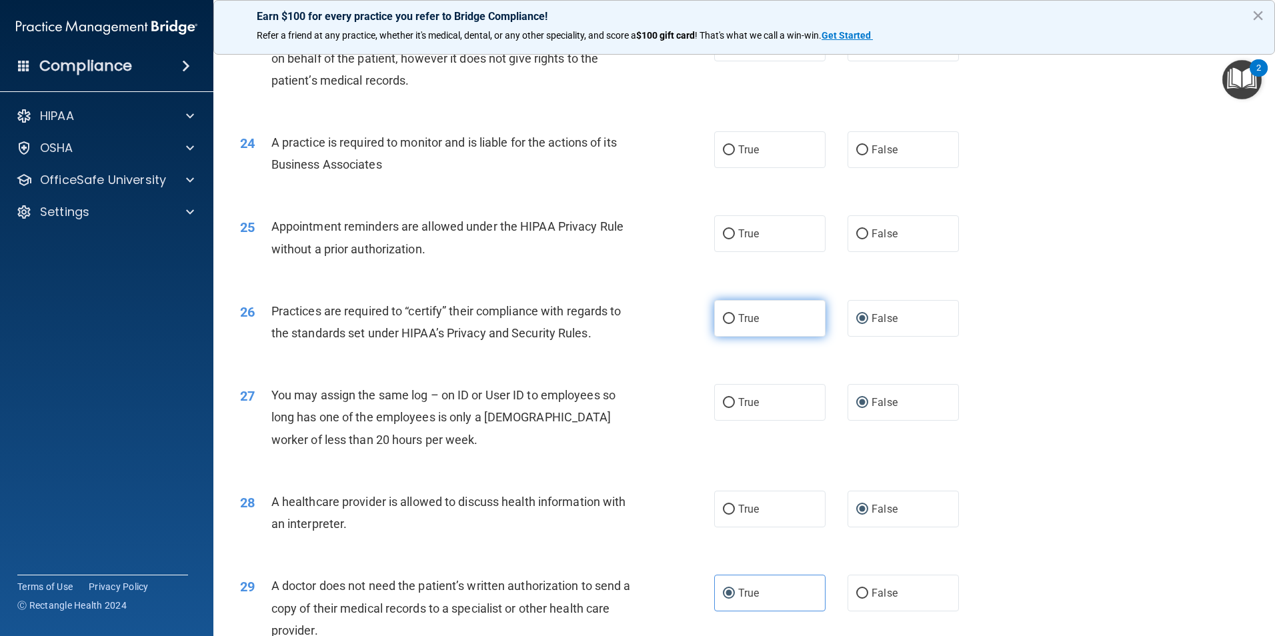
click at [730, 327] on label "True" at bounding box center [769, 318] width 111 height 37
click at [730, 324] on input "True" at bounding box center [729, 319] width 12 height 10
radio input "true"
radio input "false"
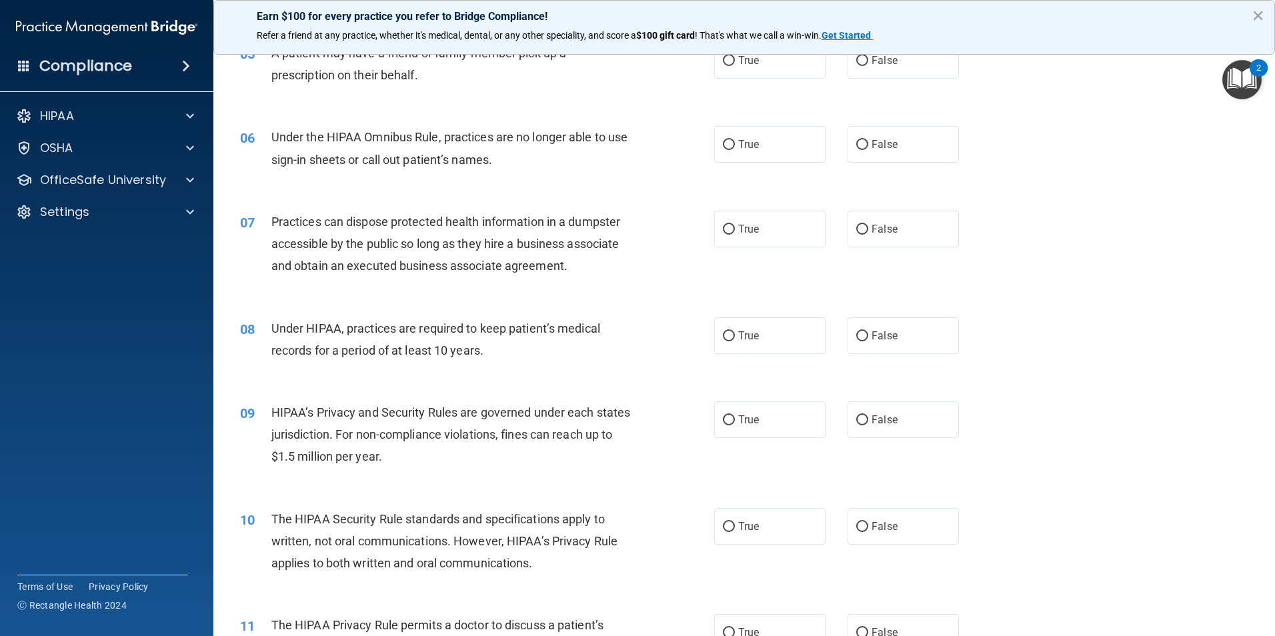
scroll to position [0, 0]
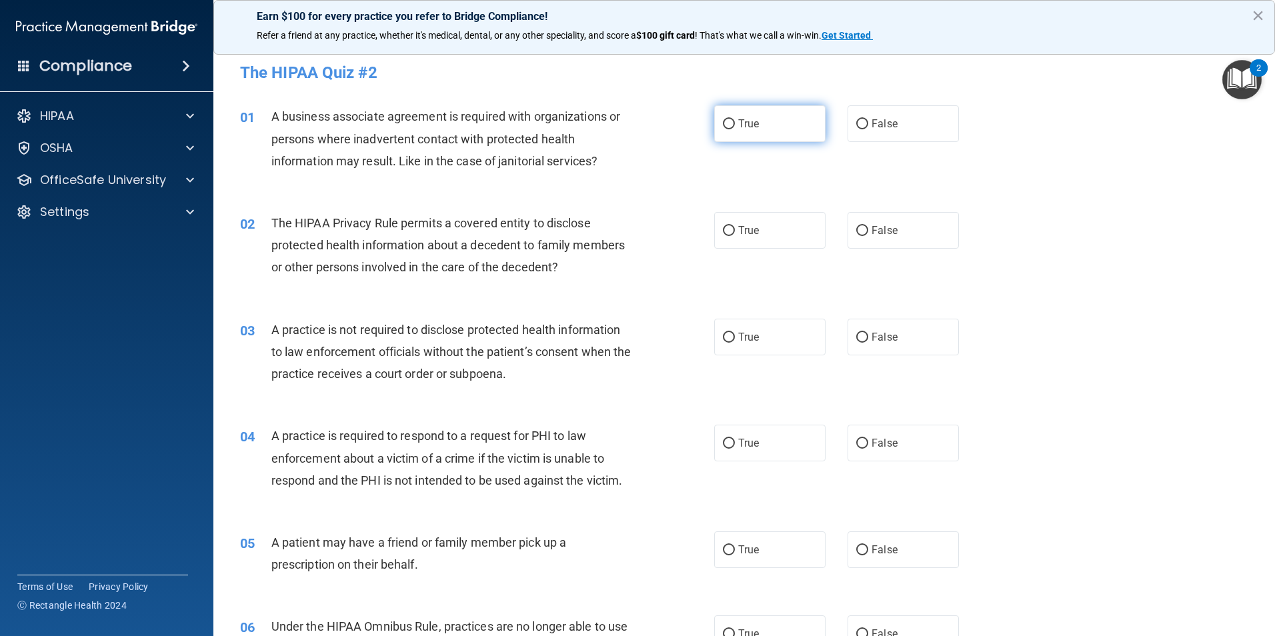
click at [723, 127] on input "True" at bounding box center [729, 124] width 12 height 10
radio input "true"
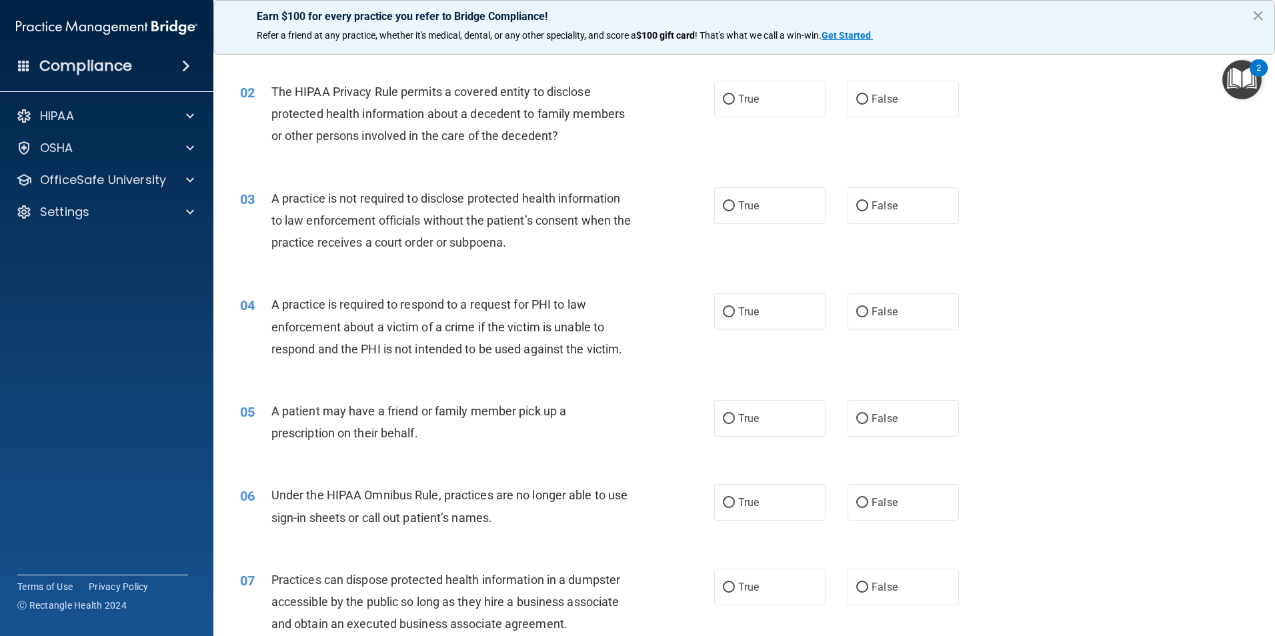
scroll to position [133, 0]
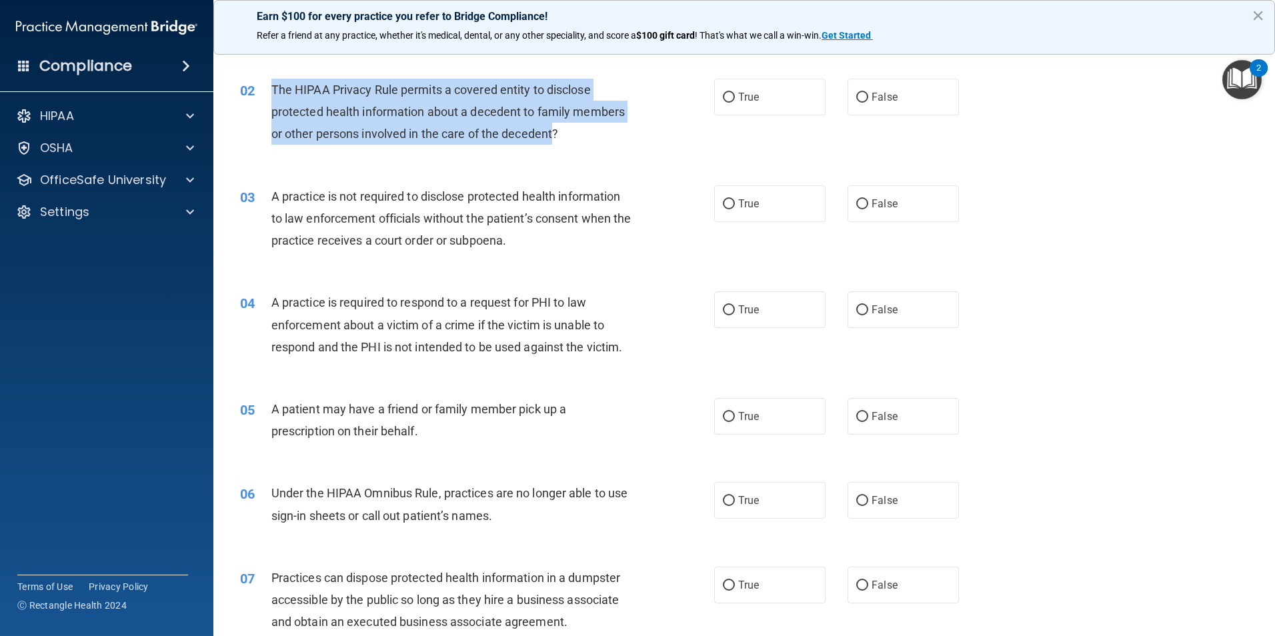
drag, startPoint x: 555, startPoint y: 131, endPoint x: 273, endPoint y: 91, distance: 285.5
click at [273, 91] on span "The HIPAA Privacy Rule permits a covered entity to disclose protected health in…" at bounding box center [447, 112] width 353 height 58
click at [723, 101] on input "True" at bounding box center [729, 98] width 12 height 10
radio input "true"
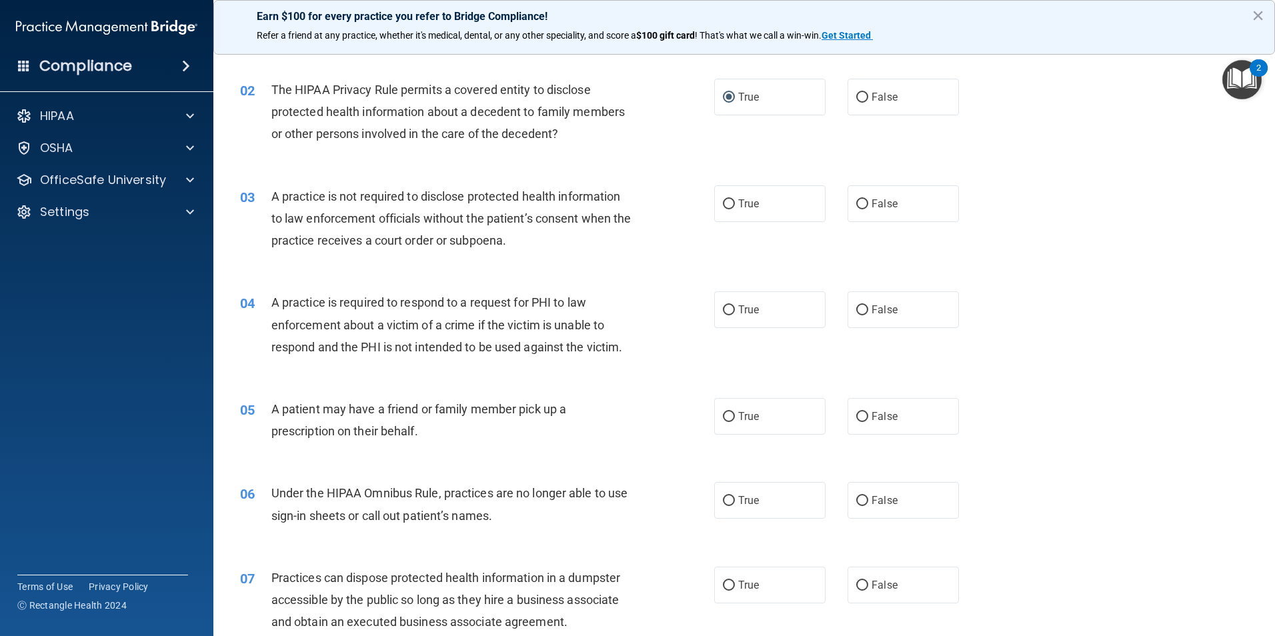
click at [640, 159] on div "02 The HIPAA Privacy Rule permits a covered entity to disclose protected health…" at bounding box center [744, 115] width 1028 height 107
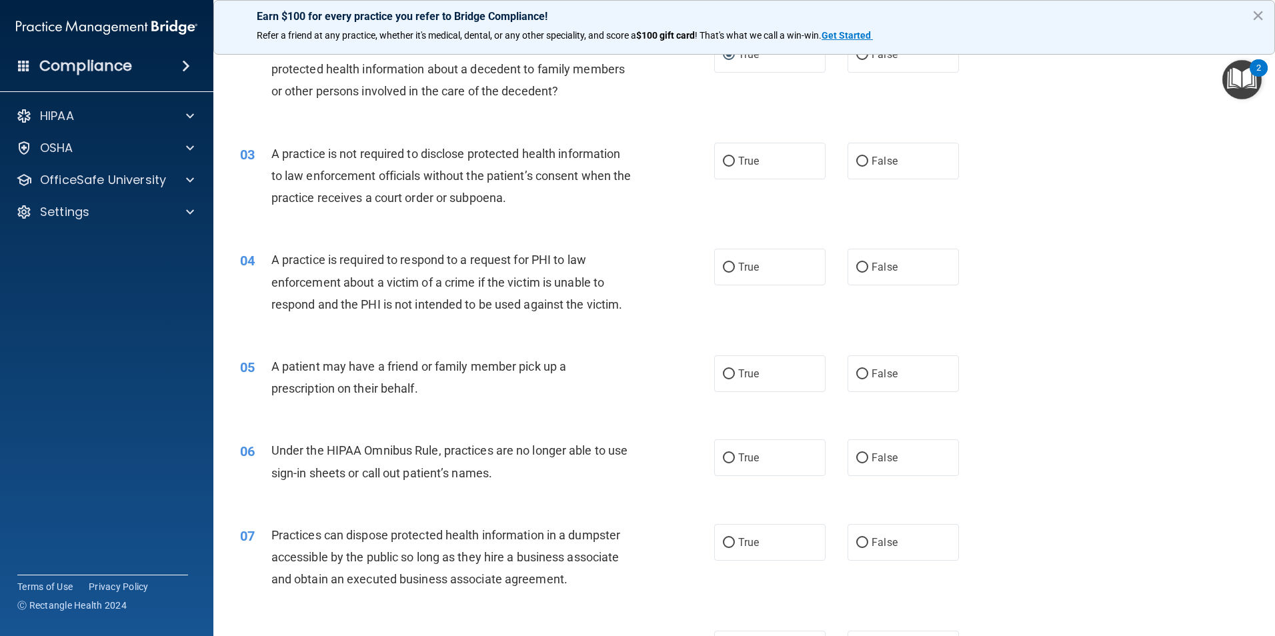
scroll to position [200, 0]
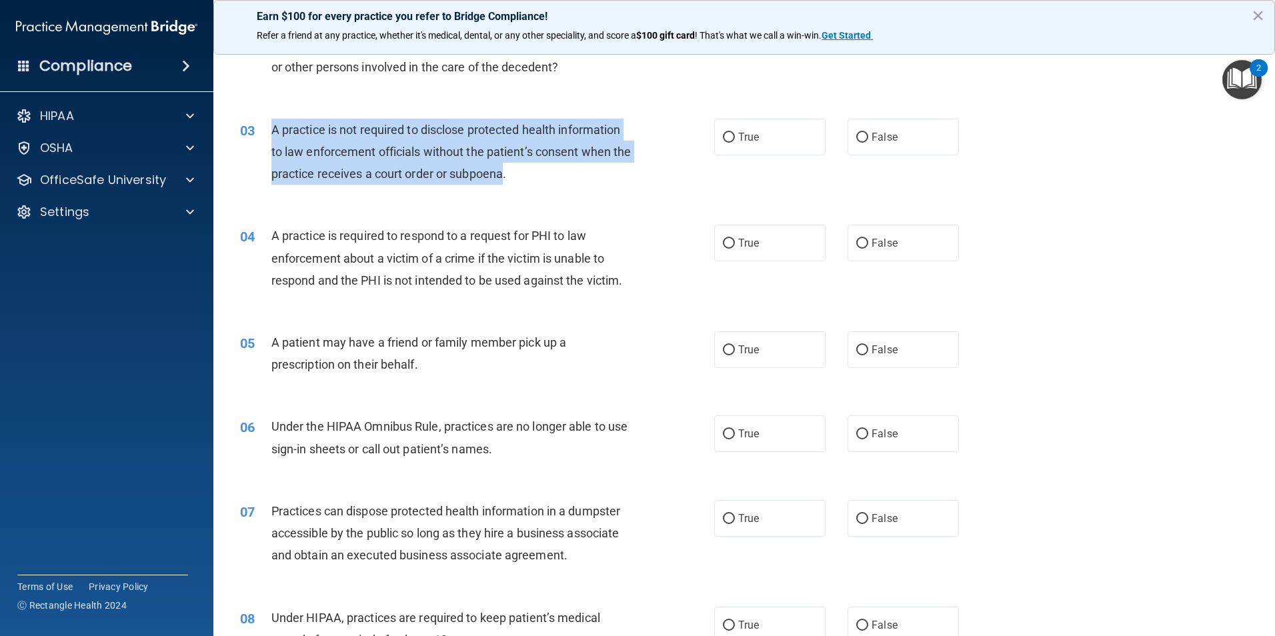
drag, startPoint x: 525, startPoint y: 172, endPoint x: 270, endPoint y: 129, distance: 258.2
click at [270, 129] on div "03 A practice is not required to disclose protected health information to law e…" at bounding box center [477, 155] width 514 height 73
click at [723, 139] on input "True" at bounding box center [729, 138] width 12 height 10
radio input "true"
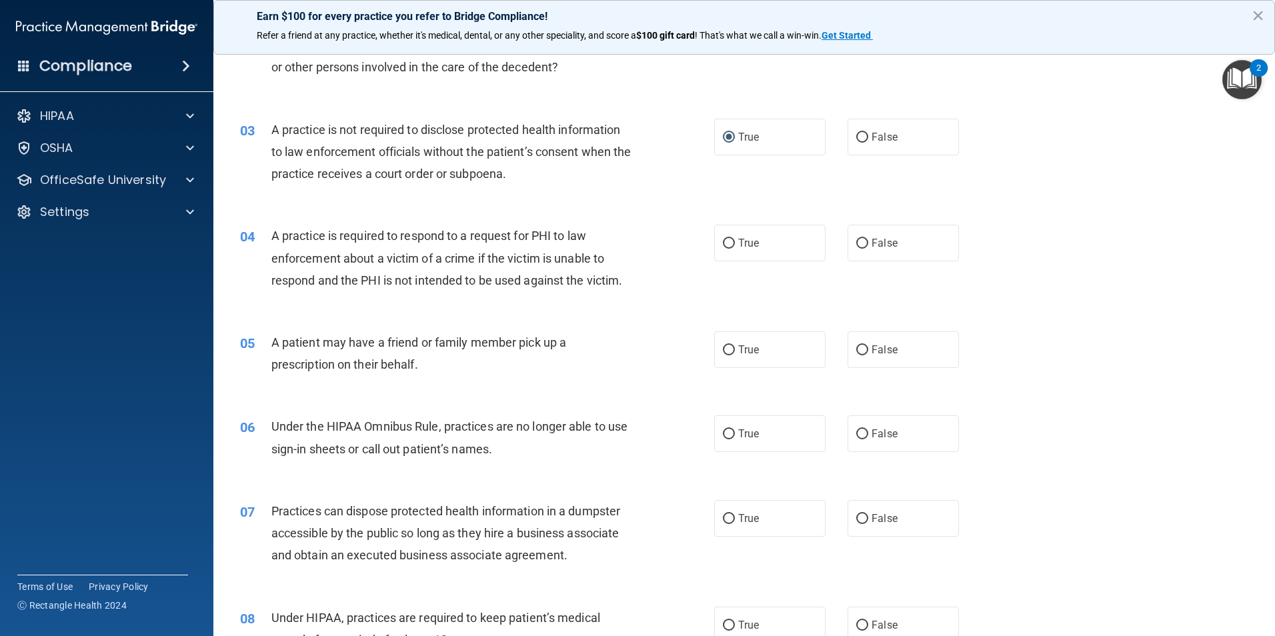
click at [681, 177] on div "03 A practice is not required to disclose protected health information to law e…" at bounding box center [477, 155] width 514 height 73
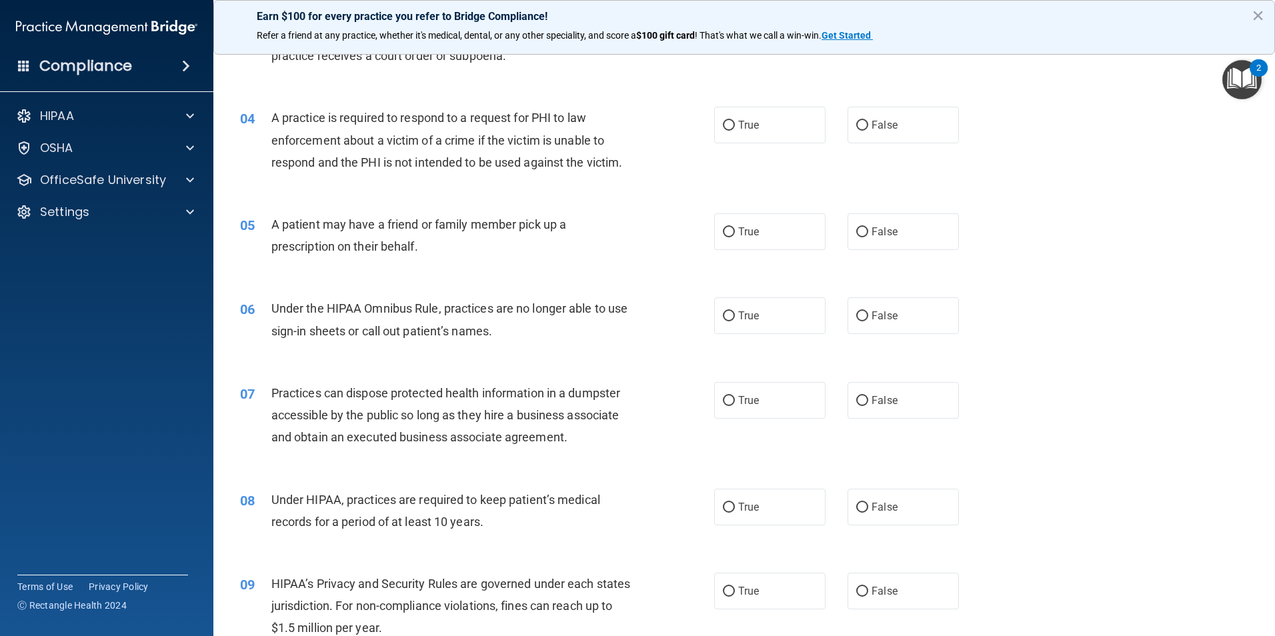
scroll to position [333, 0]
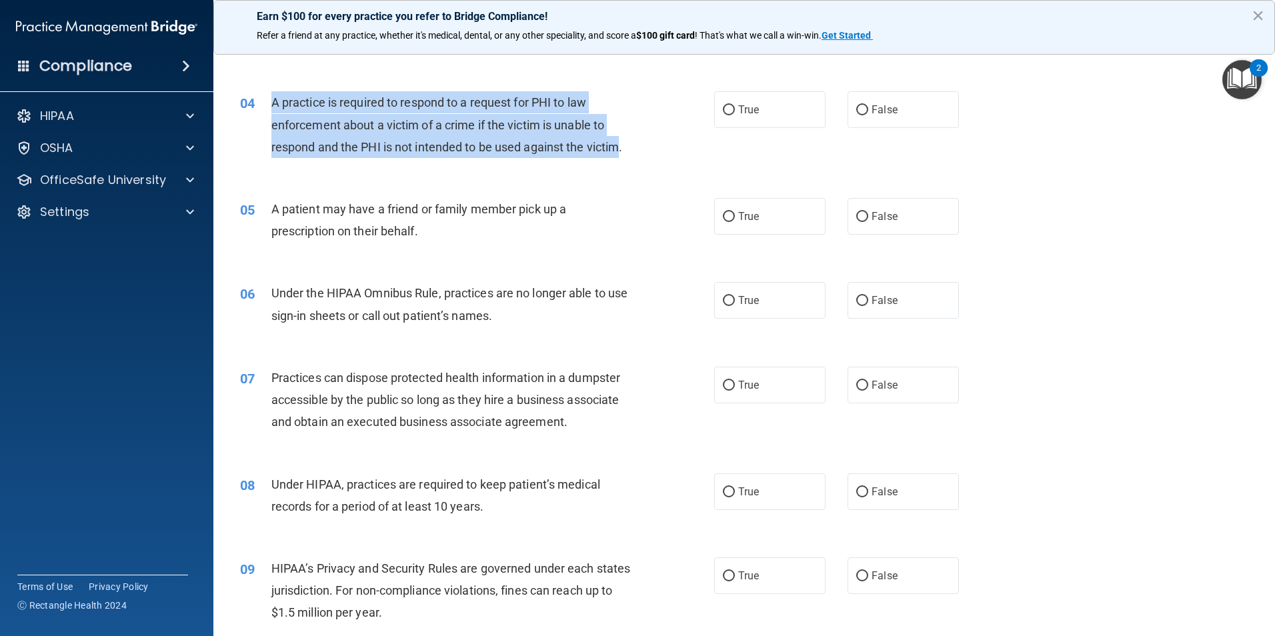
drag, startPoint x: 619, startPoint y: 148, endPoint x: 275, endPoint y: 106, distance: 346.6
click at [275, 106] on span "A practice is required to respond to a request for PHI to law enforcement about…" at bounding box center [446, 124] width 351 height 58
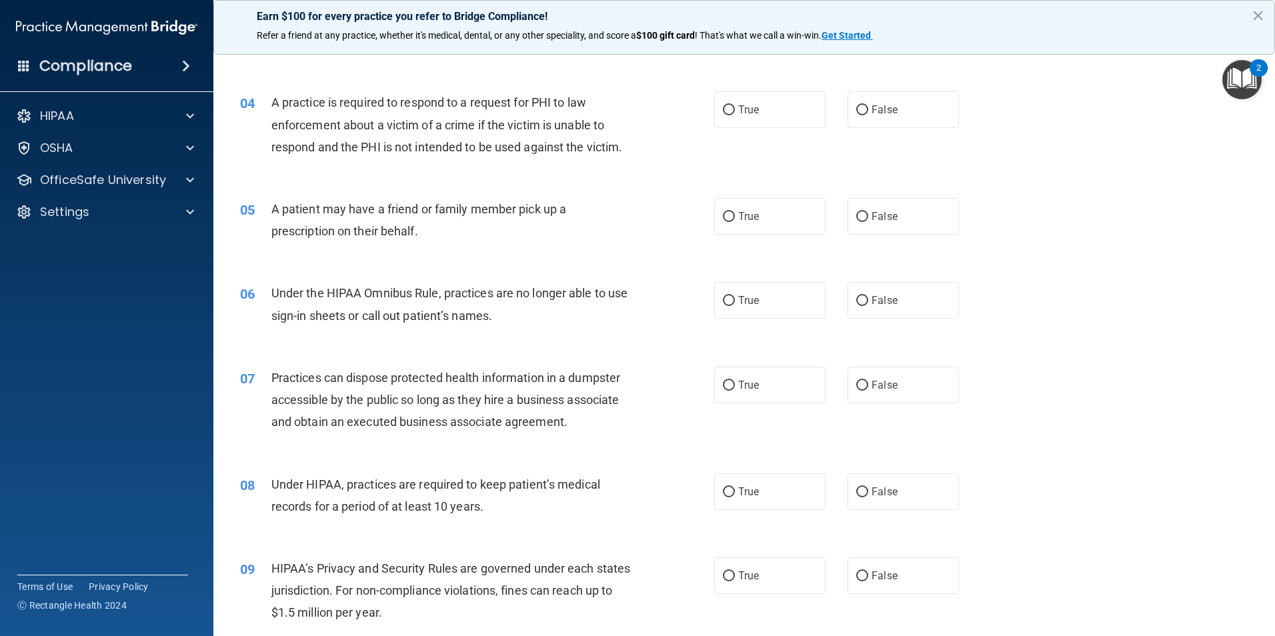
click at [654, 188] on div "05 A patient may have a friend or family member pick up a prescription on their…" at bounding box center [744, 223] width 1028 height 84
click at [728, 110] on input "True" at bounding box center [729, 110] width 12 height 10
radio input "true"
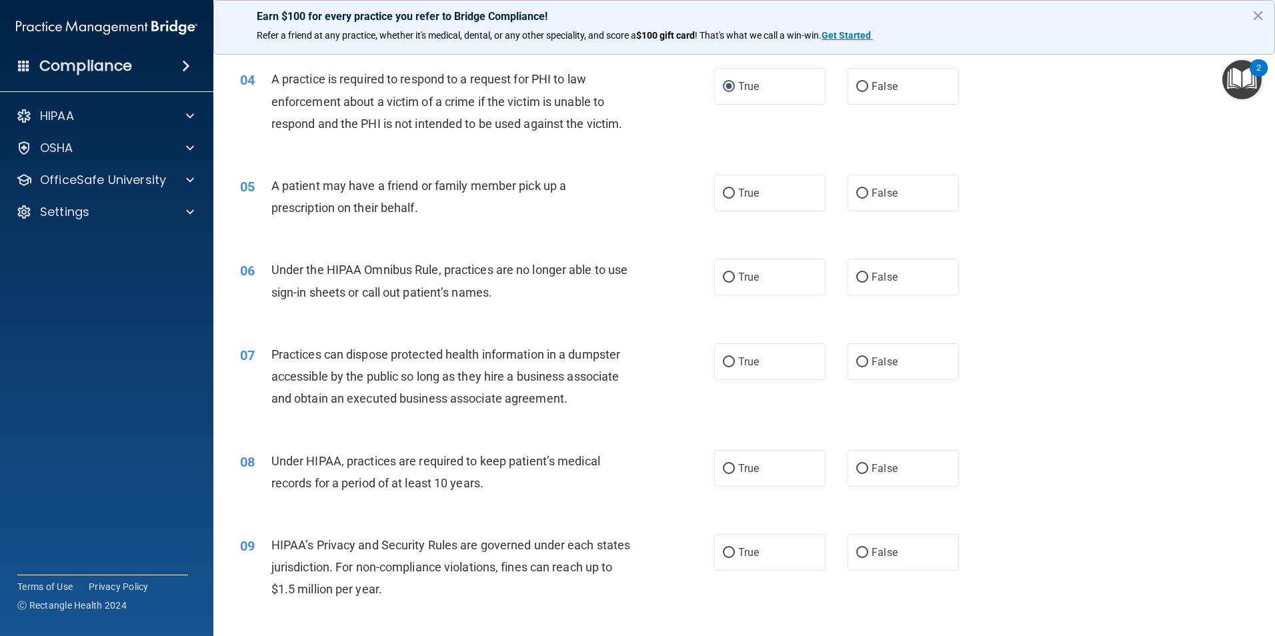
scroll to position [400, 0]
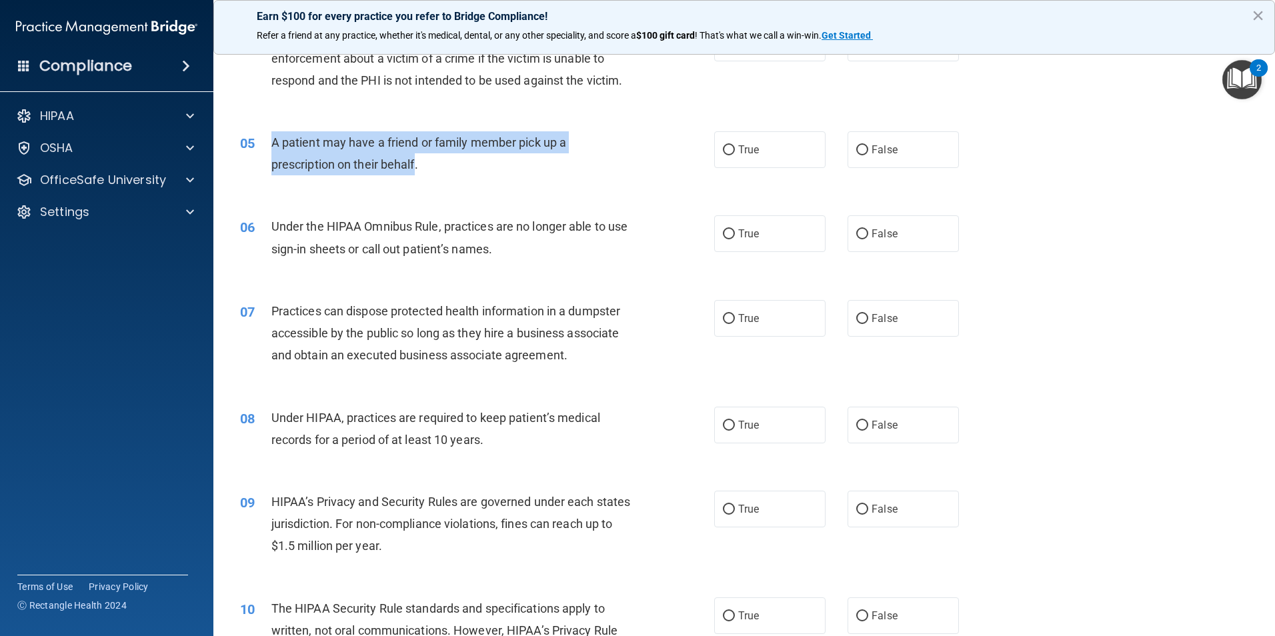
drag, startPoint x: 416, startPoint y: 163, endPoint x: 269, endPoint y: 148, distance: 148.1
click at [269, 148] on div "05 A patient may have a friend or family member pick up a prescription on their…" at bounding box center [477, 156] width 514 height 51
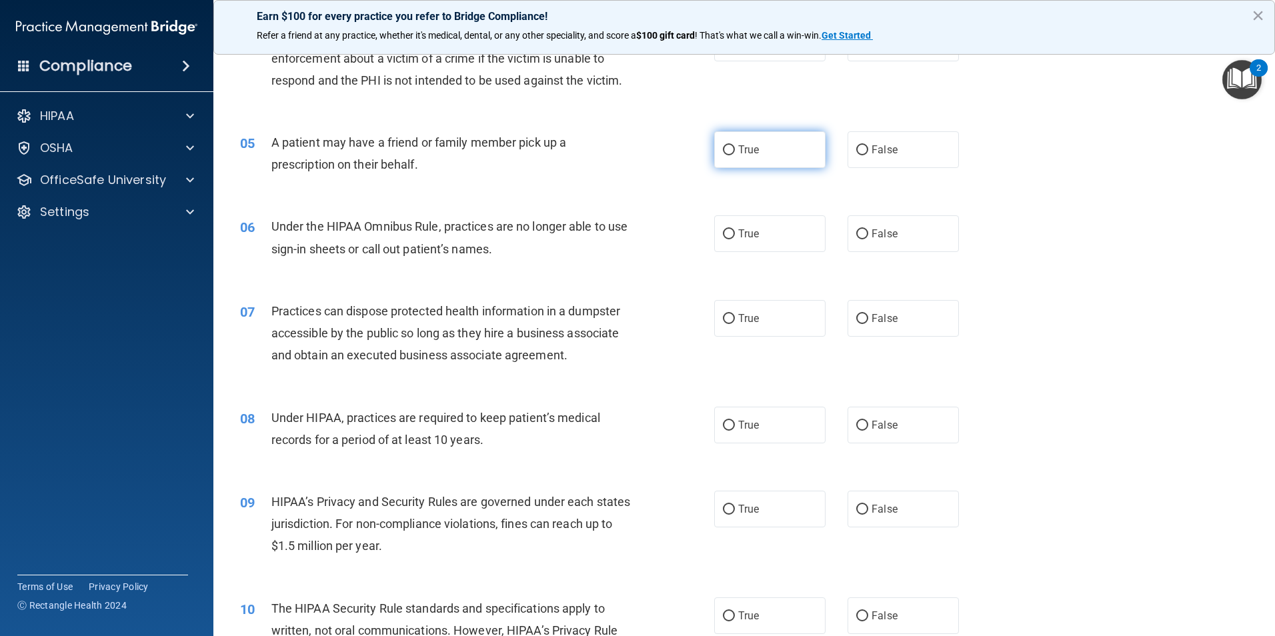
click at [727, 145] on label "True" at bounding box center [769, 149] width 111 height 37
drag, startPoint x: 727, startPoint y: 145, endPoint x: 721, endPoint y: 149, distance: 6.9
click at [723, 149] on input "True" at bounding box center [729, 150] width 12 height 10
radio input "true"
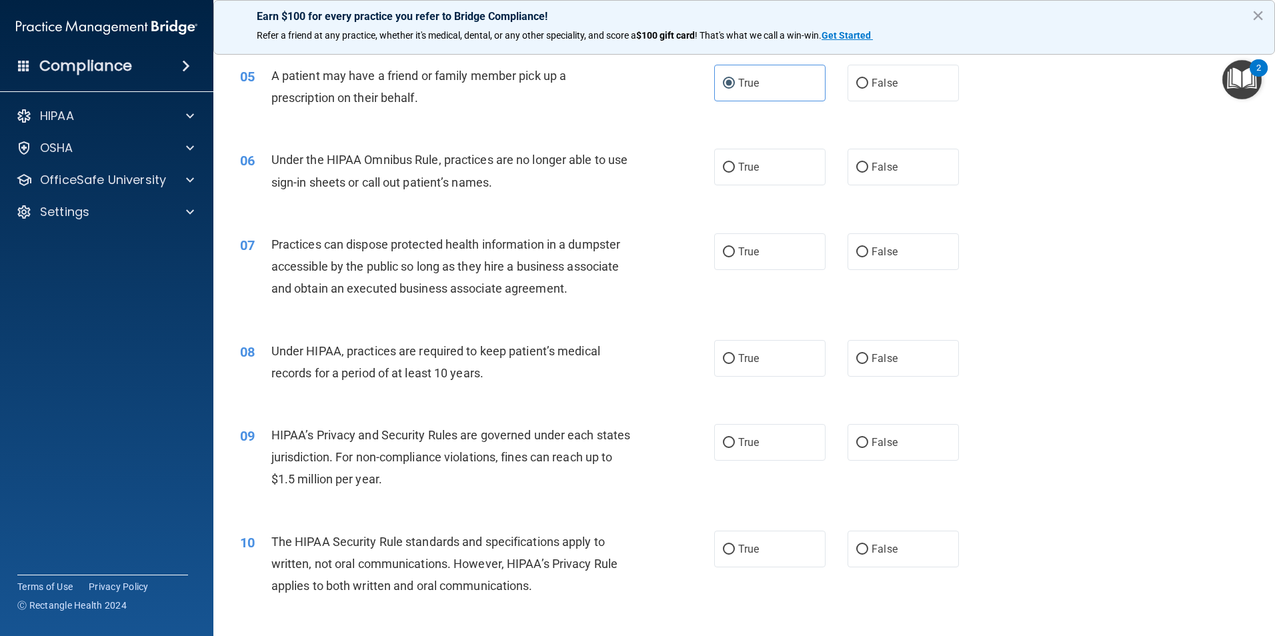
scroll to position [533, 0]
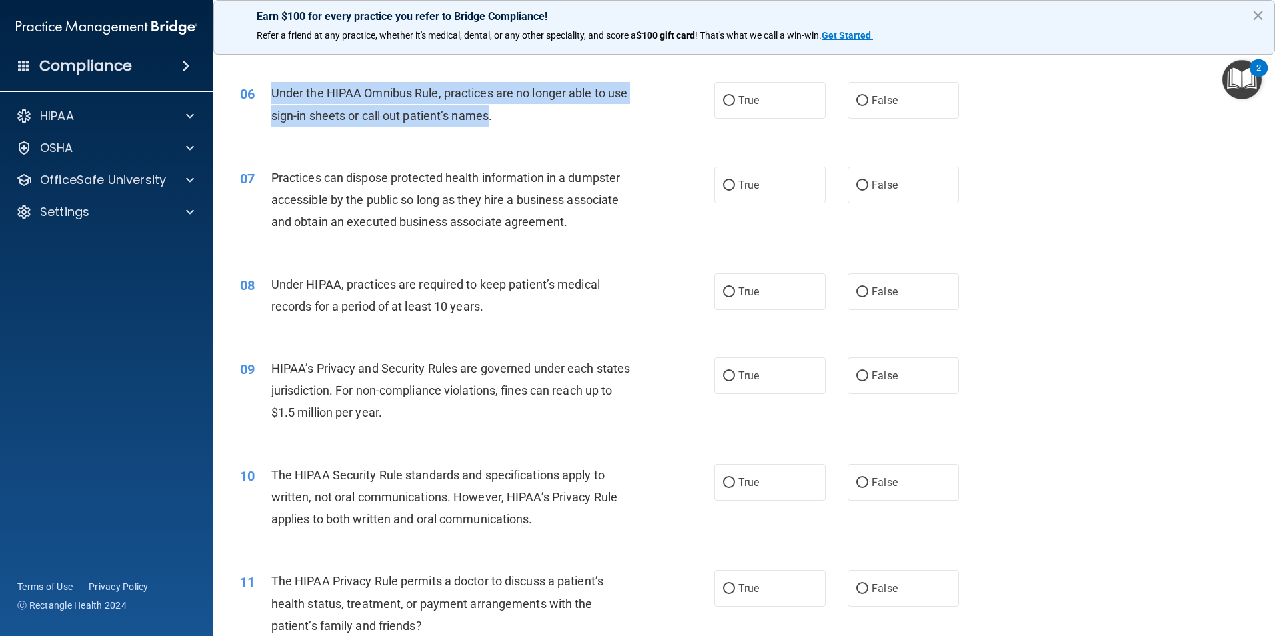
drag, startPoint x: 511, startPoint y: 115, endPoint x: 274, endPoint y: 95, distance: 238.1
click at [274, 95] on span "Under the HIPAA Omnibus Rule, practices are no longer able to use sign-in sheet…" at bounding box center [449, 104] width 357 height 36
click at [859, 98] on input "False" at bounding box center [862, 101] width 12 height 10
radio input "true"
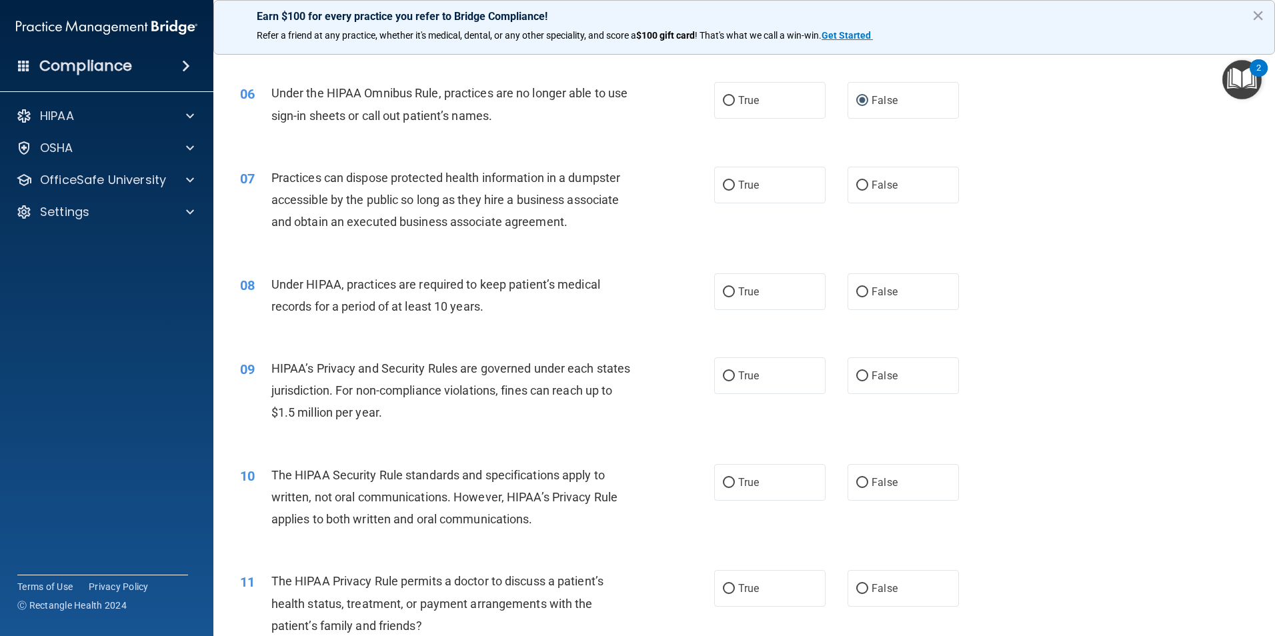
click at [691, 114] on div "06 Under the HIPAA Omnibus Rule, practices are no longer able to use sign-in sh…" at bounding box center [477, 107] width 514 height 51
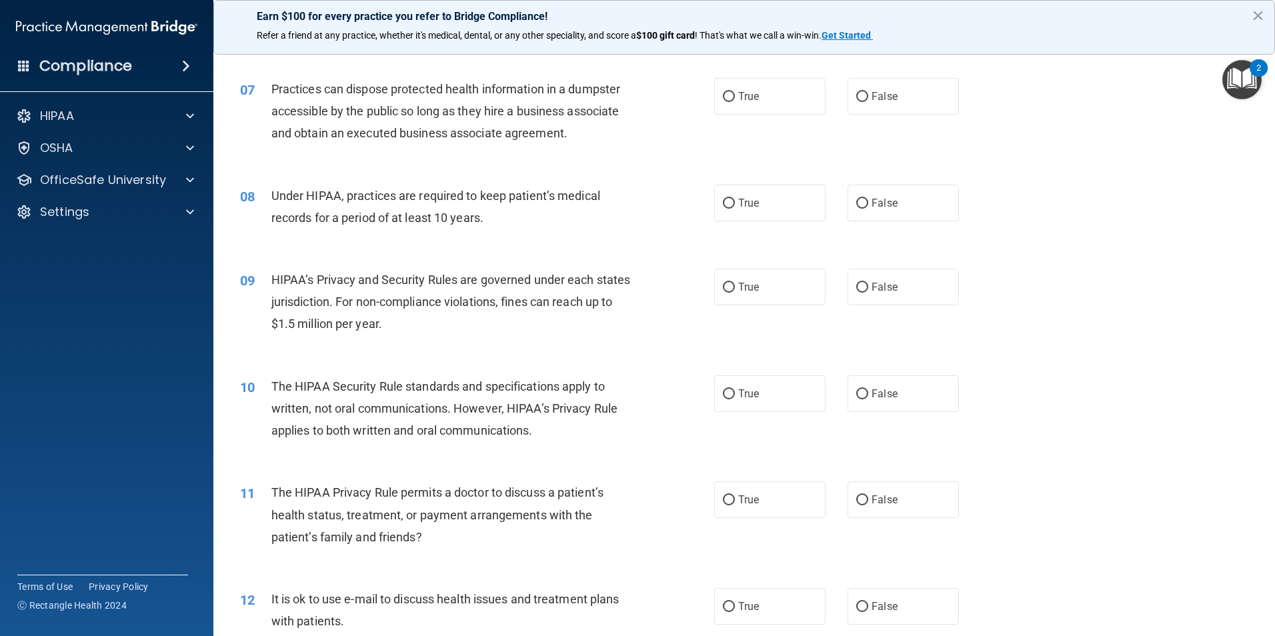
scroll to position [600, 0]
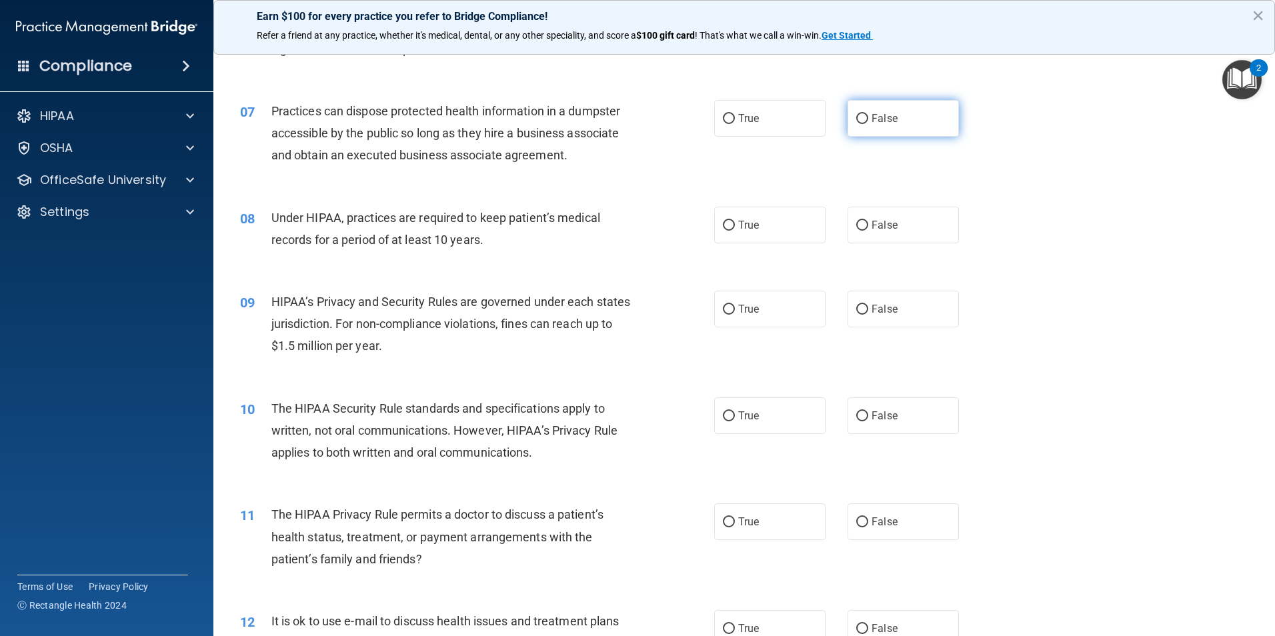
click at [855, 110] on label "False" at bounding box center [902, 118] width 111 height 37
click at [856, 114] on input "False" at bounding box center [862, 119] width 12 height 10
radio input "true"
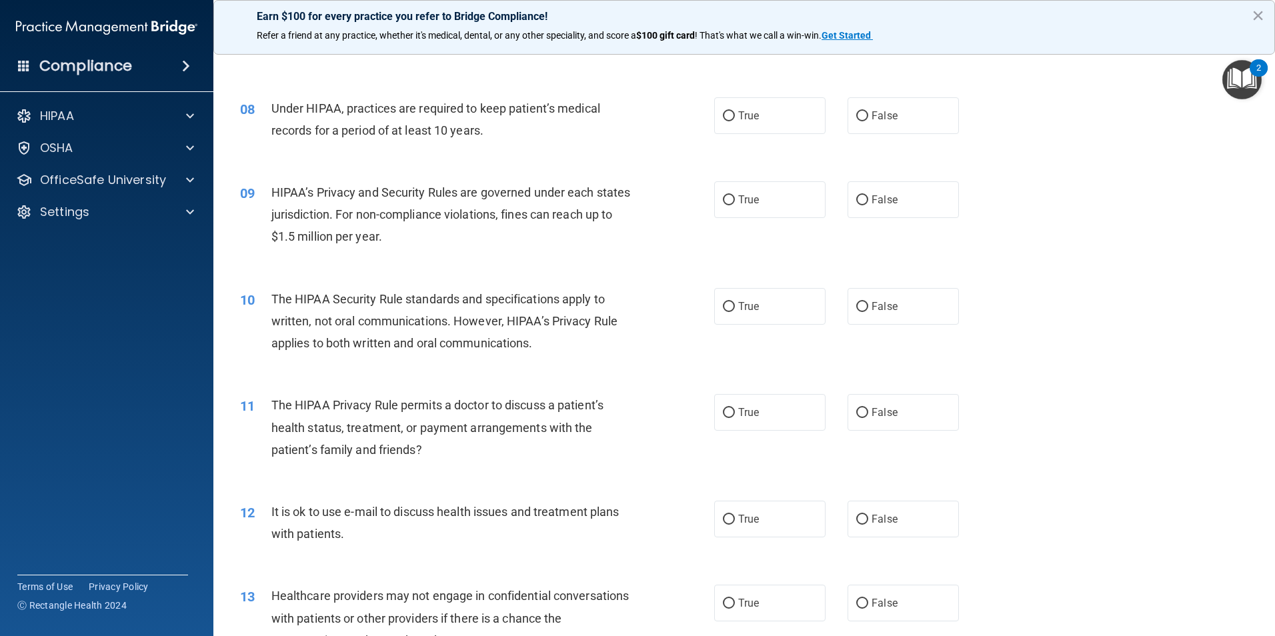
scroll to position [733, 0]
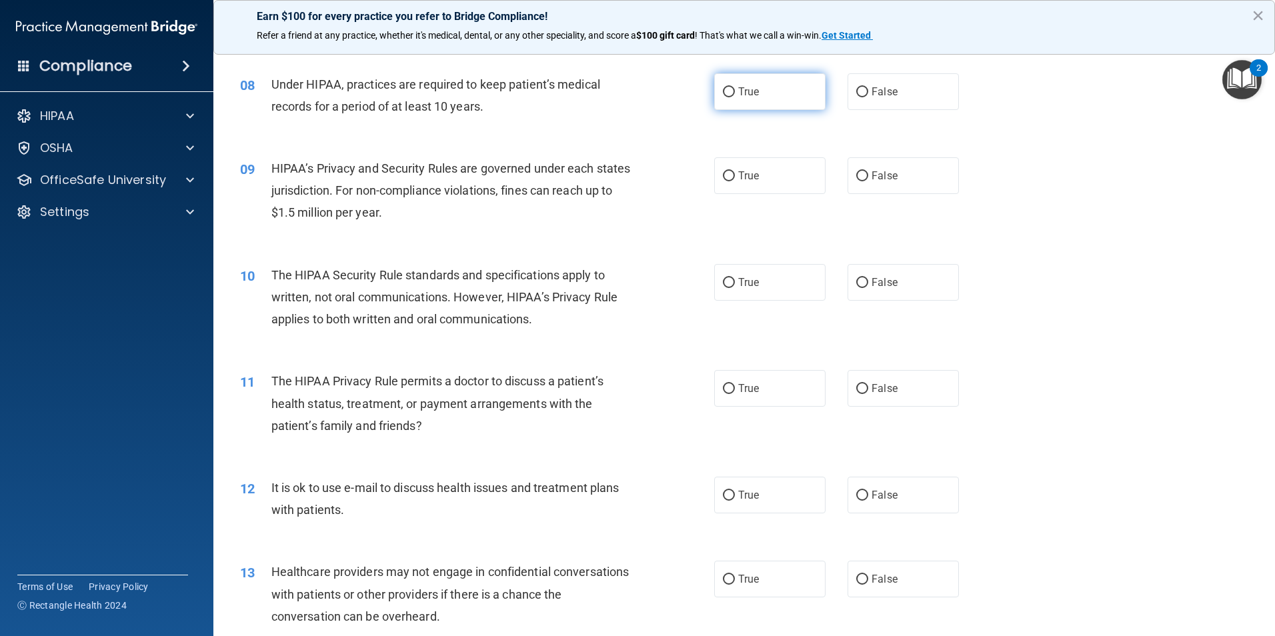
click at [729, 91] on input "True" at bounding box center [729, 92] width 12 height 10
radio input "true"
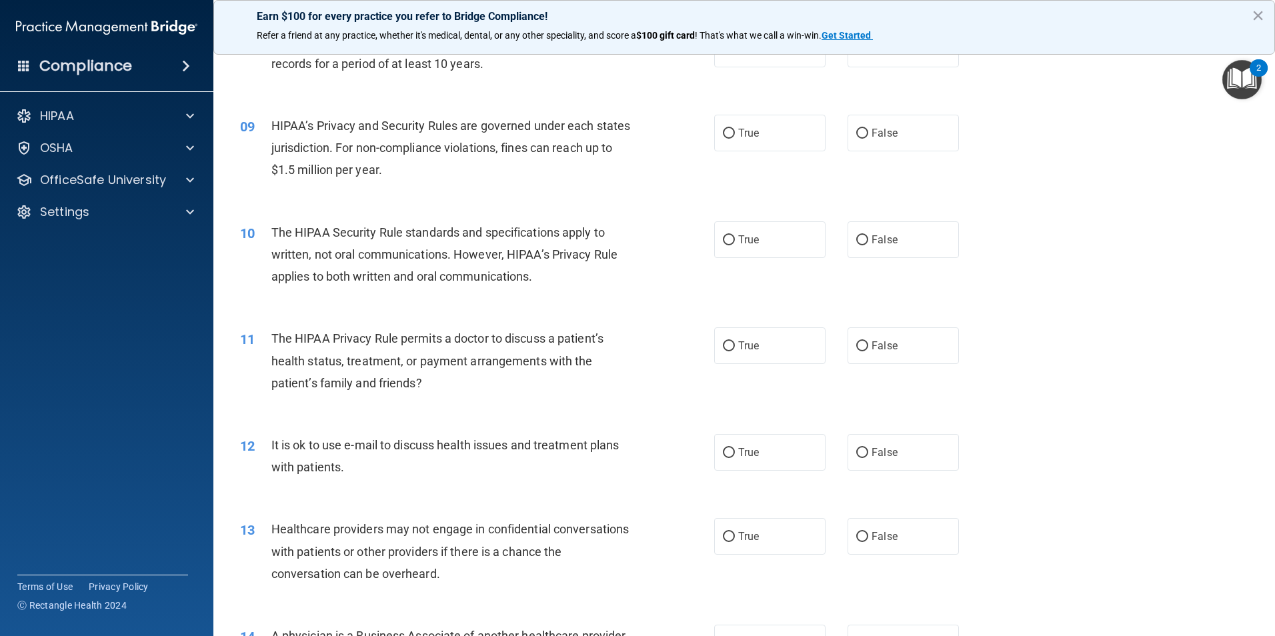
scroll to position [800, 0]
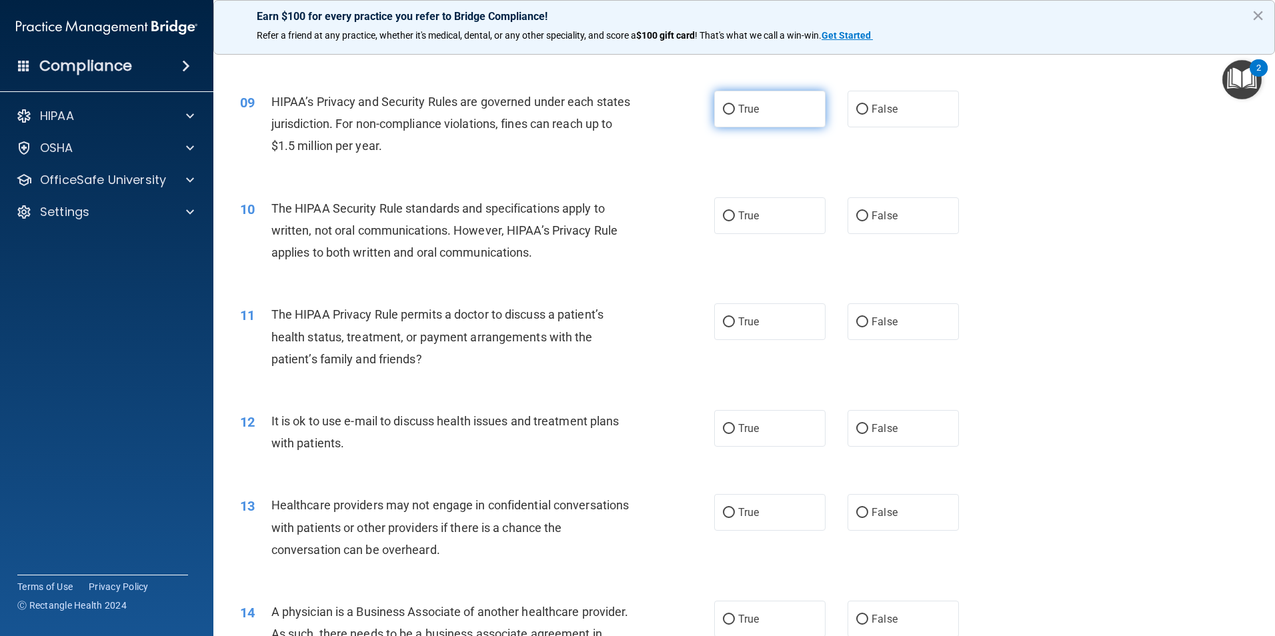
click at [725, 107] on input "True" at bounding box center [729, 110] width 12 height 10
radio input "true"
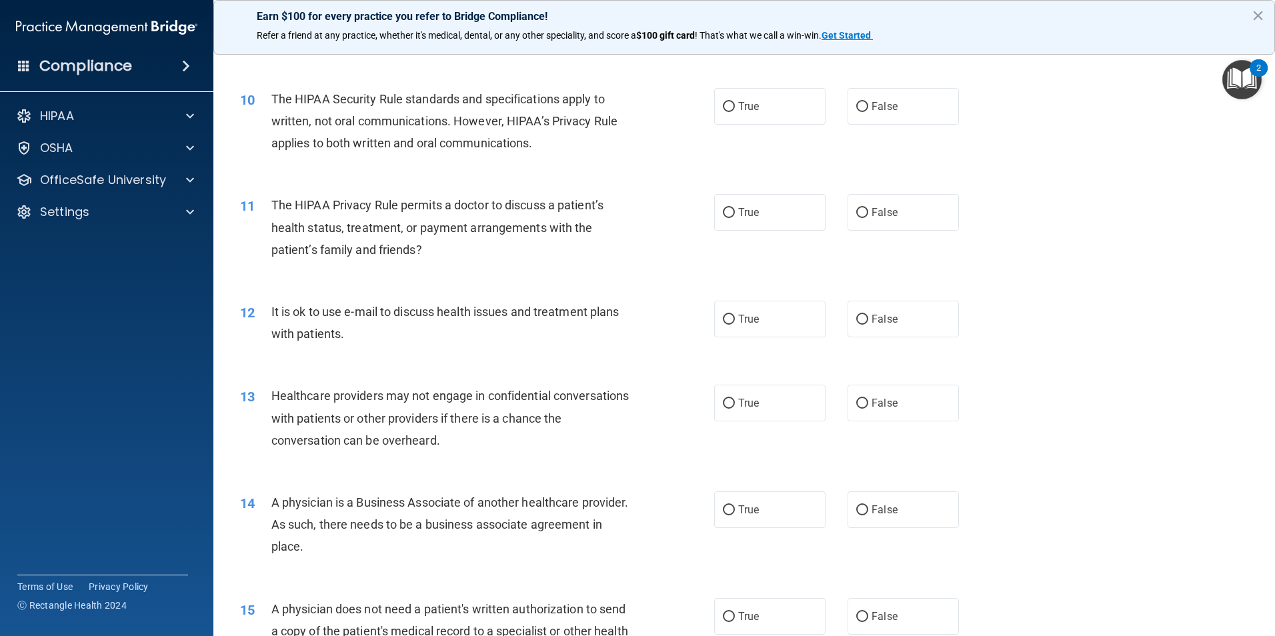
scroll to position [933, 0]
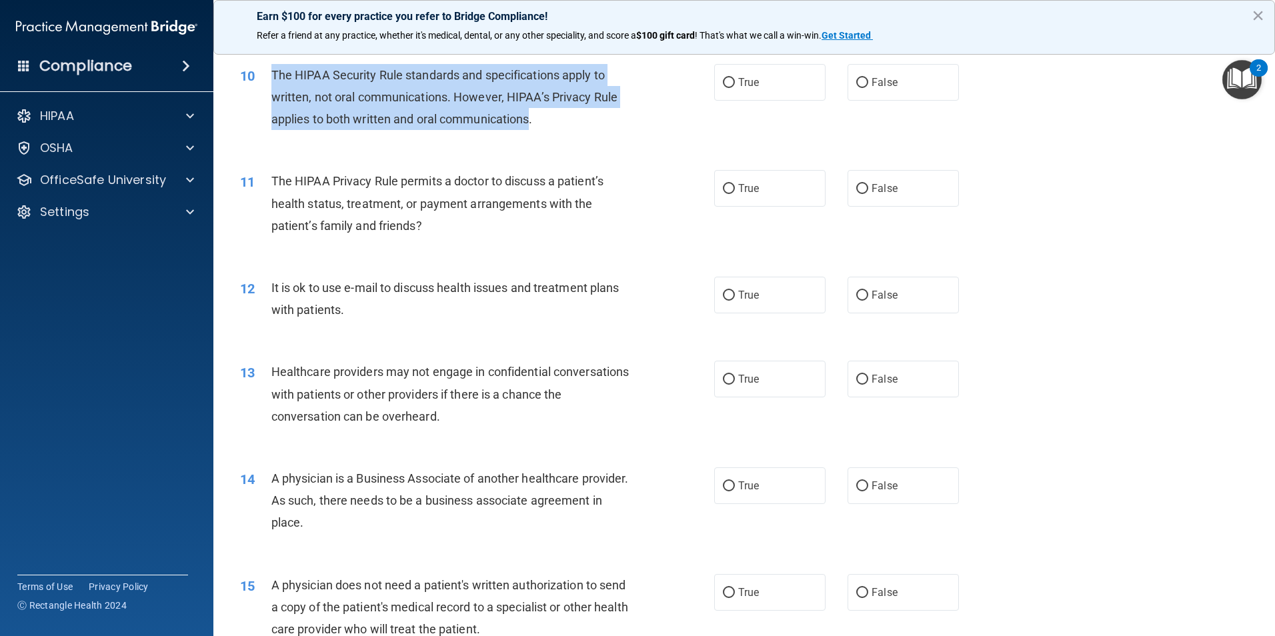
drag, startPoint x: 531, startPoint y: 121, endPoint x: 273, endPoint y: 69, distance: 263.3
click at [273, 69] on span "The HIPAA Security Rule standards and specifications apply to written, not oral…" at bounding box center [444, 97] width 346 height 58
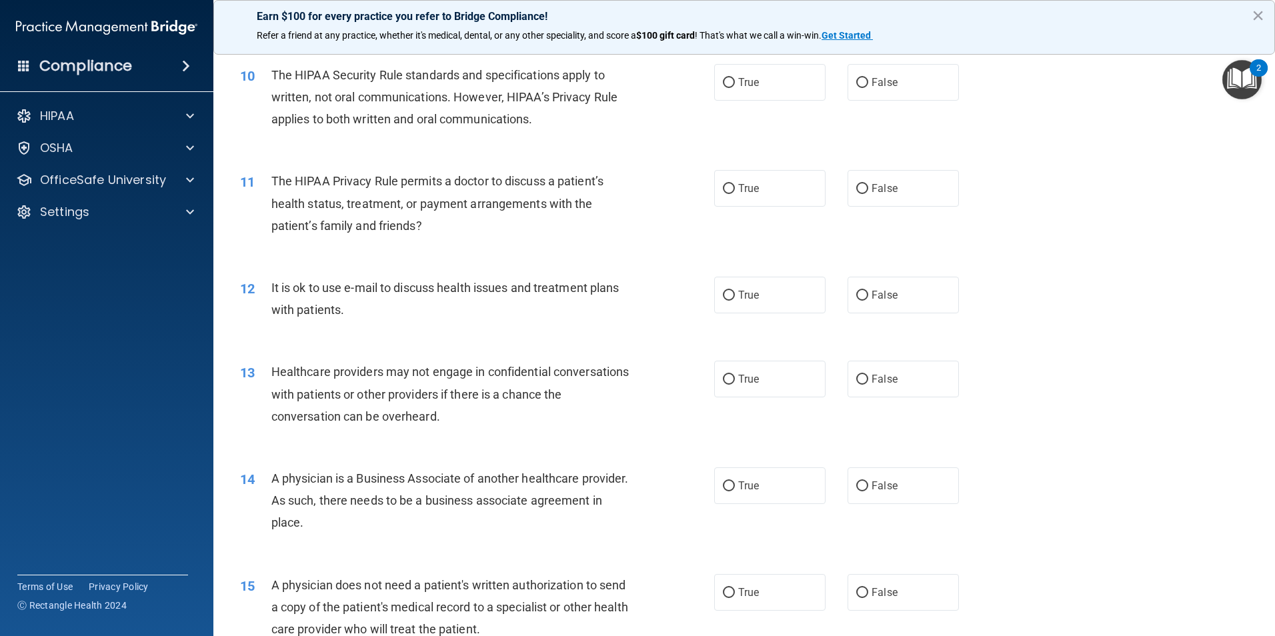
click at [579, 140] on div "10 The HIPAA Security Rule standards and specifications apply to written, not o…" at bounding box center [744, 100] width 1028 height 107
click at [731, 85] on label "True" at bounding box center [769, 82] width 111 height 37
click at [731, 85] on input "True" at bounding box center [729, 83] width 12 height 10
radio input "true"
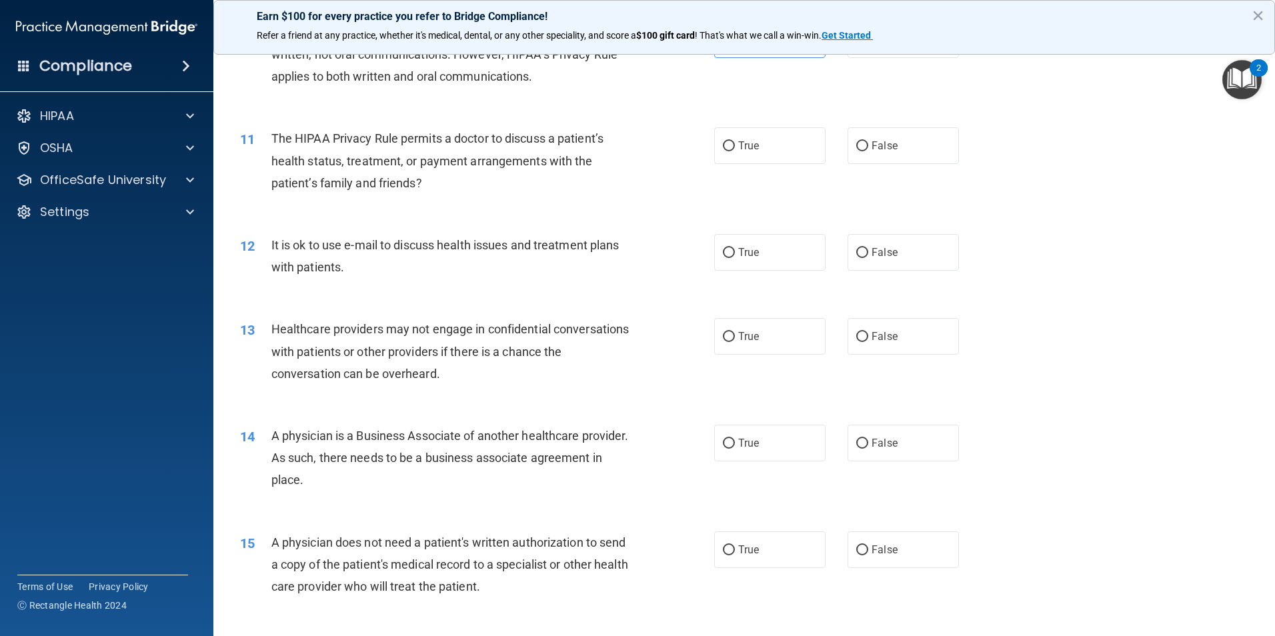
scroll to position [1000, 0]
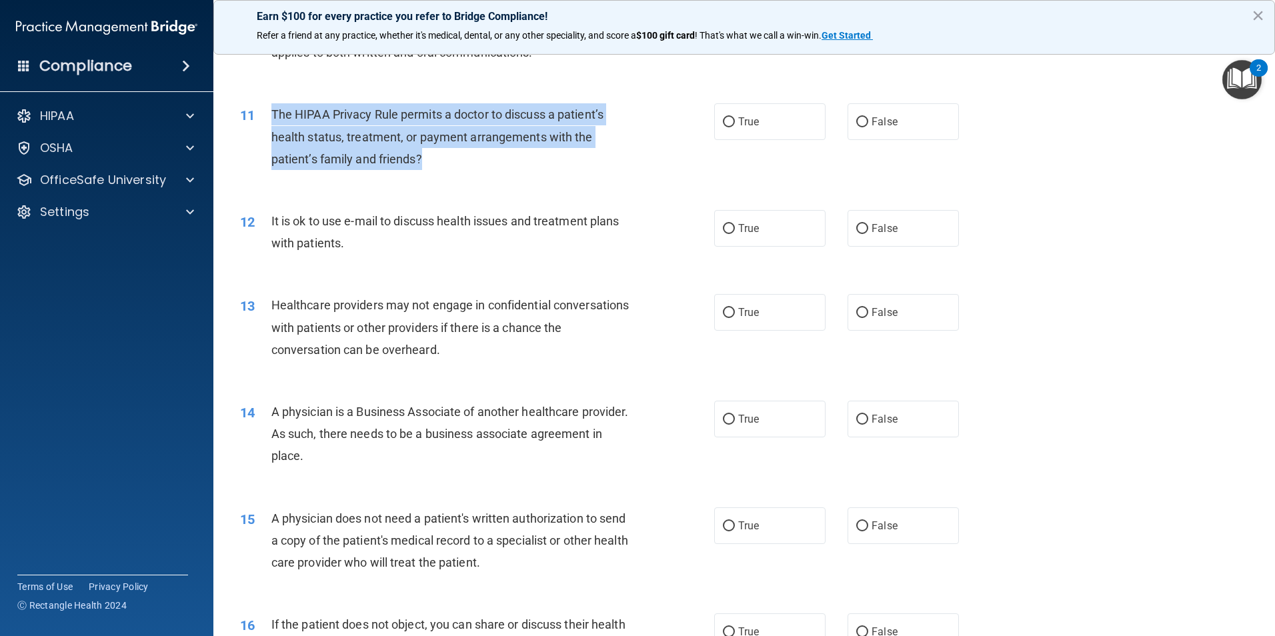
drag, startPoint x: 424, startPoint y: 157, endPoint x: 272, endPoint y: 116, distance: 157.4
click at [272, 116] on div "The HIPAA Privacy Rule permits a doctor to discuss a patient’s health status, t…" at bounding box center [456, 136] width 371 height 67
click at [620, 145] on div "The HIPAA Privacy Rule permits a doctor to discuss a patient’s health status, t…" at bounding box center [456, 136] width 371 height 67
drag, startPoint x: 726, startPoint y: 121, endPoint x: 659, endPoint y: 139, distance: 69.1
click at [724, 123] on input "True" at bounding box center [729, 122] width 12 height 10
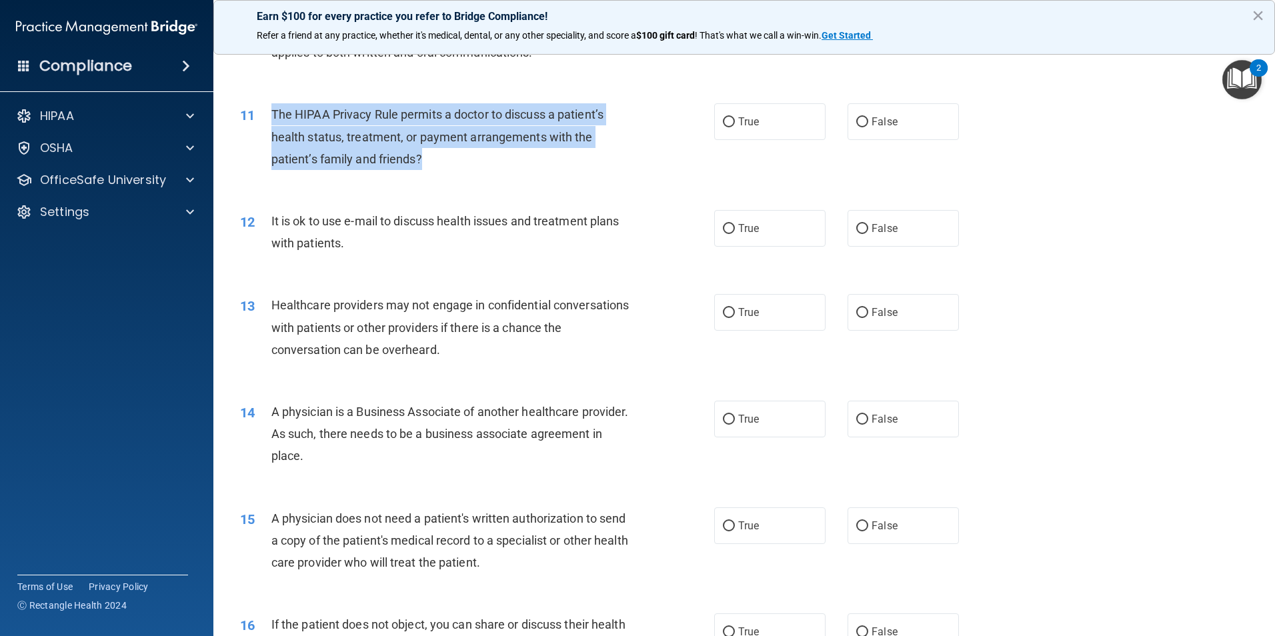
radio input "true"
click at [644, 139] on div "11 The HIPAA Privacy Rule permits a doctor to discuss a patient’s health status…" at bounding box center [477, 139] width 514 height 73
click at [538, 171] on div "11 The HIPAA Privacy Rule permits a doctor to discuss a patient’s health status…" at bounding box center [477, 139] width 514 height 73
click at [407, 159] on span "The HIPAA Privacy Rule permits a doctor to discuss a patient’s health status, t…" at bounding box center [437, 136] width 332 height 58
click at [489, 171] on div "11 The HIPAA Privacy Rule permits a doctor to discuss a patient’s health status…" at bounding box center [477, 139] width 514 height 73
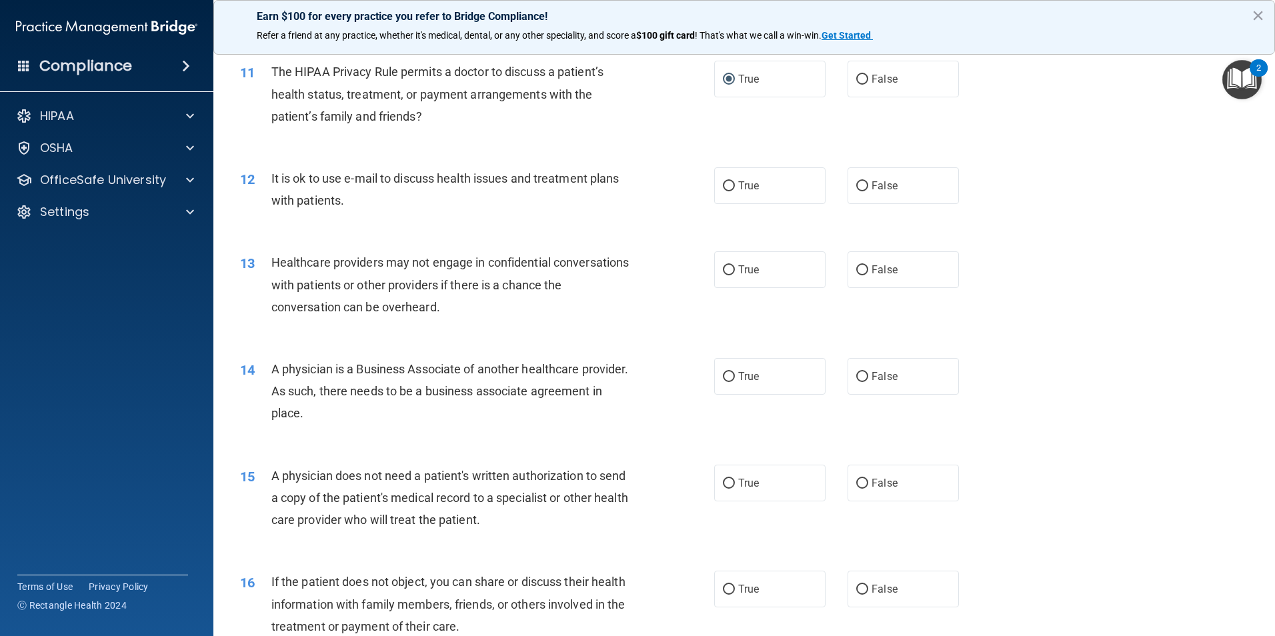
scroll to position [1067, 0]
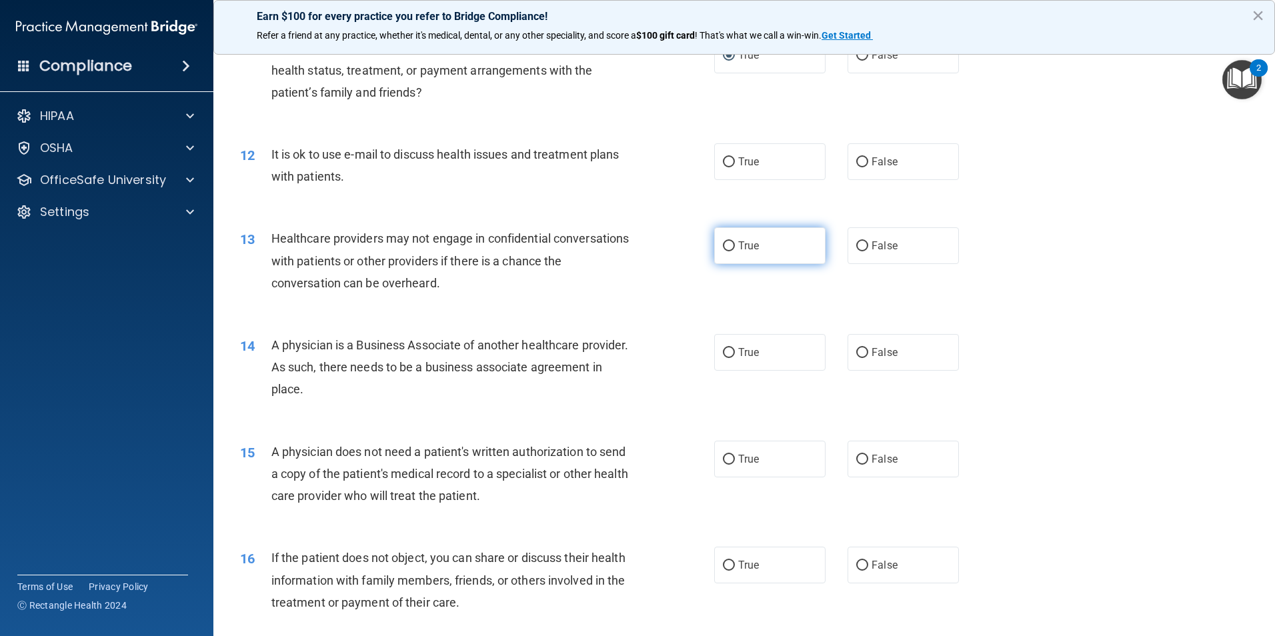
click at [726, 245] on input "True" at bounding box center [729, 246] width 12 height 10
radio input "true"
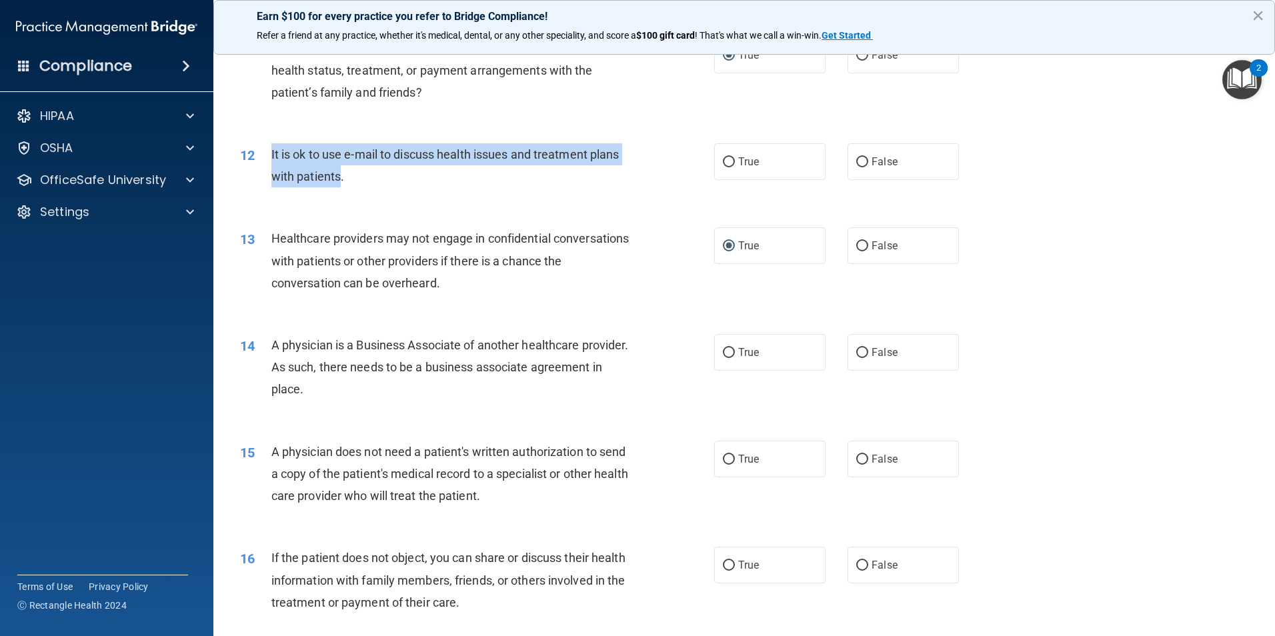
drag, startPoint x: 341, startPoint y: 177, endPoint x: 271, endPoint y: 155, distance: 74.2
click at [271, 155] on span "It is ok to use e-mail to discuss health issues and treatment plans with patien…" at bounding box center [445, 165] width 348 height 36
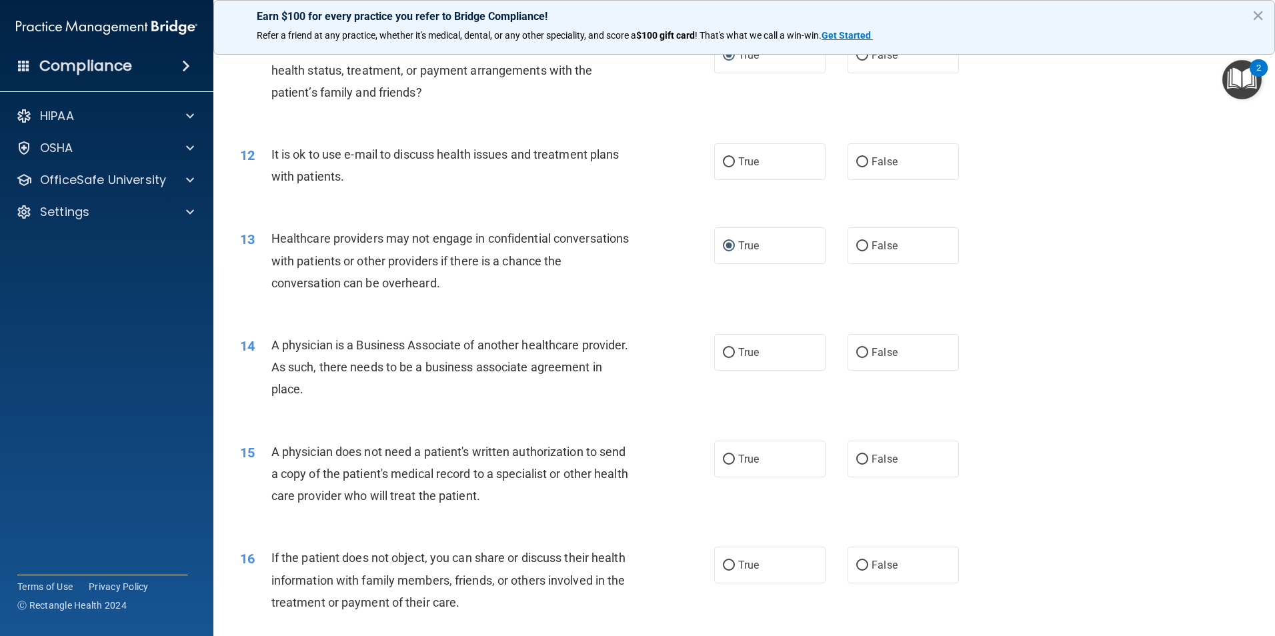
click at [505, 177] on div "It is ok to use e-mail to discuss health issues and treatment plans with patien…" at bounding box center [456, 165] width 371 height 44
click at [723, 163] on input "True" at bounding box center [729, 162] width 12 height 10
radio input "true"
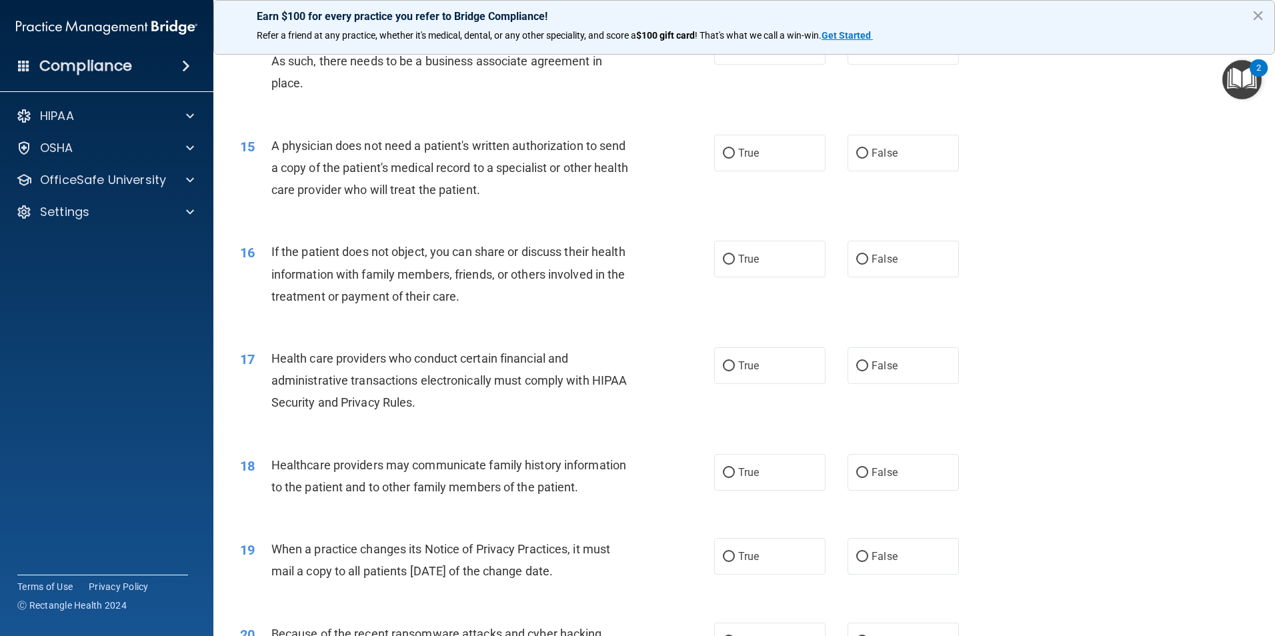
scroll to position [1400, 0]
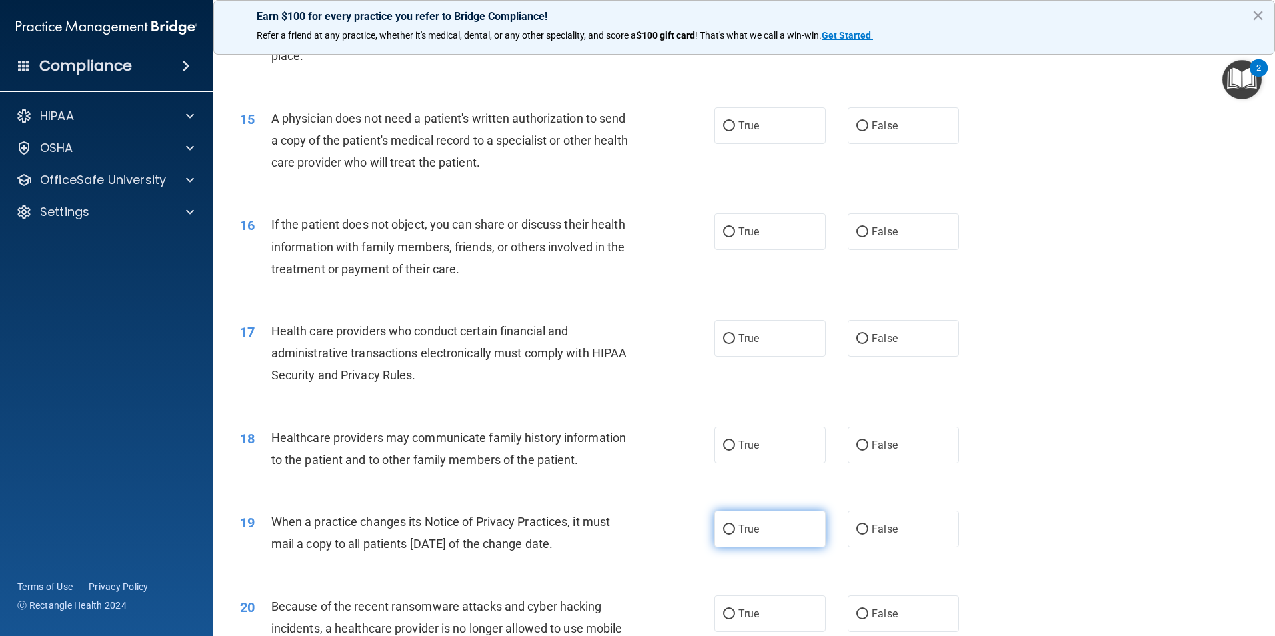
click at [725, 527] on input "True" at bounding box center [729, 530] width 12 height 10
radio input "true"
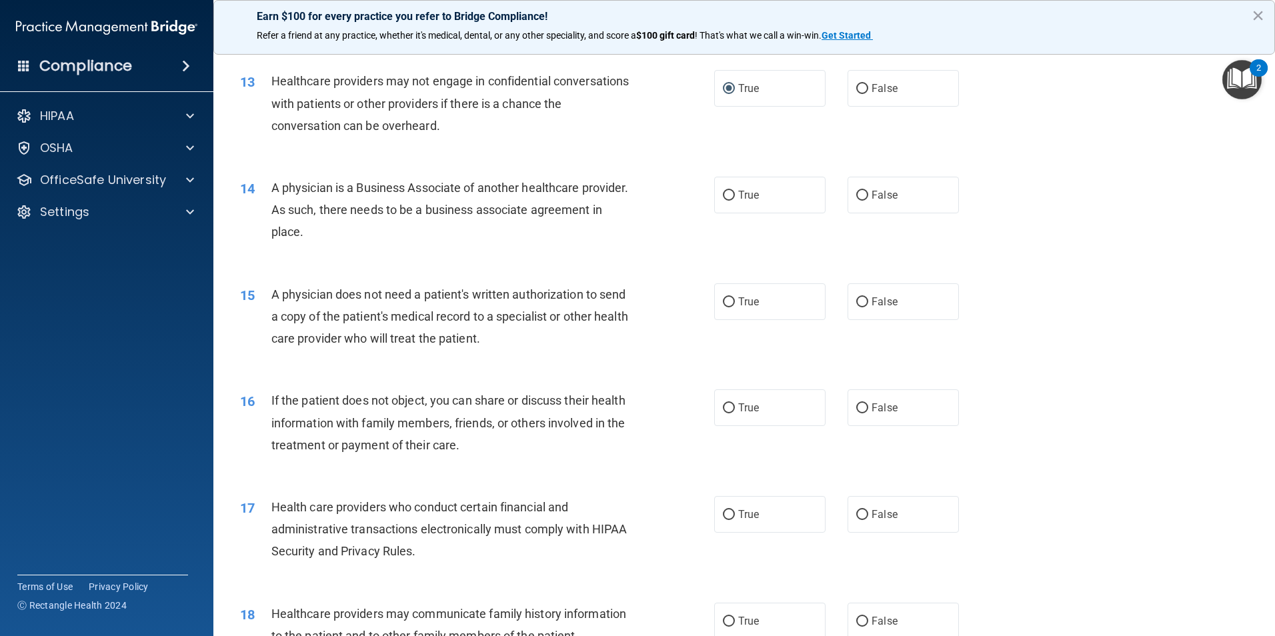
scroll to position [1200, 0]
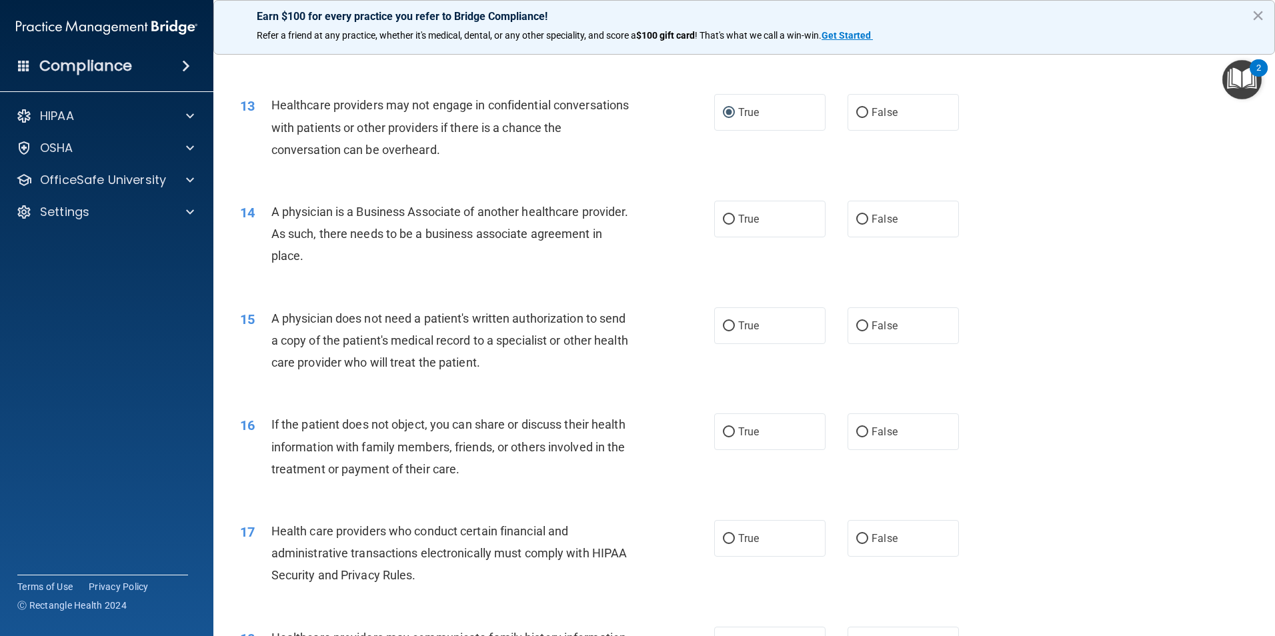
drag, startPoint x: 371, startPoint y: 253, endPoint x: 315, endPoint y: 248, distance: 56.3
click at [315, 248] on span "A physician is a Business Associate of another healthcare provider. As such, th…" at bounding box center [449, 234] width 357 height 58
drag, startPoint x: 315, startPoint y: 248, endPoint x: 396, endPoint y: 256, distance: 81.7
click at [396, 256] on div "A physician is a Business Associate of another healthcare provider. As such, th…" at bounding box center [456, 234] width 371 height 67
drag, startPoint x: 365, startPoint y: 258, endPoint x: 273, endPoint y: 210, distance: 104.4
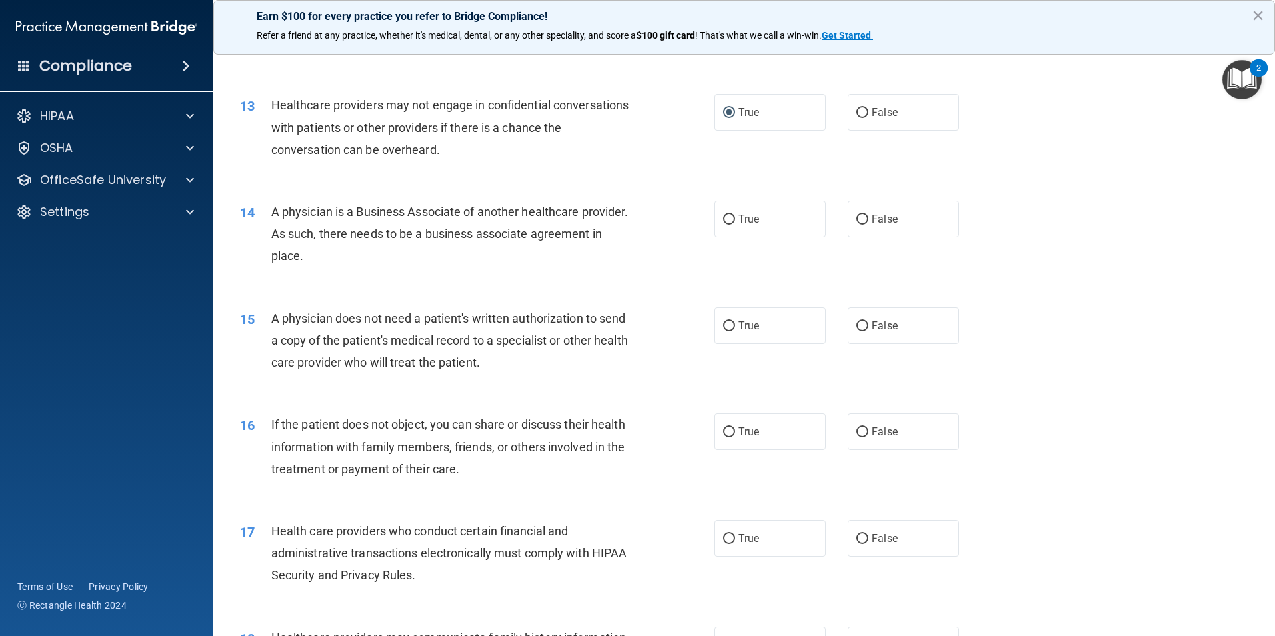
click at [273, 210] on span "A physician is a Business Associate of another healthcare provider. As such, th…" at bounding box center [449, 234] width 357 height 58
drag, startPoint x: 273, startPoint y: 210, endPoint x: 387, endPoint y: 273, distance: 130.1
click at [387, 273] on div "14 A physician is a Business Associate of another healthcare provider. As such,…" at bounding box center [477, 237] width 514 height 73
drag, startPoint x: 380, startPoint y: 255, endPoint x: 273, endPoint y: 218, distance: 113.4
click at [273, 218] on div "A physician is a Business Associate of another healthcare provider. As such, th…" at bounding box center [456, 234] width 371 height 67
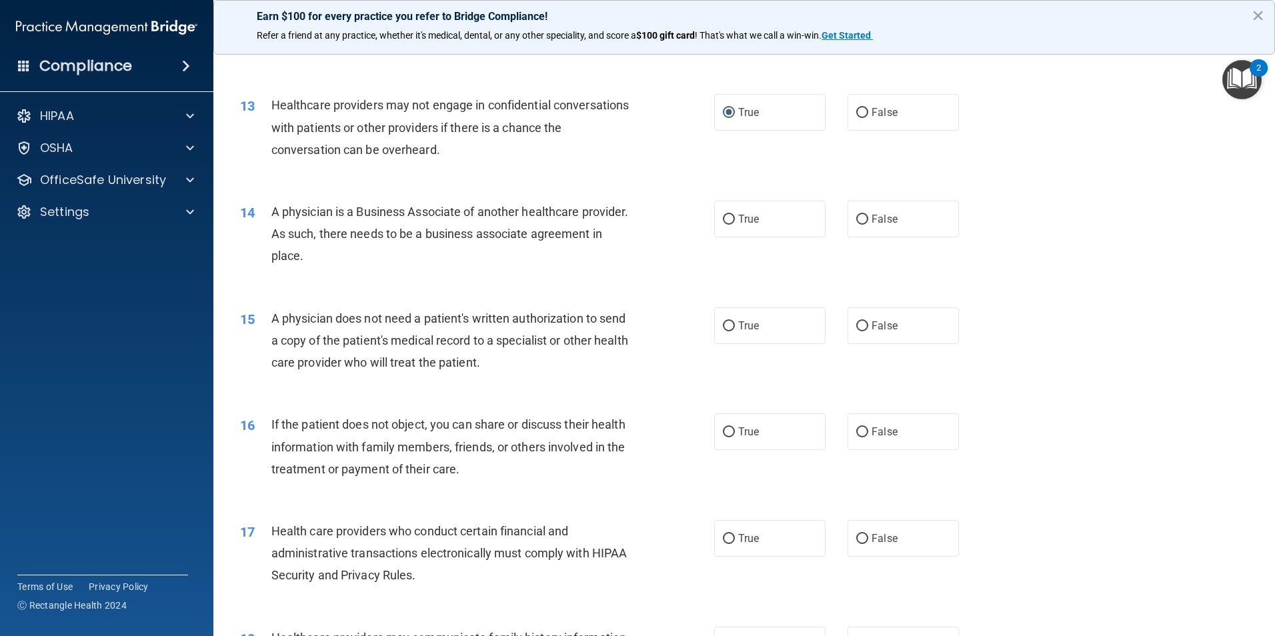
click at [401, 265] on div "A physician is a Business Associate of another healthcare provider. As such, th…" at bounding box center [456, 234] width 371 height 67
click at [723, 224] on input "True" at bounding box center [729, 220] width 12 height 10
radio input "true"
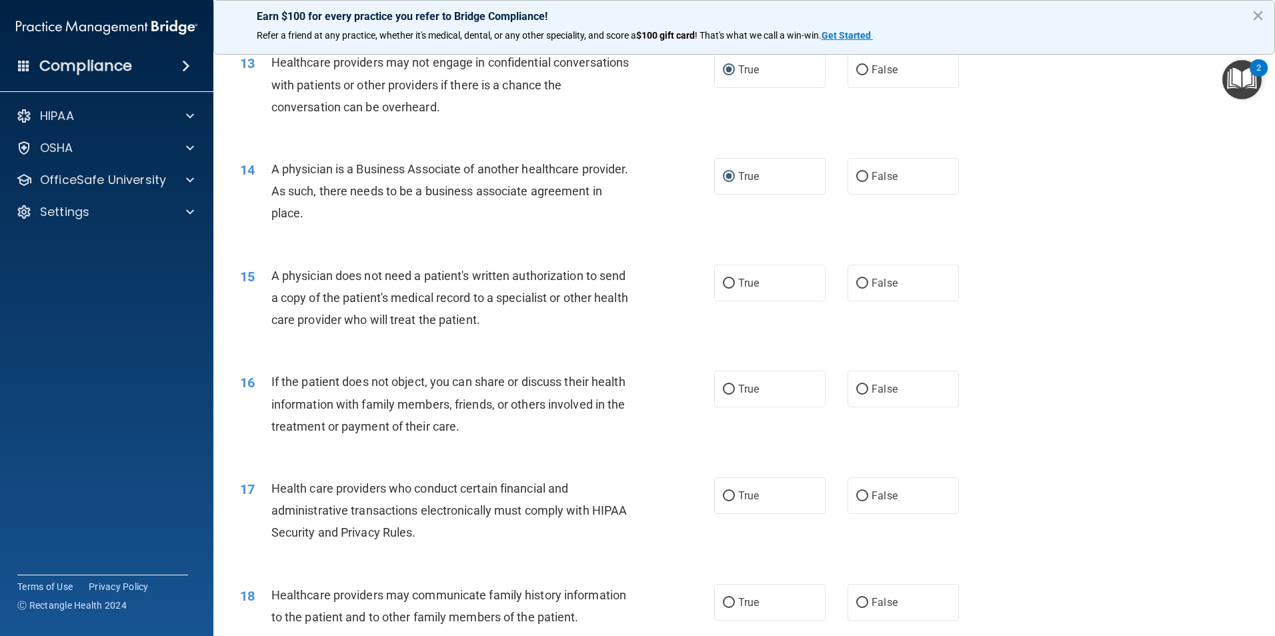
scroll to position [1267, 0]
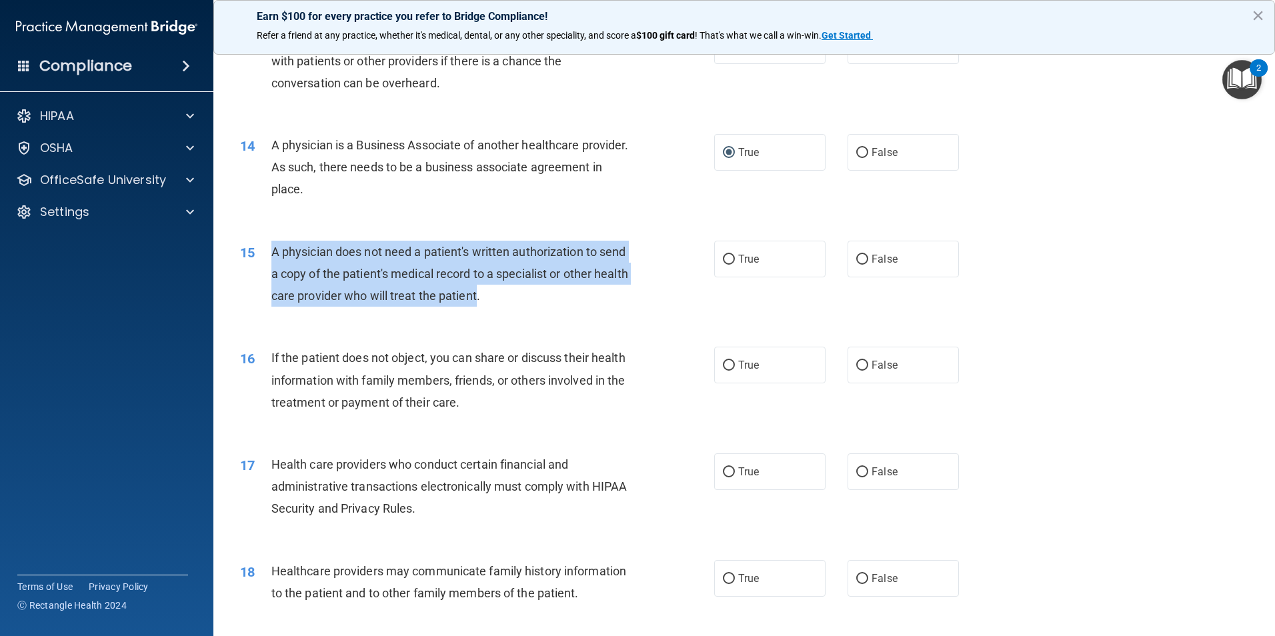
drag, startPoint x: 514, startPoint y: 297, endPoint x: 272, endPoint y: 256, distance: 245.5
click at [272, 256] on span "A physician does not need a patient's written authorization to send a copy of t…" at bounding box center [449, 274] width 357 height 58
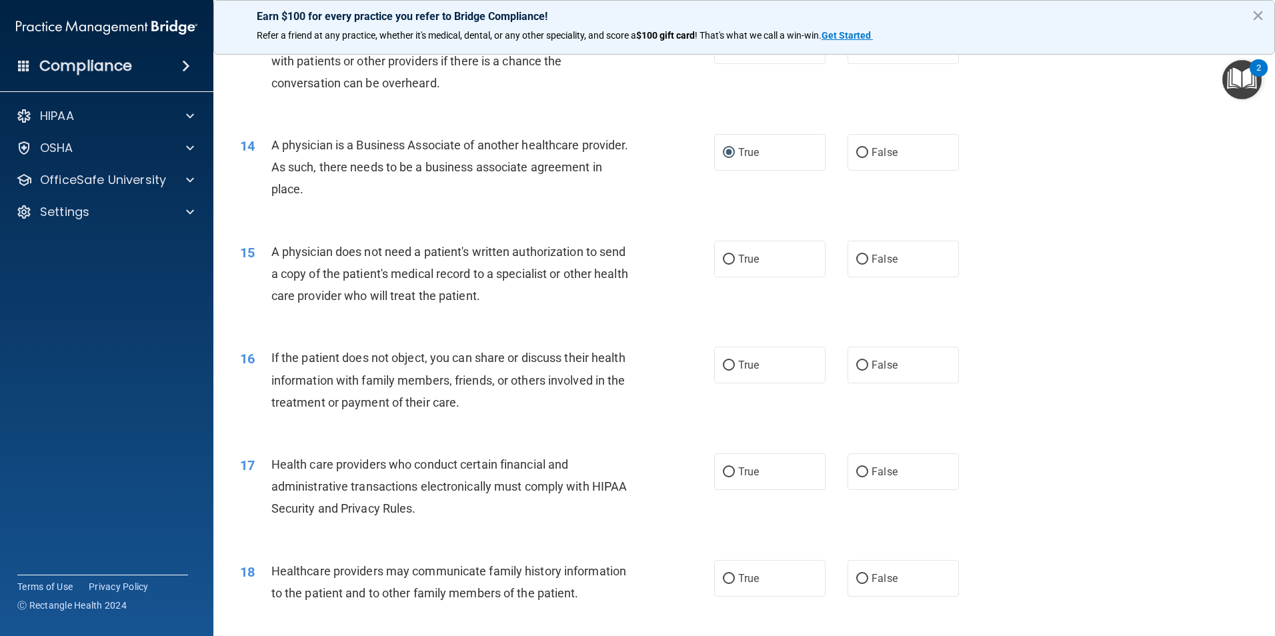
click at [575, 306] on div "A physician does not need a patient's written authorization to send a copy of t…" at bounding box center [456, 274] width 371 height 67
click at [726, 261] on input "True" at bounding box center [729, 260] width 12 height 10
radio input "true"
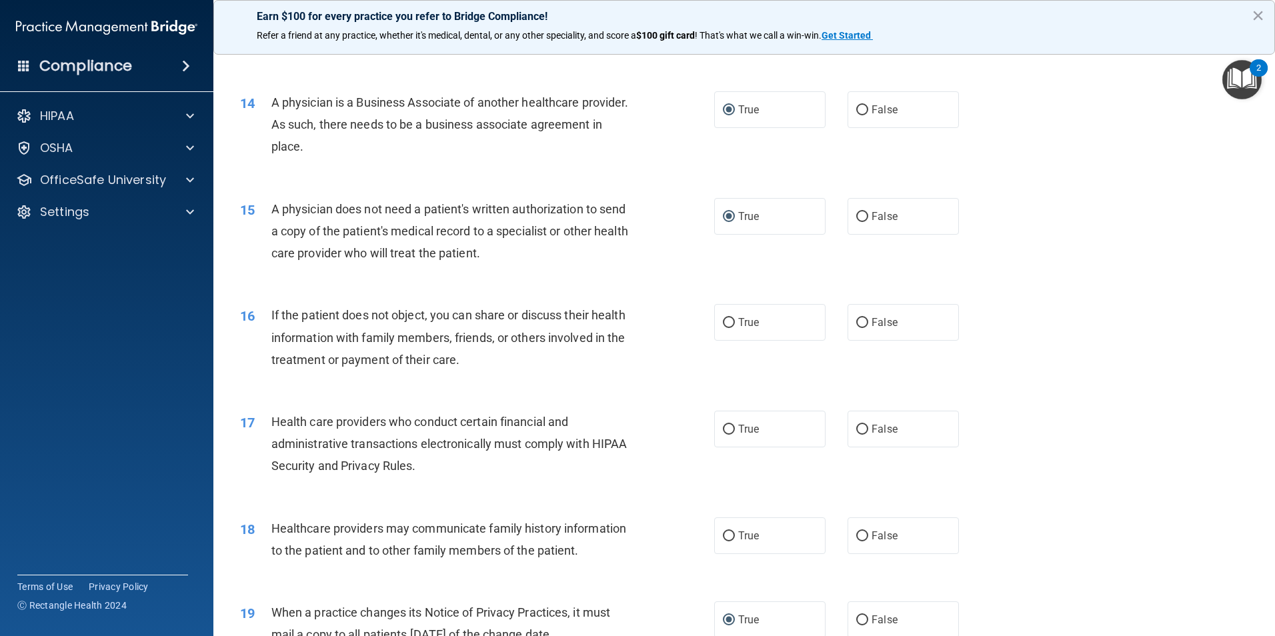
scroll to position [1333, 0]
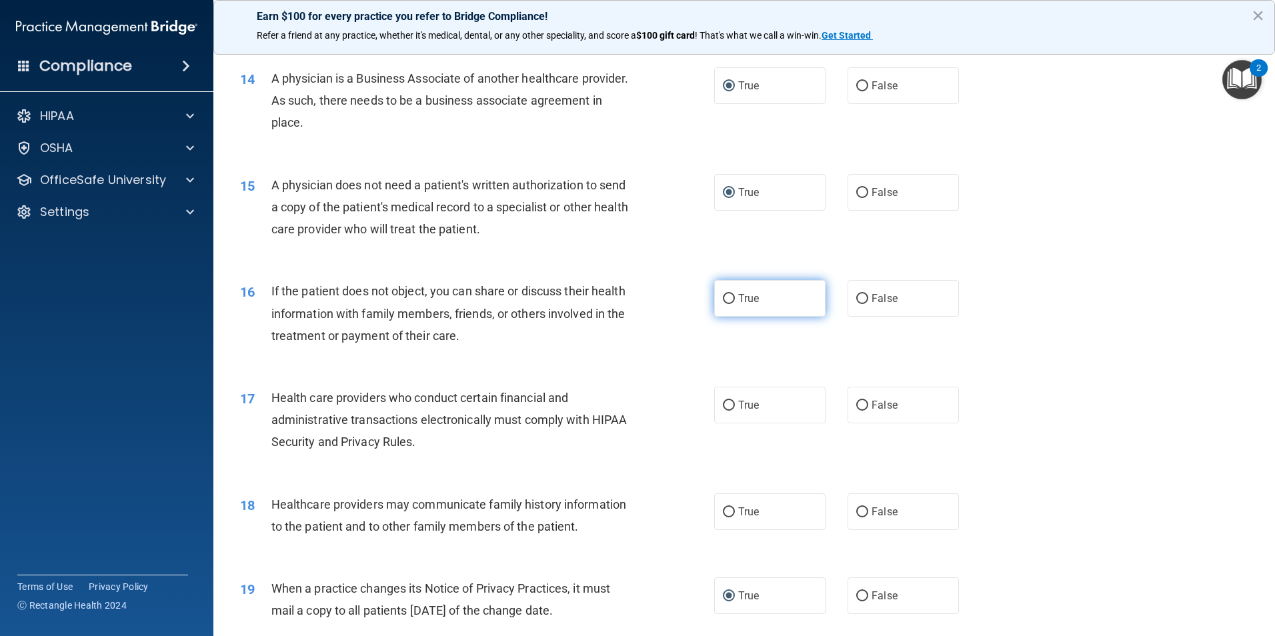
click at [727, 291] on label "True" at bounding box center [769, 298] width 111 height 37
click at [727, 294] on input "True" at bounding box center [729, 299] width 12 height 10
radio input "true"
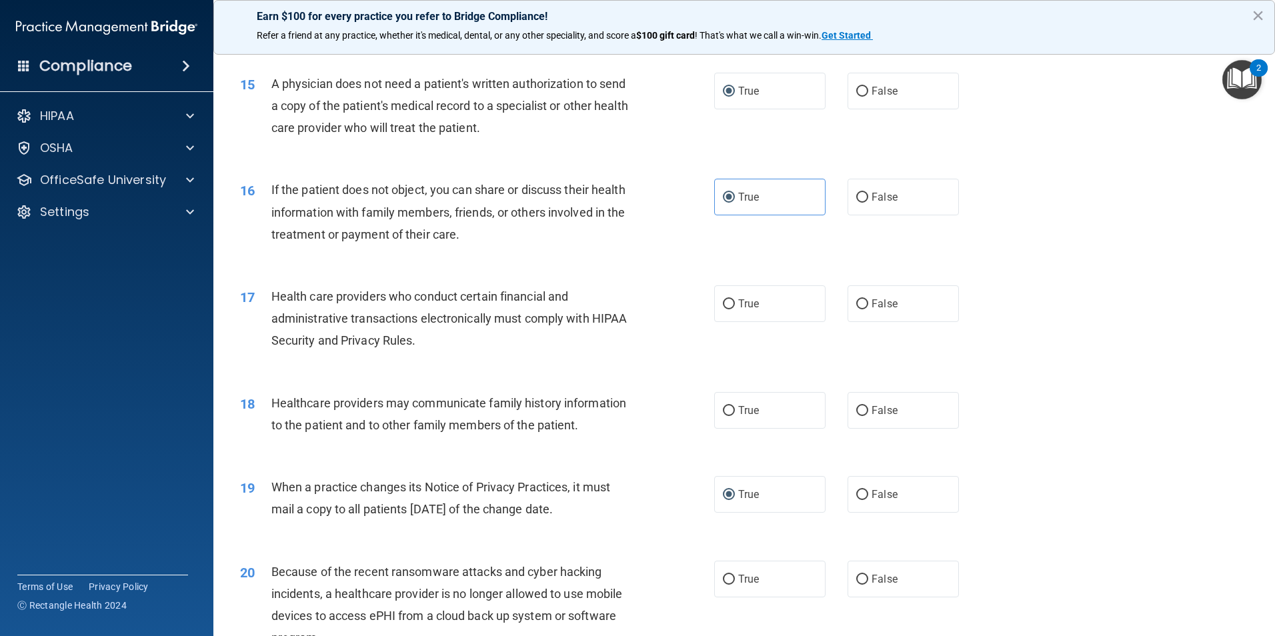
scroll to position [1467, 0]
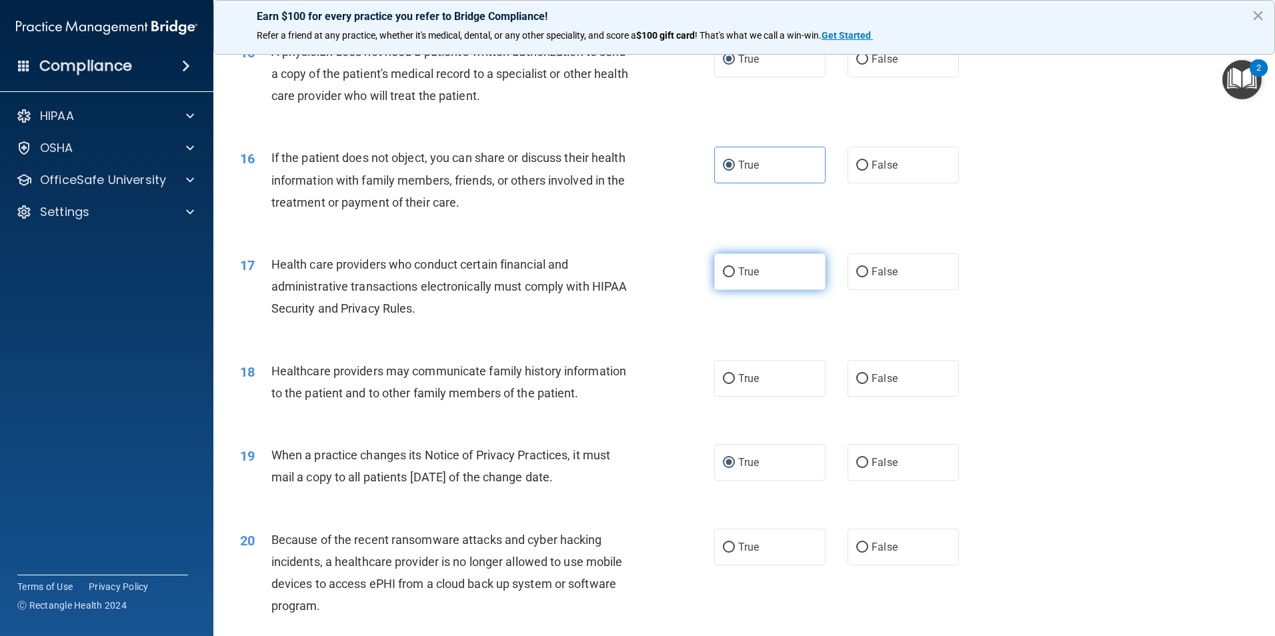
click at [714, 270] on label "True" at bounding box center [769, 271] width 111 height 37
click at [723, 270] on input "True" at bounding box center [729, 272] width 12 height 10
radio input "true"
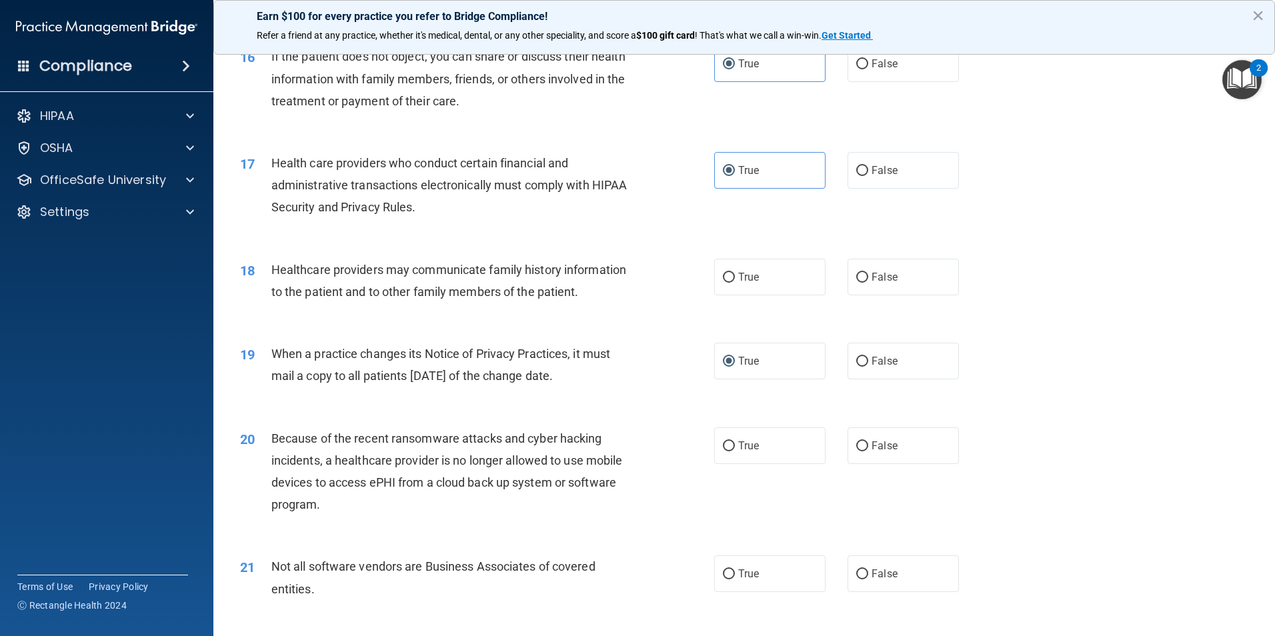
scroll to position [1600, 0]
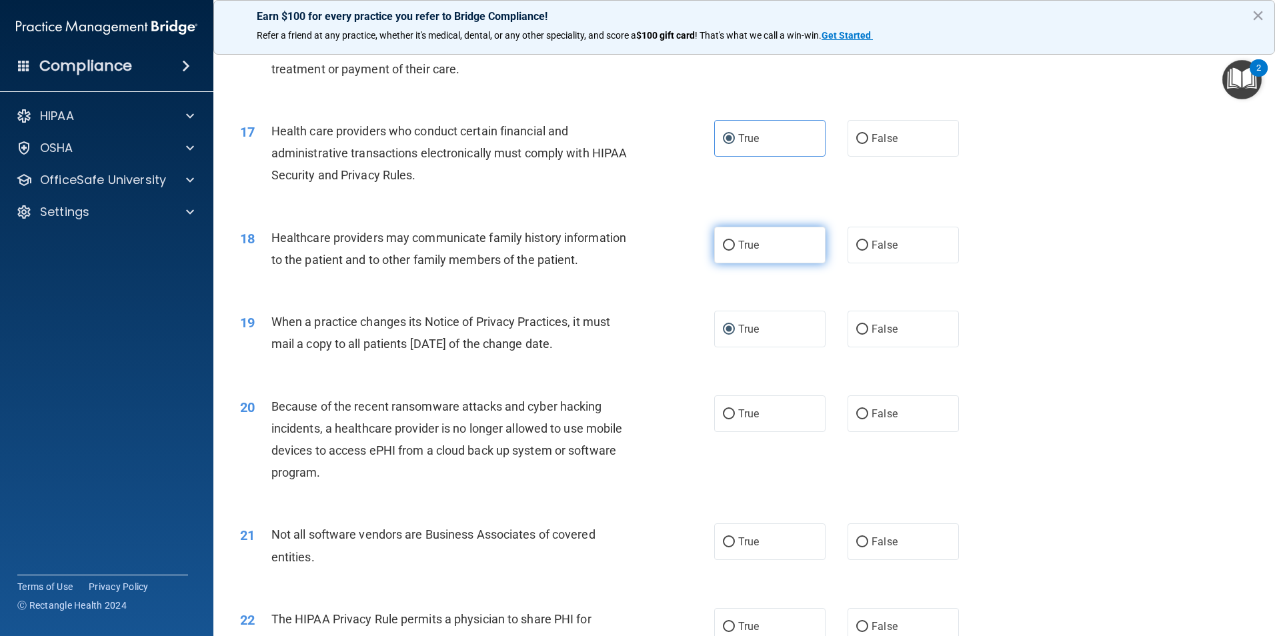
click at [723, 243] on input "True" at bounding box center [729, 246] width 12 height 10
radio input "true"
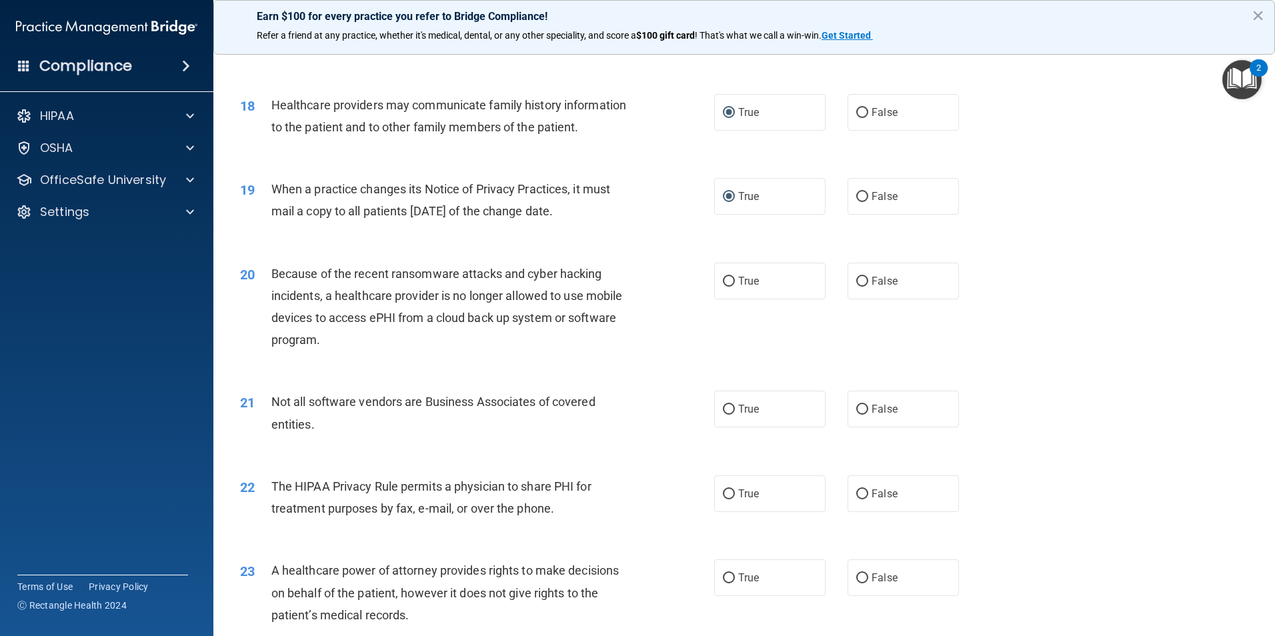
scroll to position [1734, 0]
drag, startPoint x: 720, startPoint y: 281, endPoint x: 715, endPoint y: 287, distance: 8.5
click at [723, 282] on input "True" at bounding box center [729, 281] width 12 height 10
radio input "true"
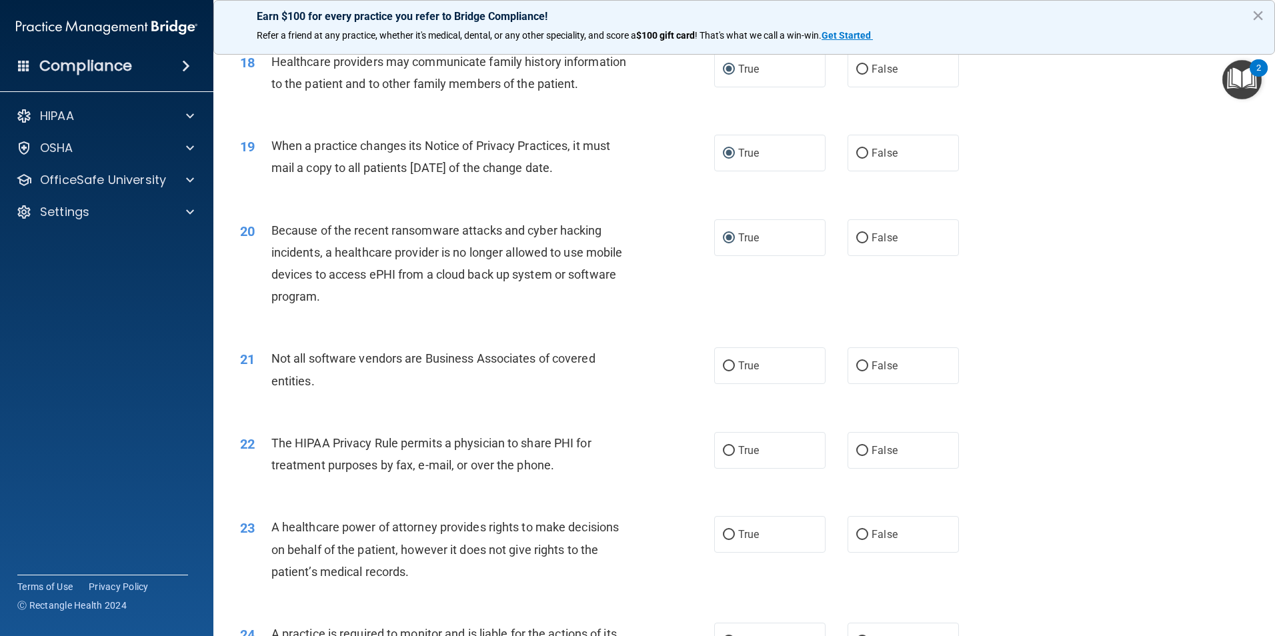
scroll to position [1867, 0]
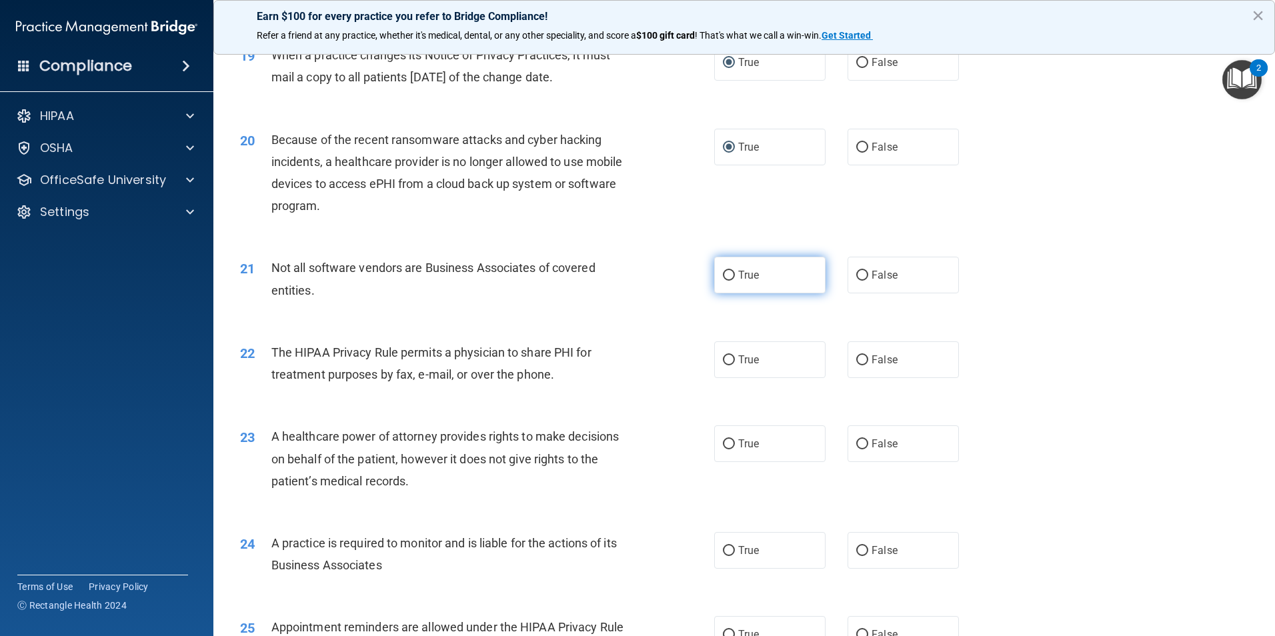
click at [723, 274] on input "True" at bounding box center [729, 276] width 12 height 10
radio input "true"
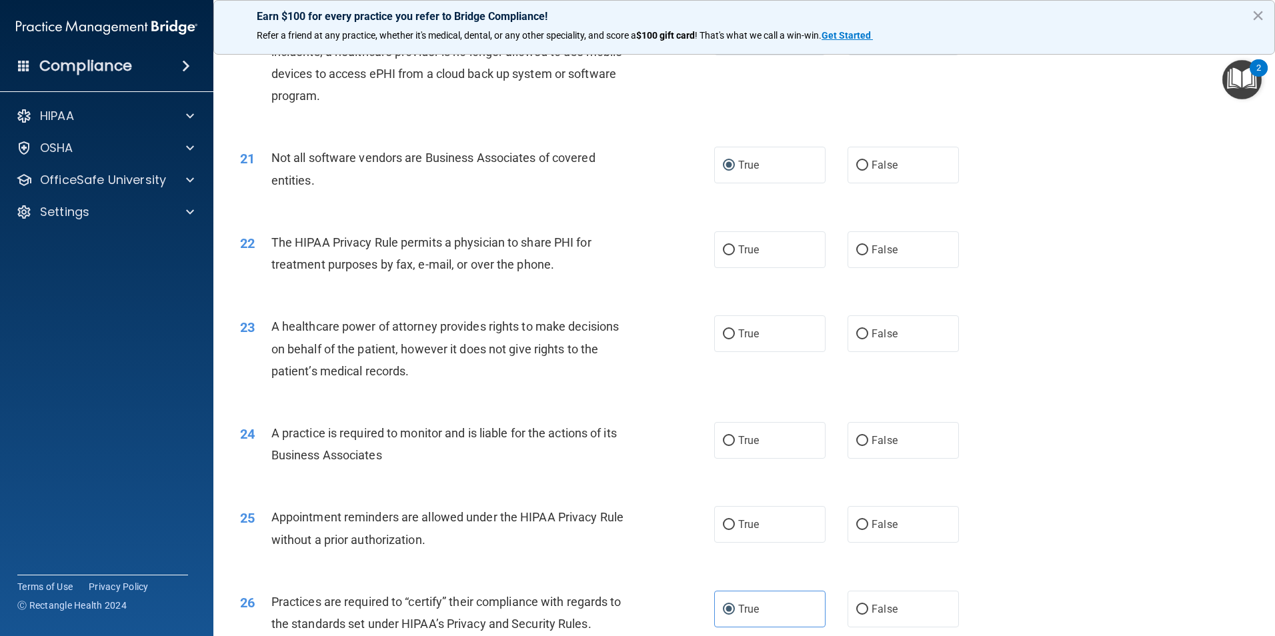
scroll to position [2000, 0]
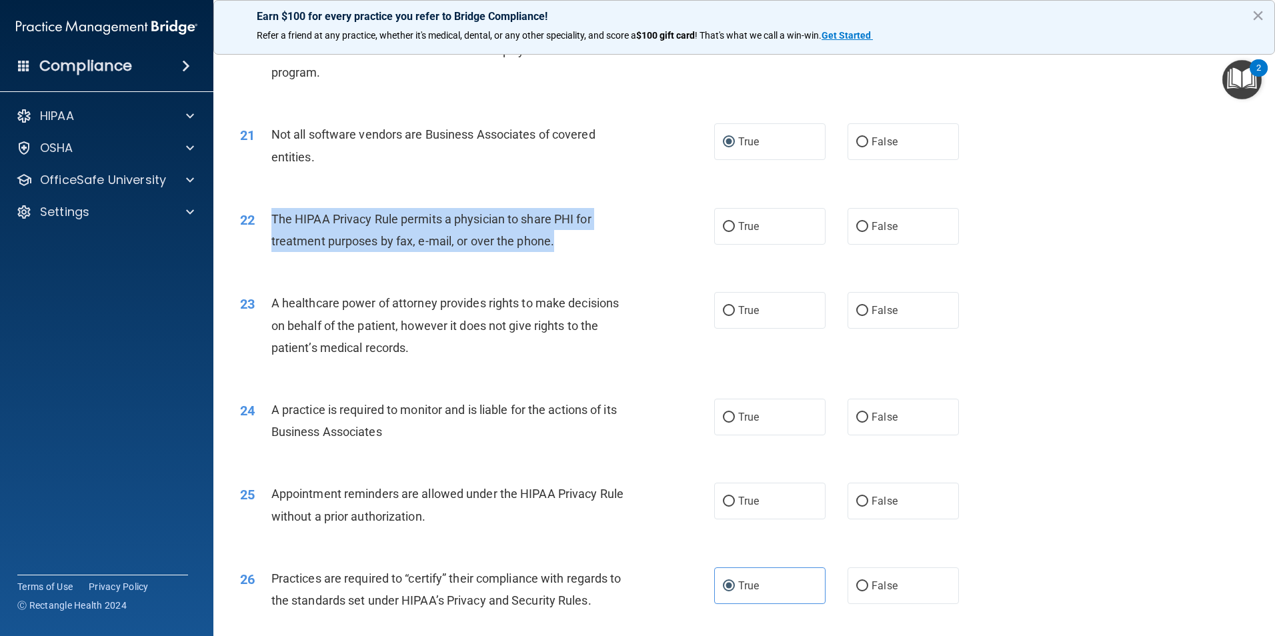
drag, startPoint x: 555, startPoint y: 242, endPoint x: 271, endPoint y: 222, distance: 284.1
click at [271, 222] on div "The HIPAA Privacy Rule permits a physician to share PHI for treatment purposes …" at bounding box center [456, 230] width 371 height 44
click at [723, 225] on input "True" at bounding box center [729, 227] width 12 height 10
radio input "true"
click at [645, 237] on div "22 The HIPAA Privacy Rule permits a physician to share PHI for treatment purpos…" at bounding box center [477, 233] width 514 height 51
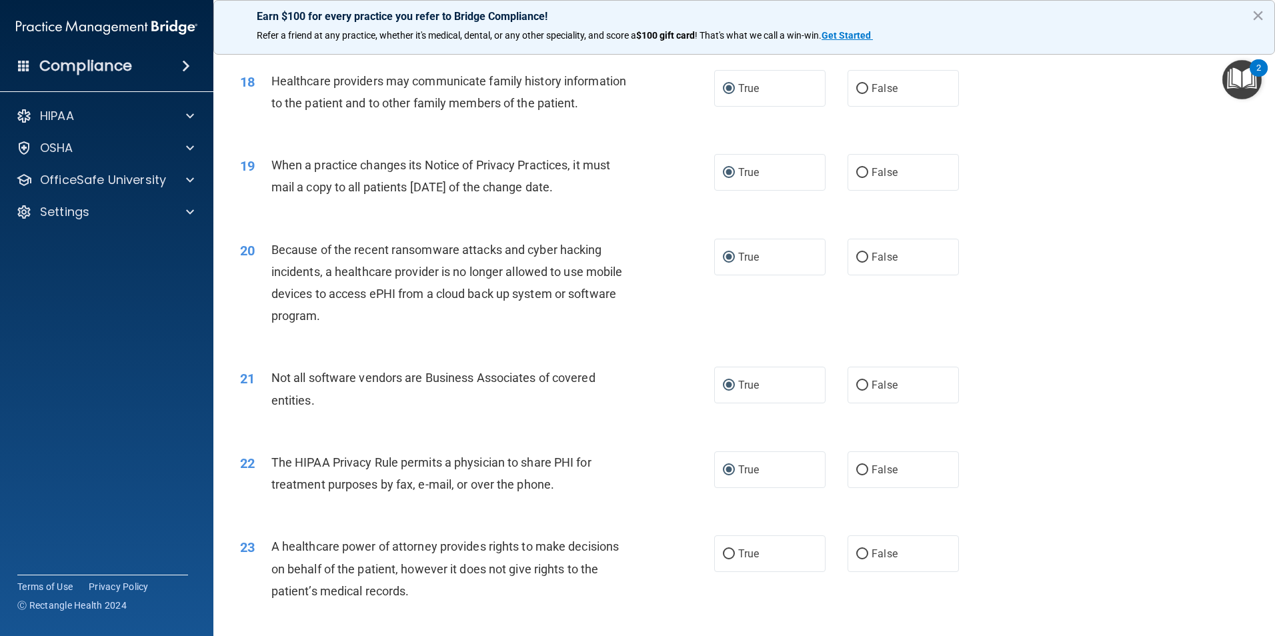
scroll to position [1734, 0]
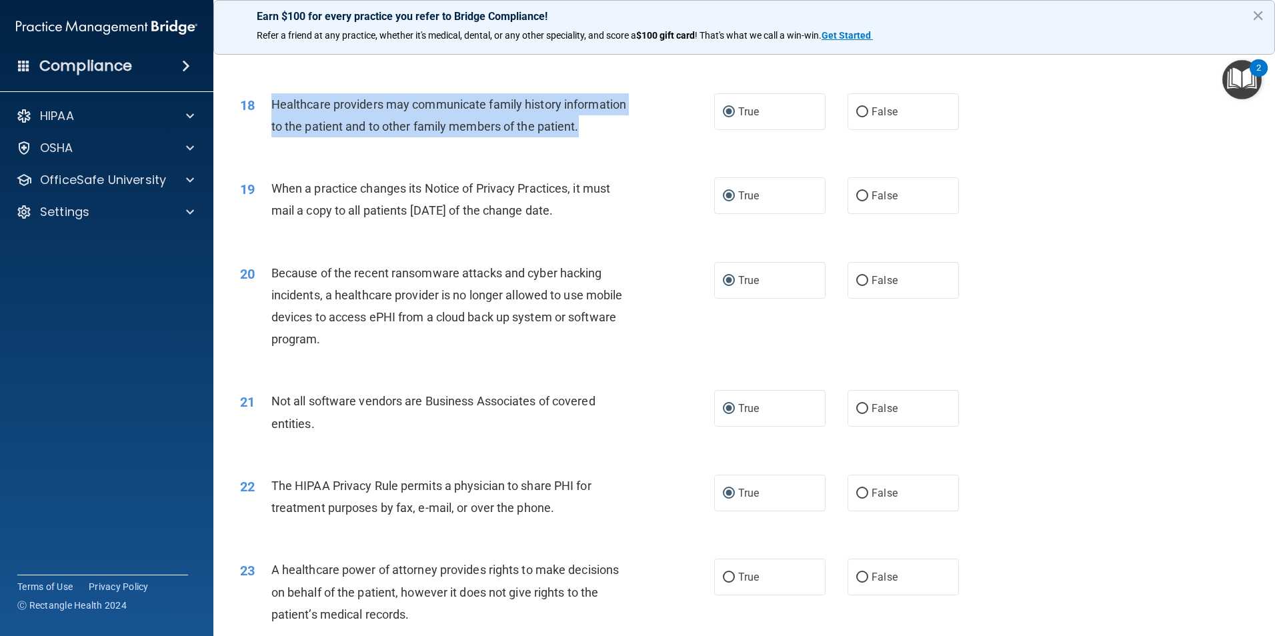
drag, startPoint x: 582, startPoint y: 129, endPoint x: 269, endPoint y: 104, distance: 313.7
click at [269, 104] on div "18 Healthcare providers may communicate family history information to the patie…" at bounding box center [477, 118] width 514 height 51
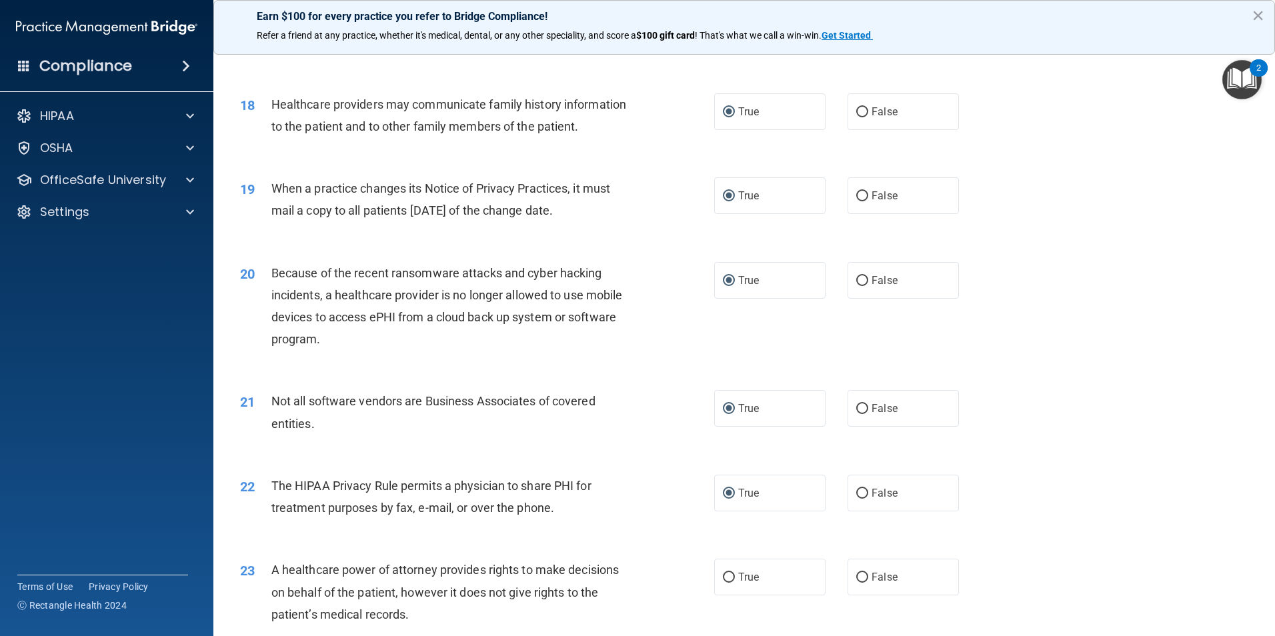
click at [563, 168] on div "19 When a practice changes its Notice of Privacy Practices, it must mail a copy…" at bounding box center [744, 203] width 1028 height 84
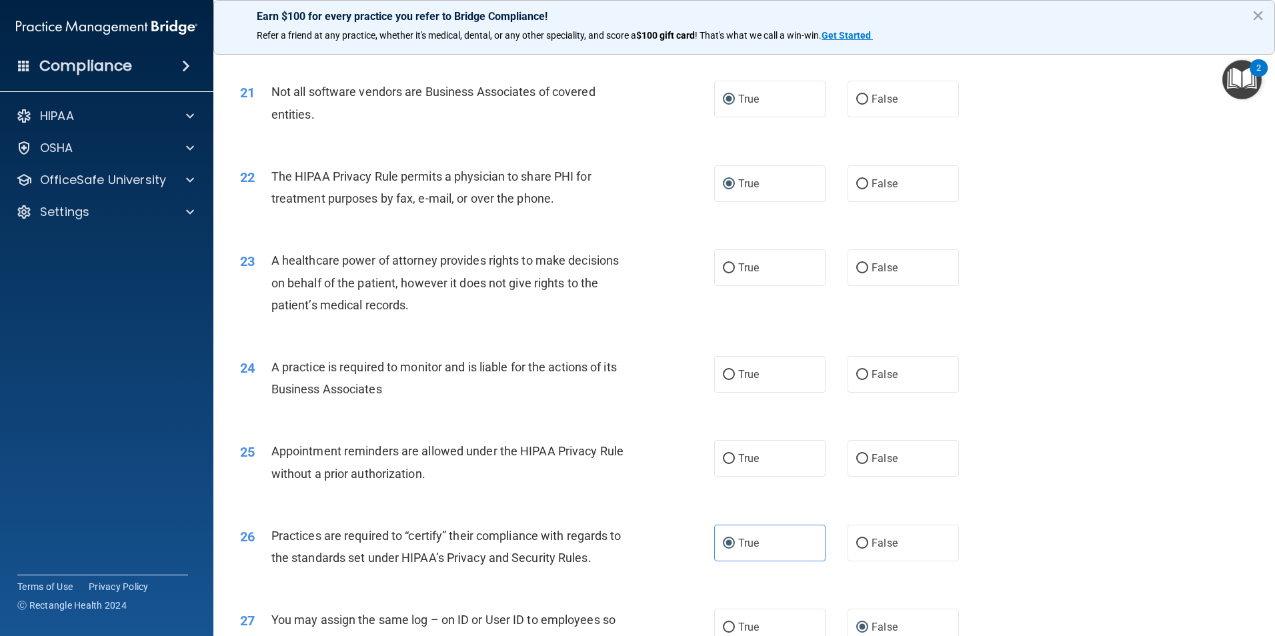
scroll to position [2067, 0]
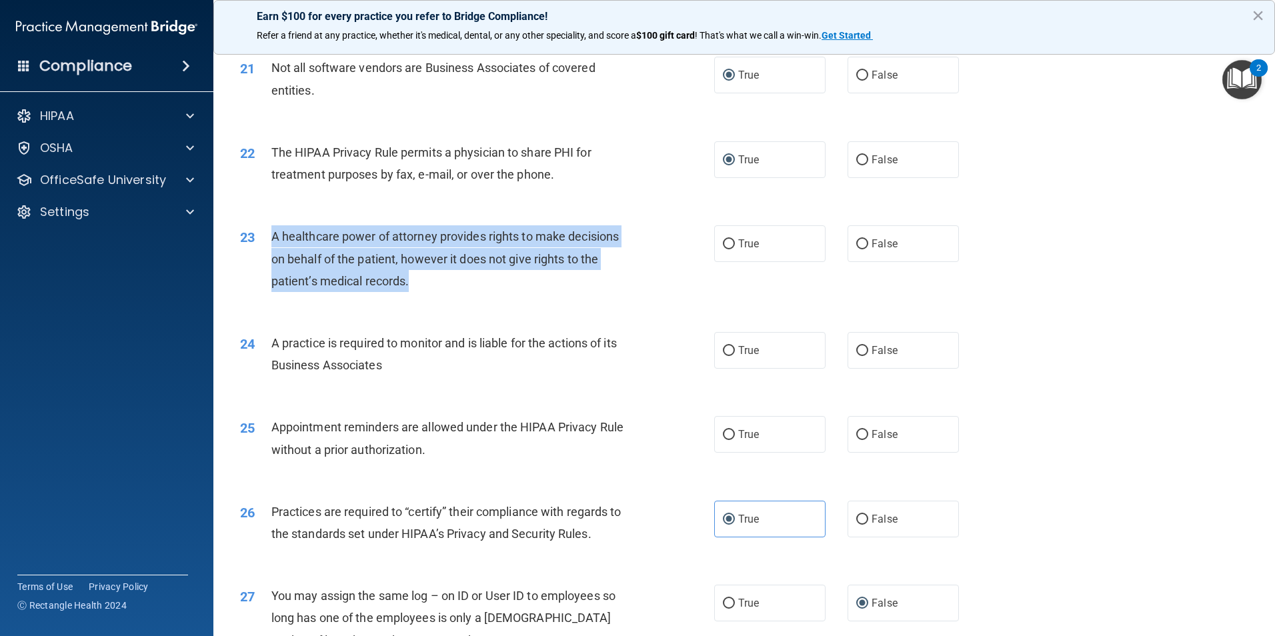
drag, startPoint x: 409, startPoint y: 282, endPoint x: 272, endPoint y: 233, distance: 145.3
click at [272, 233] on span "A healthcare power of attorney provides rights to make decisions on behalf of t…" at bounding box center [444, 258] width 347 height 58
click at [538, 281] on div "A healthcare power of attorney provides rights to make decisions on behalf of t…" at bounding box center [456, 258] width 371 height 67
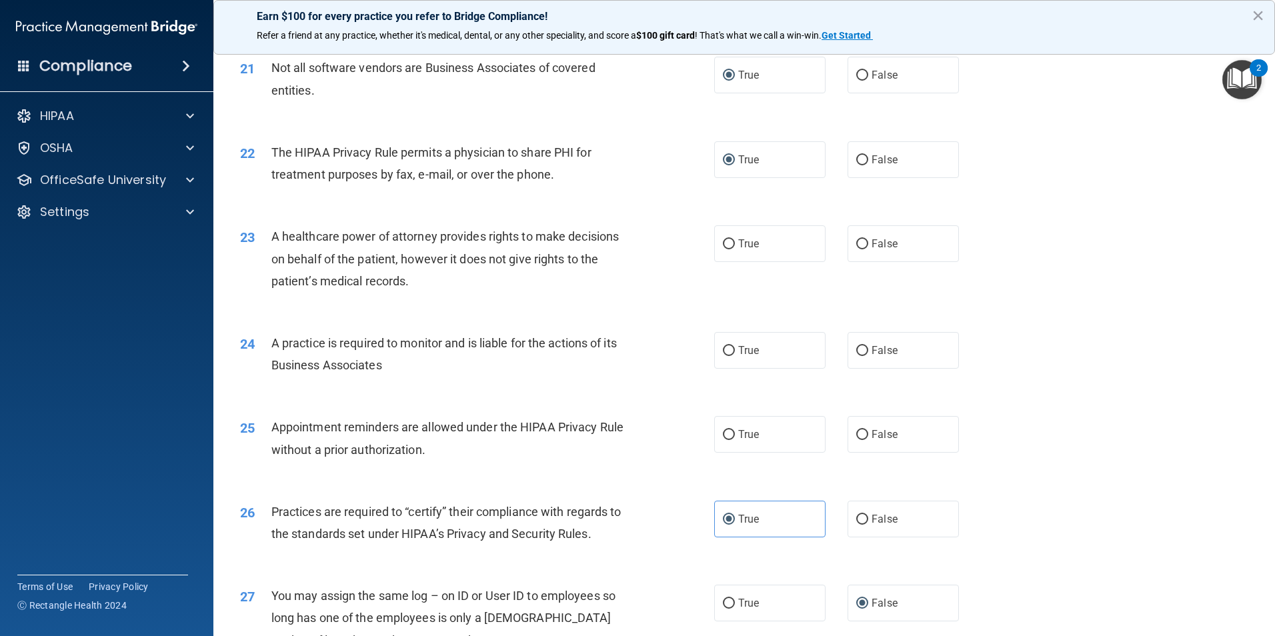
click at [485, 279] on div "A healthcare power of attorney provides rights to make decisions on behalf of t…" at bounding box center [456, 258] width 371 height 67
click at [861, 244] on input "False" at bounding box center [862, 244] width 12 height 10
radio input "true"
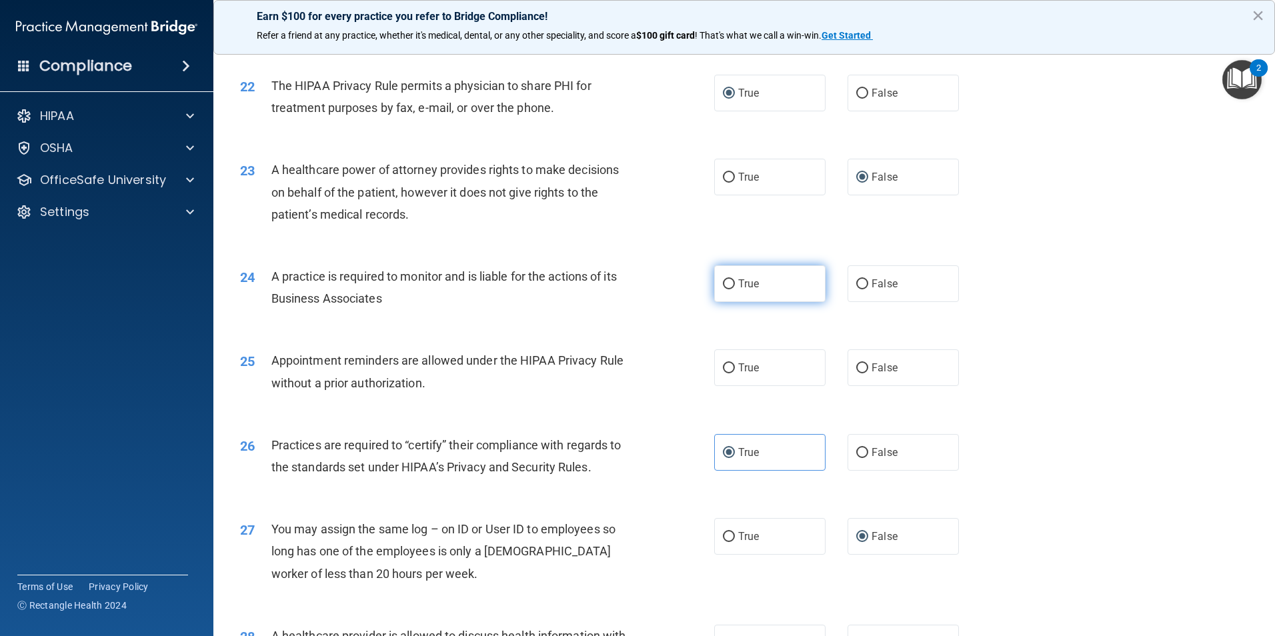
click at [728, 283] on input "True" at bounding box center [729, 284] width 12 height 10
radio input "true"
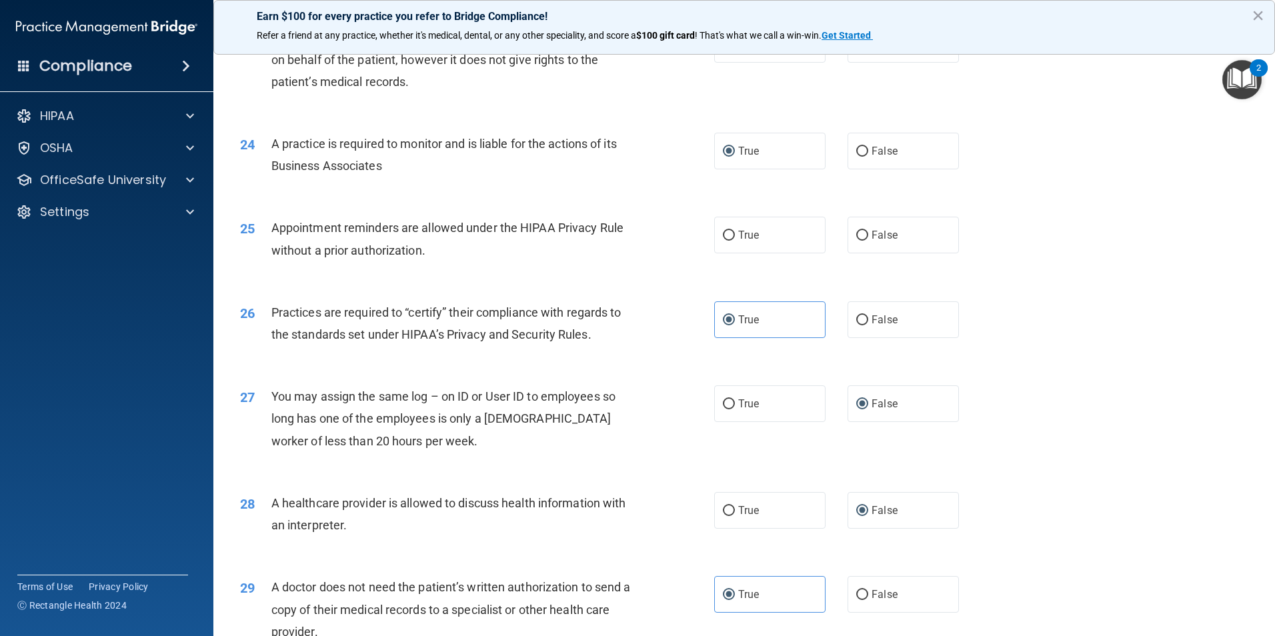
scroll to position [2267, 0]
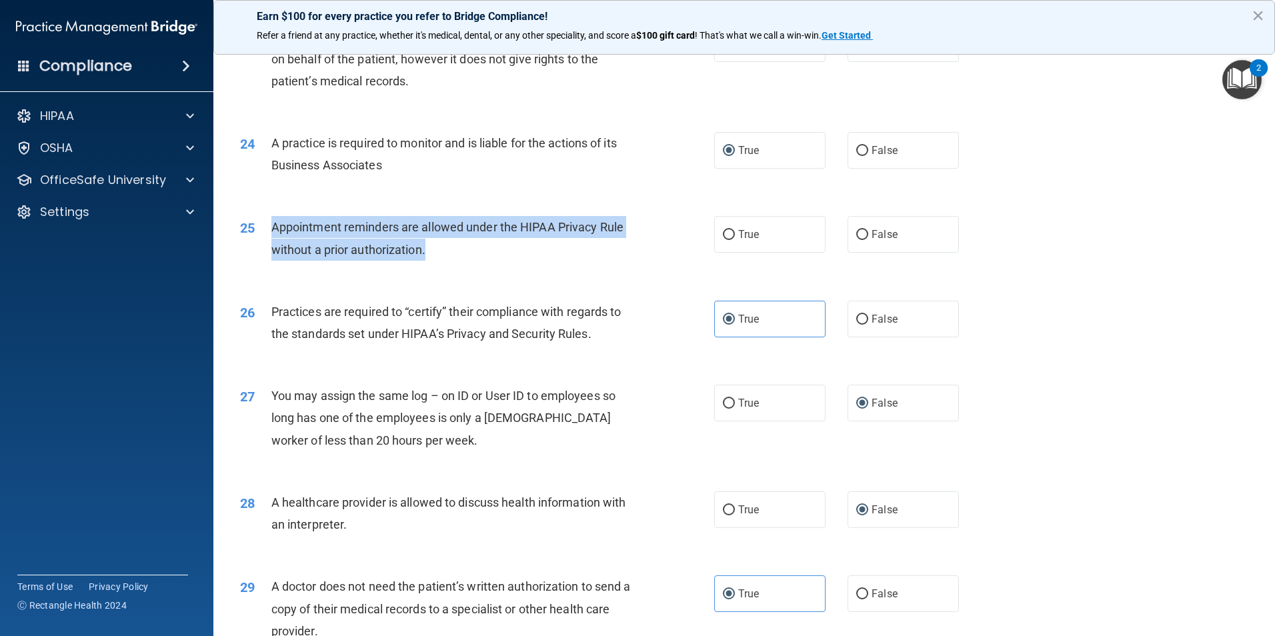
drag, startPoint x: 427, startPoint y: 247, endPoint x: 271, endPoint y: 228, distance: 157.8
click at [271, 228] on div "Appointment reminders are allowed under the HIPAA Privacy Rule without a prior …" at bounding box center [456, 238] width 371 height 44
click at [625, 245] on div "Appointment reminders are allowed under the HIPAA Privacy Rule without a prior …" at bounding box center [456, 238] width 371 height 44
click at [408, 243] on span "Appointment reminders are allowed under the HIPAA Privacy Rule without a prior …" at bounding box center [447, 238] width 352 height 36
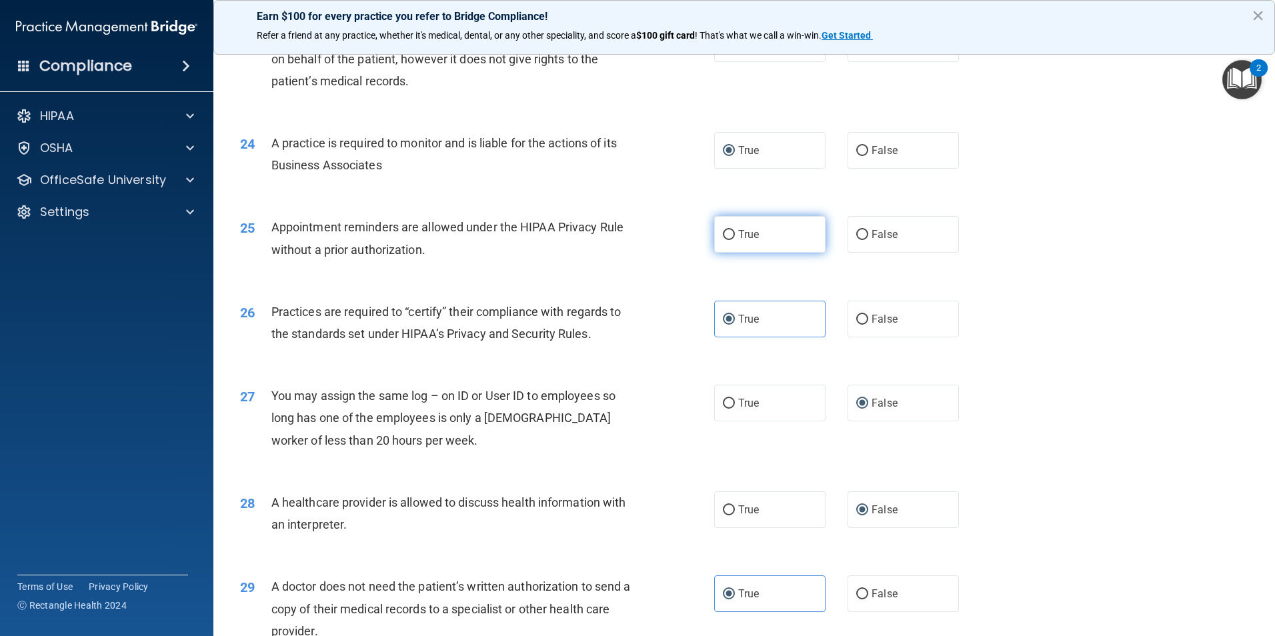
drag, startPoint x: 730, startPoint y: 236, endPoint x: 727, endPoint y: 244, distance: 8.4
click at [731, 236] on label "True" at bounding box center [769, 234] width 111 height 37
click at [731, 236] on input "True" at bounding box center [729, 235] width 12 height 10
radio input "true"
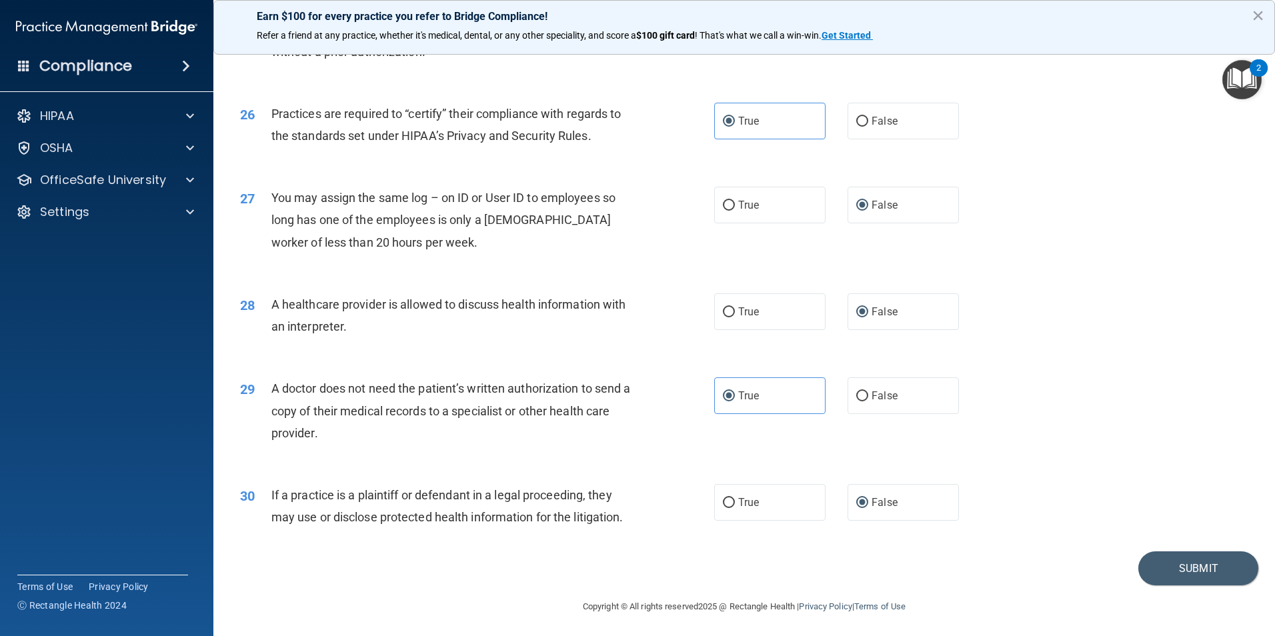
scroll to position [2468, 0]
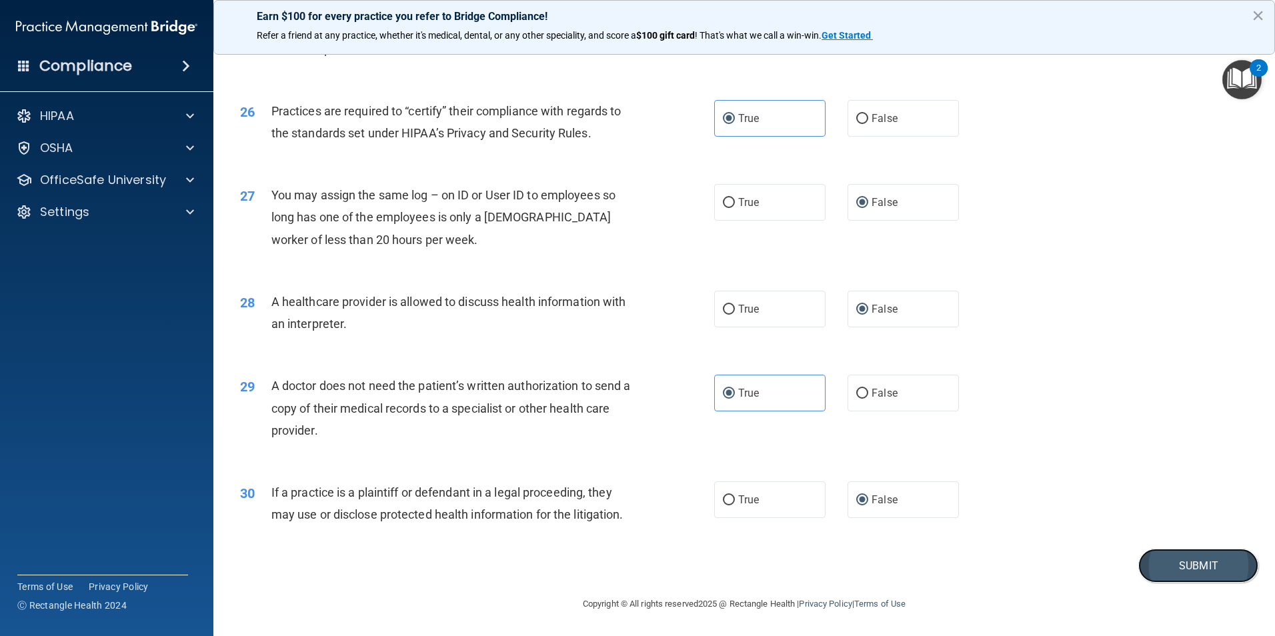
click at [1186, 575] on button "Submit" at bounding box center [1198, 566] width 120 height 34
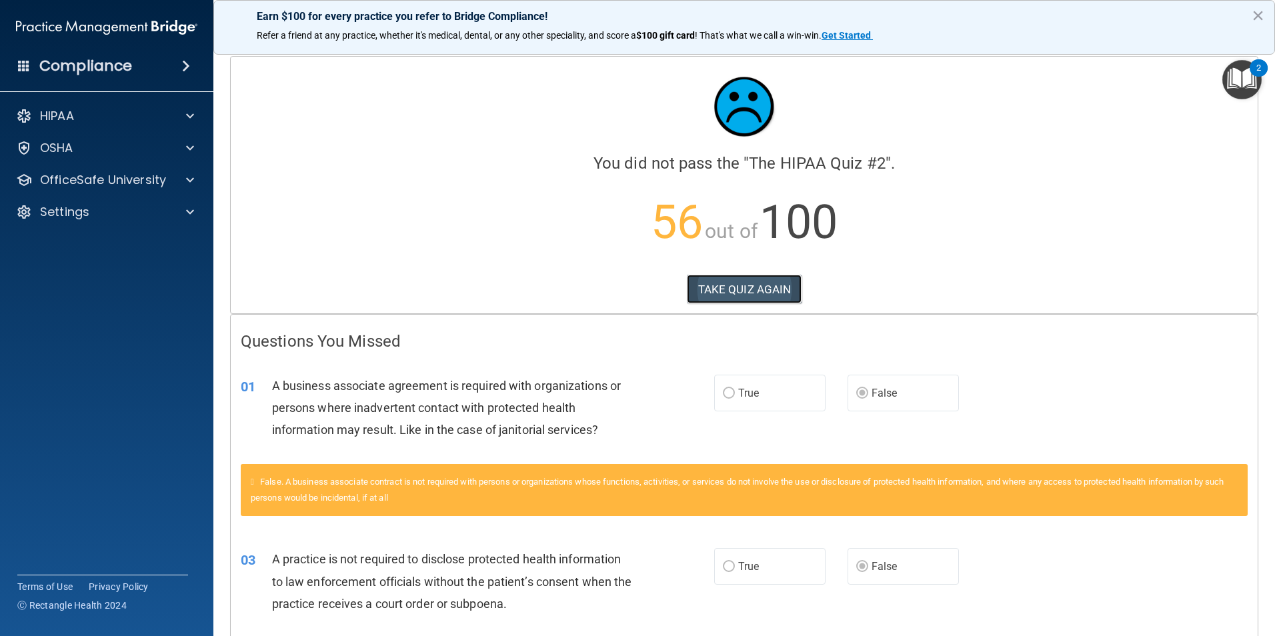
click at [735, 284] on button "TAKE QUIZ AGAIN" at bounding box center [744, 289] width 115 height 29
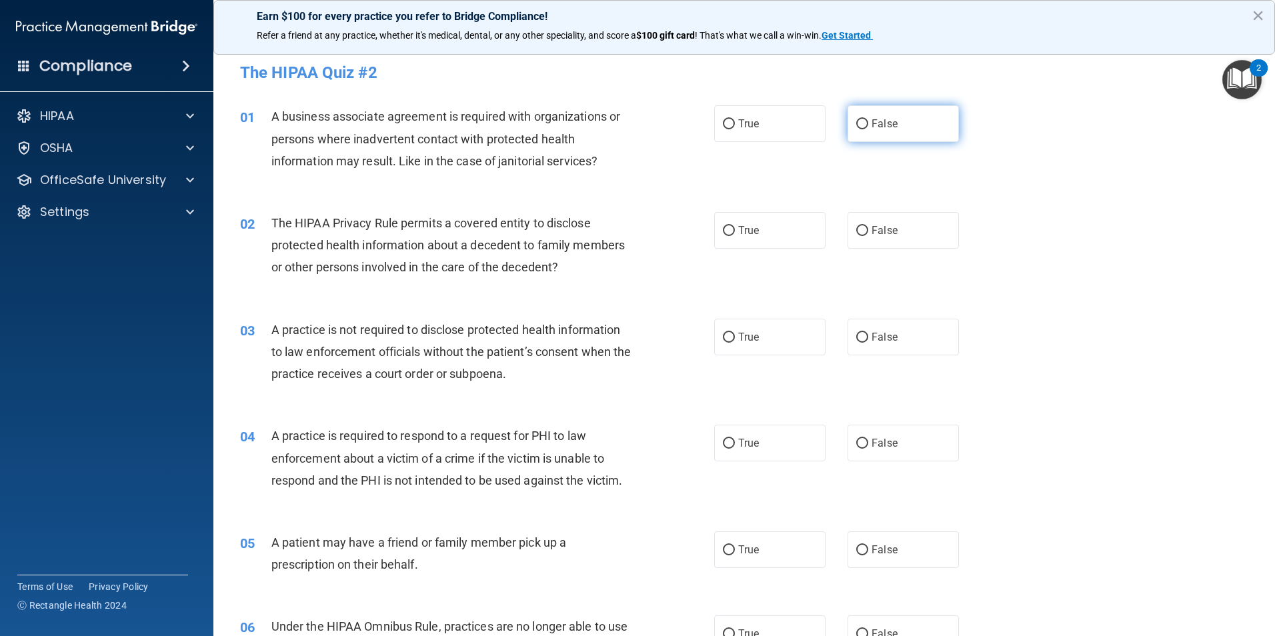
click at [856, 127] on input "False" at bounding box center [862, 124] width 12 height 10
radio input "true"
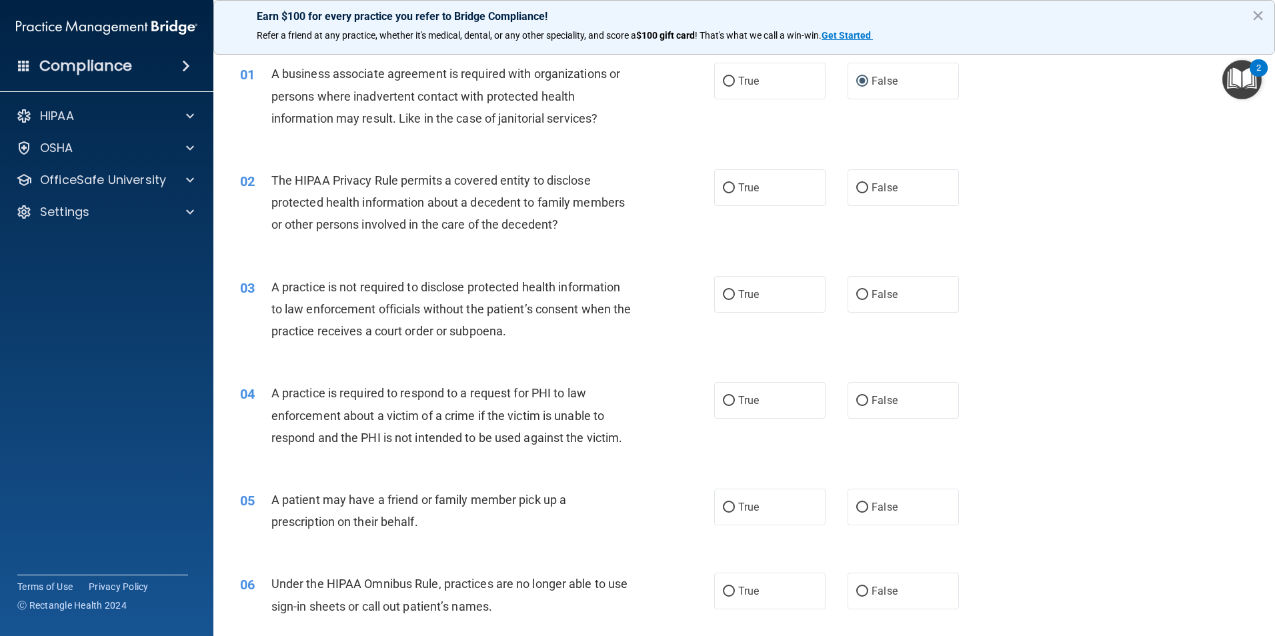
scroll to position [67, 0]
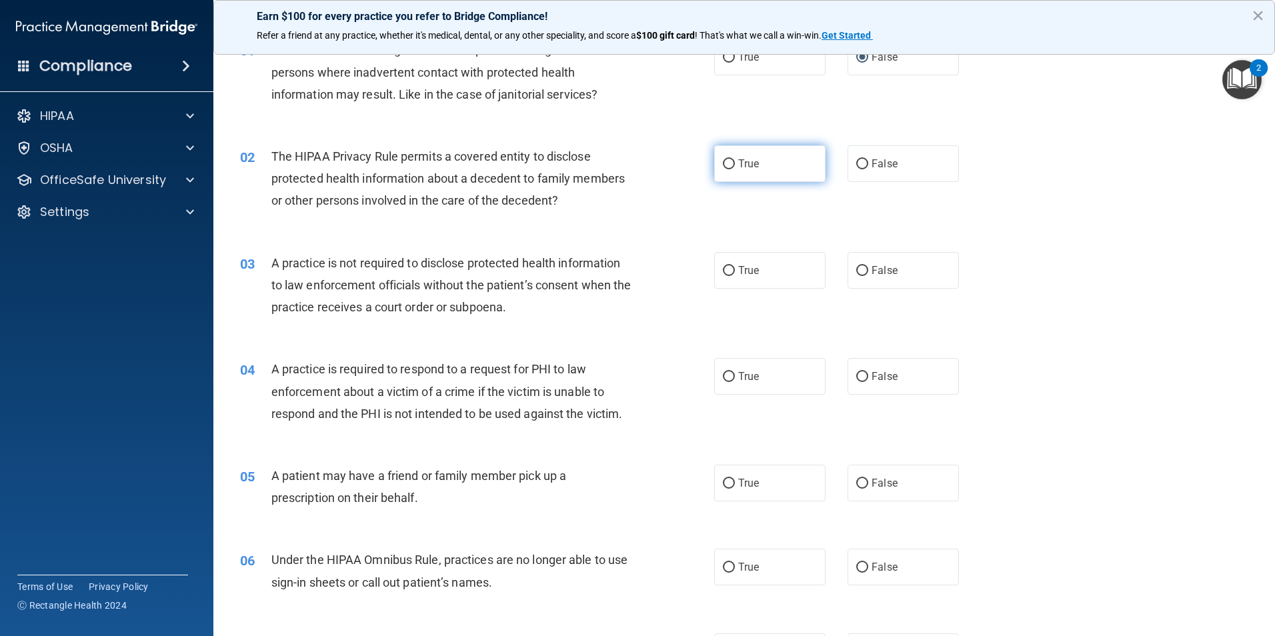
click at [726, 167] on input "True" at bounding box center [729, 164] width 12 height 10
radio input "true"
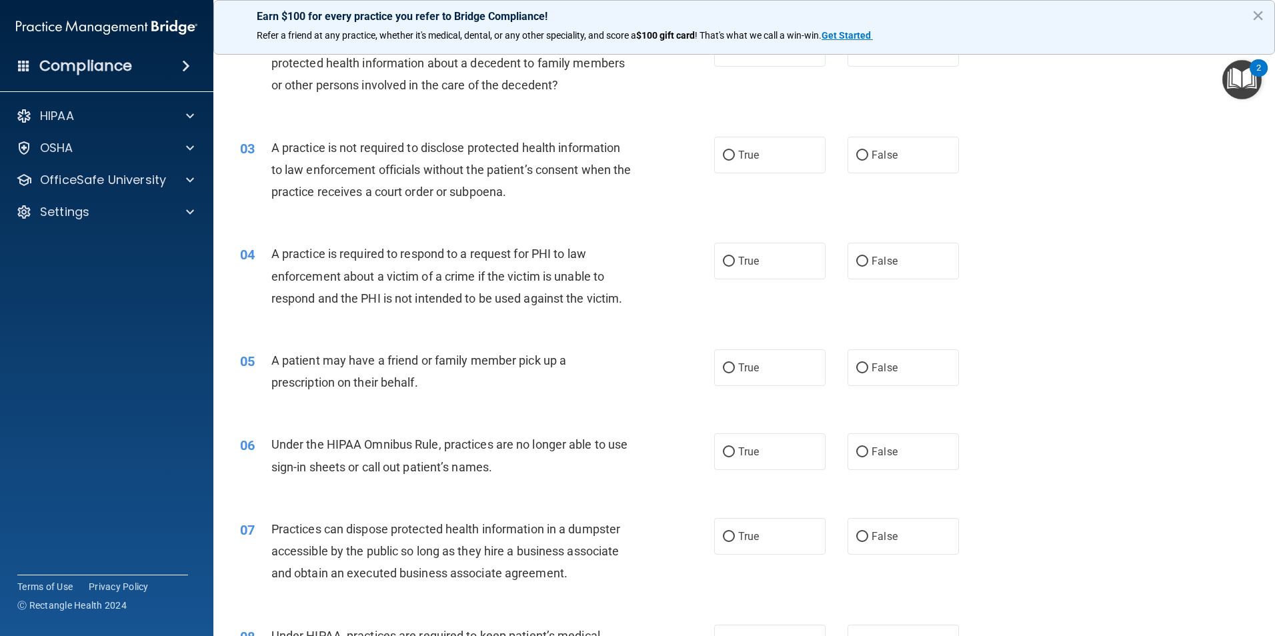
scroll to position [200, 0]
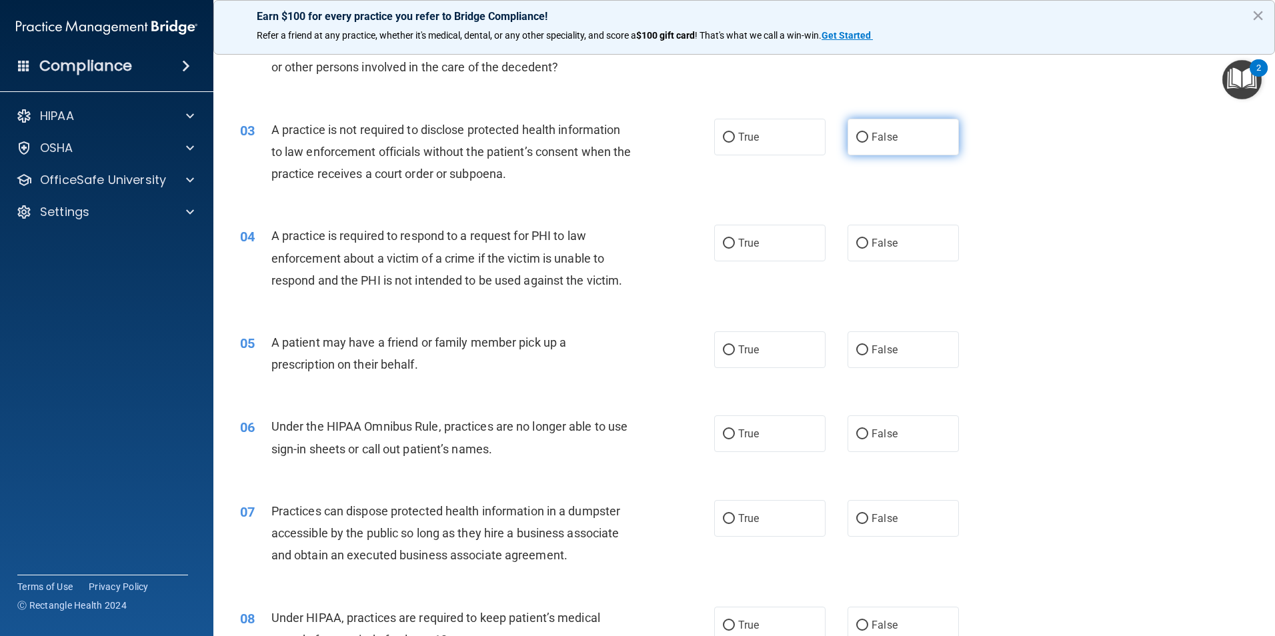
click at [853, 145] on label "False" at bounding box center [902, 137] width 111 height 37
click at [856, 143] on input "False" at bounding box center [862, 138] width 12 height 10
radio input "true"
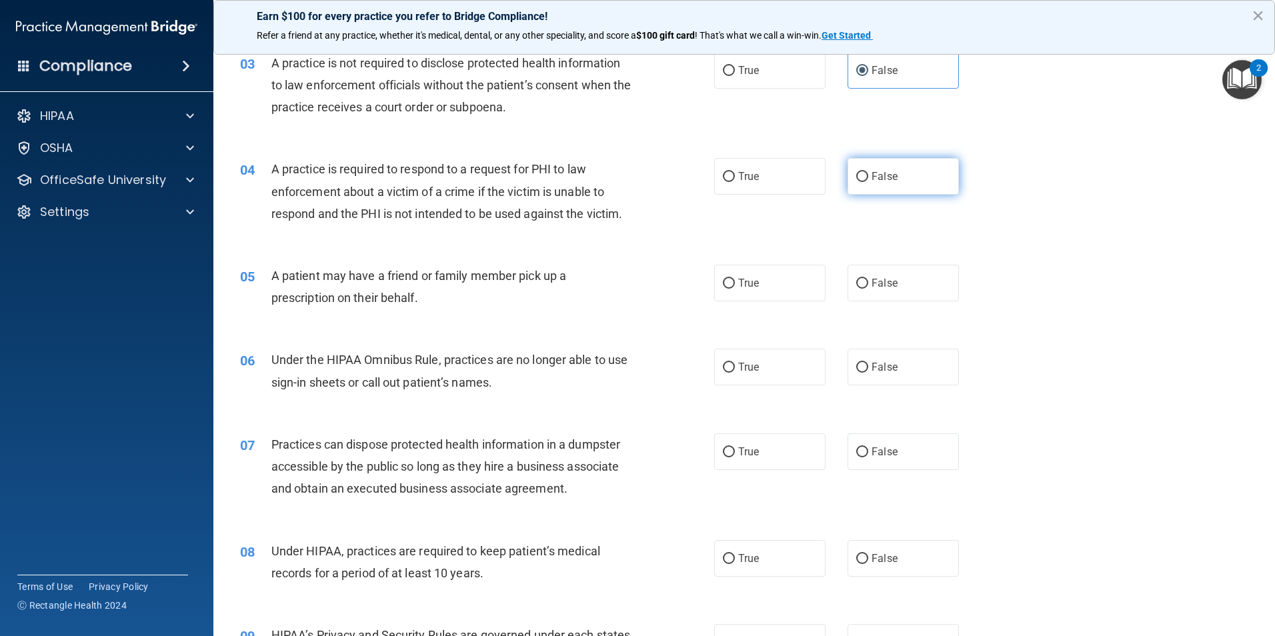
click at [859, 183] on label "False" at bounding box center [902, 176] width 111 height 37
click at [859, 182] on input "False" at bounding box center [862, 177] width 12 height 10
radio input "true"
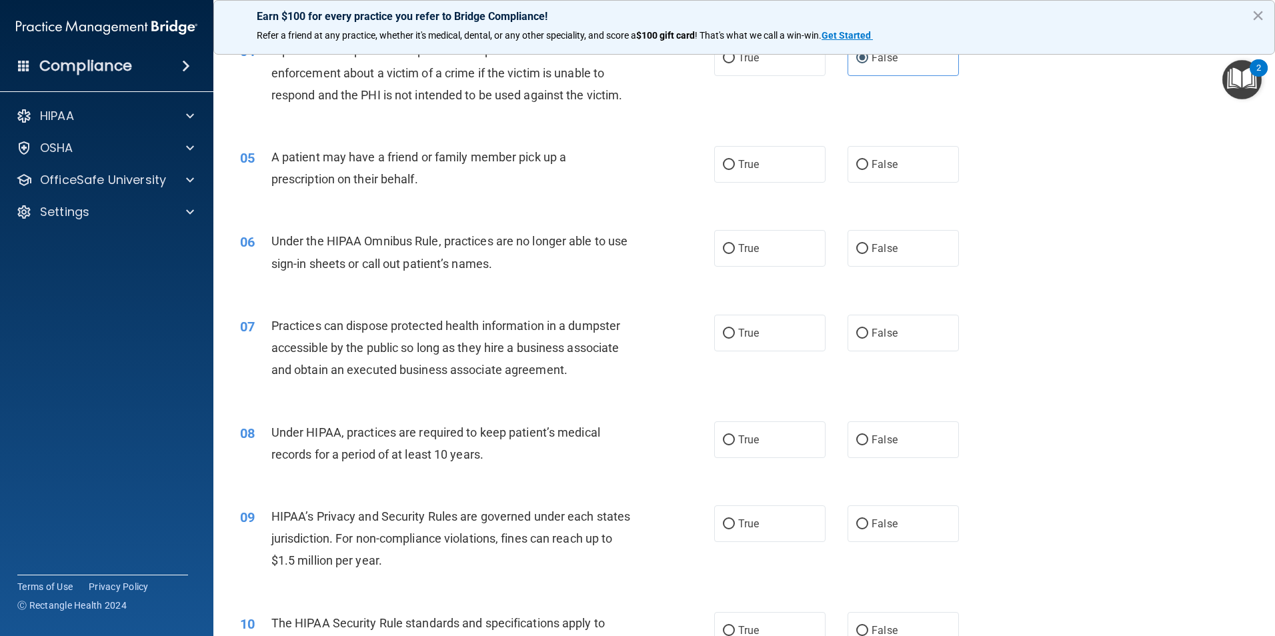
scroll to position [400, 0]
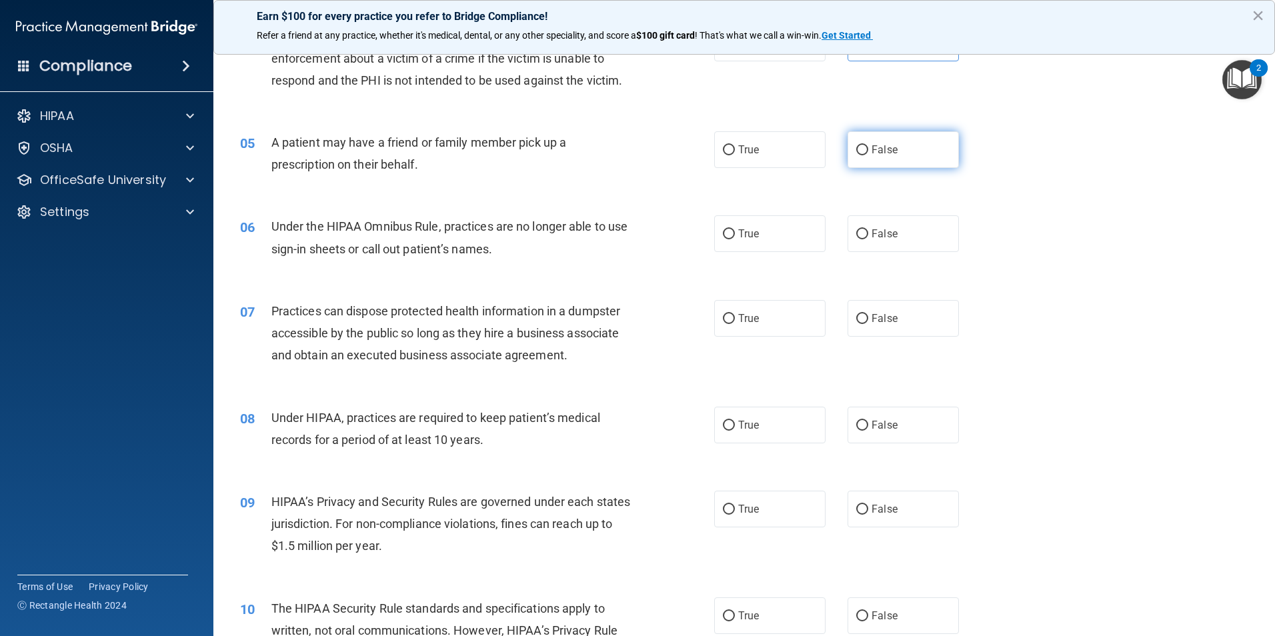
click at [856, 151] on input "False" at bounding box center [862, 150] width 12 height 10
radio input "true"
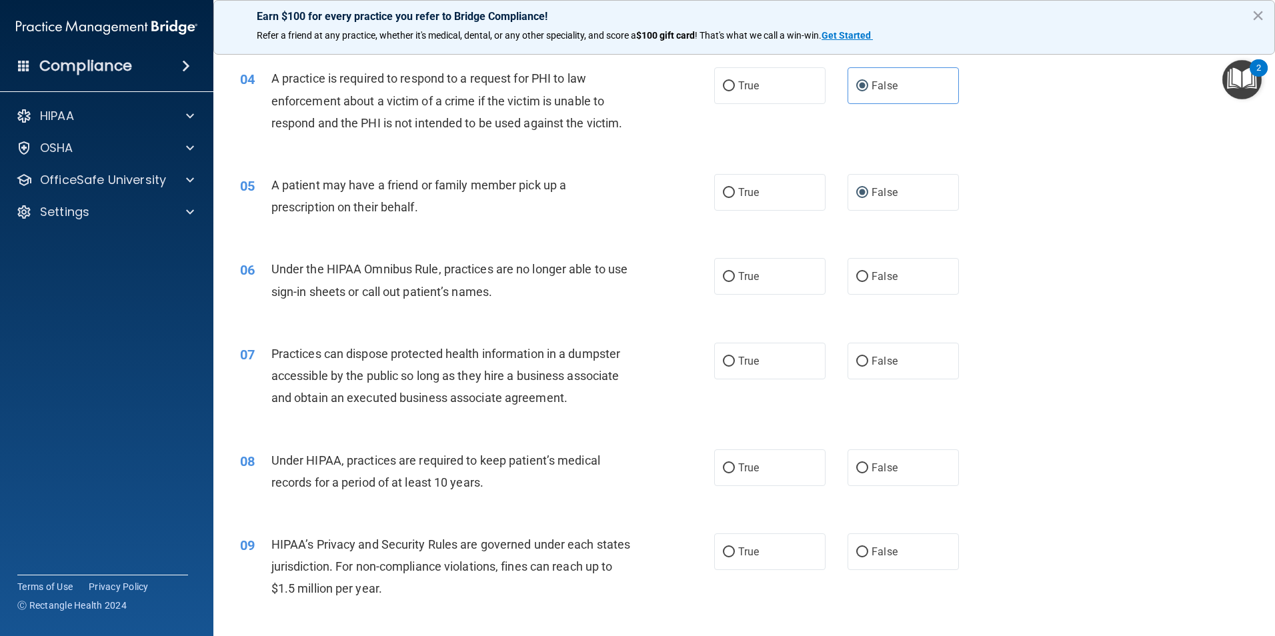
scroll to position [333, 0]
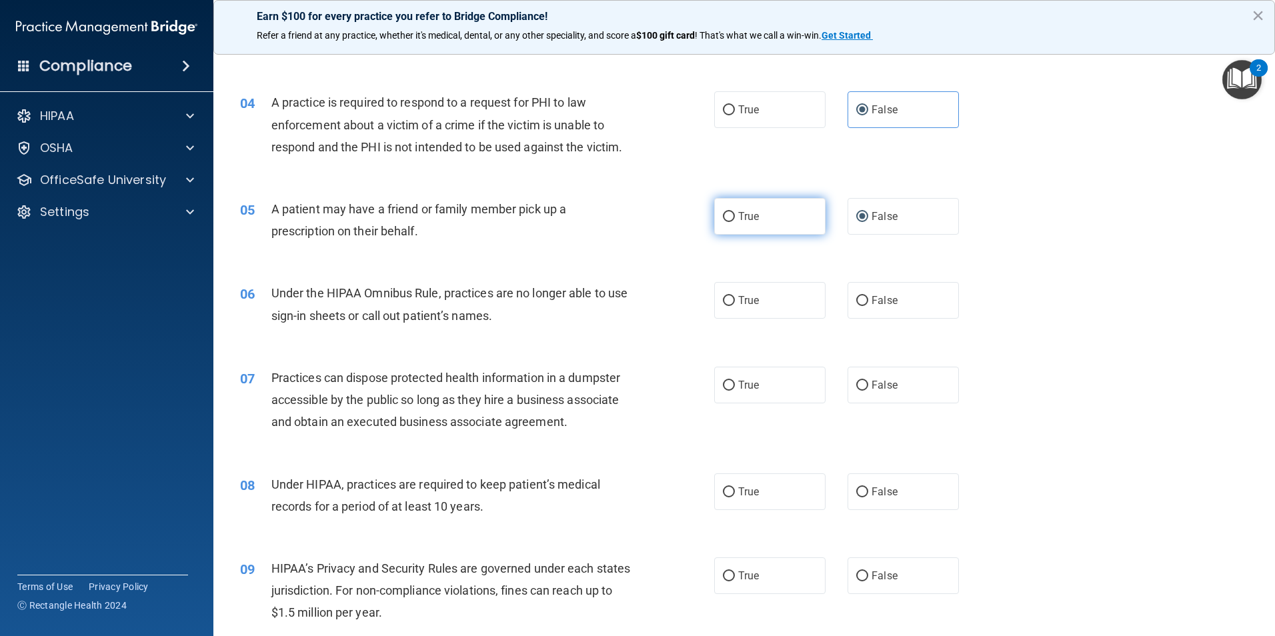
click at [723, 217] on input "True" at bounding box center [729, 217] width 12 height 10
radio input "true"
radio input "false"
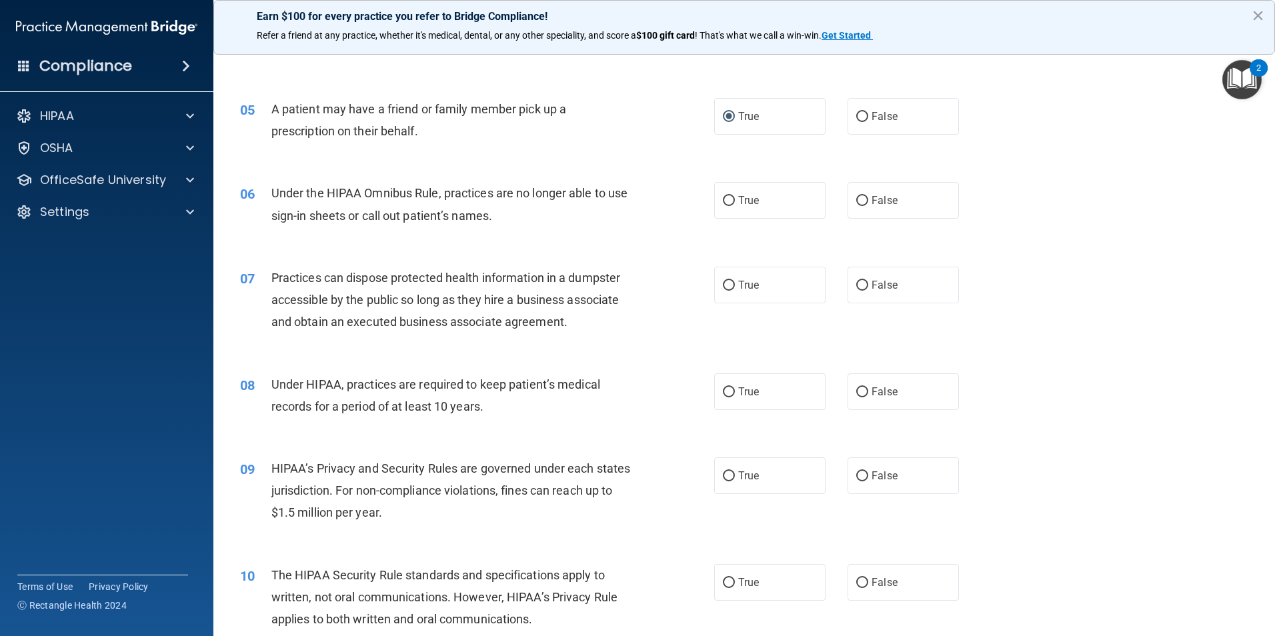
scroll to position [467, 0]
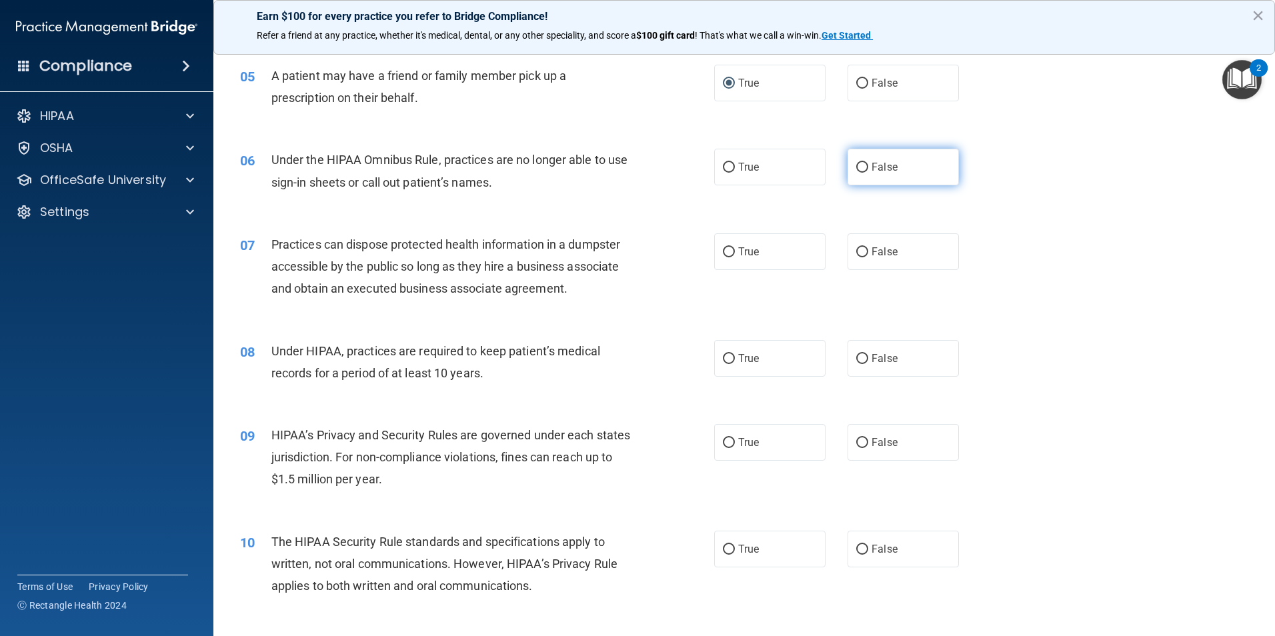
click at [858, 163] on input "False" at bounding box center [862, 168] width 12 height 10
radio input "true"
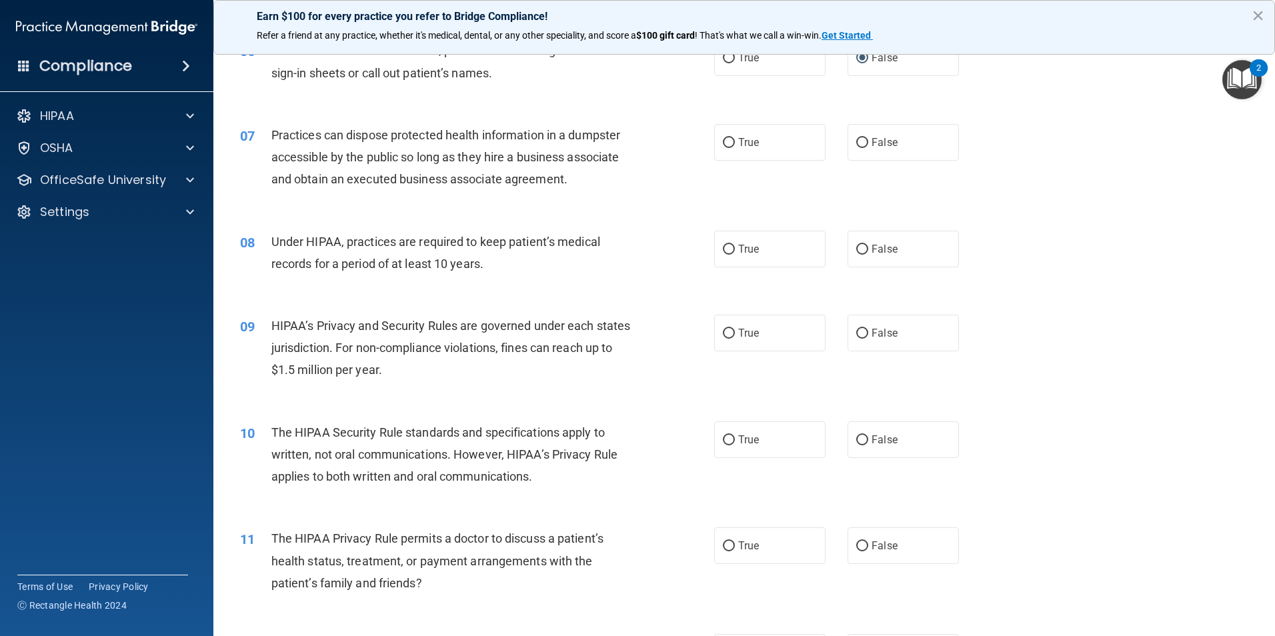
scroll to position [600, 0]
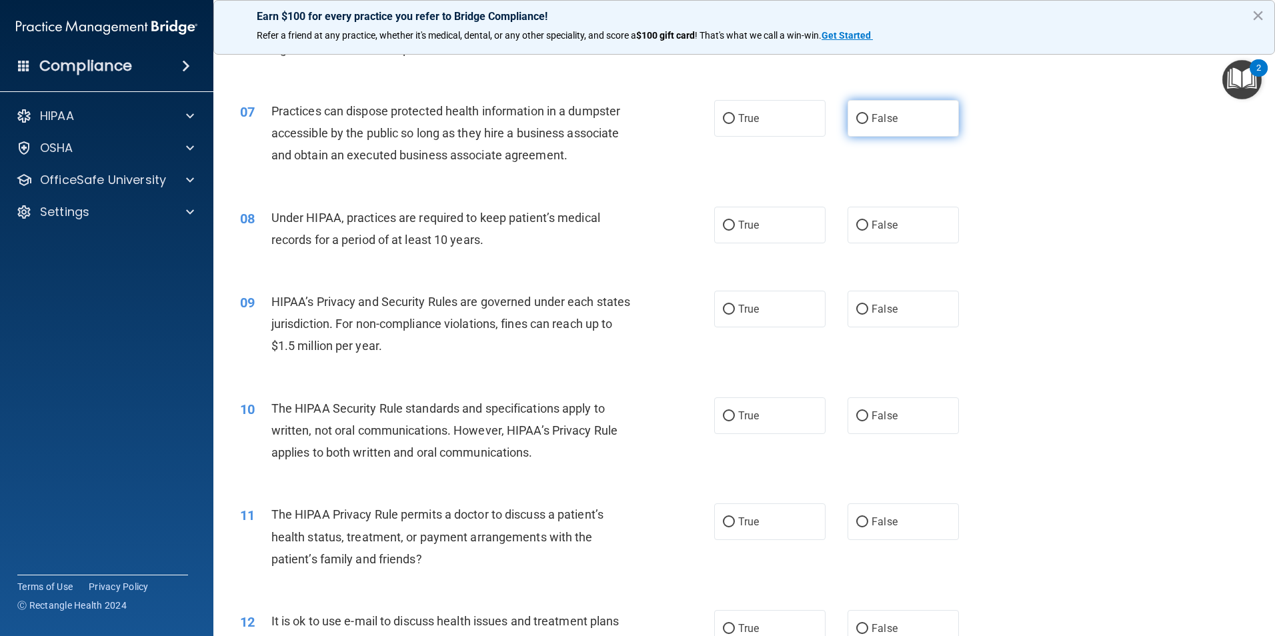
click at [856, 125] on label "False" at bounding box center [902, 118] width 111 height 37
click at [856, 124] on input "False" at bounding box center [862, 119] width 12 height 10
radio input "true"
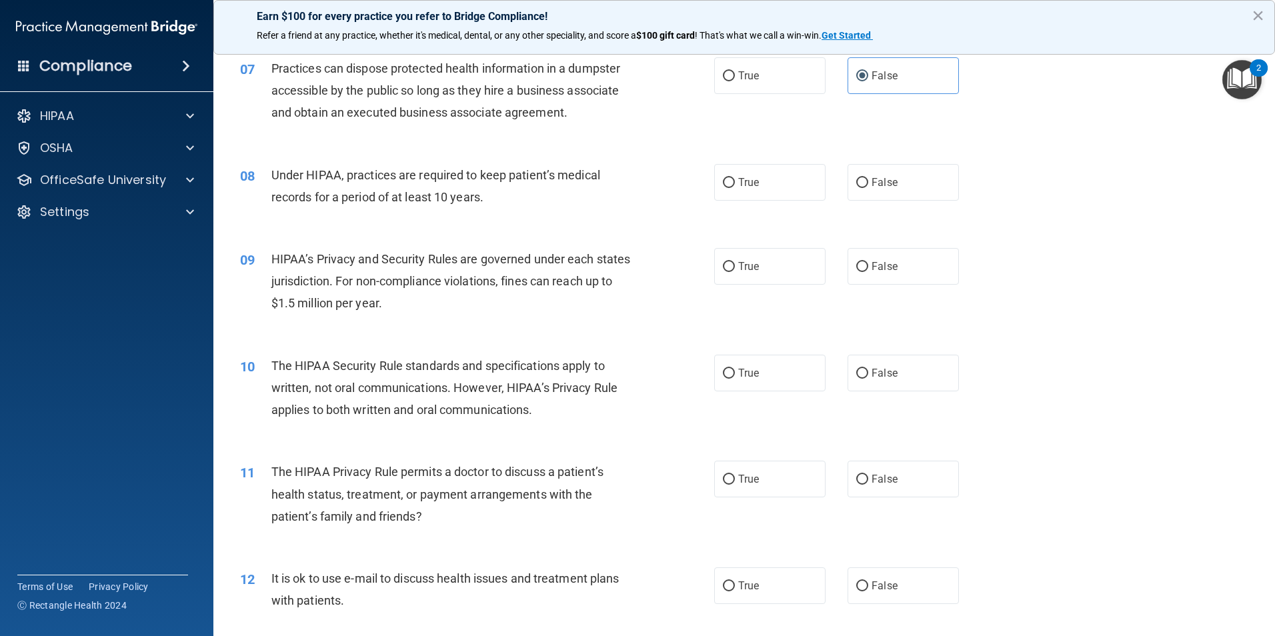
scroll to position [667, 0]
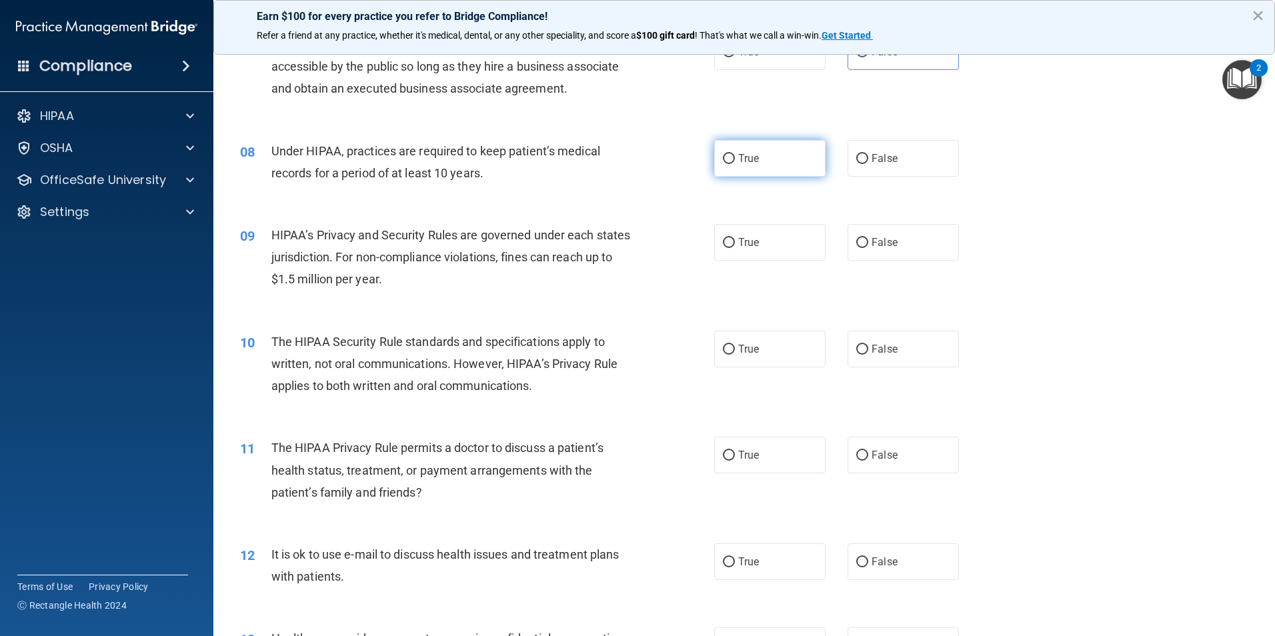
click at [724, 161] on input "True" at bounding box center [729, 159] width 12 height 10
radio input "true"
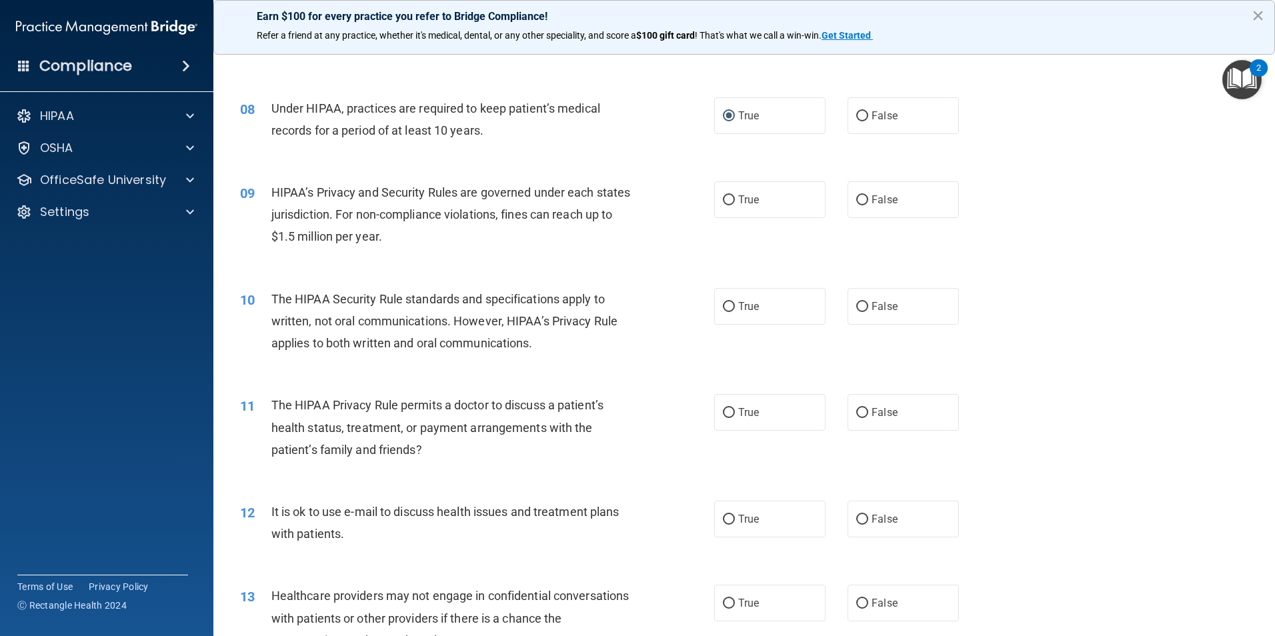
scroll to position [733, 0]
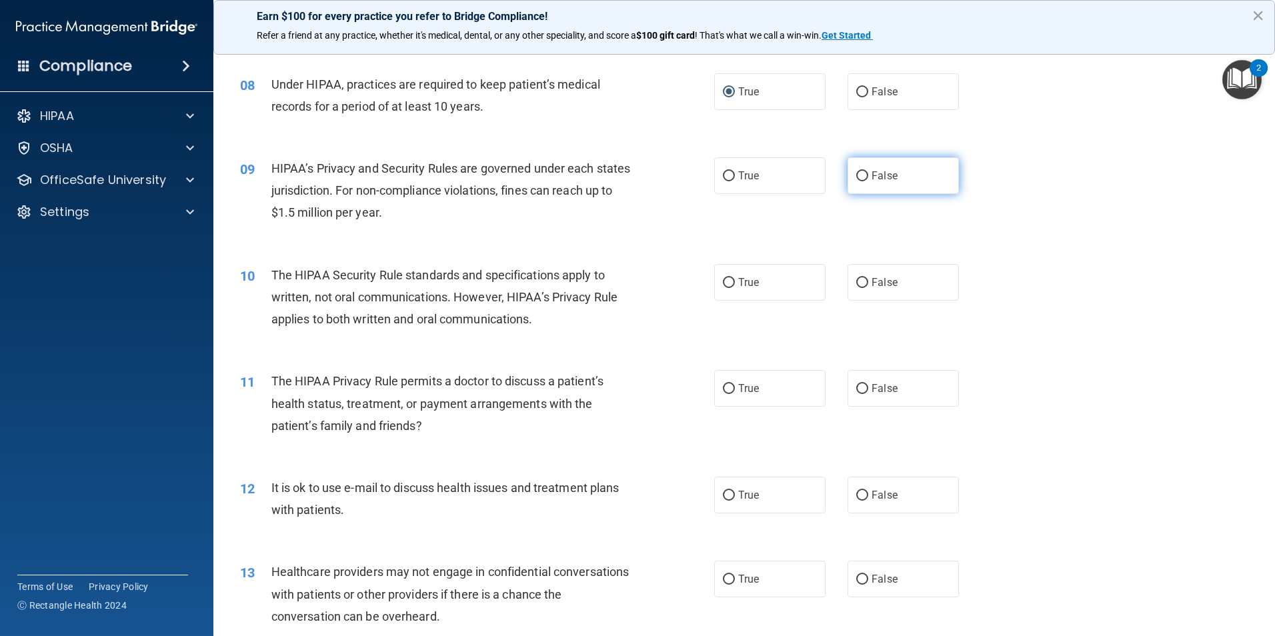
click at [861, 175] on input "False" at bounding box center [862, 176] width 12 height 10
radio input "true"
click at [862, 87] on label "False" at bounding box center [902, 91] width 111 height 37
click at [862, 87] on input "False" at bounding box center [862, 92] width 12 height 10
radio input "true"
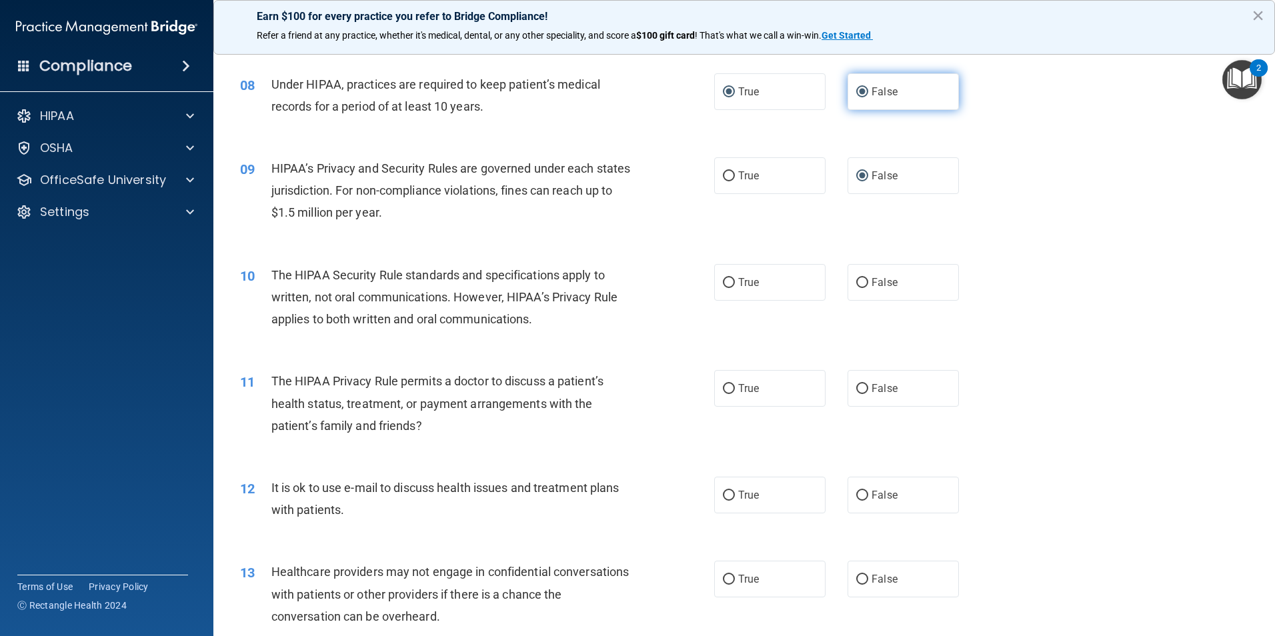
radio input "false"
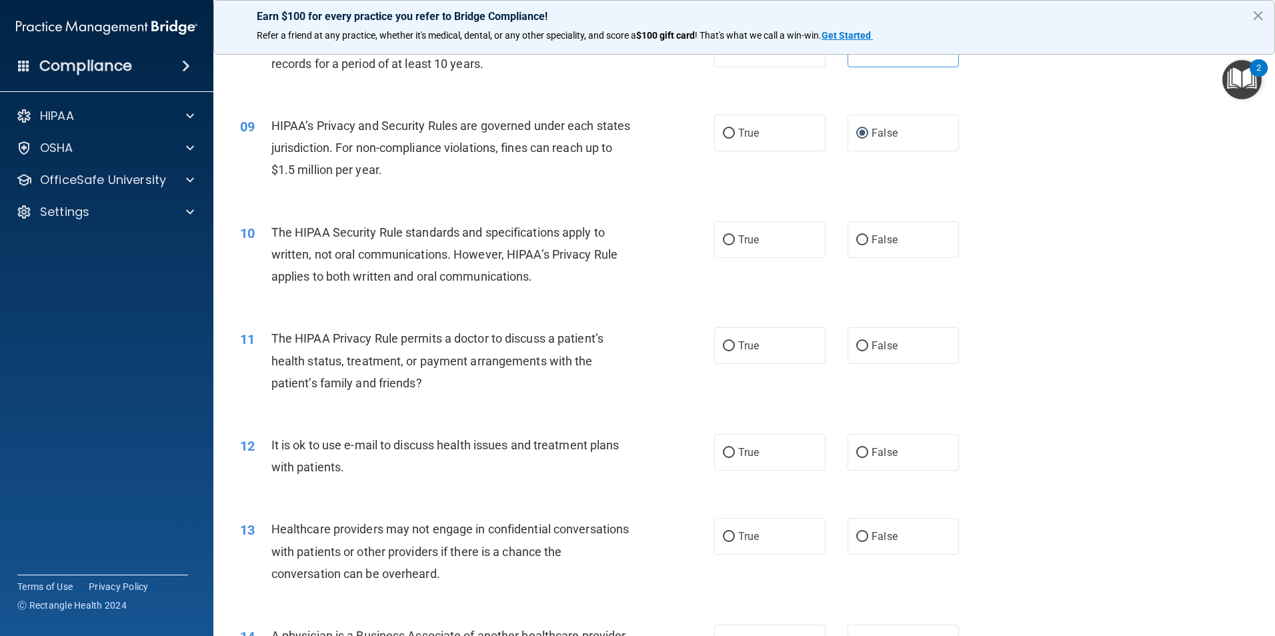
scroll to position [800, 0]
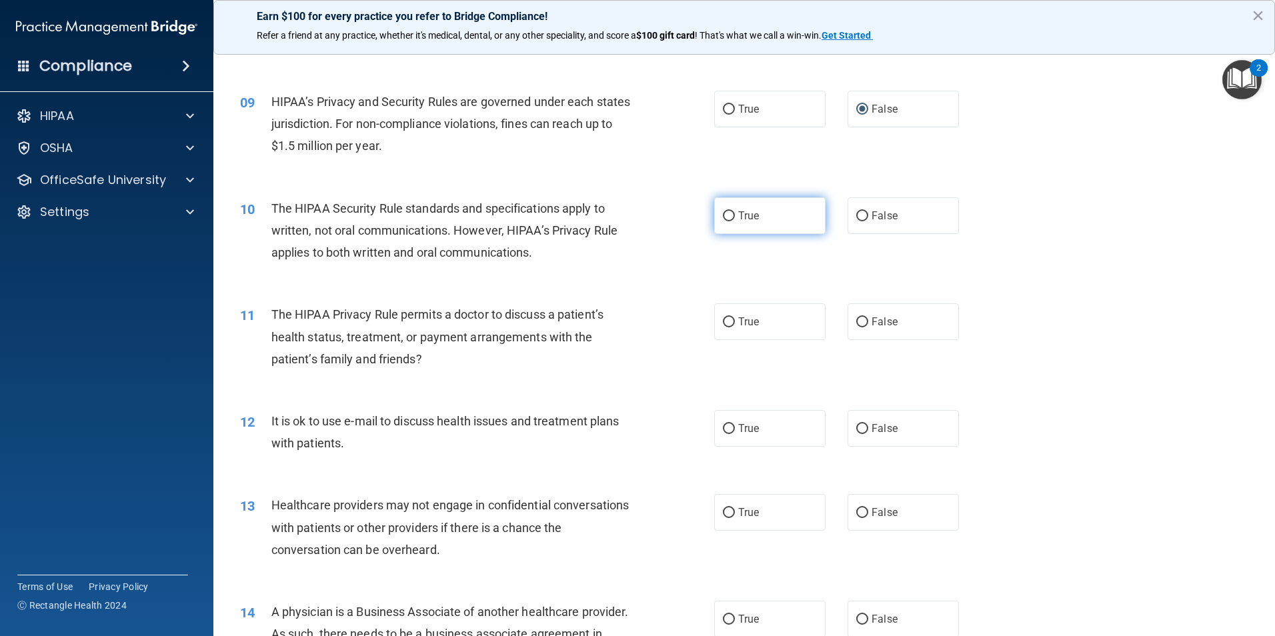
click at [725, 216] on input "True" at bounding box center [729, 216] width 12 height 10
radio input "true"
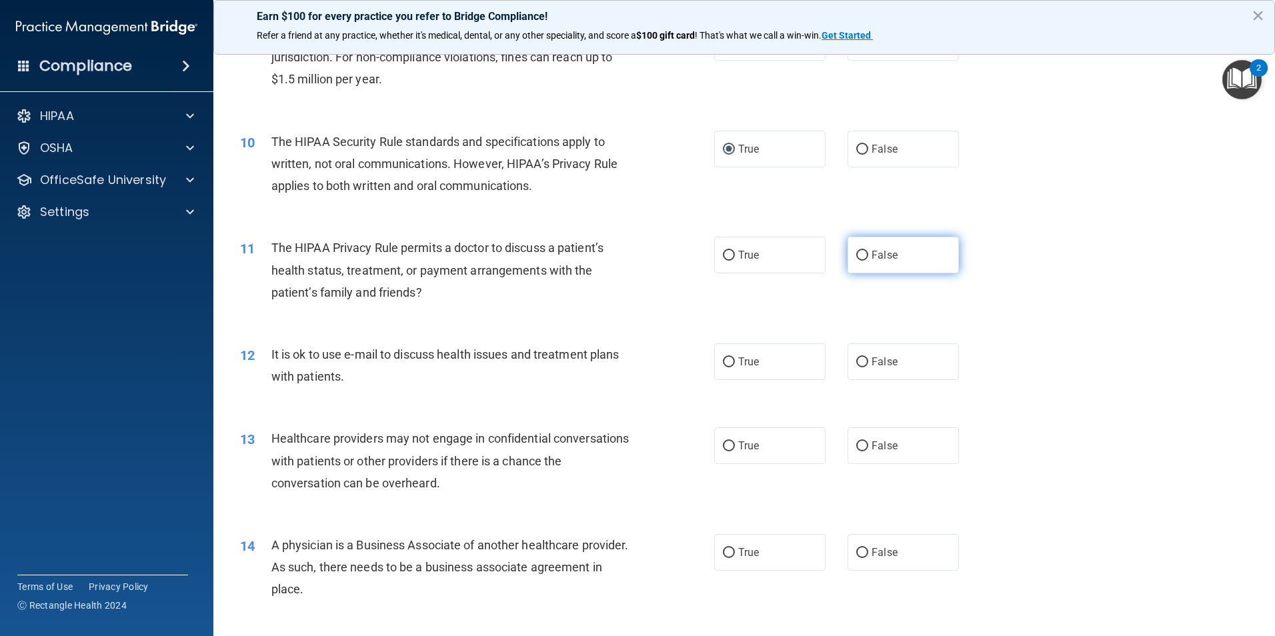
click at [856, 260] on input "False" at bounding box center [862, 256] width 12 height 10
radio input "true"
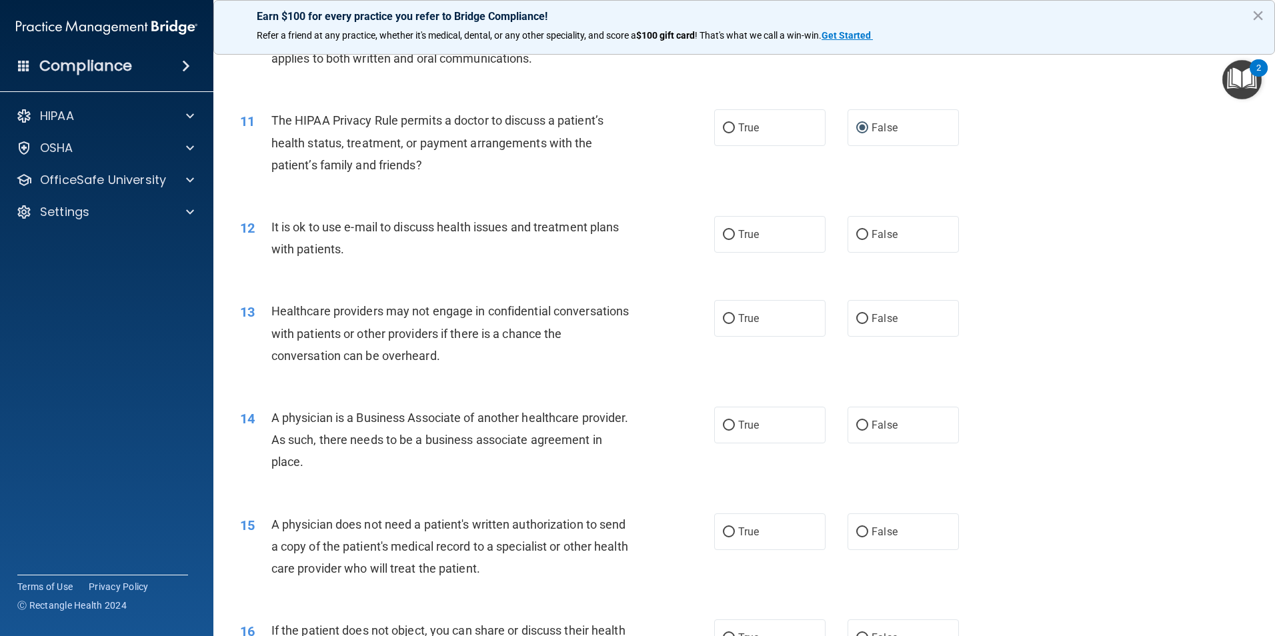
scroll to position [1000, 0]
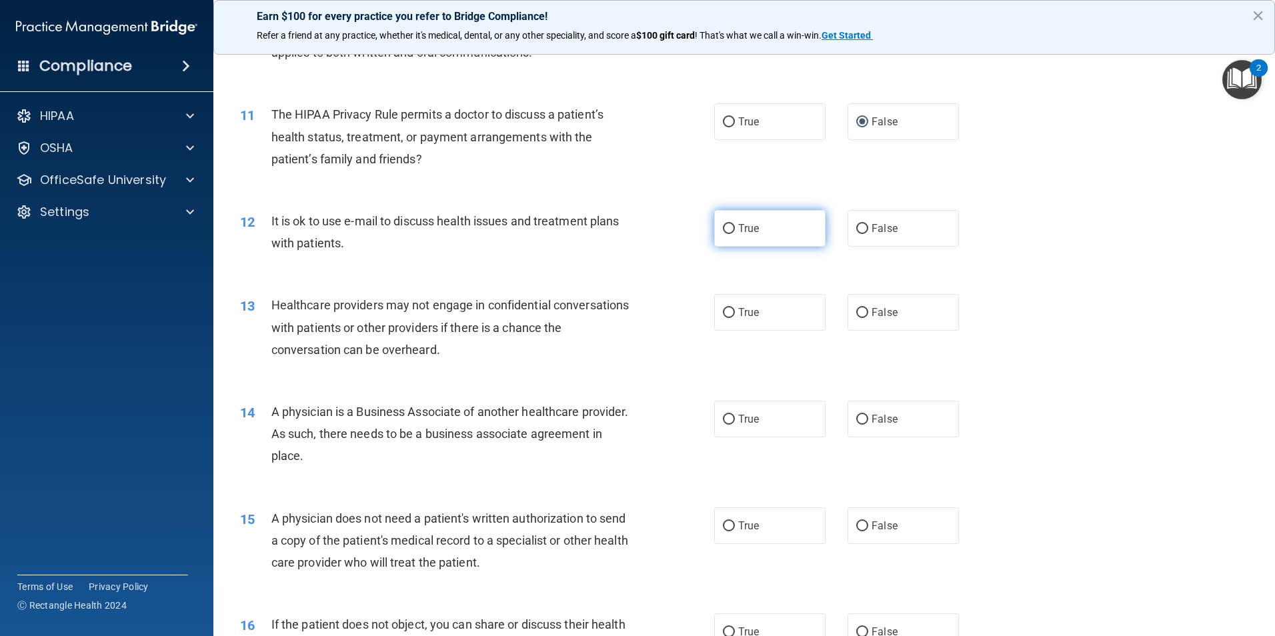
click at [729, 232] on input "True" at bounding box center [729, 229] width 12 height 10
radio input "true"
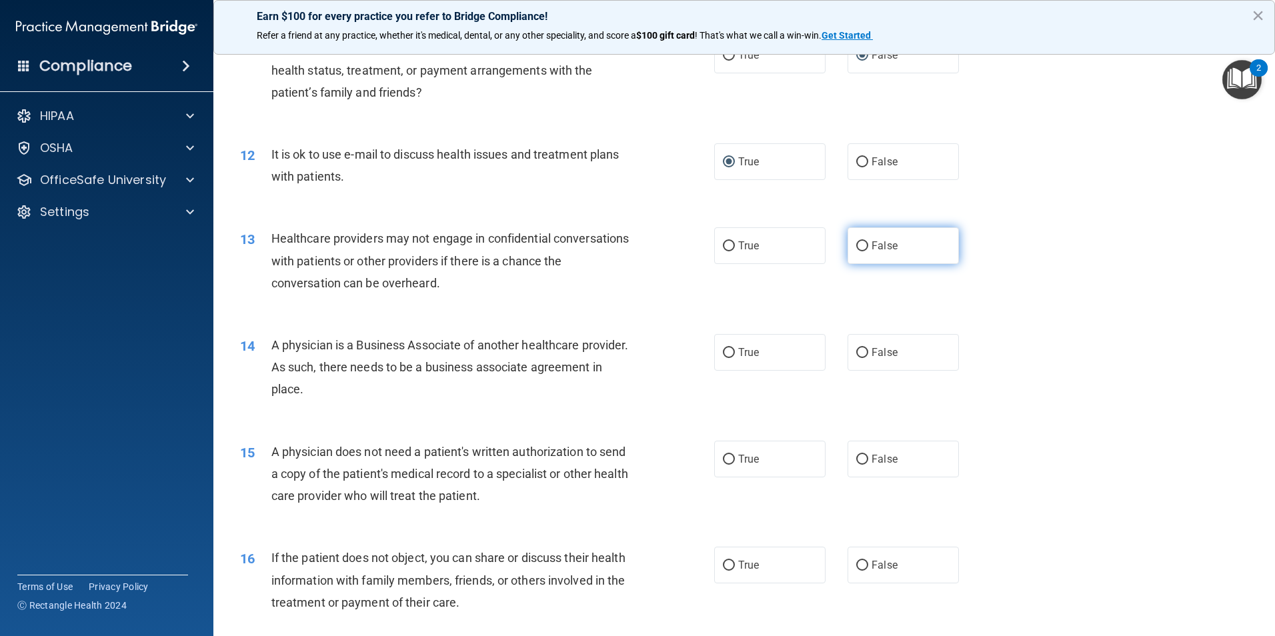
drag, startPoint x: 853, startPoint y: 241, endPoint x: 674, endPoint y: 315, distance: 194.0
click at [856, 242] on input "False" at bounding box center [862, 246] width 12 height 10
radio input "true"
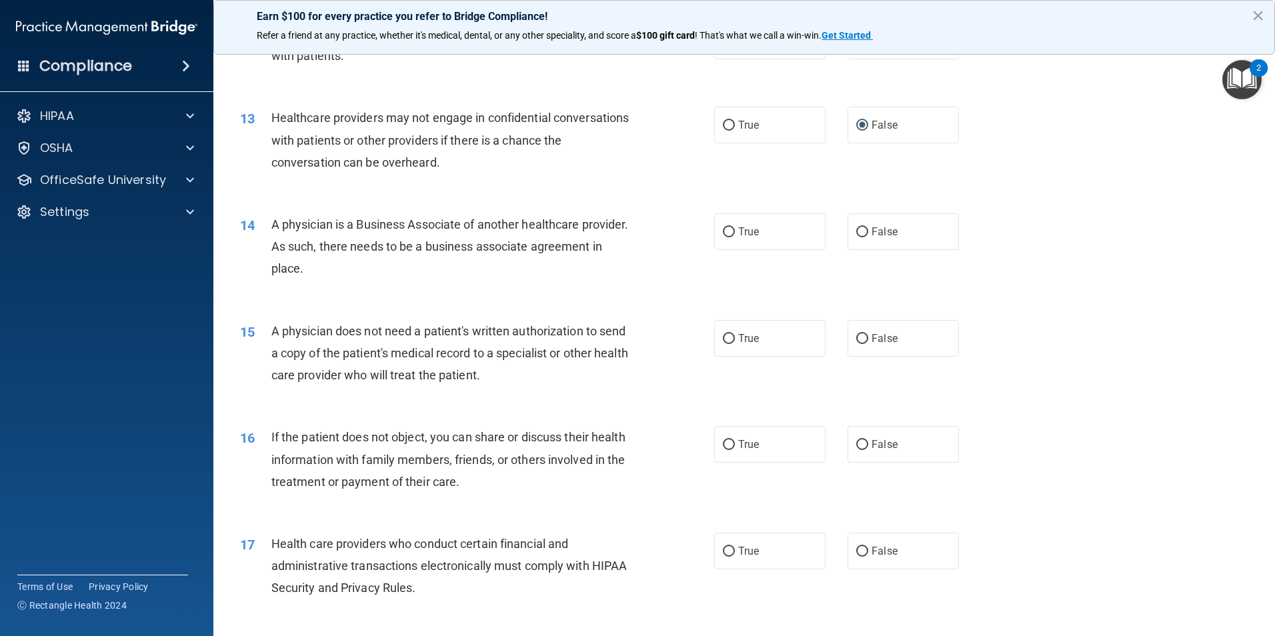
scroll to position [1200, 0]
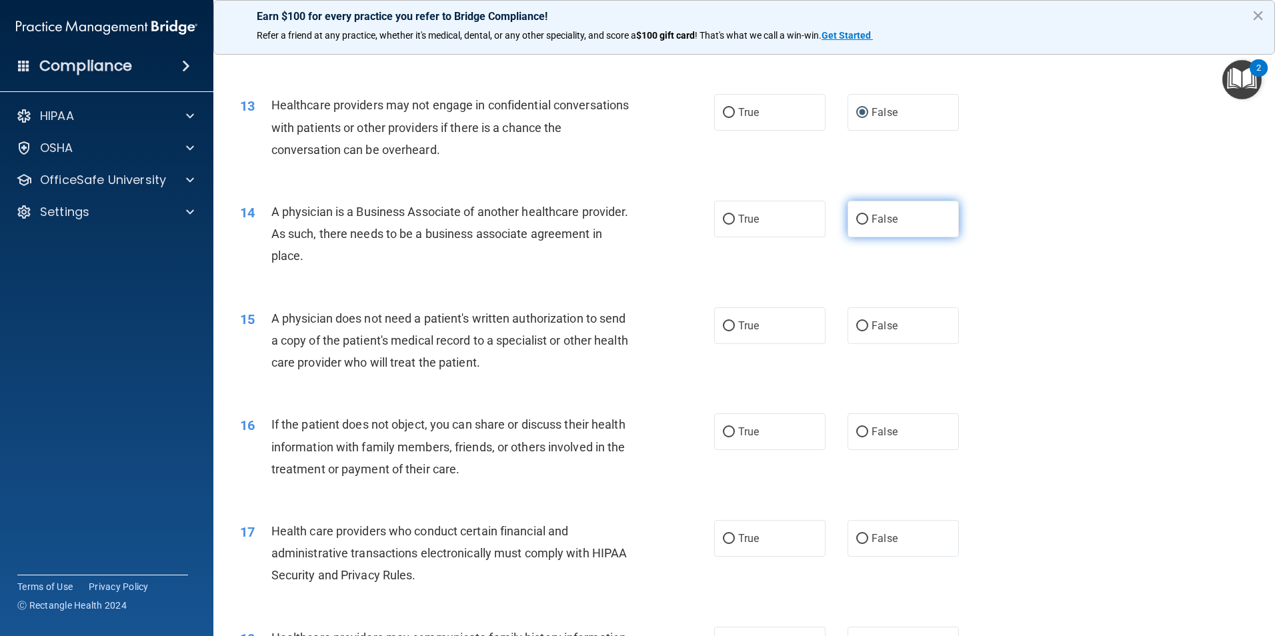
click at [858, 221] on input "False" at bounding box center [862, 220] width 12 height 10
radio input "true"
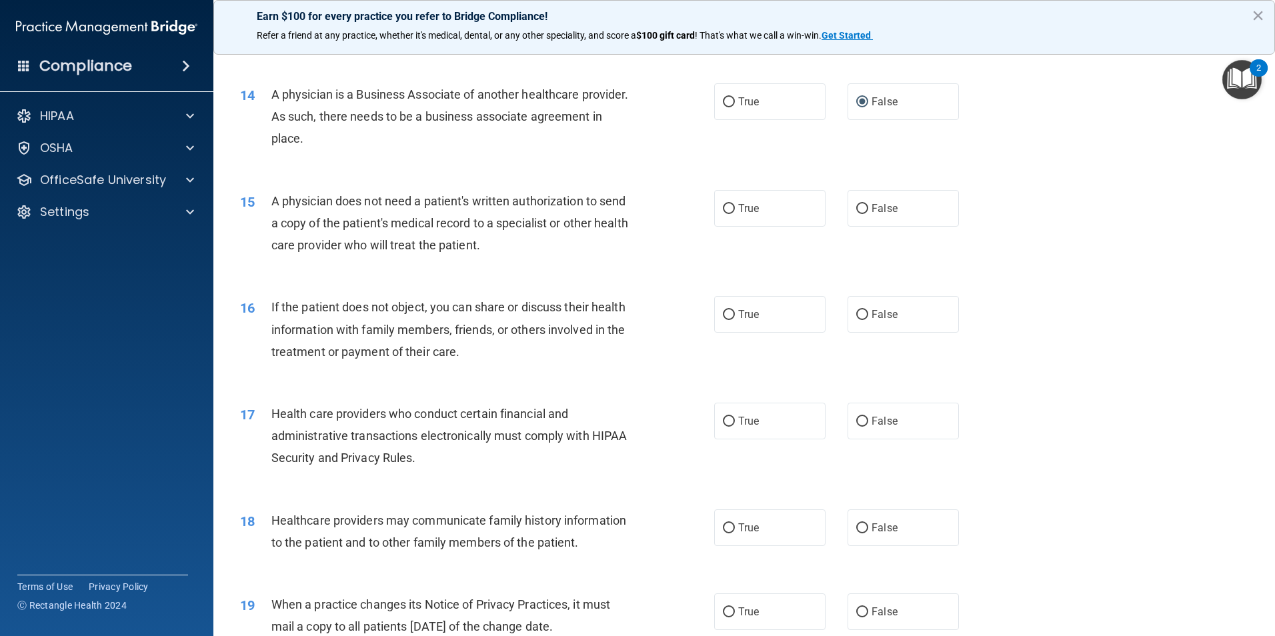
scroll to position [1333, 0]
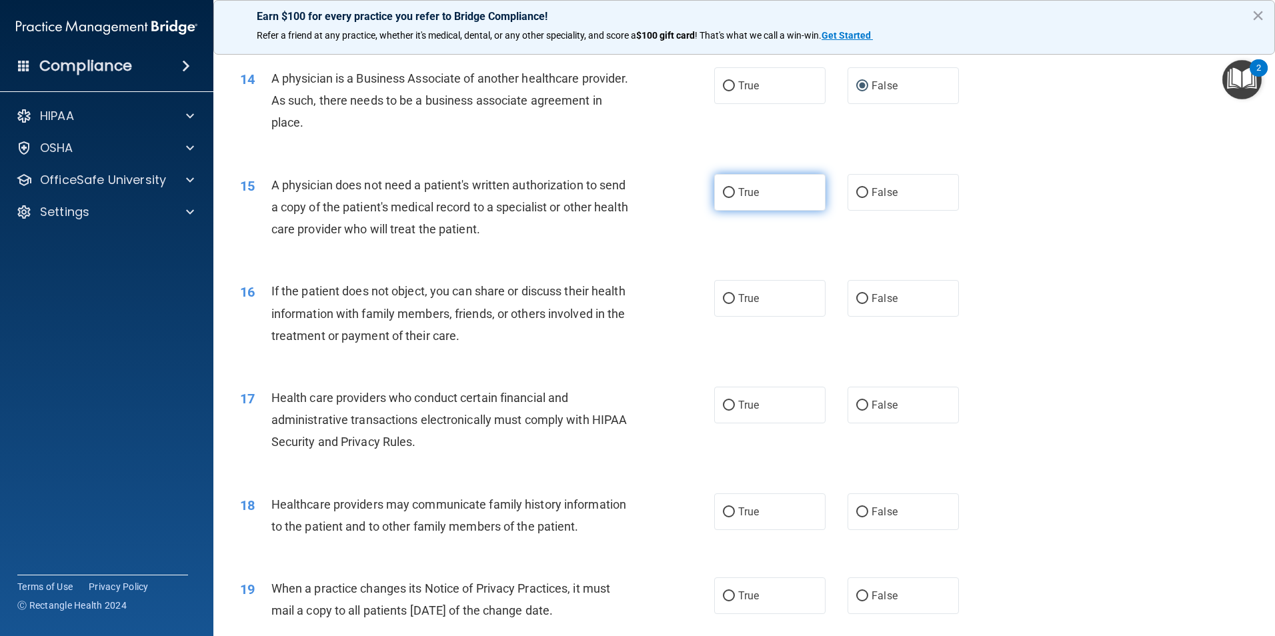
click at [723, 201] on label "True" at bounding box center [769, 192] width 111 height 37
click at [723, 198] on input "True" at bounding box center [729, 193] width 12 height 10
radio input "true"
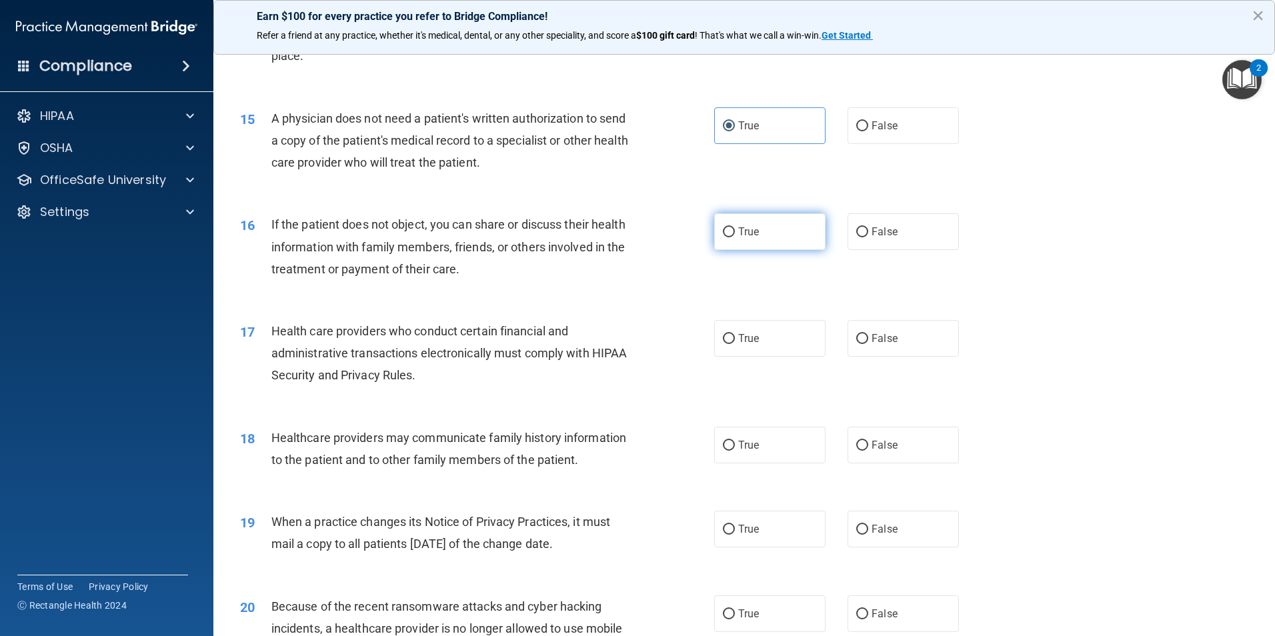
click at [726, 229] on input "True" at bounding box center [729, 232] width 12 height 10
radio input "true"
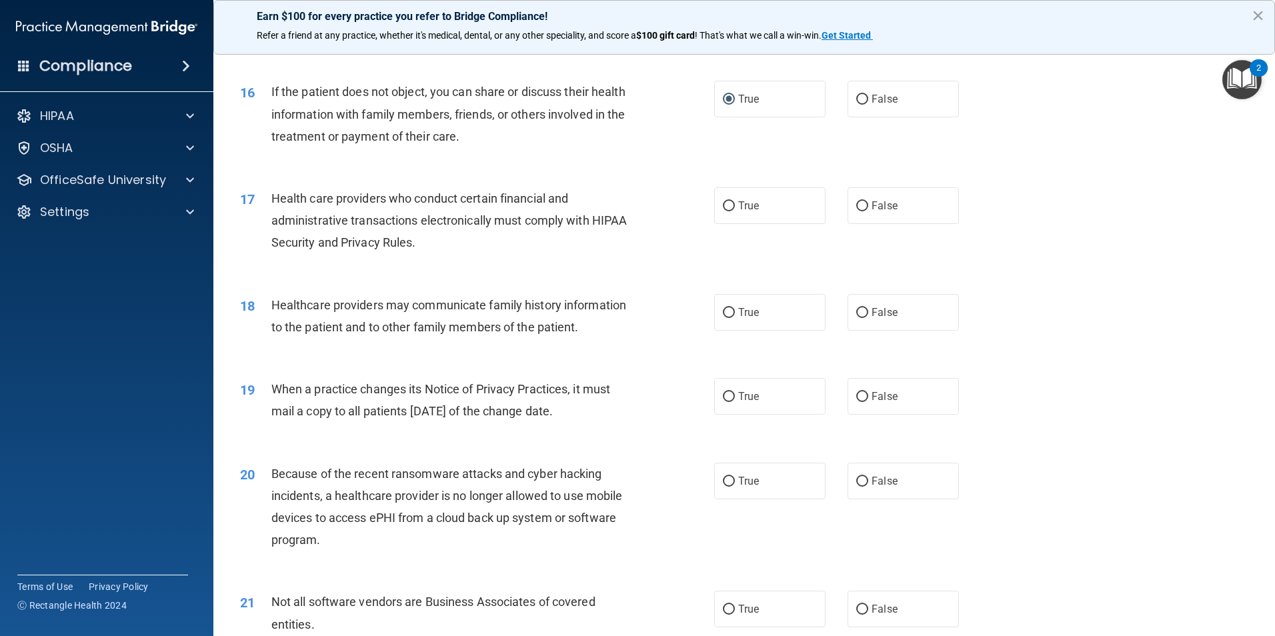
scroll to position [1533, 0]
click at [726, 213] on label "True" at bounding box center [769, 205] width 111 height 37
click at [726, 211] on input "True" at bounding box center [729, 206] width 12 height 10
radio input "true"
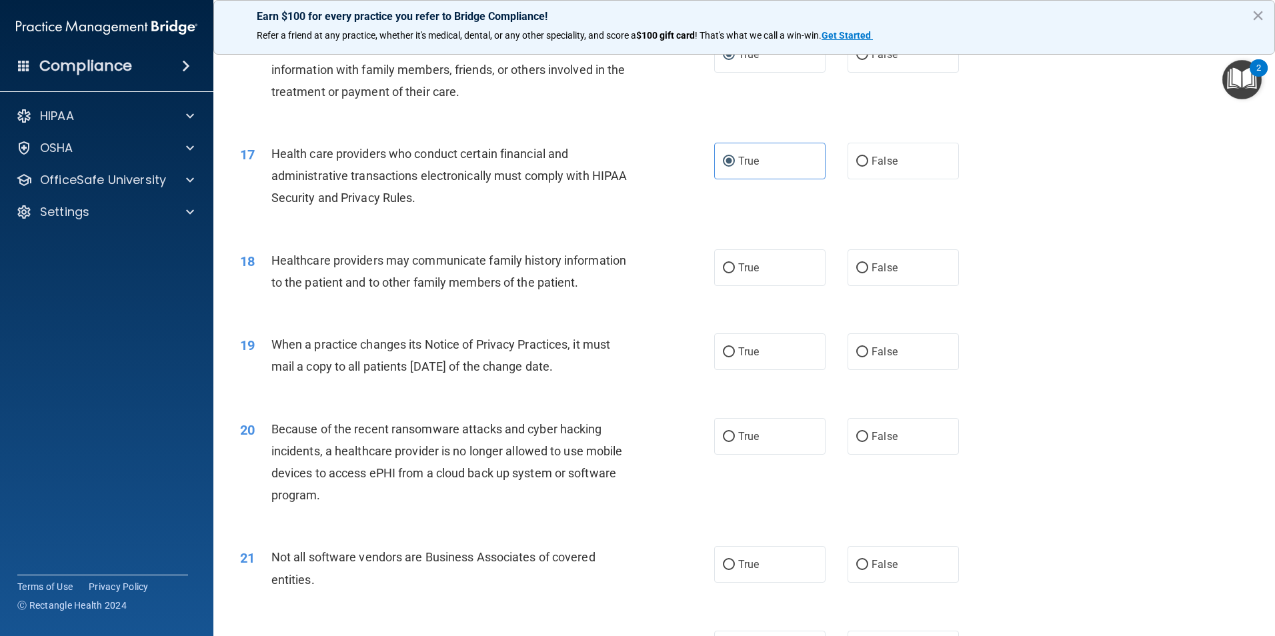
scroll to position [1667, 0]
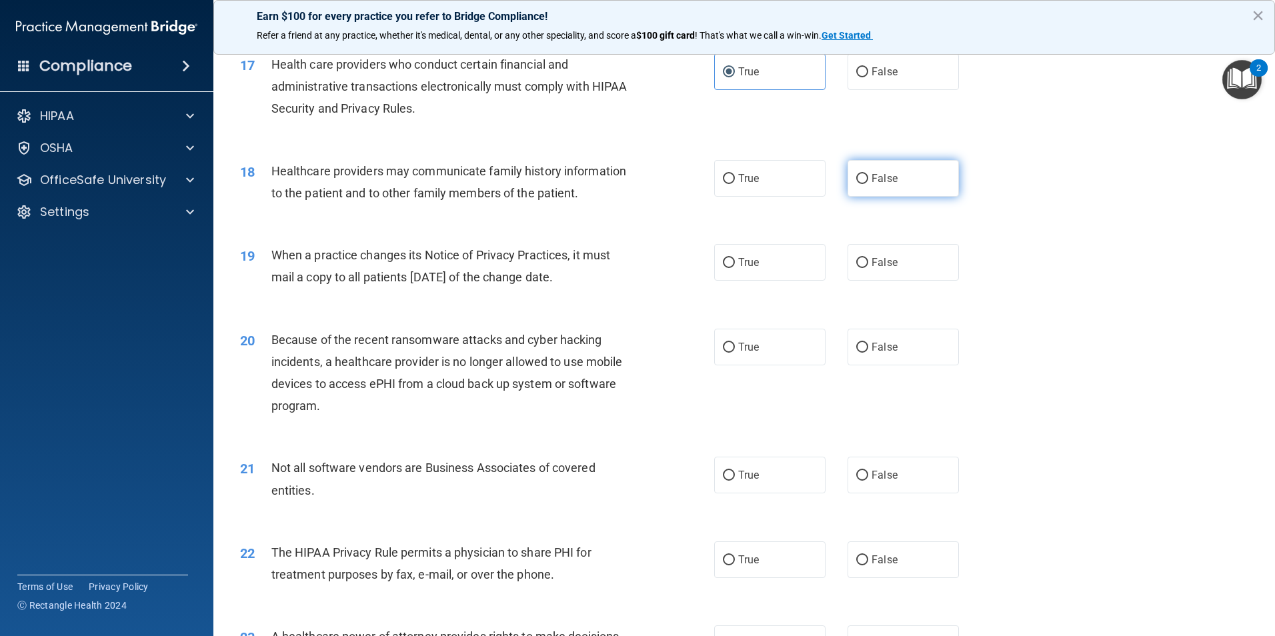
click at [857, 174] on input "False" at bounding box center [862, 179] width 12 height 10
radio input "true"
click at [727, 259] on input "True" at bounding box center [729, 263] width 12 height 10
radio input "true"
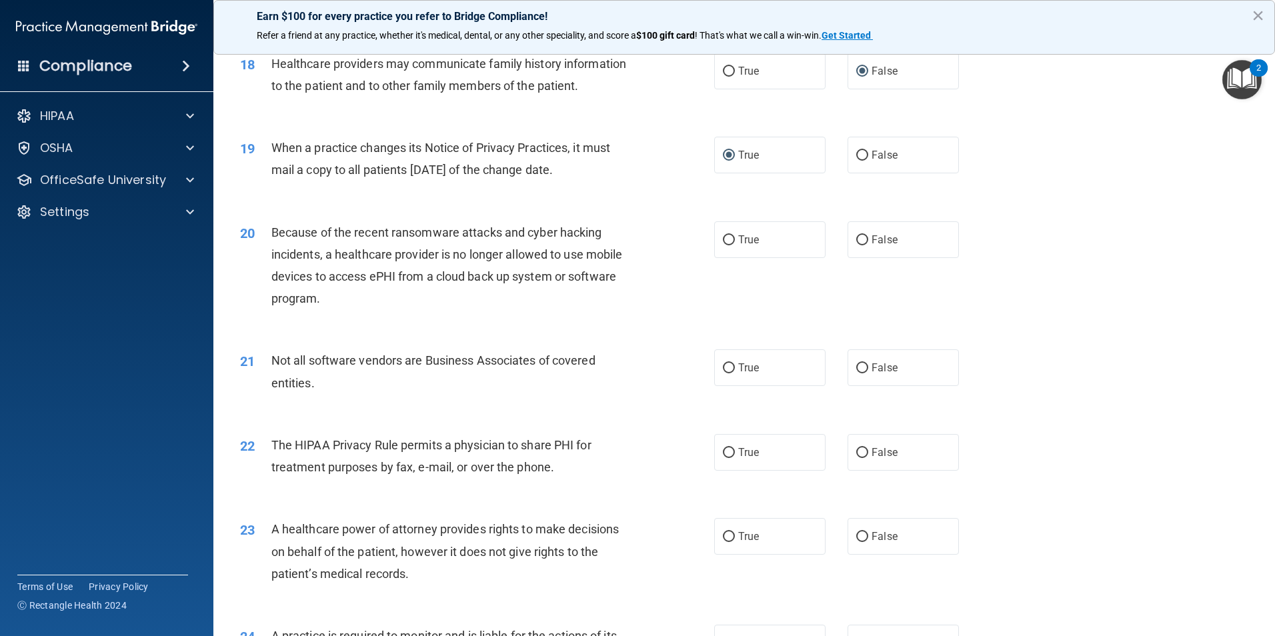
scroll to position [1800, 0]
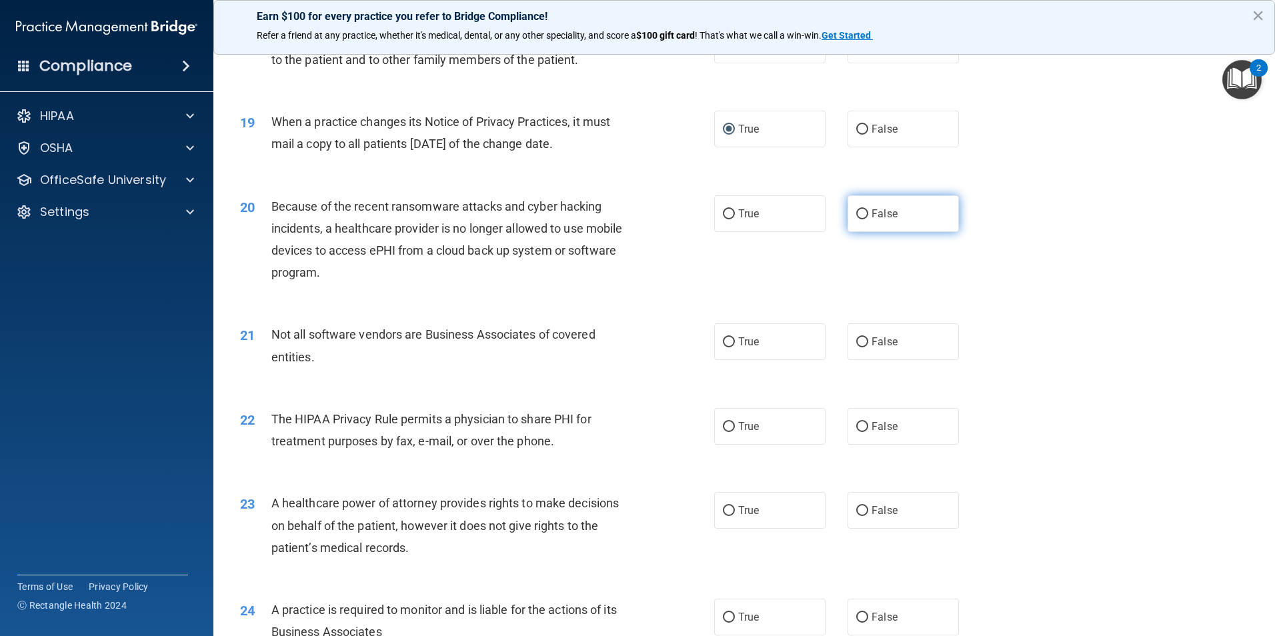
click at [865, 221] on label "False" at bounding box center [902, 213] width 111 height 37
click at [865, 219] on input "False" at bounding box center [862, 214] width 12 height 10
radio input "true"
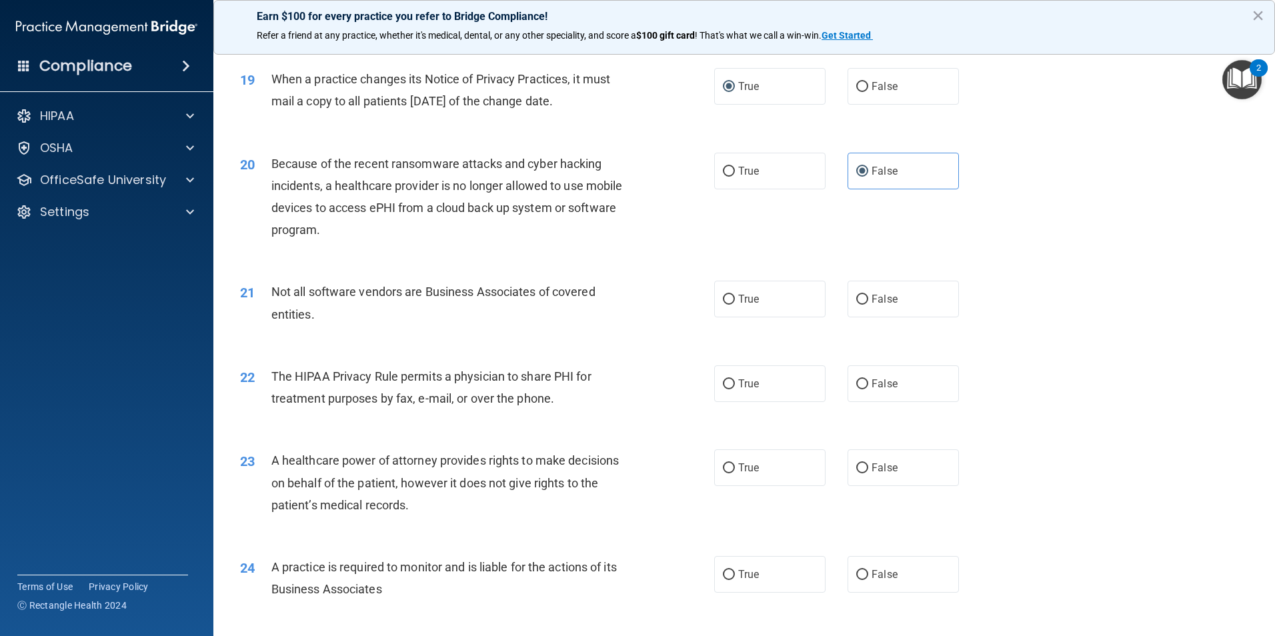
scroll to position [1867, 0]
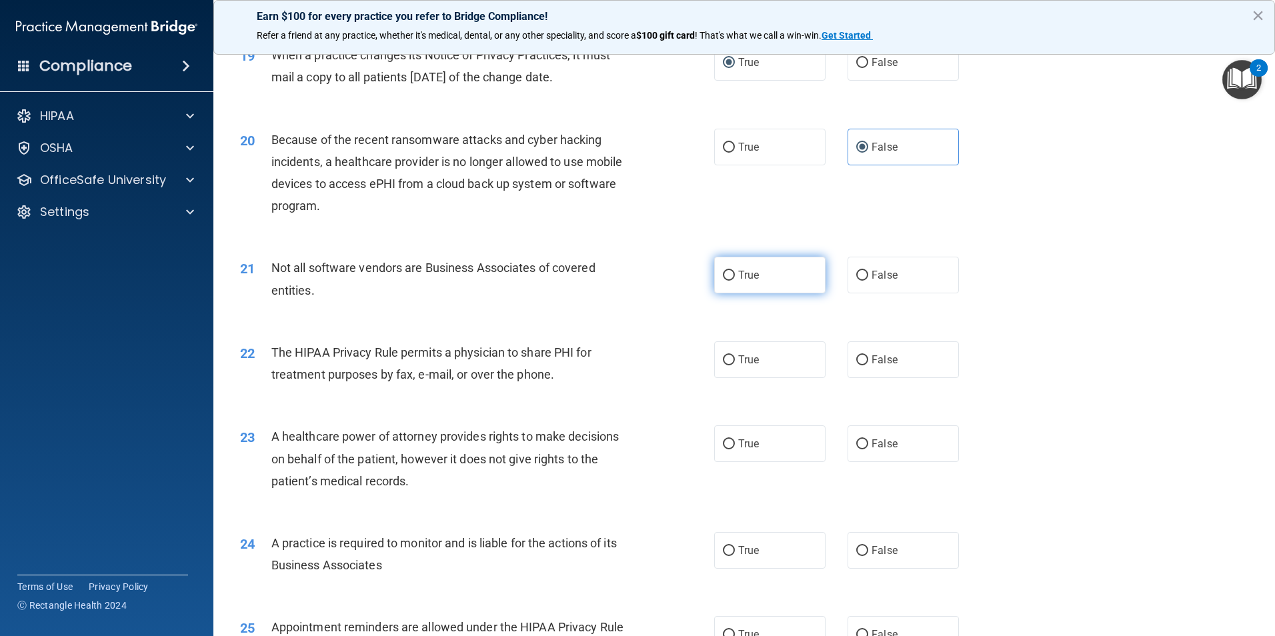
click at [741, 281] on label "True" at bounding box center [769, 275] width 111 height 37
click at [735, 281] on input "True" at bounding box center [729, 276] width 12 height 10
radio input "true"
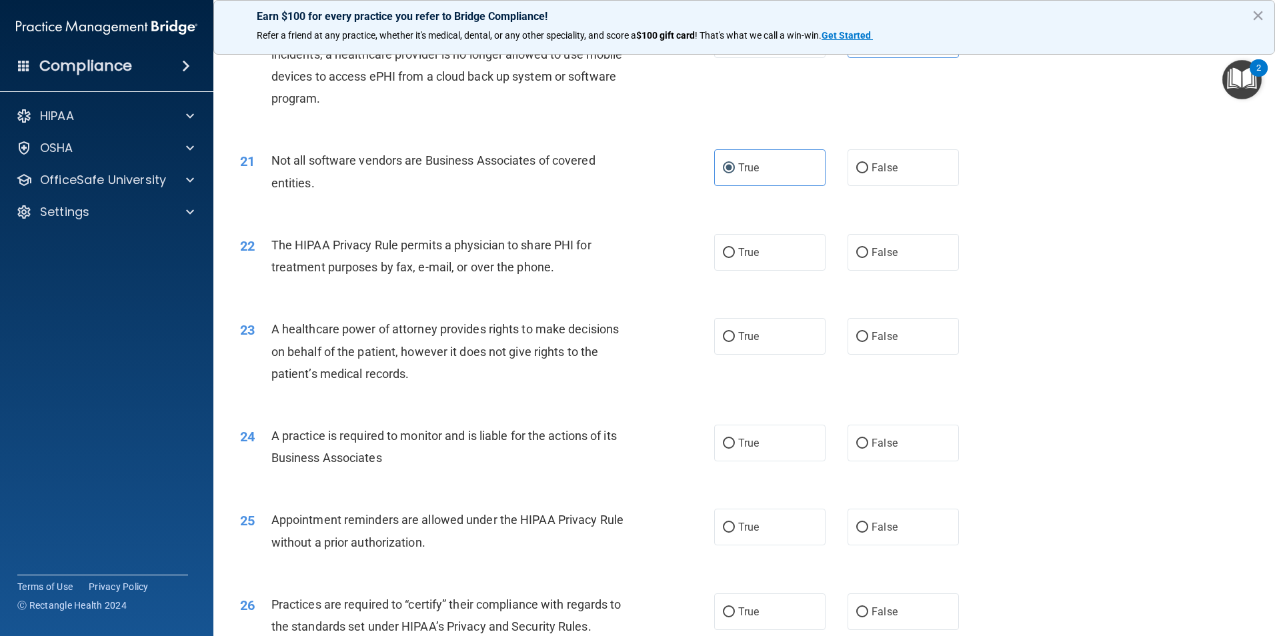
scroll to position [2000, 0]
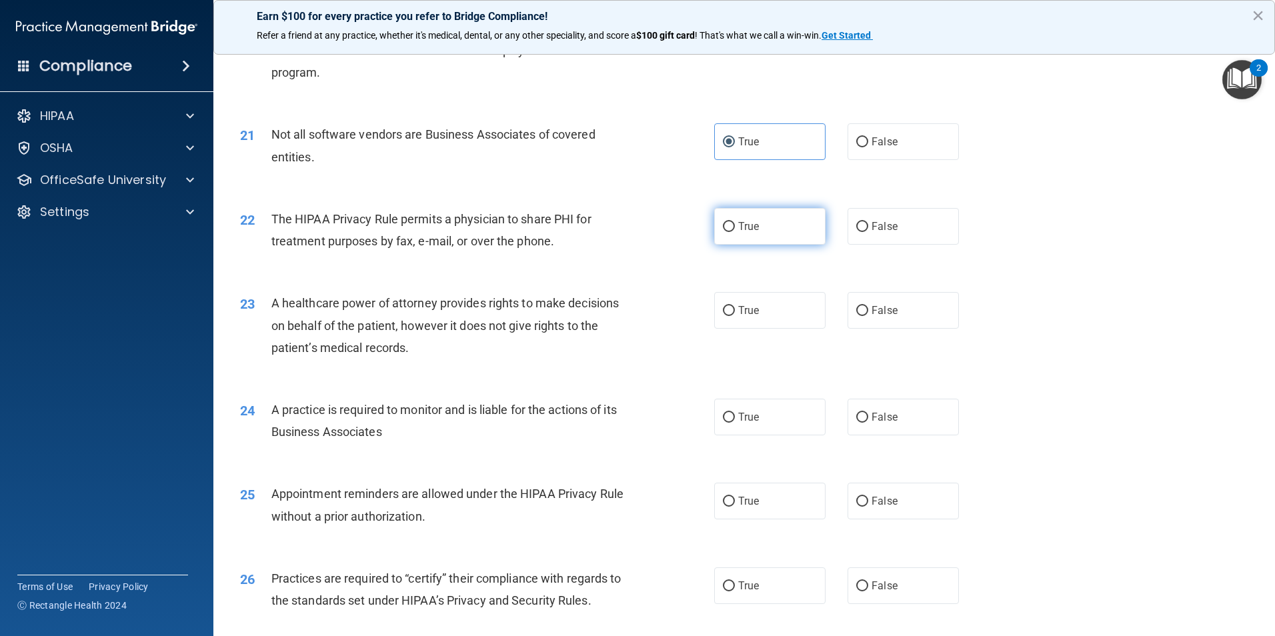
click at [733, 227] on label "True" at bounding box center [769, 226] width 111 height 37
click at [733, 227] on input "True" at bounding box center [729, 227] width 12 height 10
radio input "true"
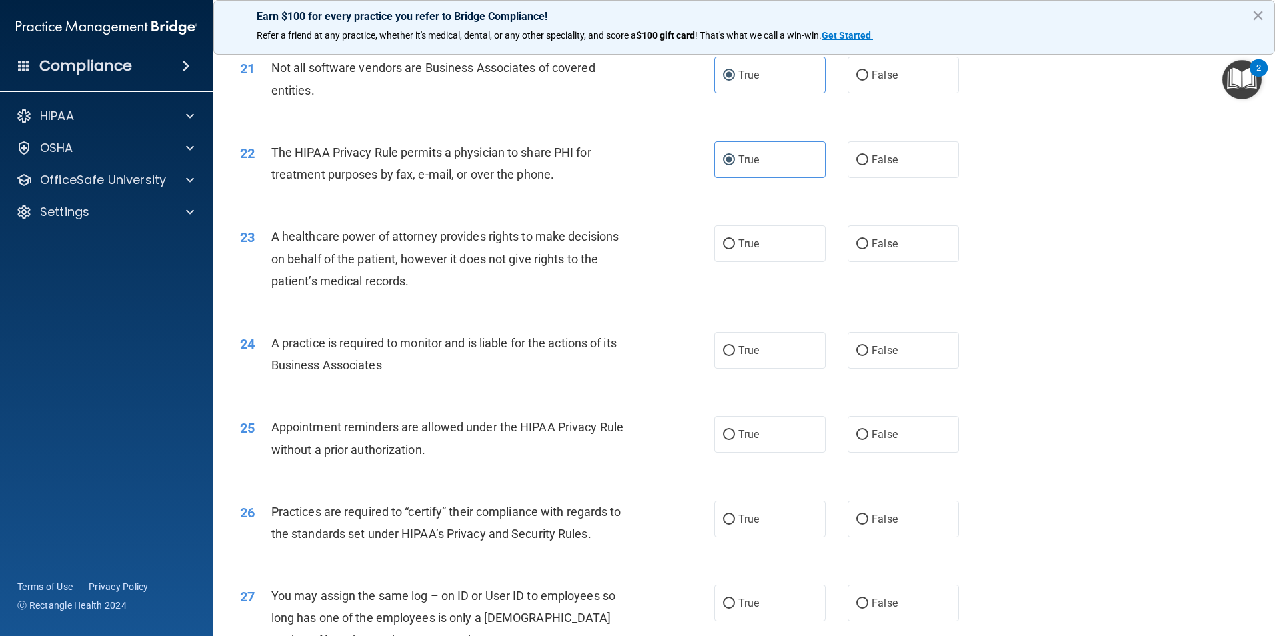
scroll to position [2134, 0]
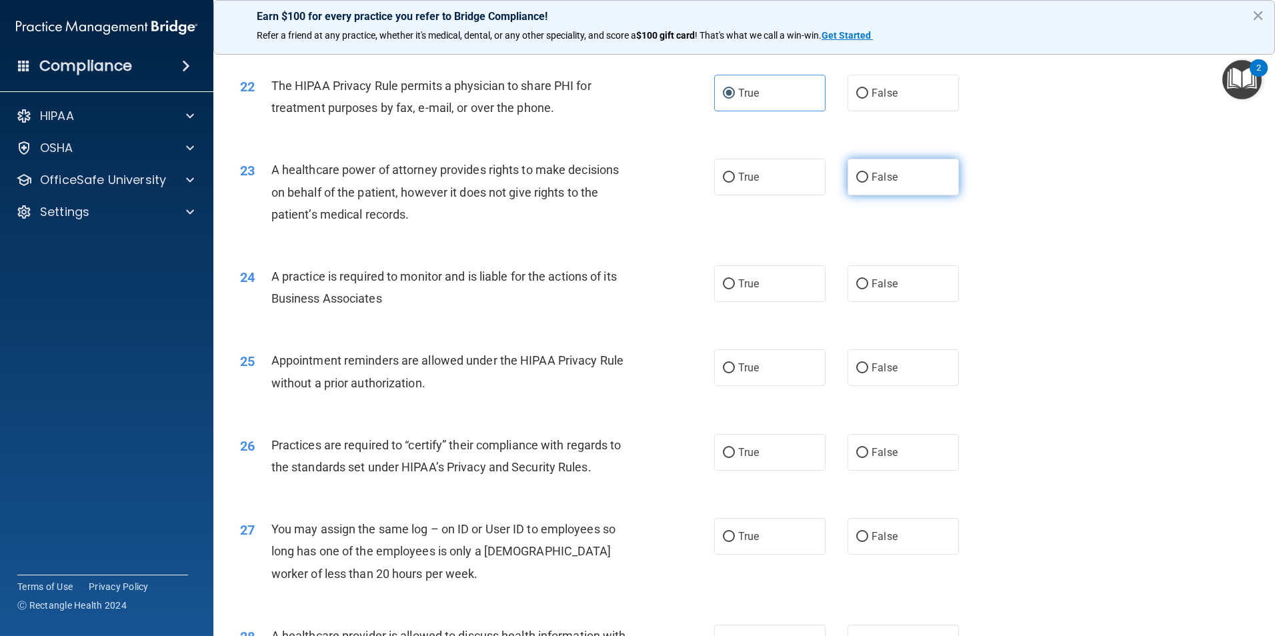
click at [856, 179] on input "False" at bounding box center [862, 178] width 12 height 10
radio input "true"
click at [726, 179] on input "True" at bounding box center [729, 178] width 12 height 10
radio input "true"
click at [877, 177] on span "False" at bounding box center [884, 177] width 26 height 13
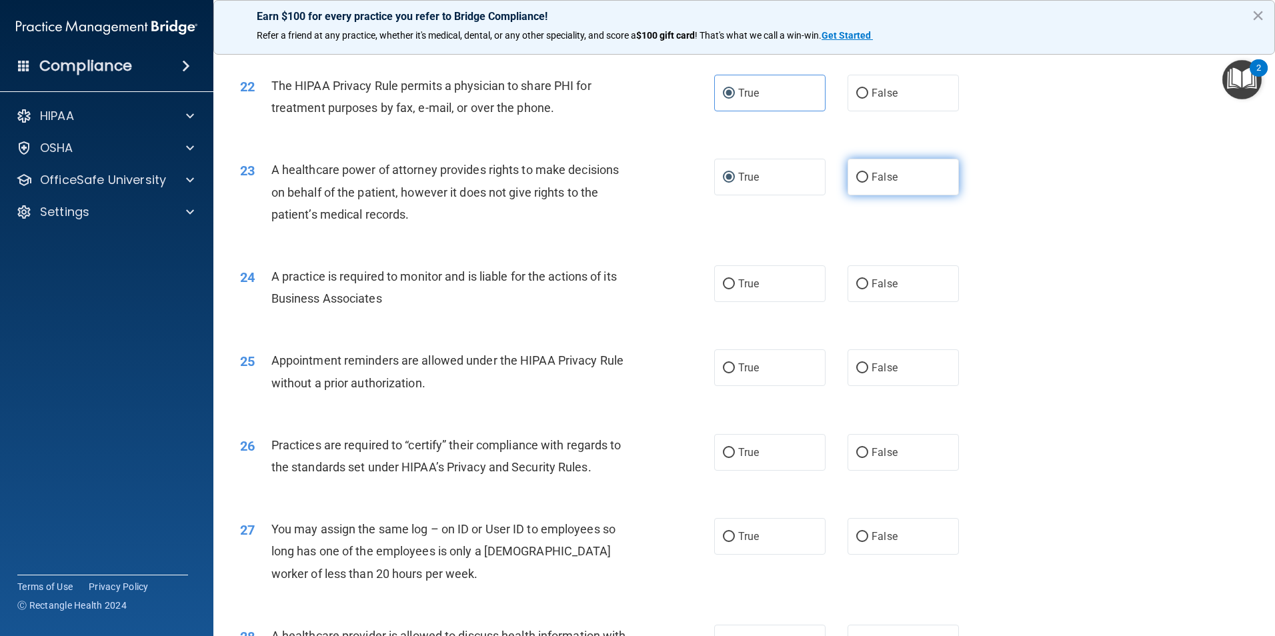
click at [868, 177] on input "False" at bounding box center [862, 178] width 12 height 10
radio input "true"
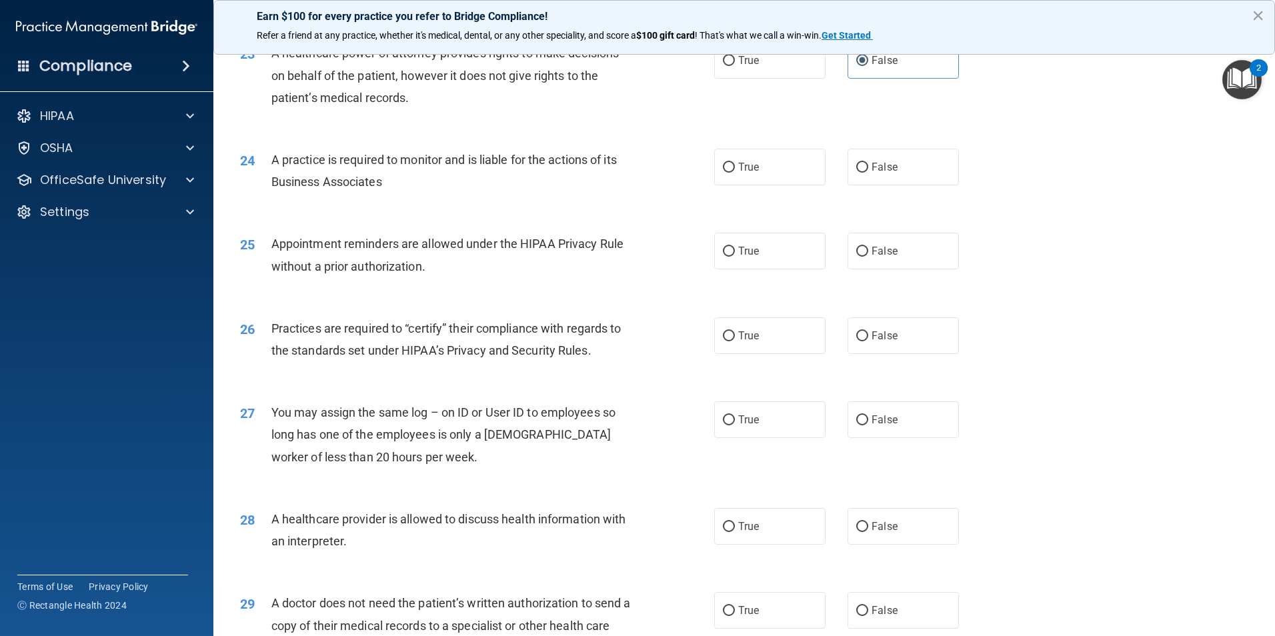
scroll to position [2267, 0]
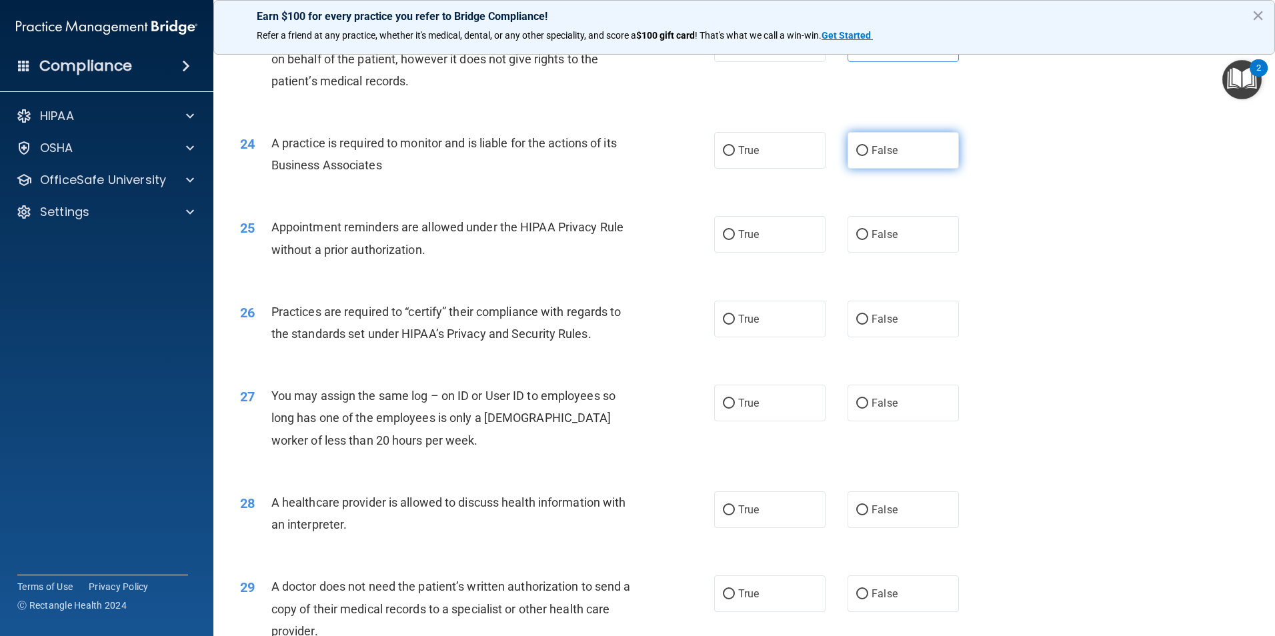
click at [863, 142] on label "False" at bounding box center [902, 150] width 111 height 37
click at [863, 146] on input "False" at bounding box center [862, 151] width 12 height 10
click at [729, 234] on label "True" at bounding box center [769, 234] width 111 height 37
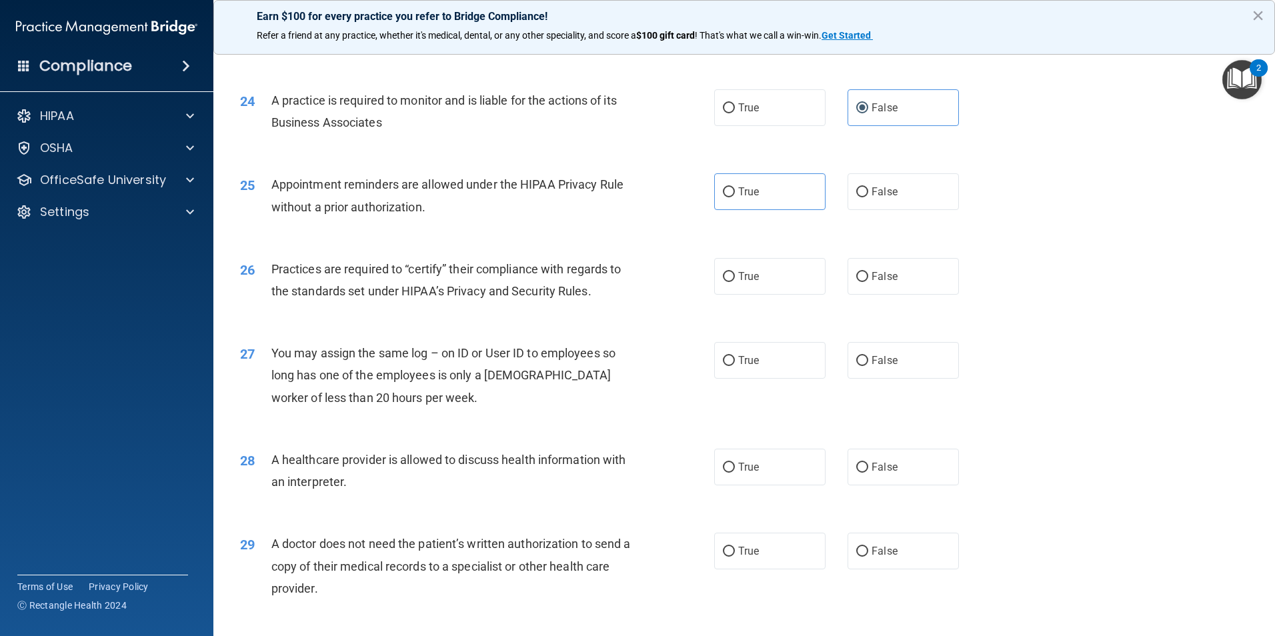
scroll to position [2334, 0]
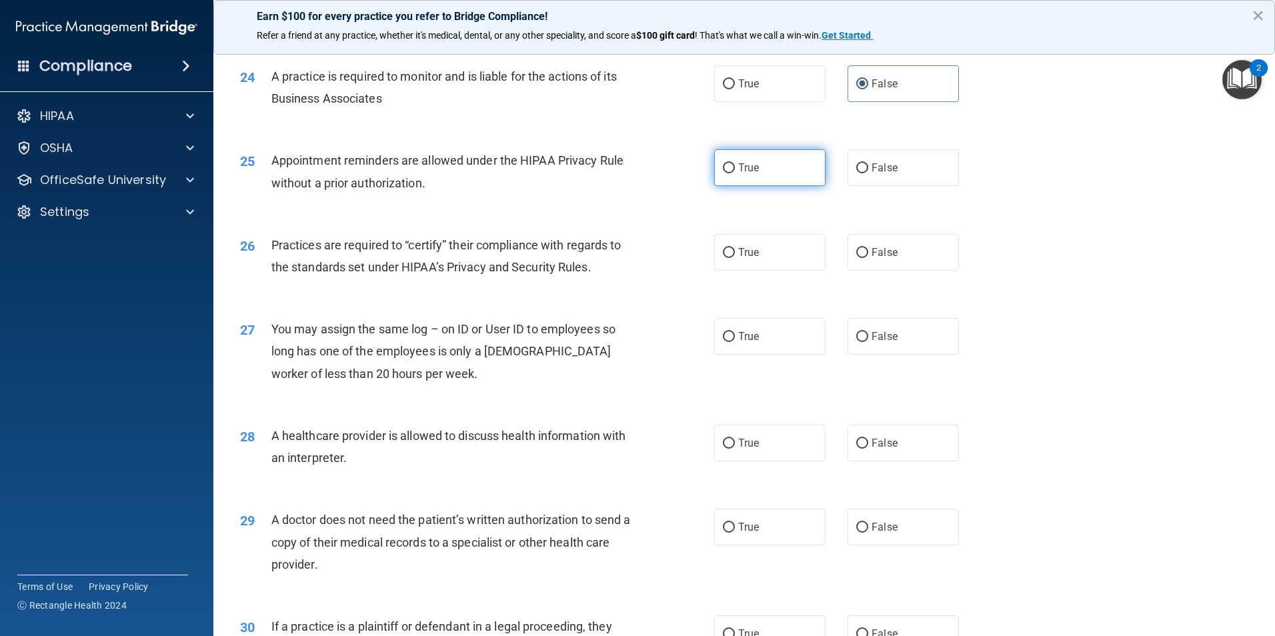
click at [731, 159] on label "True" at bounding box center [769, 167] width 111 height 37
click at [731, 163] on input "True" at bounding box center [729, 168] width 12 height 10
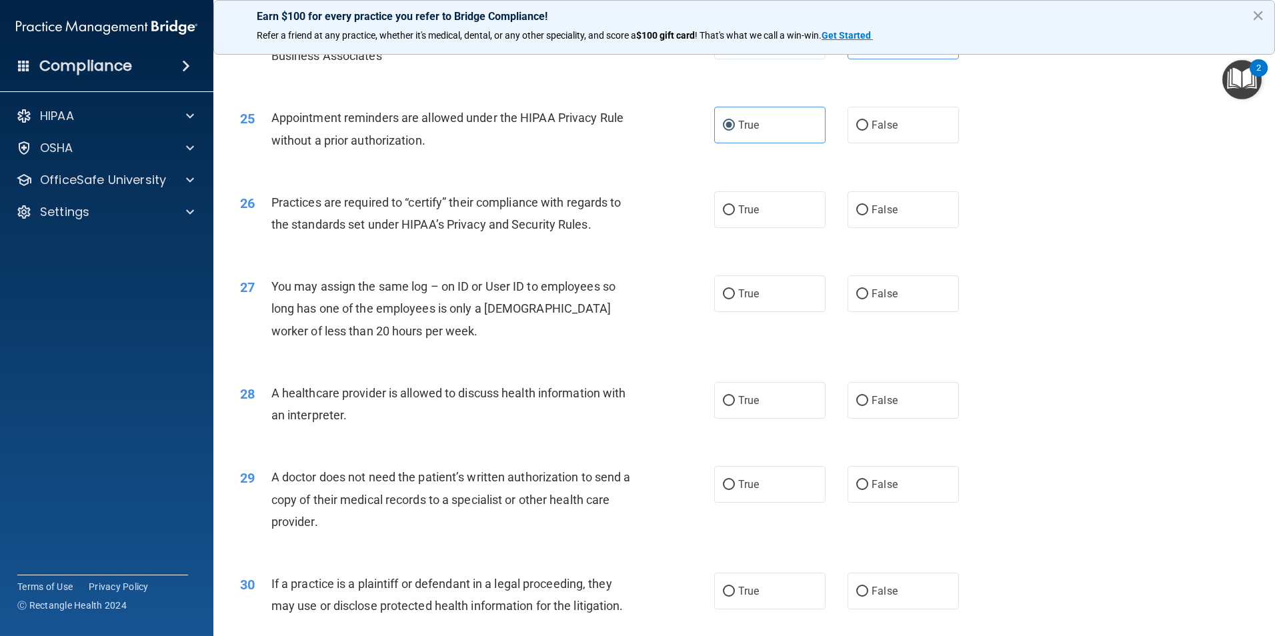
scroll to position [2400, 0]
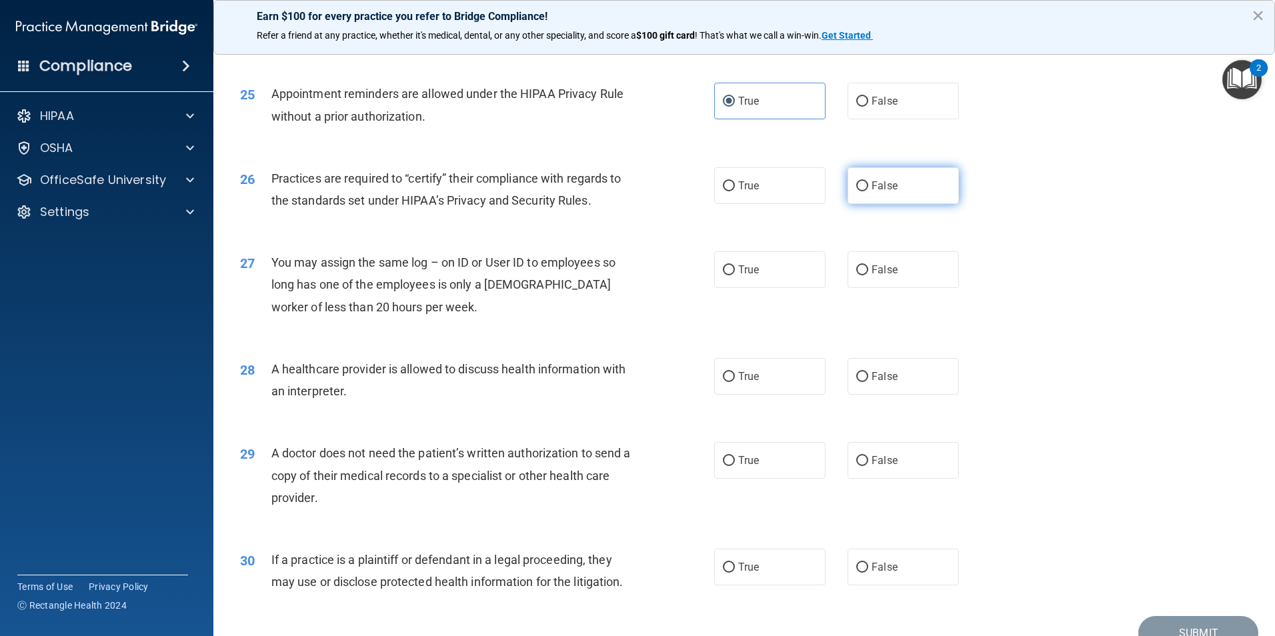
drag, startPoint x: 859, startPoint y: 185, endPoint x: 855, endPoint y: 194, distance: 10.2
click at [859, 185] on input "False" at bounding box center [862, 186] width 12 height 10
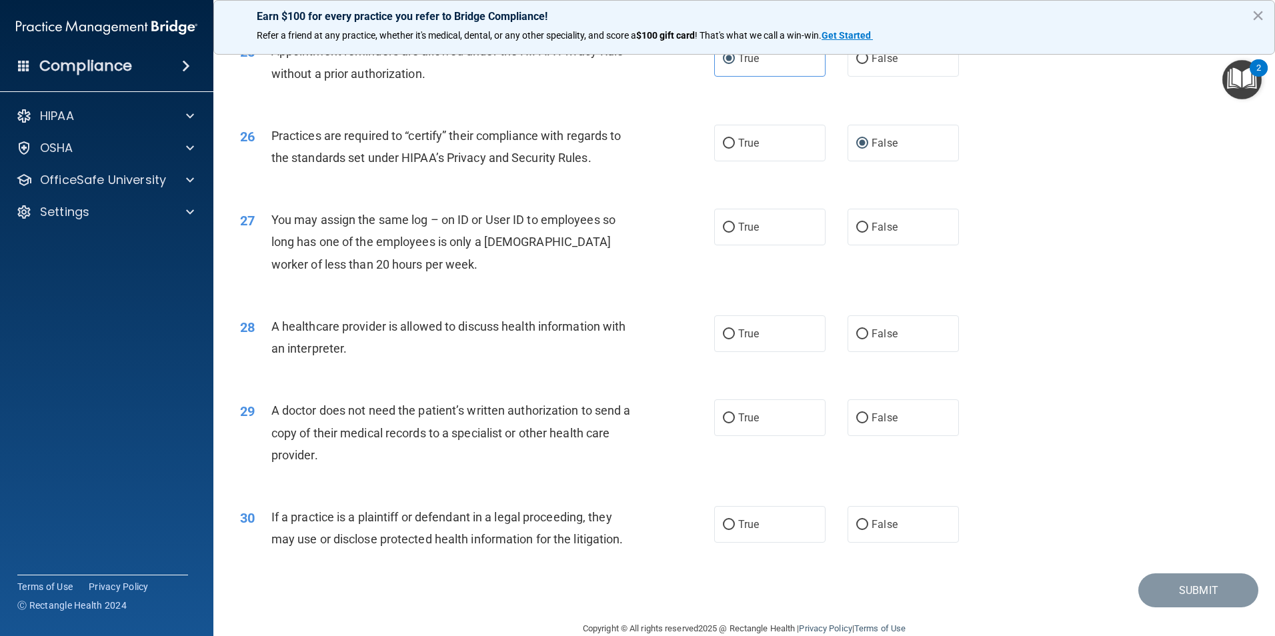
scroll to position [2467, 0]
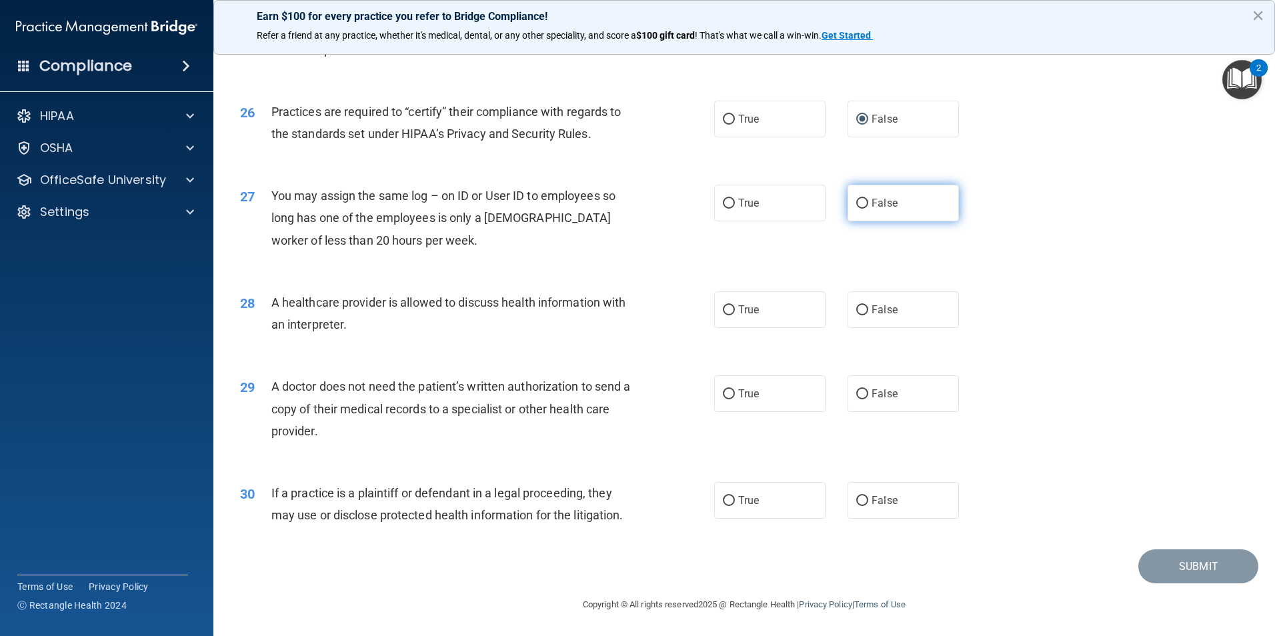
click at [871, 205] on span "False" at bounding box center [884, 203] width 26 height 13
click at [868, 205] on input "False" at bounding box center [862, 204] width 12 height 10
click at [738, 312] on span "True" at bounding box center [748, 309] width 21 height 13
click at [735, 312] on input "True" at bounding box center [729, 310] width 12 height 10
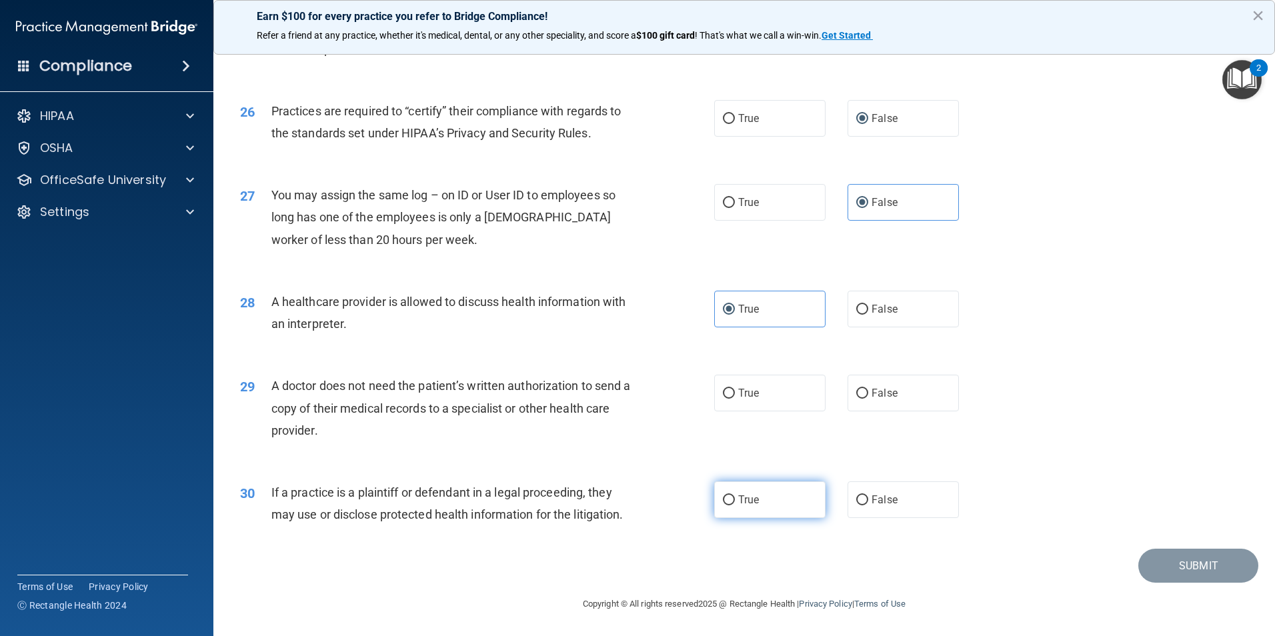
click at [755, 503] on label "True" at bounding box center [769, 499] width 111 height 37
click at [735, 503] on input "True" at bounding box center [729, 500] width 12 height 10
click at [773, 411] on label "True" at bounding box center [769, 393] width 111 height 37
click at [735, 399] on input "True" at bounding box center [729, 394] width 12 height 10
click at [1164, 552] on button "Submit" at bounding box center [1198, 566] width 120 height 34
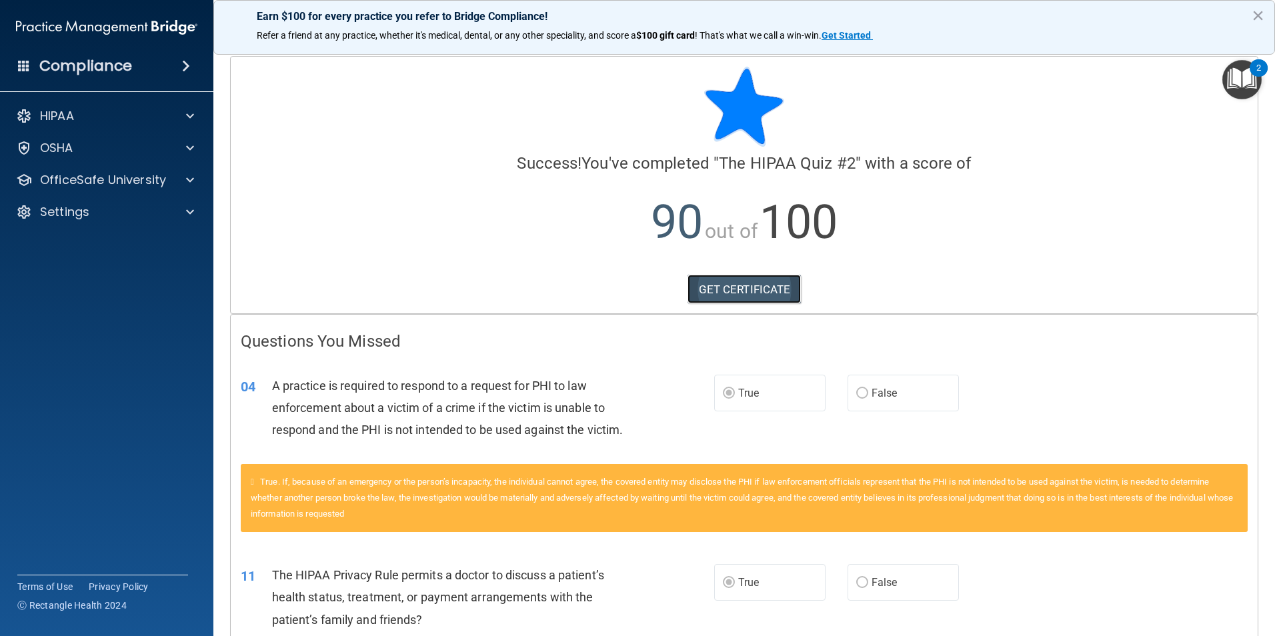
click at [749, 293] on link "GET CERTIFICATE" at bounding box center [744, 289] width 114 height 29
click at [172, 111] on div at bounding box center [187, 116] width 33 height 16
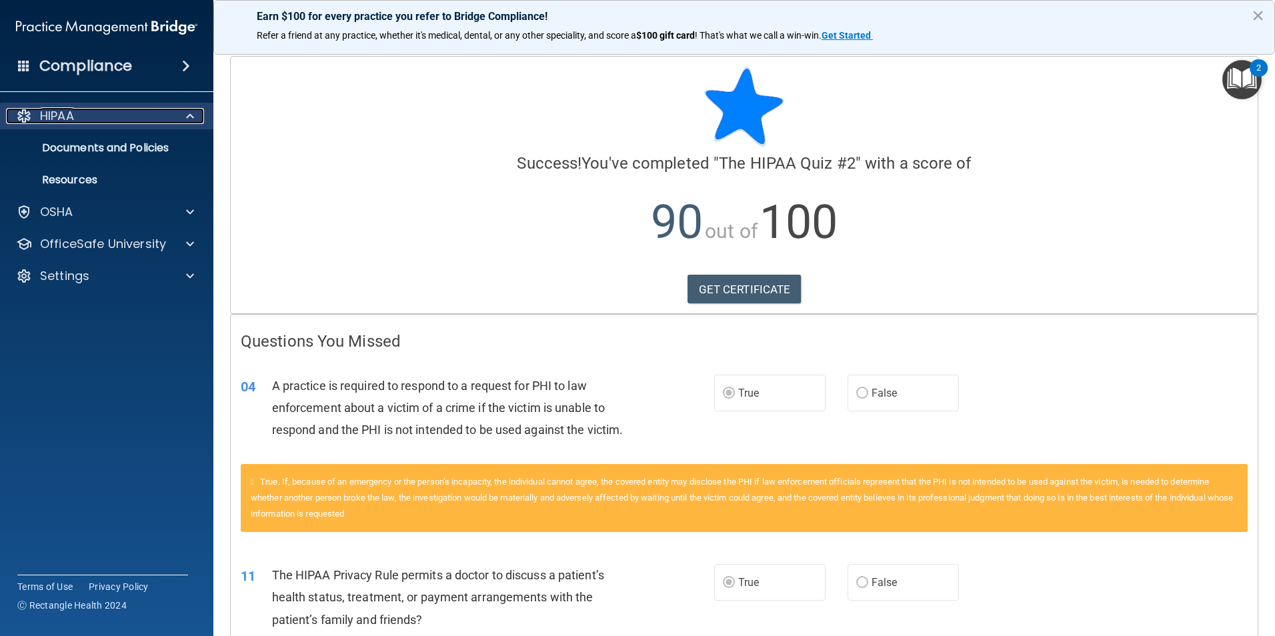
click at [172, 111] on div at bounding box center [187, 116] width 33 height 16
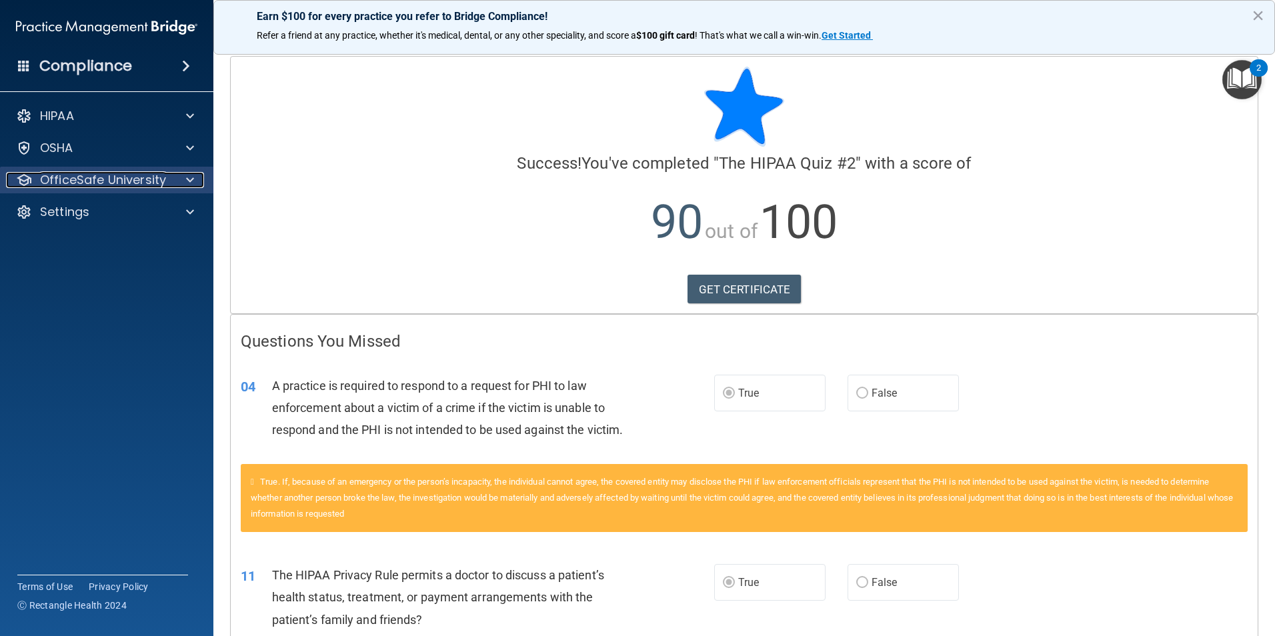
click at [183, 180] on div at bounding box center [187, 180] width 33 height 16
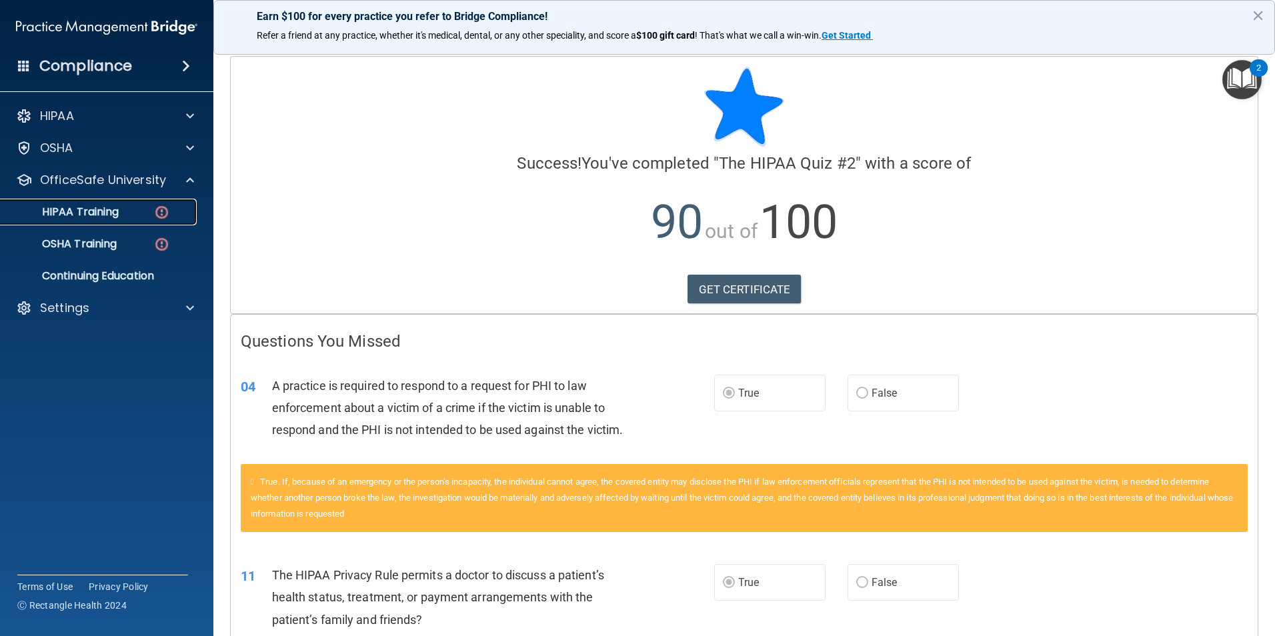
click at [107, 217] on p "HIPAA Training" at bounding box center [64, 211] width 110 height 13
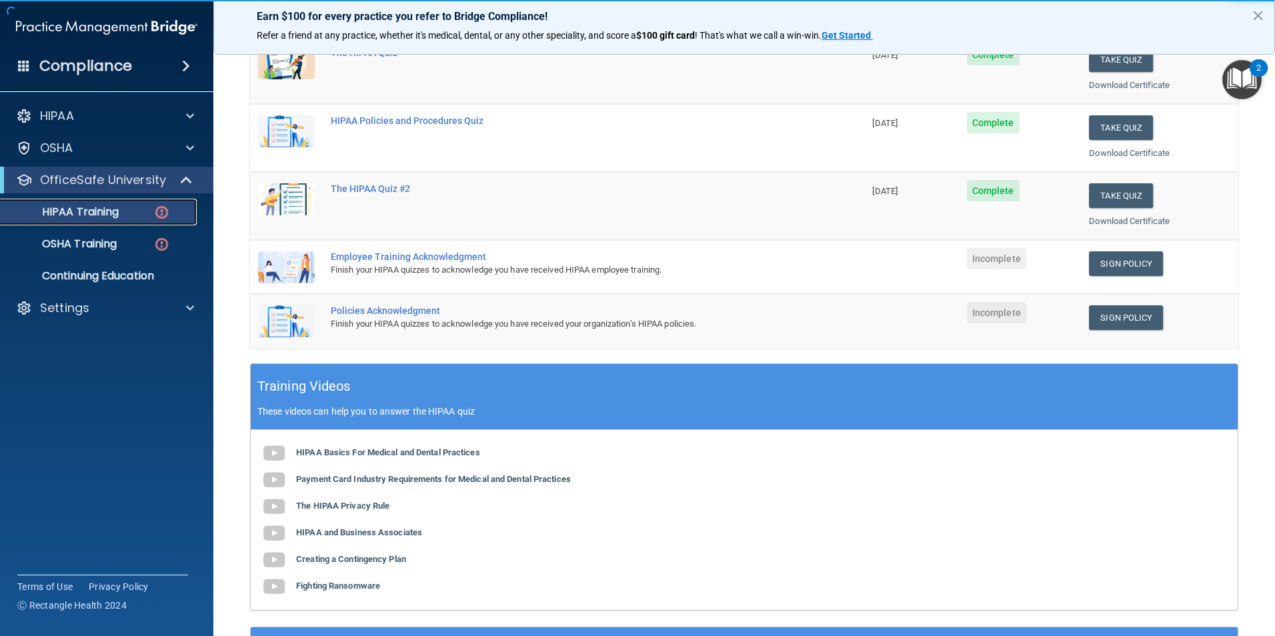
scroll to position [200, 0]
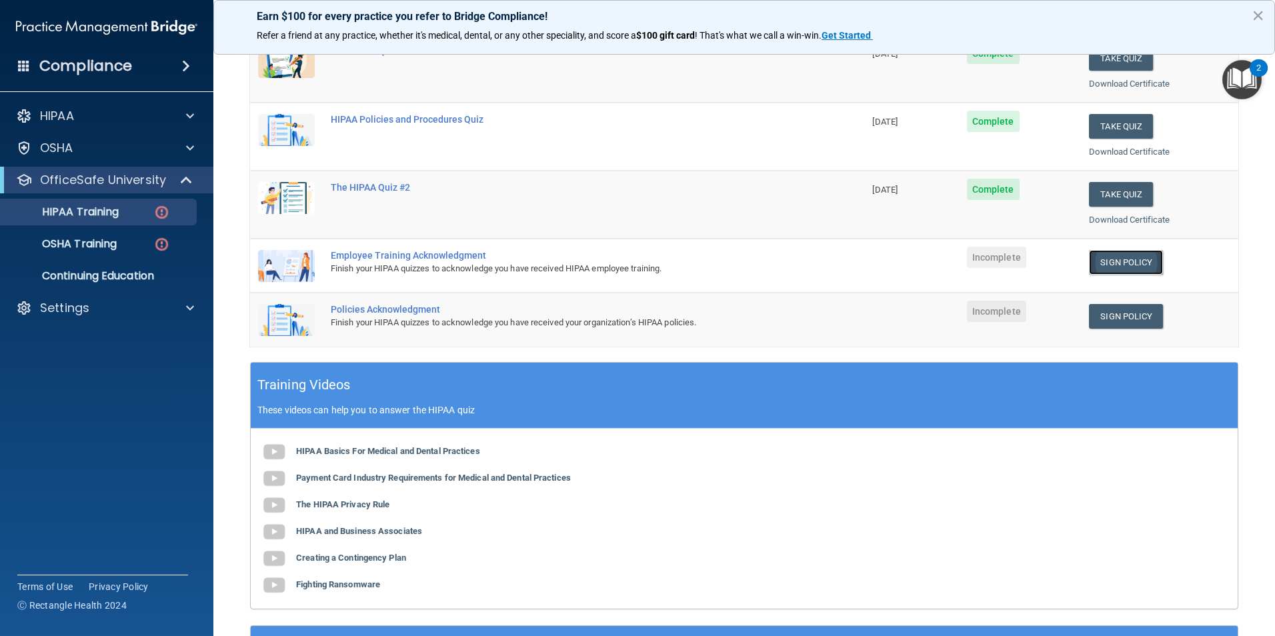
click at [1093, 251] on link "Sign Policy" at bounding box center [1126, 262] width 74 height 25
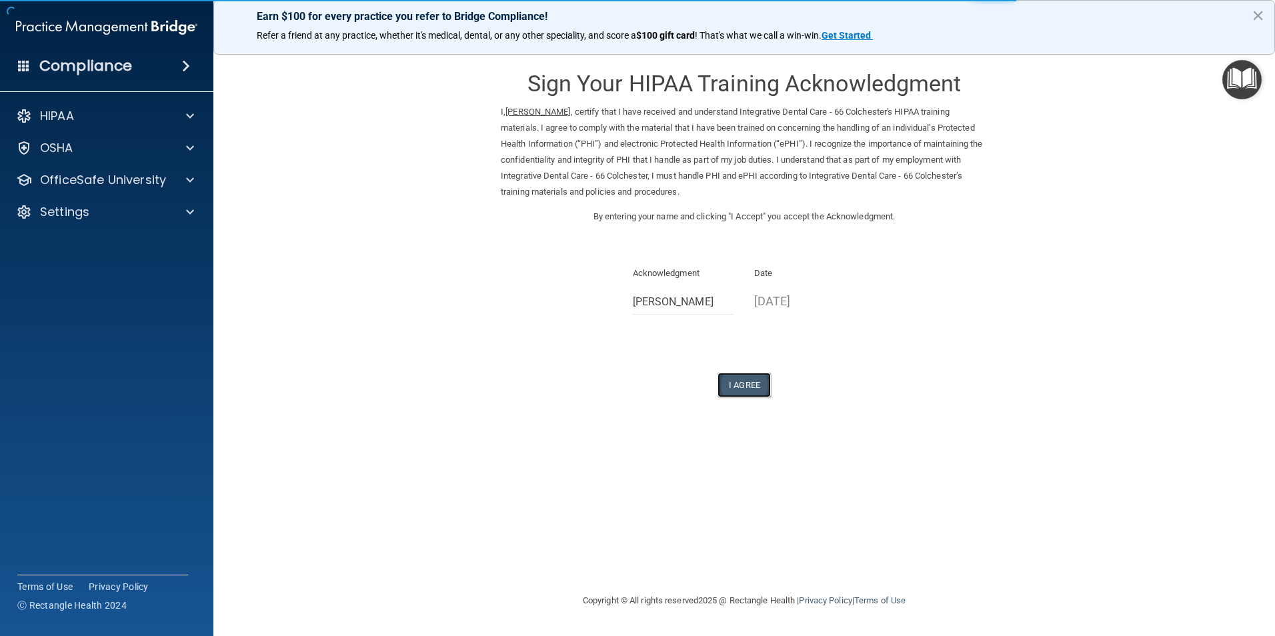
click at [745, 386] on button "I Agree" at bounding box center [743, 385] width 53 height 25
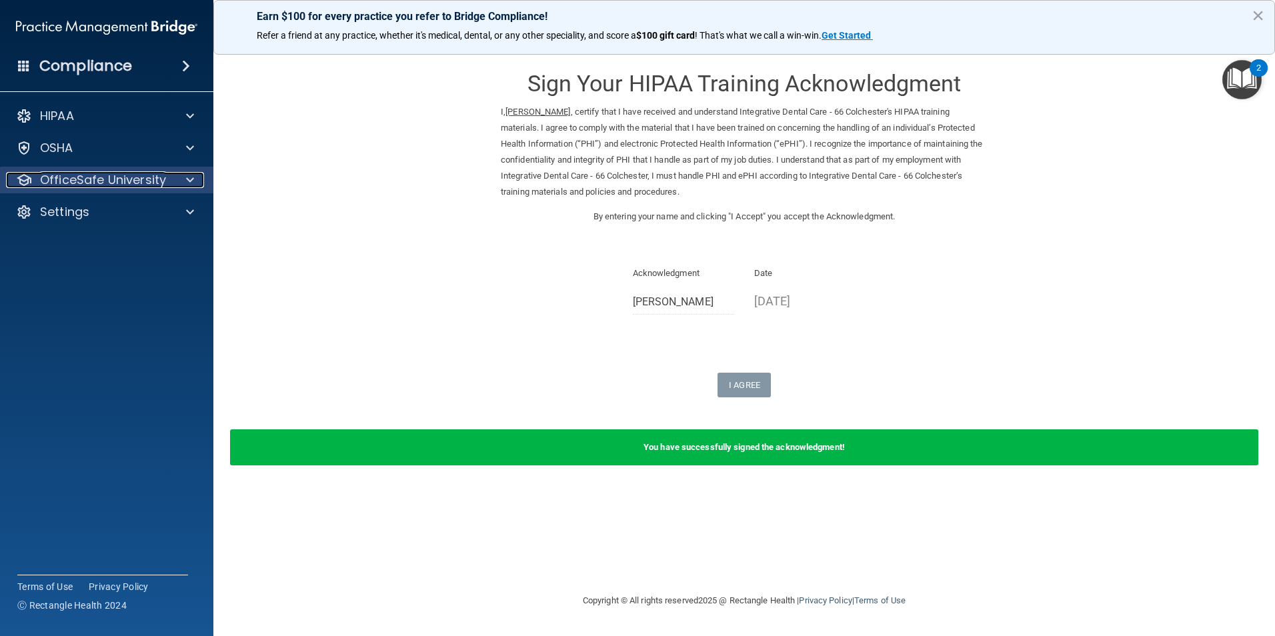
click at [193, 179] on div at bounding box center [187, 180] width 33 height 16
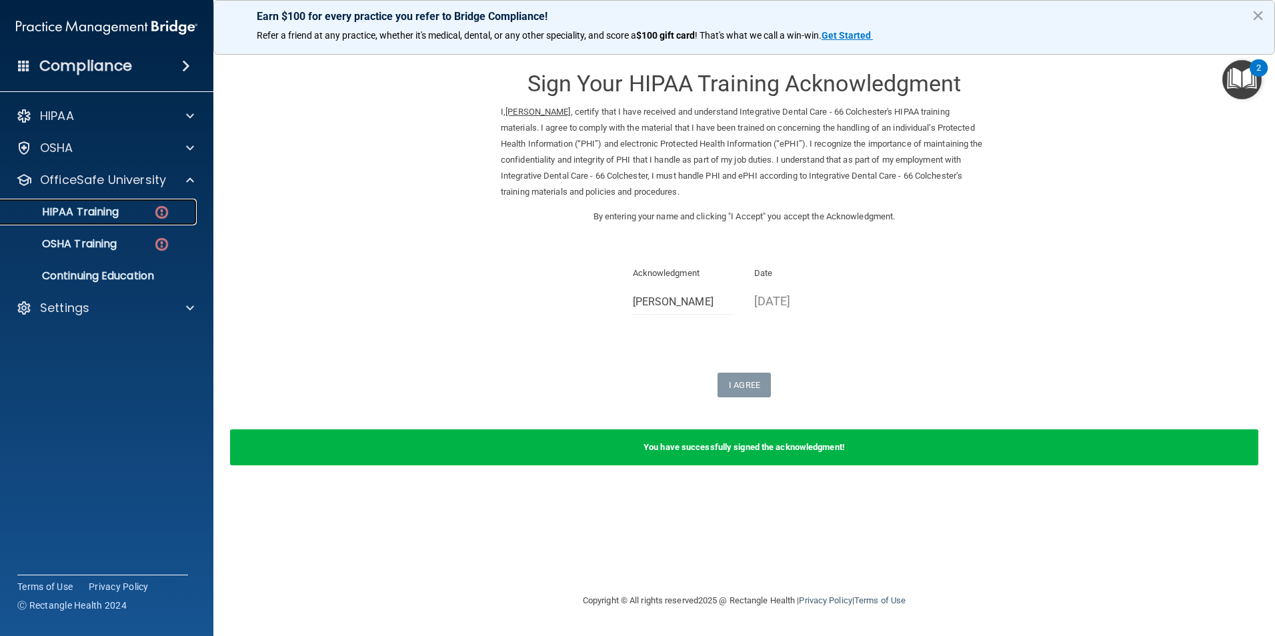
click at [144, 217] on div "HIPAA Training" at bounding box center [100, 211] width 182 height 13
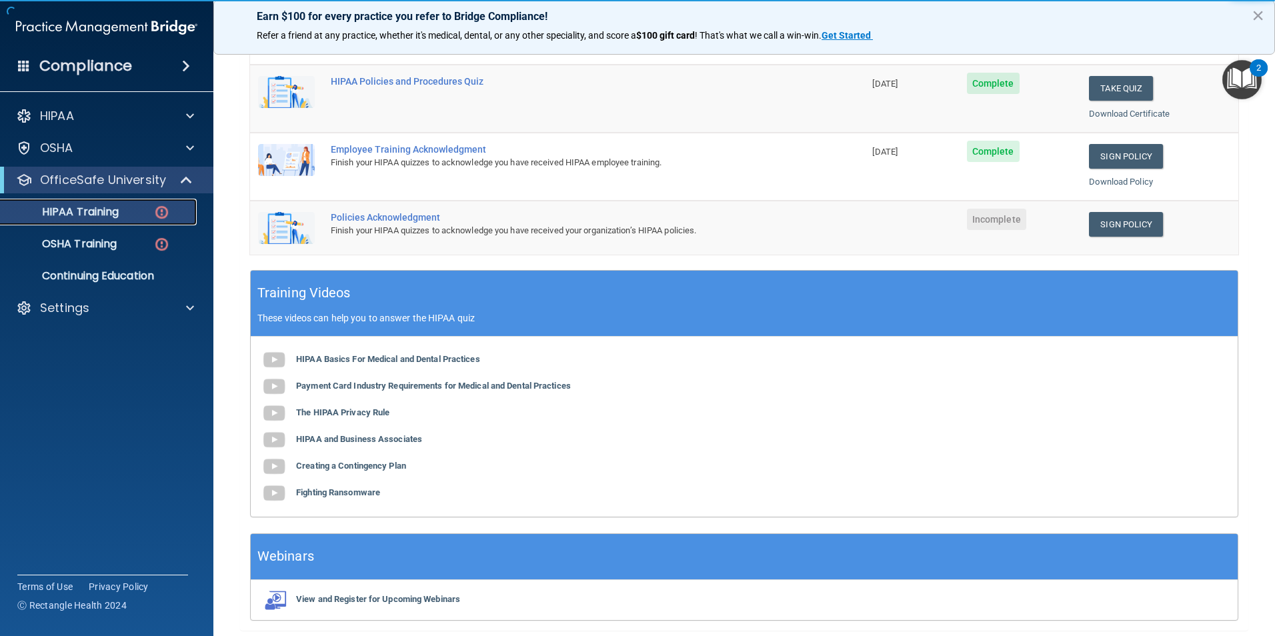
scroll to position [333, 0]
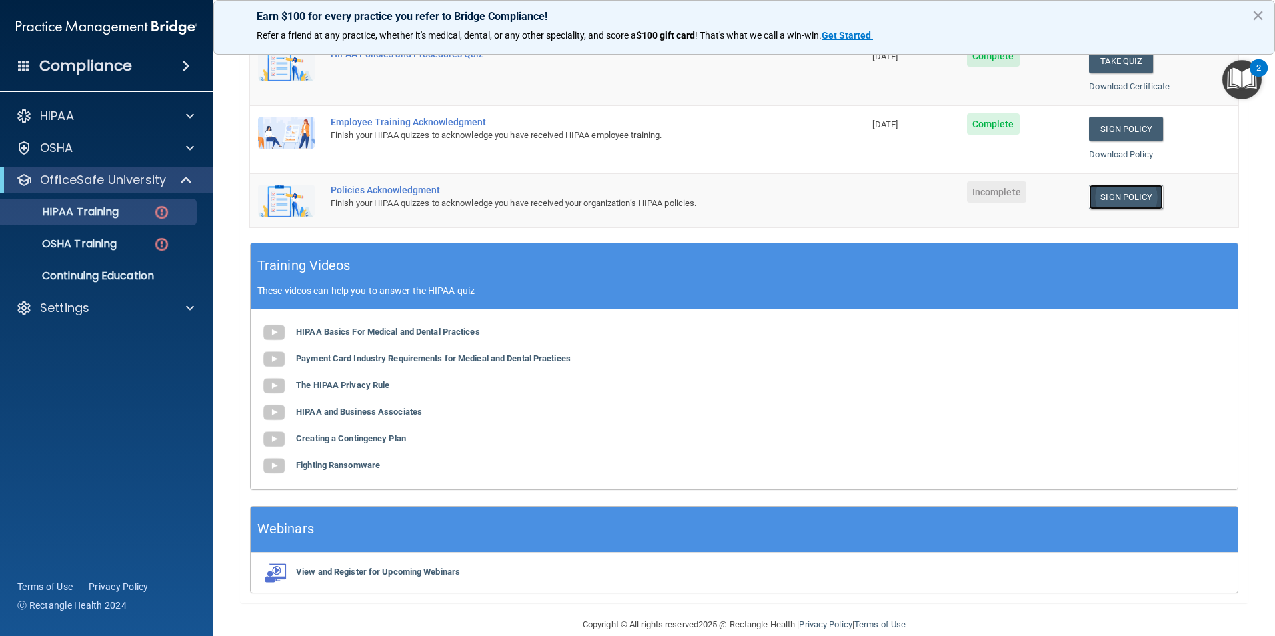
click at [1123, 202] on link "Sign Policy" at bounding box center [1126, 197] width 74 height 25
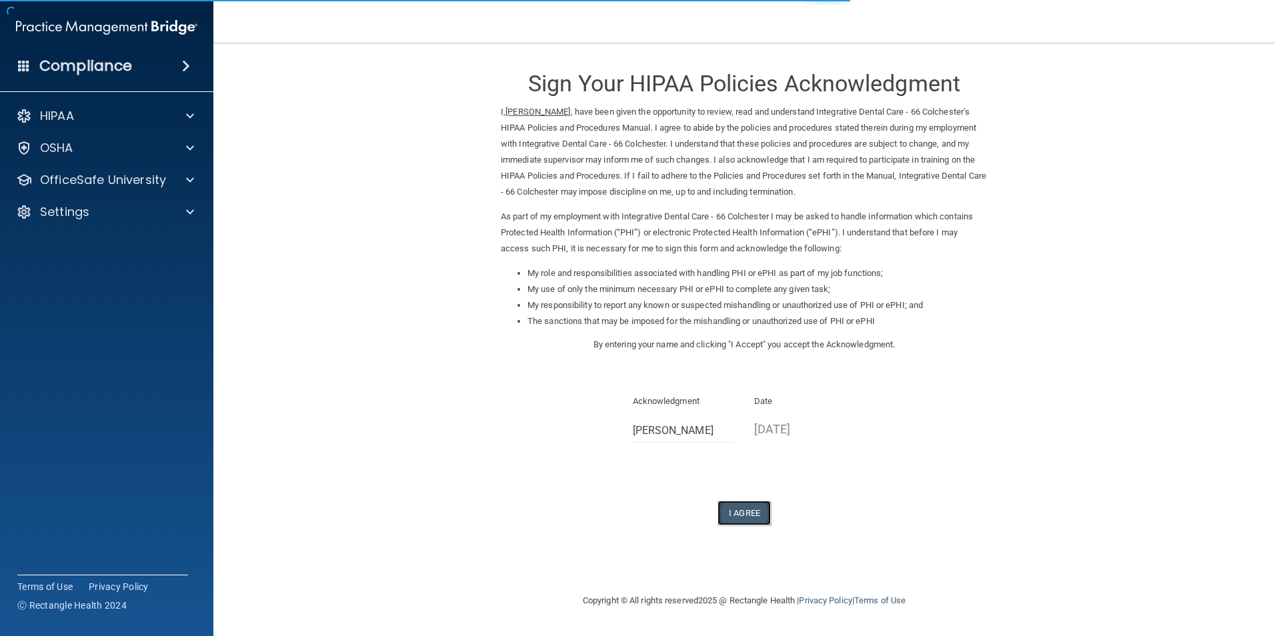
click at [737, 510] on button "I Agree" at bounding box center [743, 513] width 53 height 25
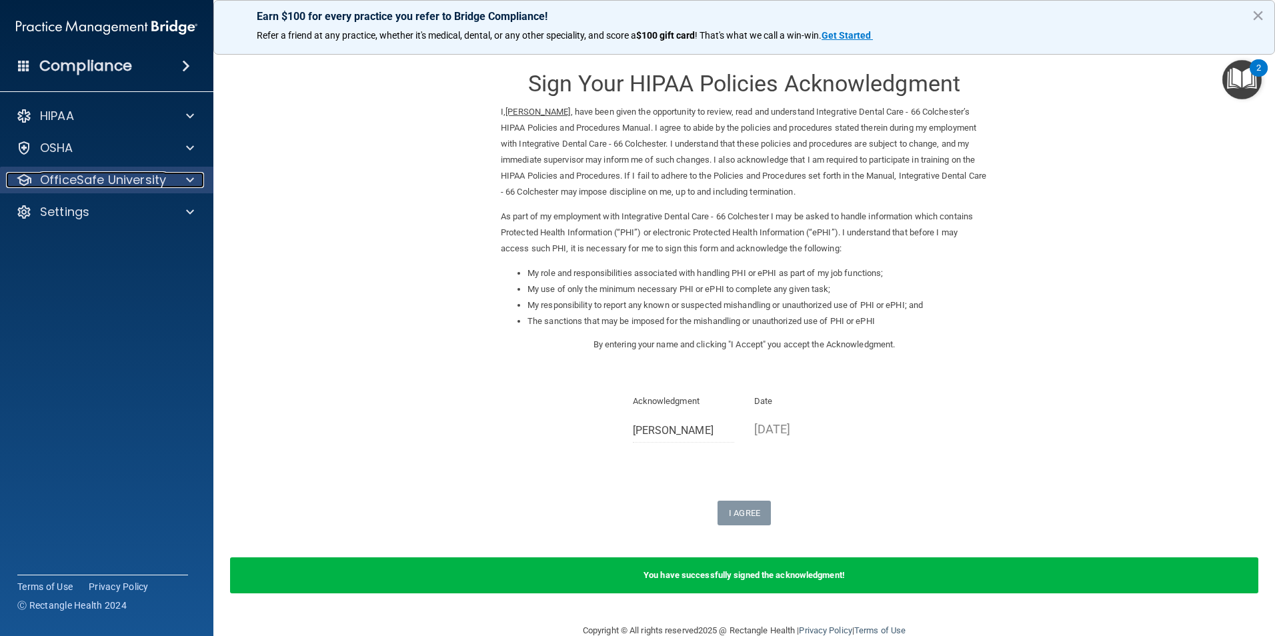
click at [120, 176] on p "OfficeSafe University" at bounding box center [103, 180] width 126 height 16
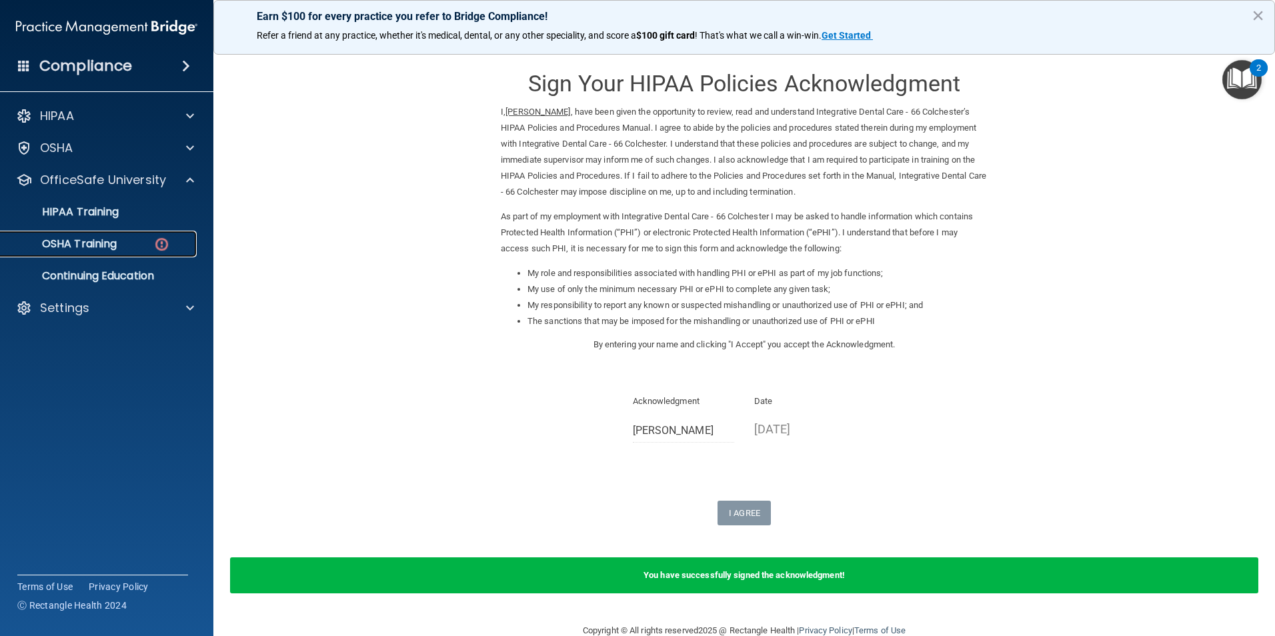
click at [90, 243] on p "OSHA Training" at bounding box center [63, 243] width 108 height 13
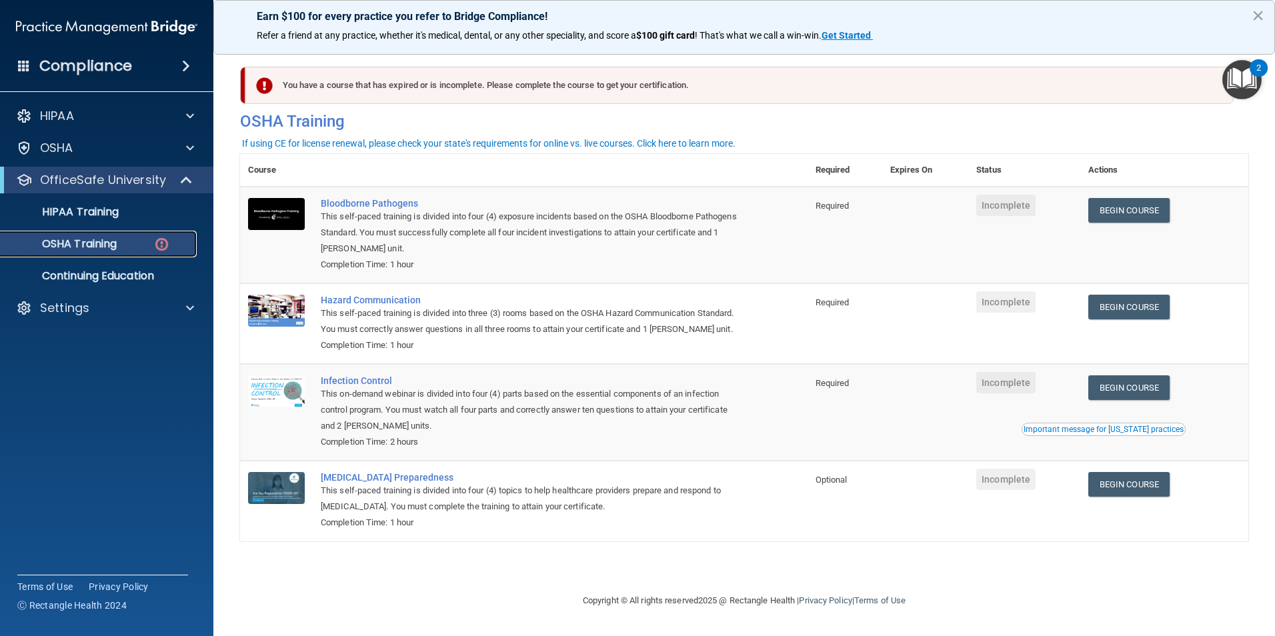
click at [155, 241] on img at bounding box center [161, 244] width 17 height 17
click at [1240, 80] on img "Open Resource Center, 2 new notifications" at bounding box center [1241, 79] width 39 height 39
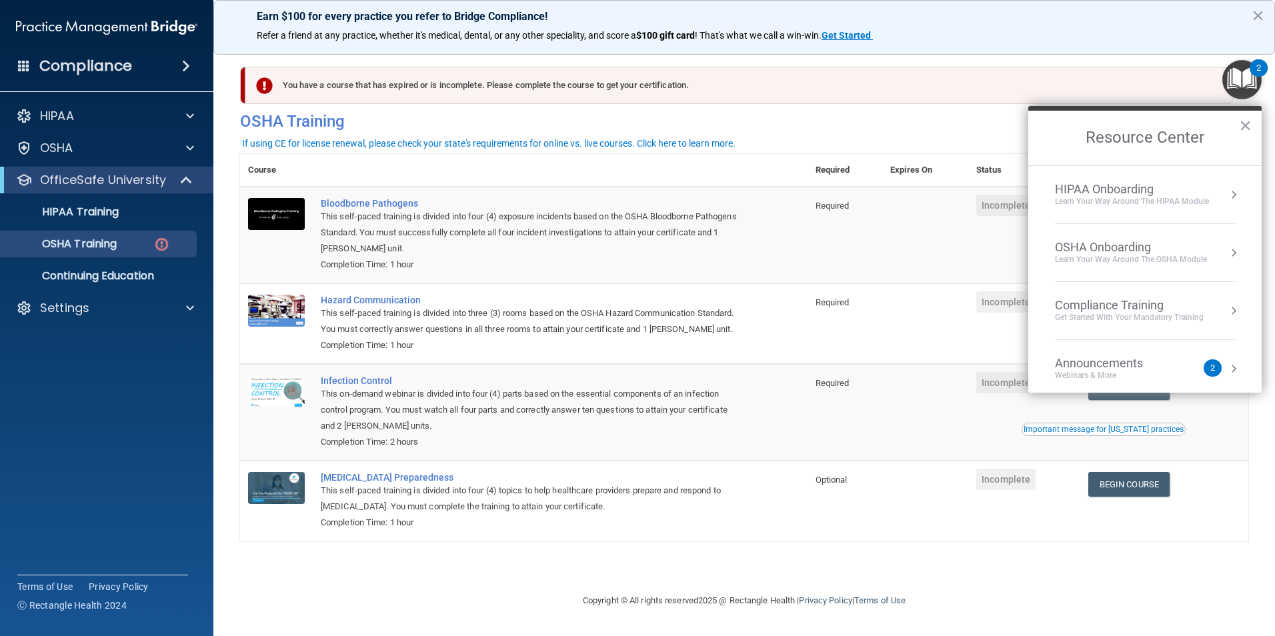
click at [1129, 256] on div "Learn your way around the OSHA module" at bounding box center [1131, 259] width 152 height 11
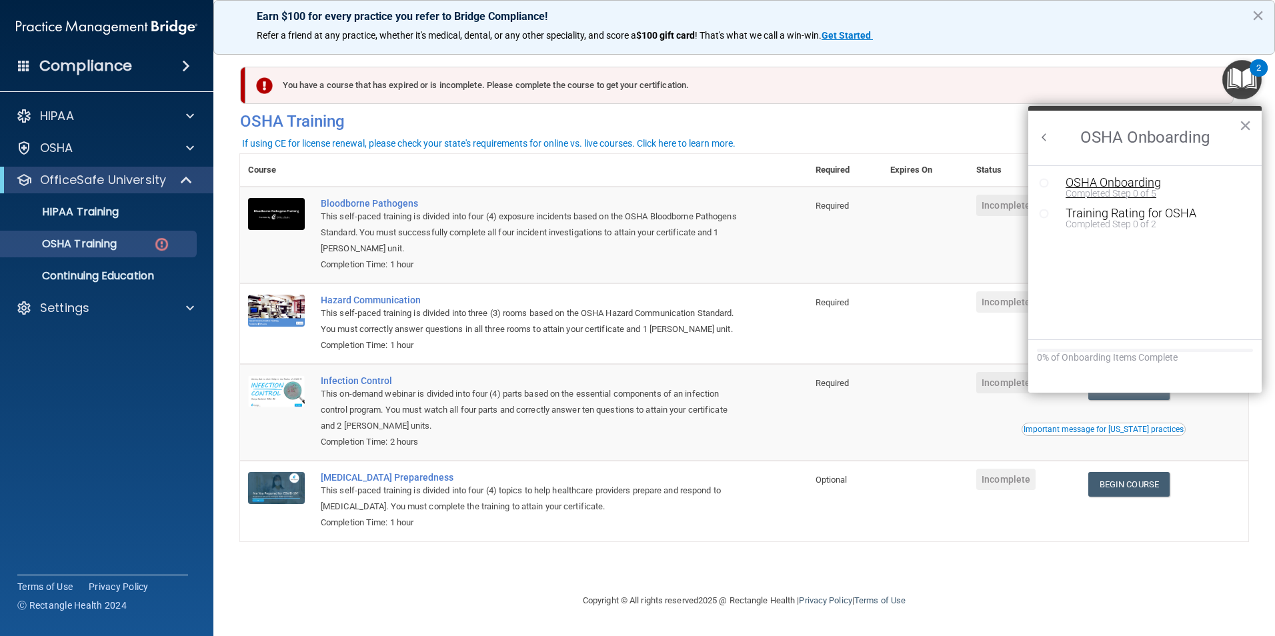
click at [1142, 190] on div "Completed Step 0 of 5" at bounding box center [1154, 193] width 179 height 9
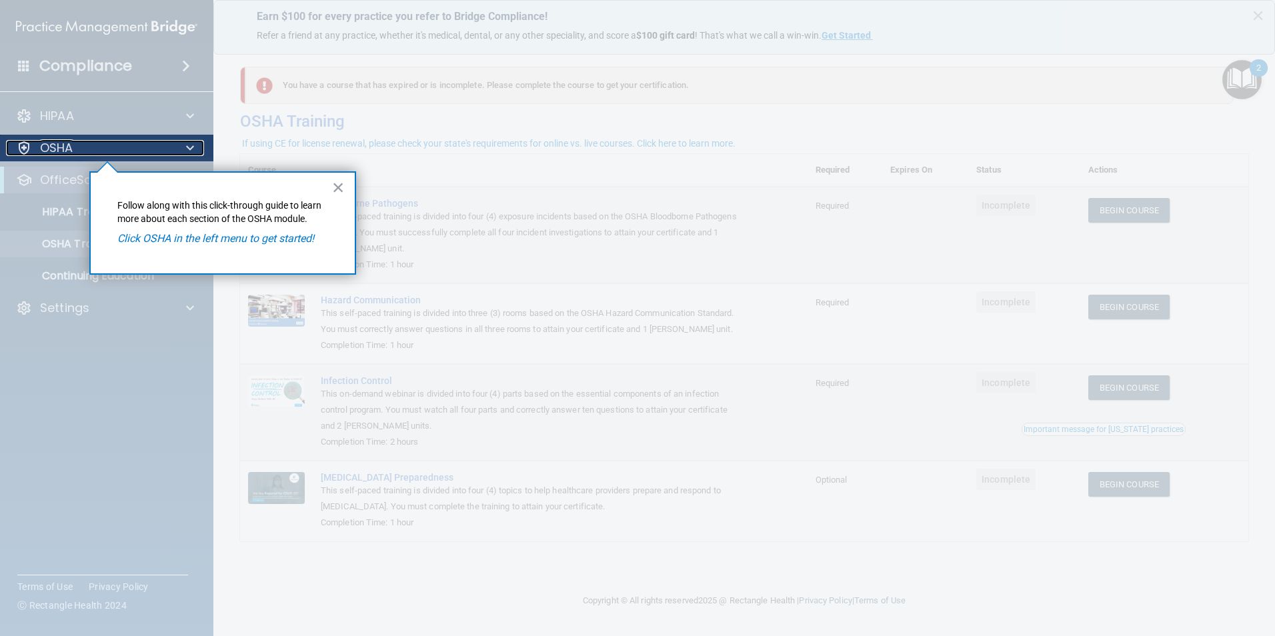
click at [139, 155] on div "OSHA" at bounding box center [88, 148] width 165 height 16
drag, startPoint x: 340, startPoint y: 185, endPoint x: 300, endPoint y: 188, distance: 40.1
click at [341, 187] on button "×" at bounding box center [338, 187] width 13 height 21
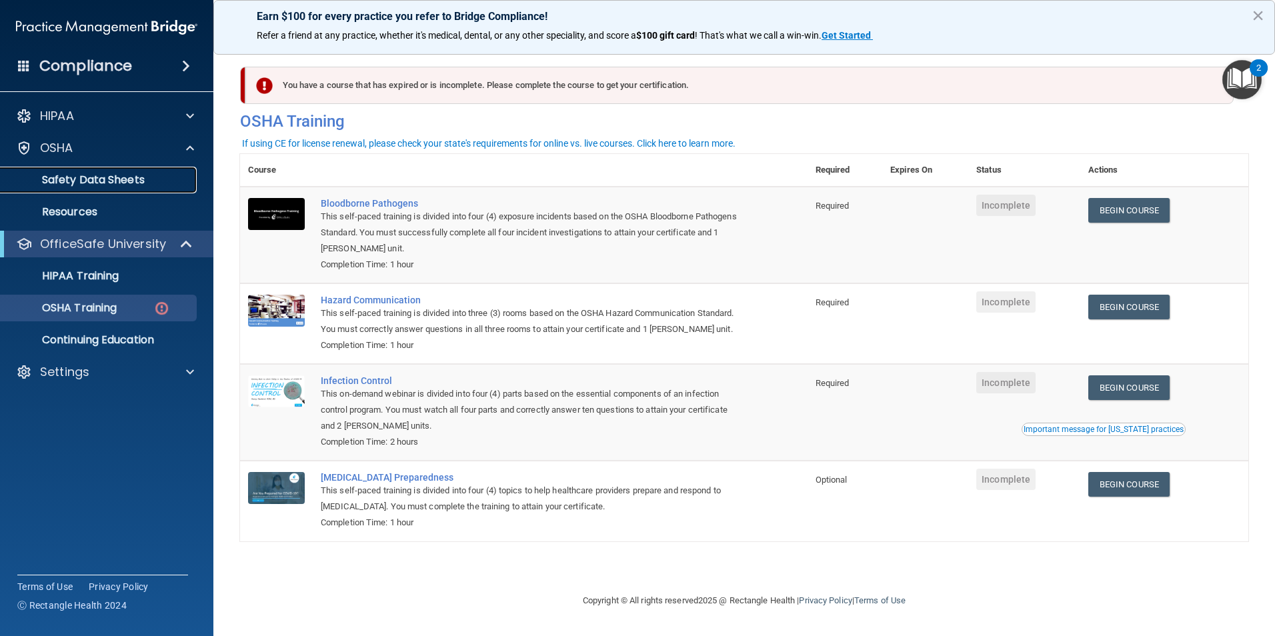
click at [104, 177] on p "Safety Data Sheets" at bounding box center [100, 179] width 182 height 13
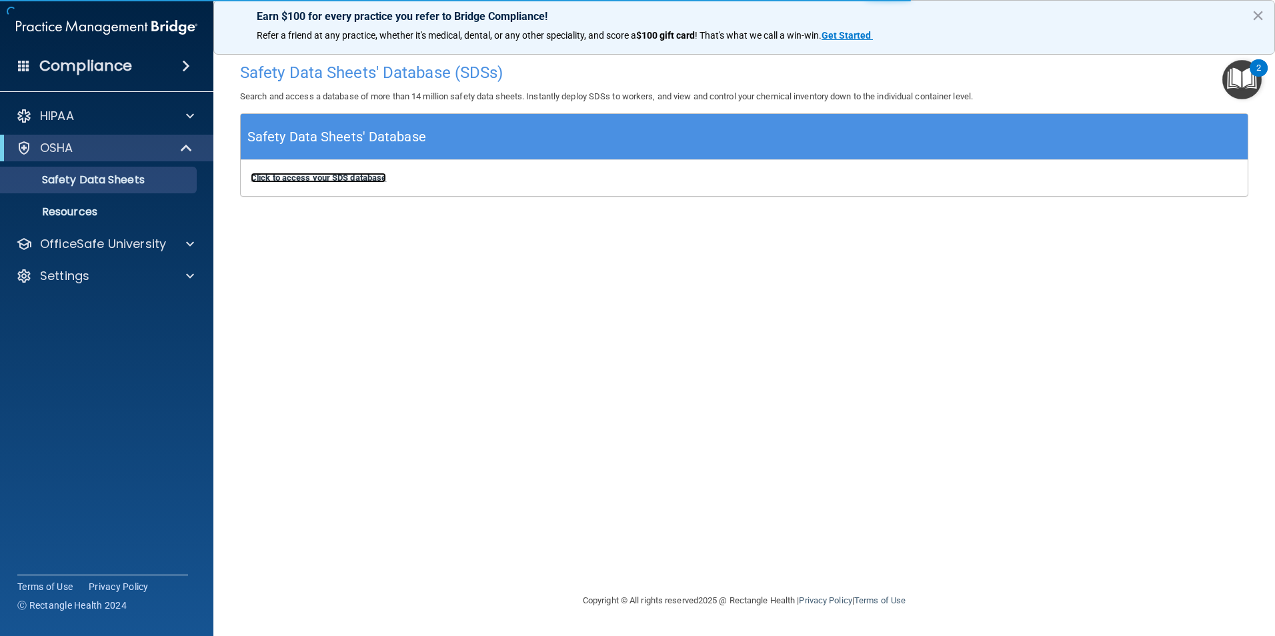
click at [367, 179] on b "Click to access your SDS database" at bounding box center [318, 178] width 135 height 10
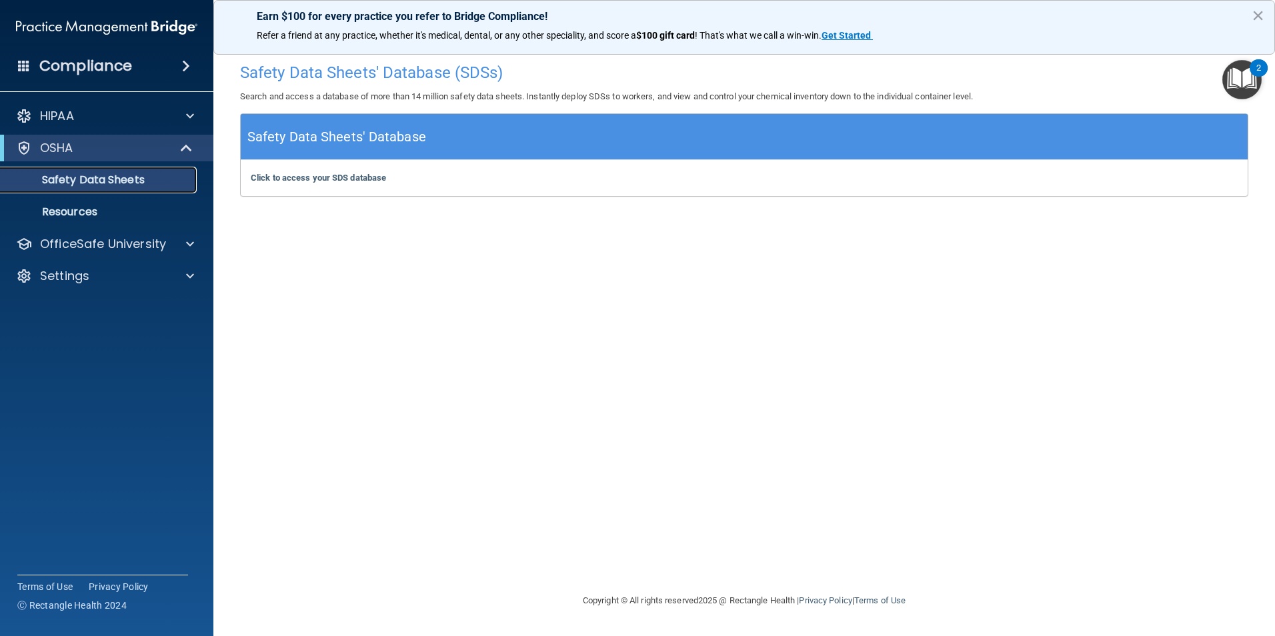
click at [76, 173] on p "Safety Data Sheets" at bounding box center [100, 179] width 182 height 13
click at [88, 209] on p "Resources" at bounding box center [100, 211] width 182 height 13
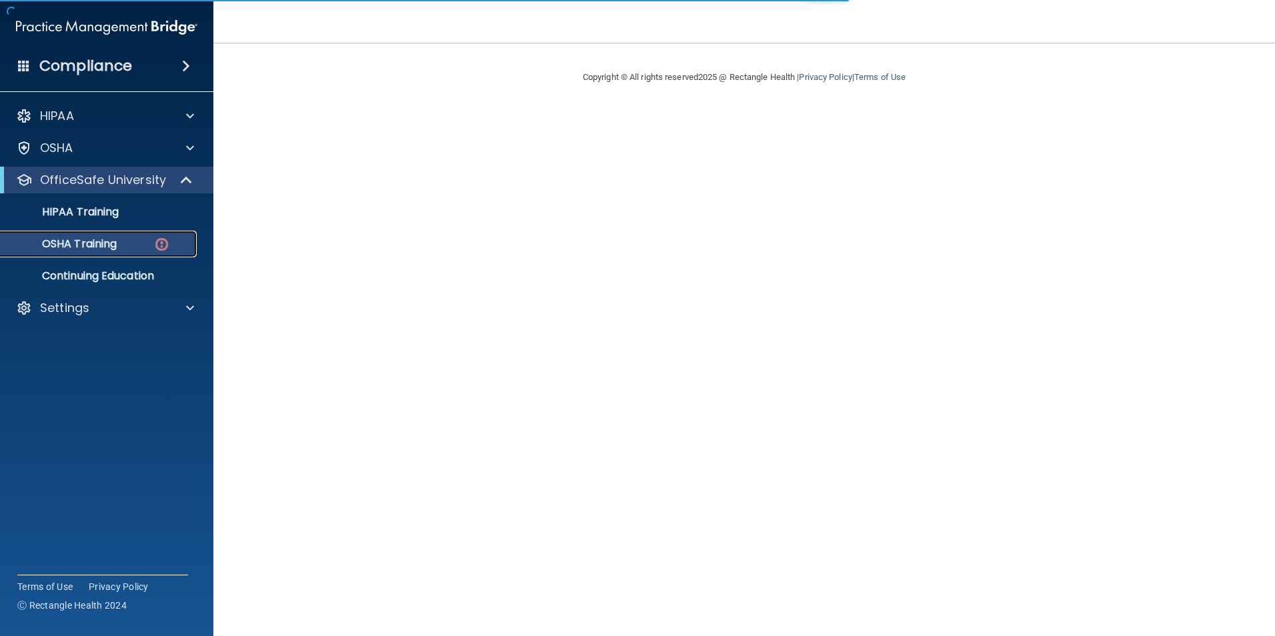
click at [98, 243] on p "OSHA Training" at bounding box center [63, 243] width 108 height 13
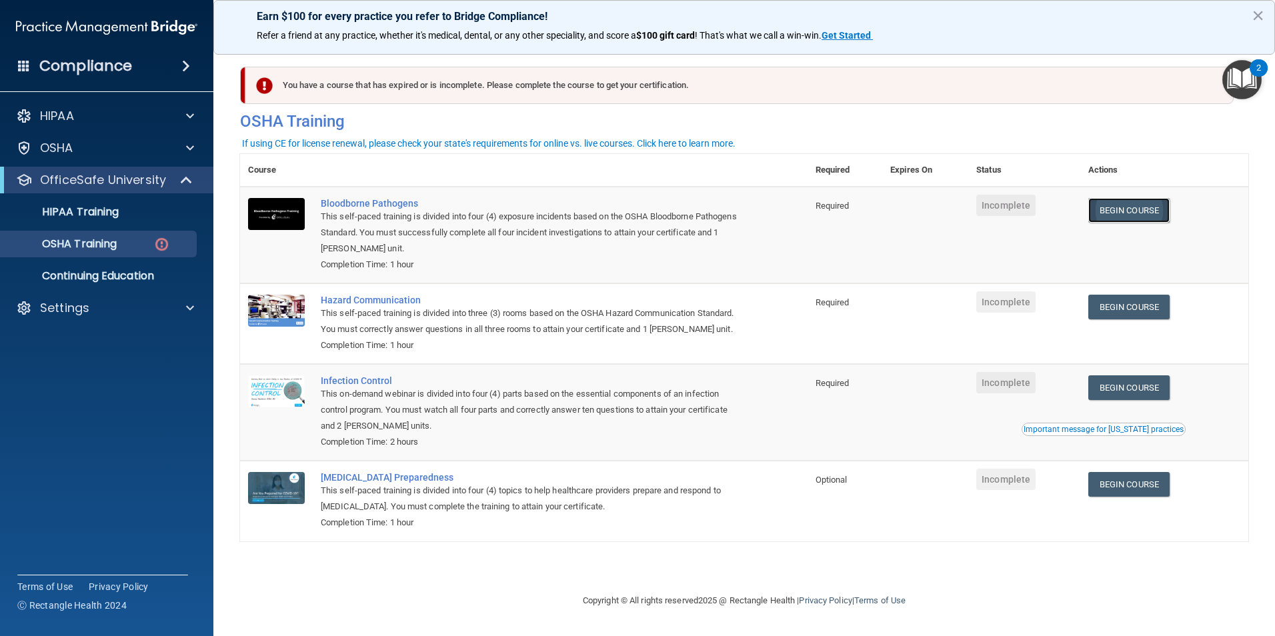
click at [1122, 209] on link "Begin Course" at bounding box center [1128, 210] width 81 height 25
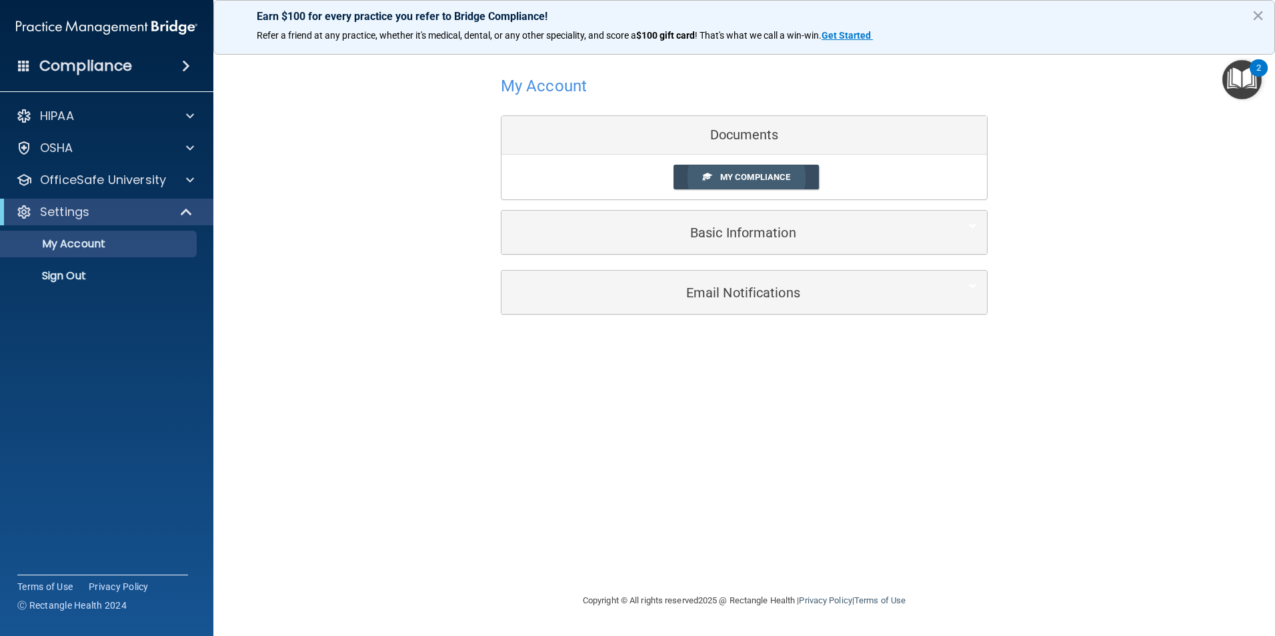
click at [766, 167] on link "My Compliance" at bounding box center [746, 177] width 146 height 25
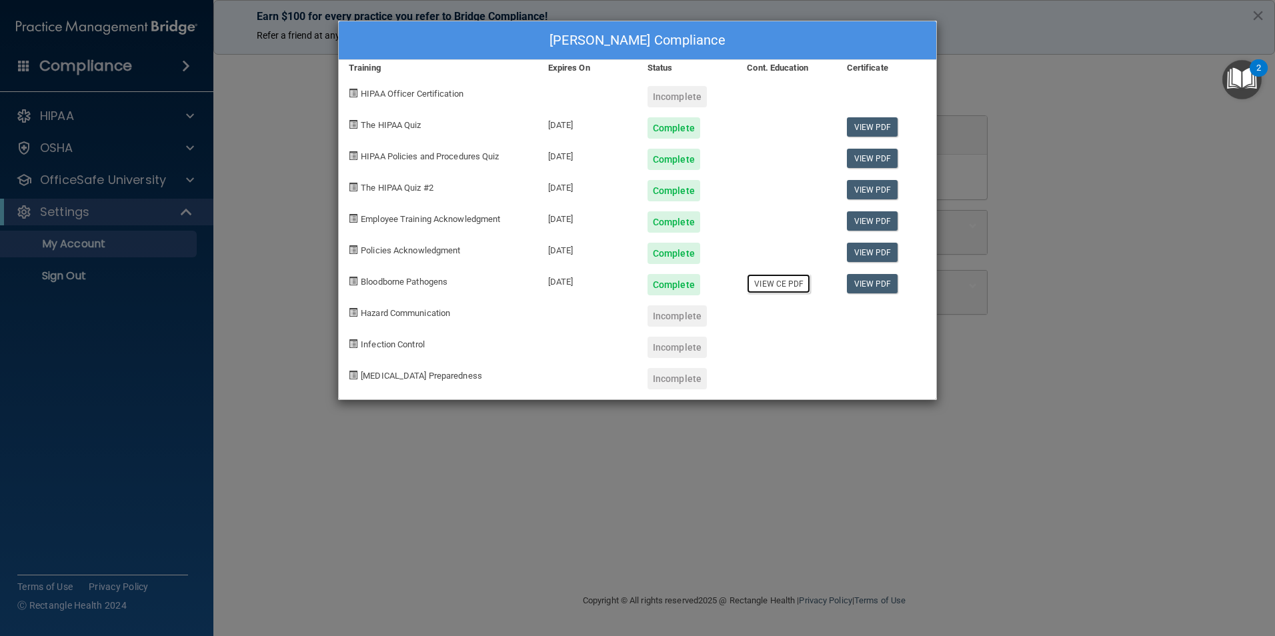
click at [783, 280] on link "View CE PDF" at bounding box center [778, 283] width 63 height 19
click at [593, 461] on div "Sarah Drexler's Compliance Training Expires On Status Cont. Education Certifica…" at bounding box center [637, 318] width 1275 height 636
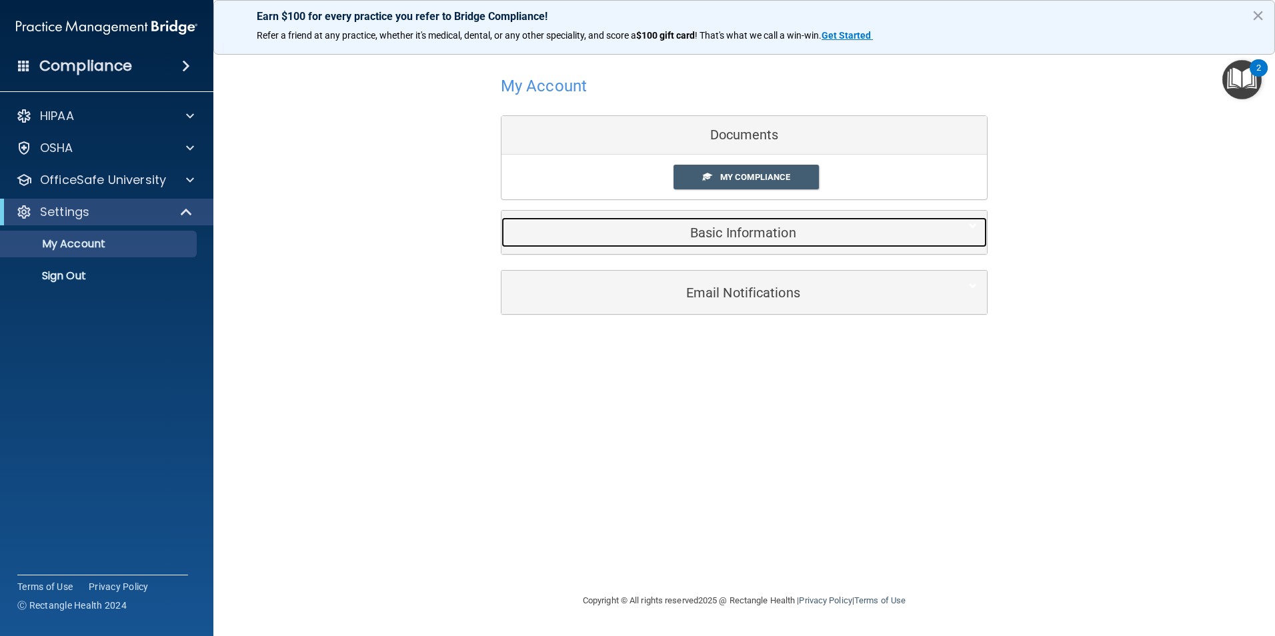
click at [758, 233] on h5 "Basic Information" at bounding box center [723, 232] width 425 height 15
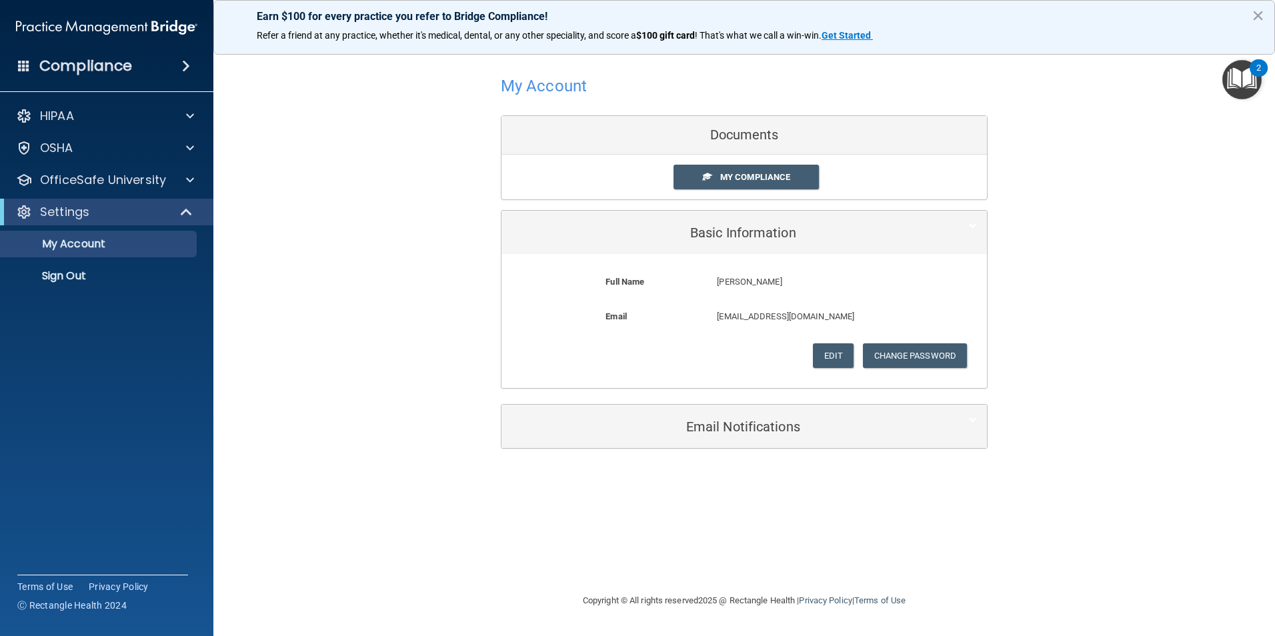
drag, startPoint x: 385, startPoint y: 239, endPoint x: 269, endPoint y: 237, distance: 116.0
click at [379, 239] on div "My Account Documents My Compliance My Compliance My BAA Basic Information Full …" at bounding box center [744, 260] width 1008 height 408
click at [141, 180] on p "OfficeSafe University" at bounding box center [103, 180] width 126 height 16
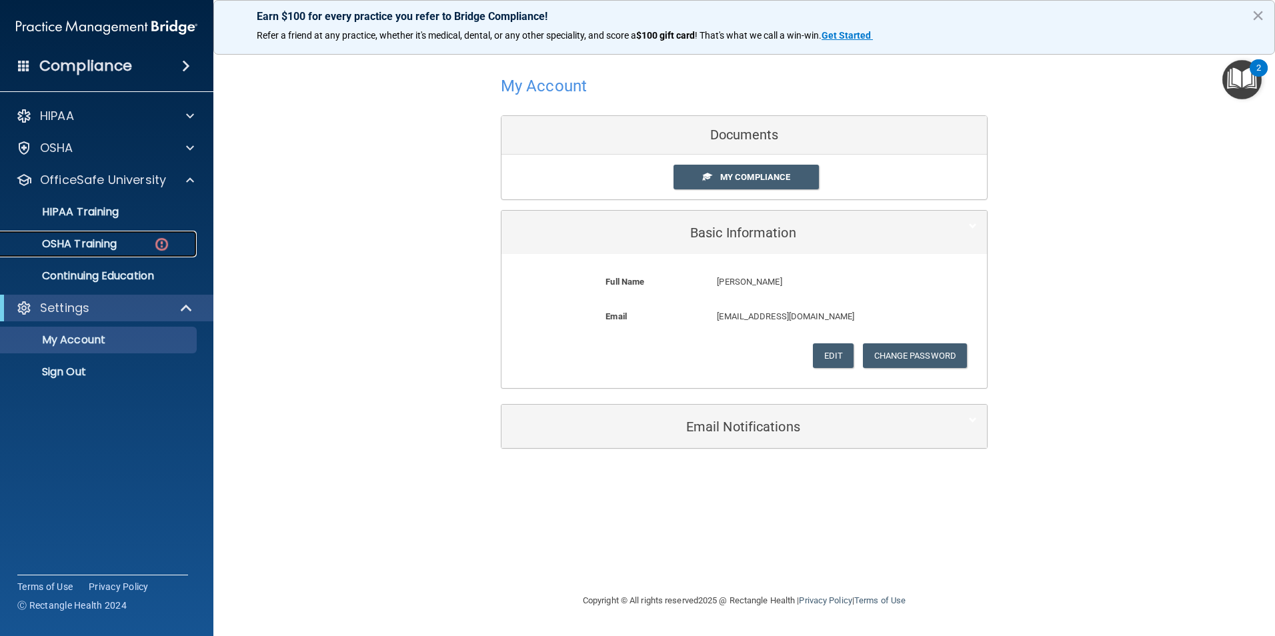
click at [103, 240] on p "OSHA Training" at bounding box center [63, 243] width 108 height 13
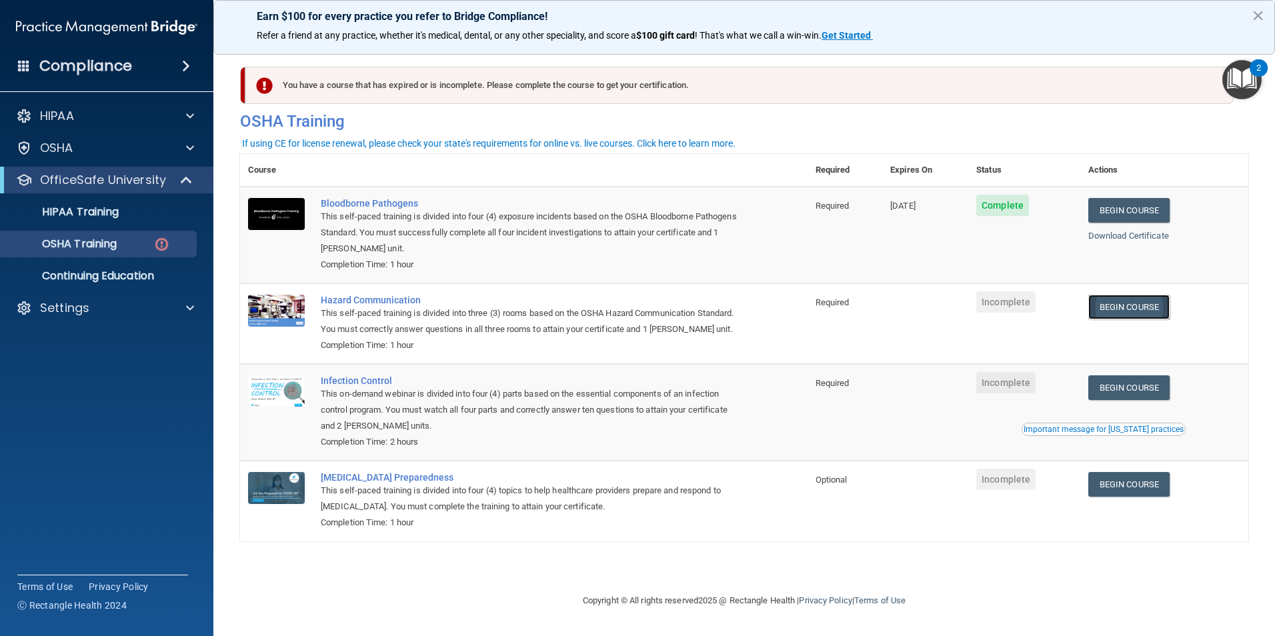
click at [1115, 301] on link "Begin Course" at bounding box center [1128, 307] width 81 height 25
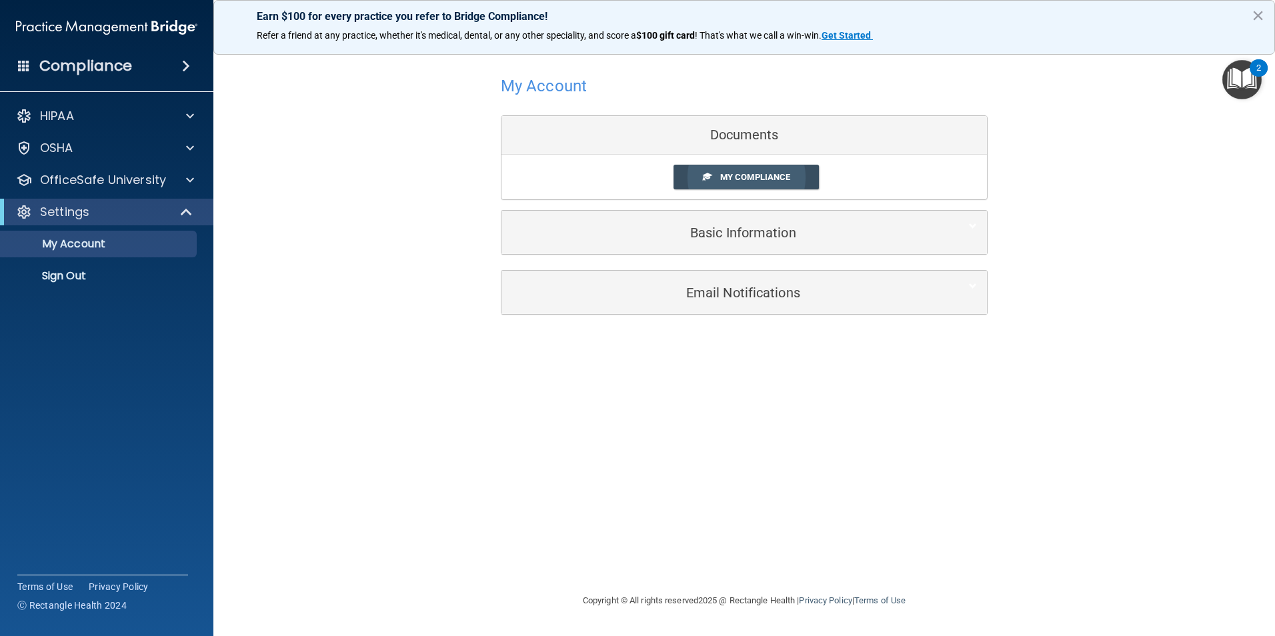
click at [750, 173] on span "My Compliance" at bounding box center [755, 177] width 70 height 10
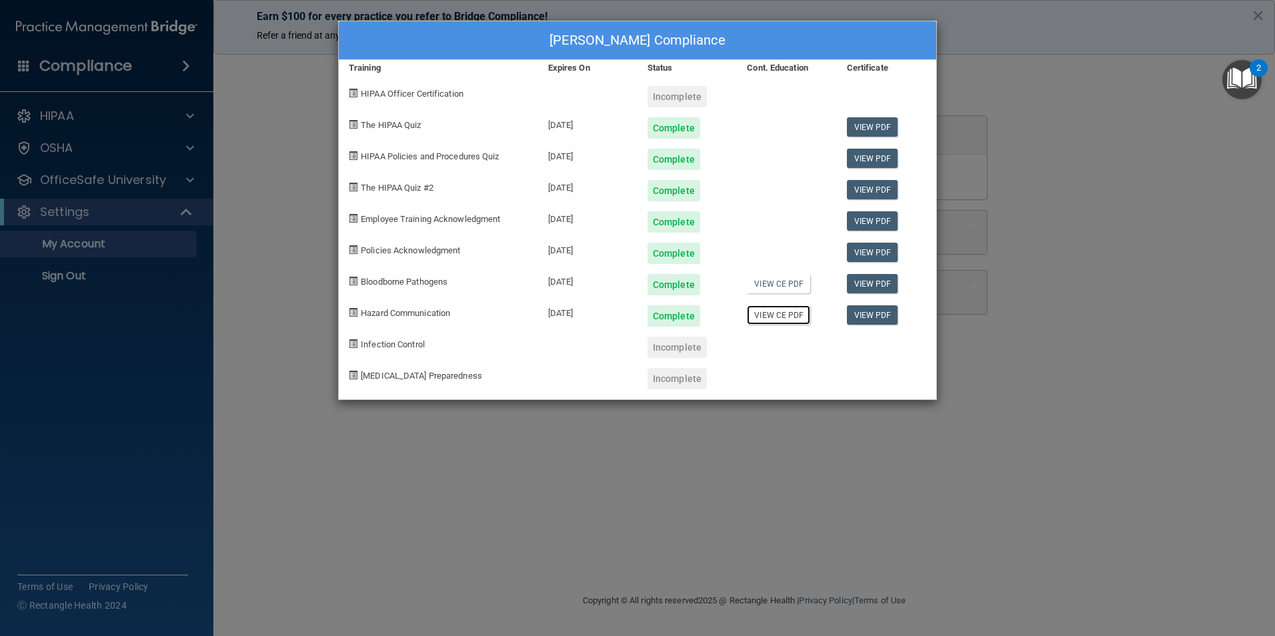
click at [791, 317] on link "View CE PDF" at bounding box center [778, 314] width 63 height 19
click at [1109, 201] on div "Sarah Drexler's Compliance Training Expires On Status Cont. Education Certifica…" at bounding box center [637, 318] width 1275 height 636
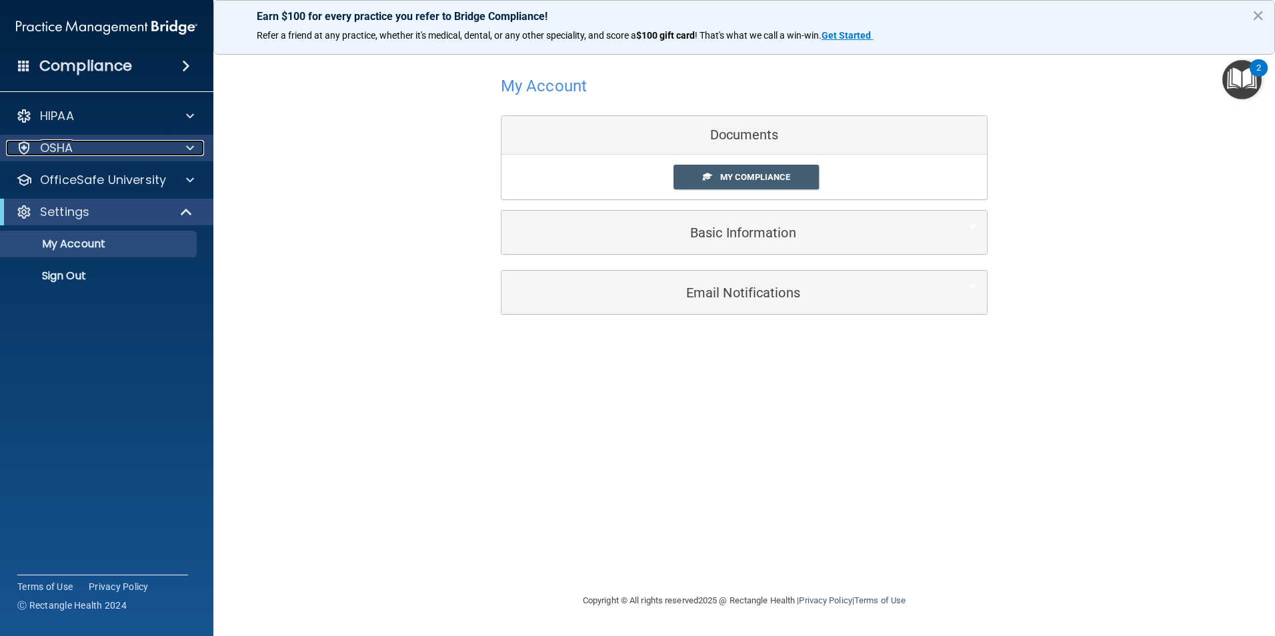
click at [179, 140] on div at bounding box center [187, 148] width 33 height 16
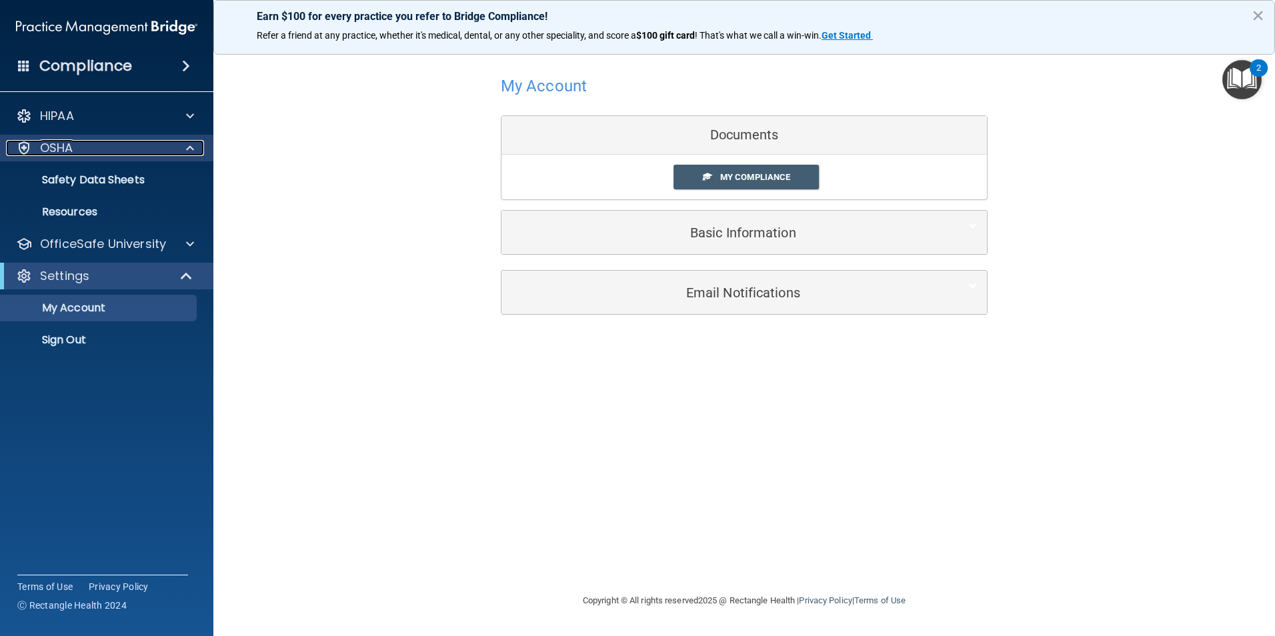
click at [190, 155] on span at bounding box center [190, 148] width 8 height 16
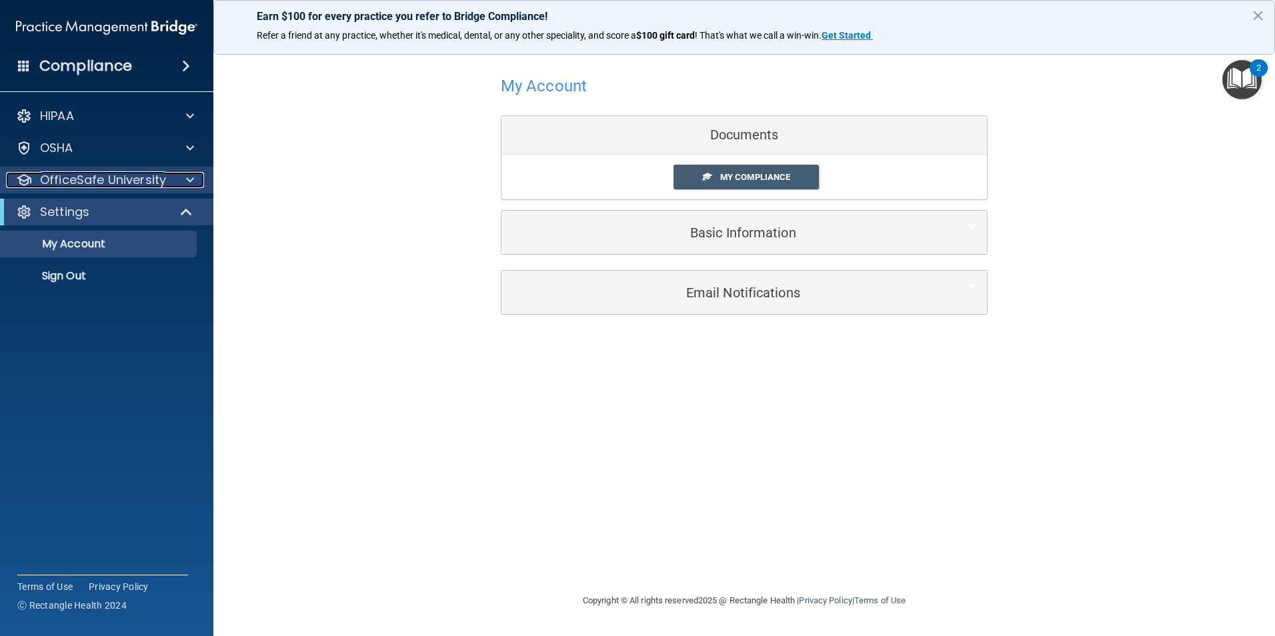
click at [186, 179] on span at bounding box center [190, 180] width 8 height 16
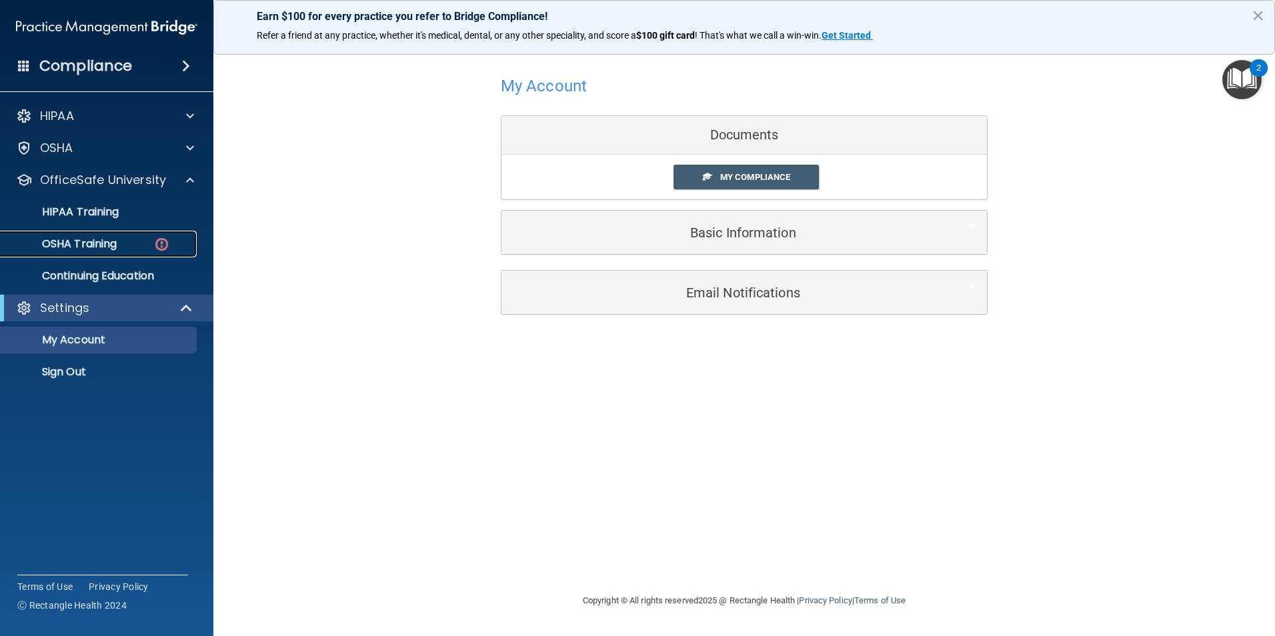
click at [110, 248] on p "OSHA Training" at bounding box center [63, 243] width 108 height 13
